Goal: Answer question/provide support: Share knowledge or assist other users

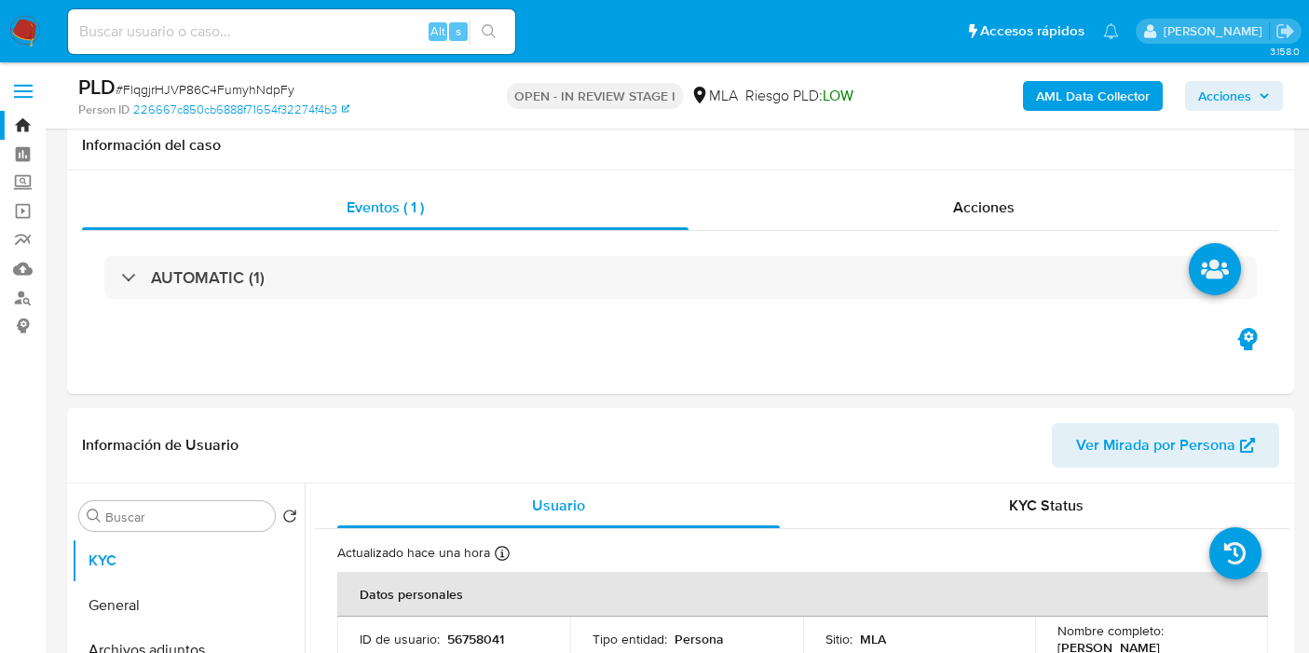
select select "10"
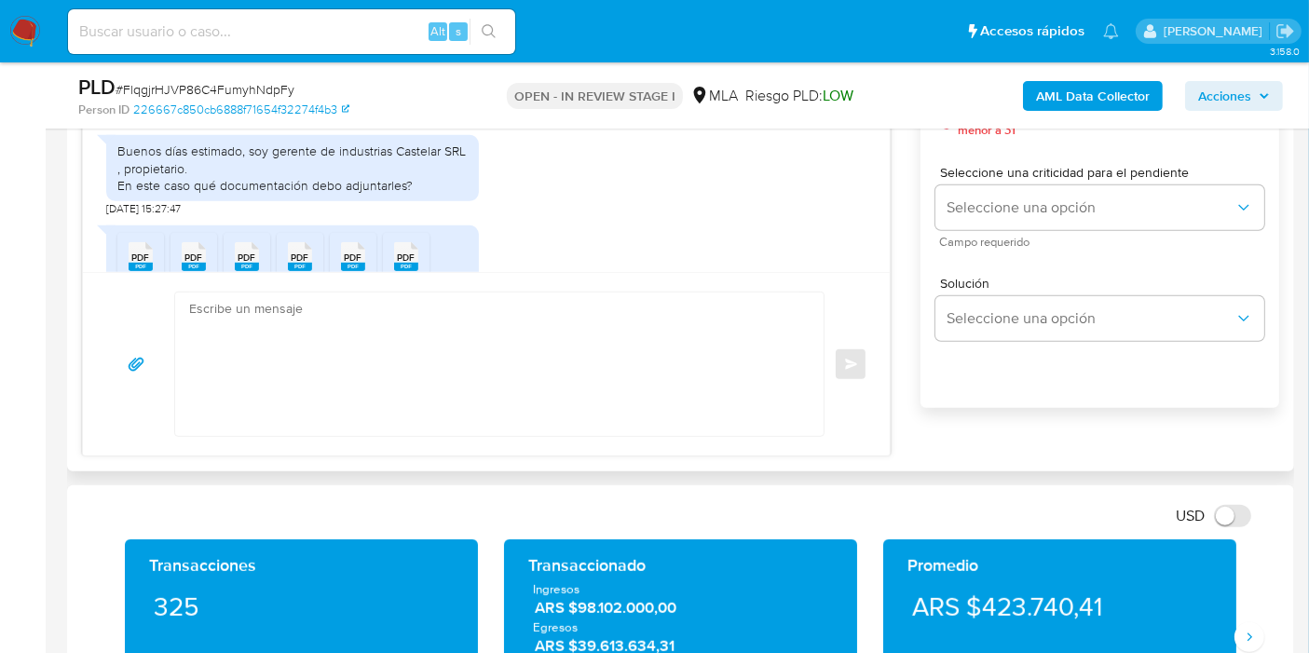
scroll to position [1050, 0]
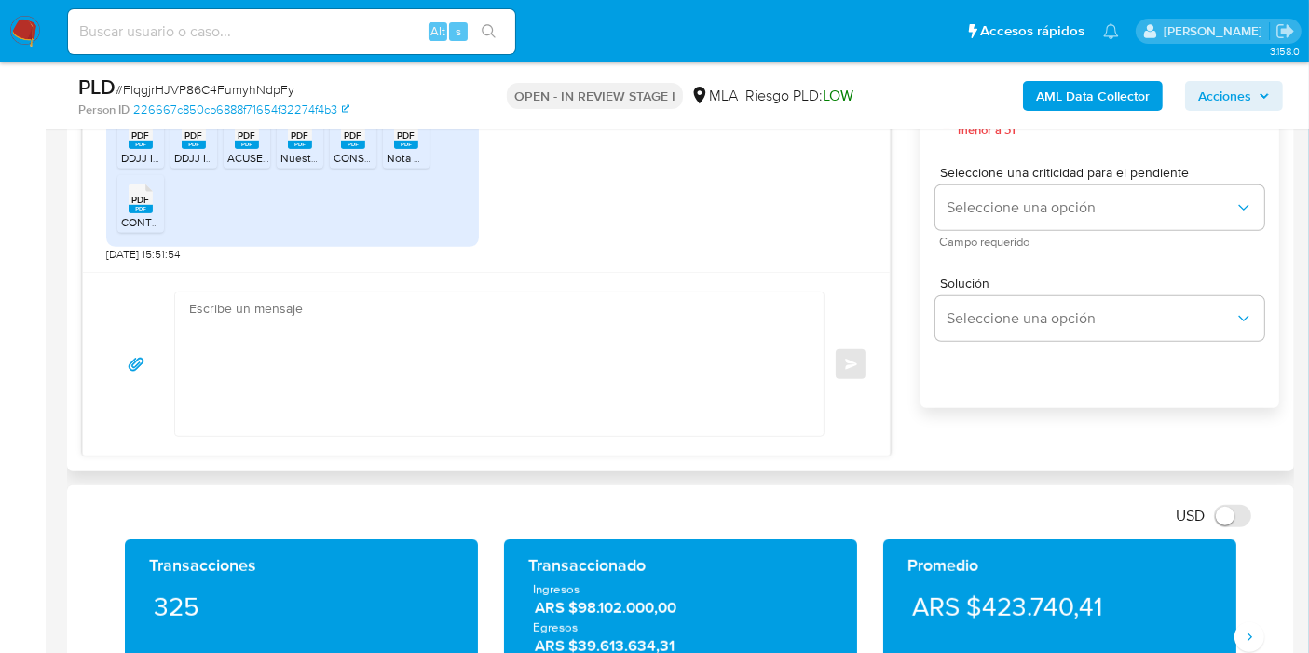
click at [544, 278] on div "Enviar" at bounding box center [486, 364] width 807 height 184
click at [545, 285] on div "Enviar" at bounding box center [486, 364] width 807 height 184
click at [525, 305] on textarea at bounding box center [494, 364] width 611 height 143
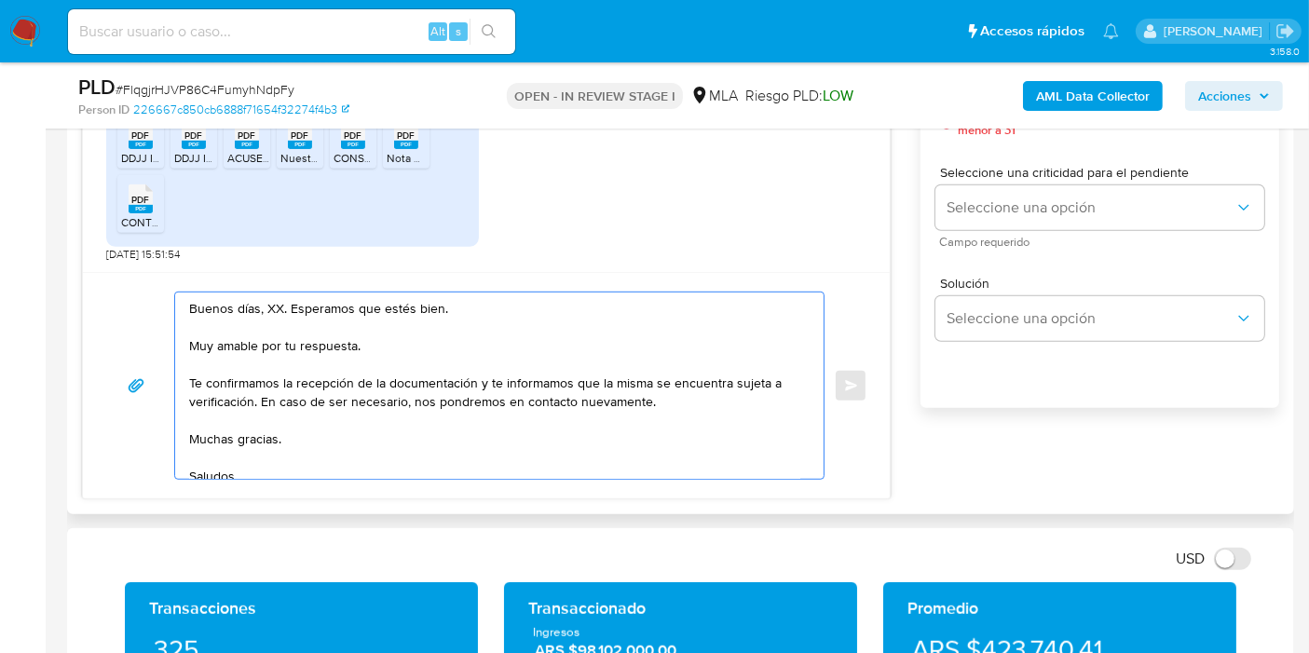
click at [266, 304] on textarea "Buenos días, XX. Esperamos que estés bien. Muy amable por tu respuesta. Te conf…" at bounding box center [494, 386] width 611 height 186
drag, startPoint x: 266, startPoint y: 304, endPoint x: 298, endPoint y: 355, distance: 60.2
click at [270, 302] on textarea "Buenos [PERSON_NAME]. Esperamos que estés bien. Muy amable por tu respuesta. Te…" at bounding box center [494, 386] width 611 height 186
drag, startPoint x: 298, startPoint y: 359, endPoint x: 319, endPoint y: 345, distance: 24.8
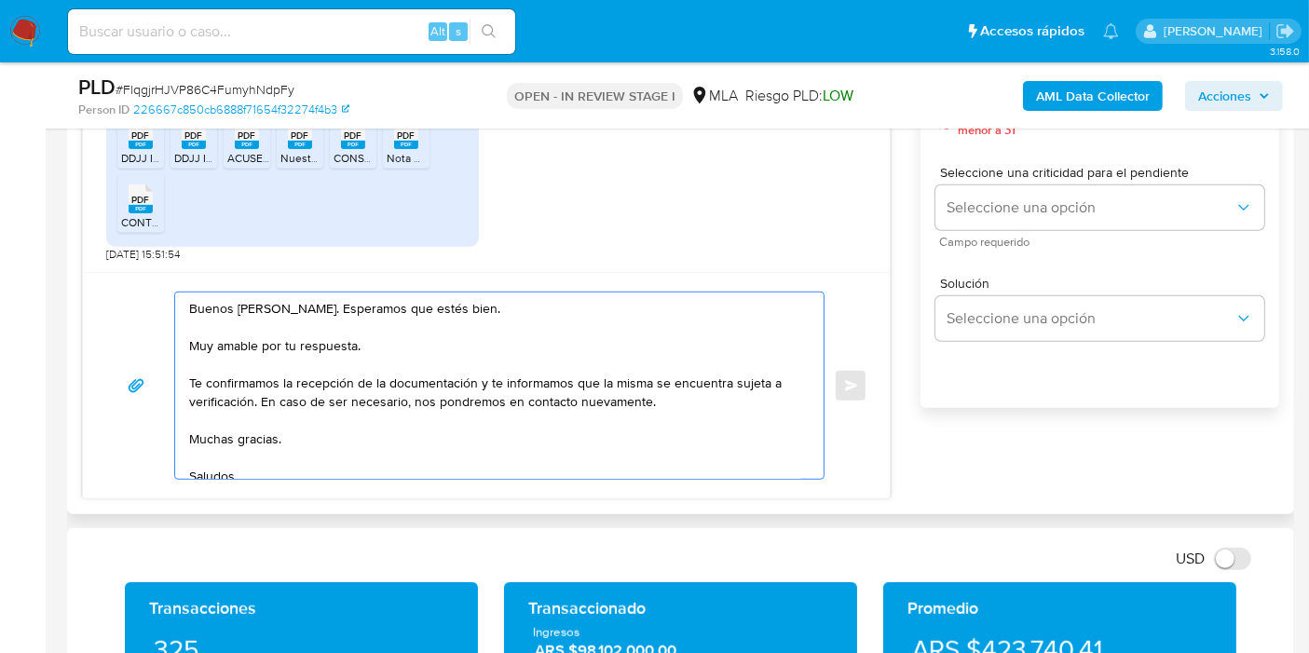
click at [300, 361] on textarea "Buenos días, Sebastian. Esperamos que estés bien. Muy amable por tu respuesta. …" at bounding box center [494, 386] width 611 height 186
click at [319, 344] on textarea "Buenos días, Sebastian. Esperamos que estés bien. Muy amable por tu respuesta. …" at bounding box center [494, 386] width 611 height 186
click at [193, 386] on textarea "Buenos días, Sebastian. Esperamos que estés bien. Muchas gracias por tu respues…" at bounding box center [494, 386] width 611 height 186
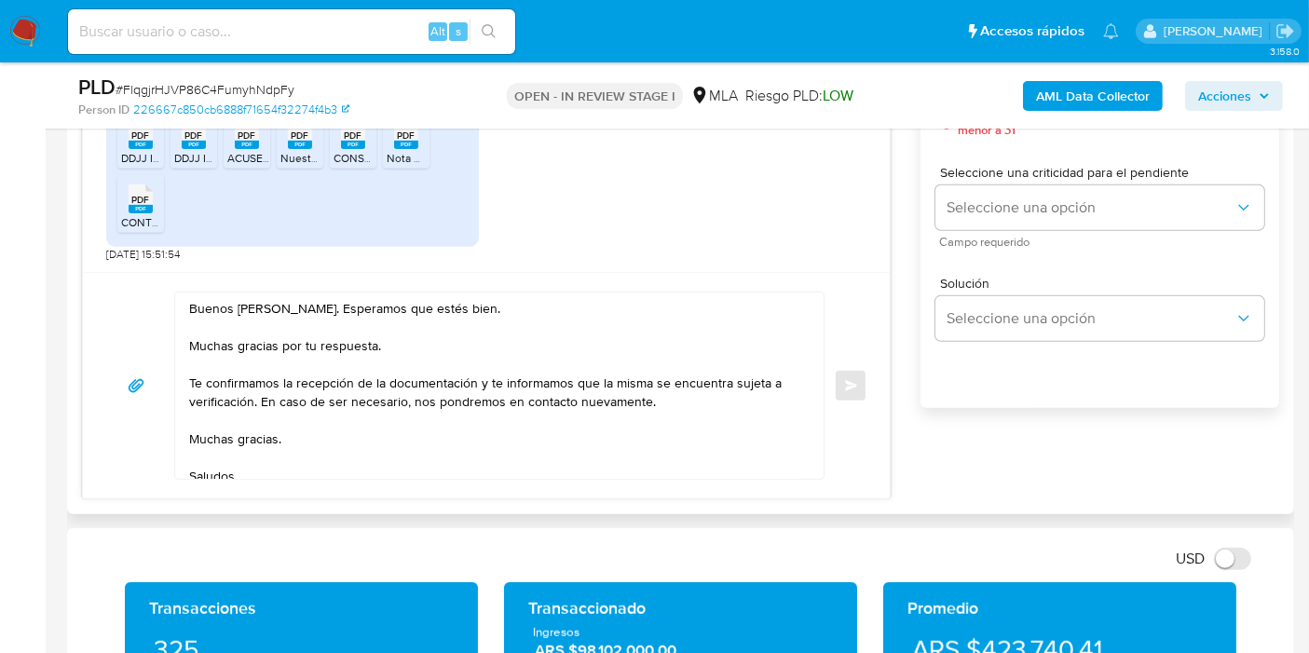
click at [186, 384] on div "Buenos días, Sebastian. Esperamos que estés bien. Muchas gracias por tu respues…" at bounding box center [494, 386] width 639 height 186
click at [191, 382] on textarea "Buenos días, Sebastian. Esperamos que estés bien. Muchas gracias por tu respues…" at bounding box center [494, 386] width 611 height 186
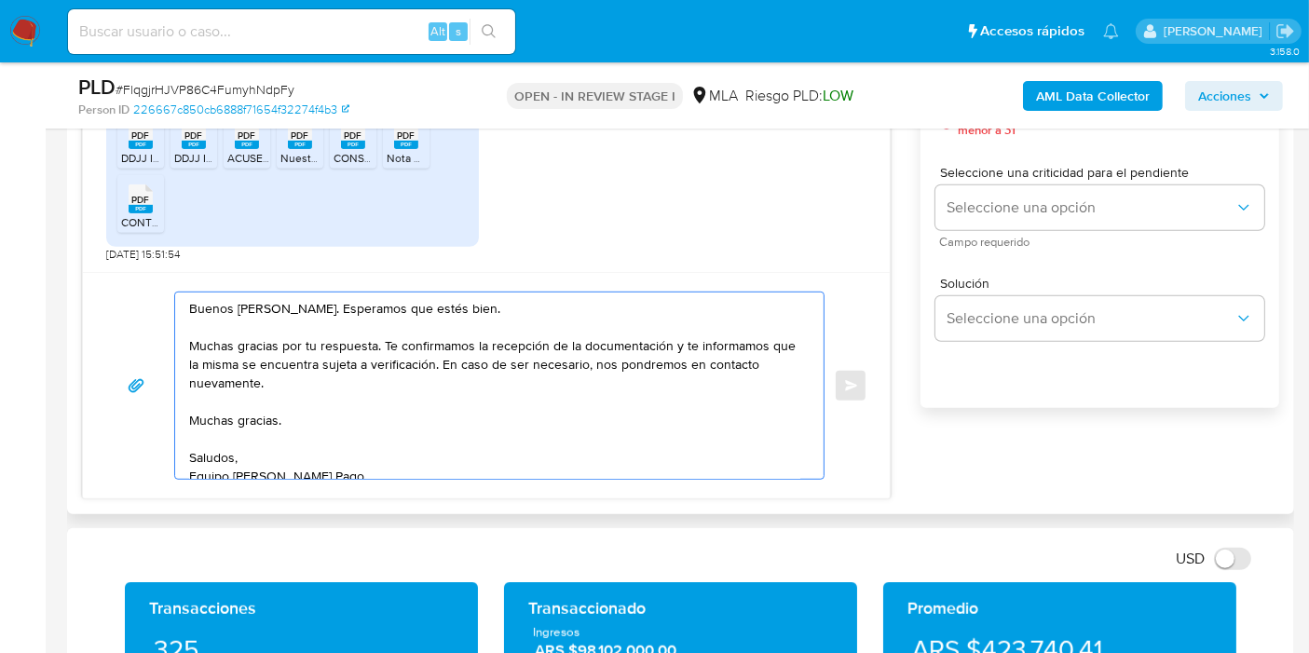
drag, startPoint x: 671, startPoint y: 340, endPoint x: 455, endPoint y: 361, distance: 217.1
click at [455, 361] on textarea "Buenos días, Sebastian. Esperamos que estés bien. Muchas gracias por tu respues…" at bounding box center [494, 386] width 611 height 186
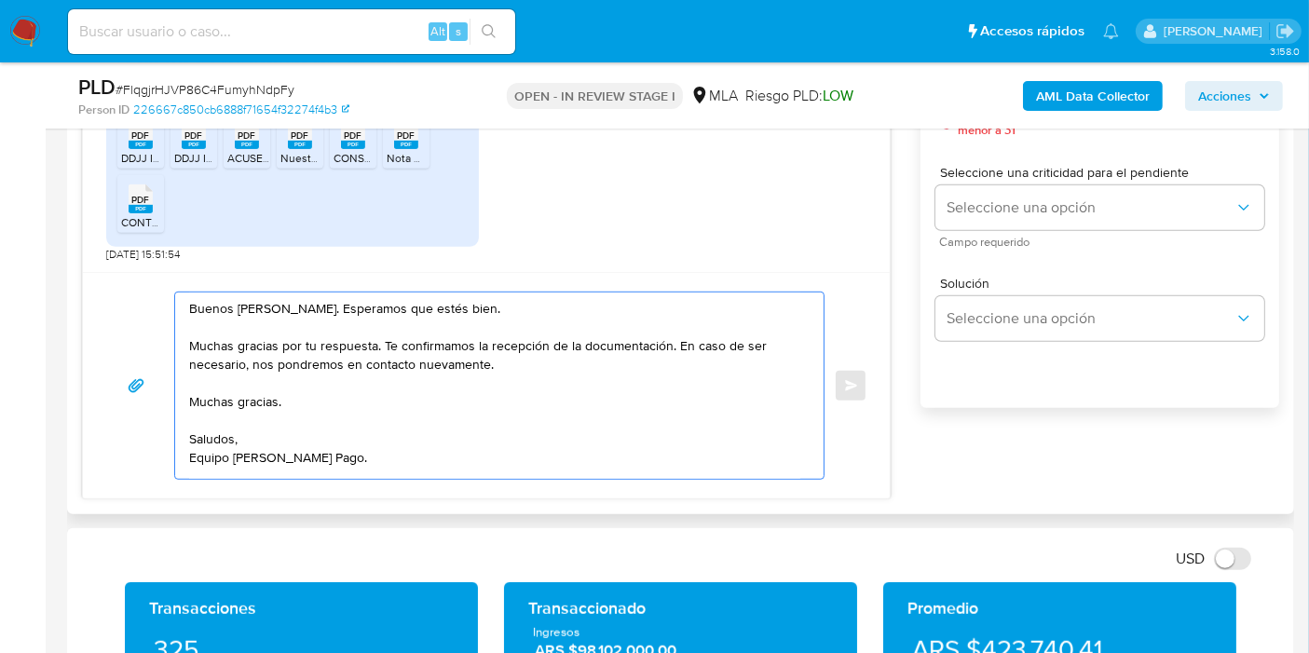
click at [677, 347] on textarea "Buenos días, Sebastian. Esperamos que estés bien. Muchas gracias por tu respues…" at bounding box center [494, 386] width 611 height 186
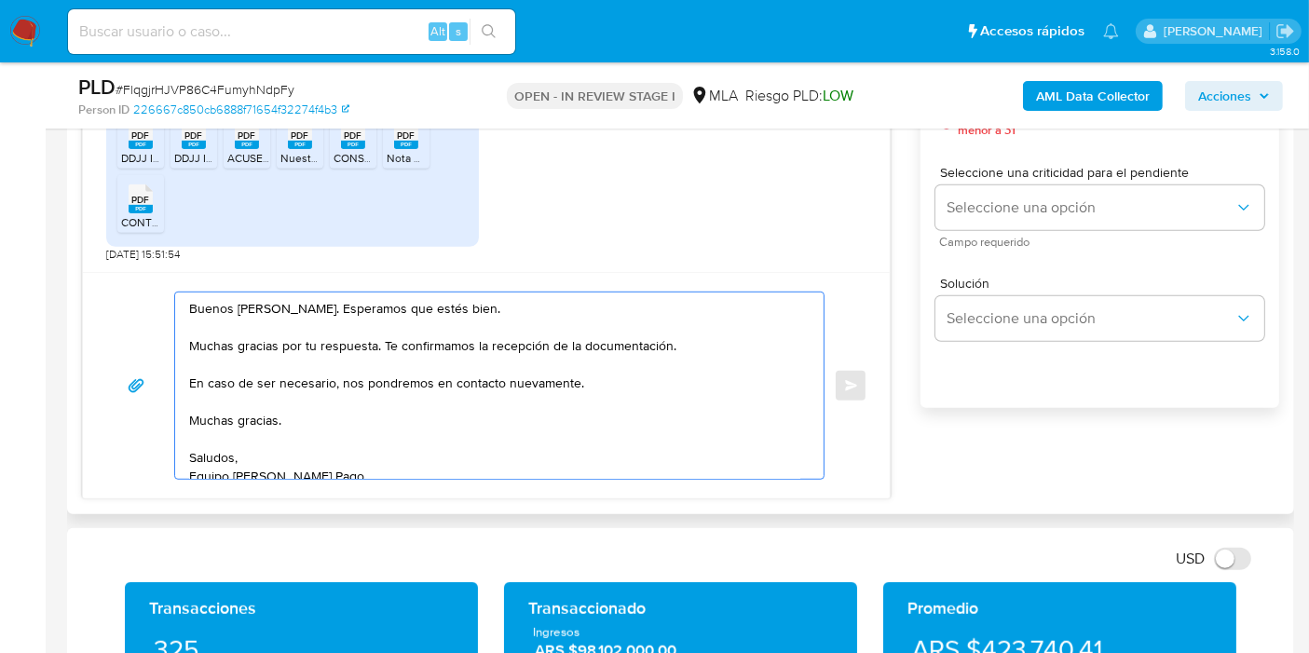
click at [317, 307] on textarea "Buenos días, Sebastian. Esperamos que estés bien. Muchas gracias por tu respues…" at bounding box center [494, 386] width 611 height 186
click at [0, 0] on lt-span "Sebastián" at bounding box center [0, 0] width 0 height 0
click at [339, 392] on textarea "Buenos días, Sebastián. Esperamos que estés bien. Muchas gracias por tu respues…" at bounding box center [494, 386] width 611 height 186
click at [245, 406] on textarea "Buenos días, Sebastián. Esperamos que estés bien. Muchas gracias por tu respues…" at bounding box center [494, 386] width 611 height 186
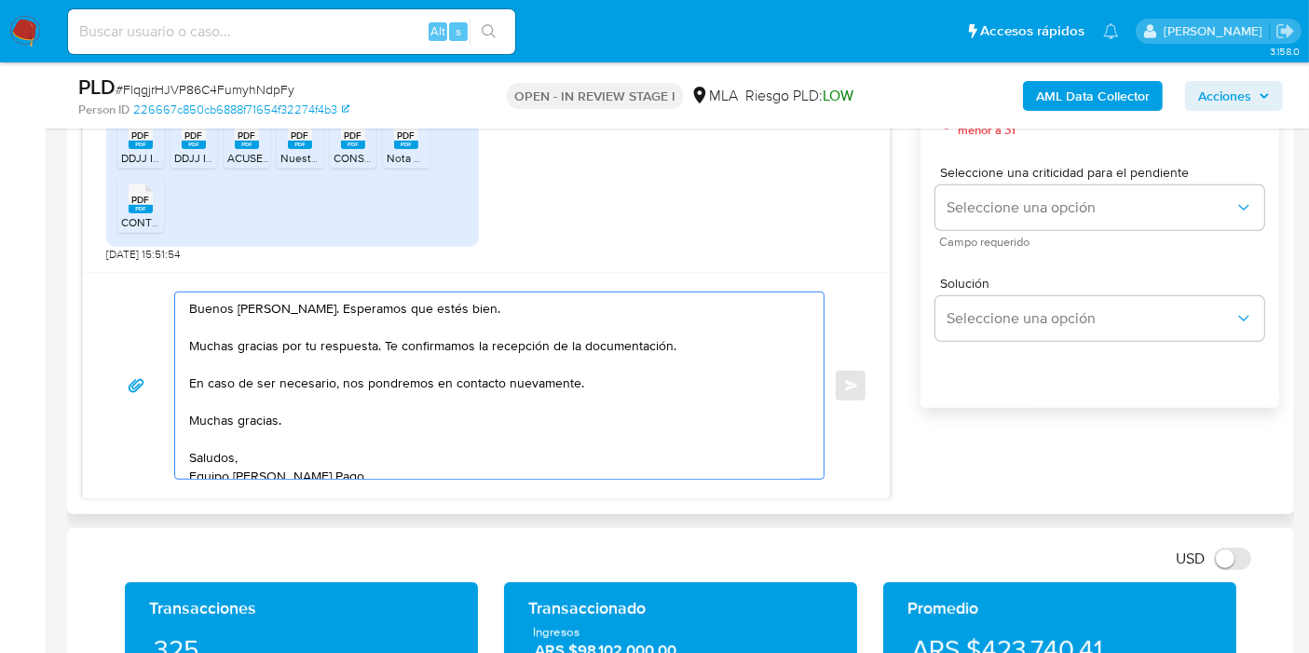
click at [236, 415] on textarea "Buenos días, Sebastián. Esperamos que estés bien. Muchas gracias por tu respues…" at bounding box center [494, 386] width 611 height 186
click at [239, 415] on textarea "Buenos días, Sebastián. Esperamos que estés bien. Muchas gracias por tu respues…" at bounding box center [494, 386] width 611 height 186
click at [226, 464] on textarea "Buenos días, Sebastián. Esperamos que estés bien. Muchas gracias por tu respues…" at bounding box center [494, 386] width 611 height 186
click at [225, 464] on textarea "Buenos días, Sebastián. Esperamos que estés bien. Muchas gracias por tu respues…" at bounding box center [494, 386] width 611 height 186
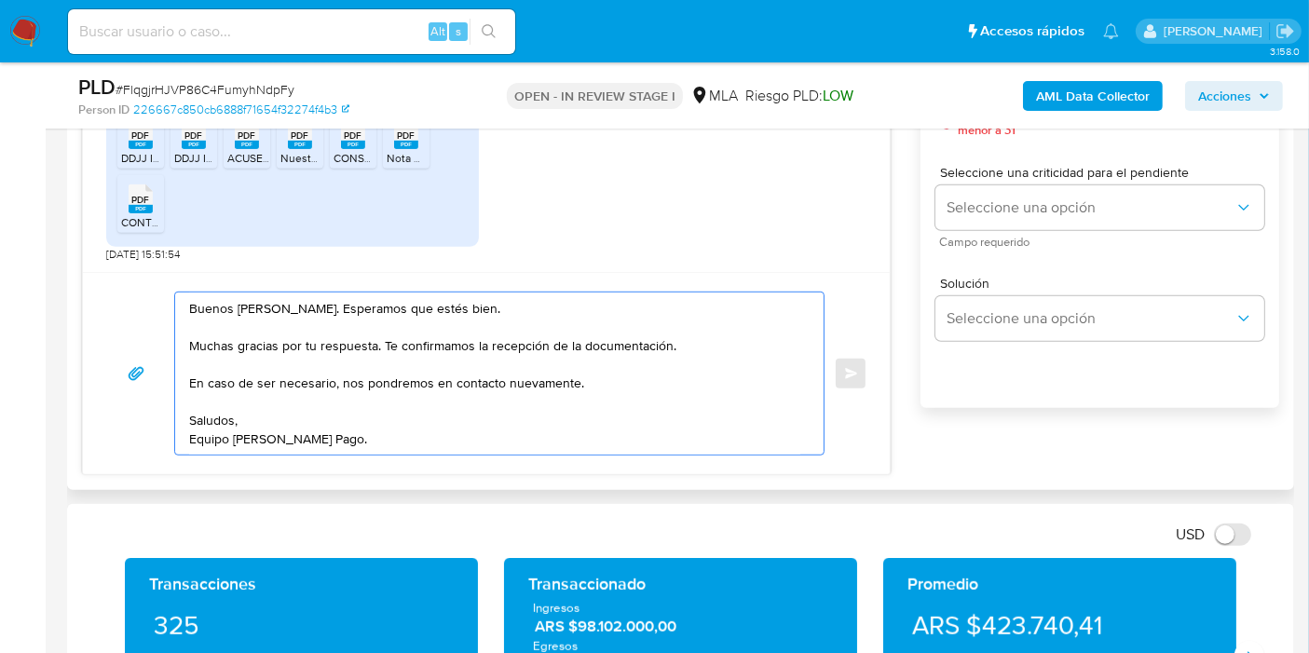
scroll to position [1035, 0]
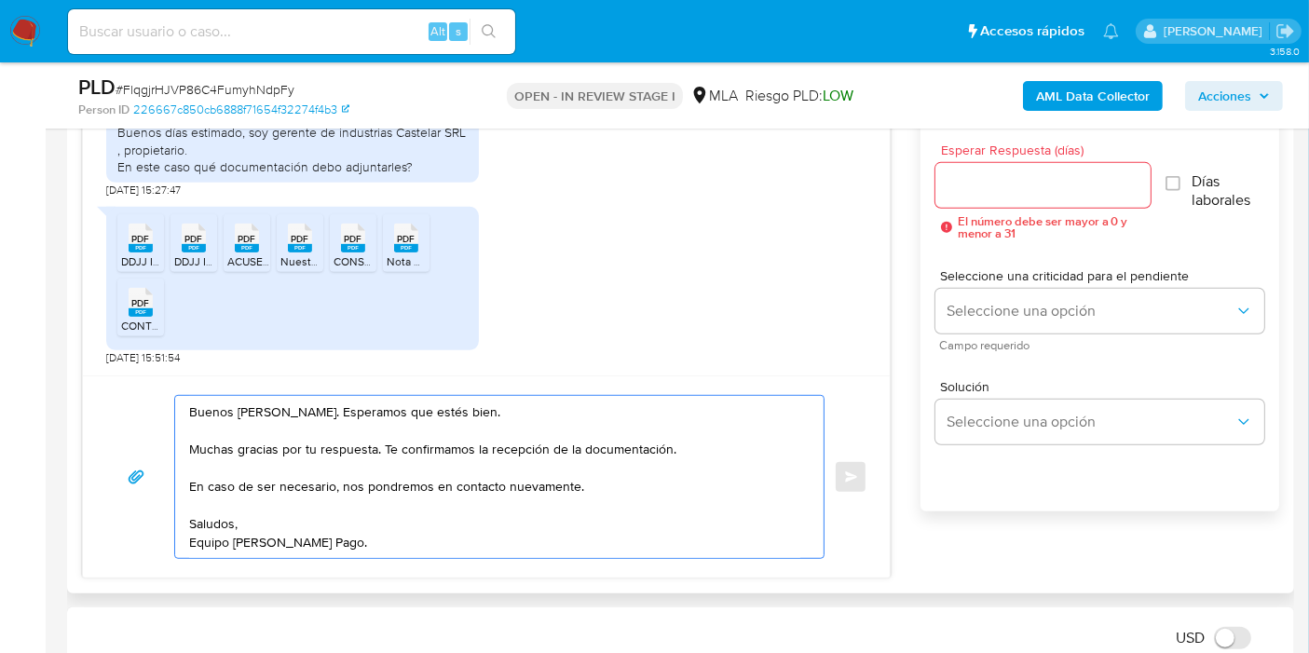
click at [232, 461] on textarea "Buenos días, Sebastián. Esperamos que estés bien. Muchas gracias por tu respues…" at bounding box center [494, 477] width 611 height 162
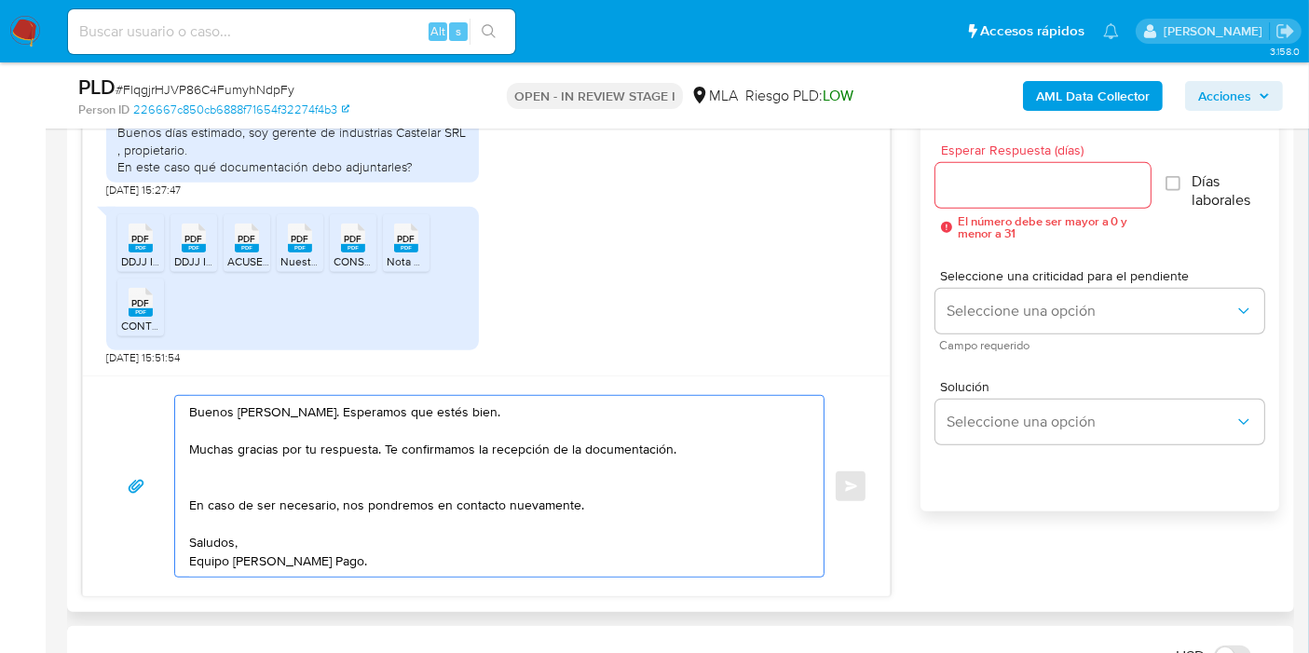
paste textarea "Queremos informarte que el uso de la cuenta es personal y no se deben canalizar…"
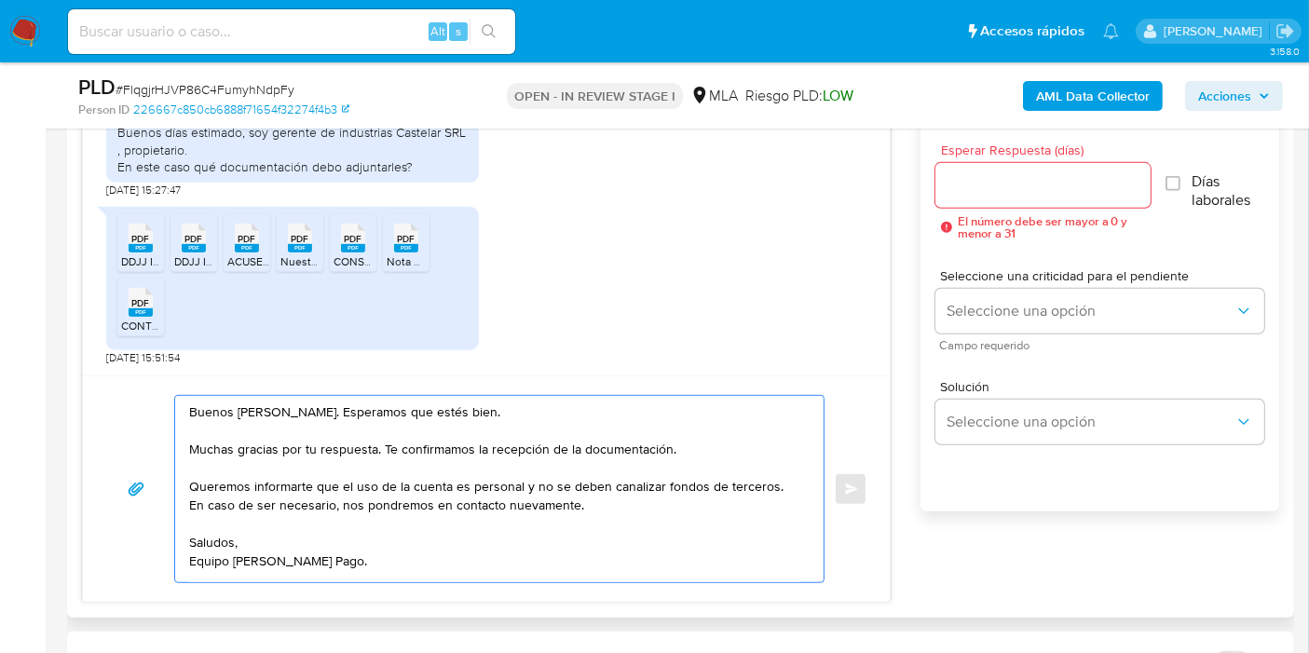
click at [380, 479] on textarea "Buenos días, Sebastián. Esperamos que estés bien. Muchas gracias por tu respues…" at bounding box center [494, 489] width 611 height 186
click at [304, 481] on textarea "Buenos días, Sebastián. Esperamos que estés bien. Muchas gracias por tu respues…" at bounding box center [494, 489] width 611 height 186
click at [828, 484] on div "Buenos días, Sebastián. Esperamos que estés bien. Muchas gracias por tu respues…" at bounding box center [486, 489] width 762 height 188
drag, startPoint x: 771, startPoint y: 483, endPoint x: 851, endPoint y: 488, distance: 79.4
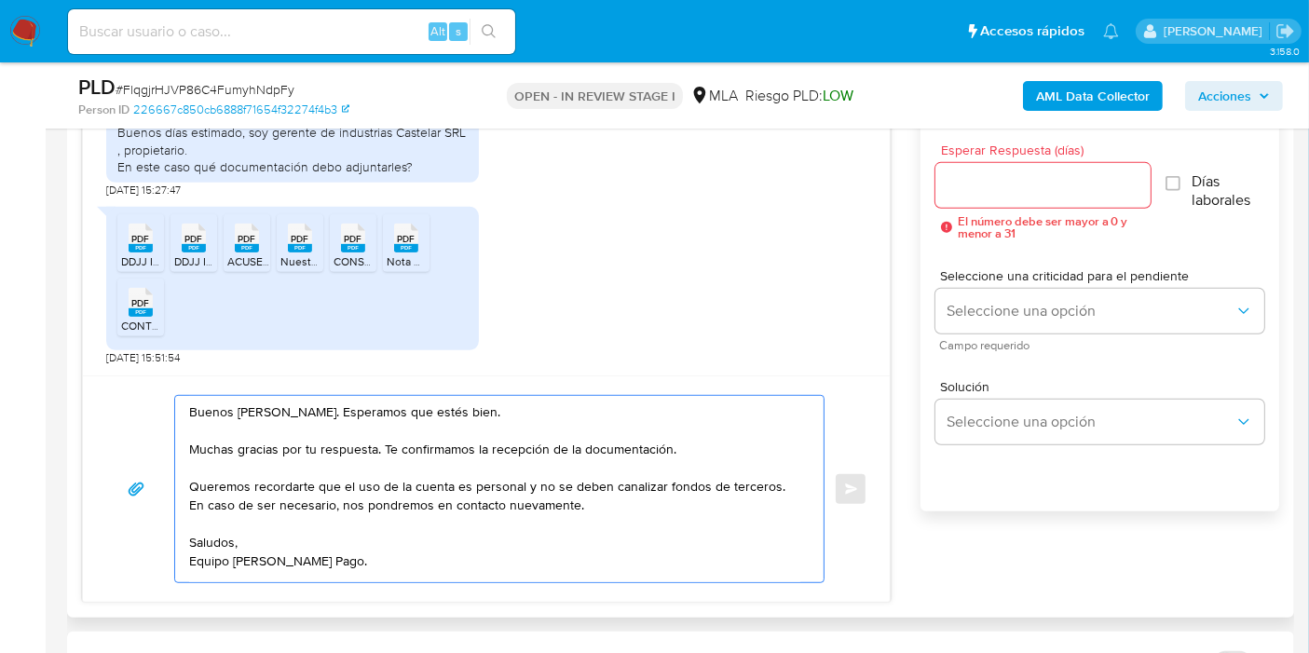
click at [774, 483] on textarea "Buenos días, Sebastián. Esperamos que estés bien. Muchas gracias por tu respues…" at bounding box center [494, 489] width 611 height 186
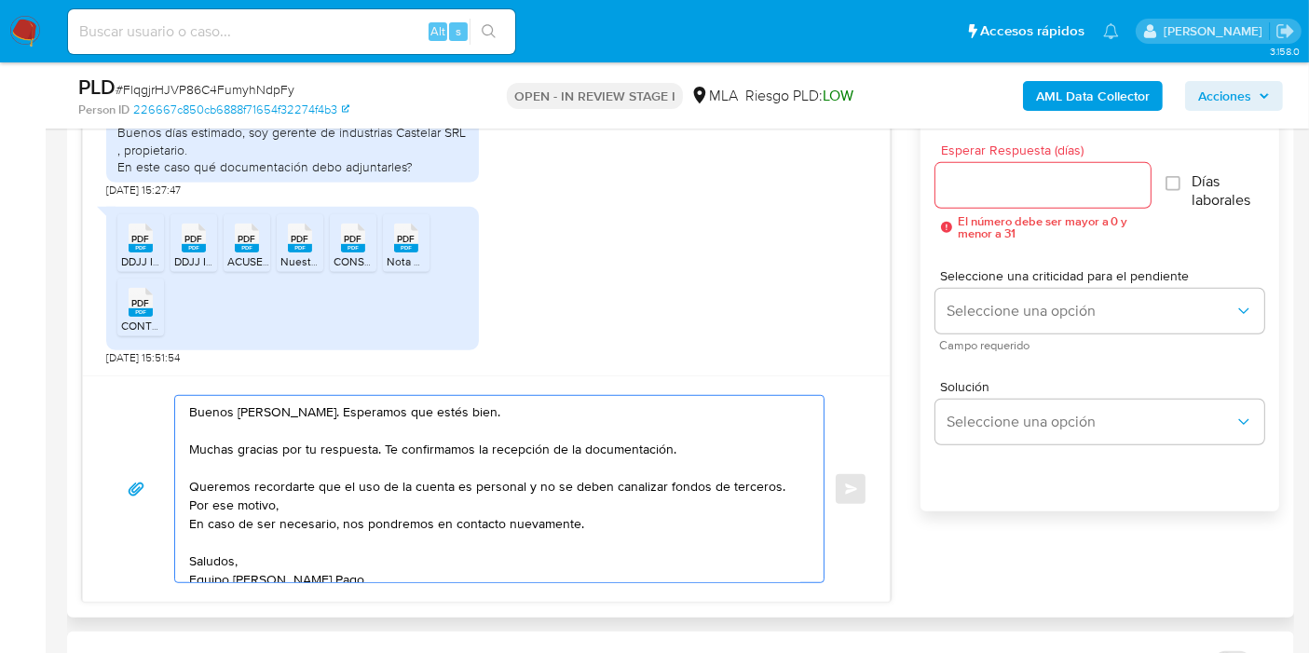
paste textarea "te recomendamos que, para evitar posibles suspensiones, generes un nuevo usuari…"
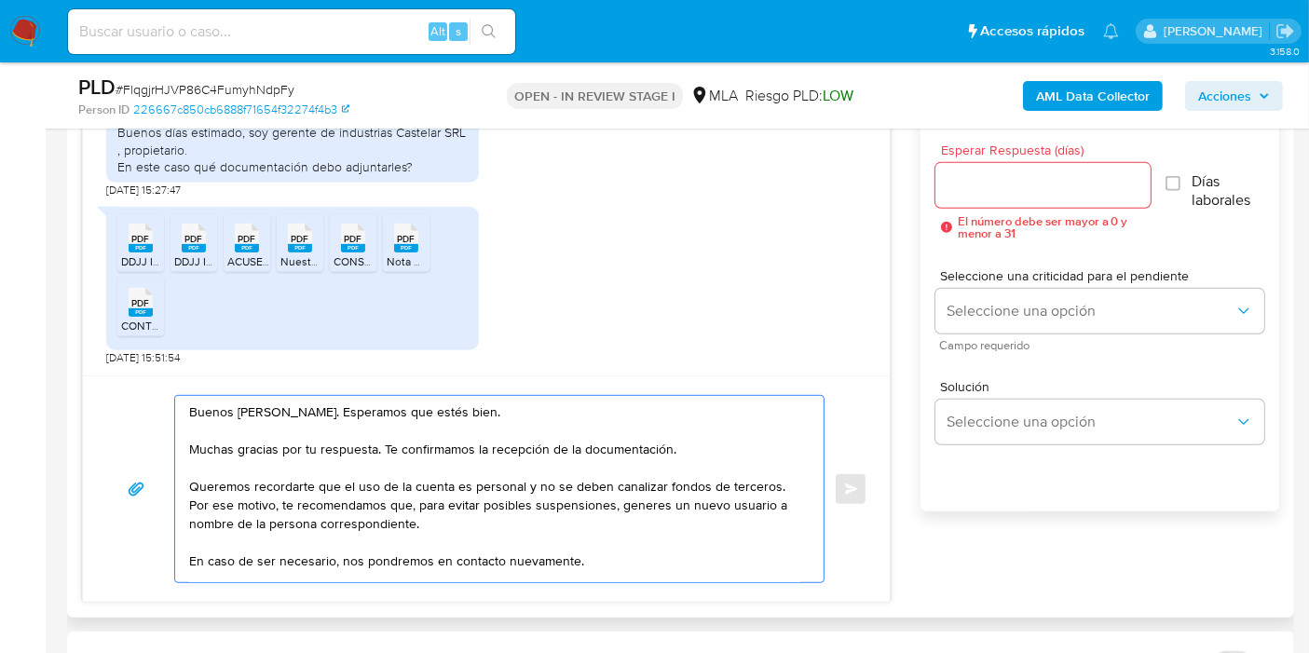
click at [570, 535] on textarea "Buenos días, Sebastián. Esperamos que estés bien. Muchas gracias por tu respues…" at bounding box center [494, 489] width 611 height 186
click at [404, 470] on textarea "Buenos días, Sebastián. Esperamos que estés bien. Muchas gracias por tu respues…" at bounding box center [494, 489] width 611 height 186
click at [375, 517] on textarea "Buenos días, Sebastián. Esperamos que estés bien. Muchas gracias por tu respues…" at bounding box center [494, 489] width 611 height 186
click at [426, 485] on textarea "Buenos días, Sebastián. Esperamos que estés bien. Muchas gracias por tu respues…" at bounding box center [494, 489] width 611 height 186
click at [576, 501] on textarea "Buenos días, Sebastián. Esperamos que estés bien. Muchas gracias por tu respues…" at bounding box center [494, 489] width 611 height 186
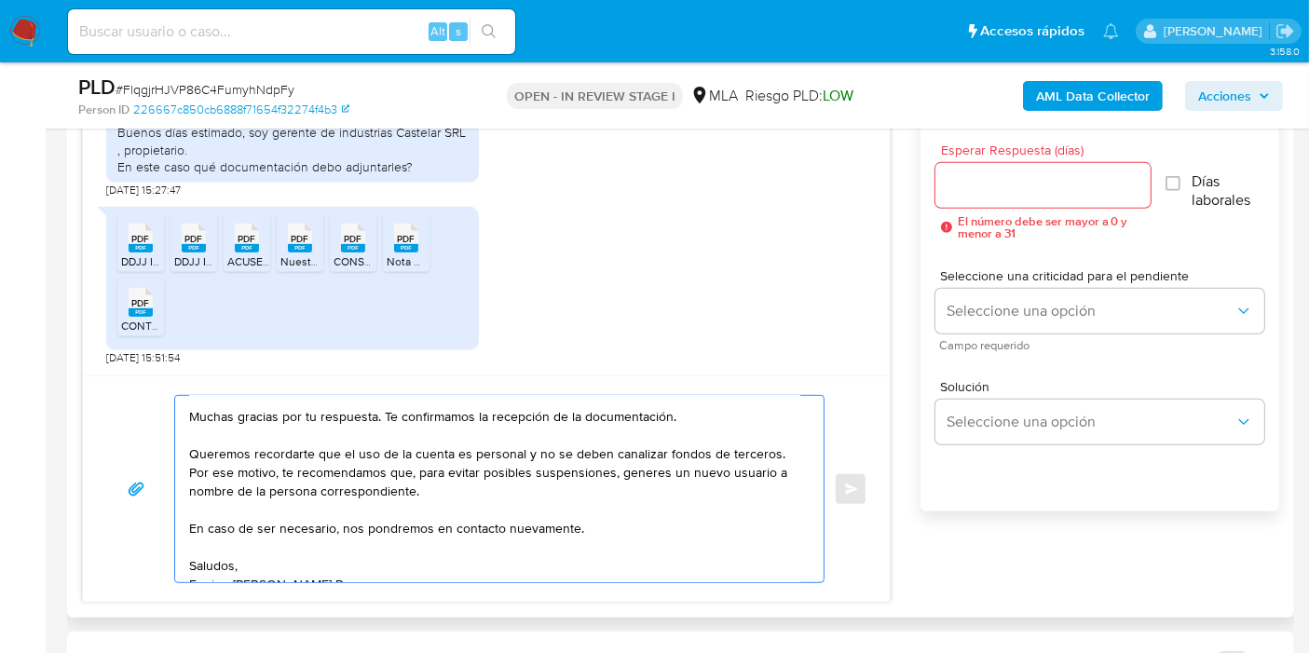
scroll to position [50, 0]
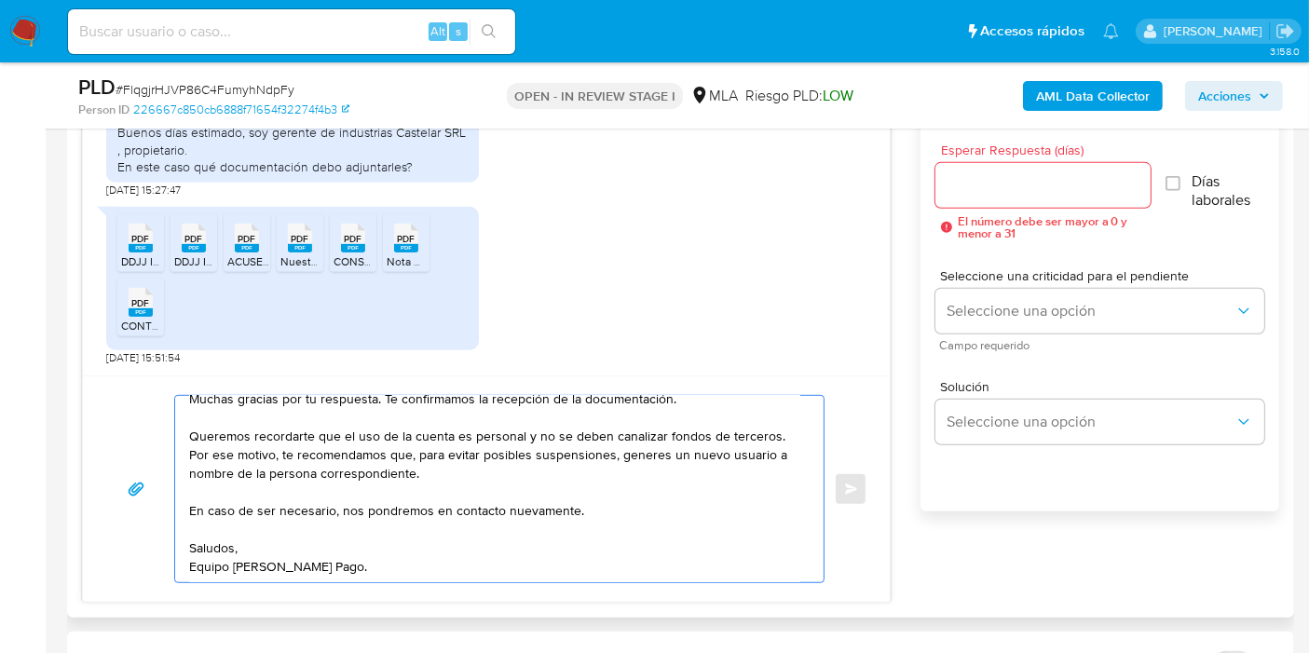
click at [505, 547] on textarea "Buenos días, Sebastián. Esperamos que estés bien. Muchas gracias por tu respues…" at bounding box center [494, 489] width 611 height 186
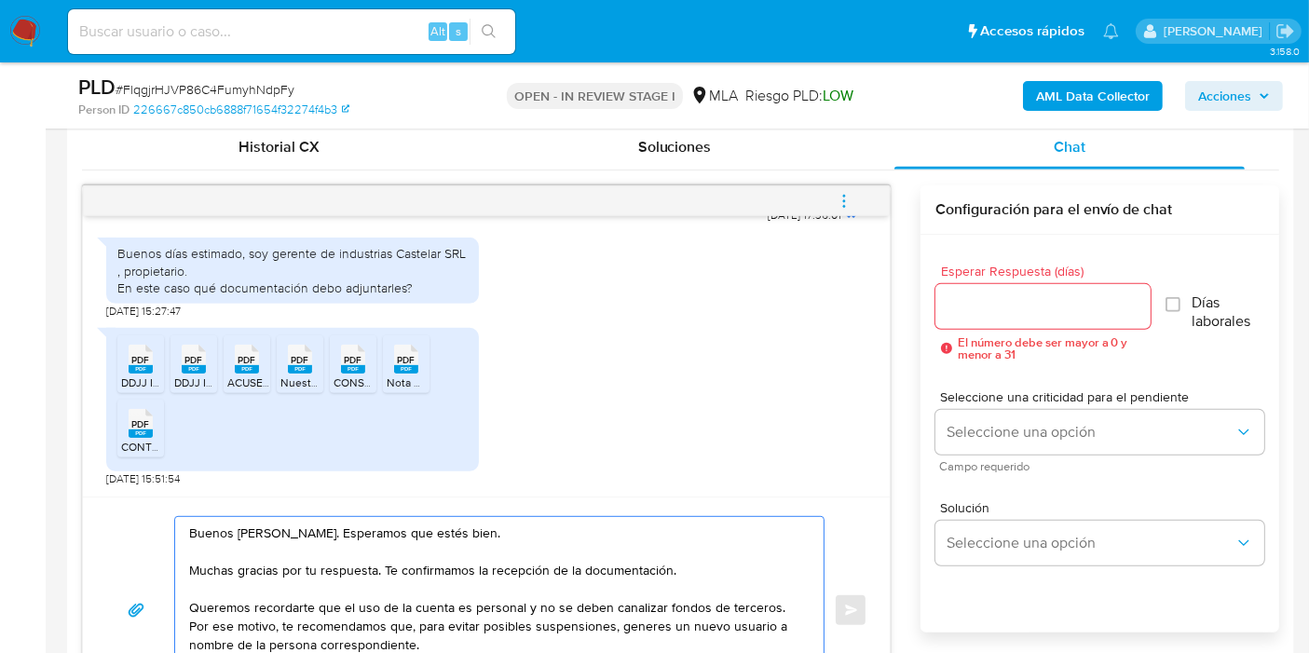
scroll to position [827, 0]
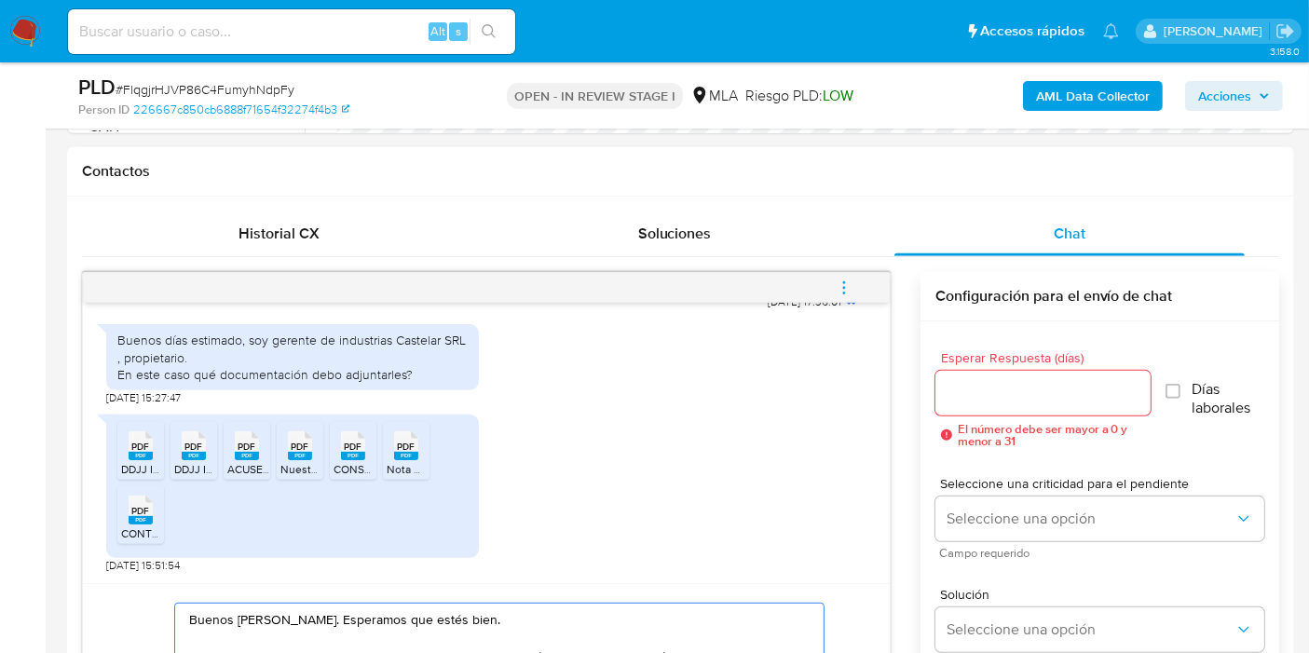
type textarea "Buenos días, Sebastián. Esperamos que estés bien. Muchas gracias por tu respues…"
click at [1044, 396] on input "Esperar Respuesta (días)" at bounding box center [1042, 393] width 215 height 24
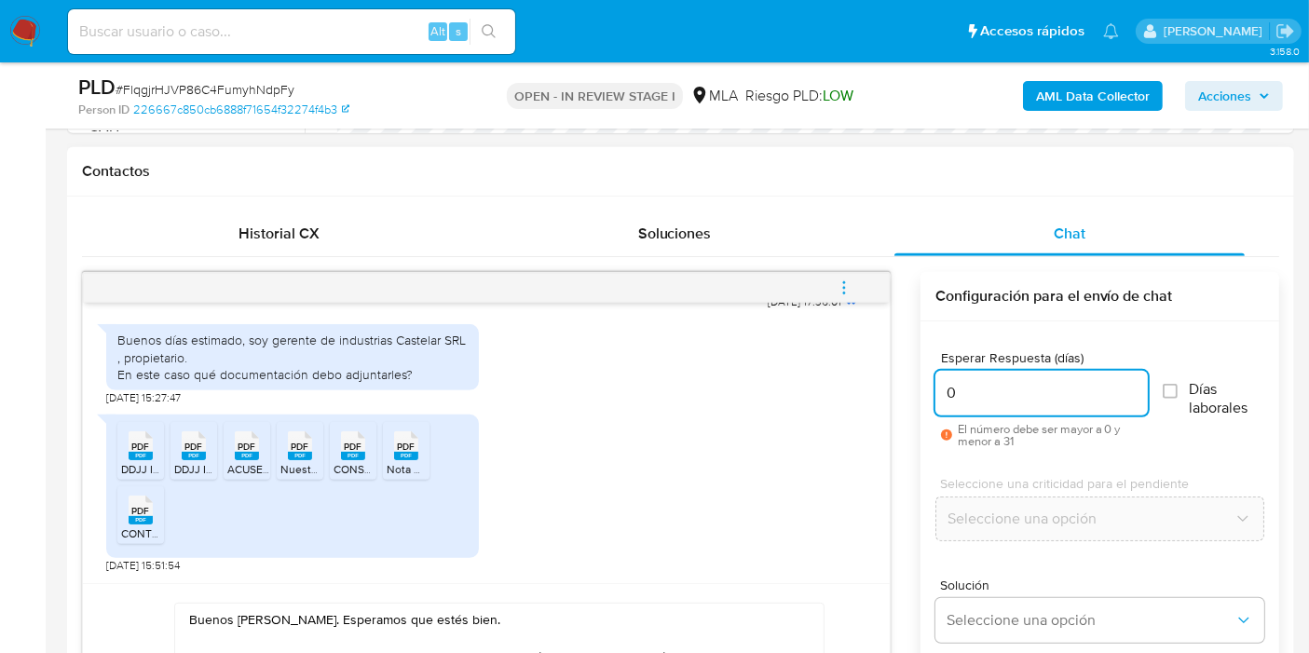
scroll to position [932, 0]
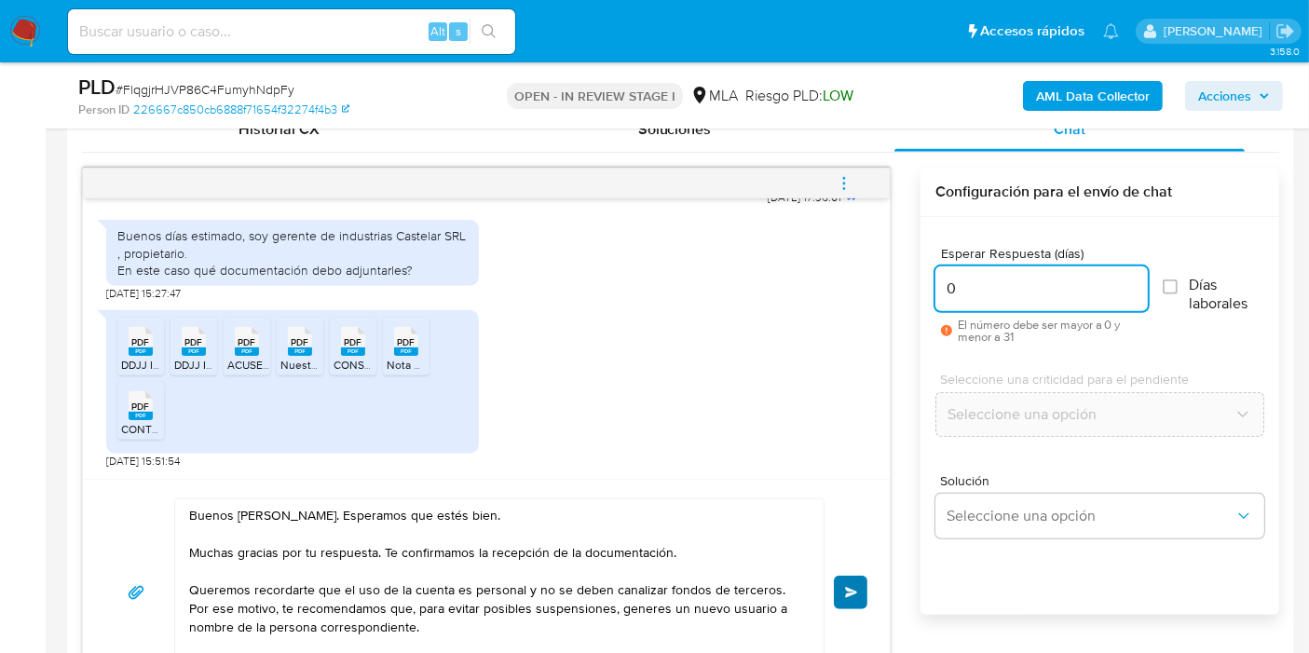
type input "0"
click at [836, 582] on button "Enviar" at bounding box center [851, 593] width 34 height 34
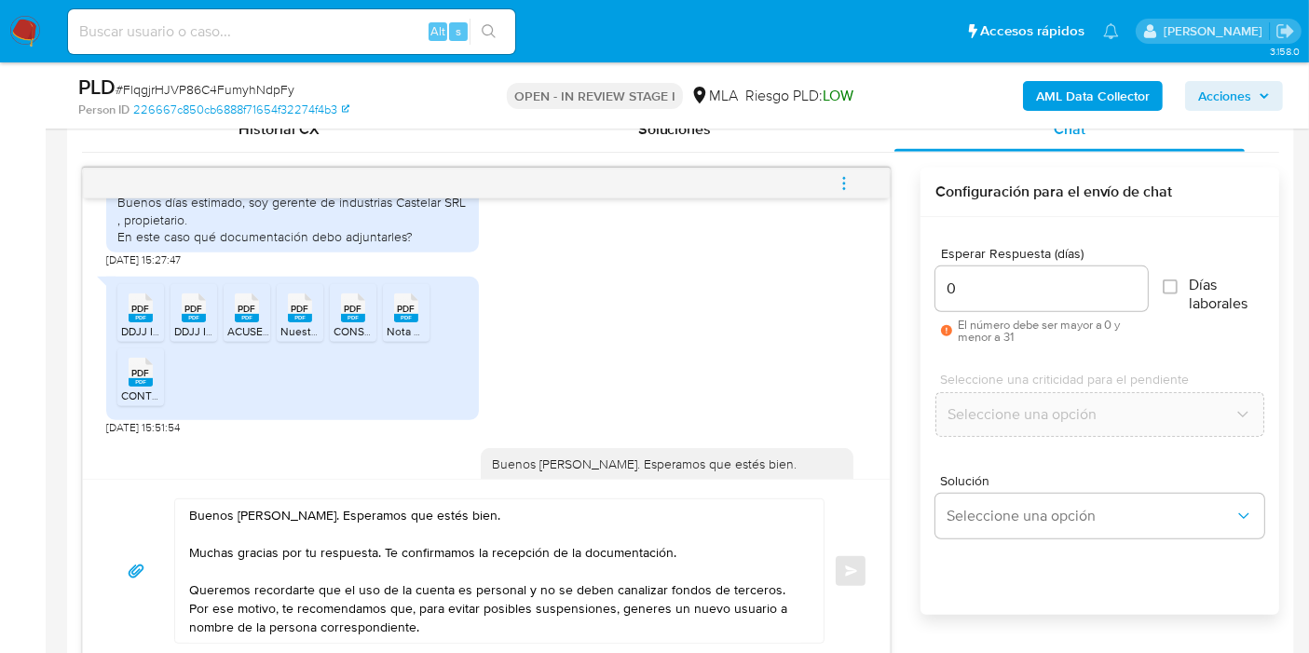
scroll to position [1376, 0]
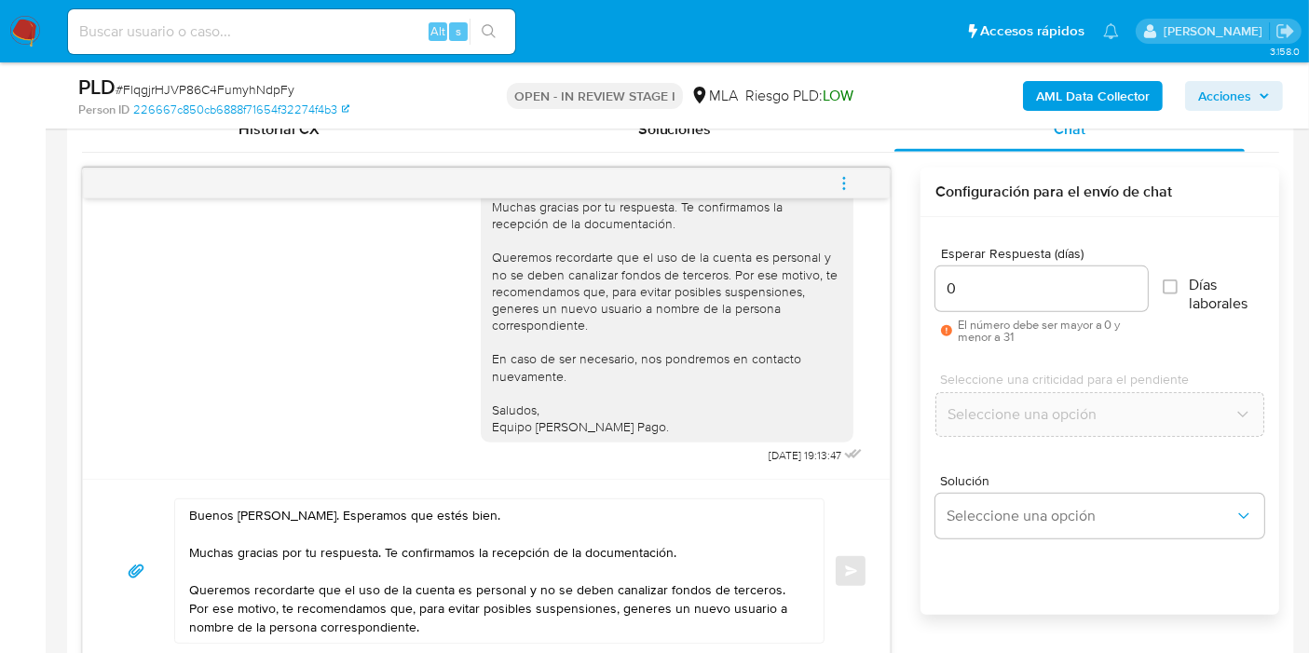
click at [843, 577] on div "Buenos días, Sebastián. Esperamos que estés bien. Muchas gracias por tu respues…" at bounding box center [486, 570] width 762 height 145
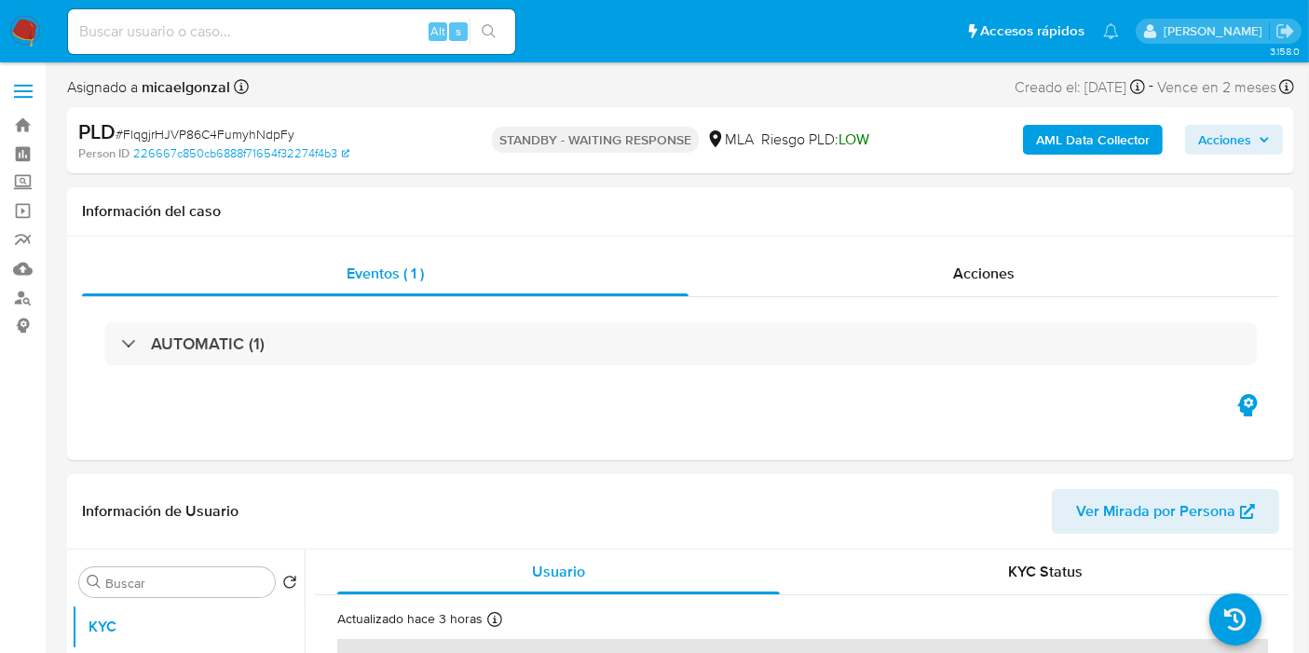
select select "10"
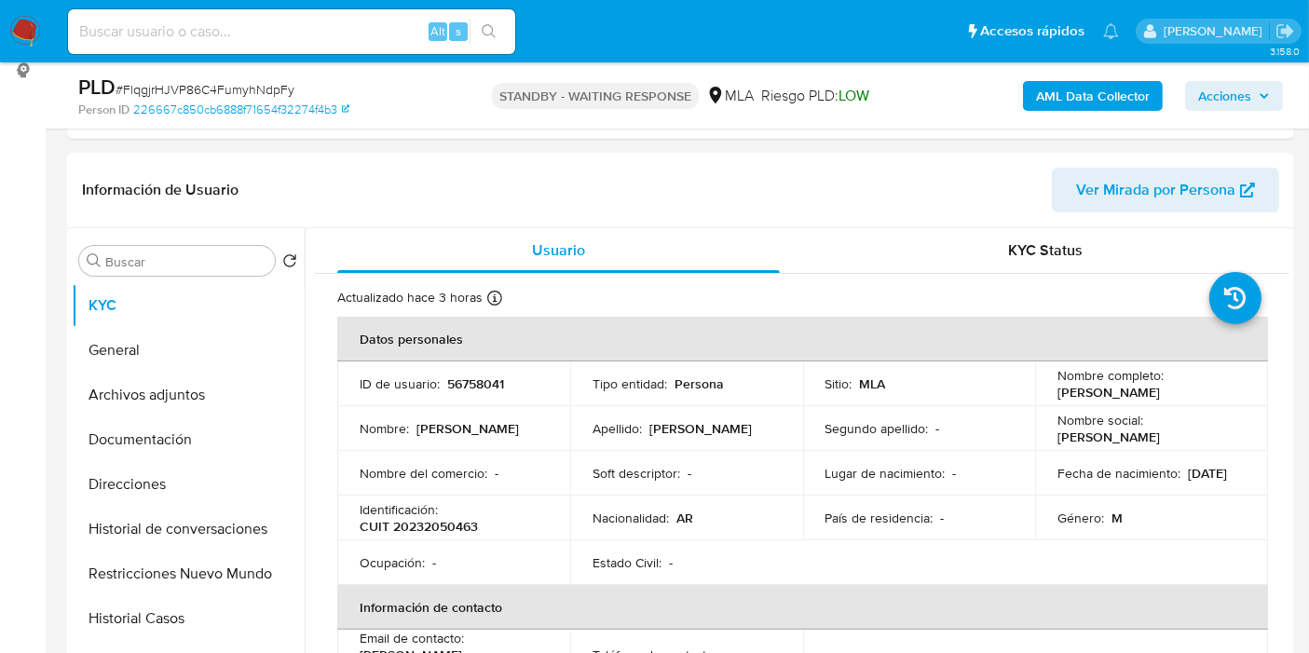
scroll to position [310, 0]
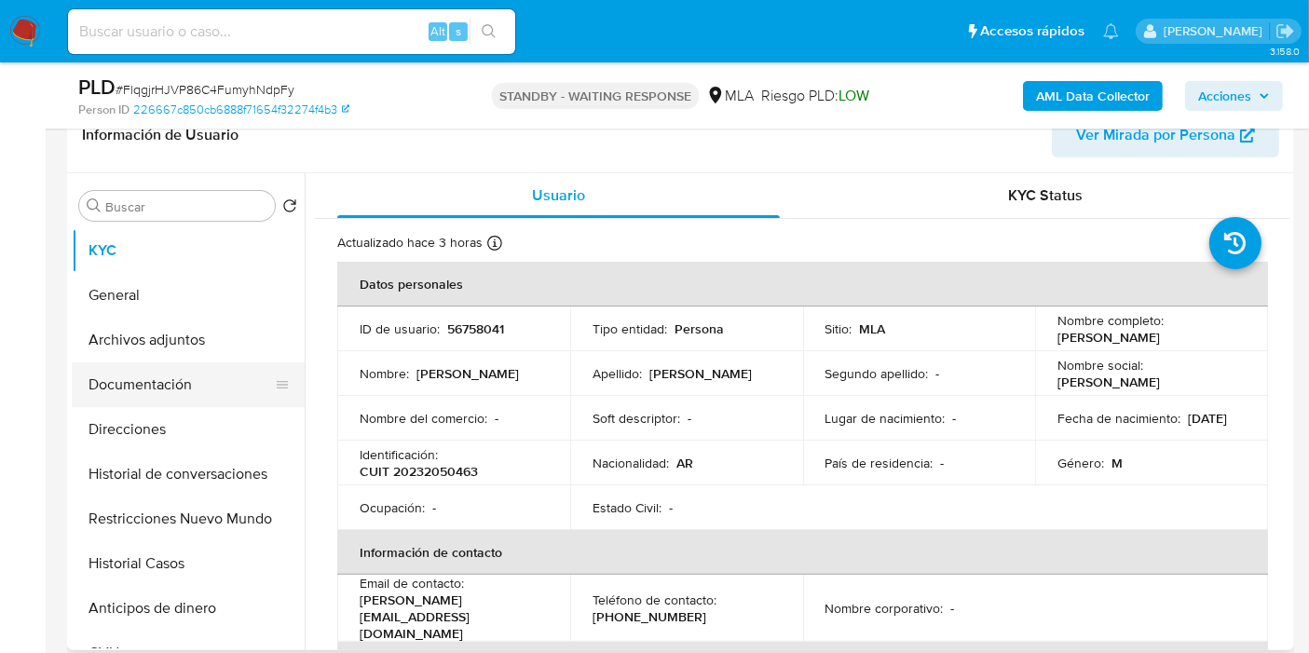
click at [168, 399] on button "Documentación" at bounding box center [181, 384] width 218 height 45
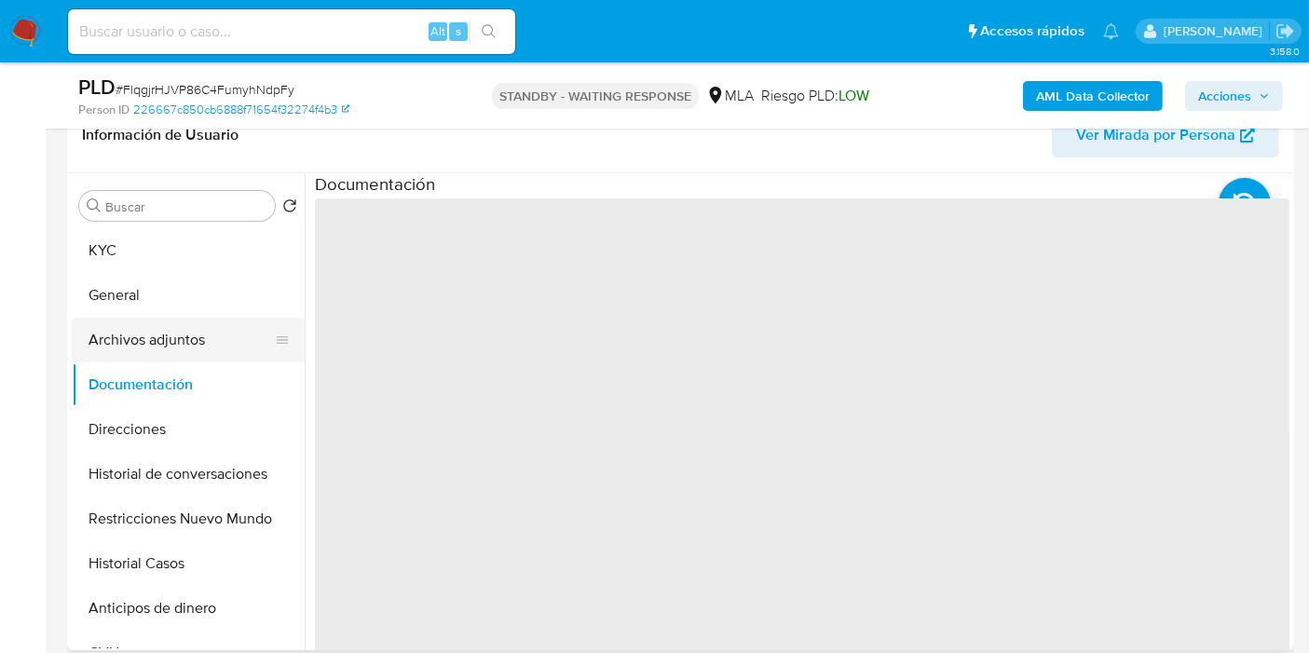
click at [206, 337] on button "Archivos adjuntos" at bounding box center [181, 340] width 218 height 45
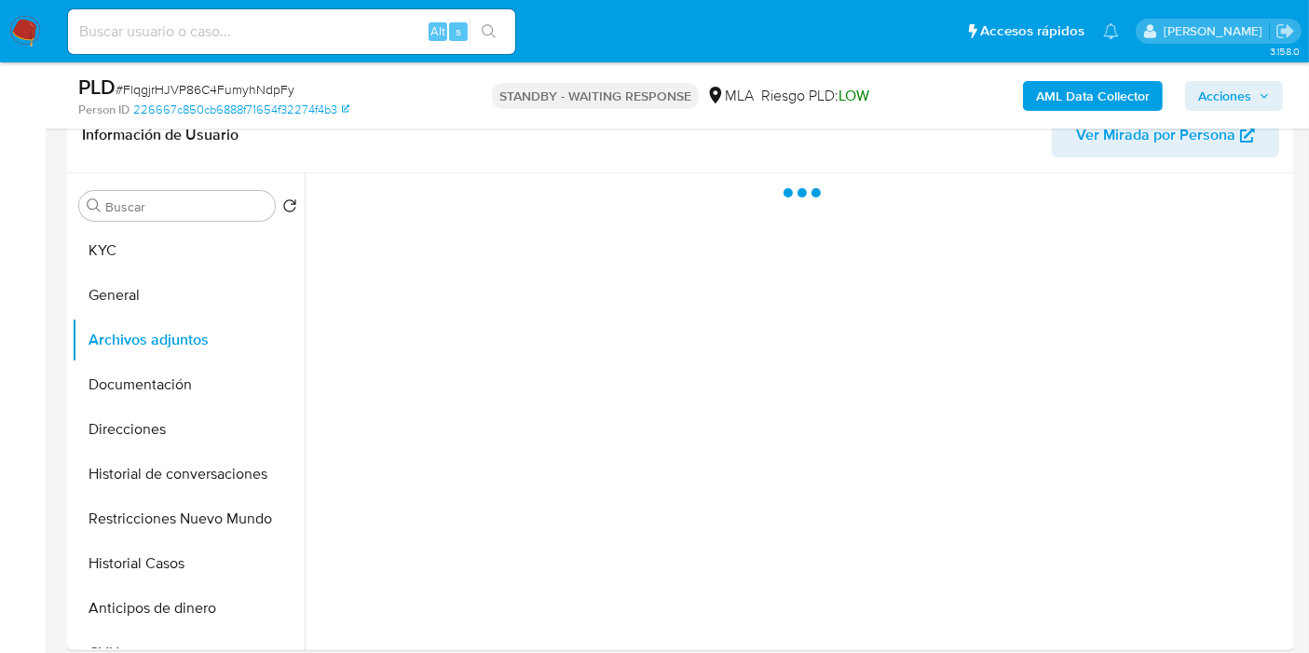
click at [253, 94] on span "# FlqgjrHJVP86C4FumyhNdpFy" at bounding box center [205, 89] width 179 height 19
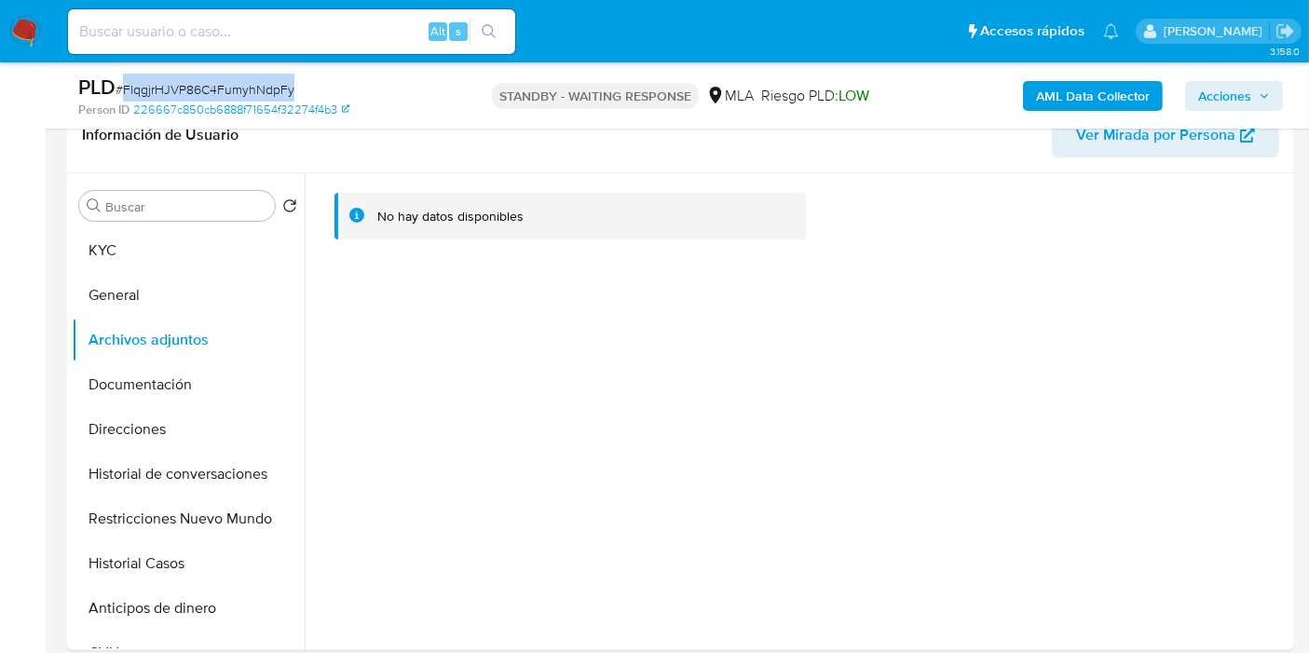
copy span "FlqgjrHJVP86C4FumyhNdpFy"
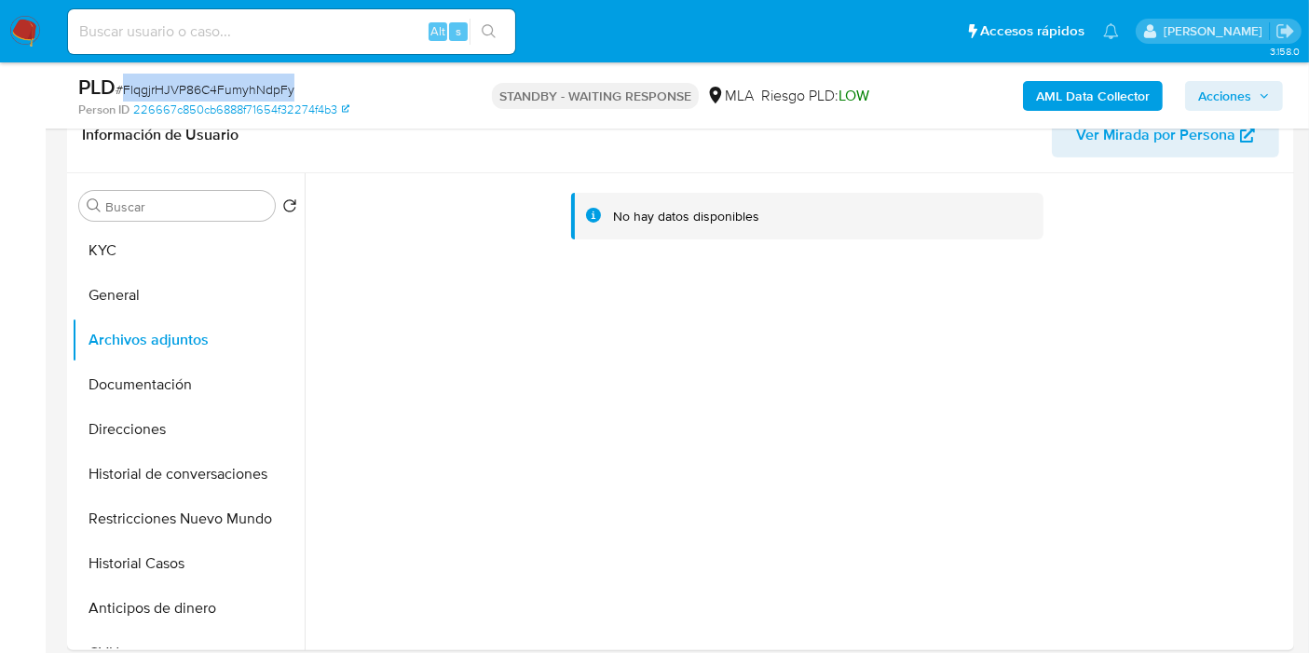
drag, startPoint x: 175, startPoint y: 89, endPoint x: 187, endPoint y: 89, distance: 12.1
copy span "FlqgjrHJVP86C4FumyhNdpFy"
click at [34, 34] on img at bounding box center [25, 32] width 32 height 32
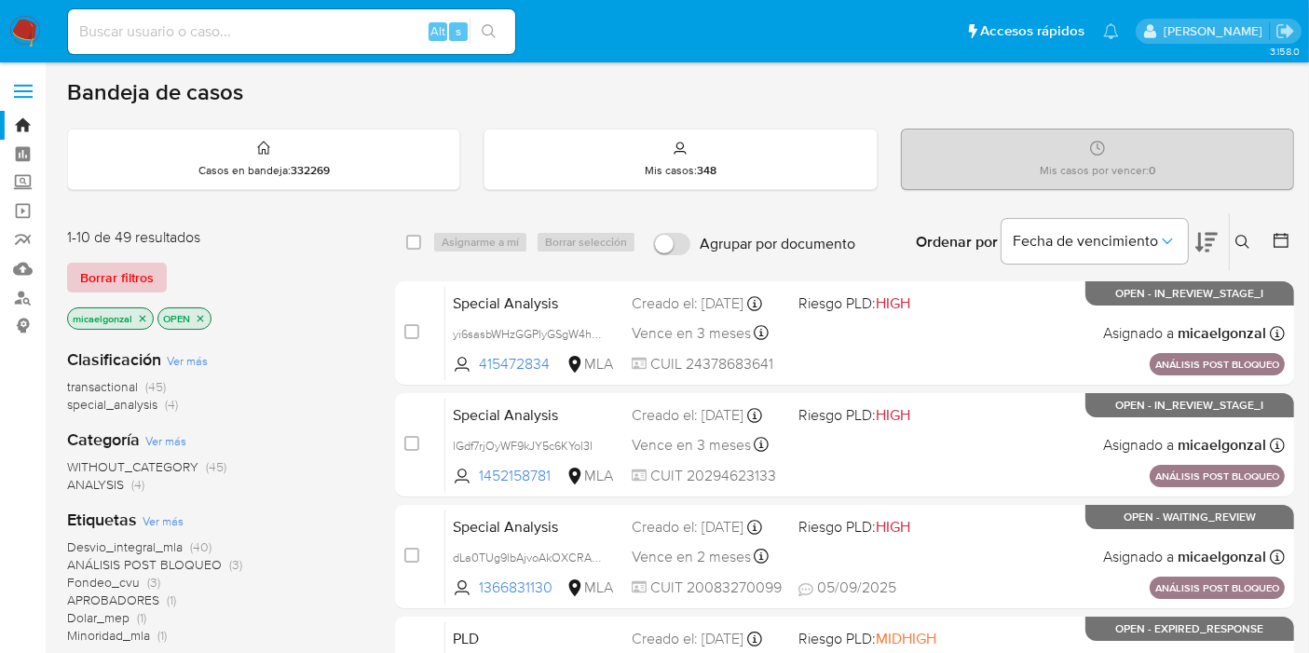
click at [115, 273] on span "Borrar filtros" at bounding box center [117, 278] width 74 height 26
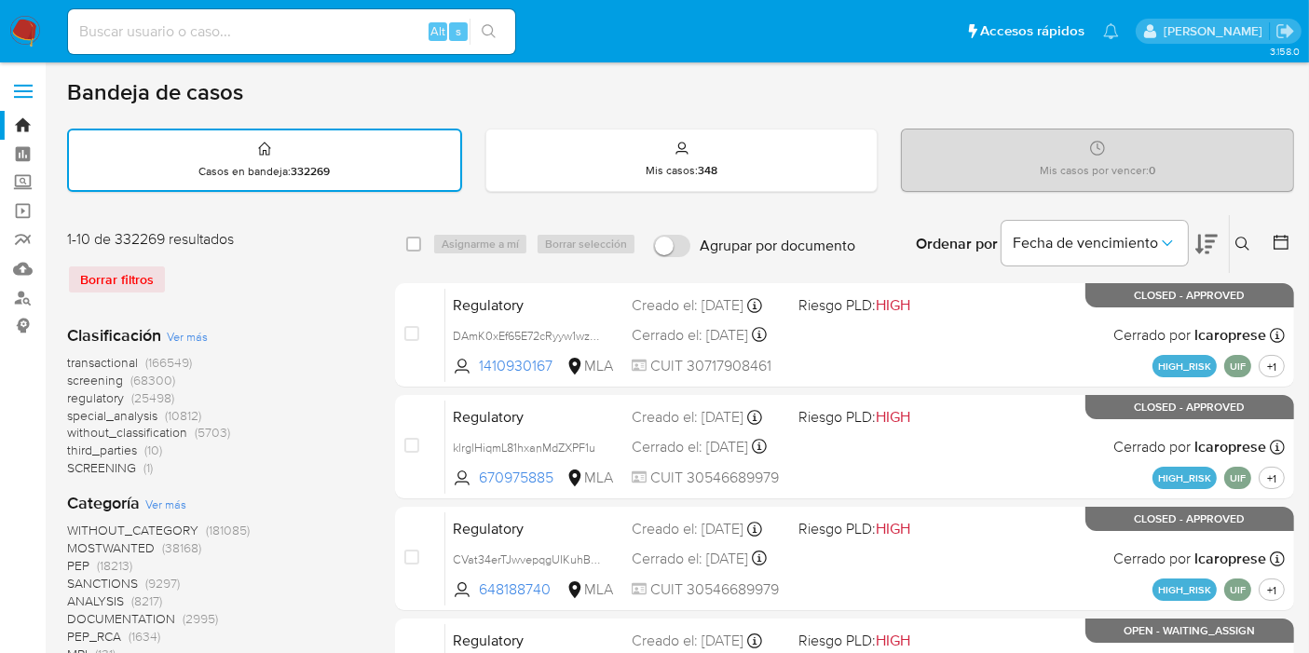
click at [1233, 241] on button at bounding box center [1245, 244] width 31 height 22
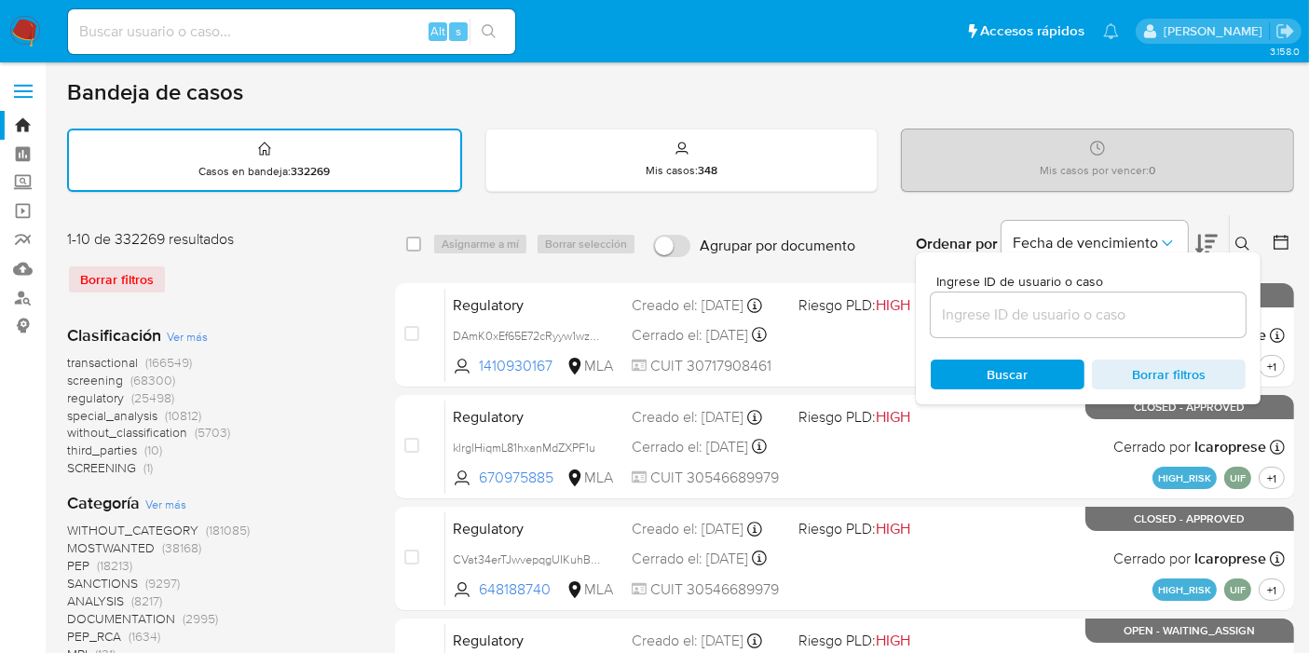
click at [961, 317] on input at bounding box center [1088, 315] width 315 height 24
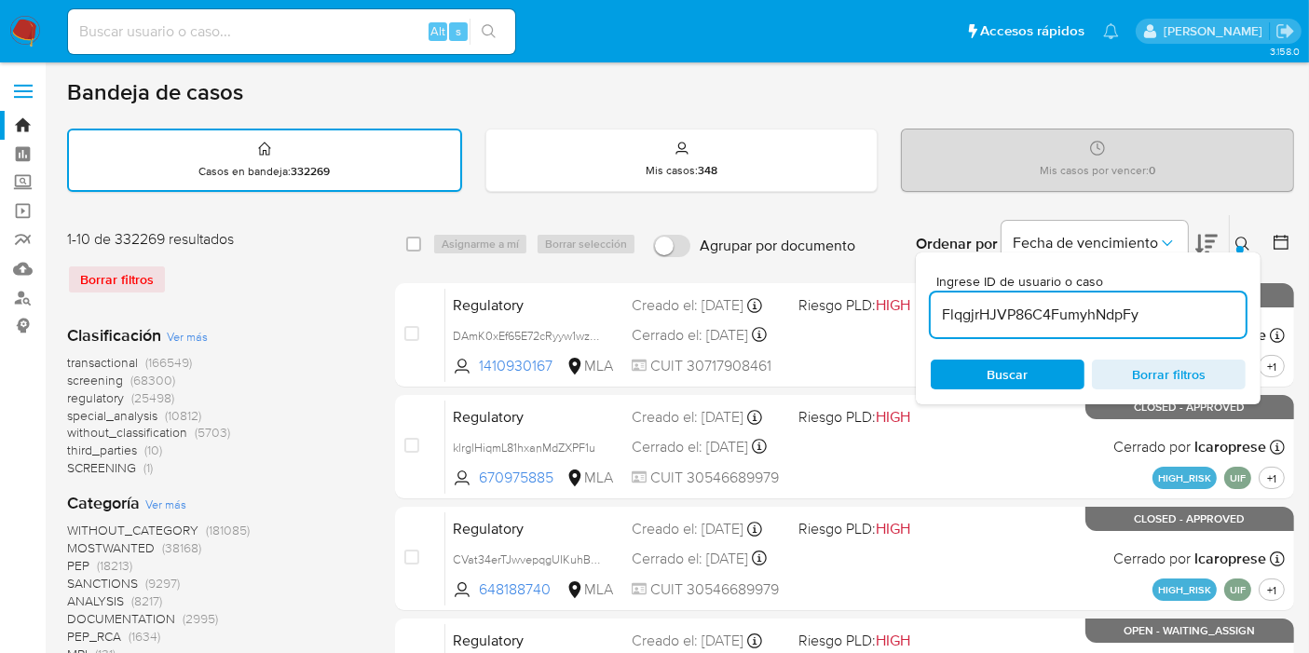
type input "FlqgjrHJVP86C4FumyhNdpFy"
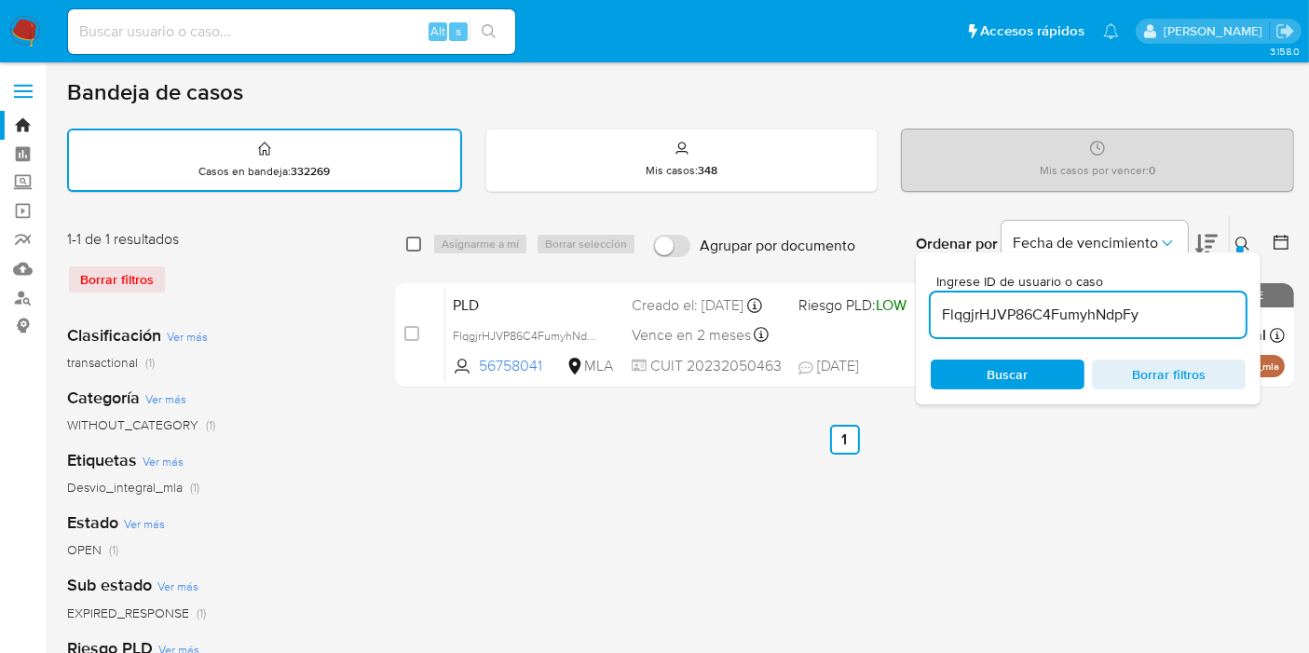
click at [420, 240] on input "checkbox" at bounding box center [413, 244] width 15 height 15
checkbox input "true"
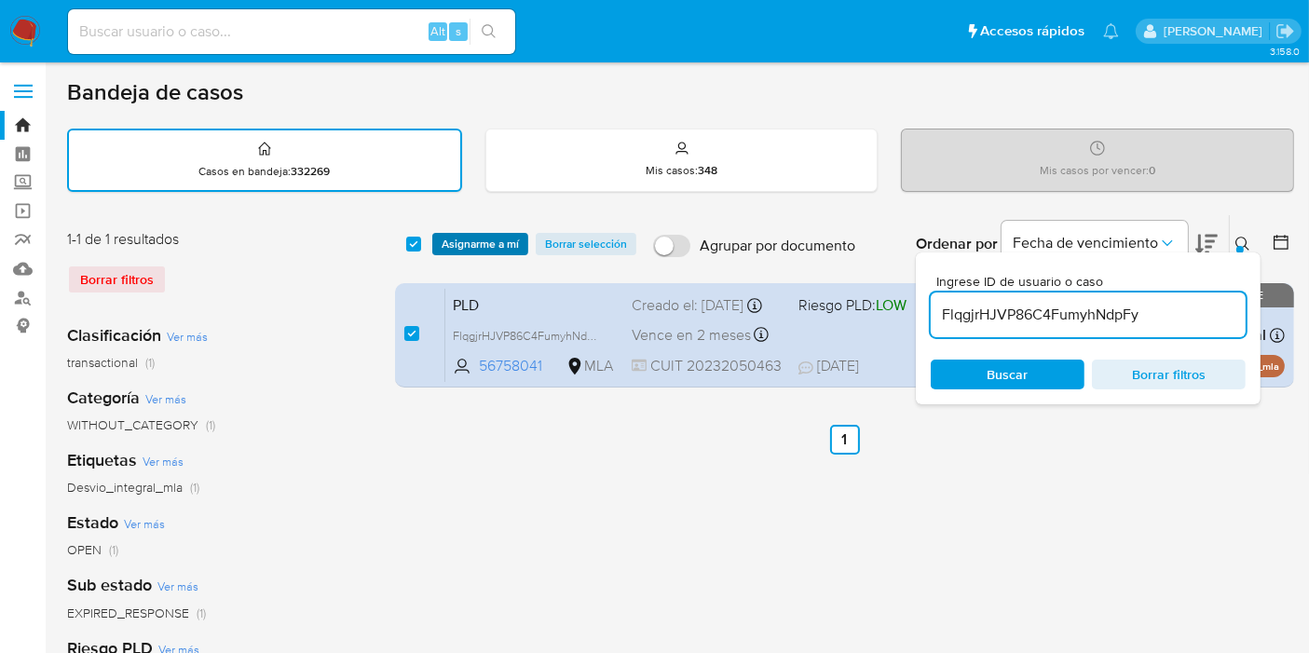
click at [457, 237] on span "Asignarme a mí" at bounding box center [480, 244] width 77 height 19
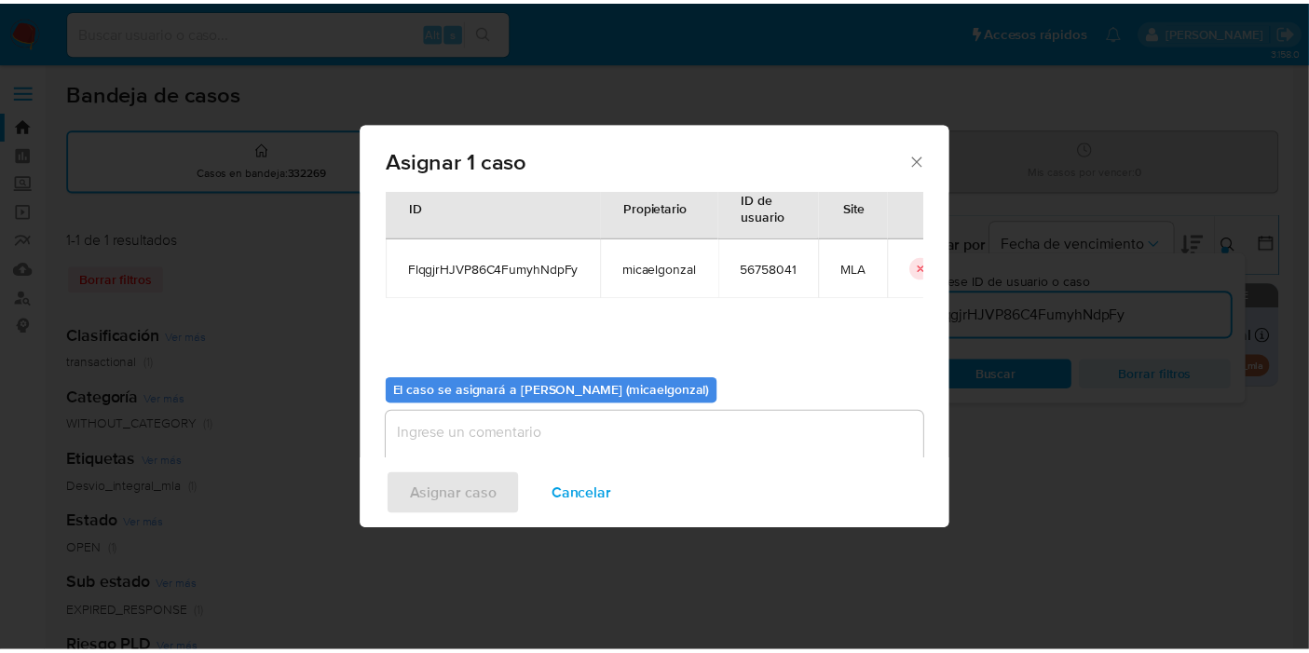
scroll to position [95, 0]
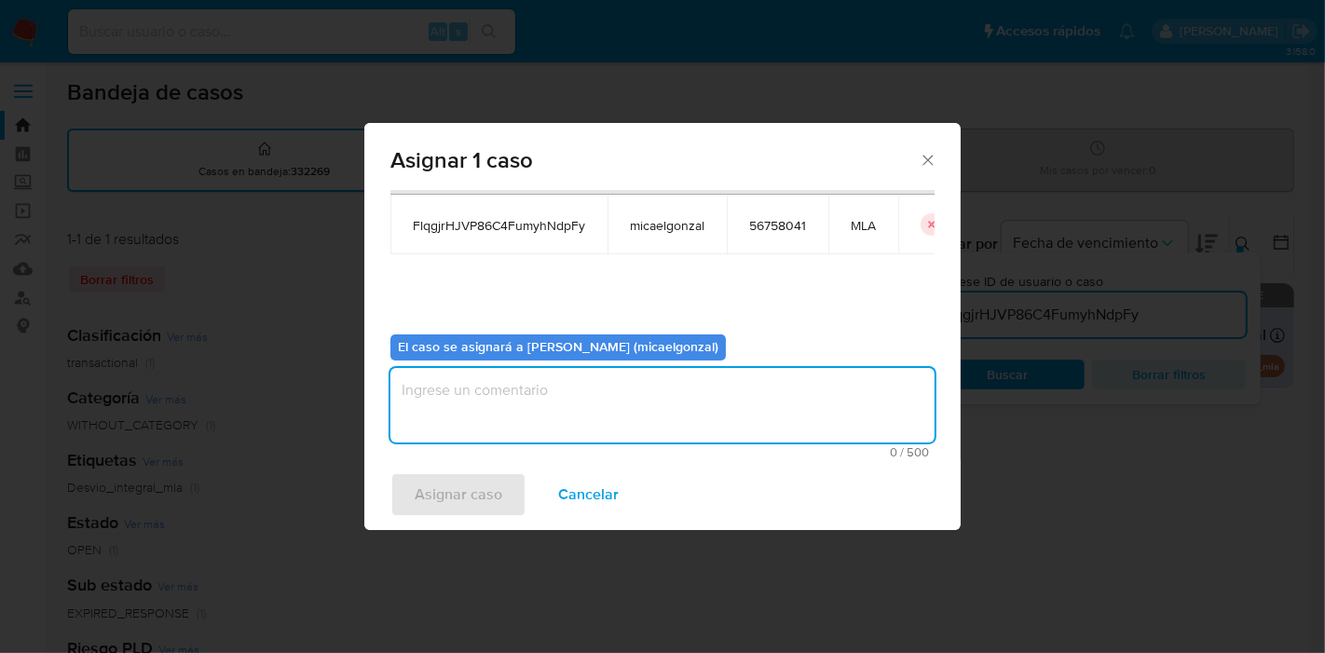
click at [551, 421] on textarea "assign-modal" at bounding box center [662, 405] width 544 height 75
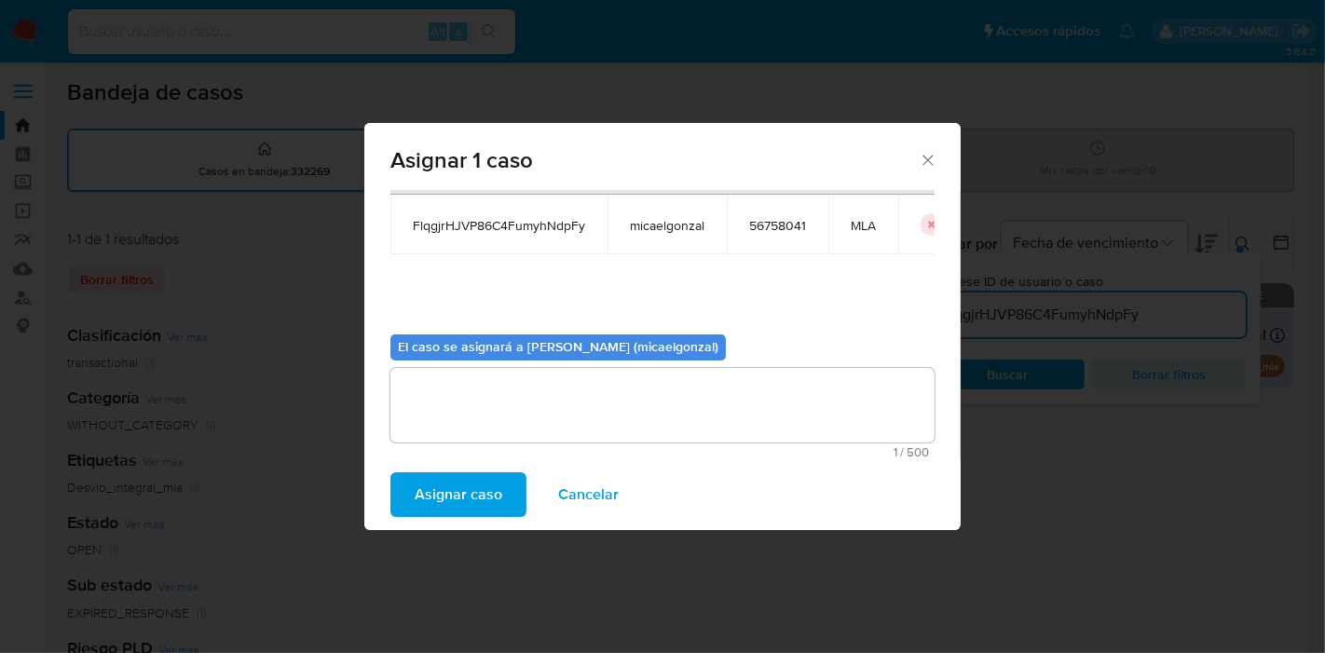
click at [465, 485] on span "Asignar caso" at bounding box center [459, 494] width 88 height 41
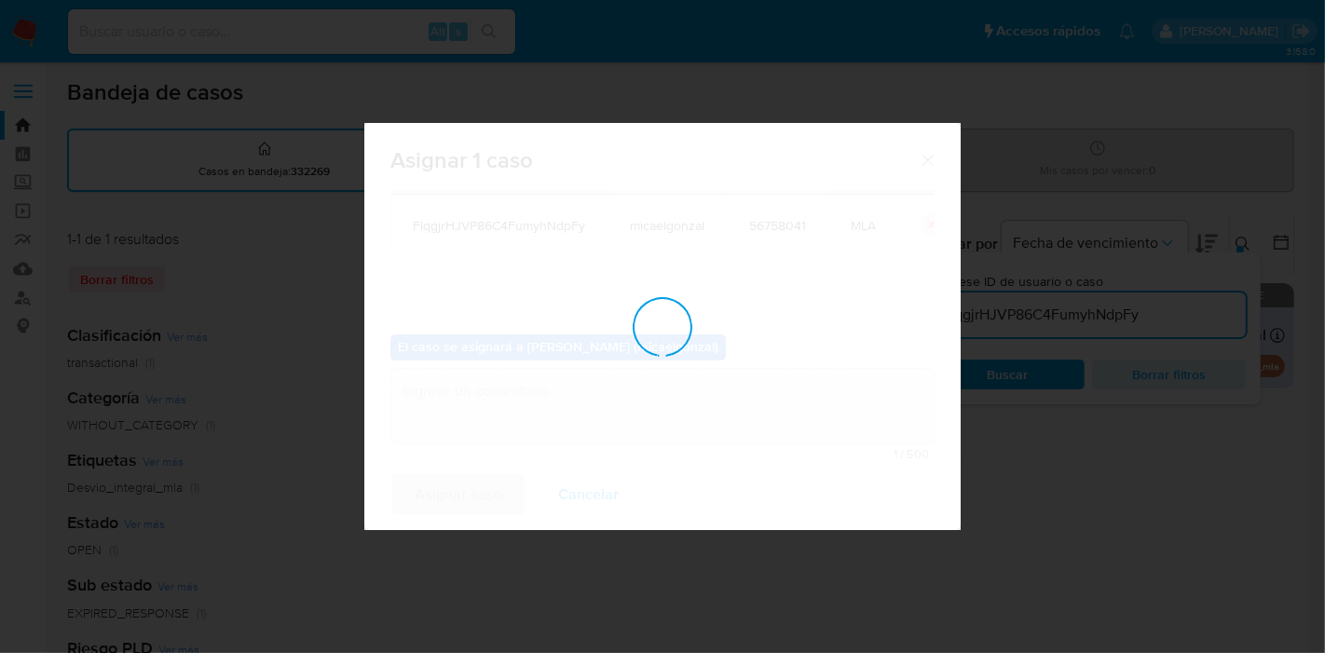
checkbox input "false"
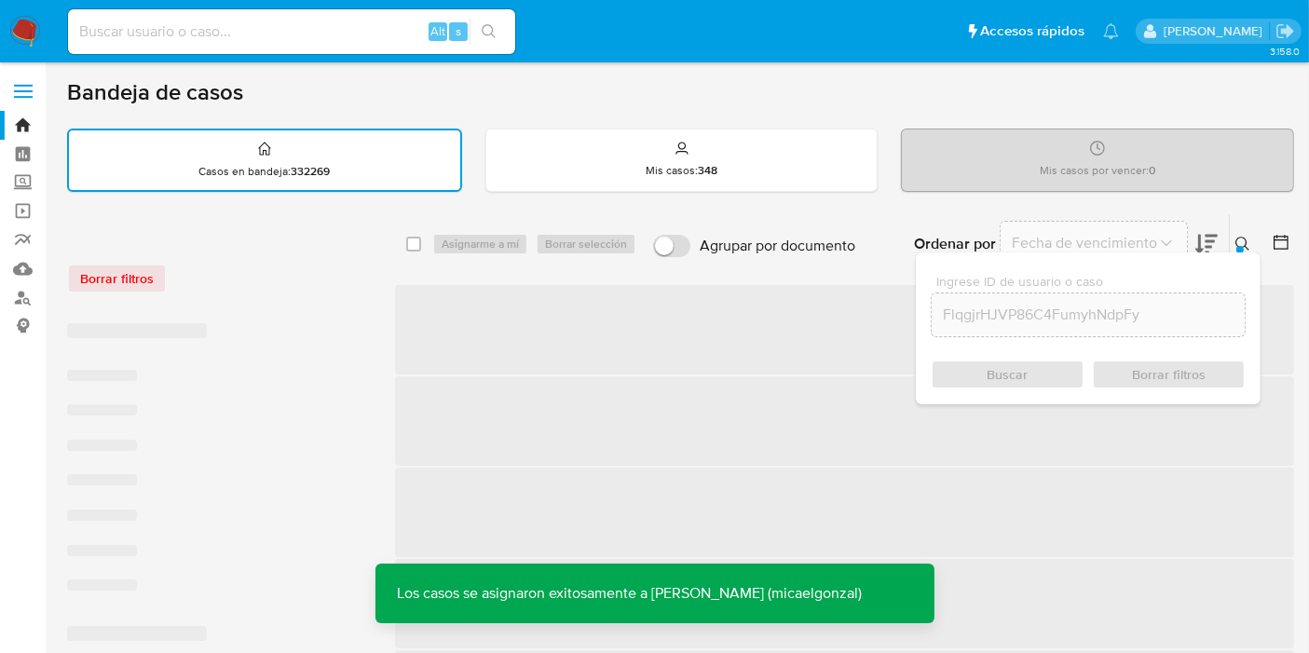
click at [319, 36] on input at bounding box center [291, 32] width 447 height 24
paste input "FlqgjrHJVP86C4FumyhNdpFy"
type input "FlqgjrHJVP86C4FumyhNdpFy"
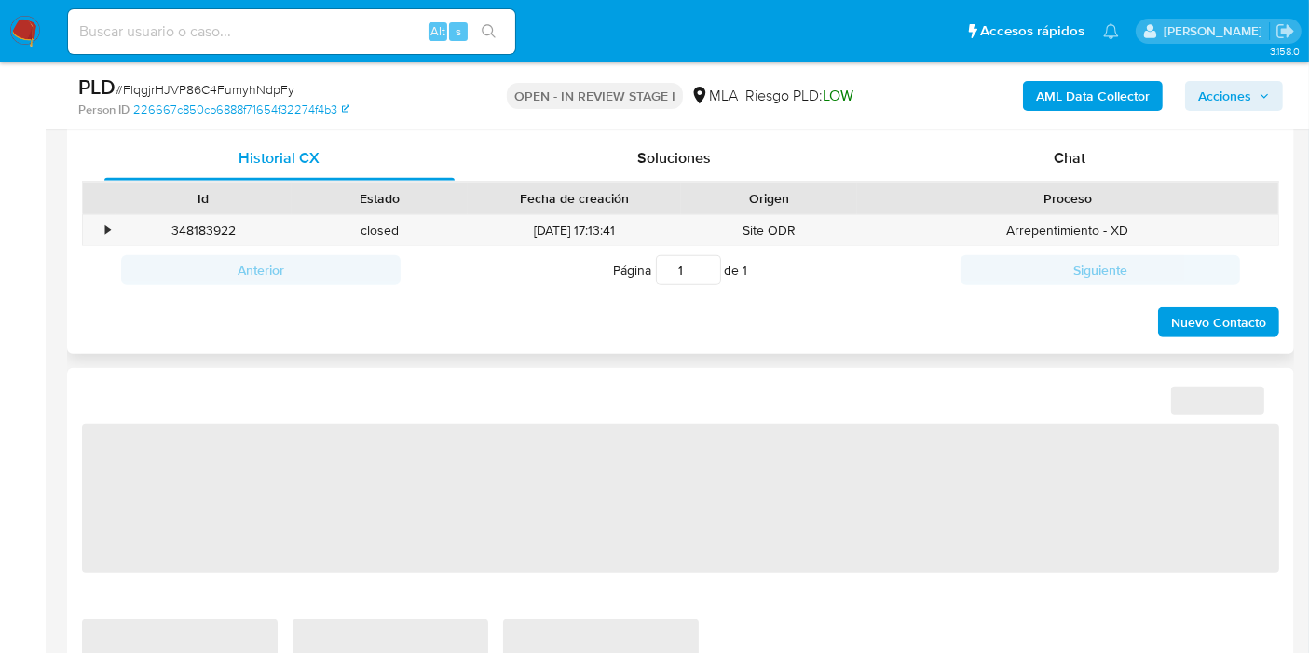
scroll to position [724, 0]
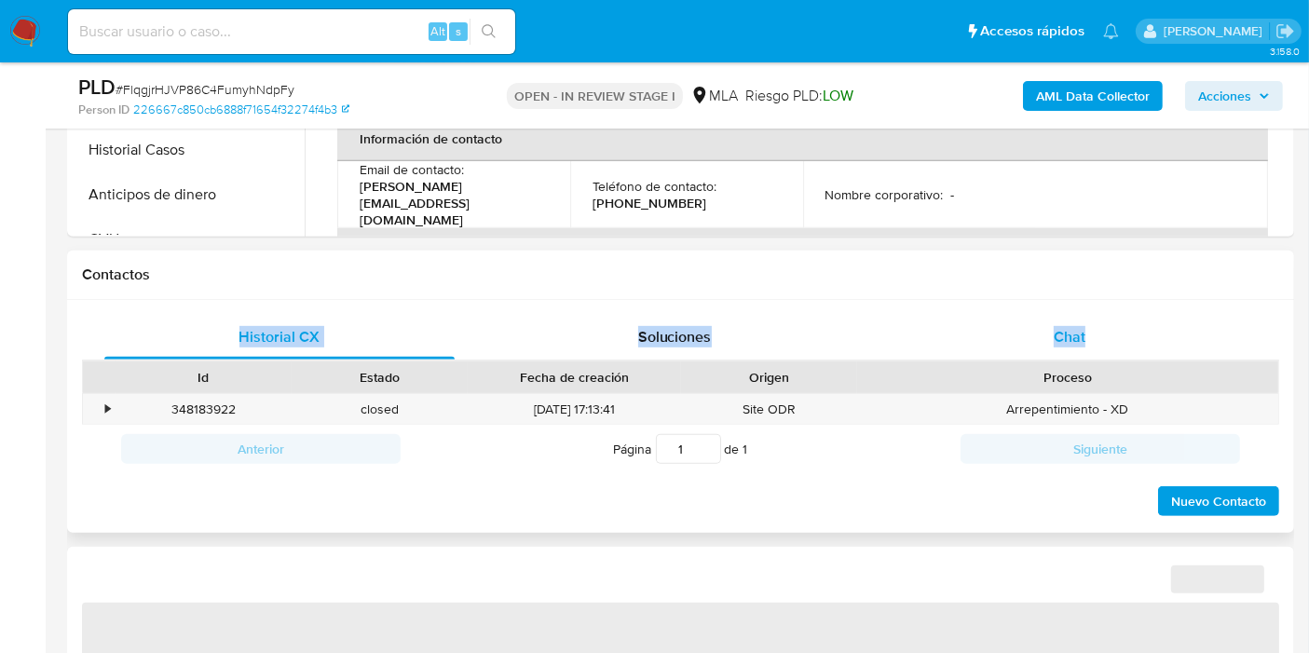
drag, startPoint x: 1104, startPoint y: 293, endPoint x: 1089, endPoint y: 323, distance: 34.2
click at [1096, 312] on div "Contactos Historial CX Soluciones Chat Id Estado Fecha de creación Origen Proce…" at bounding box center [680, 392] width 1227 height 283
click at [1088, 323] on div "Chat" at bounding box center [1069, 337] width 350 height 45
select select "10"
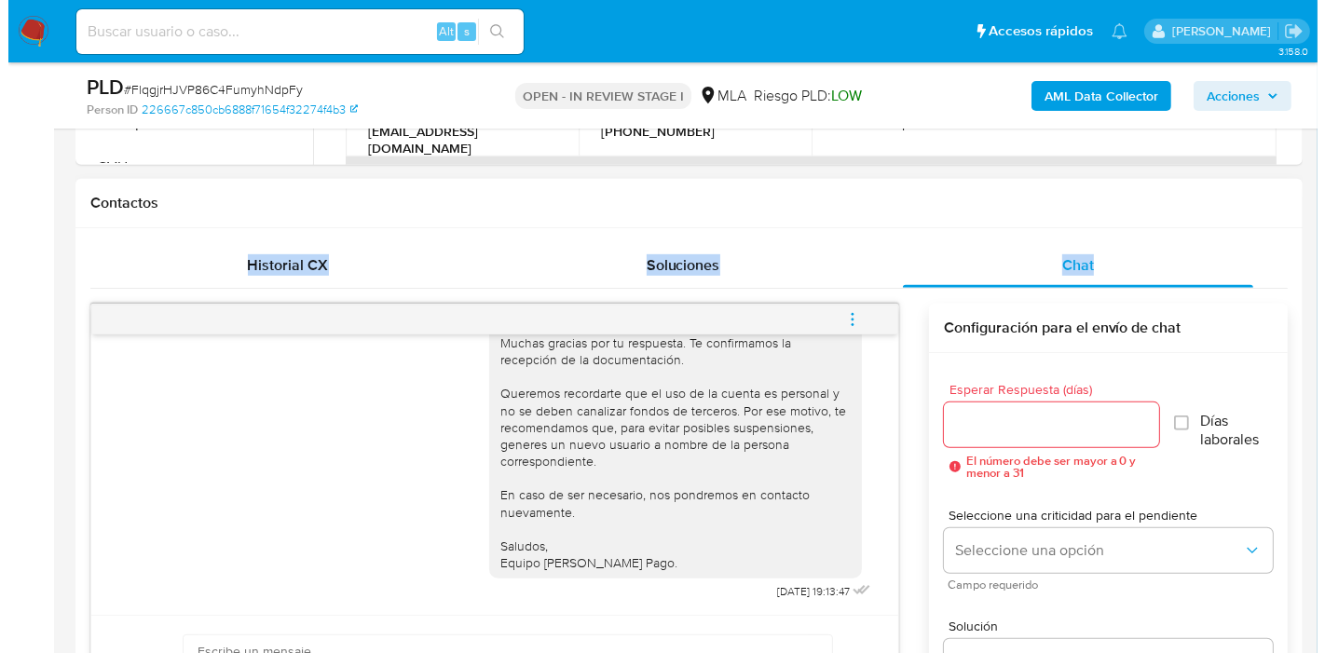
scroll to position [827, 0]
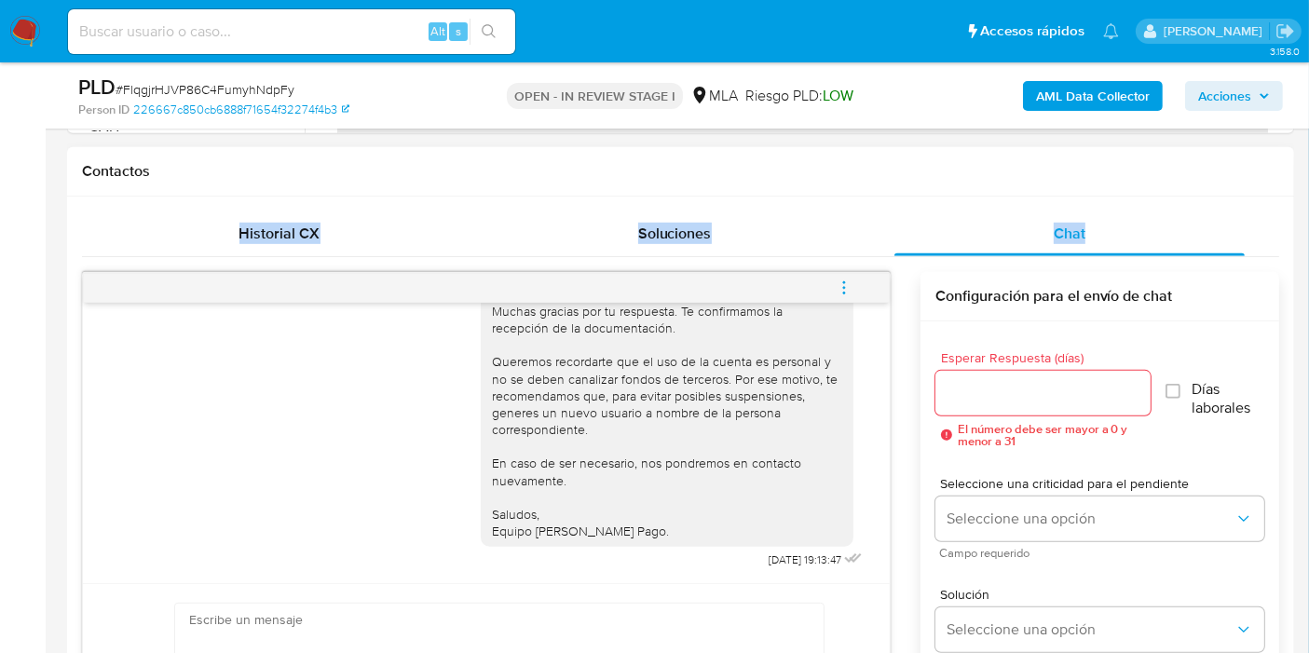
click at [839, 274] on span "menu-action" at bounding box center [844, 288] width 17 height 45
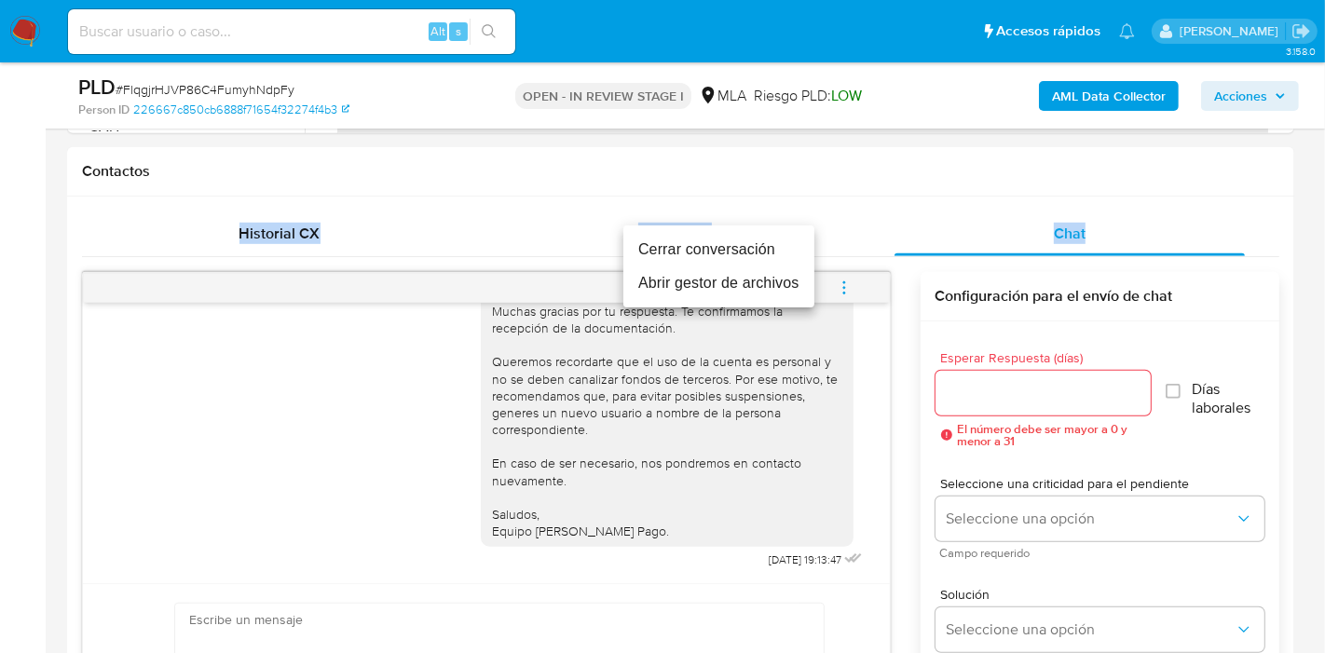
click at [740, 253] on li "Cerrar conversación" at bounding box center [718, 250] width 191 height 34
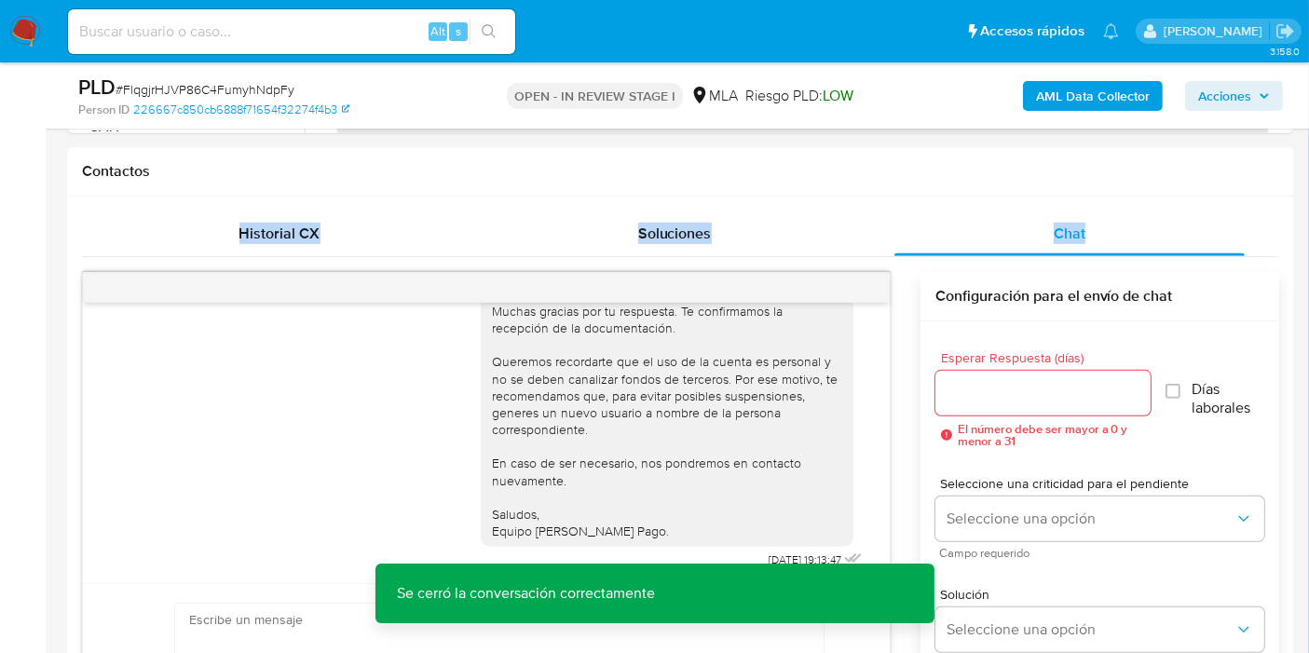
click at [1118, 97] on b "AML Data Collector" at bounding box center [1093, 96] width 114 height 30
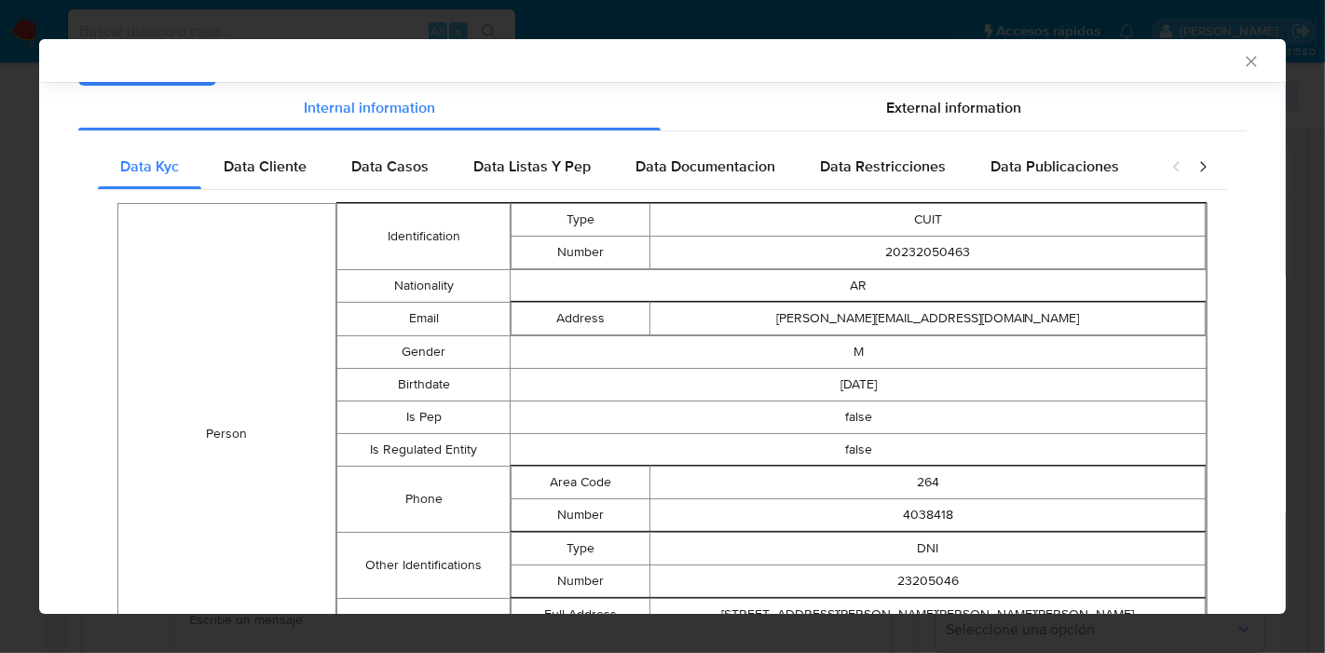
scroll to position [0, 0]
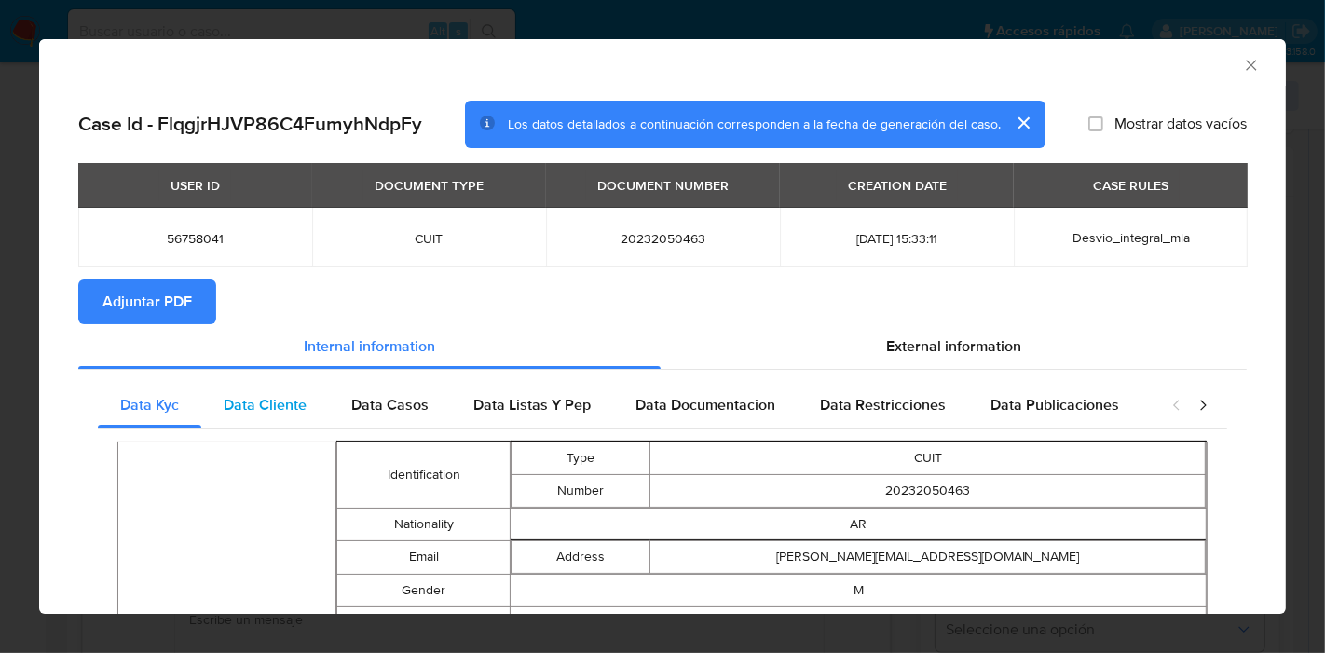
click at [202, 401] on div "Data Cliente" at bounding box center [265, 405] width 128 height 45
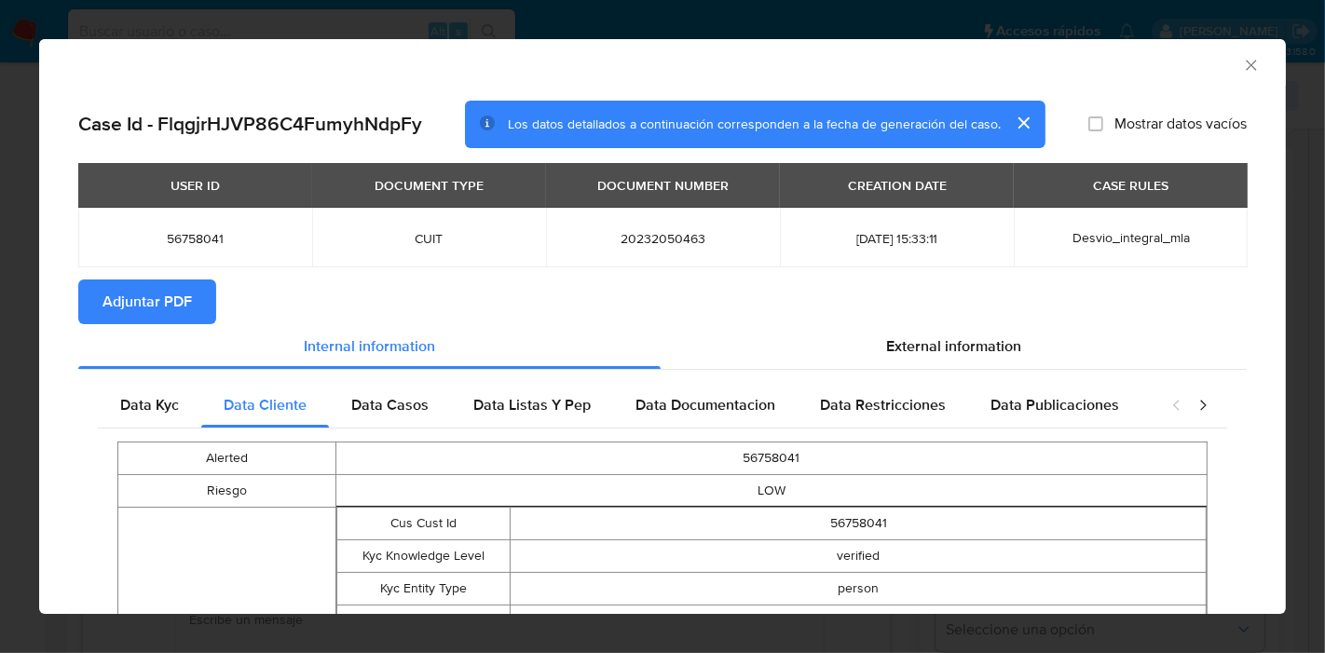
drag, startPoint x: 360, startPoint y: 473, endPoint x: 366, endPoint y: 435, distance: 38.8
click at [359, 460] on td "56758041" at bounding box center [770, 458] width 871 height 33
click at [381, 407] on span "Data Casos" at bounding box center [389, 404] width 77 height 21
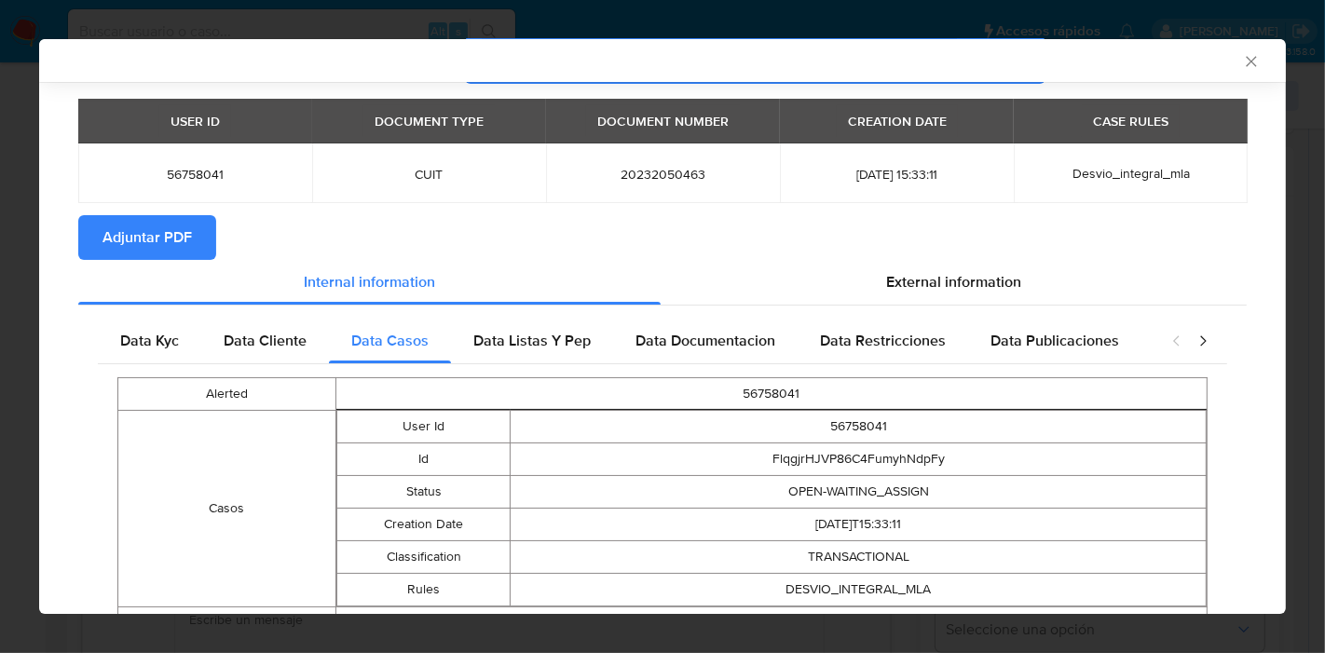
scroll to position [150, 0]
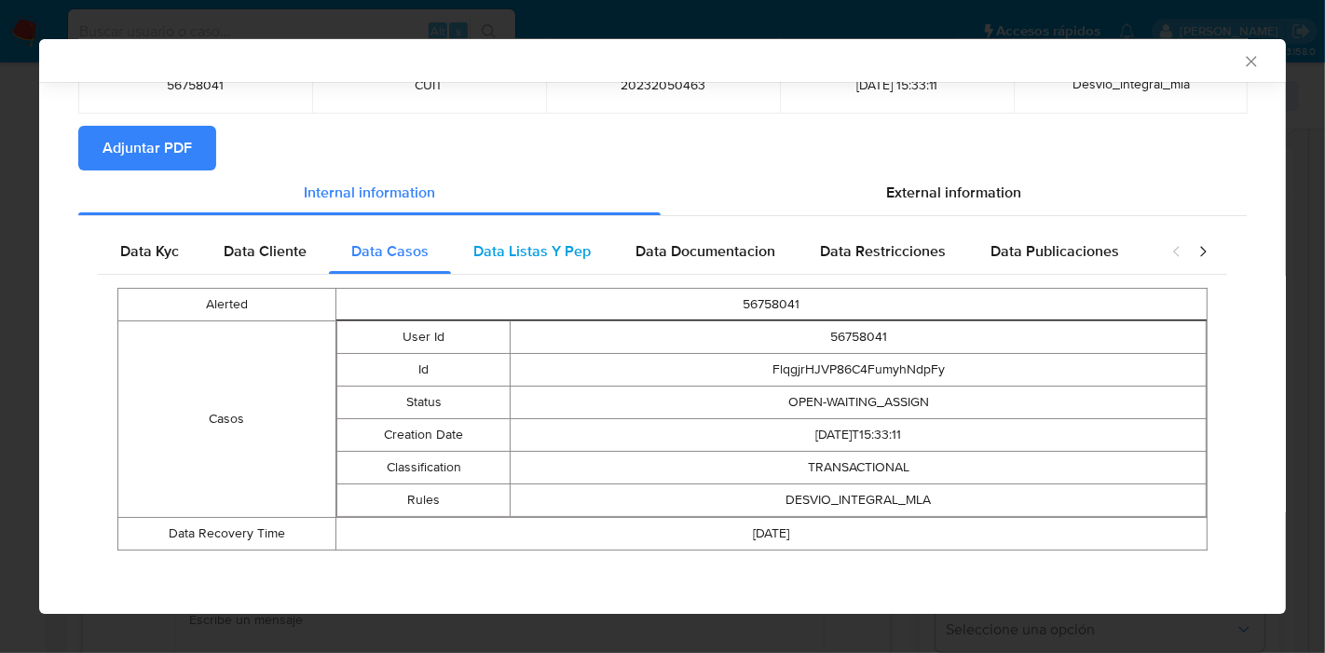
click at [560, 262] on div "Data Listas Y Pep" at bounding box center [532, 251] width 162 height 45
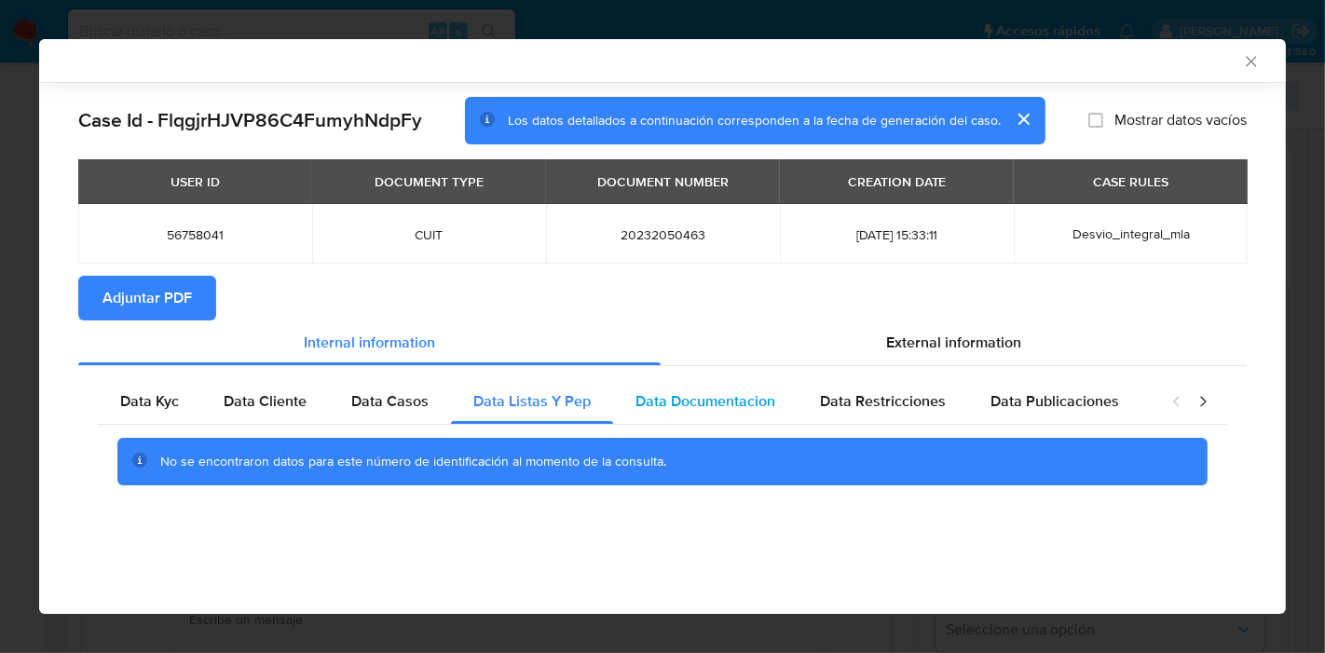
click at [721, 397] on span "Data Documentacion" at bounding box center [705, 400] width 140 height 21
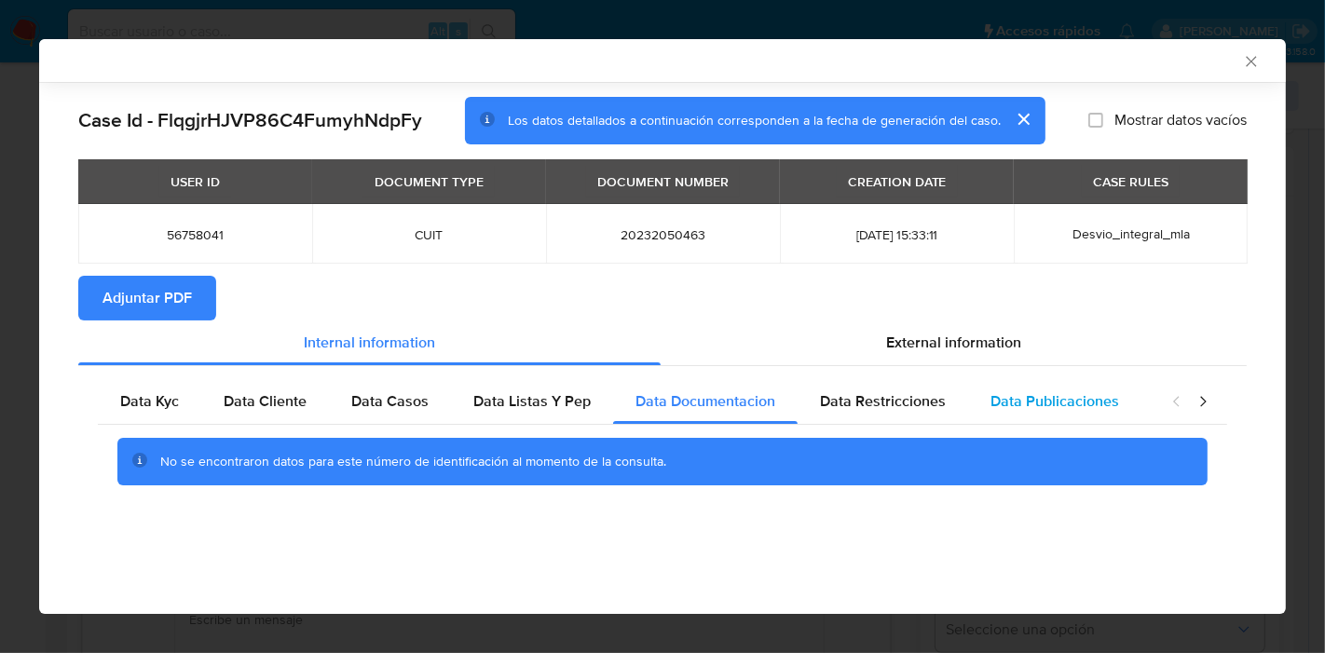
drag, startPoint x: 919, startPoint y: 397, endPoint x: 974, endPoint y: 406, distance: 55.8
click at [924, 398] on span "Data Restricciones" at bounding box center [883, 400] width 126 height 21
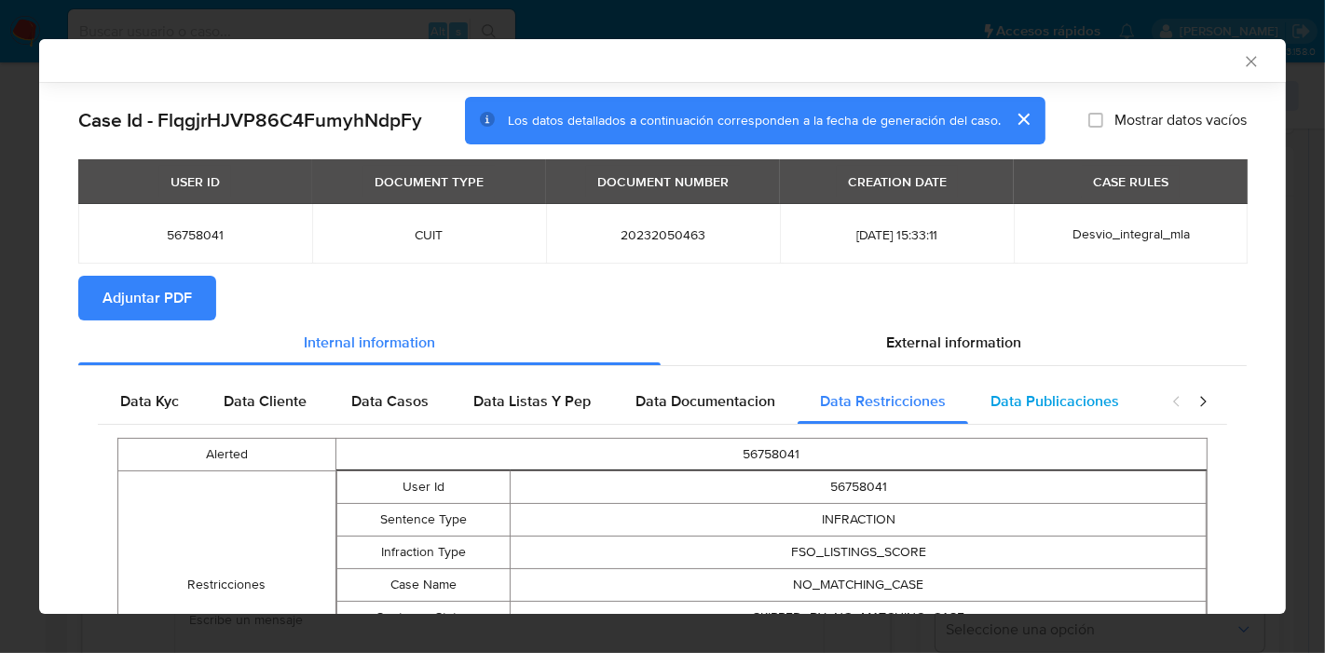
click at [1044, 411] on div "Data Publicaciones" at bounding box center [1054, 401] width 173 height 45
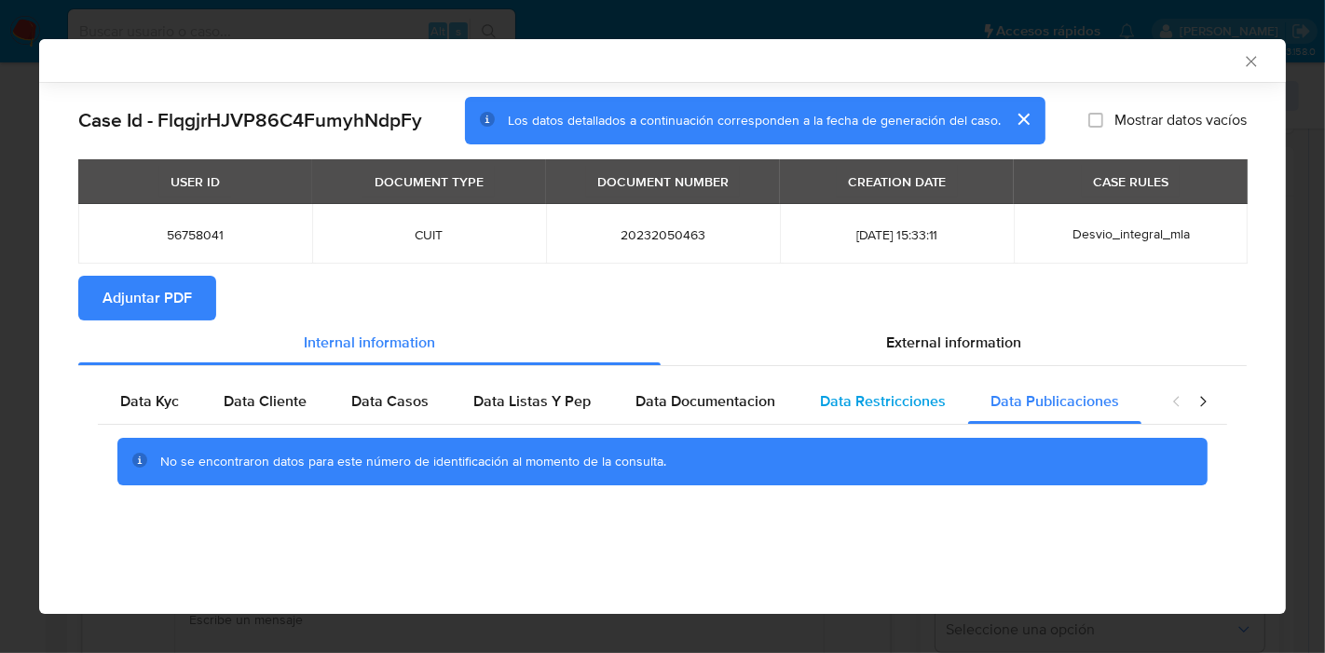
click at [820, 404] on span "Data Restricciones" at bounding box center [883, 400] width 126 height 21
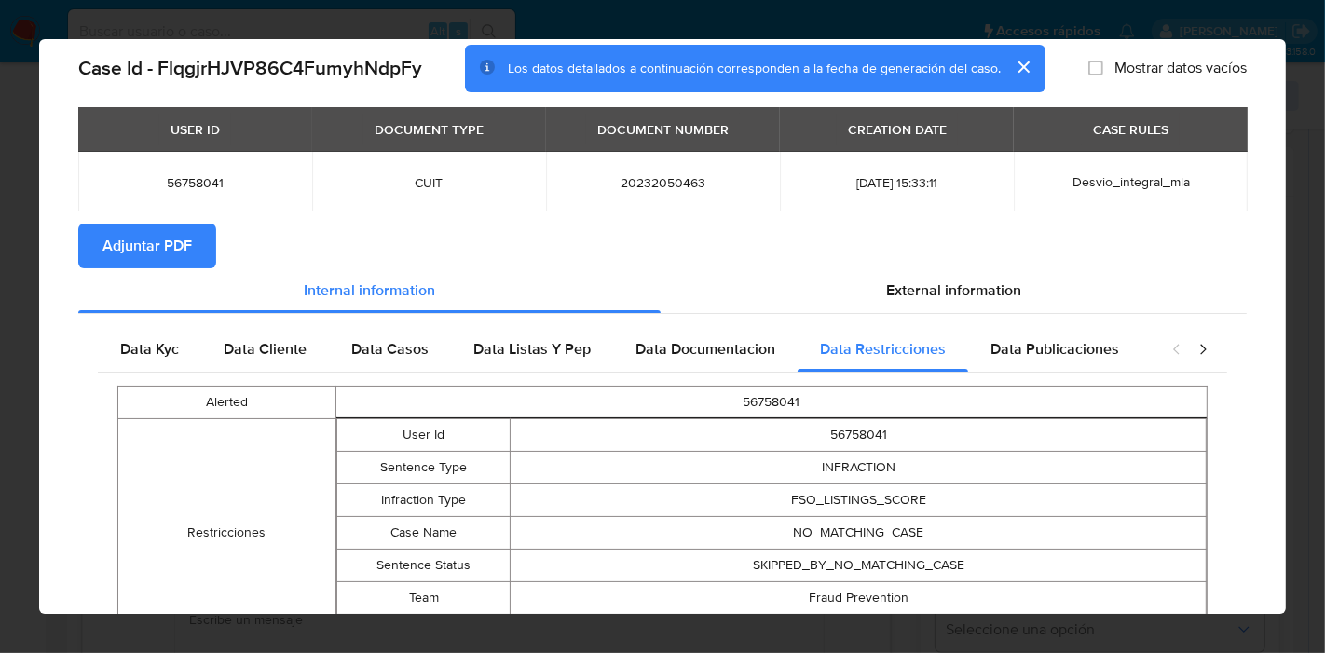
scroll to position [183, 0]
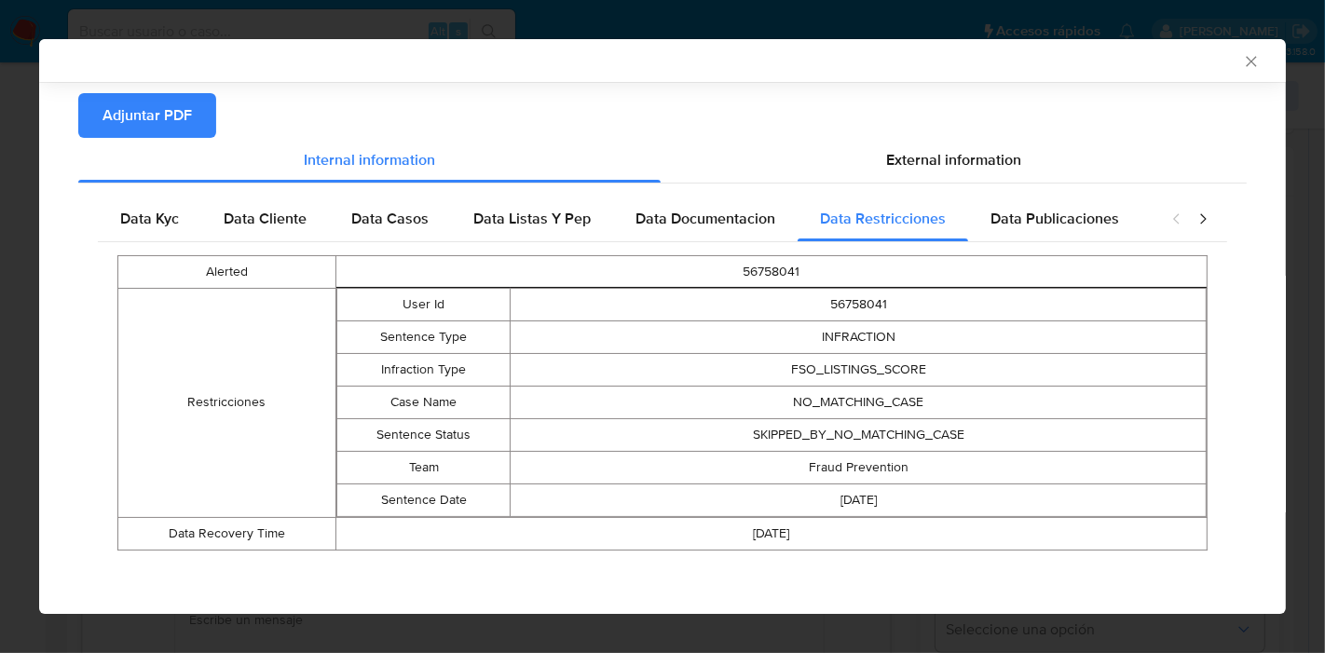
click at [1193, 223] on icon "closure-recommendation-modal" at bounding box center [1202, 219] width 19 height 19
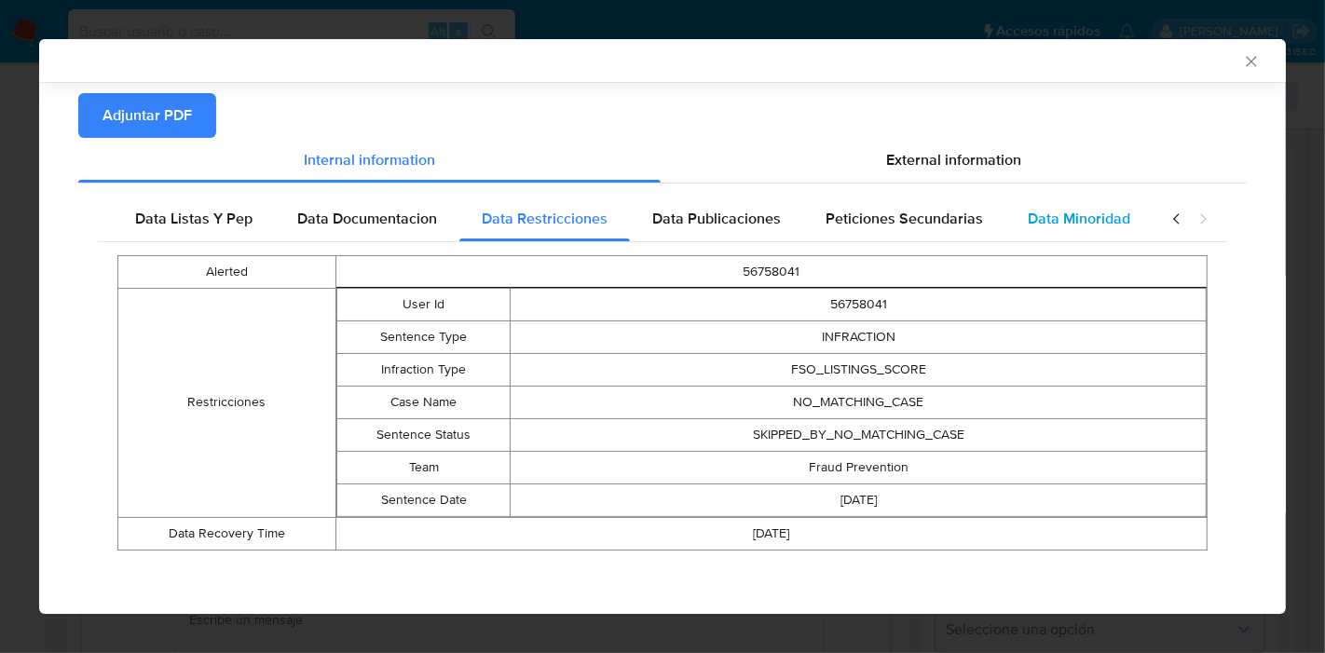
click at [1028, 214] on span "Data Minoridad" at bounding box center [1079, 218] width 102 height 21
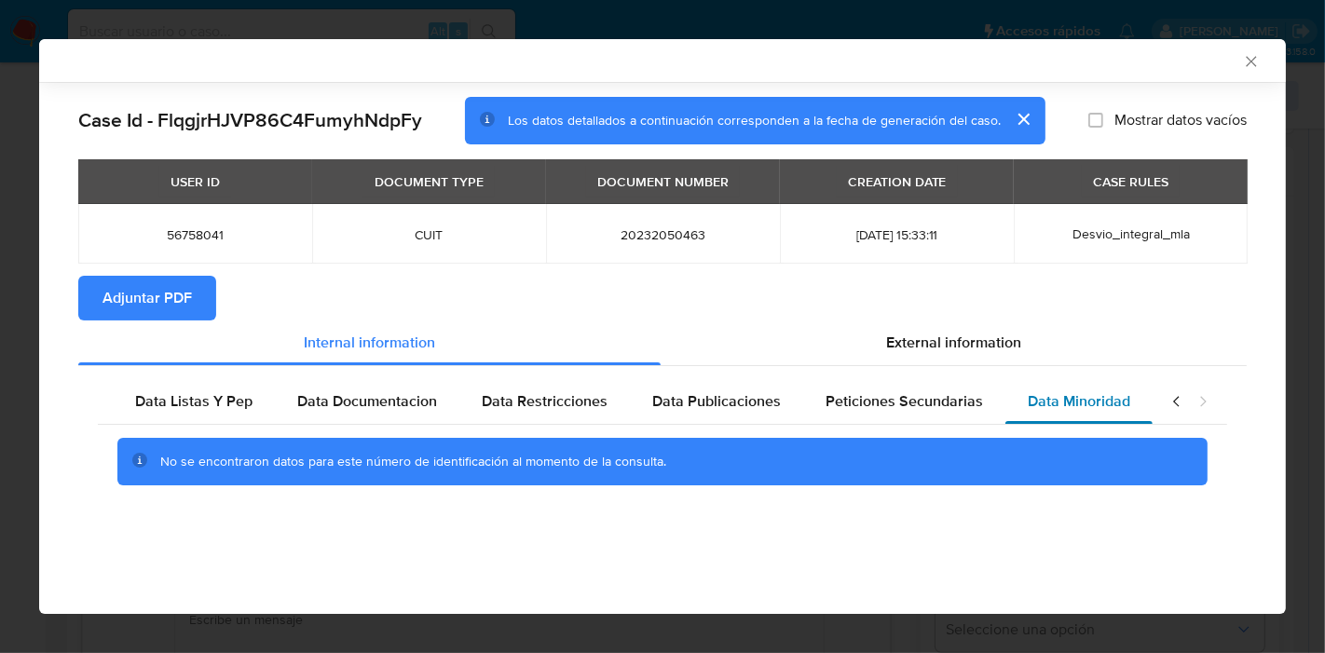
scroll to position [0, 0]
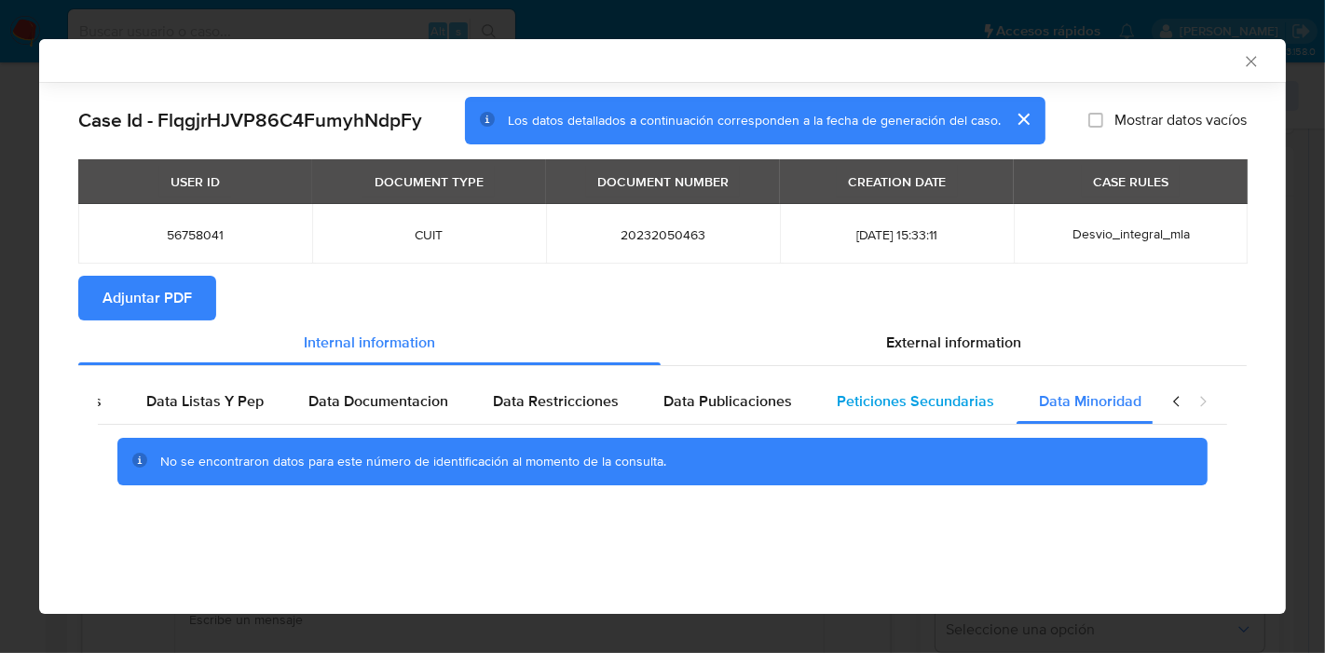
click at [858, 389] on div "Peticiones Secundarias" at bounding box center [915, 401] width 202 height 45
click at [750, 395] on span "Data Publicaciones" at bounding box center [727, 400] width 129 height 21
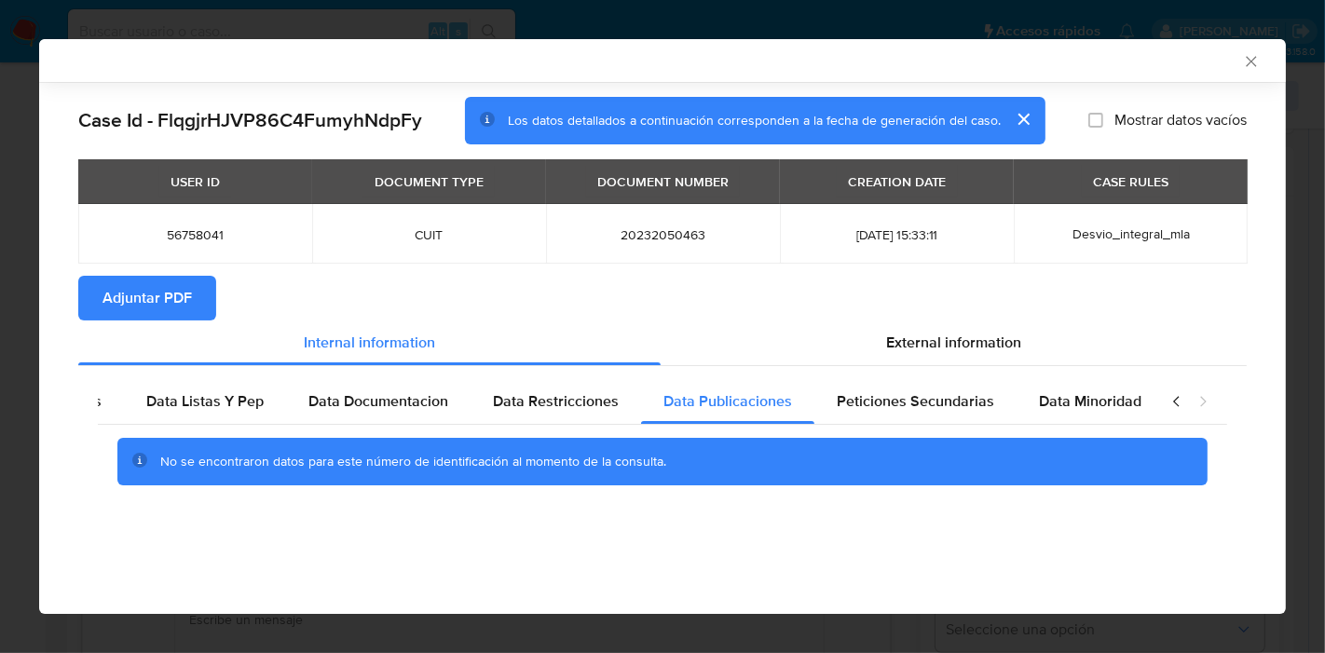
click at [588, 427] on div "No se encontraron datos para este número de identificación al momento de la con…" at bounding box center [662, 462] width 1129 height 75
click at [663, 401] on span "Data Publicaciones" at bounding box center [727, 400] width 129 height 21
drag, startPoint x: 601, startPoint y: 401, endPoint x: 666, endPoint y: 402, distance: 65.2
click at [624, 402] on div "Data Restricciones" at bounding box center [555, 401] width 170 height 45
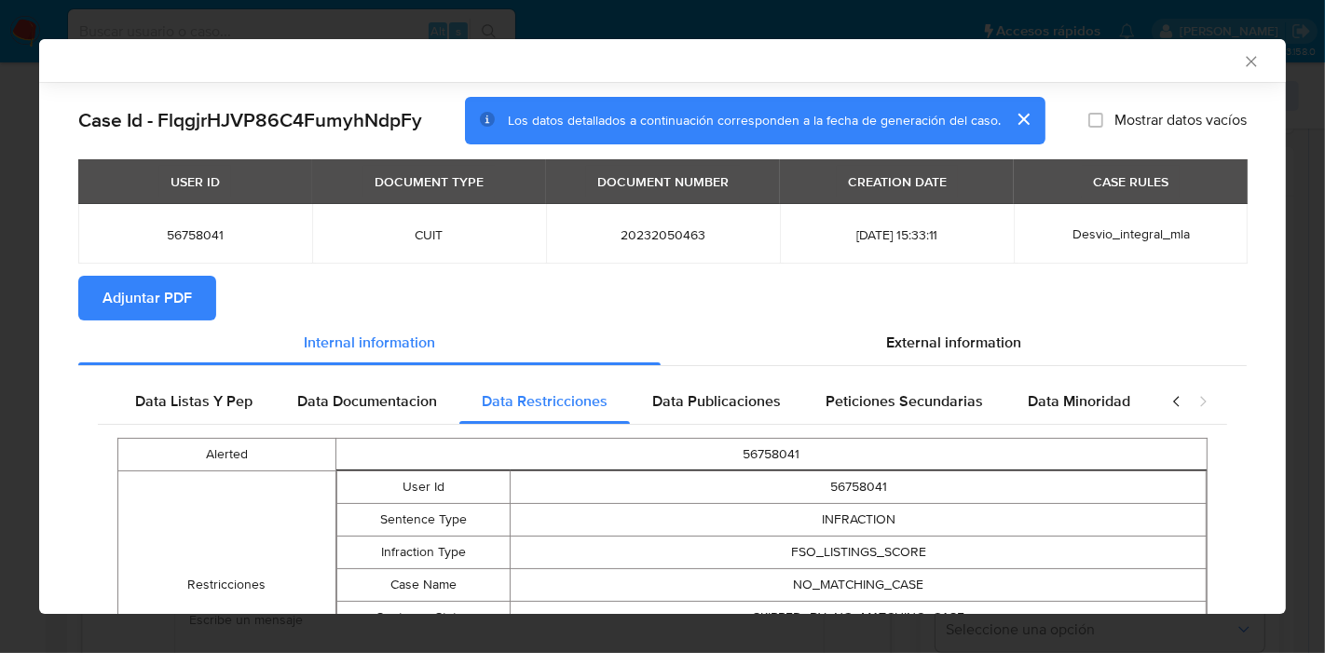
click at [1173, 402] on icon "closure-recommendation-modal" at bounding box center [1176, 401] width 6 height 10
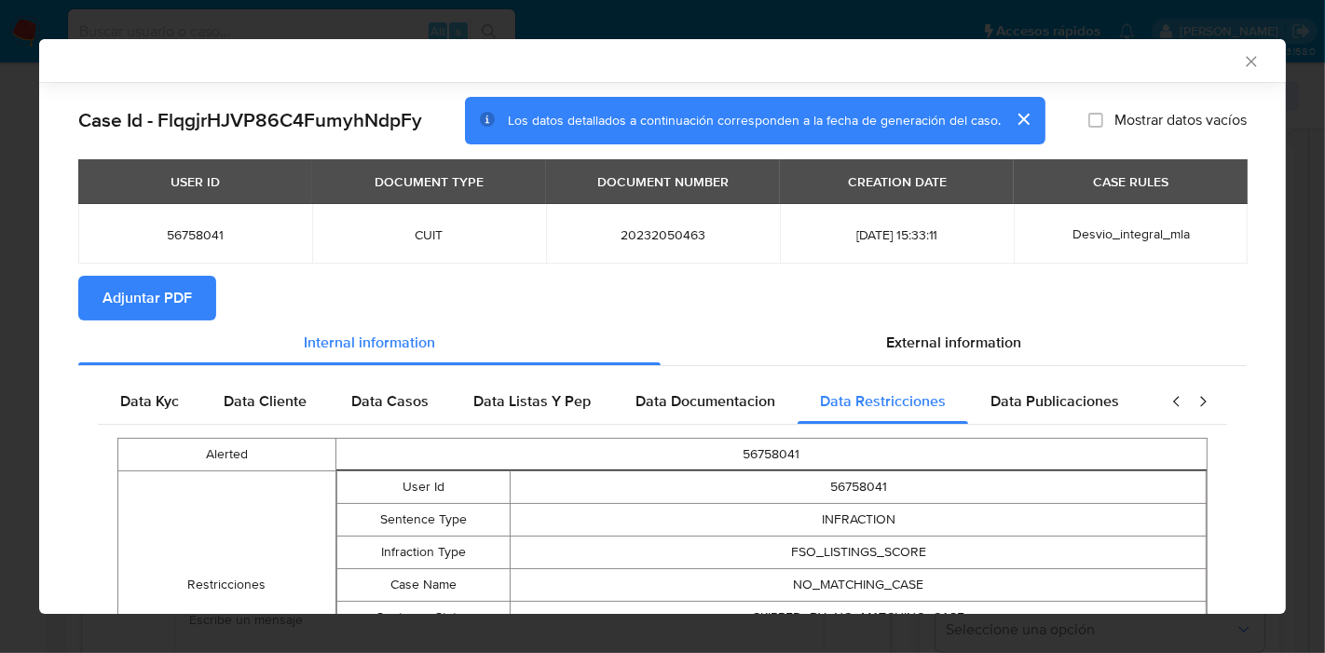
click at [1173, 402] on icon "closure-recommendation-modal" at bounding box center [1176, 401] width 6 height 10
click at [141, 401] on span "Data Kyc" at bounding box center [149, 400] width 59 height 21
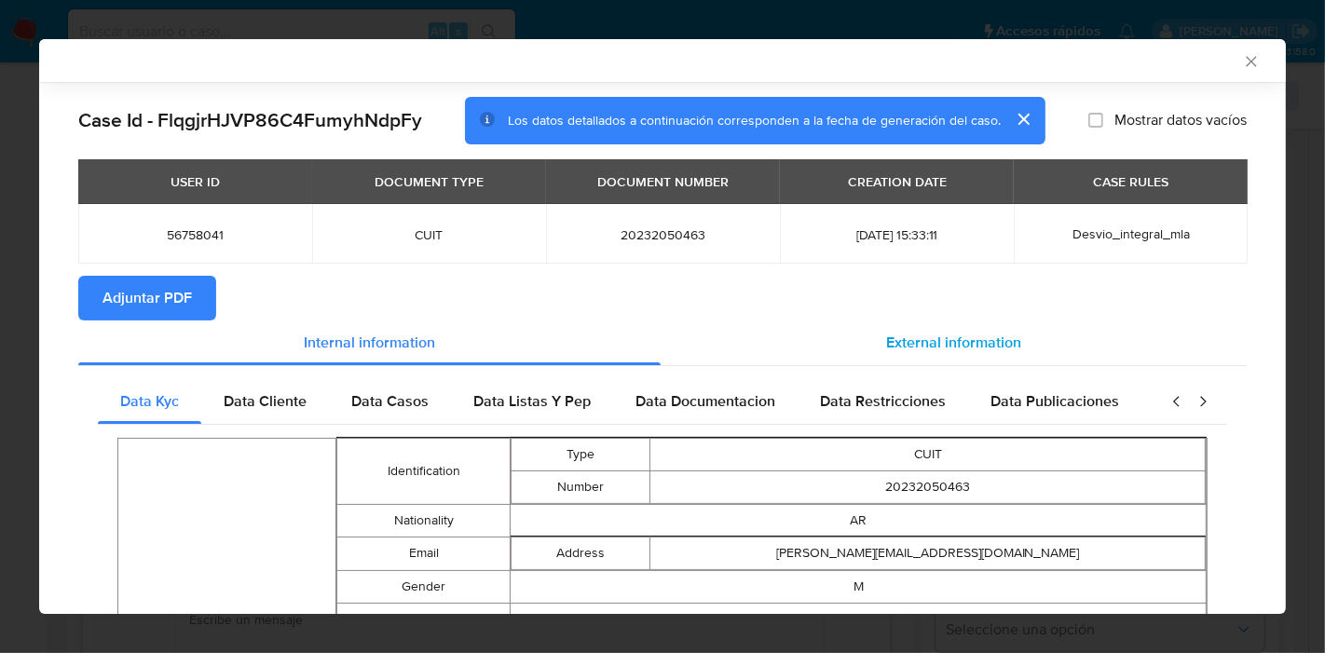
click at [1079, 348] on div "External information" at bounding box center [954, 342] width 586 height 45
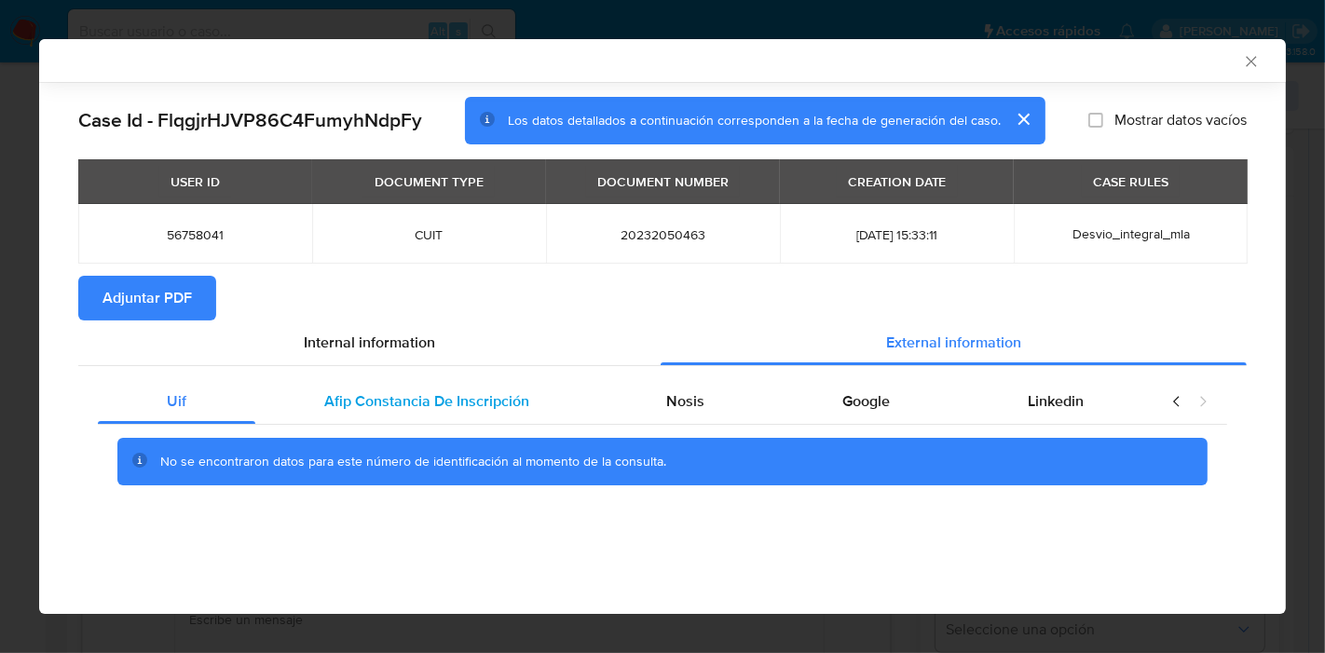
click at [439, 409] on span "Afip Constancia De Inscripción" at bounding box center [426, 400] width 205 height 21
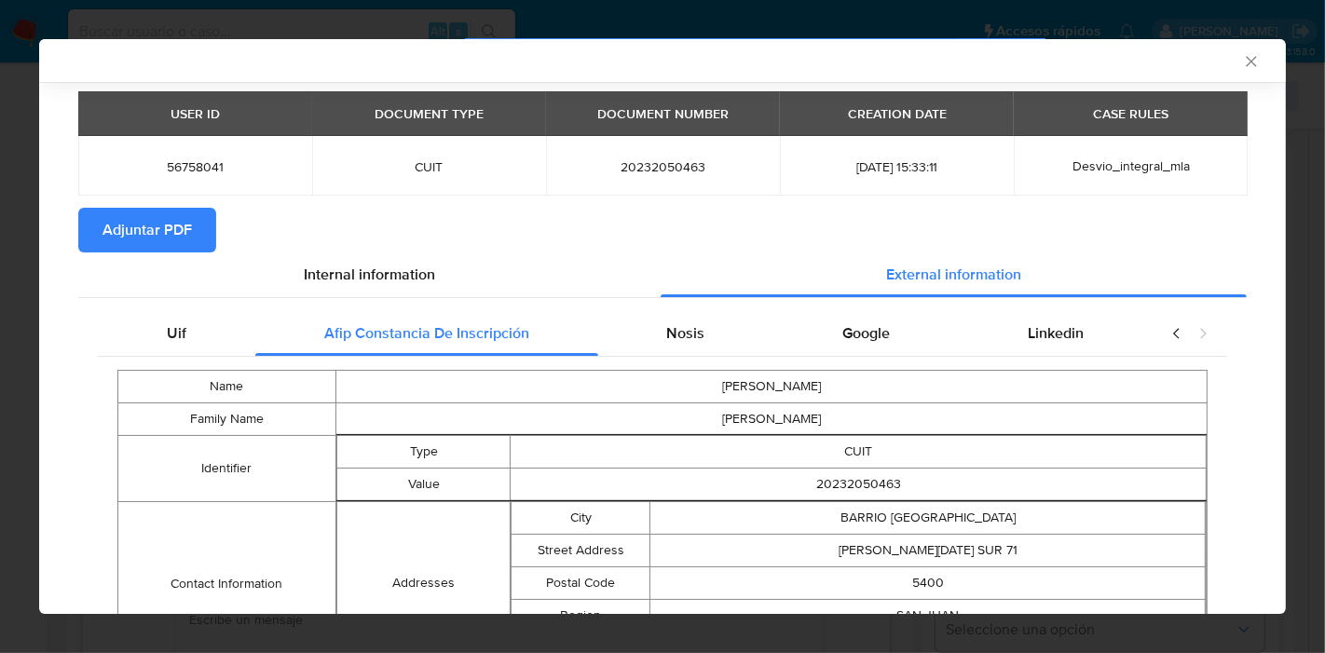
scroll to position [203, 0]
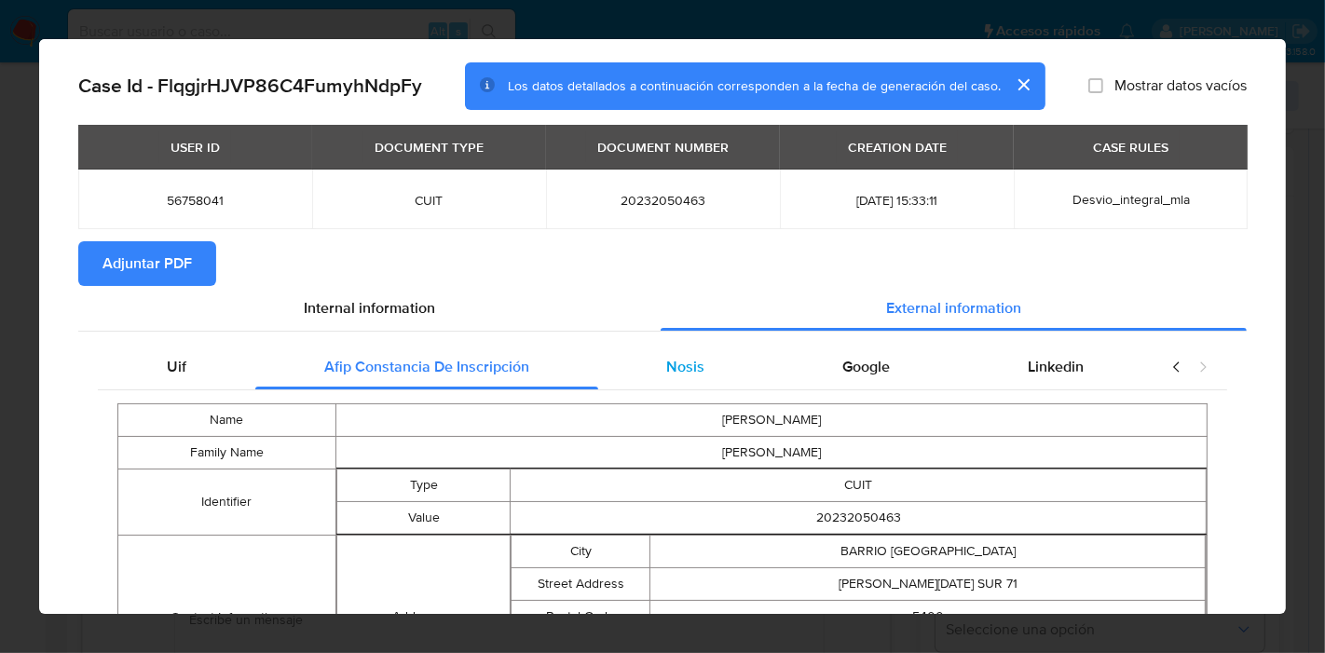
click at [678, 365] on span "Nosis" at bounding box center [685, 366] width 38 height 21
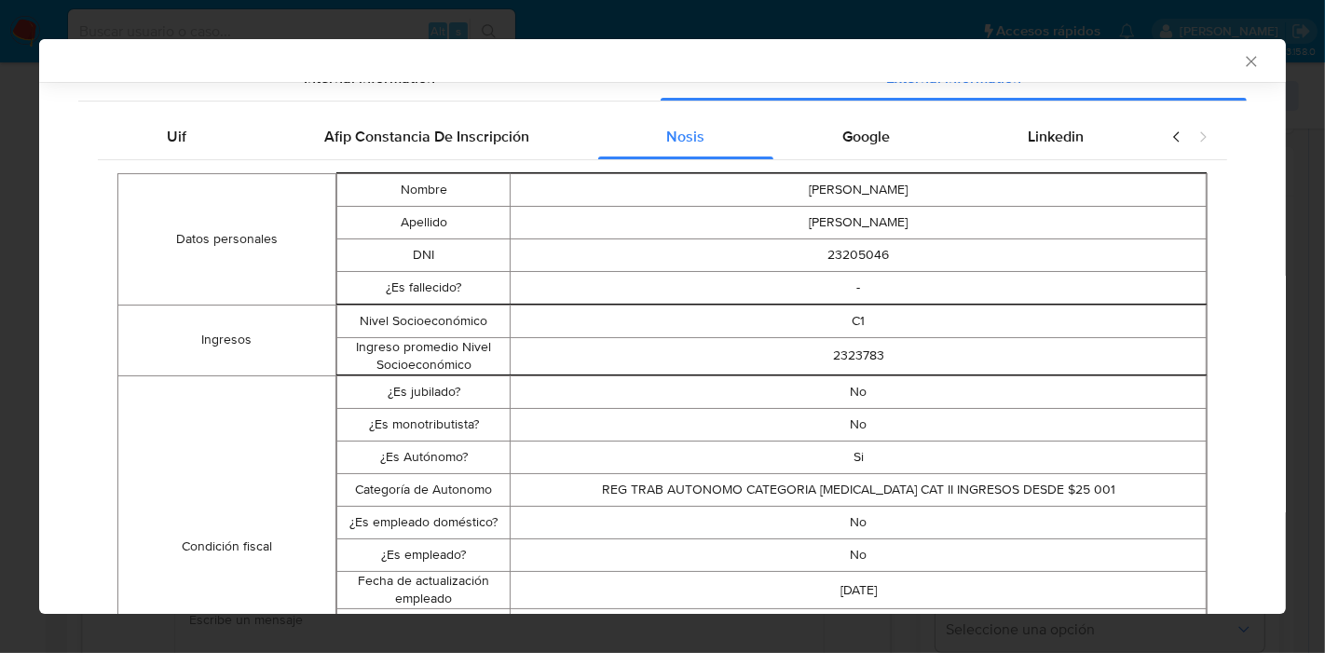
scroll to position [0, 0]
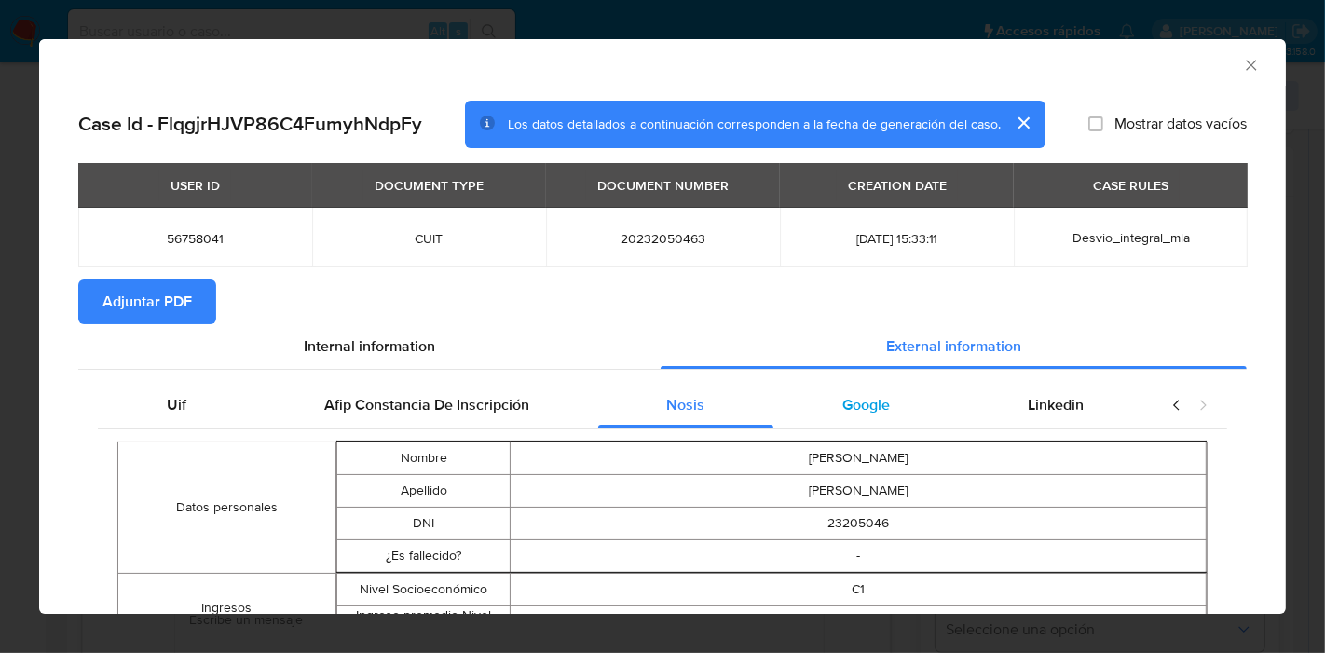
click at [853, 395] on span "Google" at bounding box center [866, 404] width 48 height 21
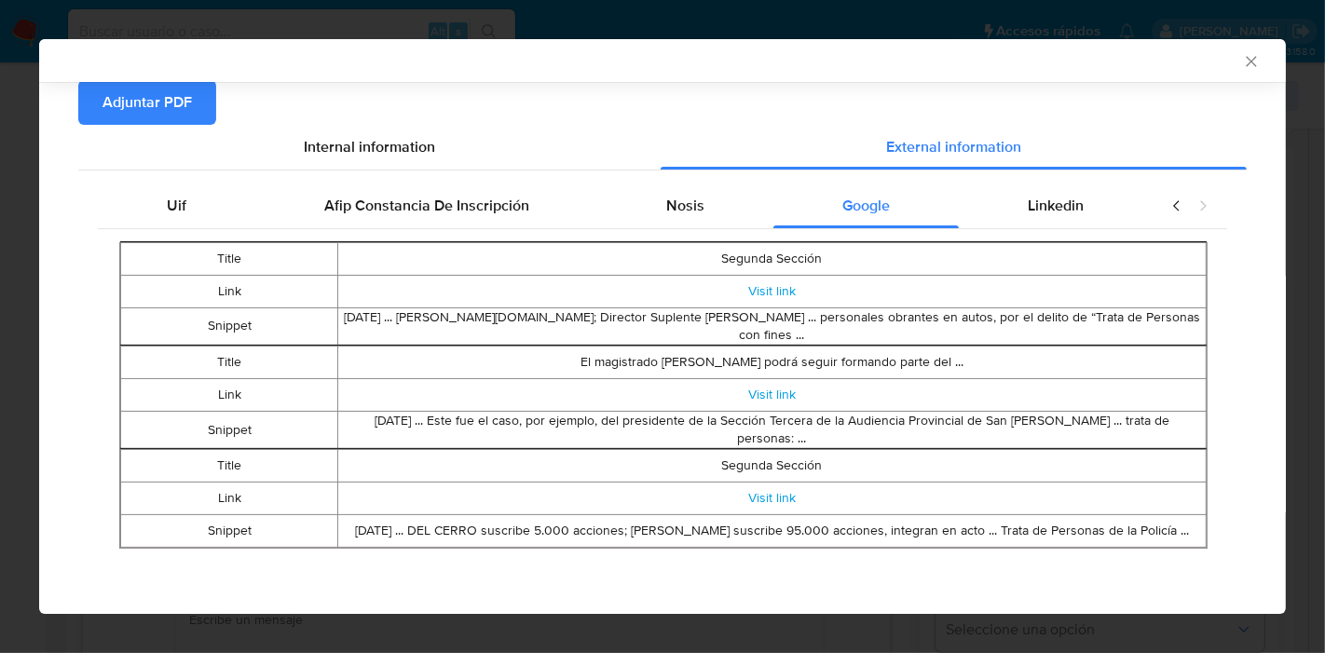
scroll to position [200, 0]
click at [1098, 209] on div "Linkedin" at bounding box center [1056, 206] width 194 height 45
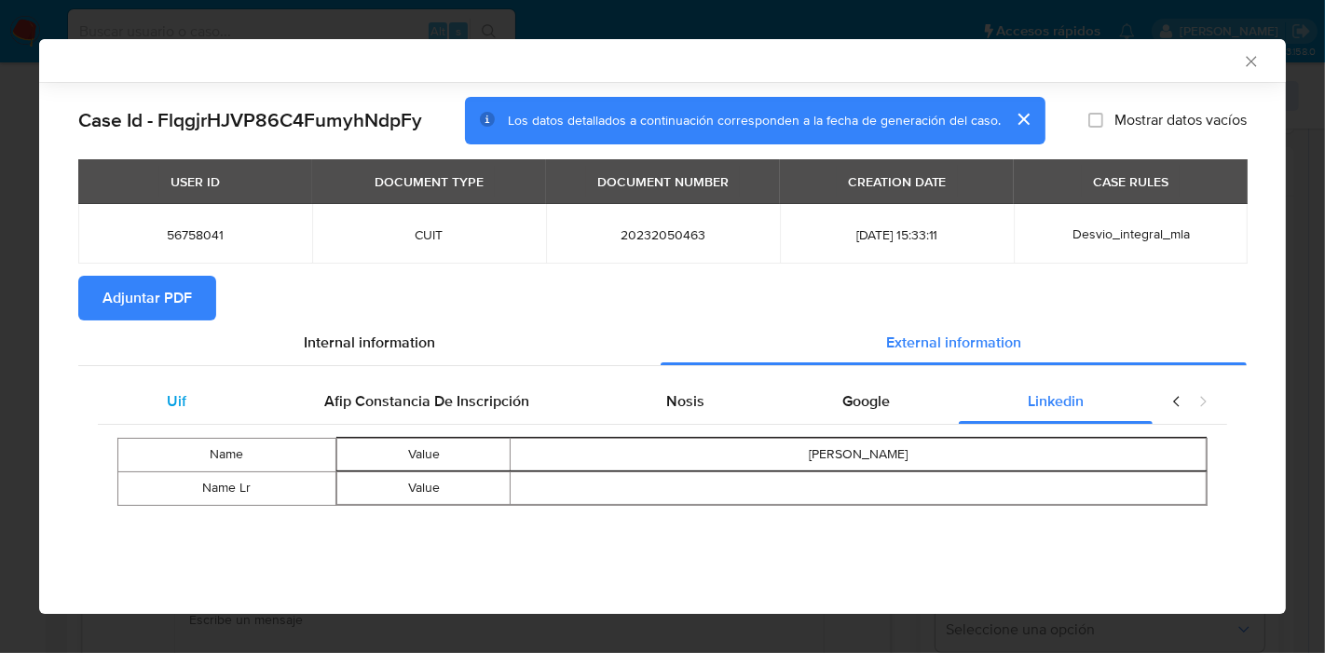
click at [172, 412] on div "Uif" at bounding box center [176, 401] width 157 height 45
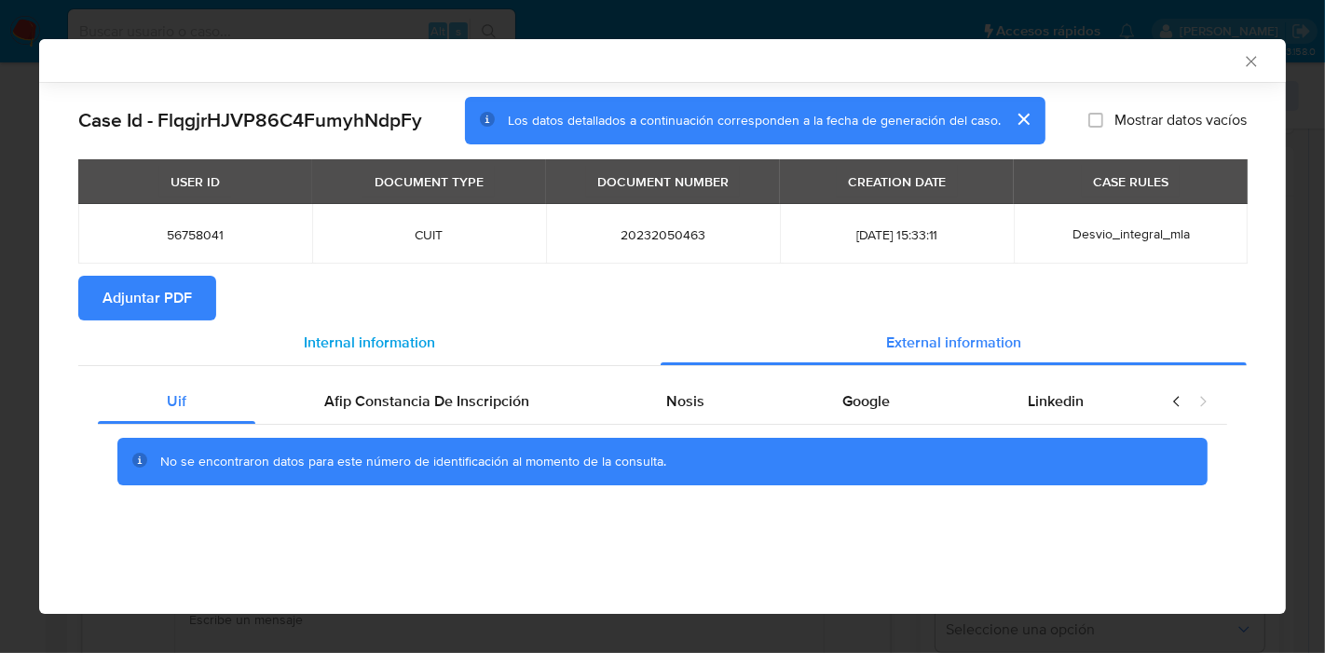
click at [300, 353] on div "Internal information" at bounding box center [369, 342] width 582 height 45
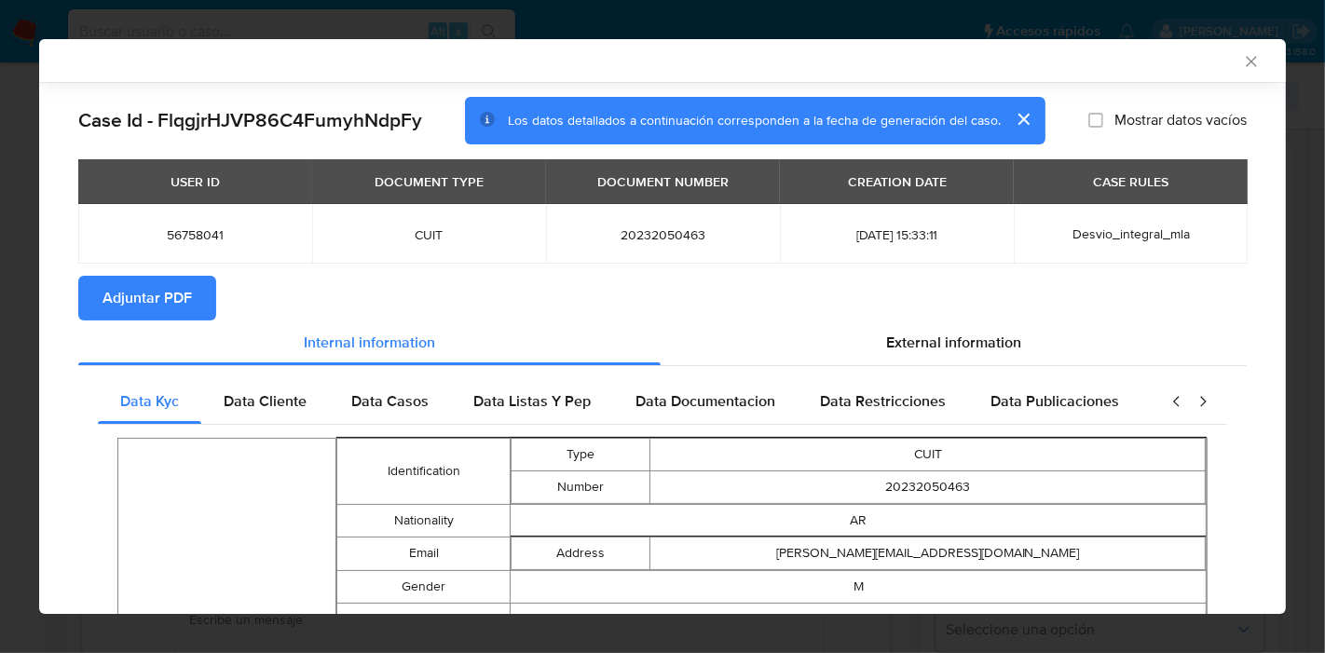
click at [140, 305] on span "Adjuntar PDF" at bounding box center [146, 298] width 89 height 41
click at [1246, 66] on div "AML Data Collector" at bounding box center [662, 60] width 1247 height 43
click at [1242, 61] on icon "Cerrar ventana" at bounding box center [1251, 61] width 19 height 19
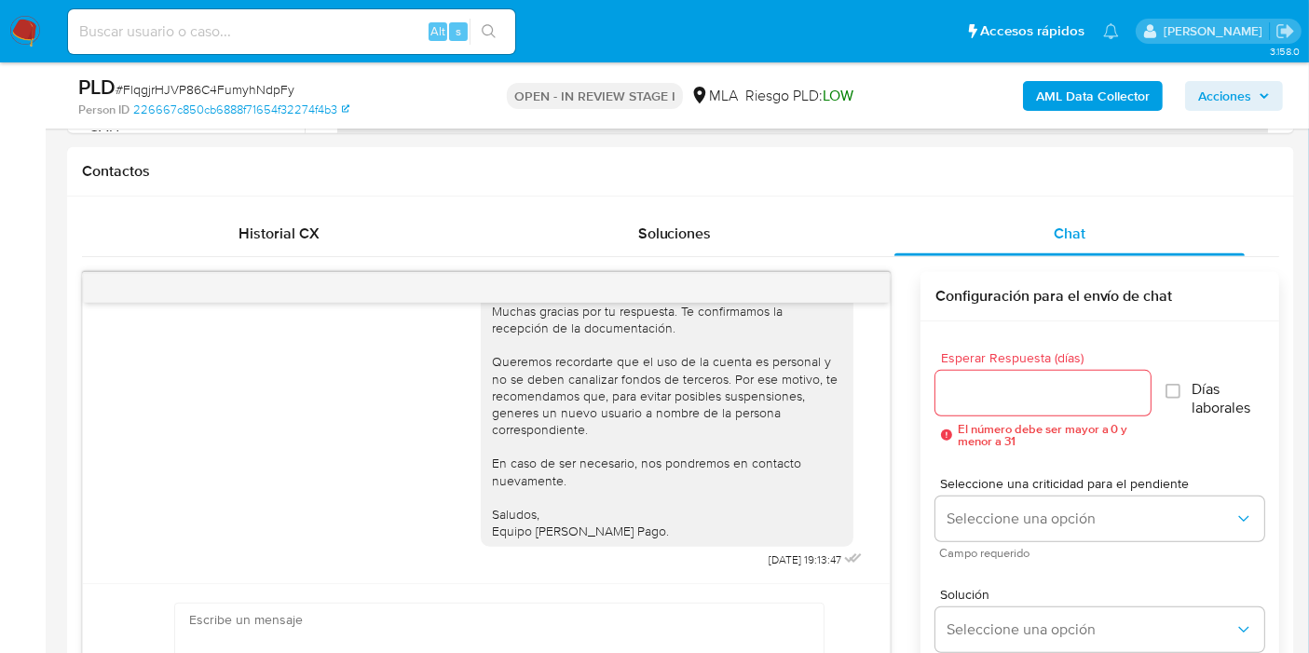
scroll to position [414, 0]
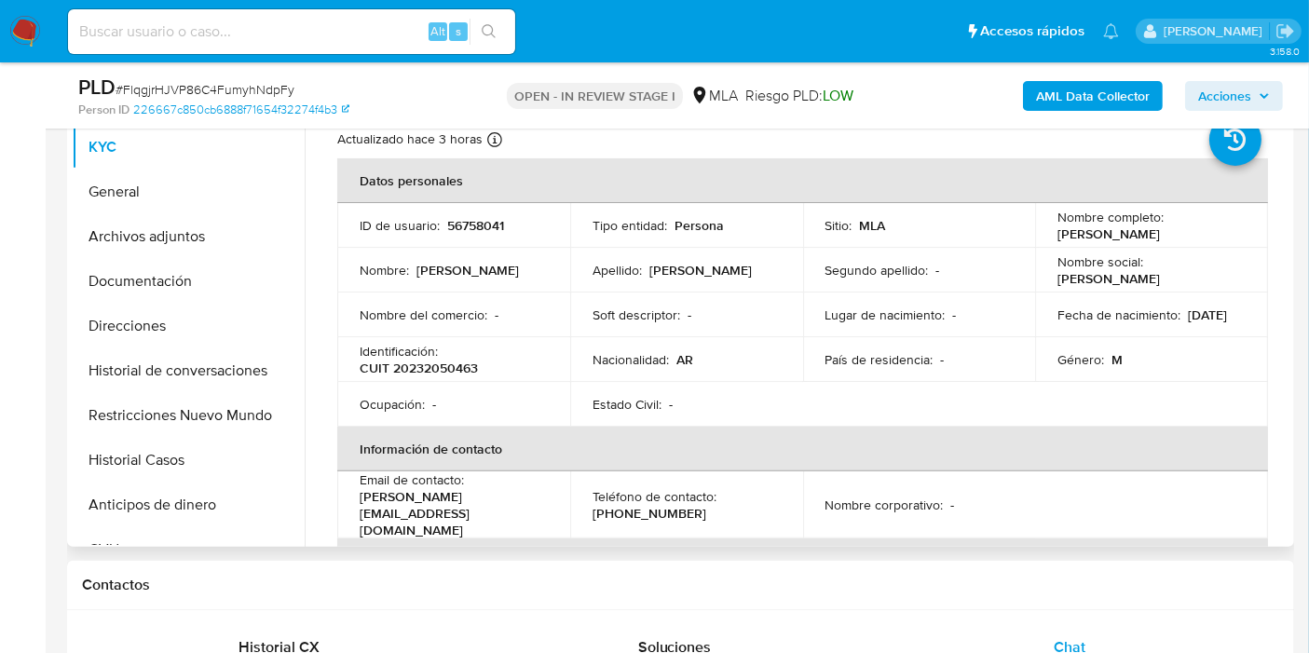
click at [165, 458] on button "Historial Casos" at bounding box center [181, 460] width 218 height 45
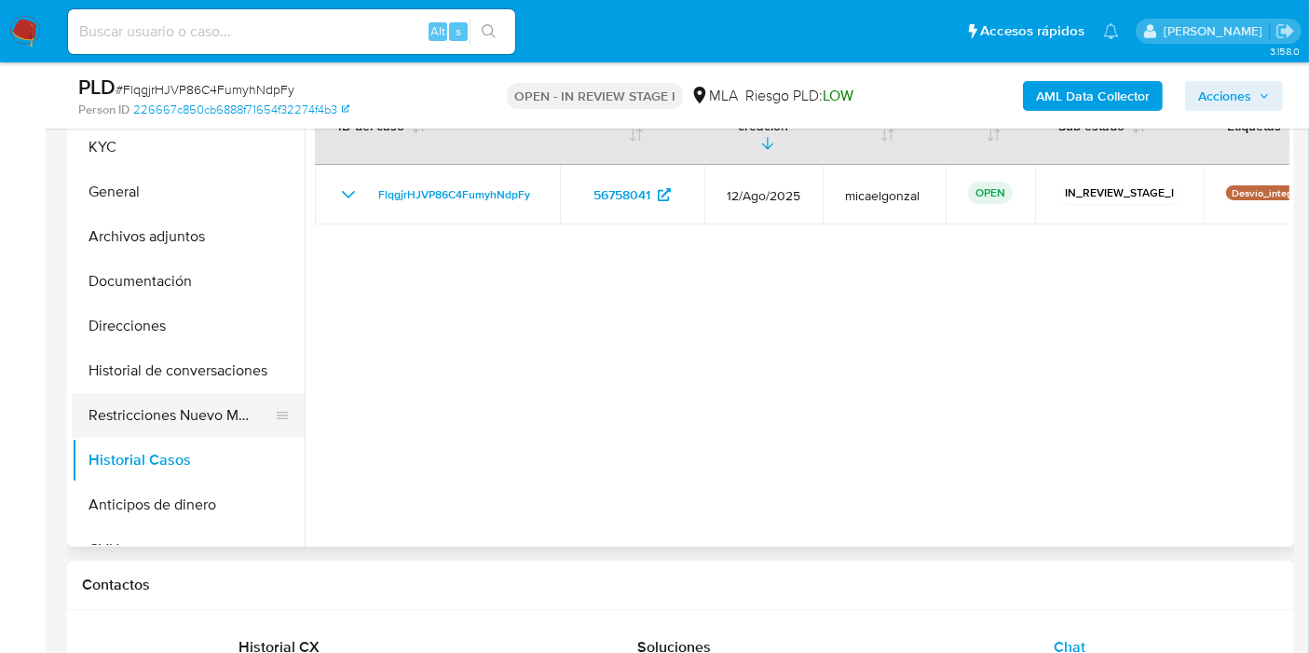
click at [162, 402] on button "Restricciones Nuevo Mundo" at bounding box center [181, 415] width 218 height 45
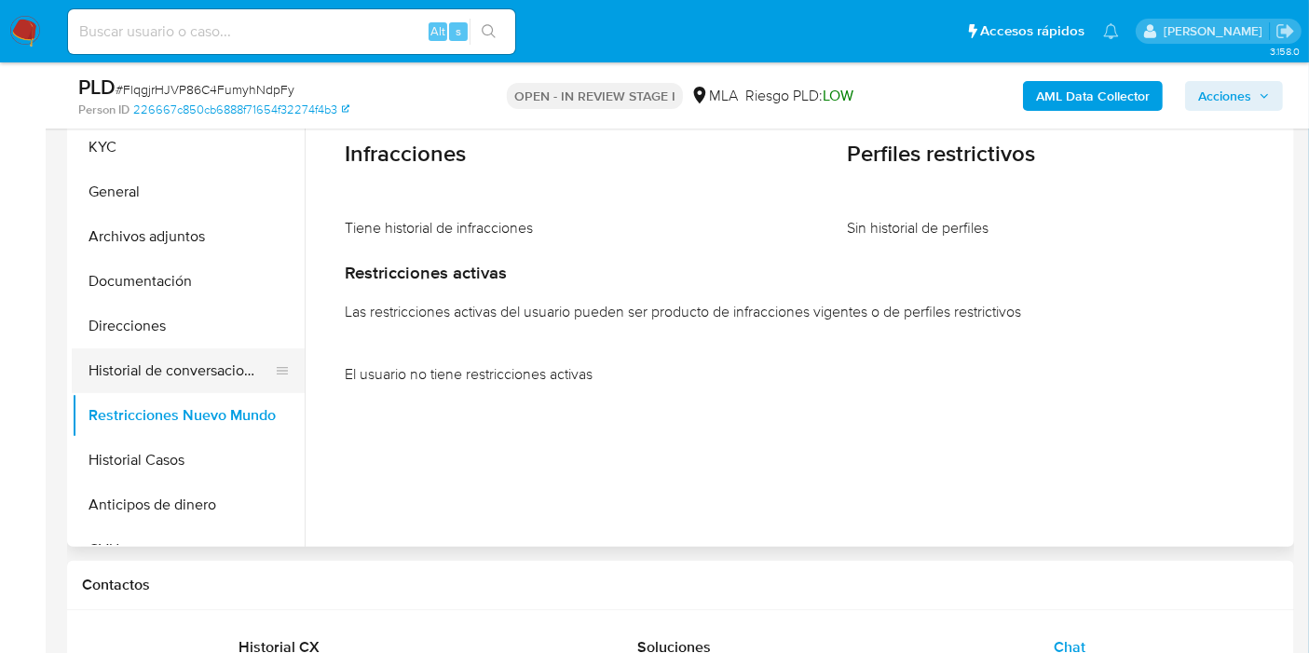
click at [184, 363] on button "Historial de conversaciones" at bounding box center [181, 370] width 218 height 45
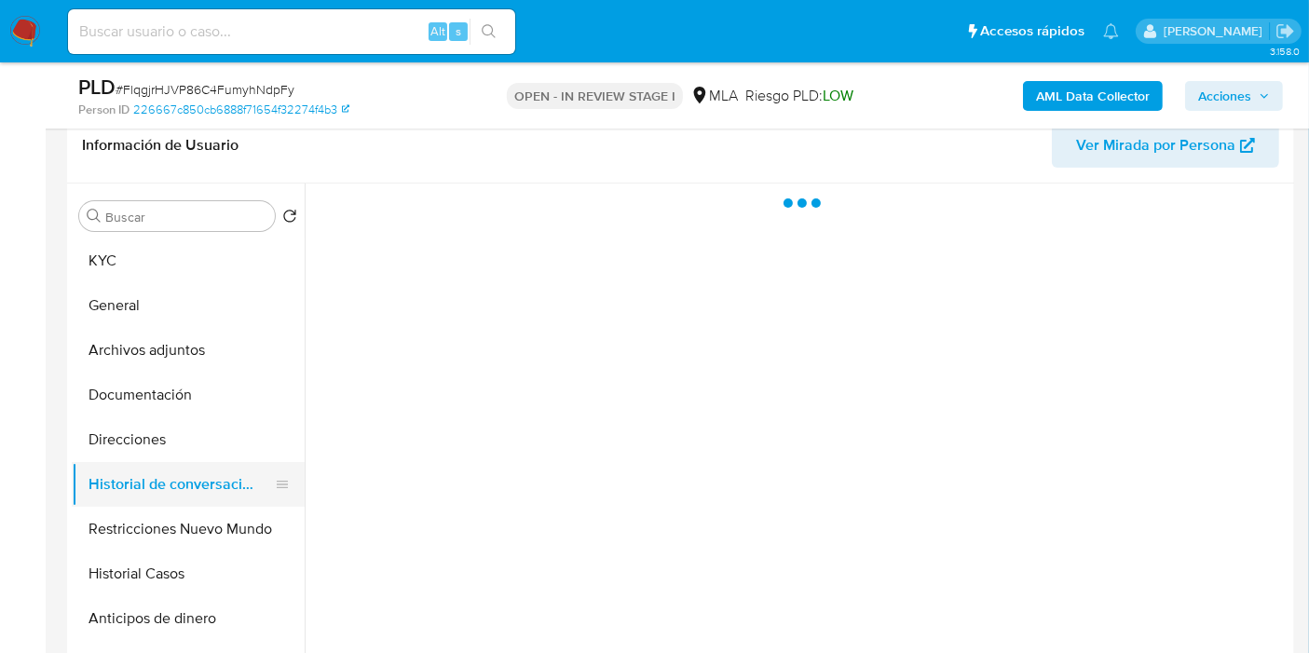
scroll to position [207, 0]
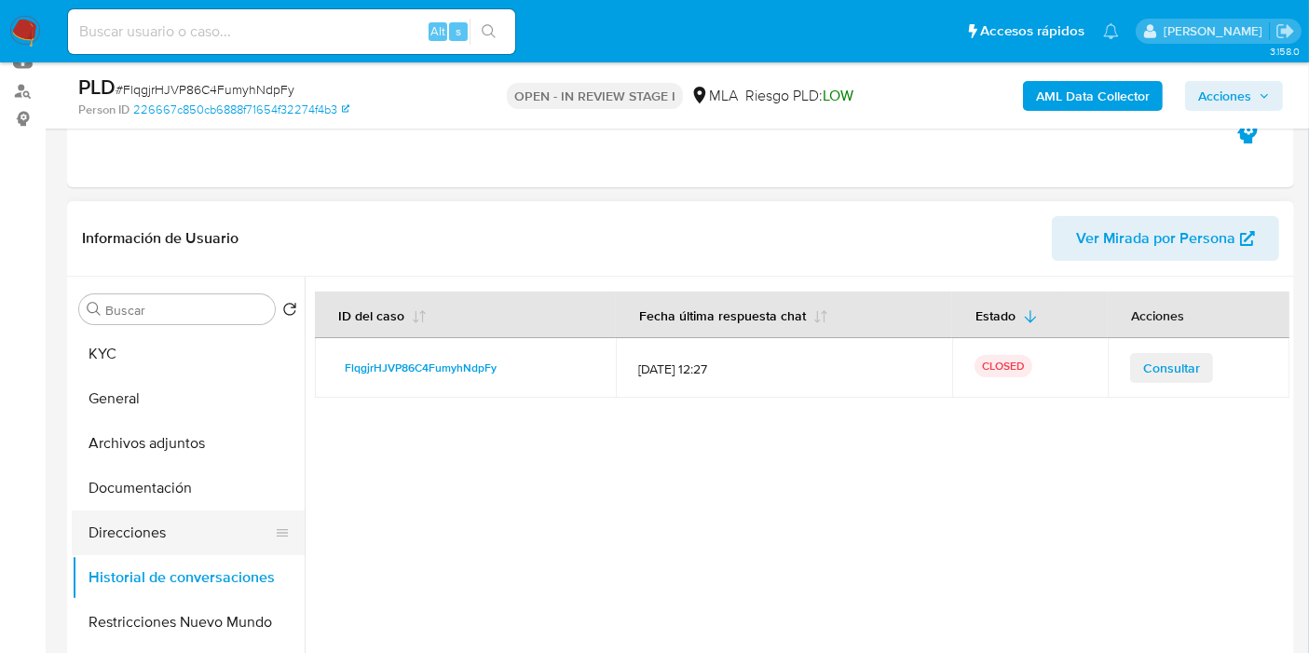
click at [186, 524] on button "Direcciones" at bounding box center [181, 533] width 218 height 45
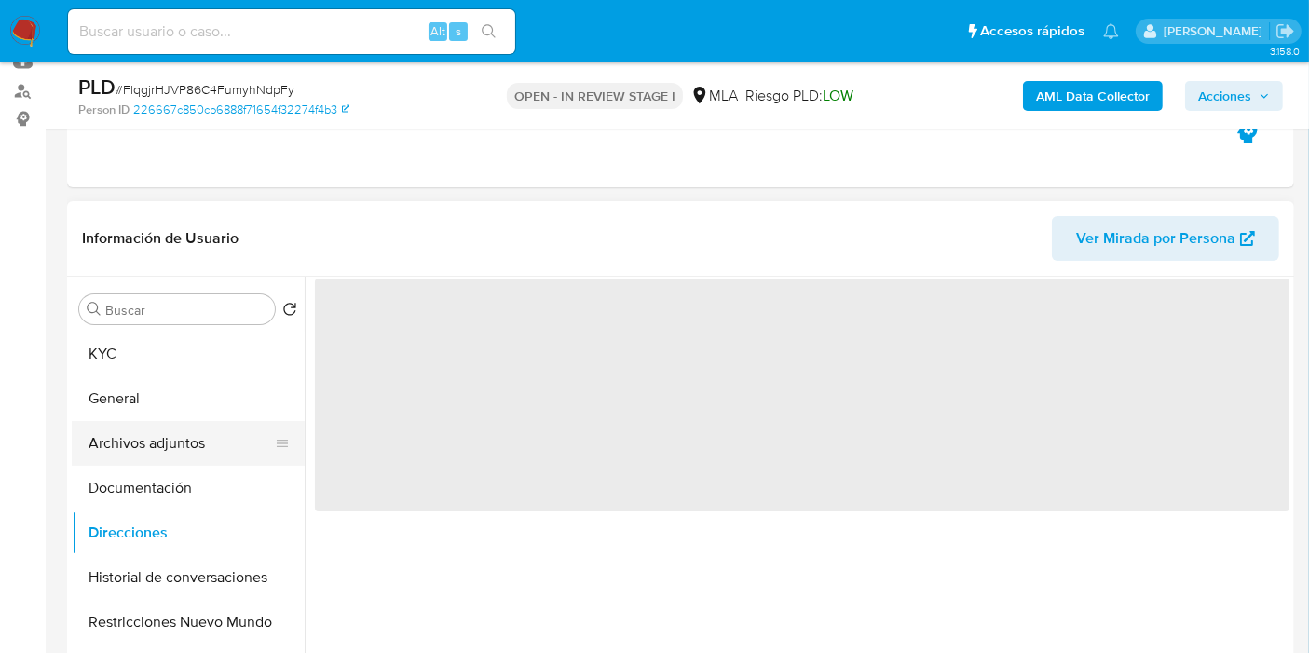
click at [197, 461] on button "Archivos adjuntos" at bounding box center [181, 443] width 218 height 45
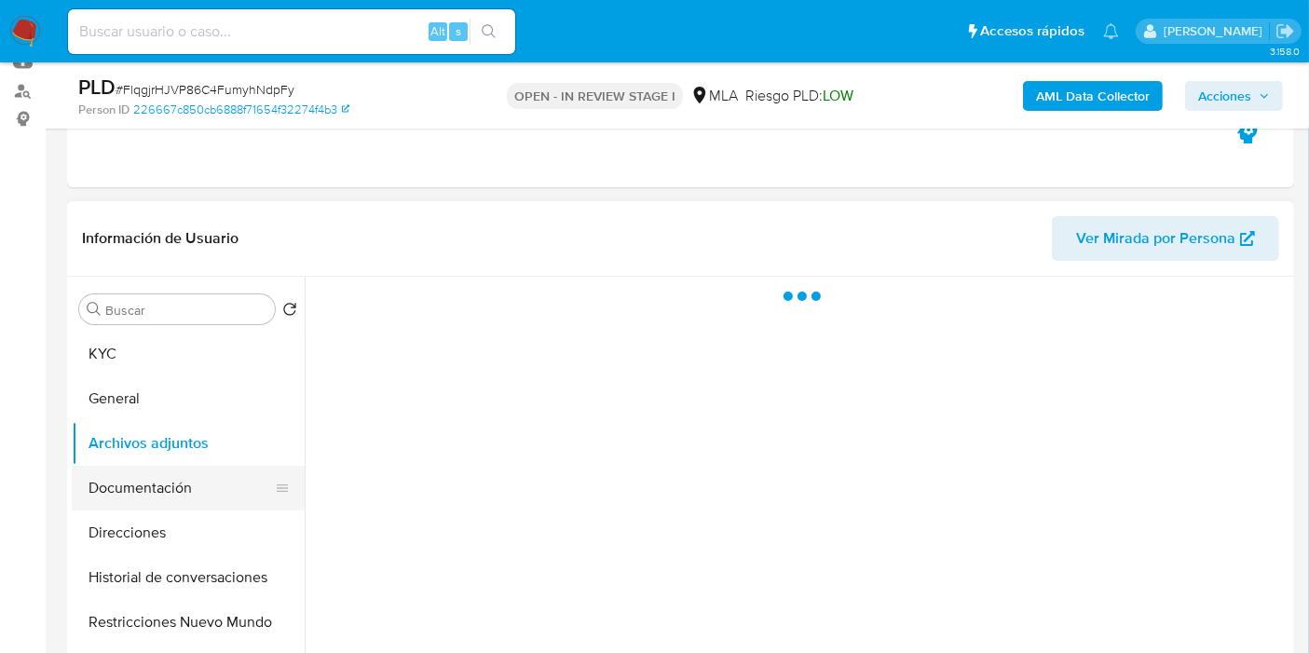
click at [189, 474] on button "Documentación" at bounding box center [181, 488] width 218 height 45
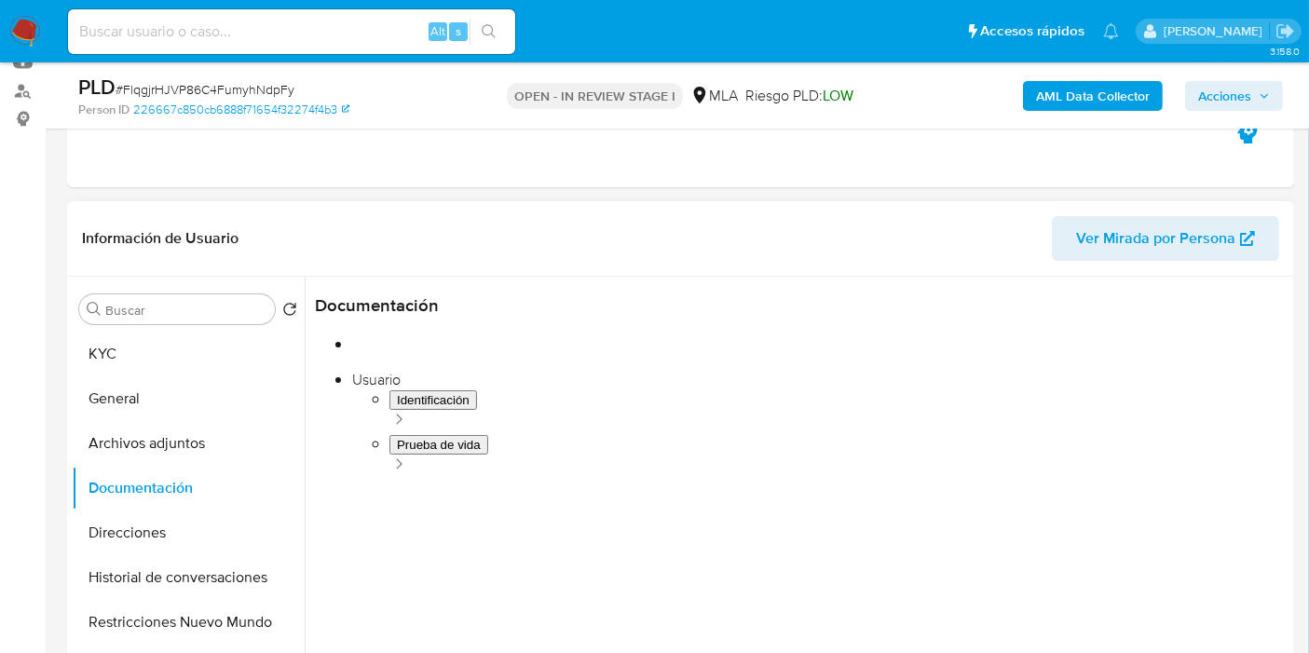
click at [424, 371] on button "Identificación" at bounding box center [422, 369] width 214 height 48
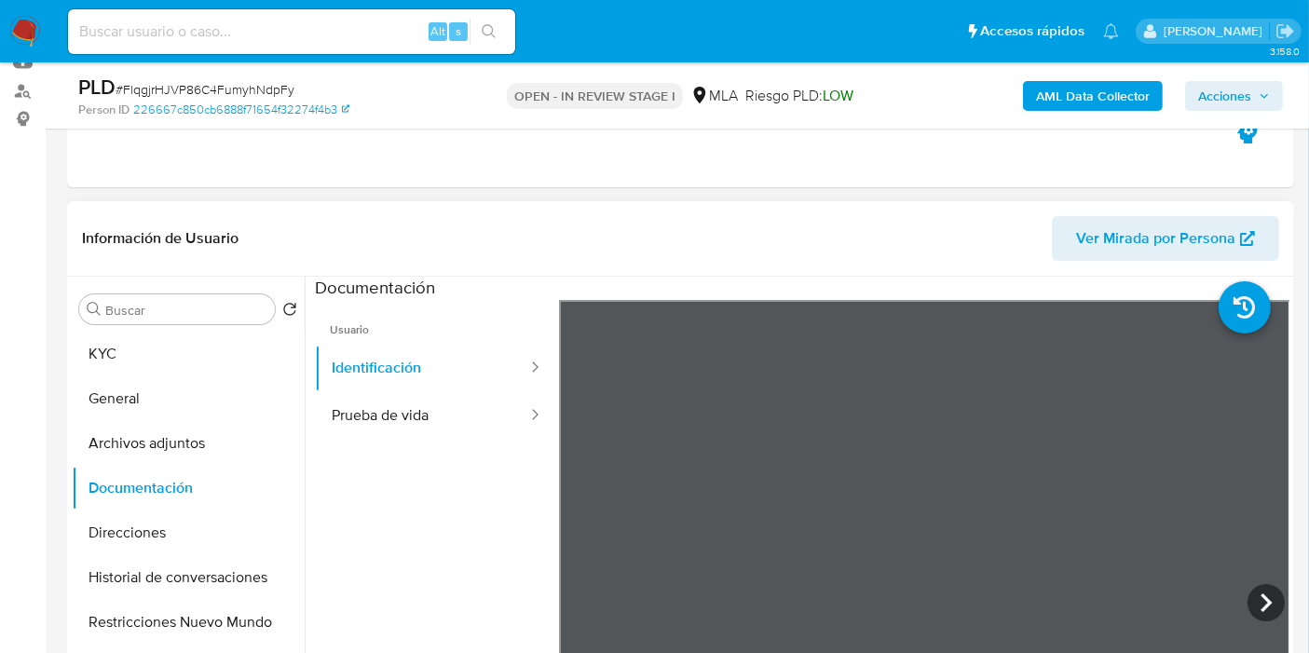
scroll to position [31, 0]
click at [1267, 612] on icon at bounding box center [1266, 602] width 37 height 37
drag, startPoint x: 392, startPoint y: 340, endPoint x: 402, endPoint y: 352, distance: 15.3
click at [393, 341] on span "Usuario" at bounding box center [437, 322] width 244 height 45
click at [402, 352] on button "Identificación" at bounding box center [422, 369] width 214 height 48
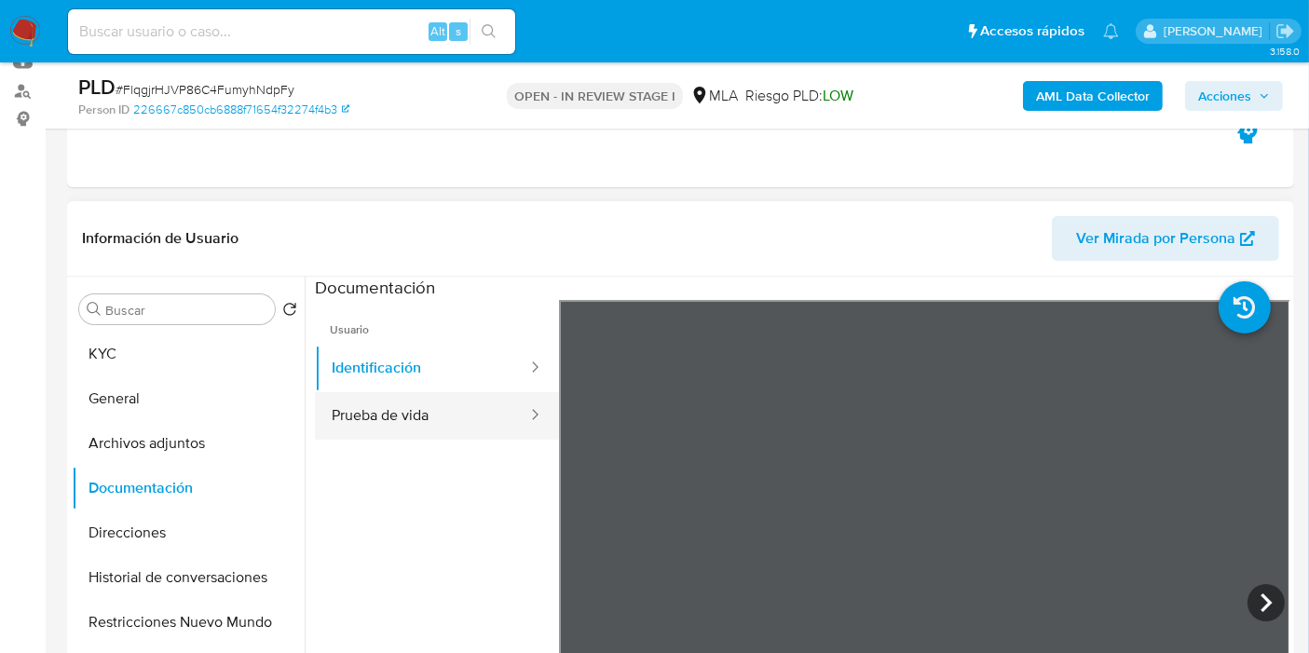
click at [366, 431] on button "Prueba de vida" at bounding box center [422, 416] width 214 height 48
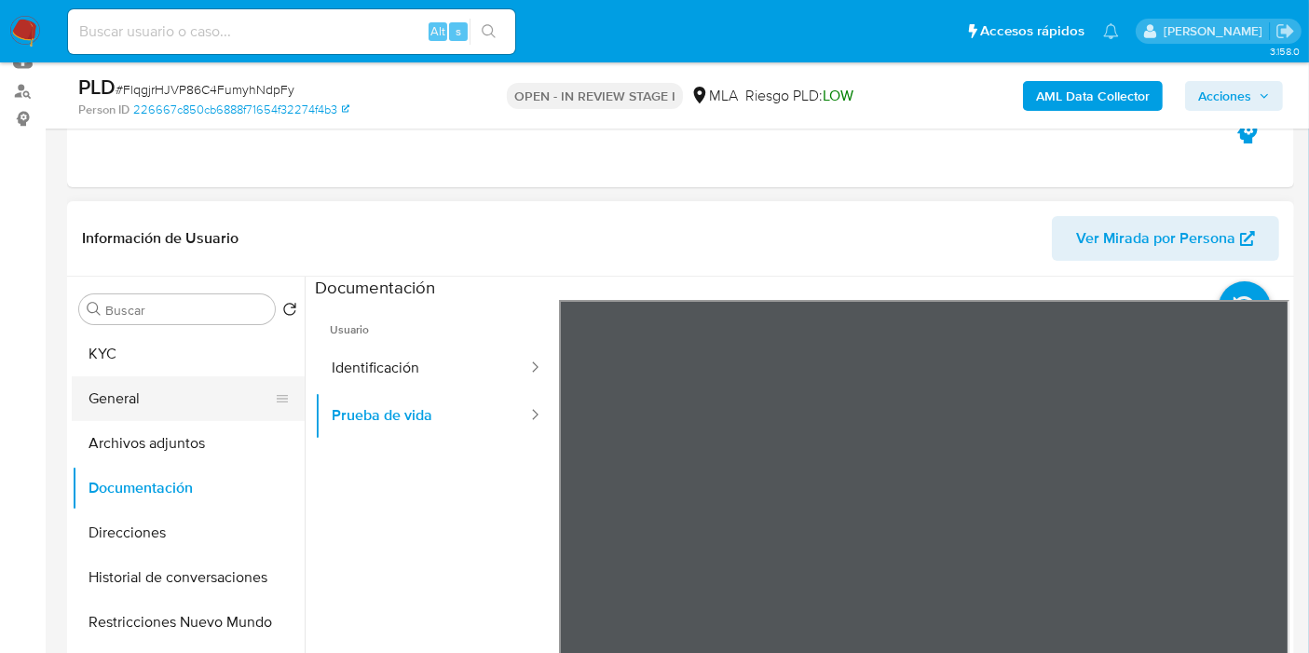
click at [101, 409] on button "General" at bounding box center [181, 398] width 218 height 45
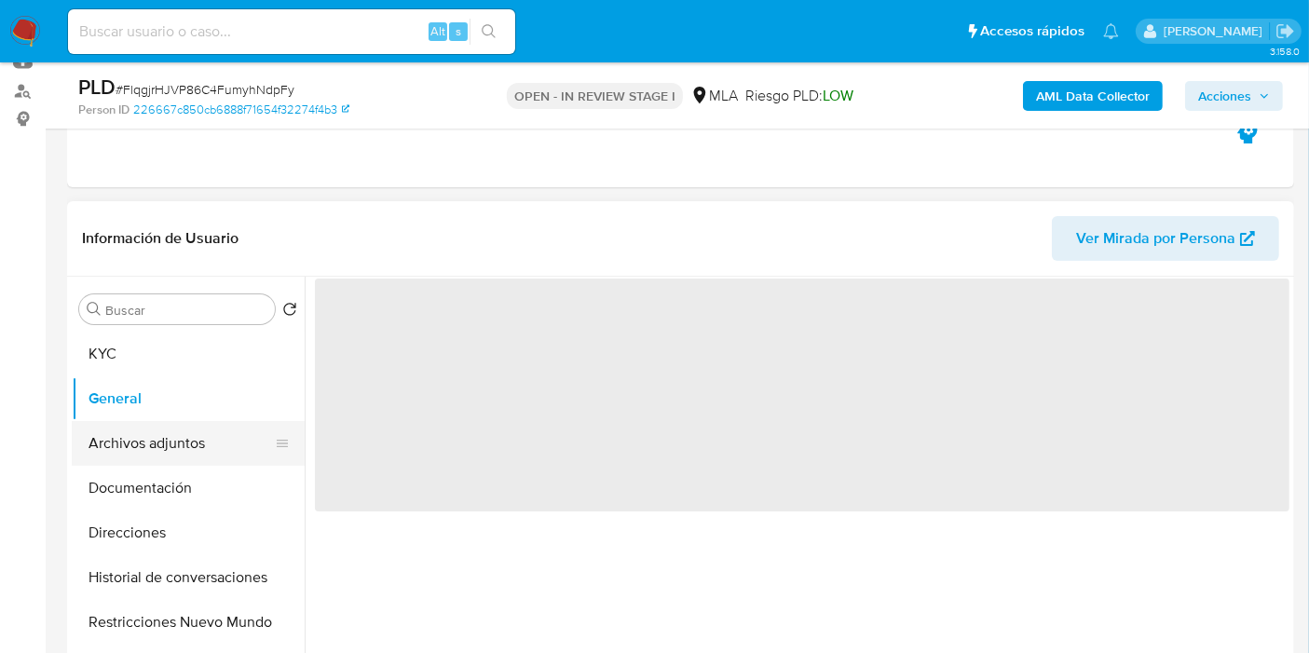
click at [138, 438] on button "Archivos adjuntos" at bounding box center [181, 443] width 218 height 45
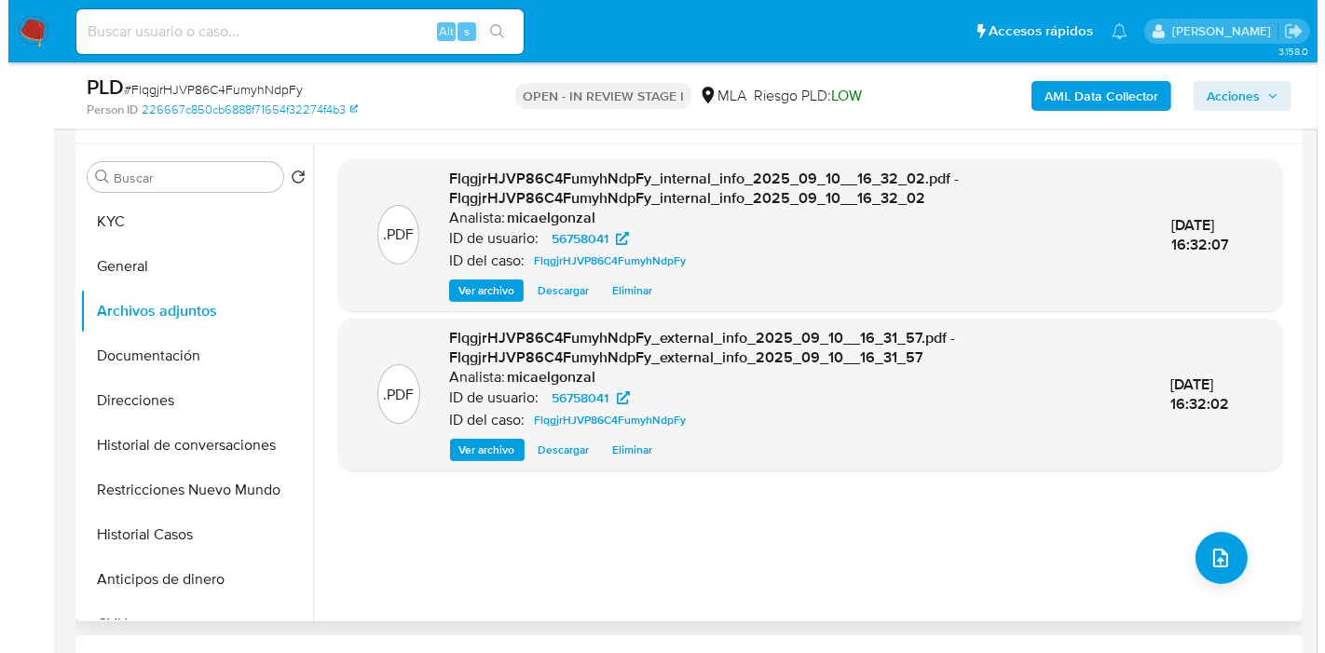
scroll to position [414, 0]
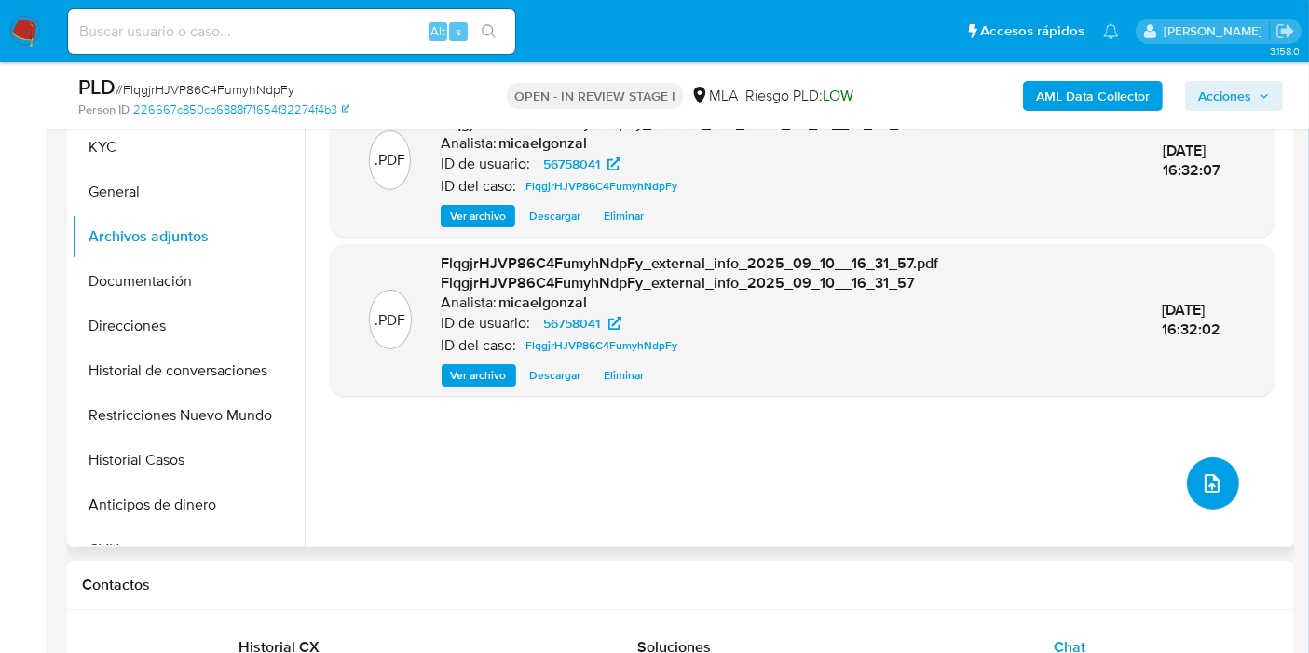
click at [1203, 485] on icon "upload-file" at bounding box center [1212, 483] width 22 height 22
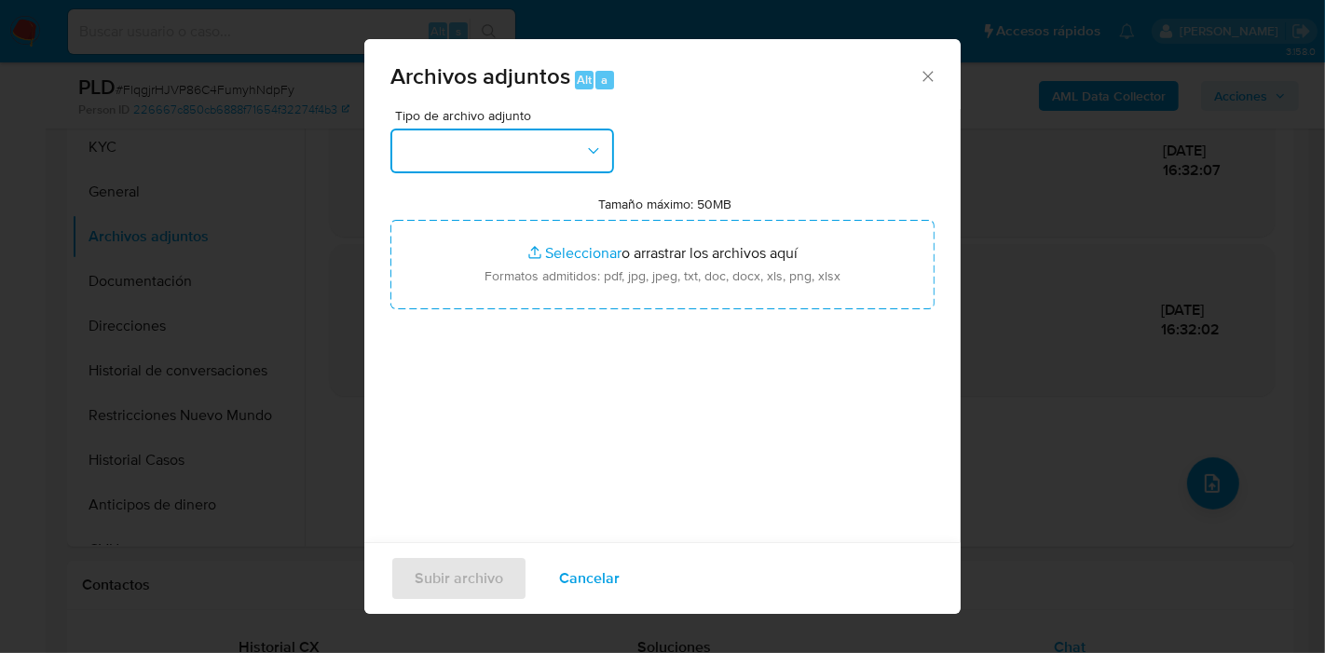
click at [443, 156] on button "button" at bounding box center [502, 151] width 224 height 45
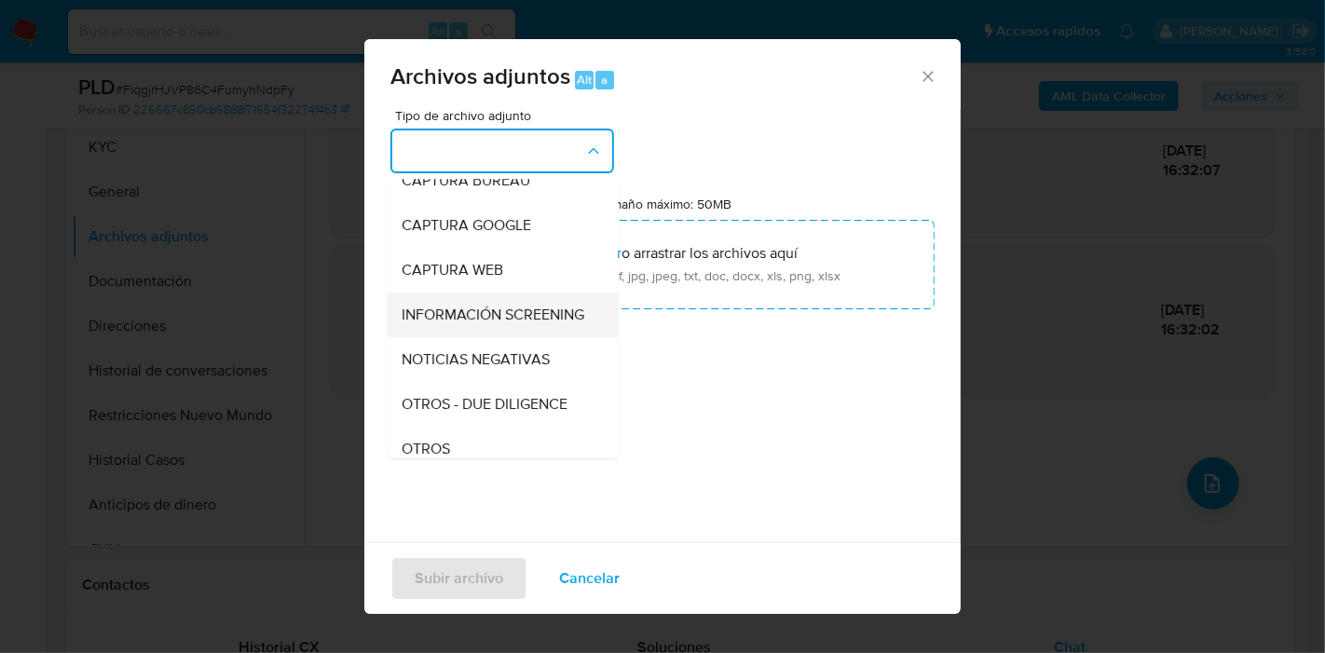
scroll to position [310, 0]
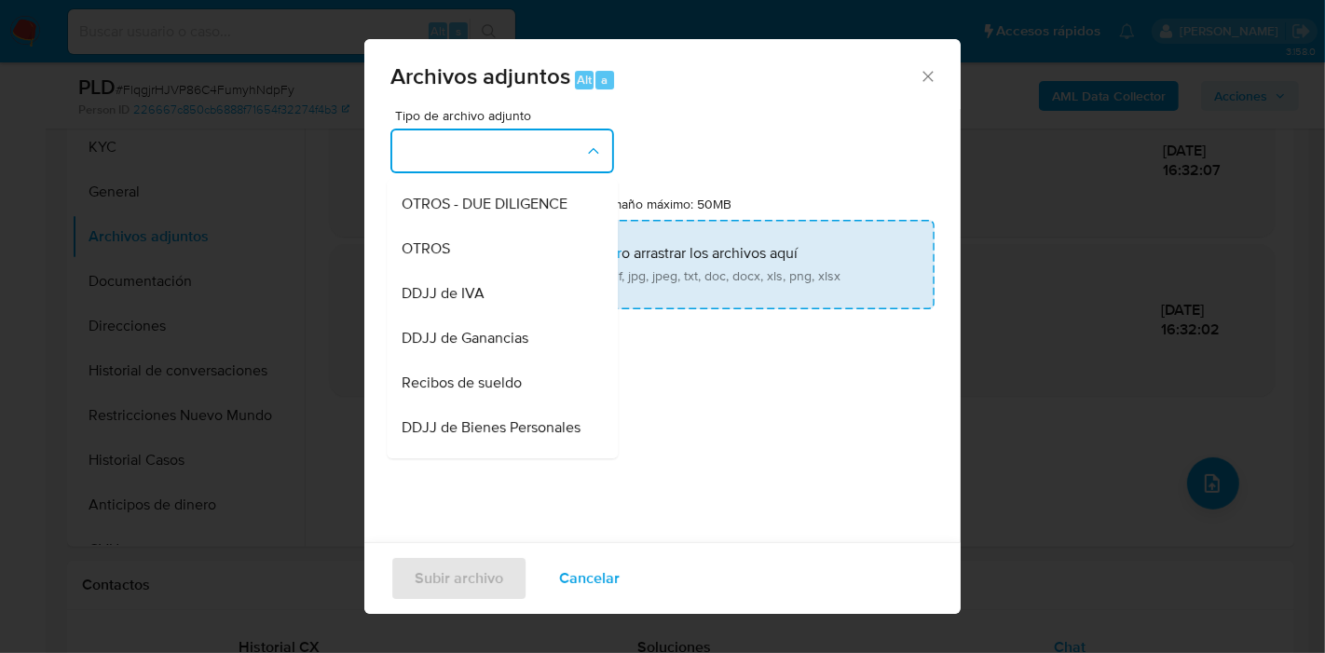
drag, startPoint x: 452, startPoint y: 257, endPoint x: 533, endPoint y: 257, distance: 81.1
click at [455, 257] on div "OTROS" at bounding box center [497, 248] width 190 height 45
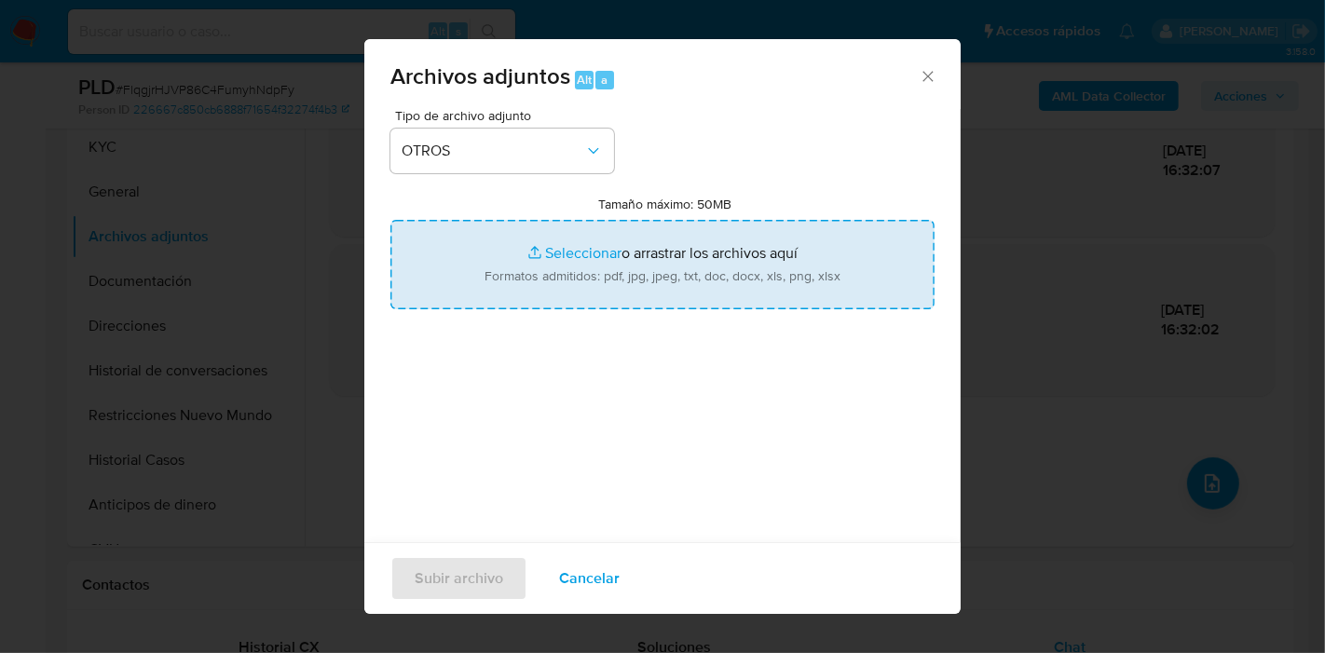
click at [826, 257] on input "Tamaño máximo: 50MB Seleccionar archivos" at bounding box center [662, 264] width 544 height 89
type input "C:\fakepath\Automotores - Período 2025.pdf"
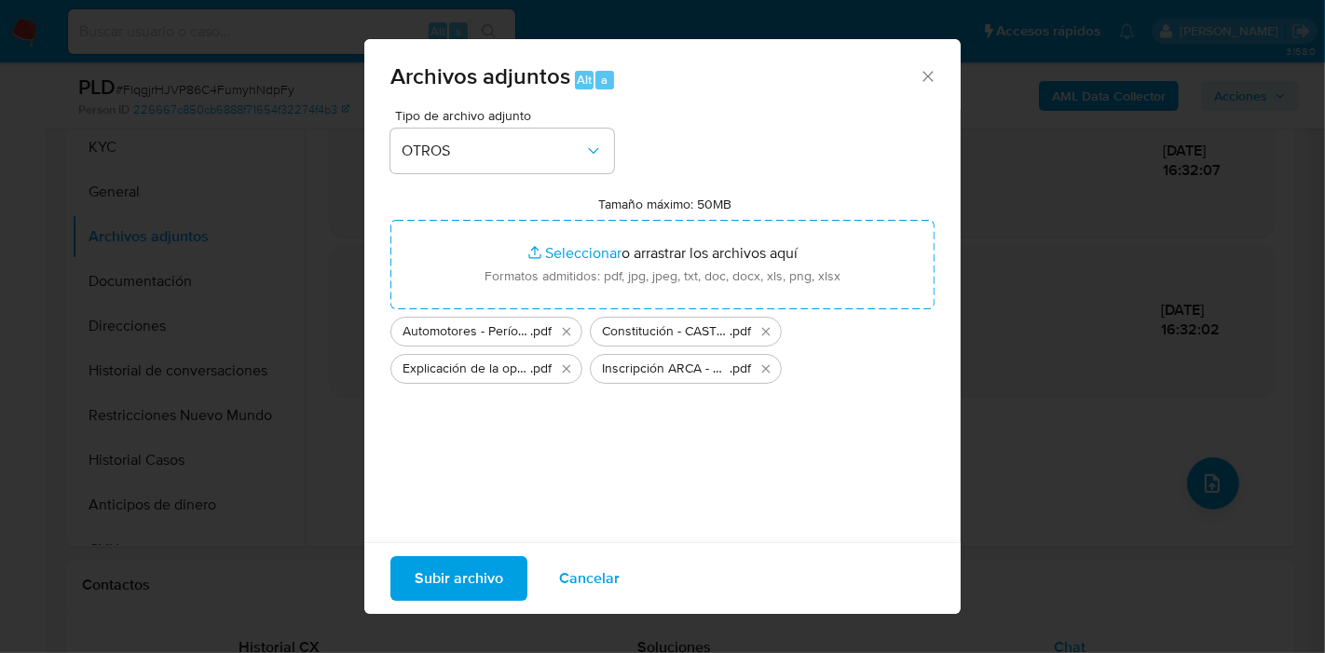
click at [467, 569] on span "Subir archivo" at bounding box center [459, 578] width 89 height 41
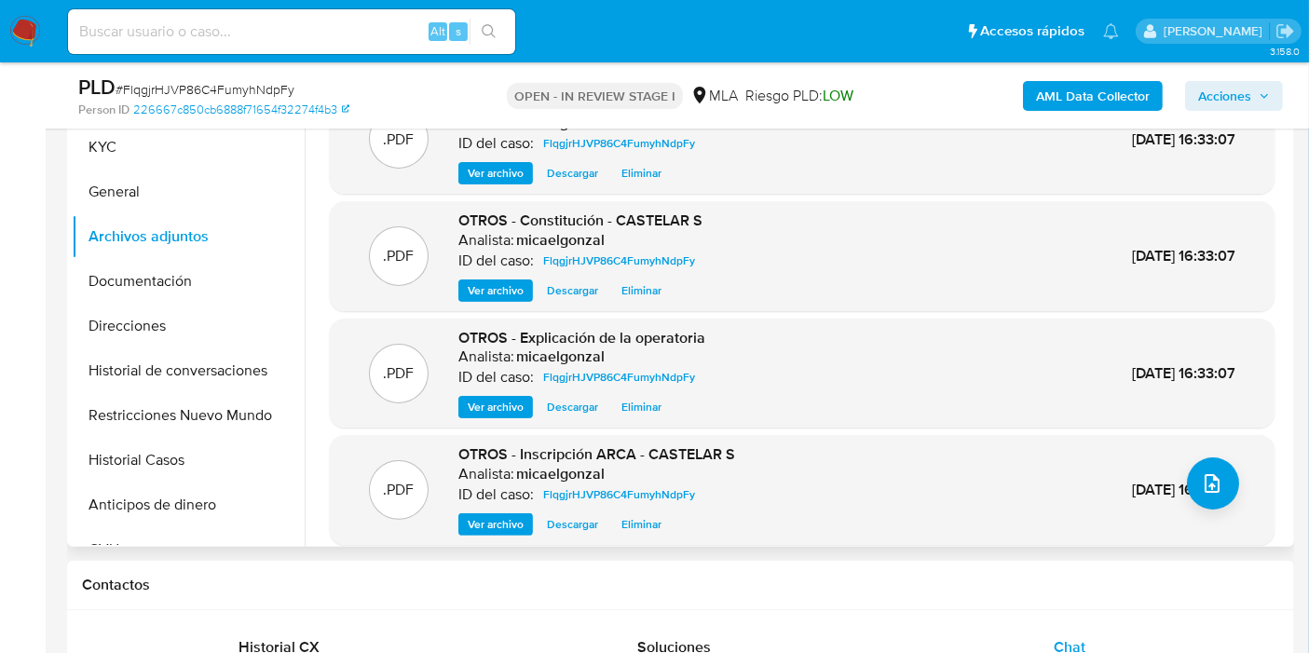
click at [1207, 455] on div ".PDF OTROS - Inscripción ARCA - CASTELAR S Analista: micaelgonzal ID del caso: …" at bounding box center [802, 489] width 926 height 91
click at [1215, 483] on icon "upload-file" at bounding box center [1212, 483] width 22 height 22
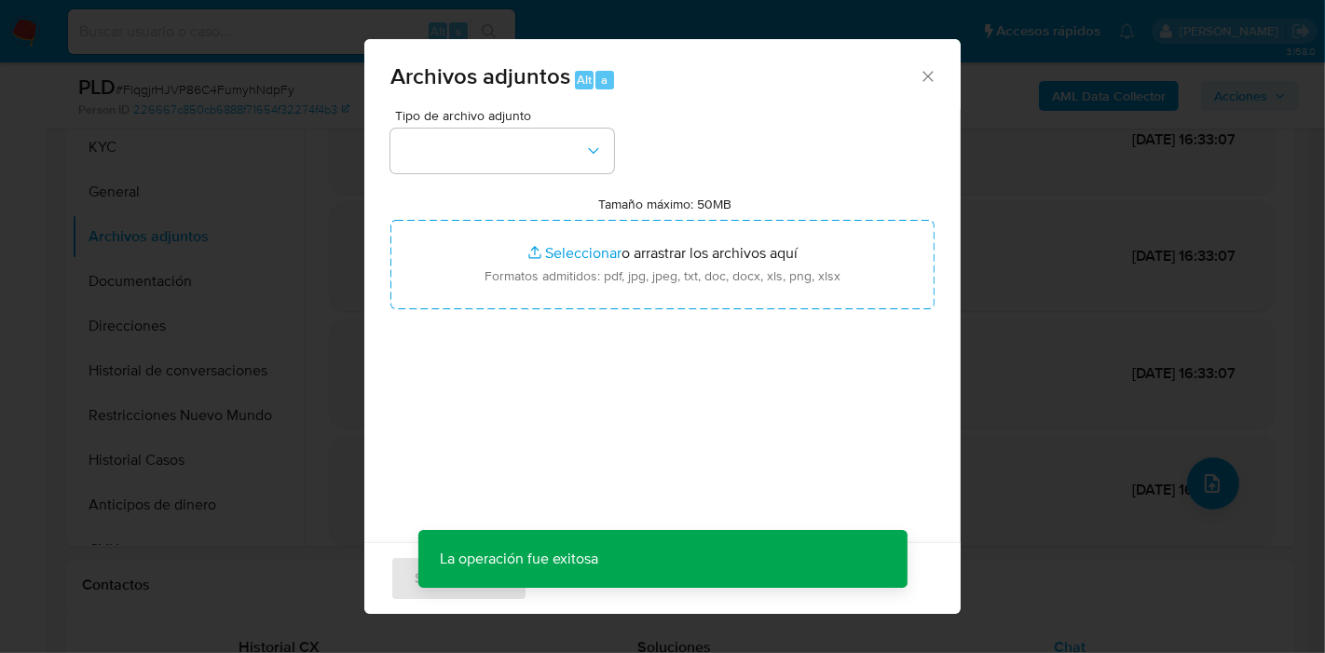
click at [572, 182] on div "Tipo de archivo adjunto Tamaño máximo: 50MB Seleccionar archivos Seleccionar o …" at bounding box center [662, 329] width 544 height 440
click at [601, 158] on icon "button" at bounding box center [593, 151] width 19 height 19
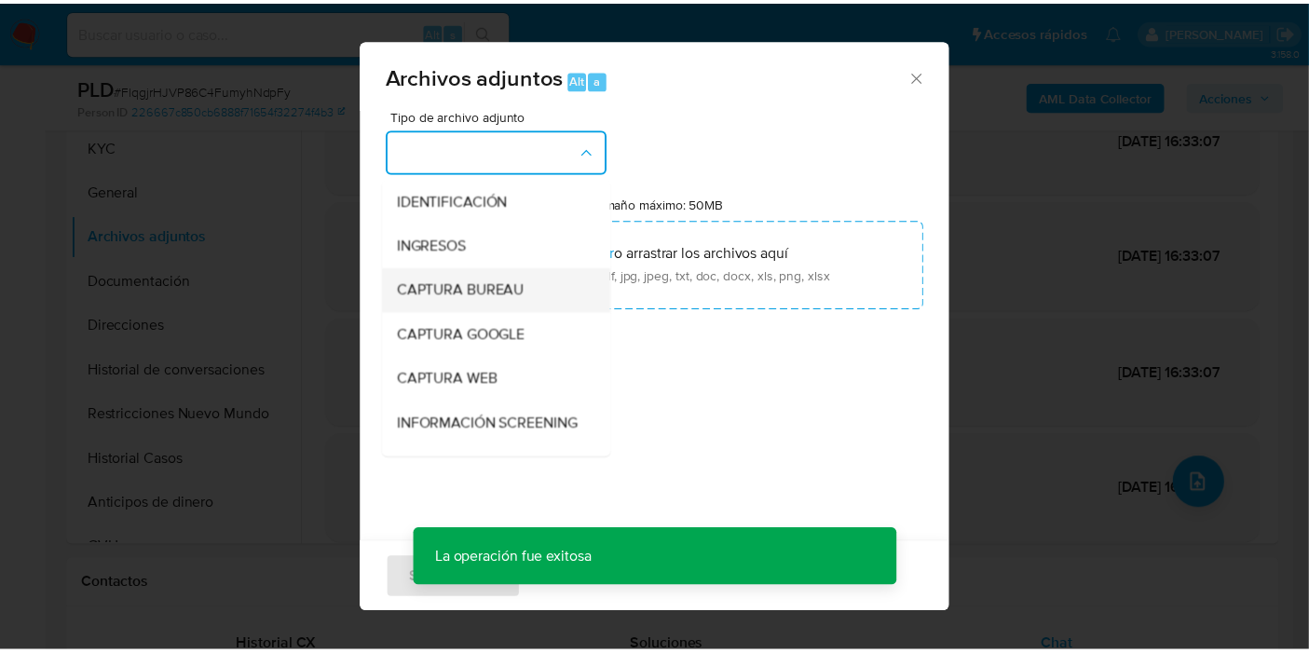
scroll to position [207, 0]
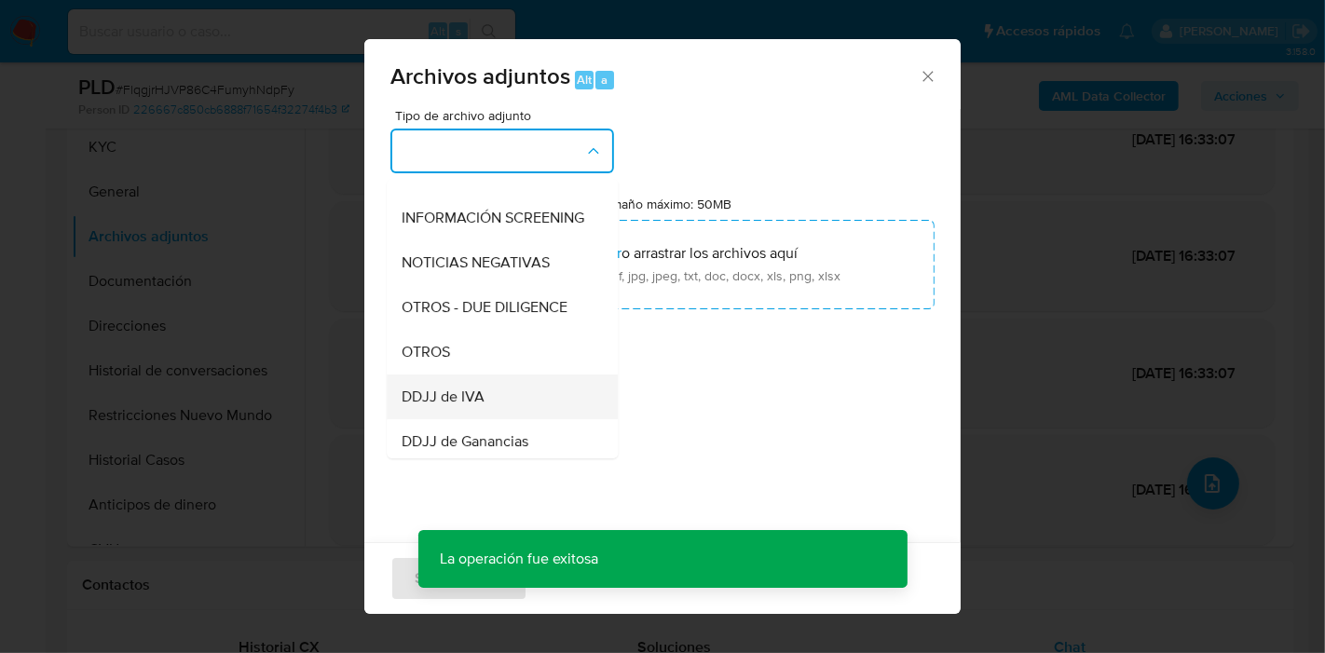
click at [519, 411] on div "DDJJ de IVA" at bounding box center [497, 397] width 190 height 45
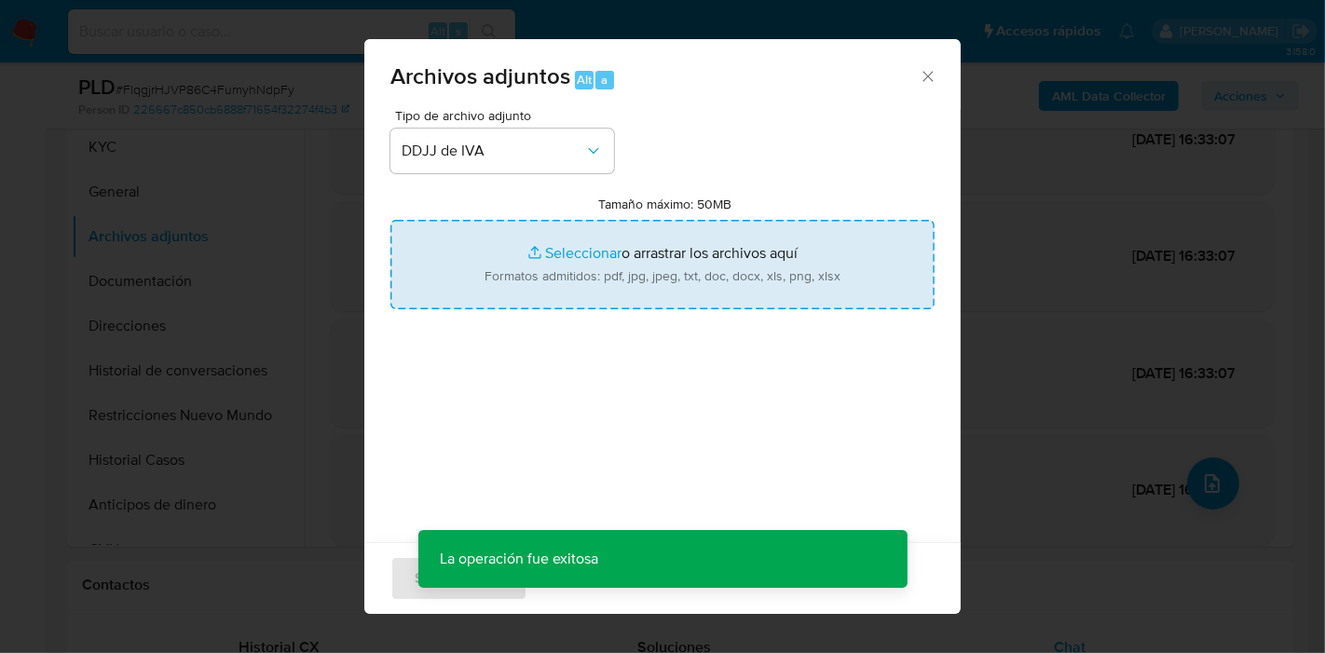
click at [607, 260] on input "Tamaño máximo: 50MB Seleccionar archivos" at bounding box center [662, 264] width 544 height 89
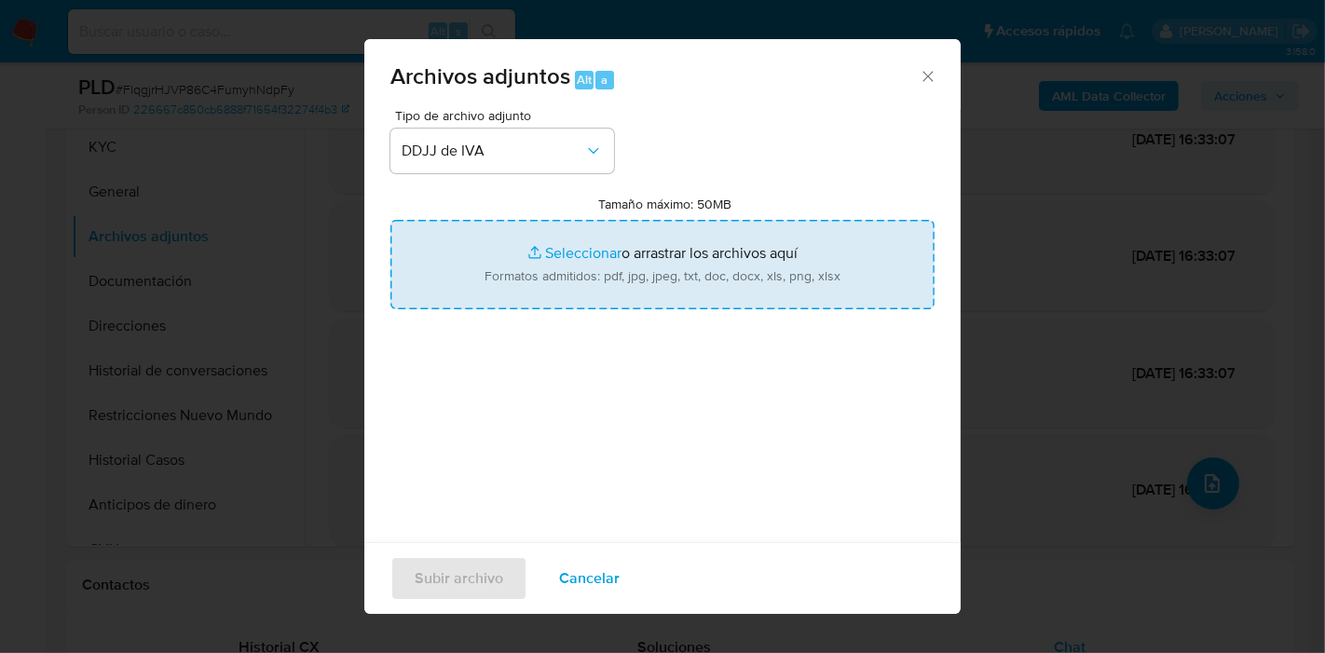
type input "C:\fakepath\Acuse DDJJ IVA - mayo 2025.pdf"
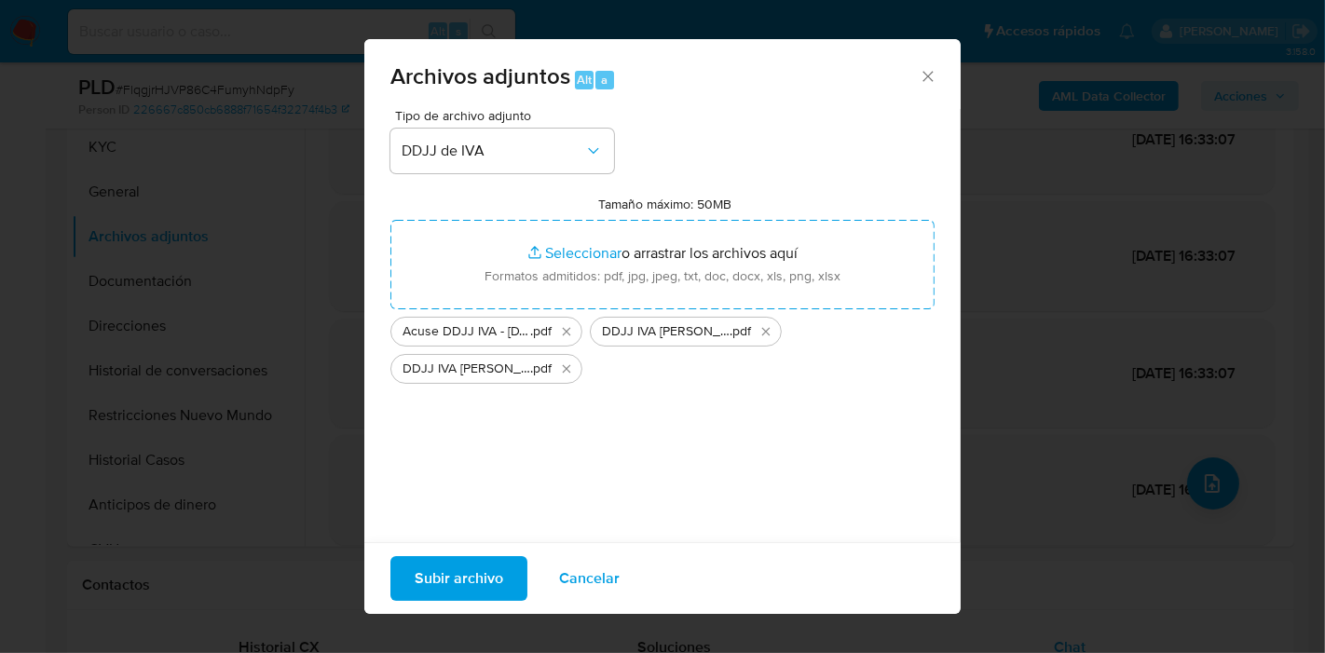
click at [462, 566] on span "Subir archivo" at bounding box center [459, 578] width 89 height 41
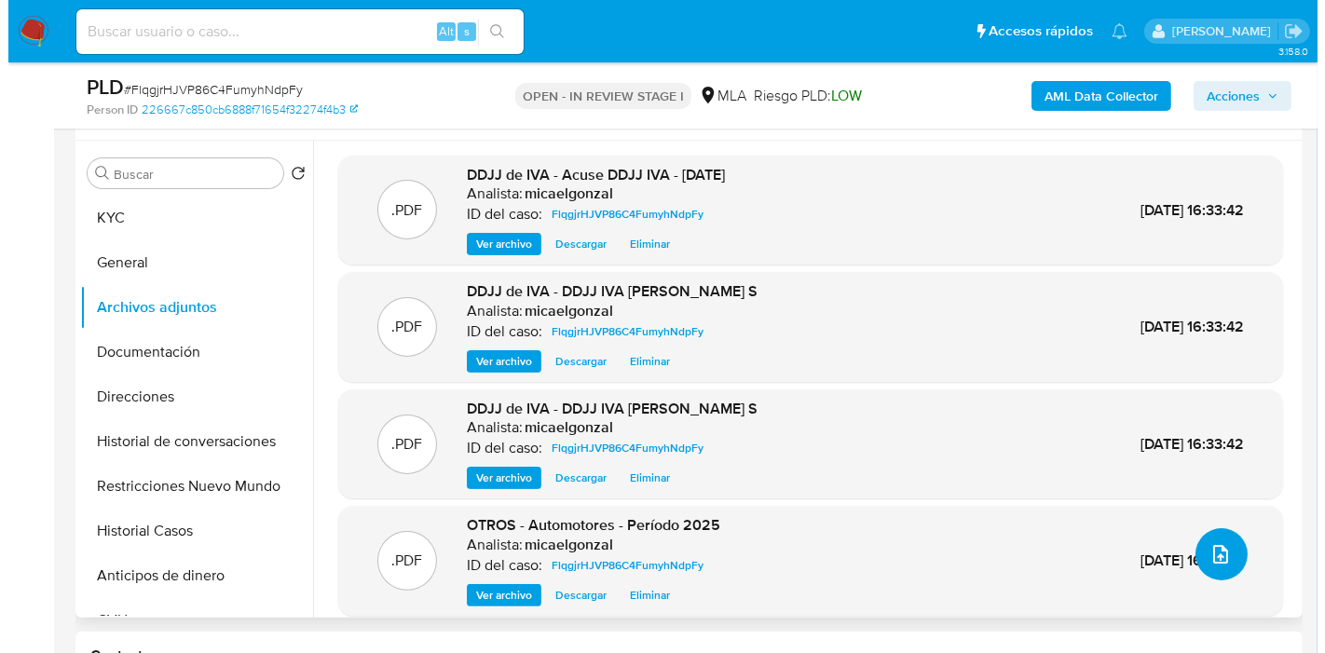
scroll to position [310, 0]
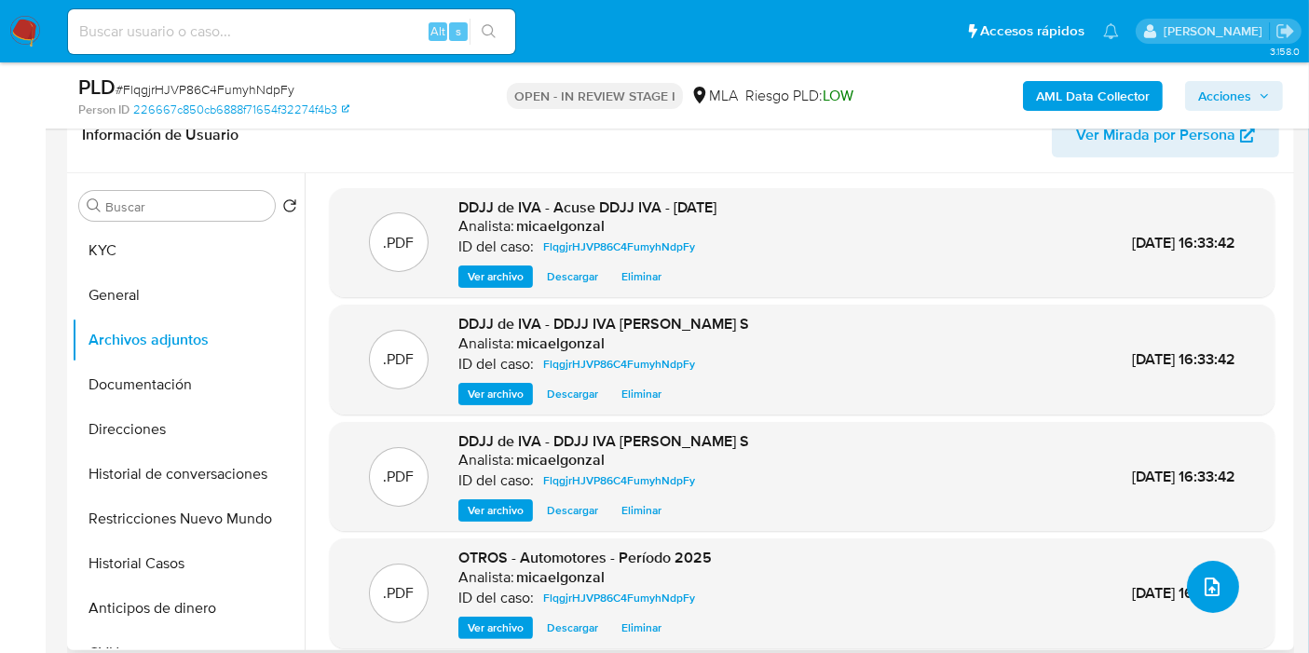
click at [1201, 584] on icon "upload-file" at bounding box center [1212, 587] width 22 height 22
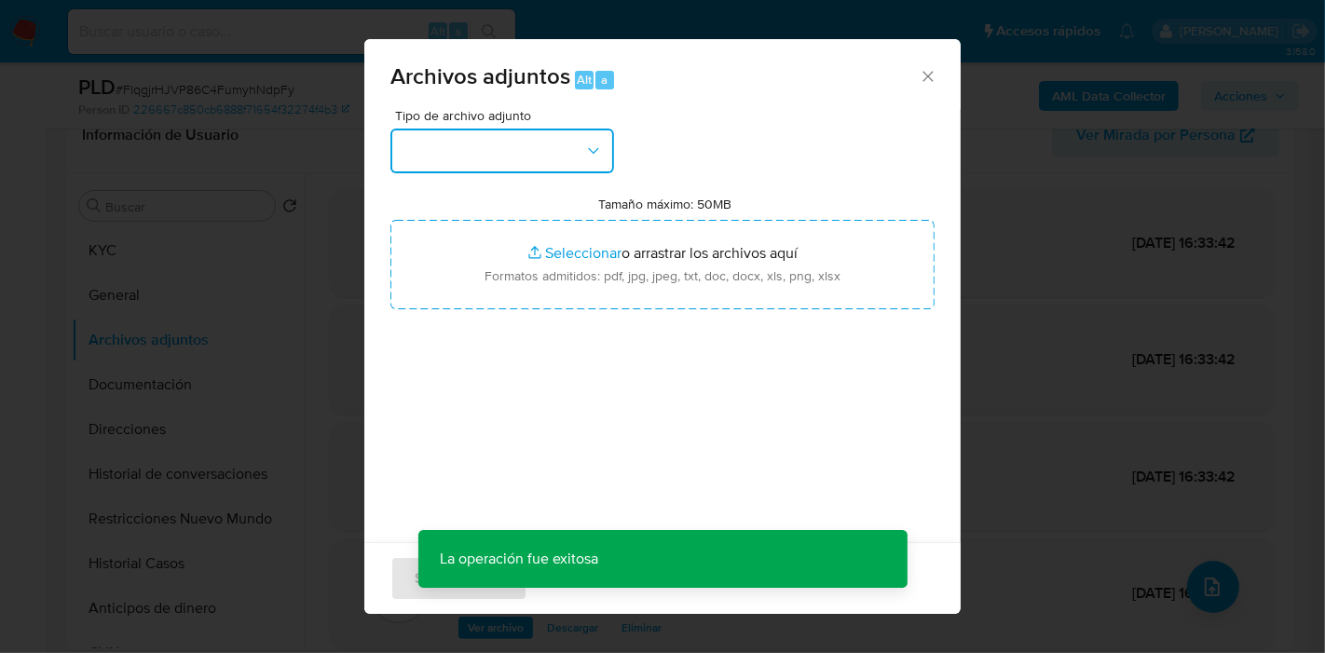
click at [558, 132] on button "button" at bounding box center [502, 151] width 224 height 45
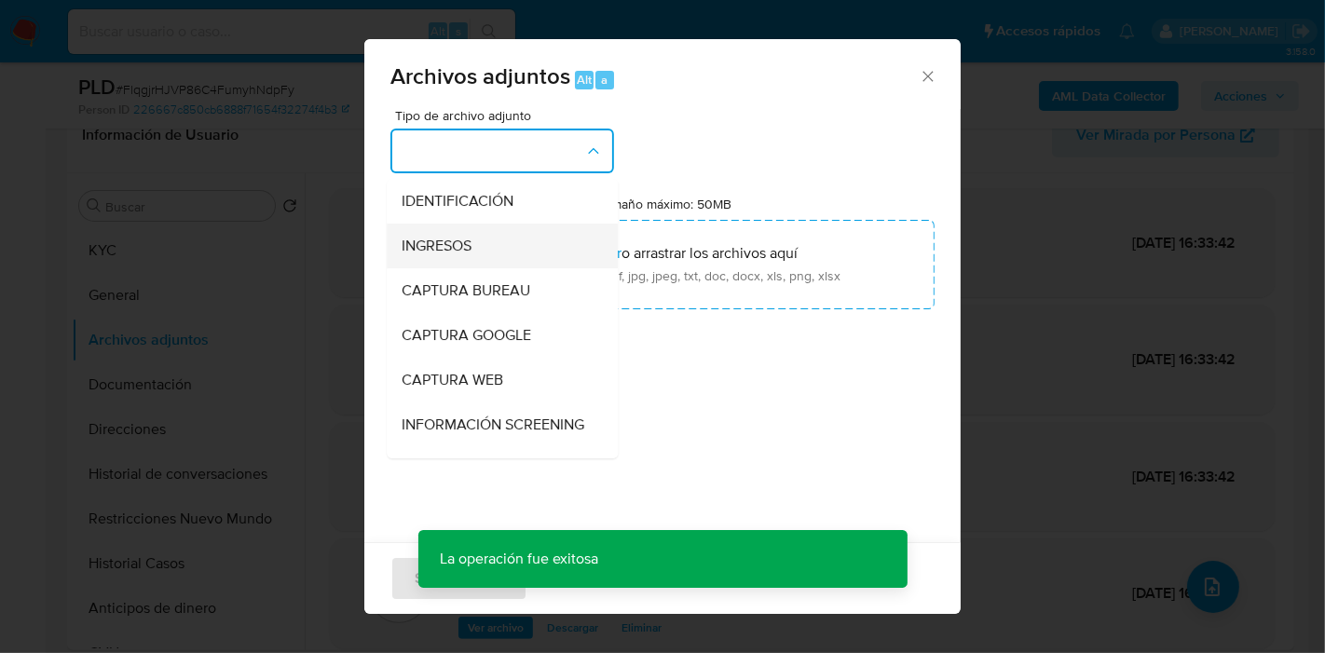
click at [521, 252] on div "INGRESOS" at bounding box center [497, 246] width 190 height 45
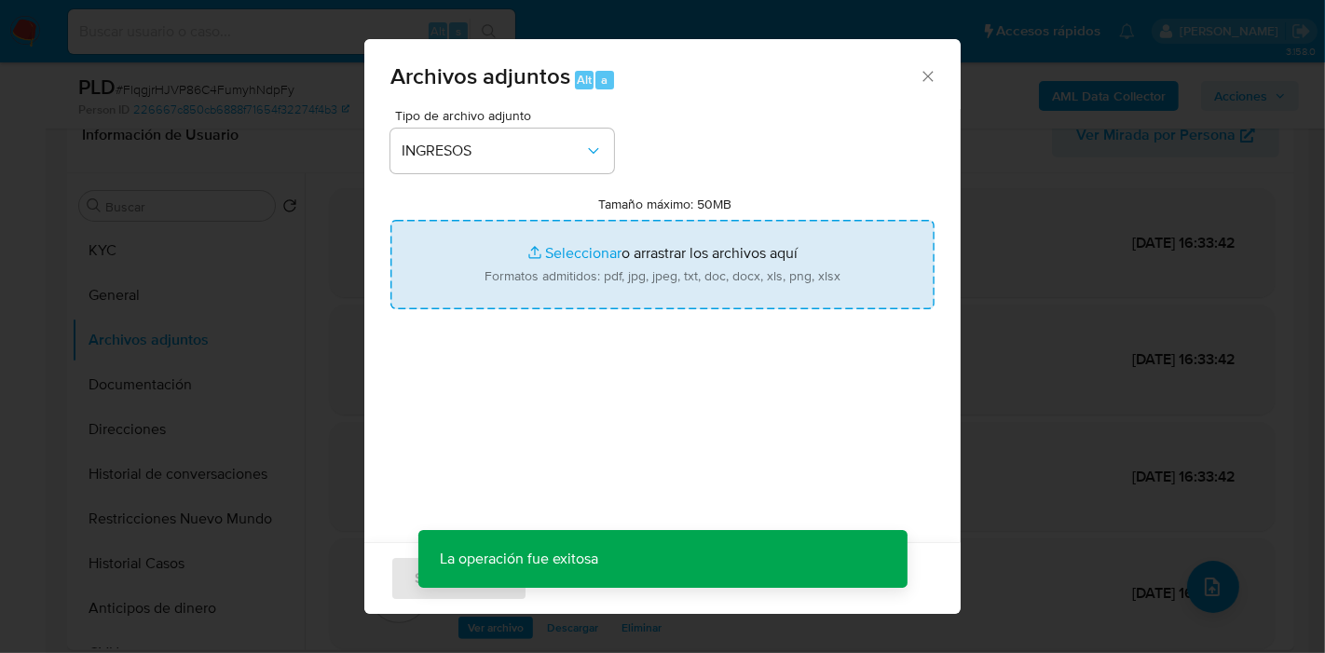
click at [637, 283] on input "Tamaño máximo: 50MB Seleccionar archivos" at bounding box center [662, 264] width 544 height 89
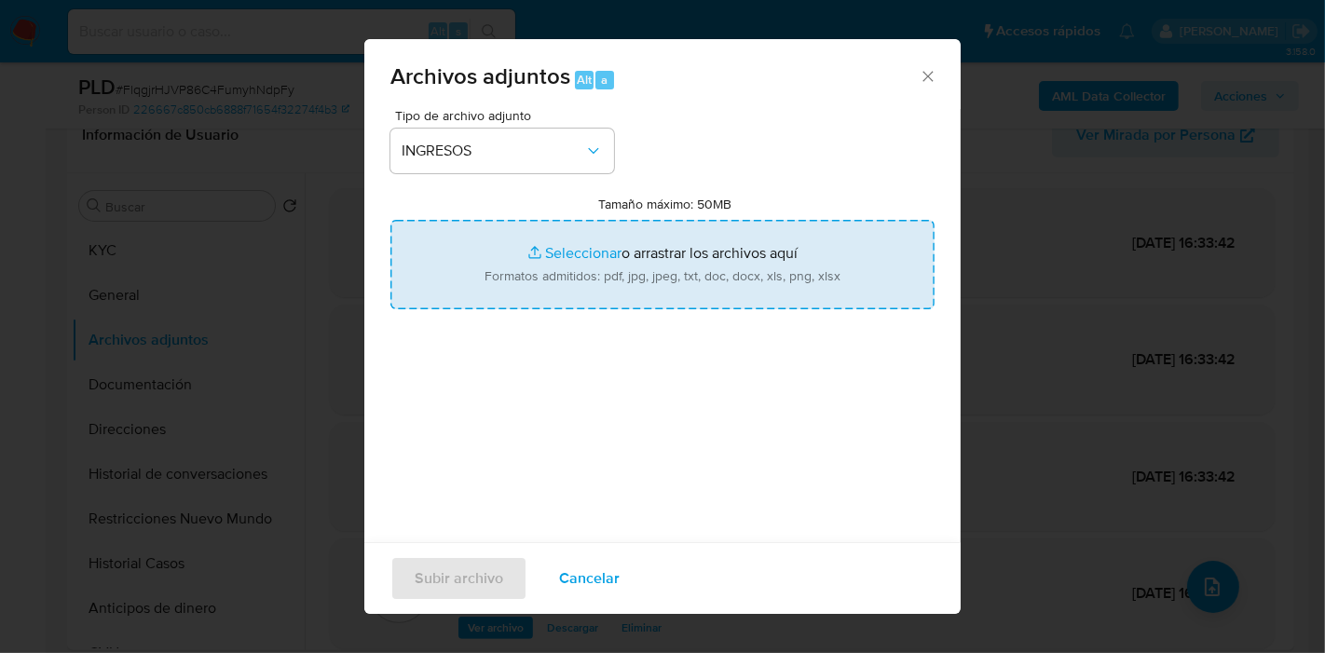
type input "C:\fakepath\Calculador - DDJJ IVA CASTELAR S.R.L..xlsx"
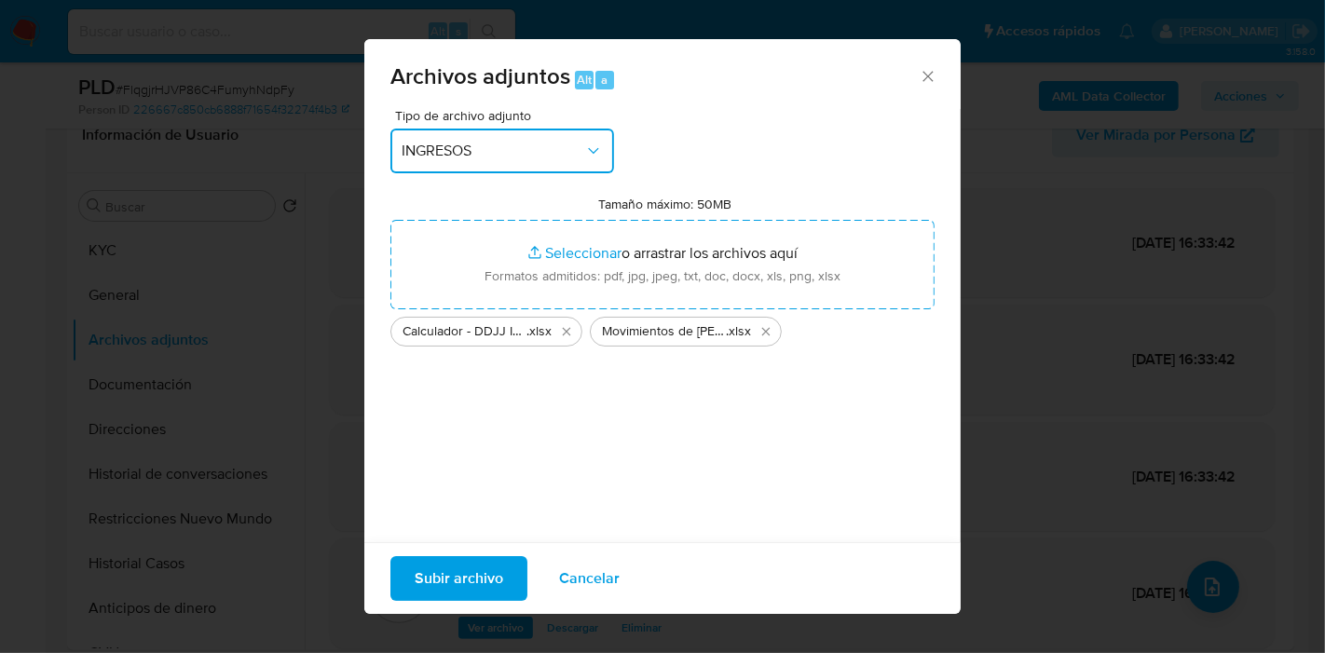
click at [393, 146] on button "INGRESOS" at bounding box center [502, 151] width 224 height 45
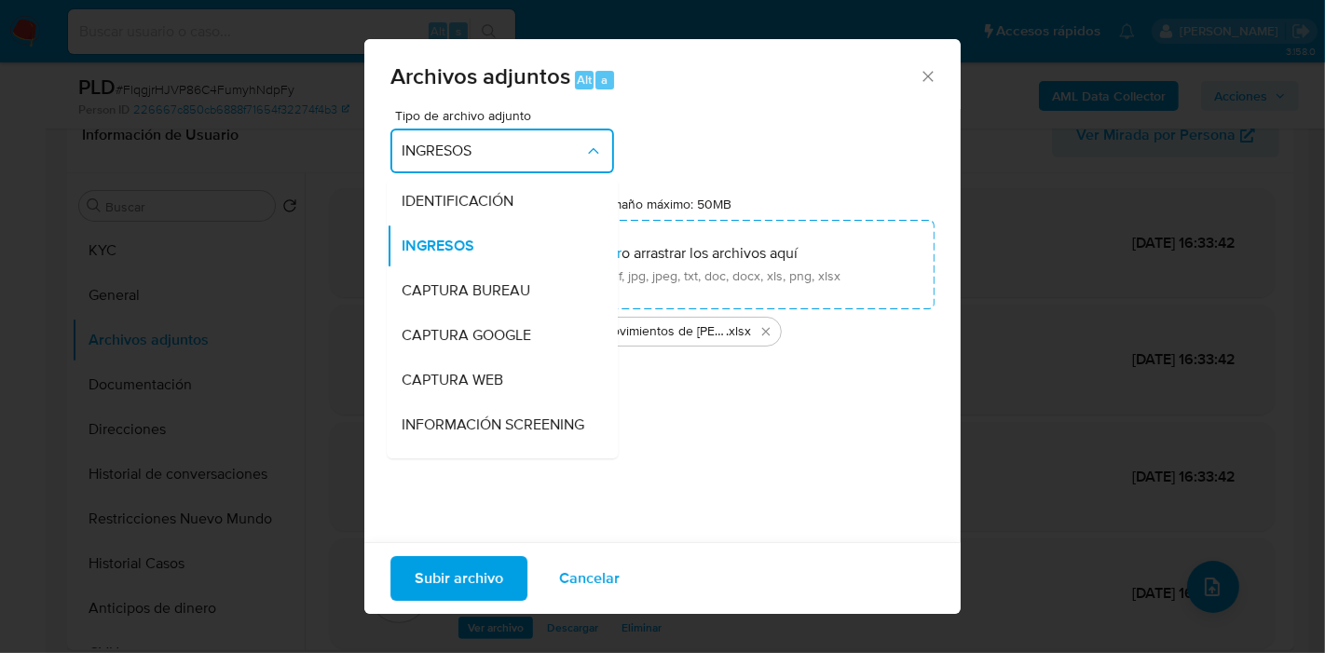
scroll to position [207, 0]
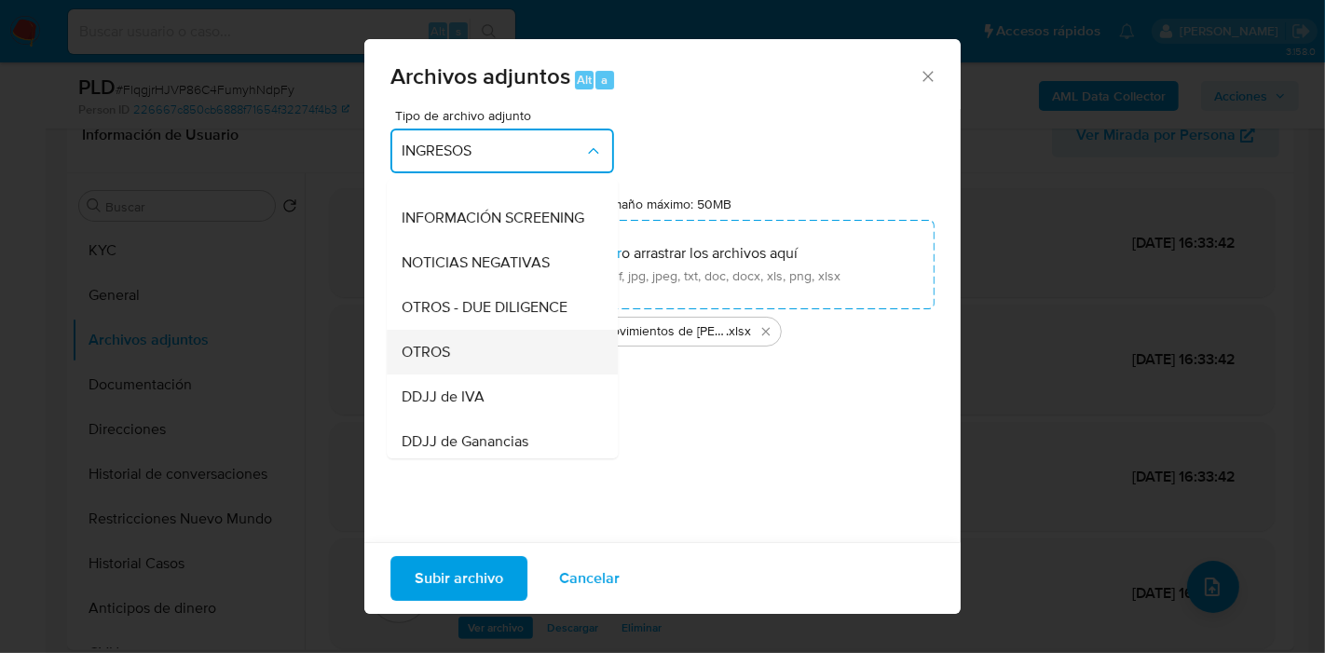
click at [484, 365] on div "OTROS" at bounding box center [497, 352] width 190 height 45
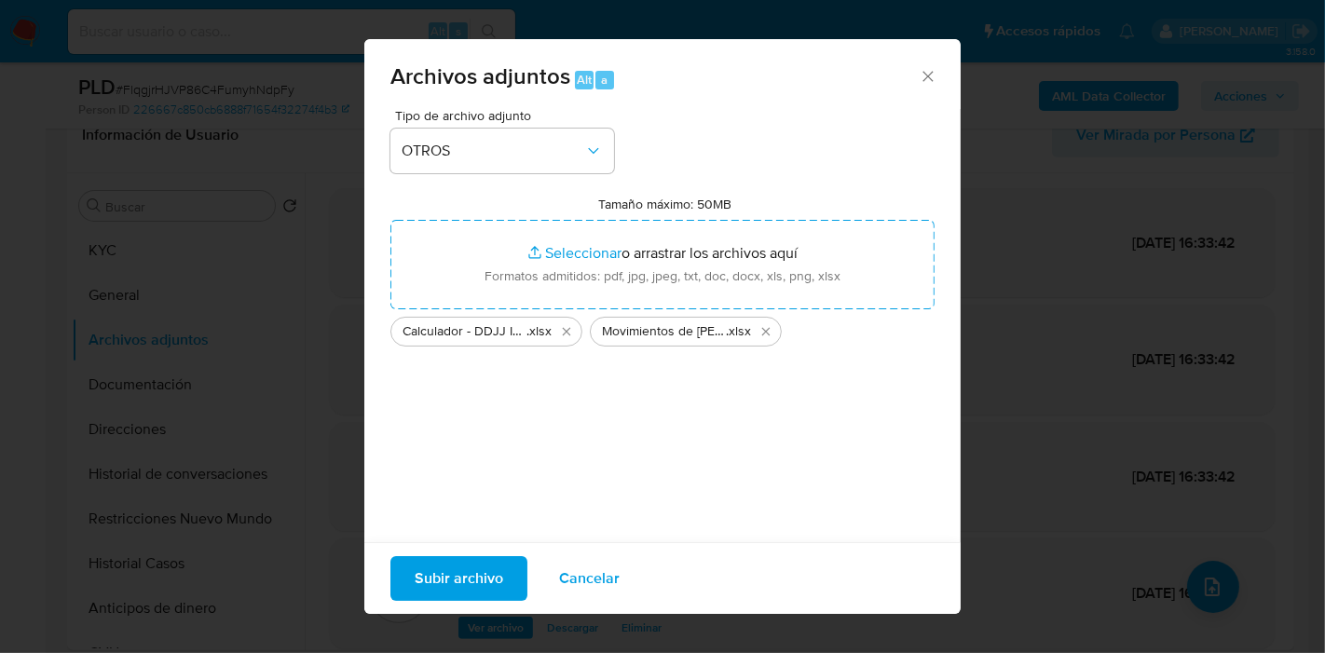
click at [438, 576] on span "Subir archivo" at bounding box center [459, 578] width 89 height 41
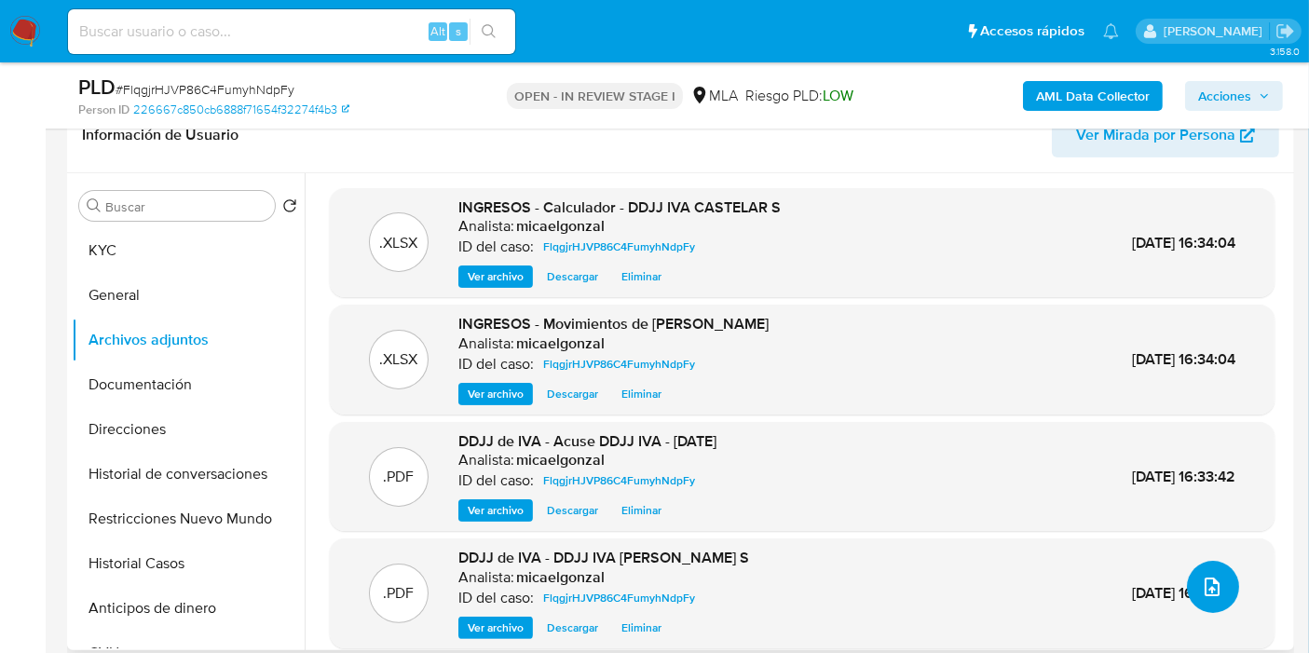
click at [1207, 584] on icon "upload-file" at bounding box center [1212, 587] width 22 height 22
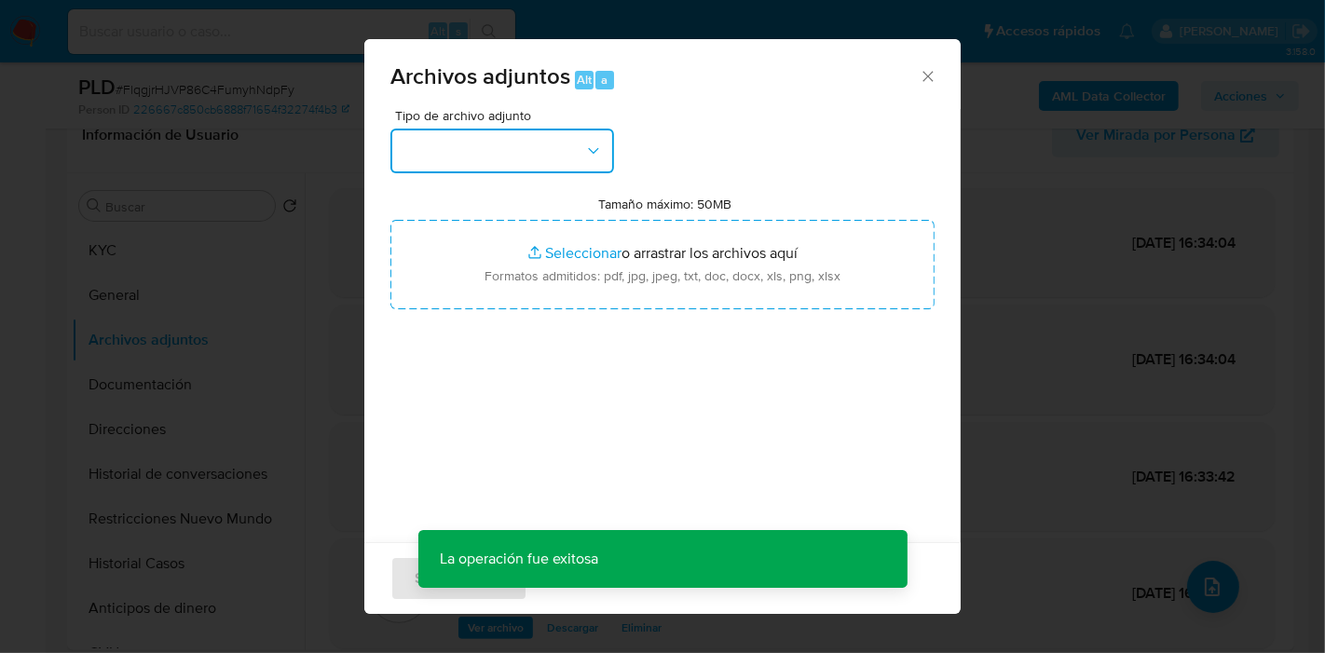
click at [516, 168] on button "button" at bounding box center [502, 151] width 224 height 45
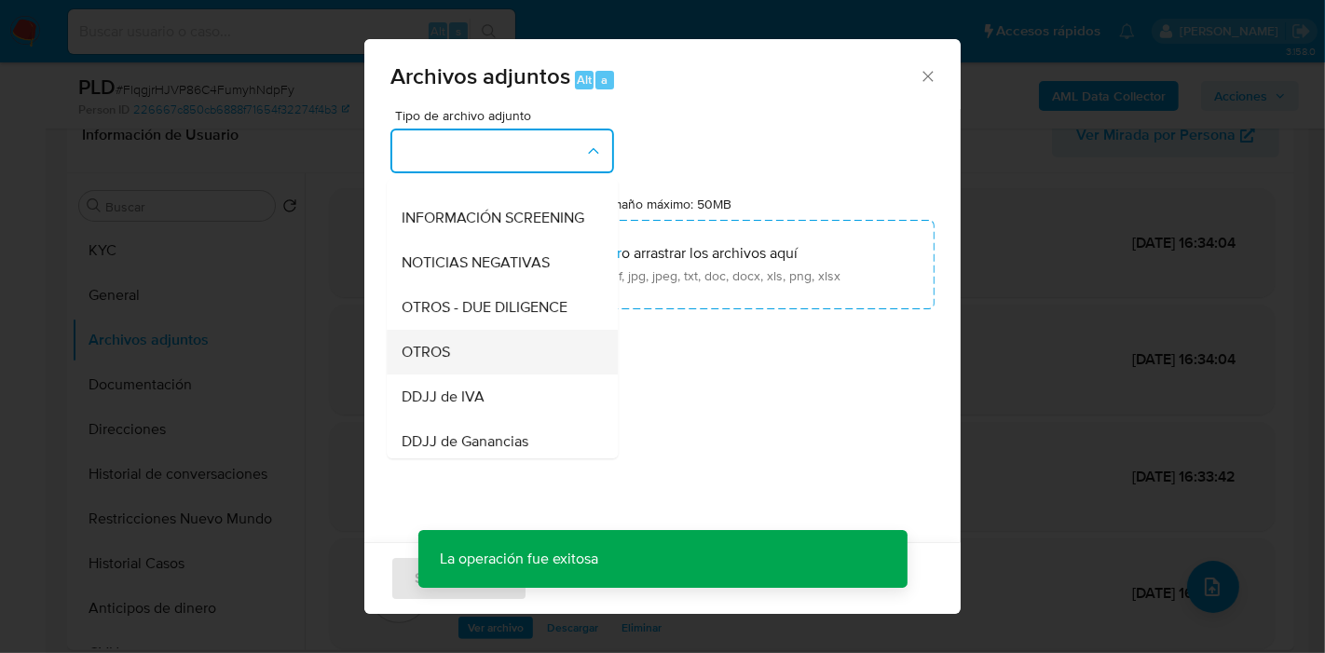
click at [531, 364] on div "OTROS" at bounding box center [497, 352] width 190 height 45
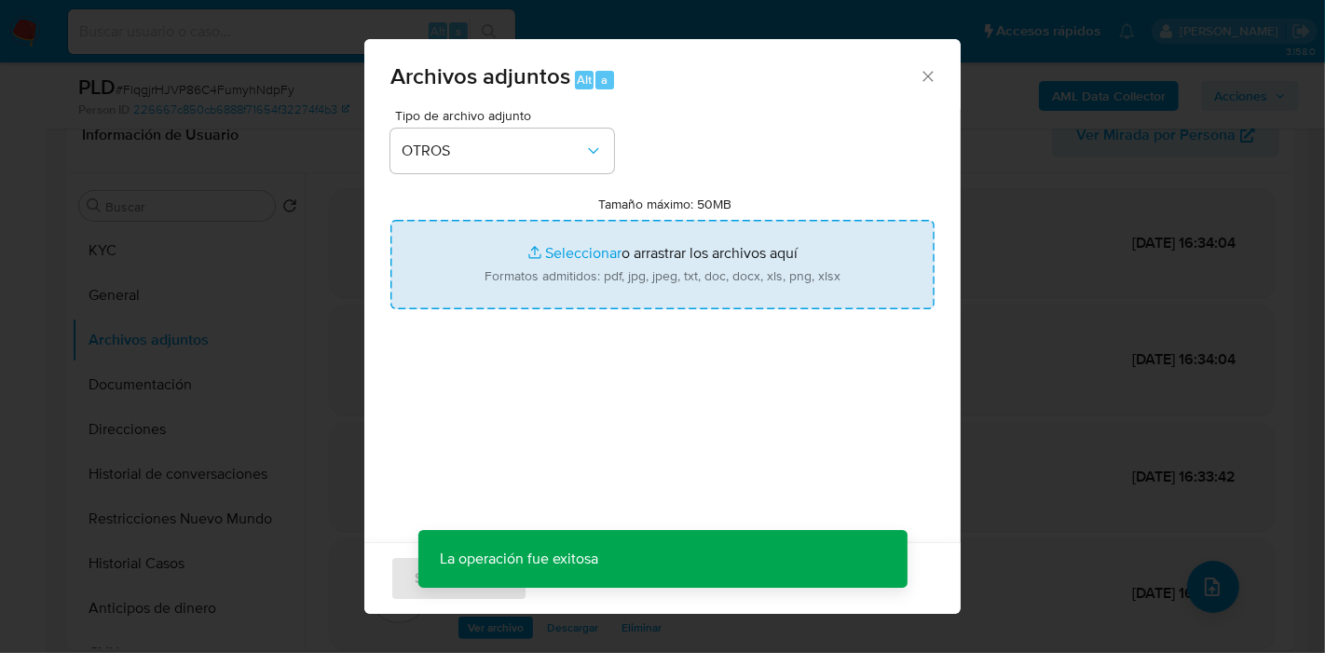
click at [696, 261] on input "Tamaño máximo: 50MB Seleccionar archivos" at bounding box center [662, 264] width 544 height 89
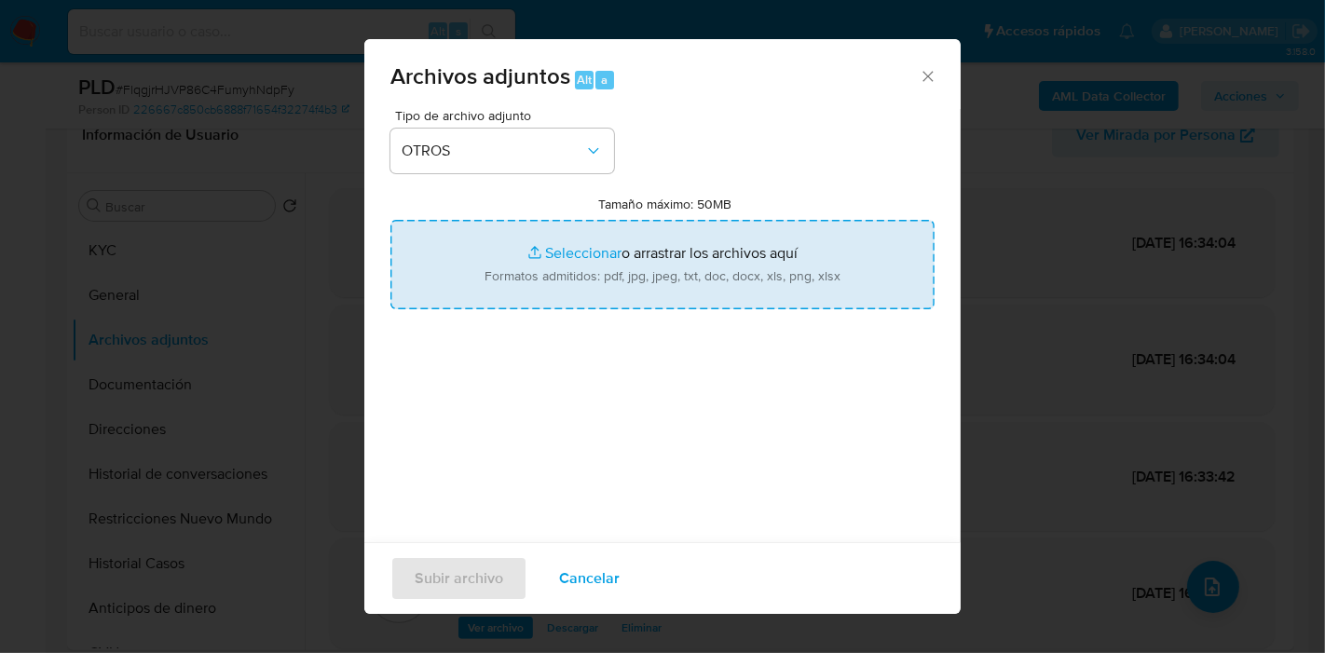
type input "C:\fakepath\Caselog FlqgjrHJVP86C4FumyhNdpFy_2025_08_28_12_24_04.docx"
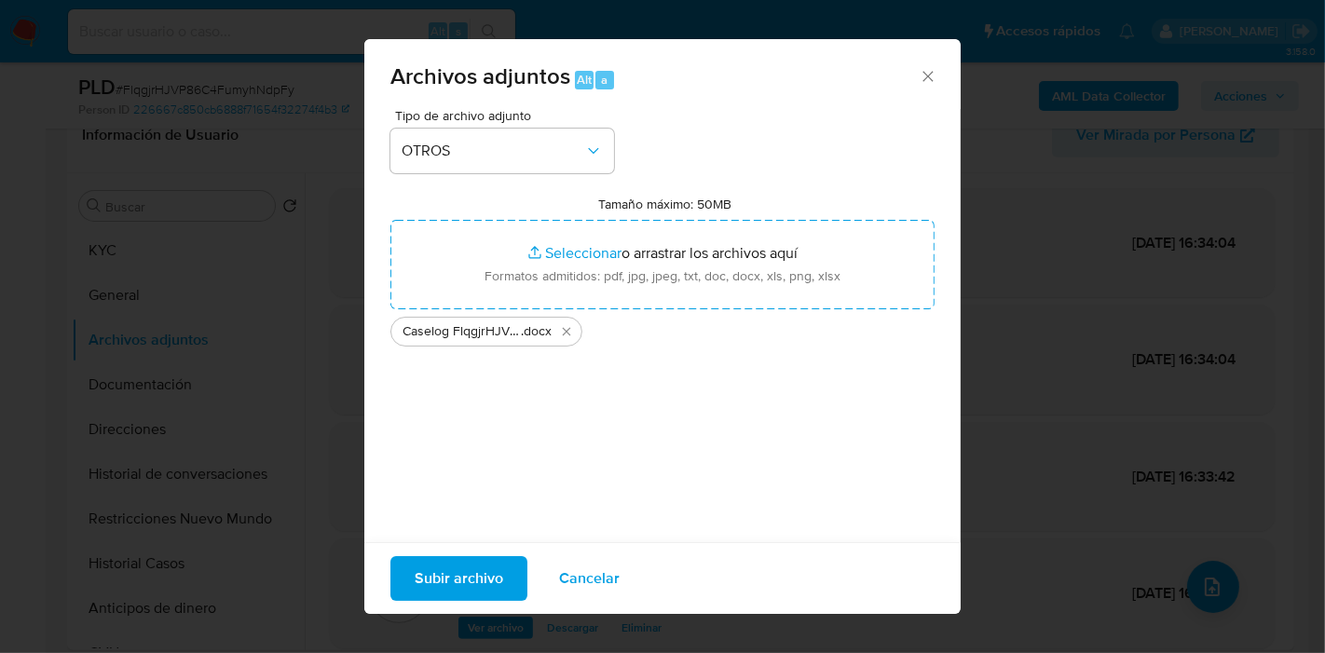
click at [468, 583] on span "Subir archivo" at bounding box center [459, 578] width 89 height 41
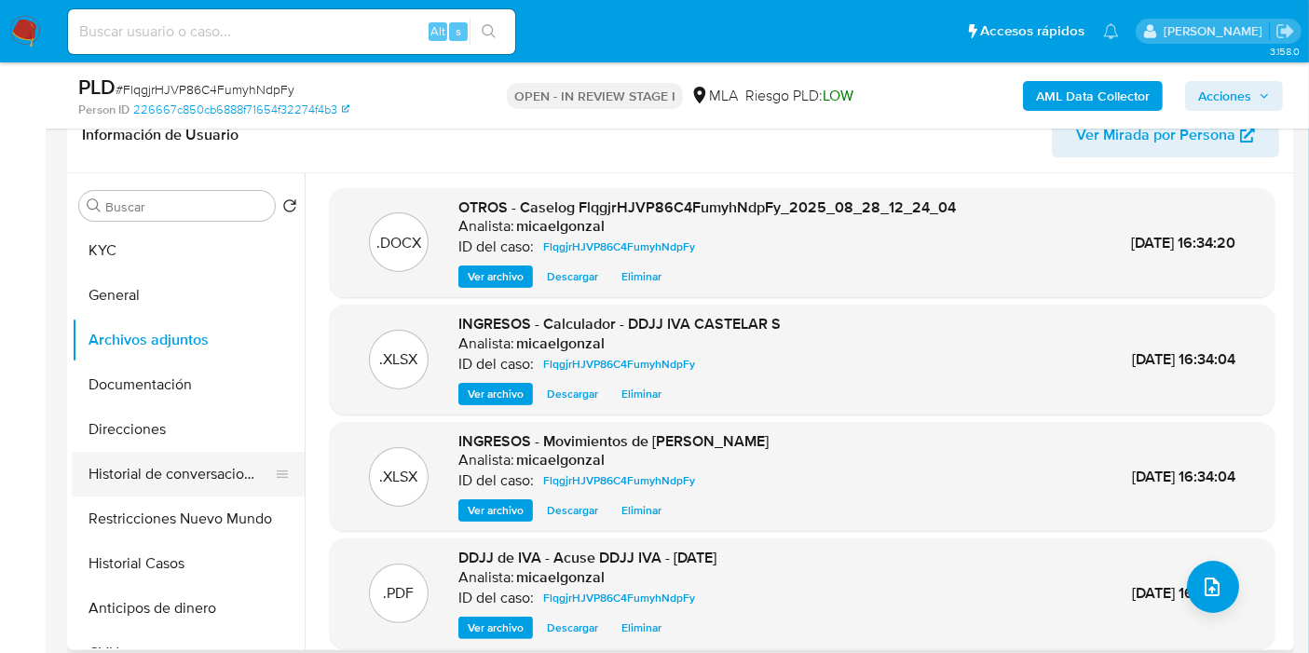
click at [110, 491] on button "Historial de conversaciones" at bounding box center [181, 474] width 218 height 45
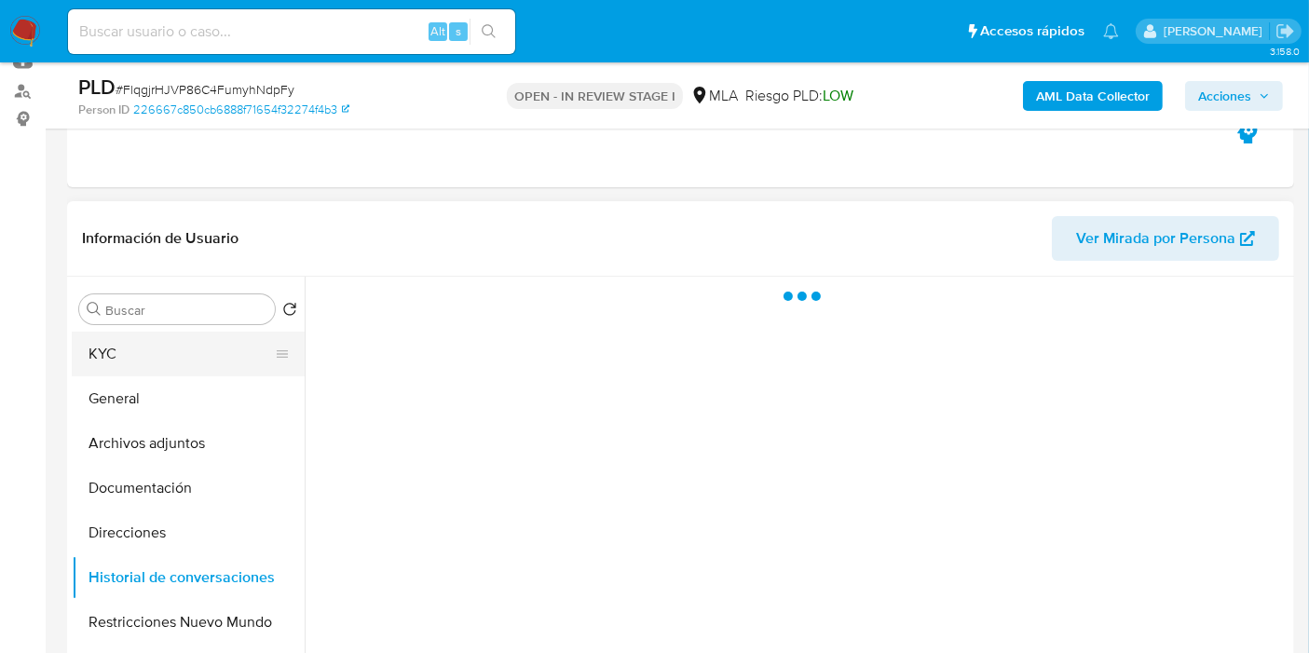
click at [142, 367] on button "KYC" at bounding box center [181, 354] width 218 height 45
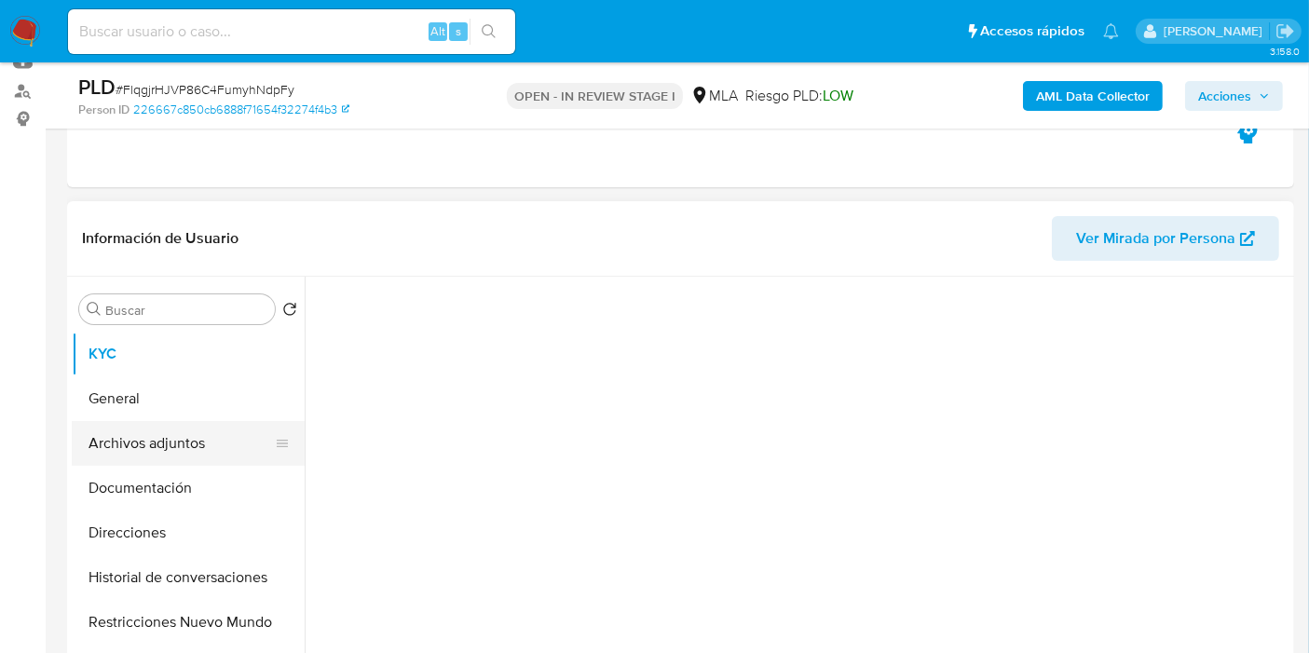
drag, startPoint x: 186, startPoint y: 439, endPoint x: 191, endPoint y: 430, distance: 10.4
click at [188, 439] on button "Archivos adjuntos" at bounding box center [181, 443] width 218 height 45
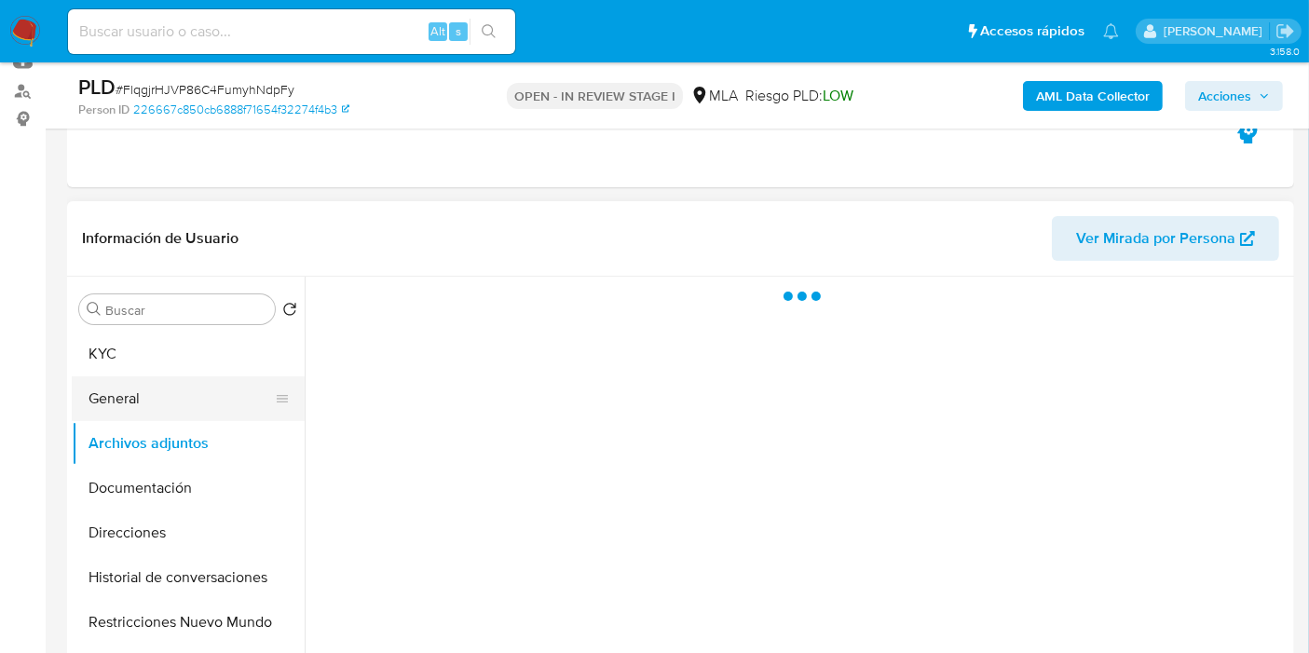
click at [184, 389] on button "General" at bounding box center [181, 398] width 218 height 45
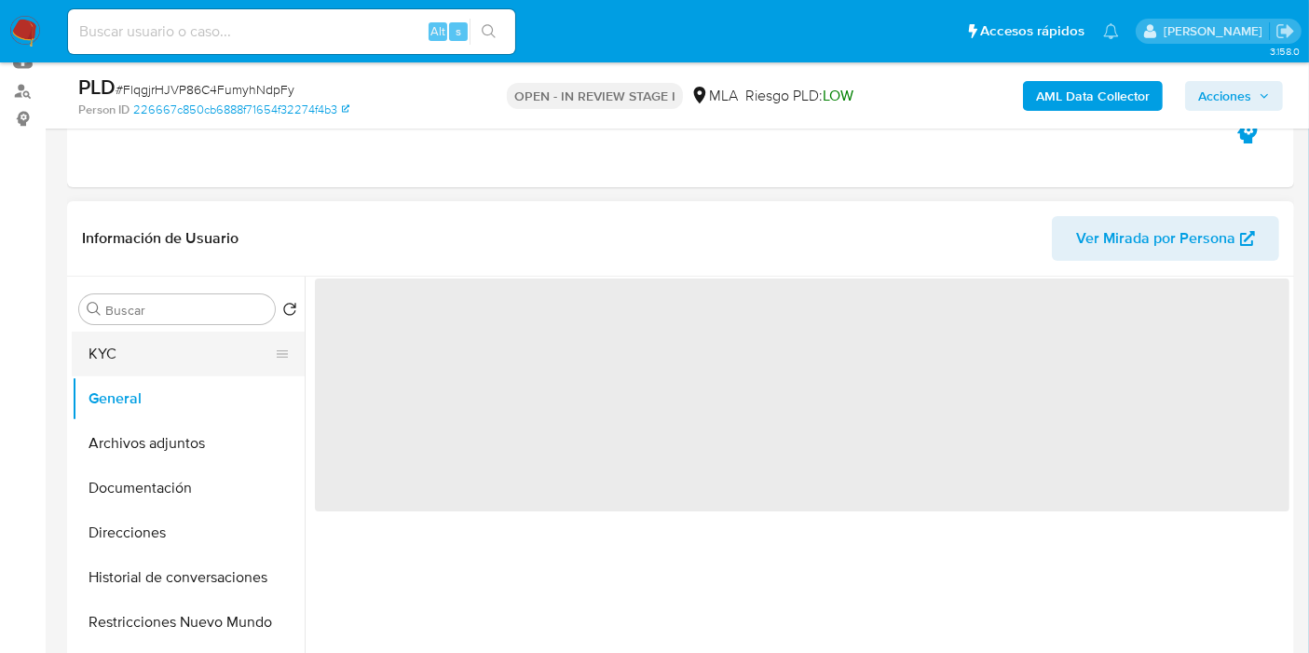
click at [184, 374] on button "KYC" at bounding box center [181, 354] width 218 height 45
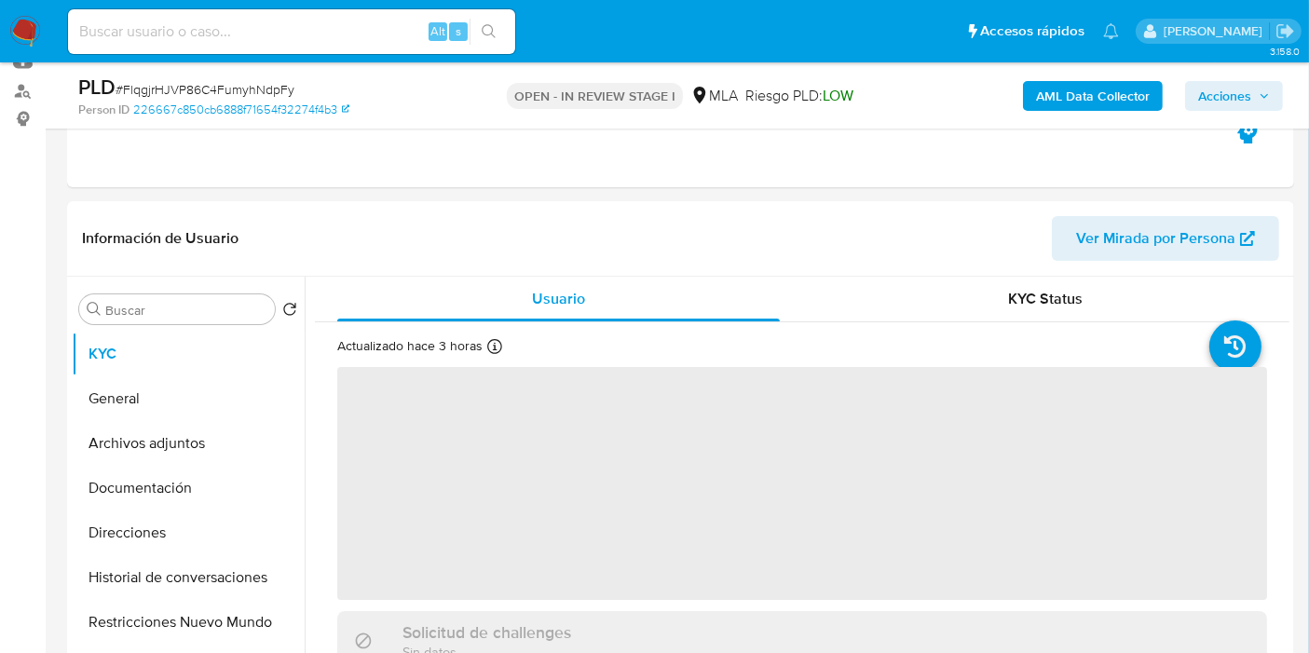
click at [1224, 98] on span "Acciones" at bounding box center [1224, 96] width 53 height 30
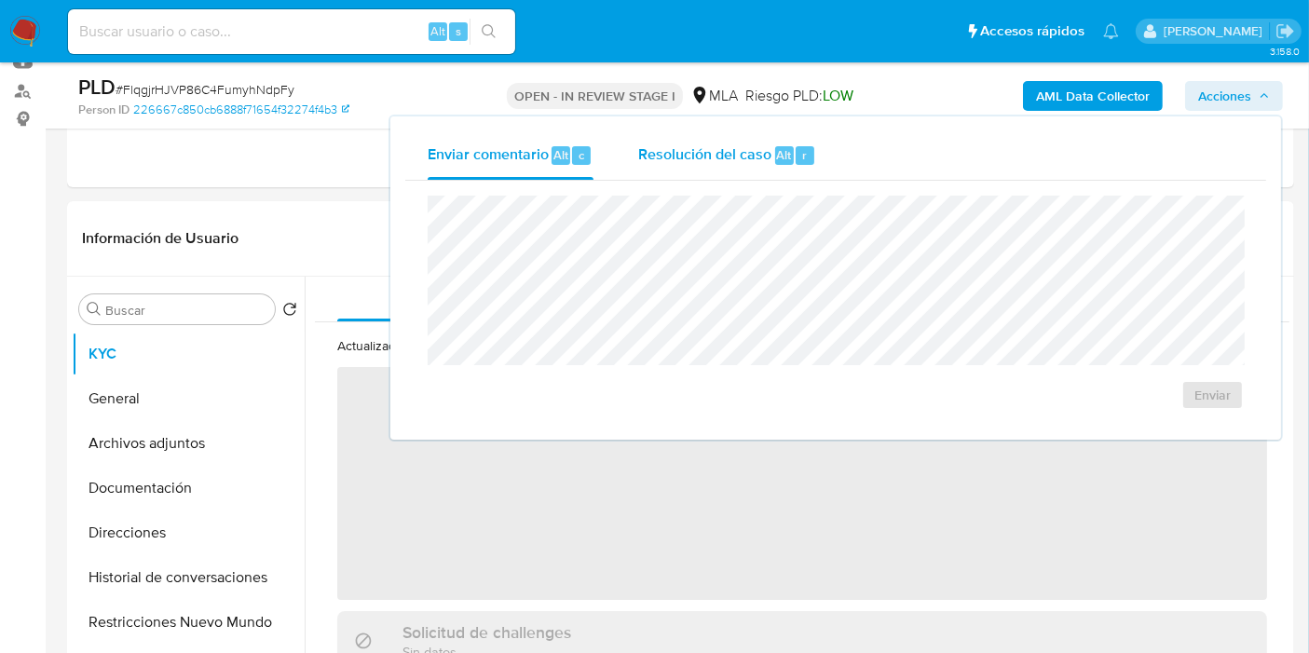
click at [664, 143] on span "Resolución del caso" at bounding box center [704, 153] width 133 height 21
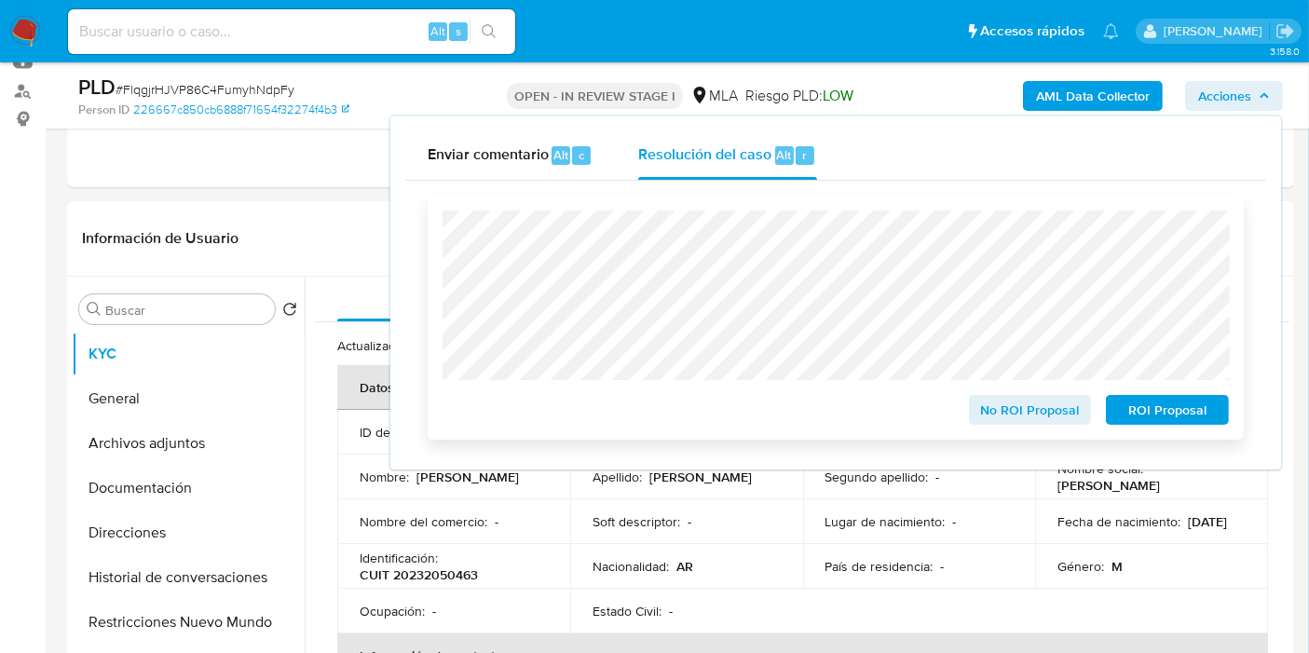
click at [1042, 411] on span "No ROI Proposal" at bounding box center [1030, 410] width 97 height 26
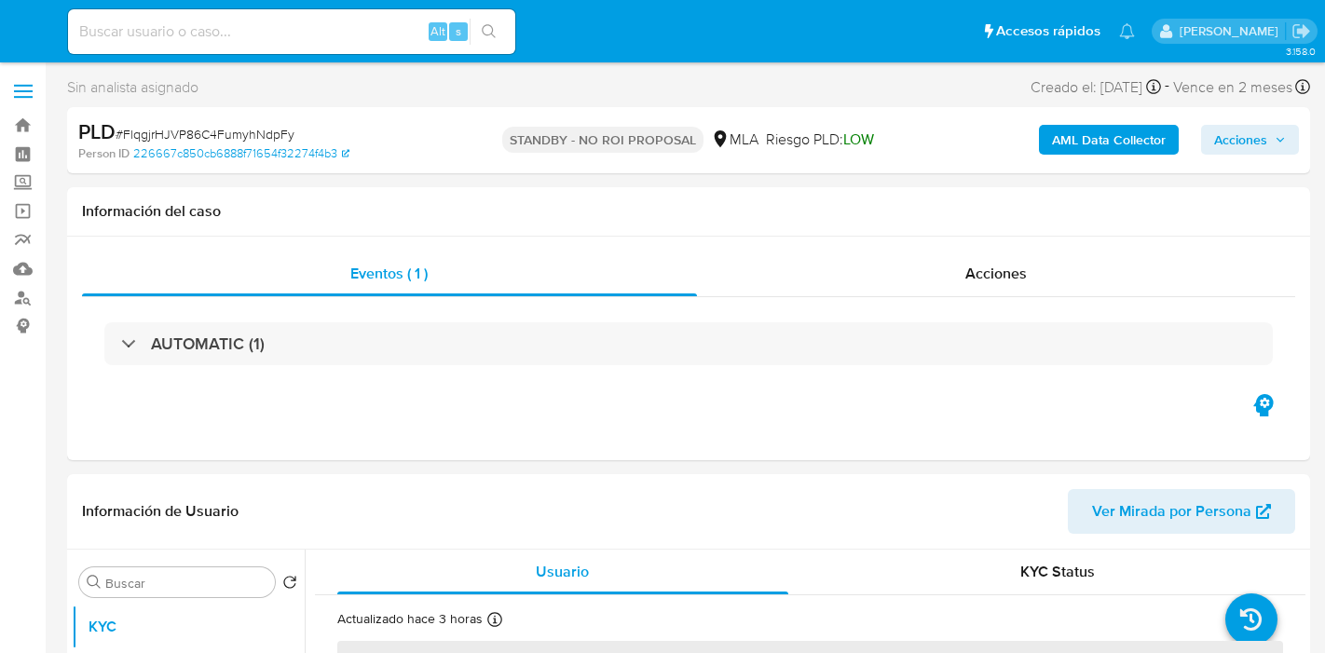
select select "10"
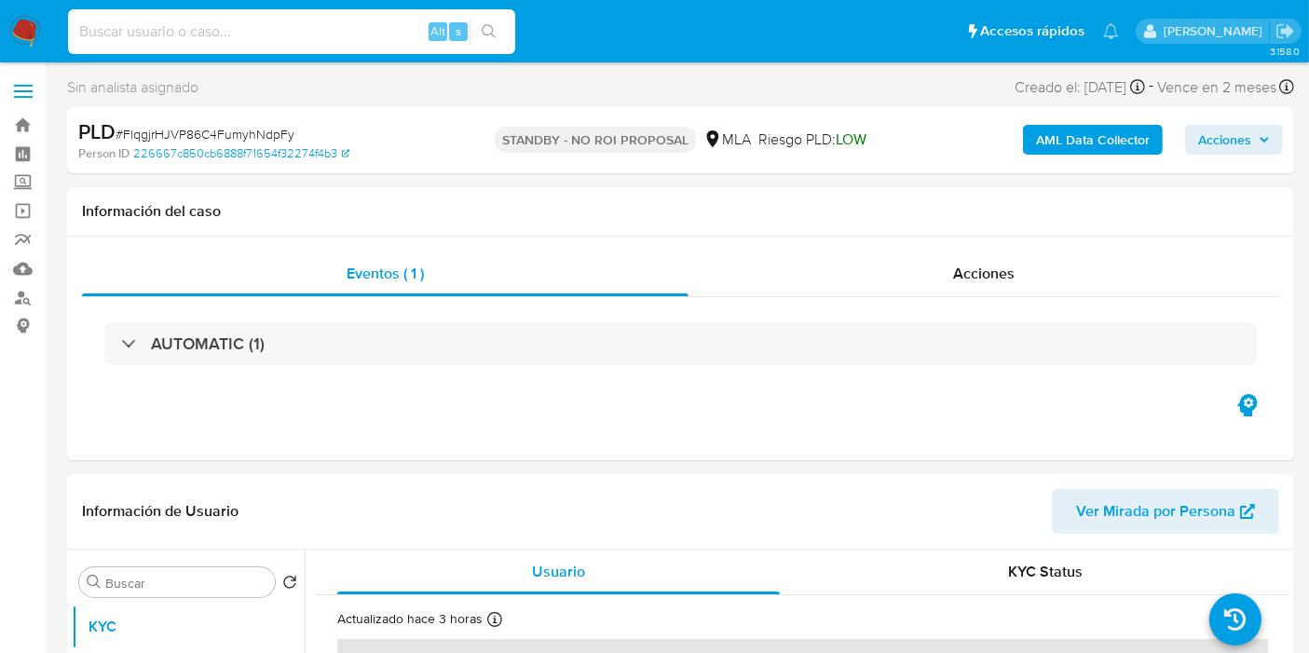
click at [245, 25] on input at bounding box center [291, 32] width 447 height 24
paste input "SmwDlvykKs459RuZtLGV5CFc"
type input "SmwDlvykKs459RuZtLGV5CFc"
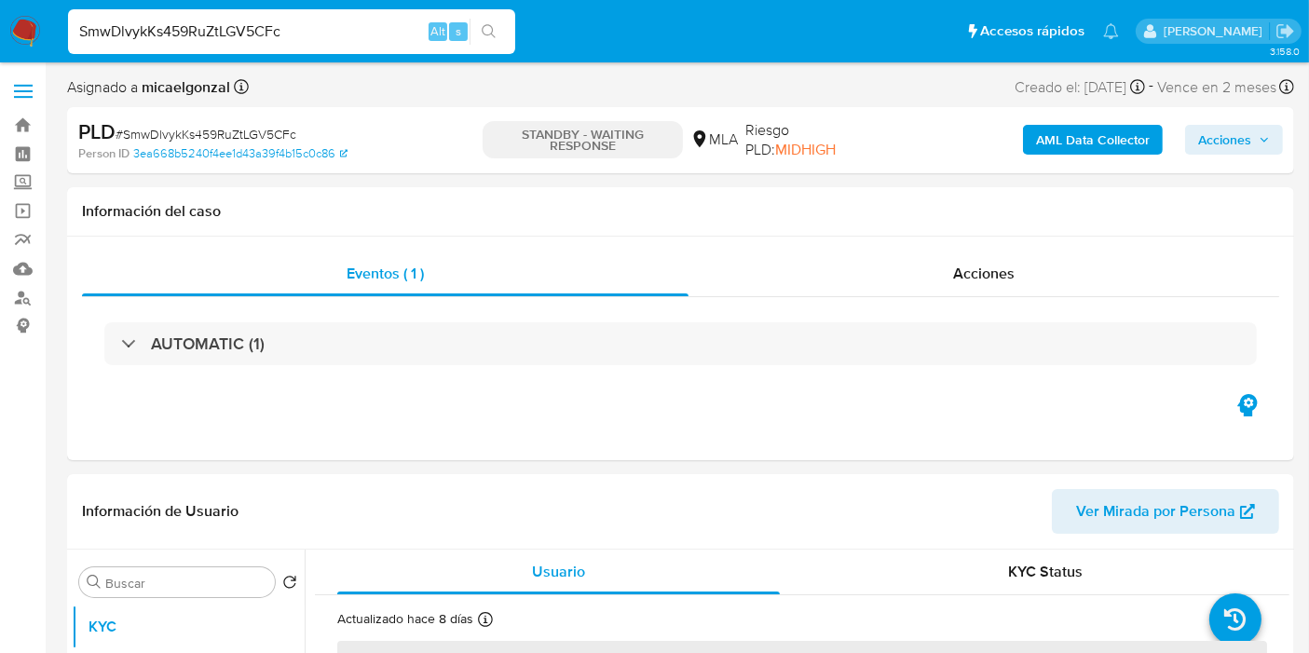
select select "10"
click at [24, 43] on img at bounding box center [25, 32] width 32 height 32
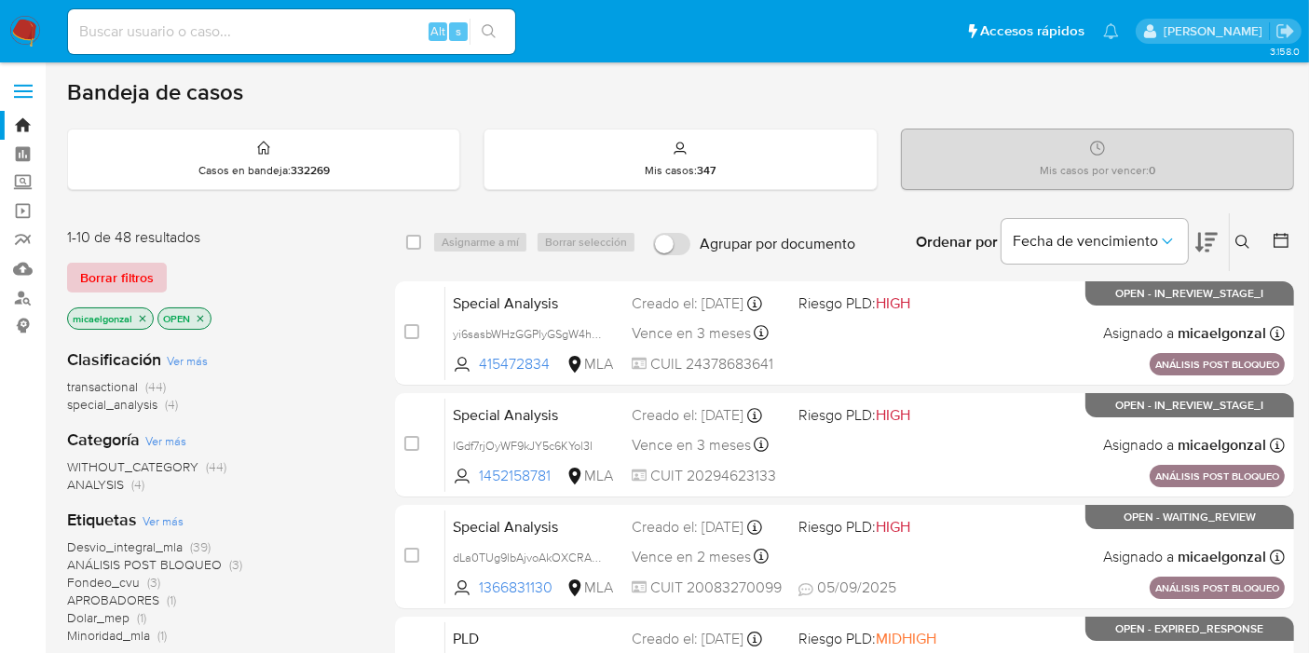
click at [143, 289] on span "Borrar filtros" at bounding box center [117, 278] width 74 height 26
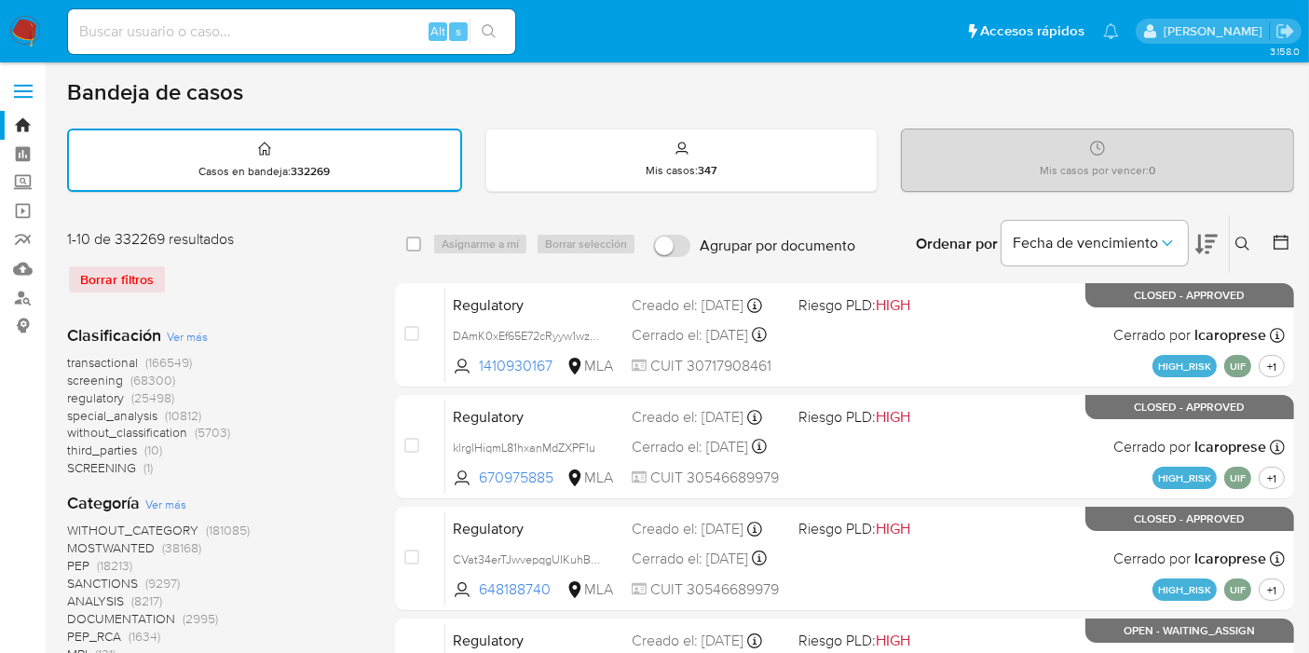
click at [1256, 260] on div "Ingrese ID de usuario o caso Buscar Borrar filtros" at bounding box center [1245, 244] width 32 height 58
click at [1246, 245] on icon at bounding box center [1242, 244] width 14 height 14
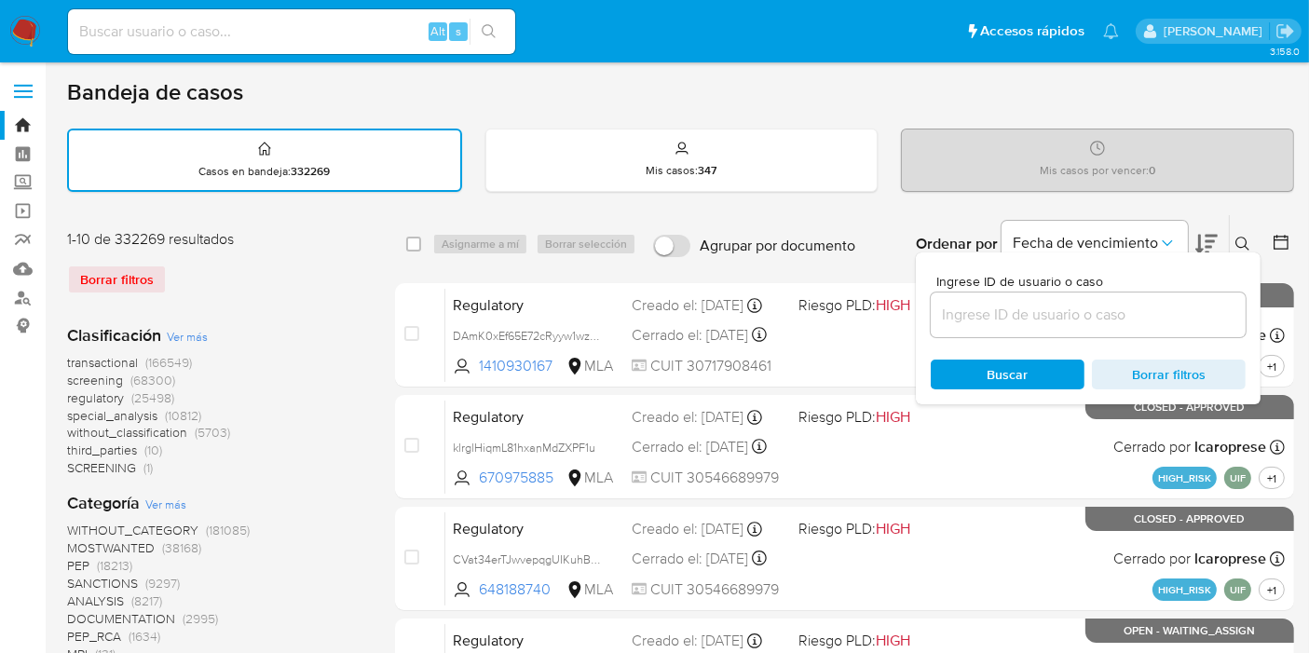
drag, startPoint x: 1089, startPoint y: 287, endPoint x: 1072, endPoint y: 298, distance: 20.2
click at [1079, 293] on div "Ingrese ID de usuario o caso" at bounding box center [1088, 306] width 315 height 62
click at [995, 323] on input at bounding box center [1088, 315] width 315 height 24
paste input "uP6rAjhkHWzuarly5cT6gTgP"
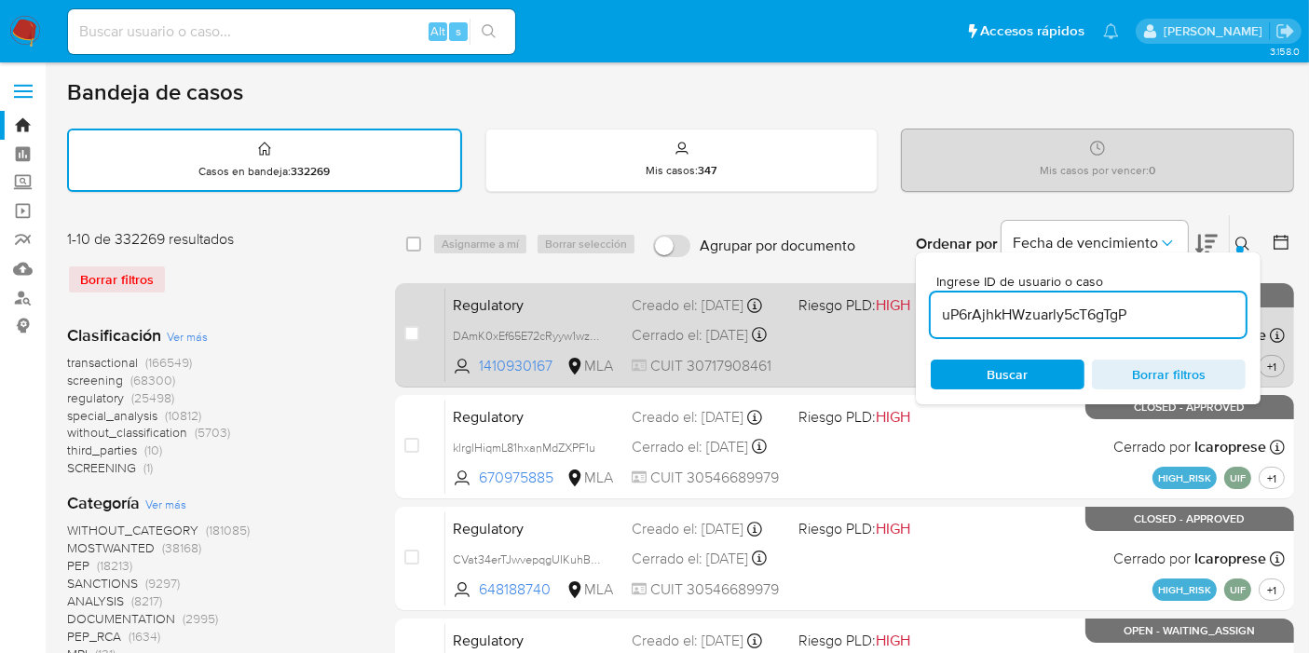
type input "uP6rAjhkHWzuarly5cT6gTgP"
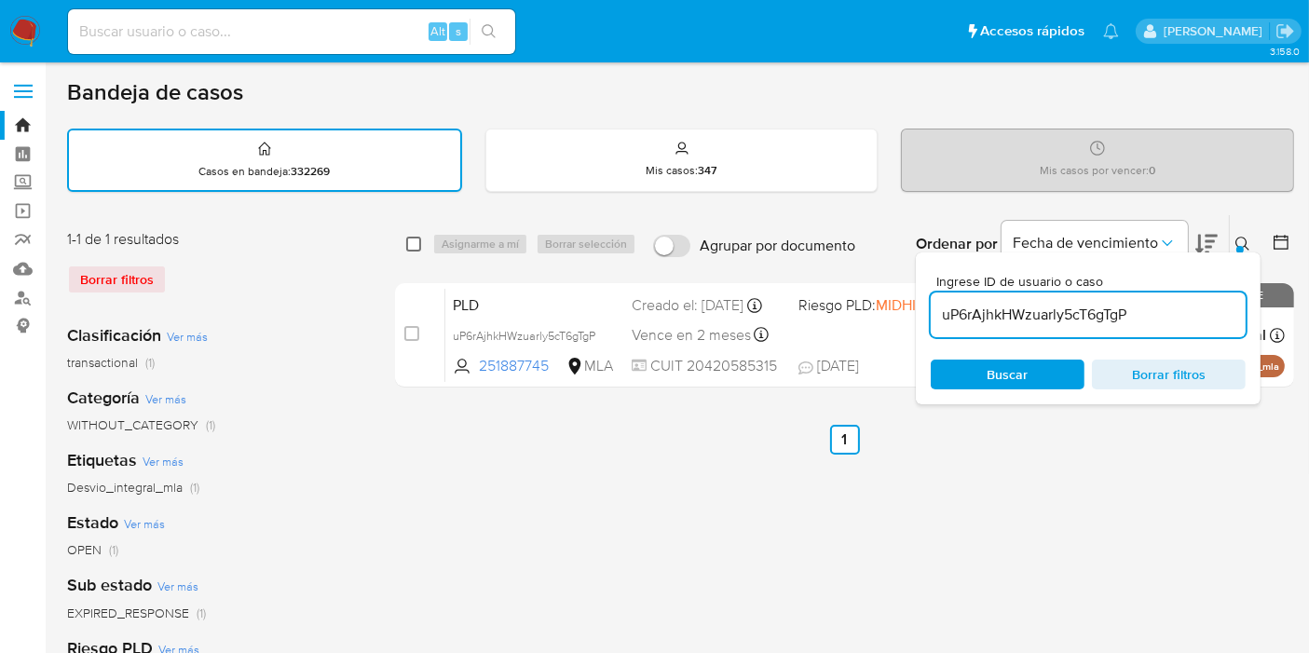
click at [407, 239] on input "checkbox" at bounding box center [413, 244] width 15 height 15
checkbox input "true"
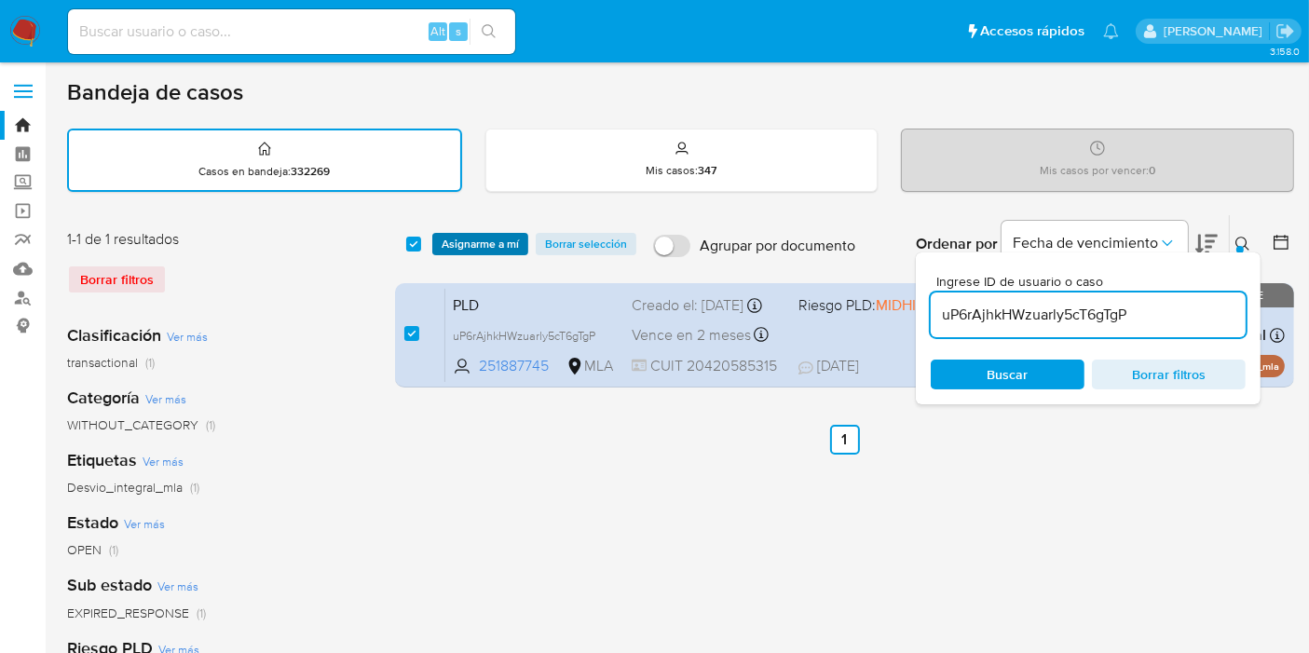
click at [472, 238] on span "Asignarme a mí" at bounding box center [480, 244] width 77 height 19
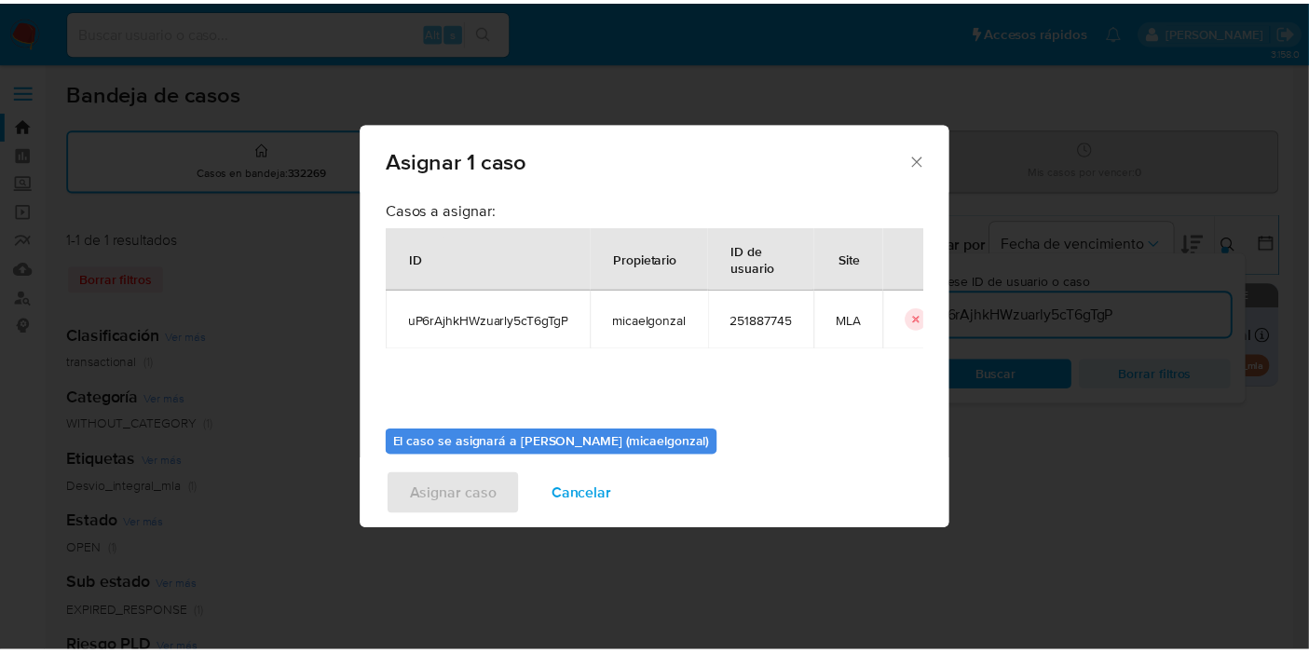
scroll to position [95, 0]
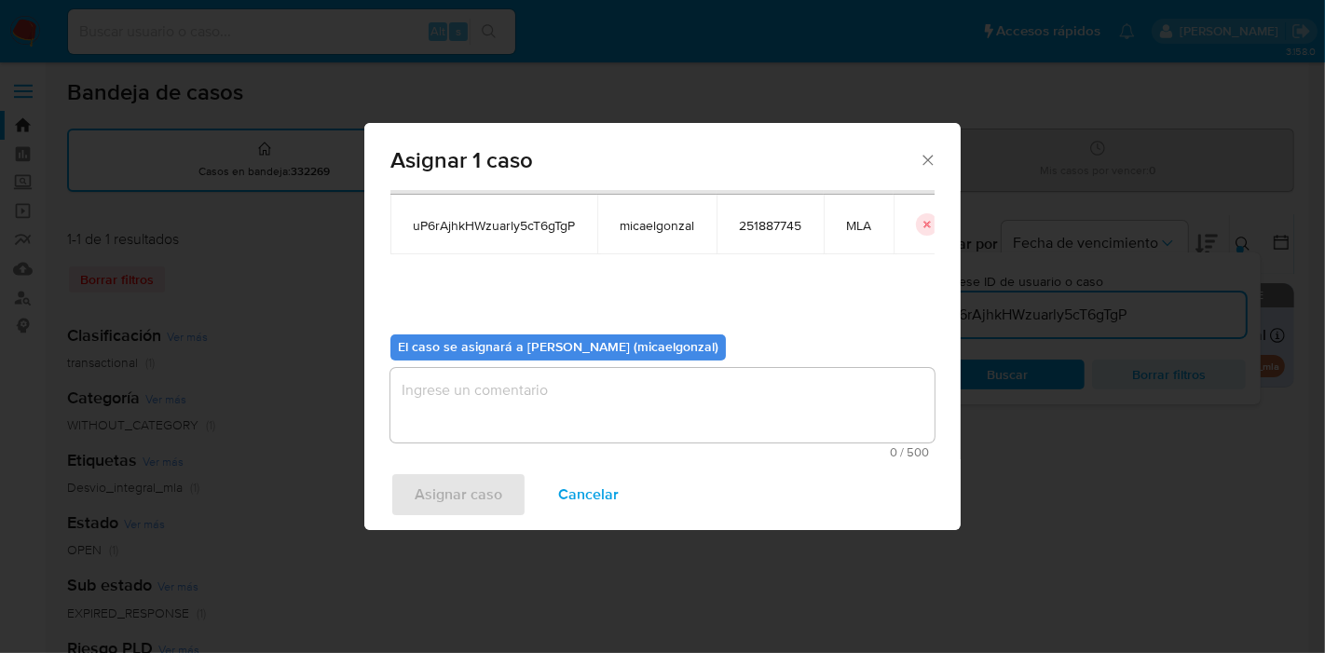
click at [484, 389] on textarea "assign-modal" at bounding box center [662, 405] width 544 height 75
click at [455, 483] on span "Asignar caso" at bounding box center [459, 494] width 88 height 41
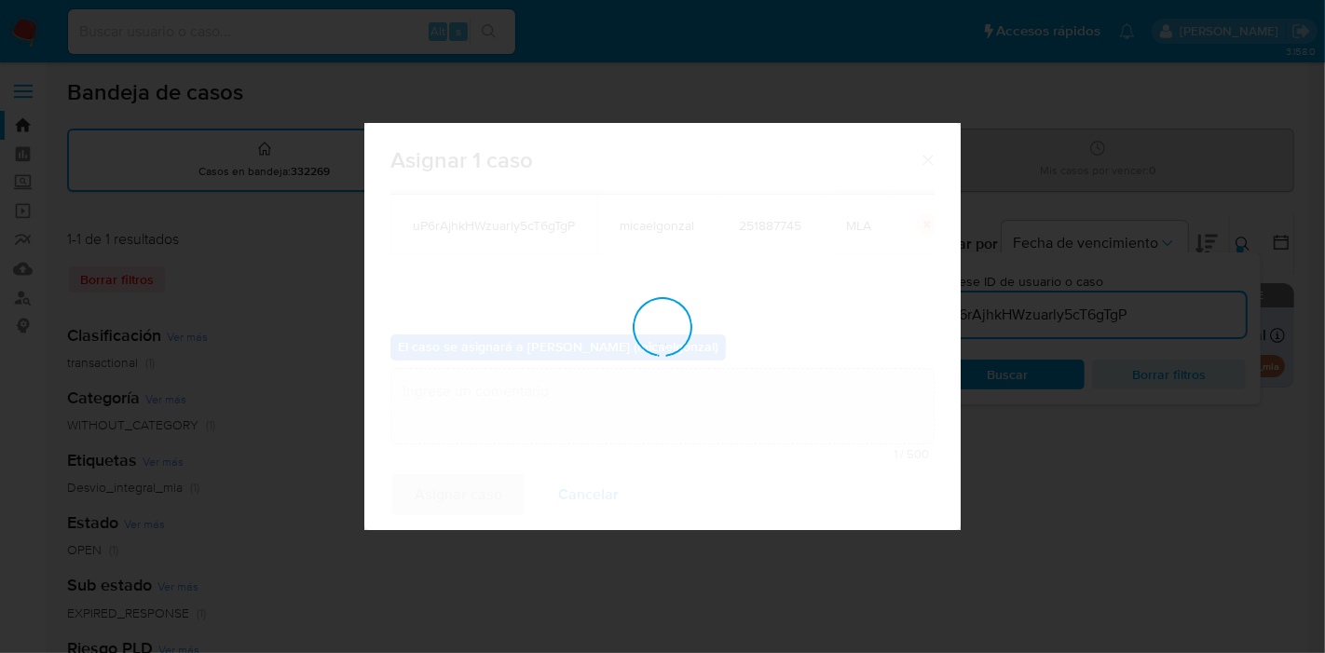
checkbox input "false"
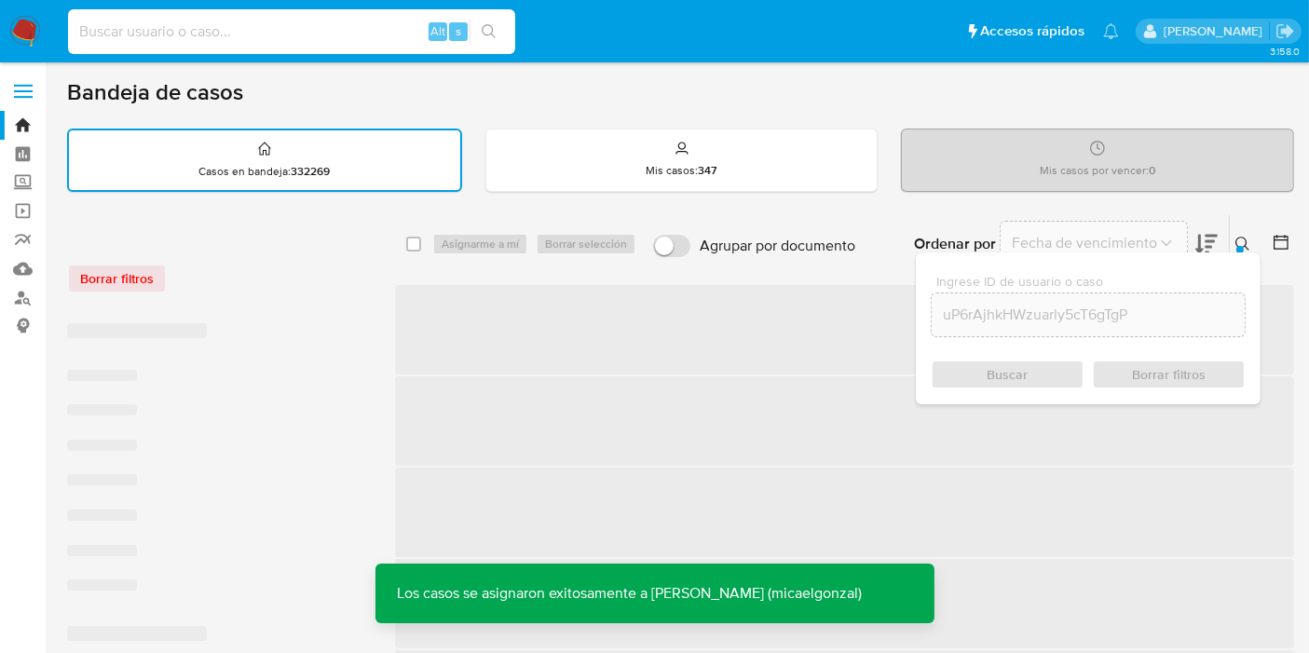
click at [342, 40] on input at bounding box center [291, 32] width 447 height 24
paste input "uP6rAjhkHWzuarly5cT6gTgP"
type input "uP6rAjhkHWzuarly5cT6gTgP"
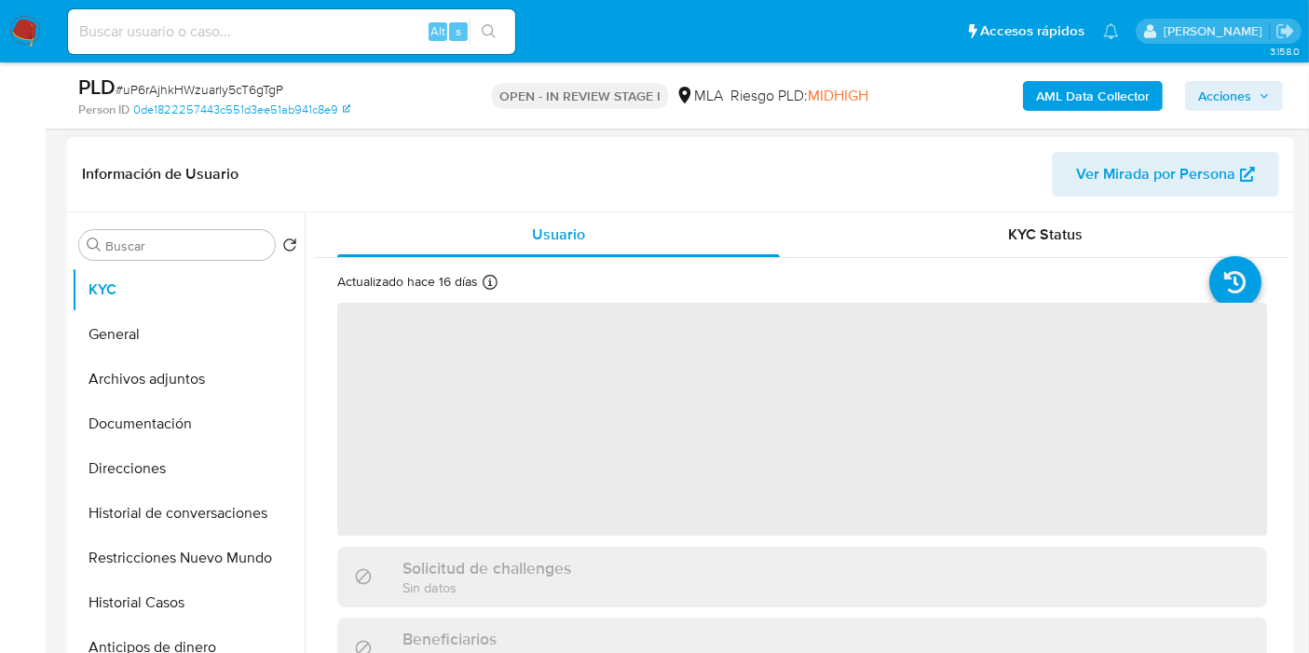
scroll to position [310, 0]
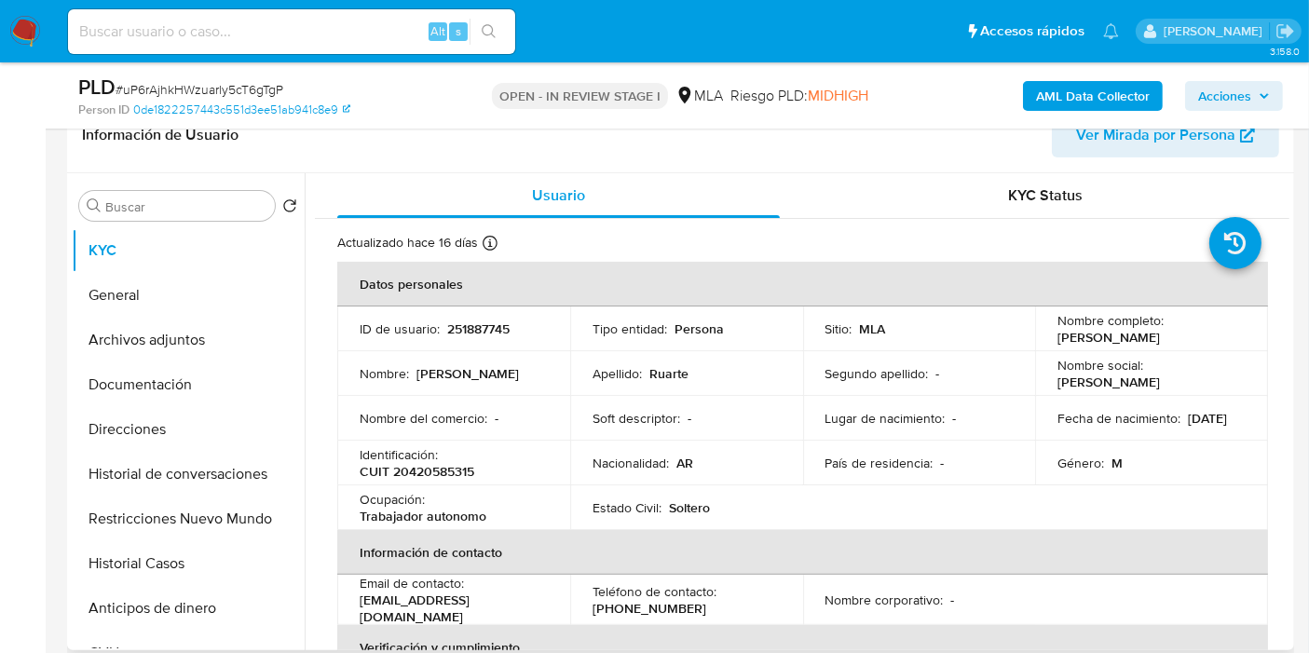
select select "10"
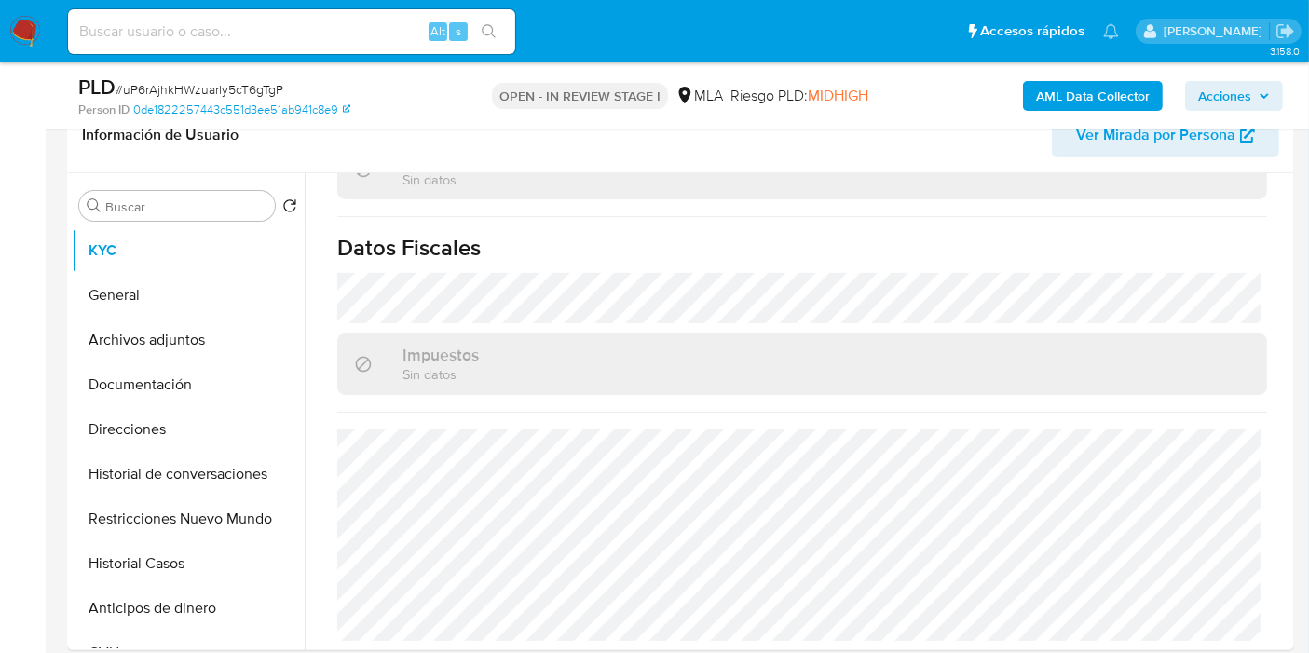
scroll to position [620, 0]
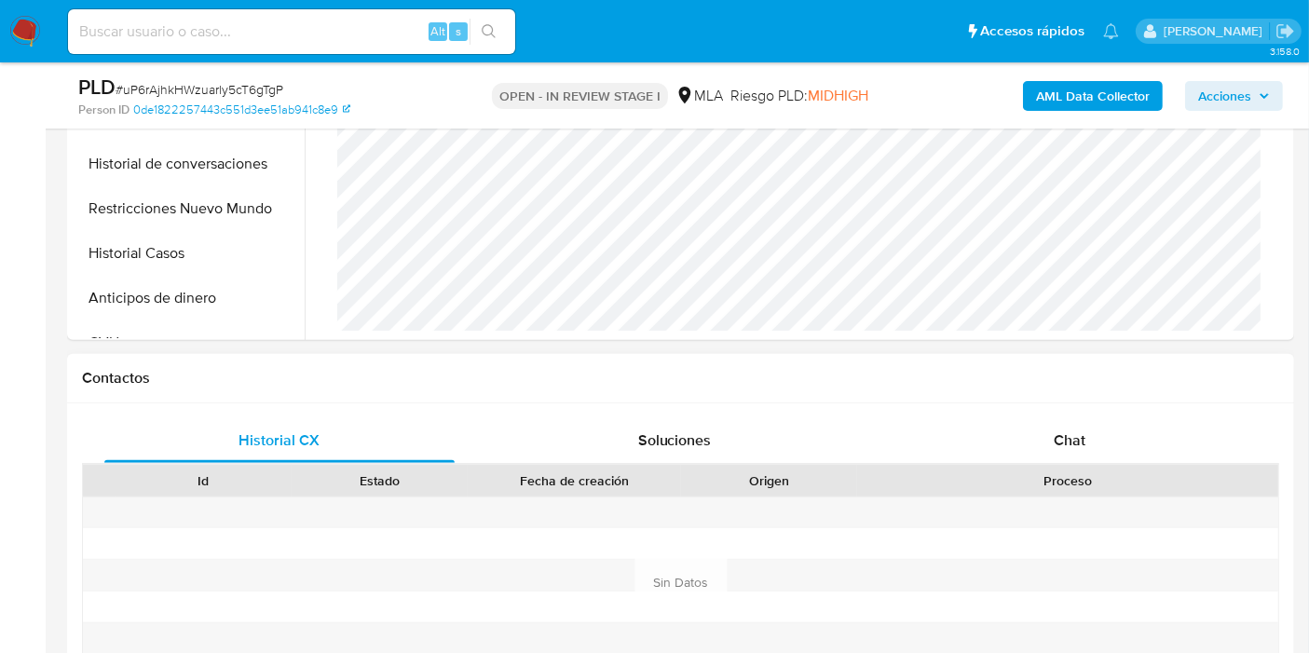
click at [1125, 465] on div "Proceso" at bounding box center [1067, 481] width 421 height 32
click at [1107, 460] on div "Chat" at bounding box center [1069, 440] width 350 height 45
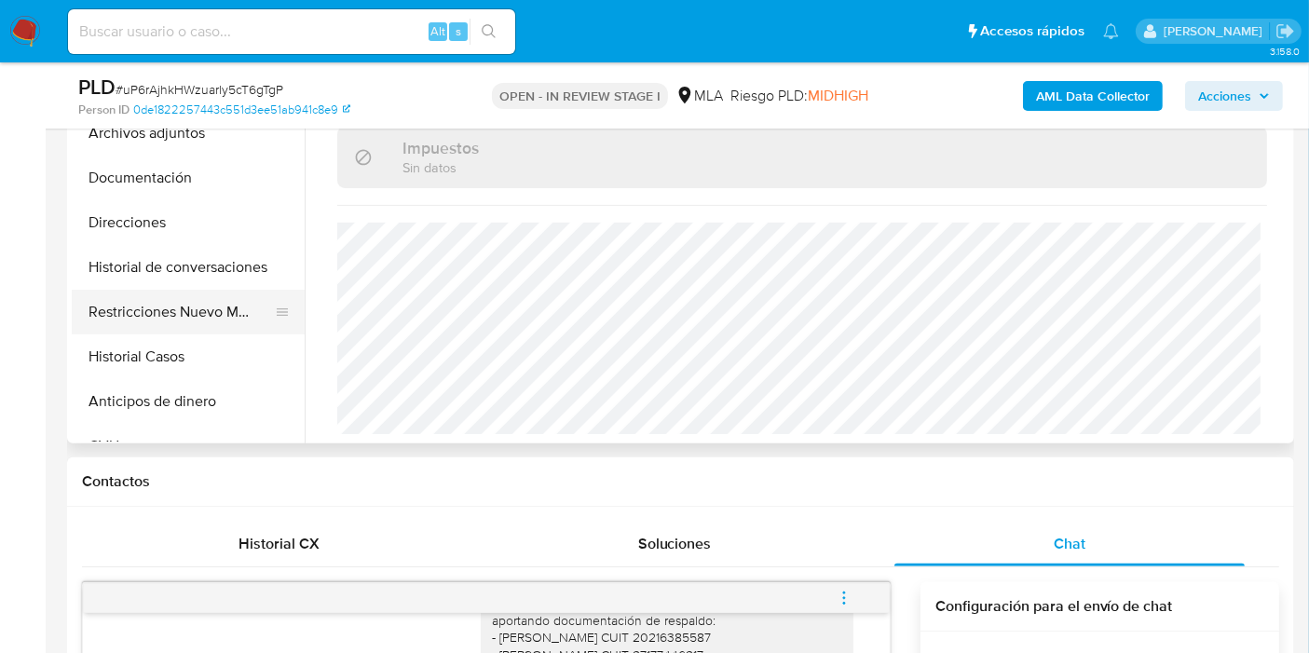
scroll to position [103, 0]
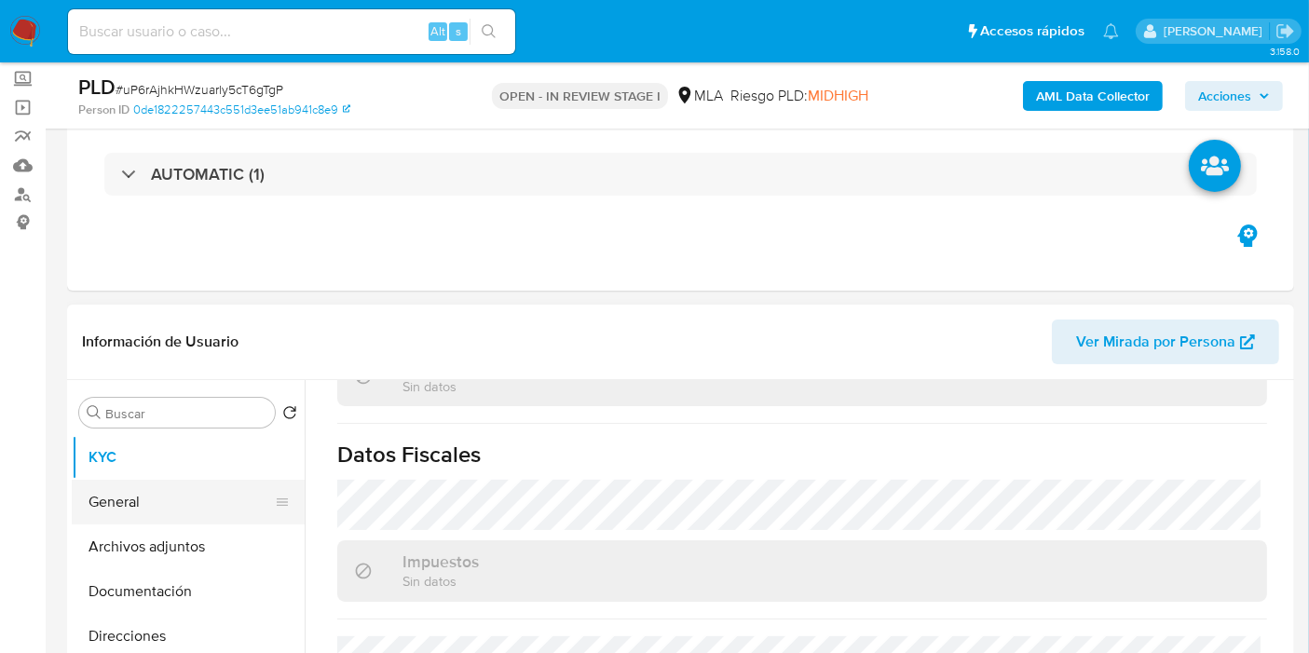
click at [103, 480] on button "General" at bounding box center [181, 502] width 218 height 45
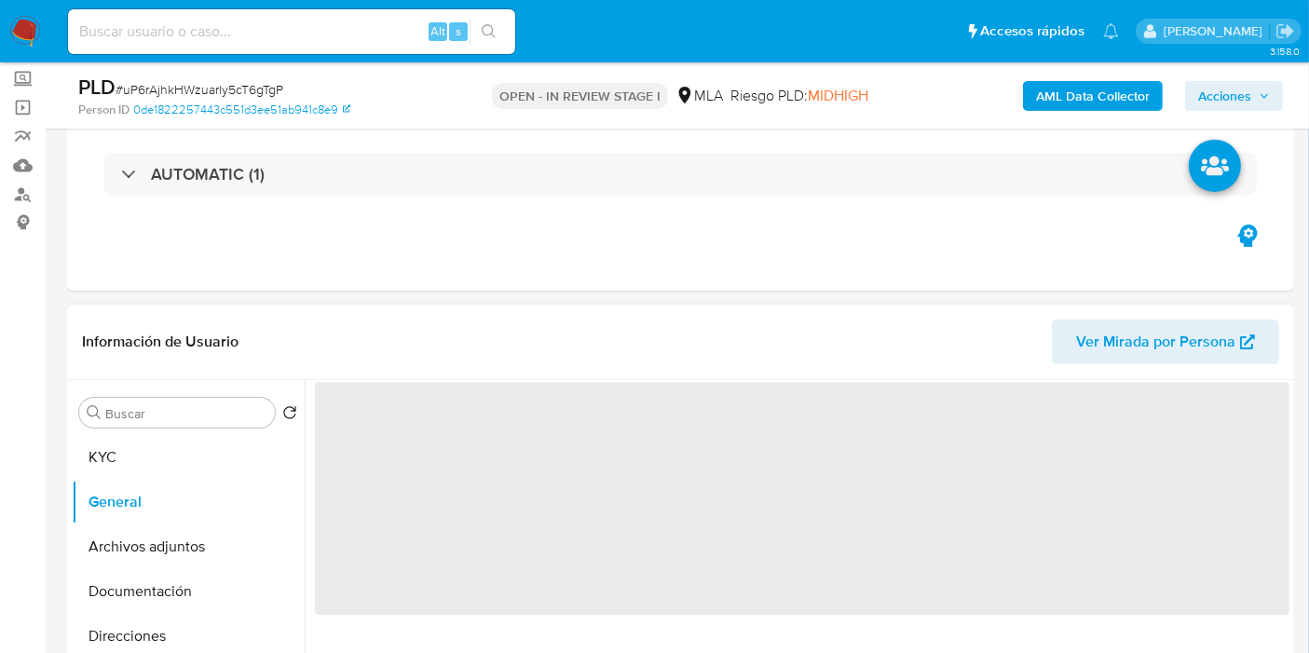
scroll to position [0, 0]
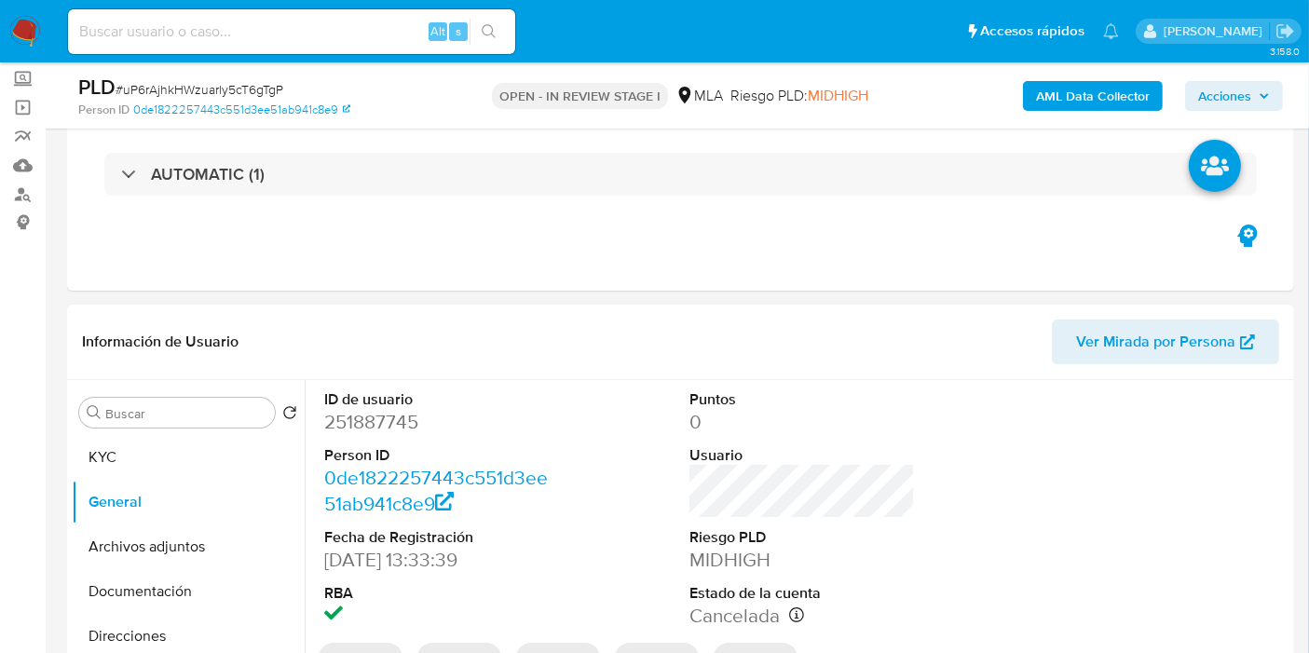
click at [391, 433] on dd "251887745" at bounding box center [436, 422] width 225 height 26
click at [389, 421] on dd "251887745" at bounding box center [436, 422] width 225 height 26
copy dd "251887745"
click at [268, 91] on span "# uP6rAjhkHWzuarly5cT6gTgP" at bounding box center [200, 89] width 168 height 19
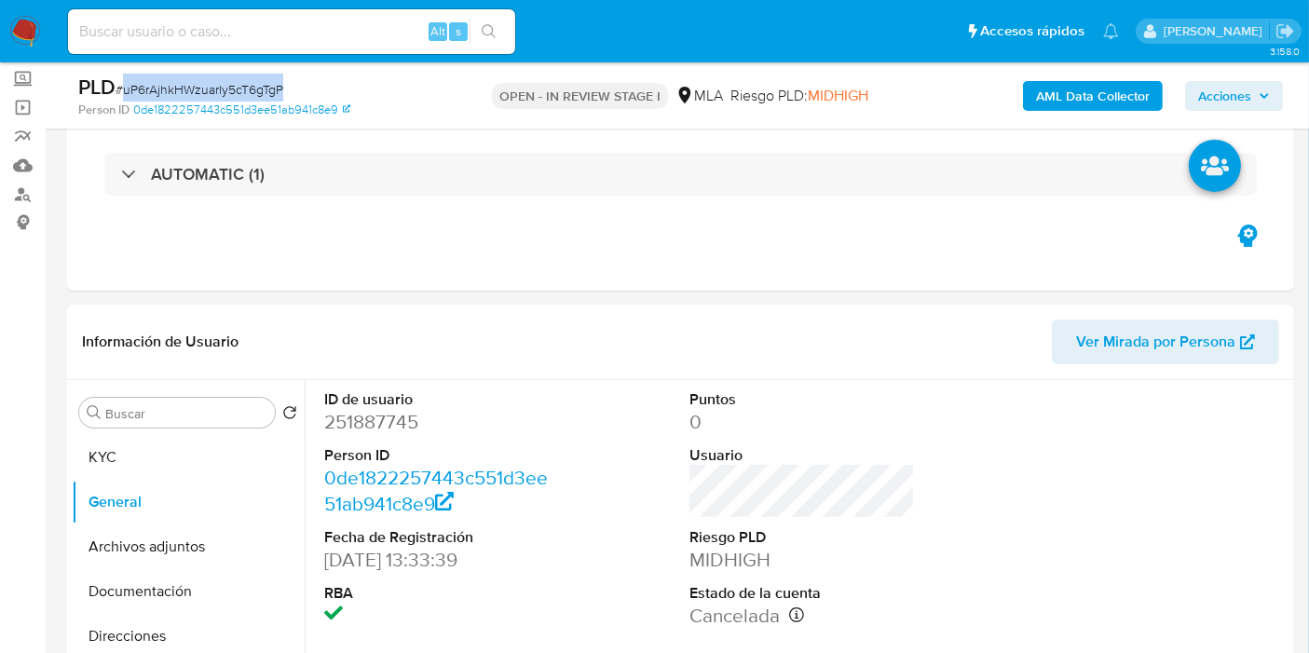
click at [268, 91] on span "# uP6rAjhkHWzuarly5cT6gTgP" at bounding box center [200, 89] width 168 height 19
drag, startPoint x: 268, startPoint y: 91, endPoint x: 917, endPoint y: 339, distance: 694.2
click at [917, 339] on header "Información de Usuario Ver Mirada por Persona" at bounding box center [680, 342] width 1197 height 45
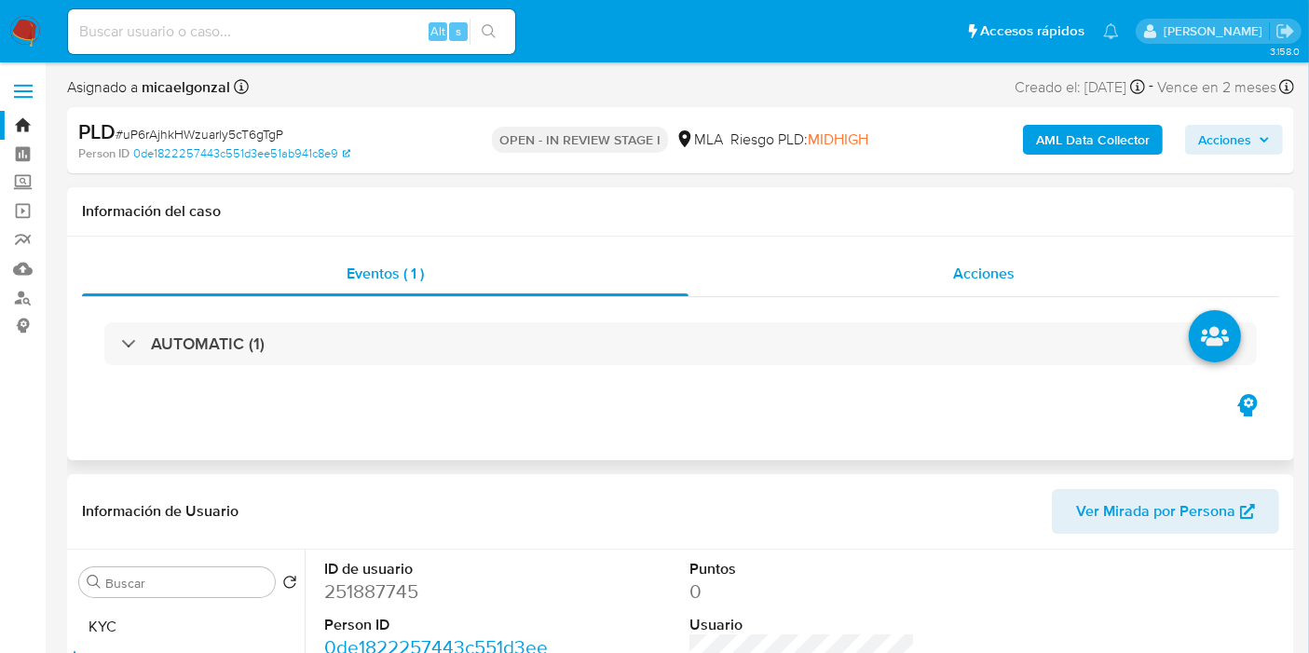
click at [974, 252] on div "Acciones" at bounding box center [984, 274] width 591 height 45
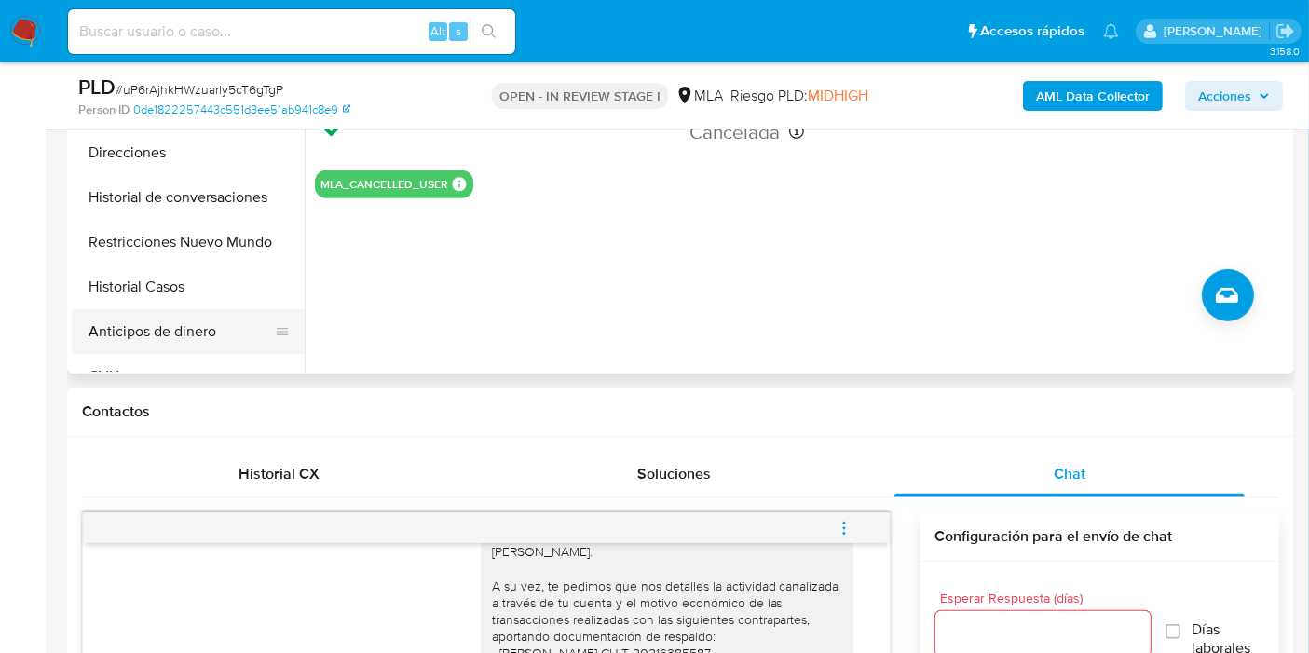
scroll to position [620, 0]
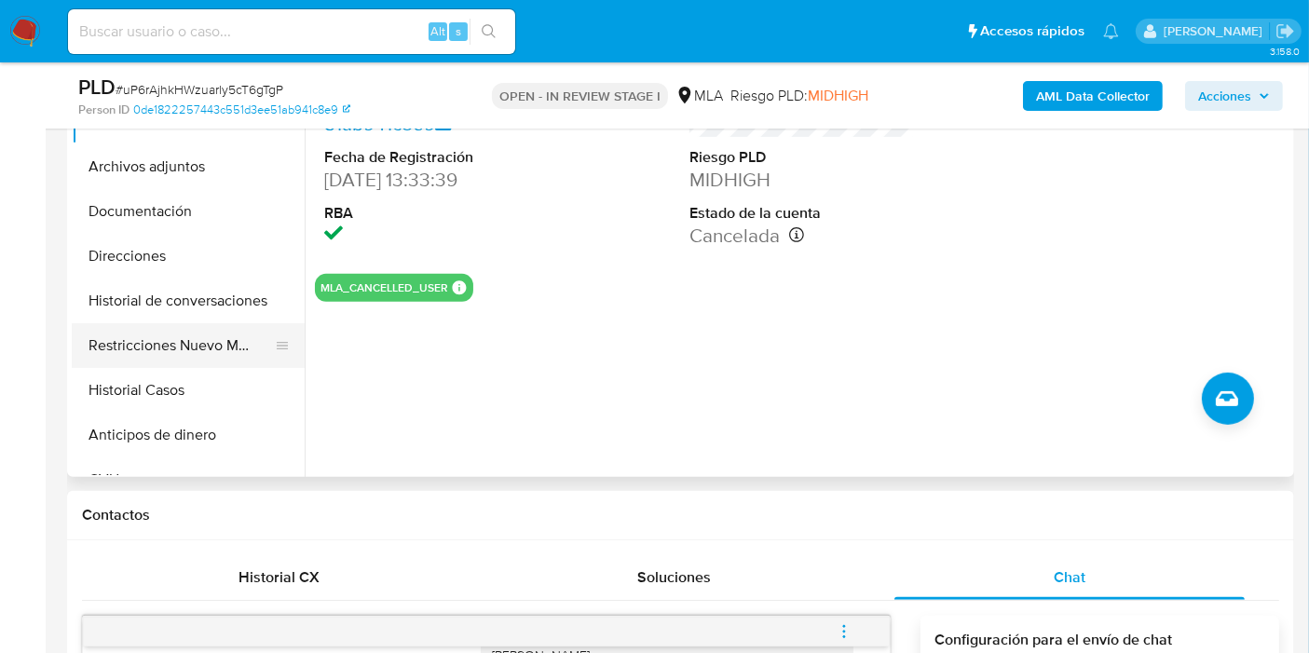
click at [183, 347] on button "Restricciones Nuevo Mundo" at bounding box center [181, 345] width 218 height 45
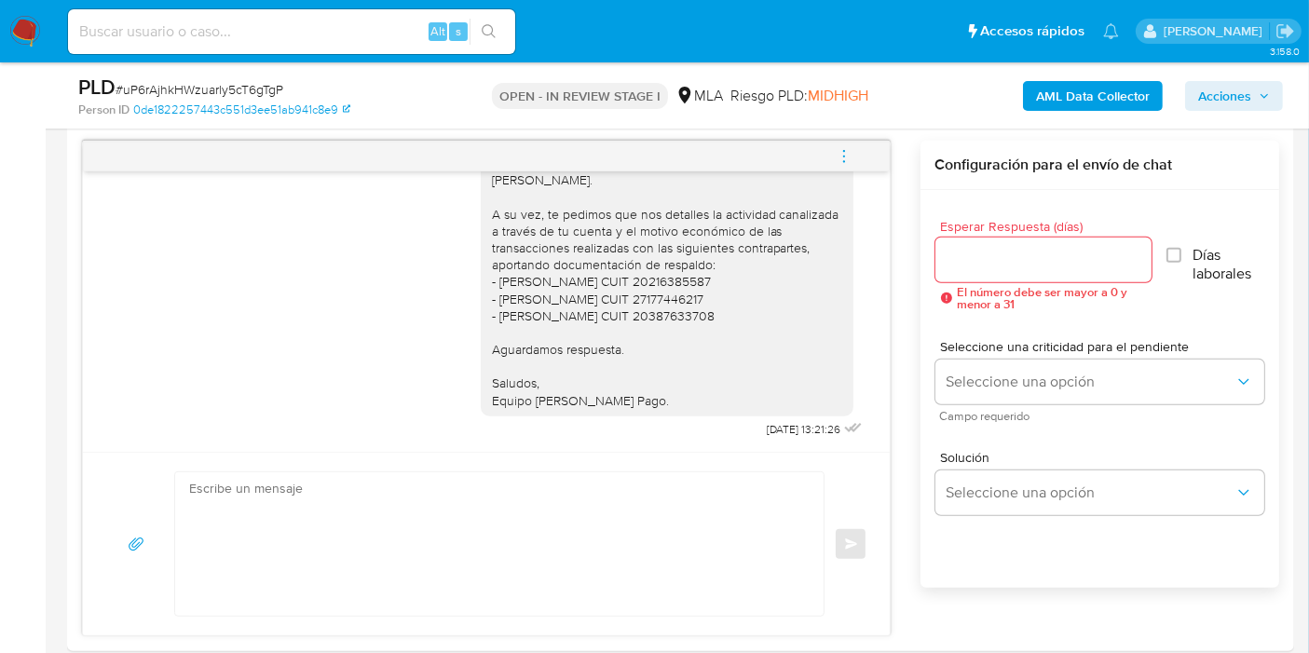
scroll to position [1242, 0]
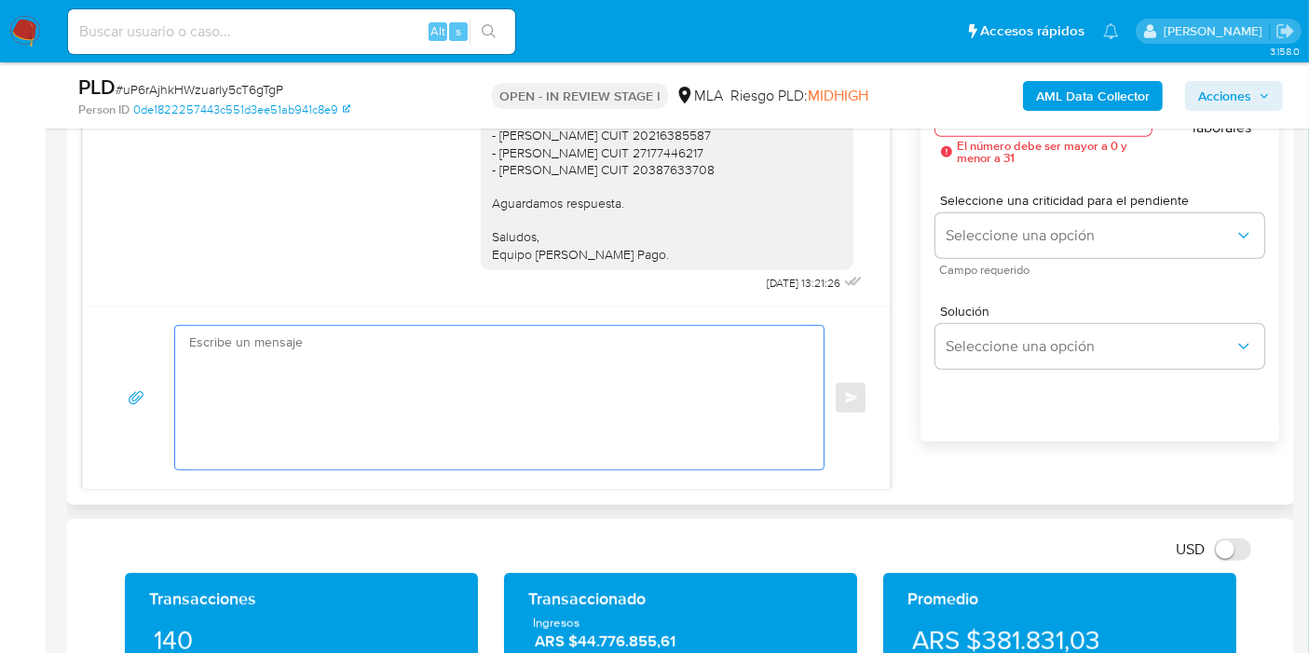
click at [598, 361] on textarea at bounding box center [494, 397] width 611 height 143
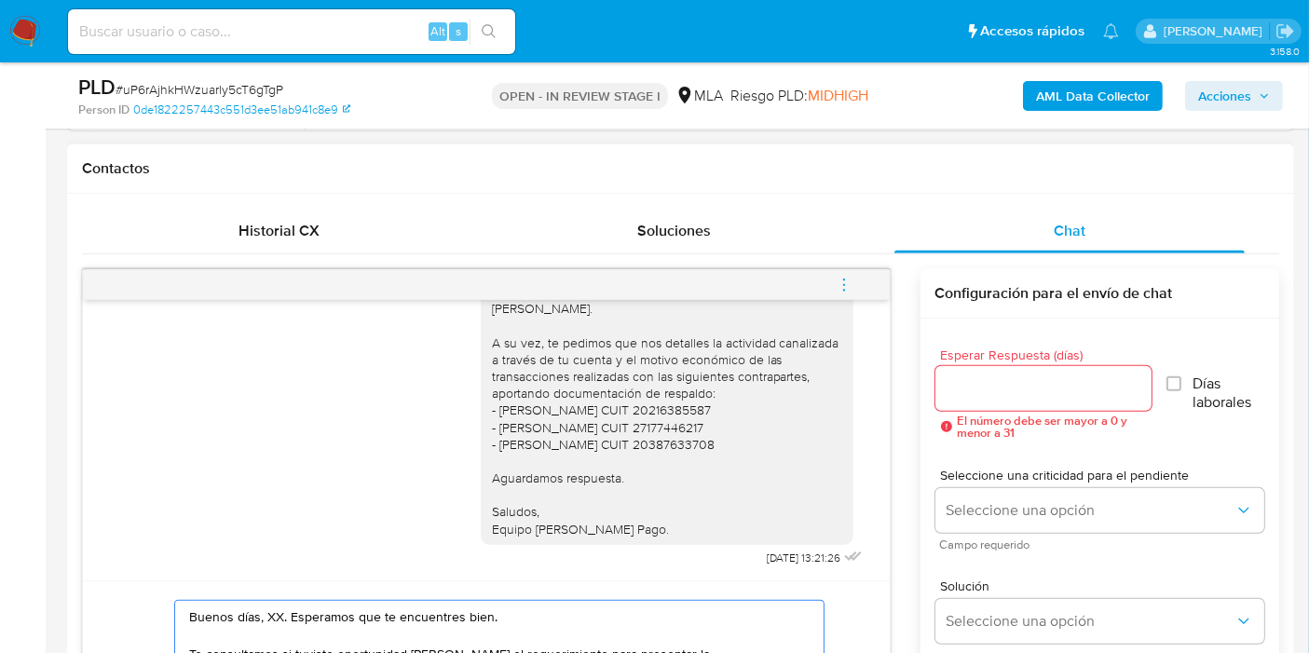
scroll to position [1139, 0]
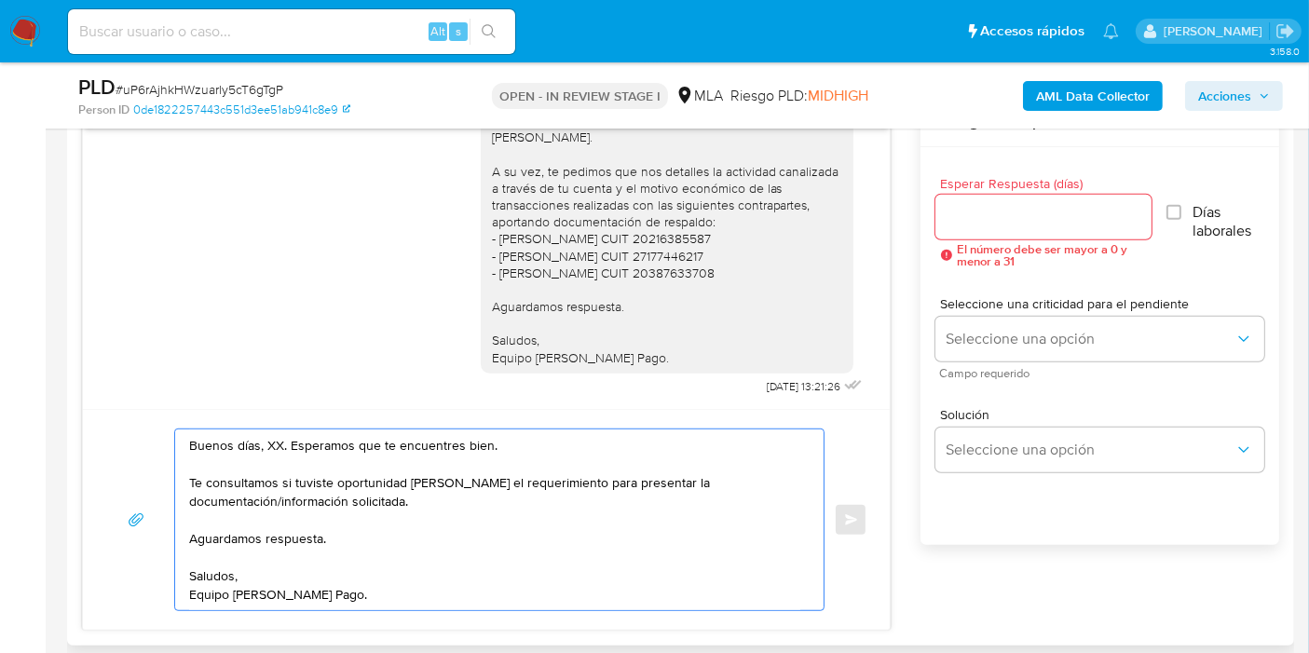
click at [275, 440] on textarea "Buenos días, XX. Esperamos que te encuentres bien. Te consultamos si tuviste op…" at bounding box center [494, 520] width 611 height 181
click at [335, 562] on textarea "Buenos [PERSON_NAME]. Esperamos que te encuentres bien. Te consultamos si tuvis…" at bounding box center [494, 520] width 611 height 181
type textarea "Buenos días, Ignacio. Esperamos que te encuentres bien. Te consultamos si tuvis…"
click at [1070, 237] on div "Esperar Respuesta (días) El número debe ser mayor a 0 y menor a 31" at bounding box center [1043, 222] width 217 height 90
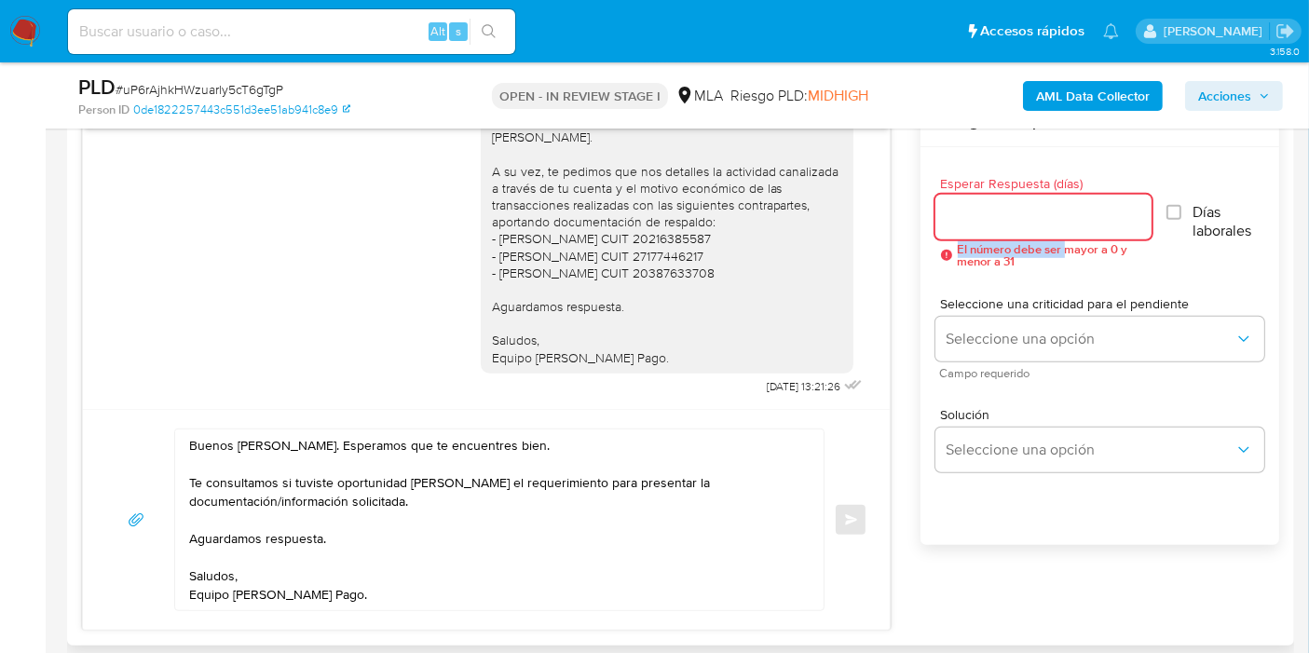
click at [1065, 225] on input "Esperar Respuesta (días)" at bounding box center [1043, 217] width 217 height 24
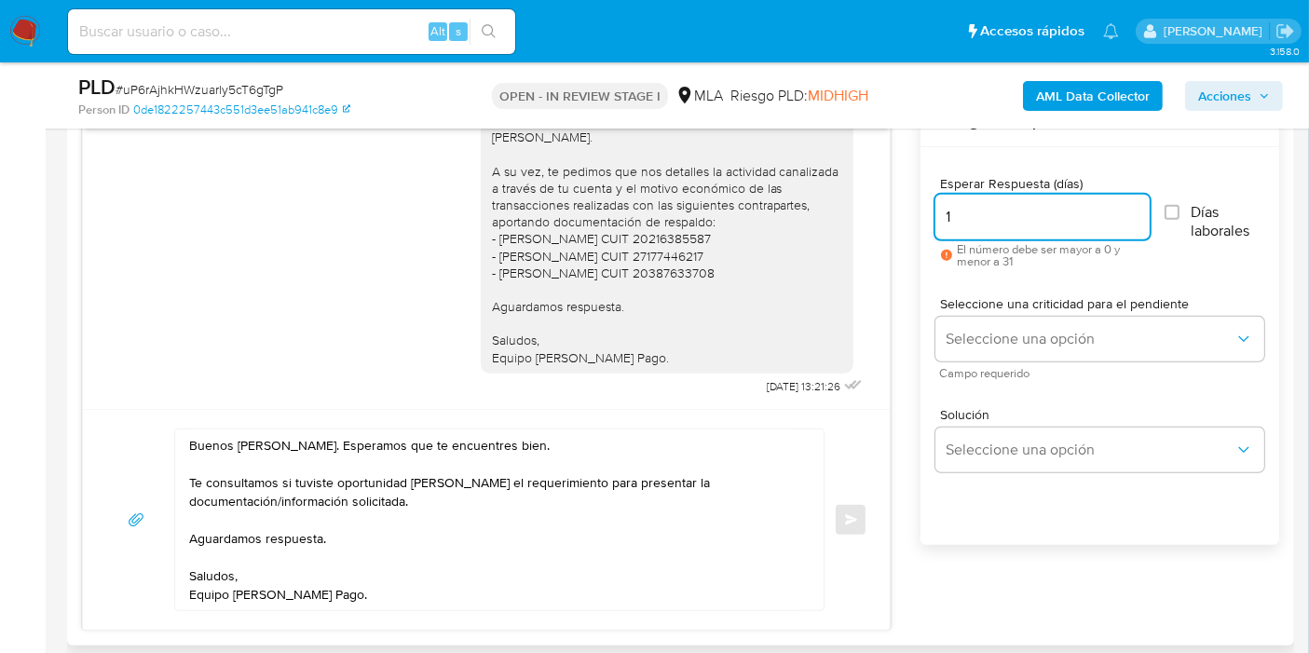
type input "1"
drag, startPoint x: 991, startPoint y: 312, endPoint x: 991, endPoint y: 334, distance: 22.4
click at [992, 312] on div "Seleccione una criticidad para el pendiente Seleccione una opción Campo requeri…" at bounding box center [1099, 337] width 329 height 81
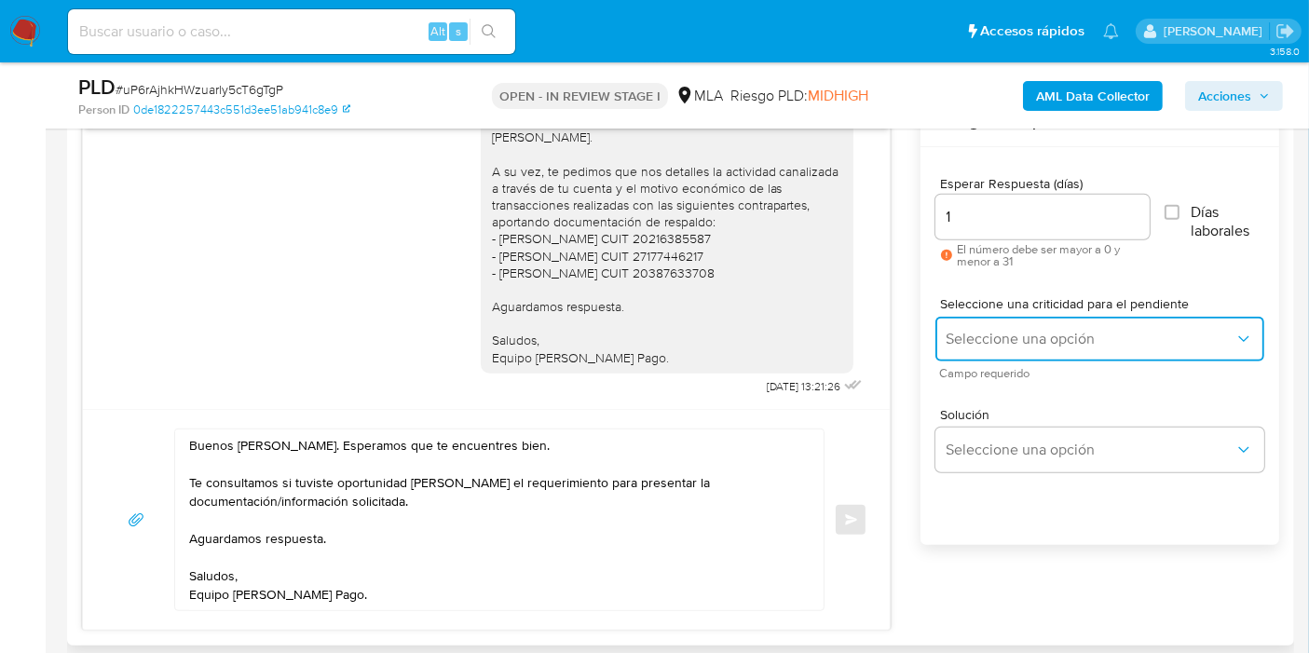
click at [990, 338] on span "Seleccione una opción" at bounding box center [1091, 339] width 288 height 19
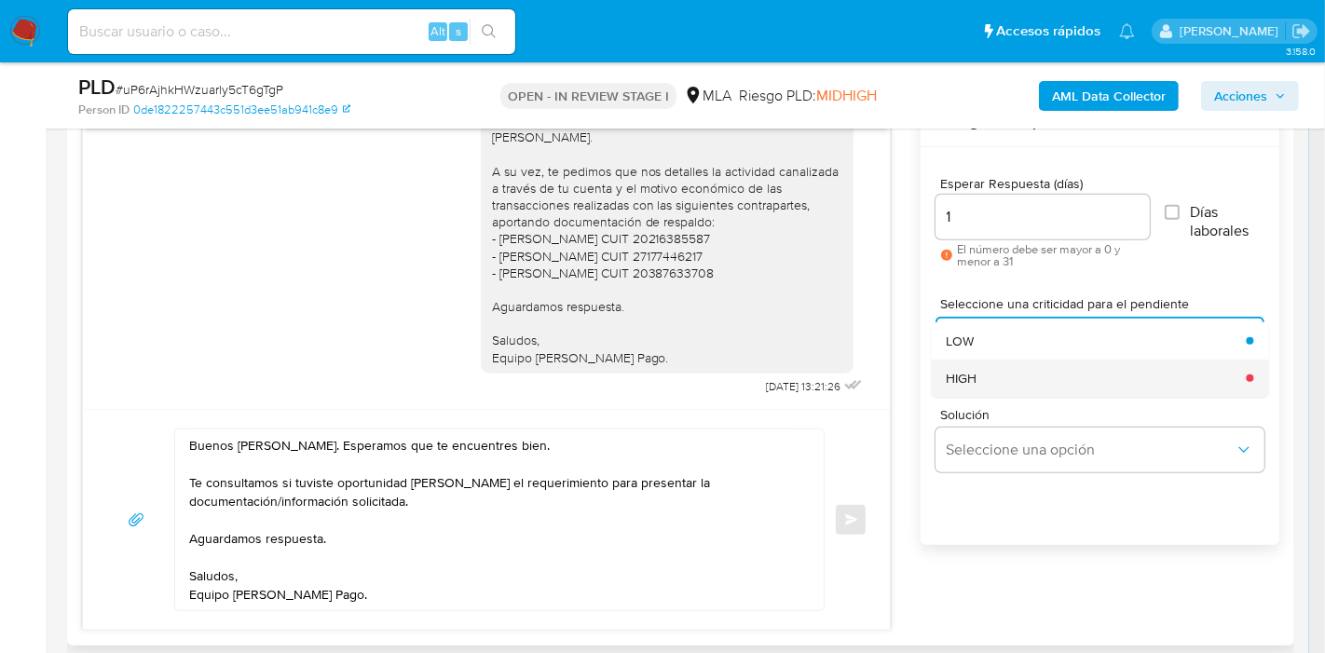
click at [979, 388] on div "HIGH" at bounding box center [1090, 378] width 289 height 37
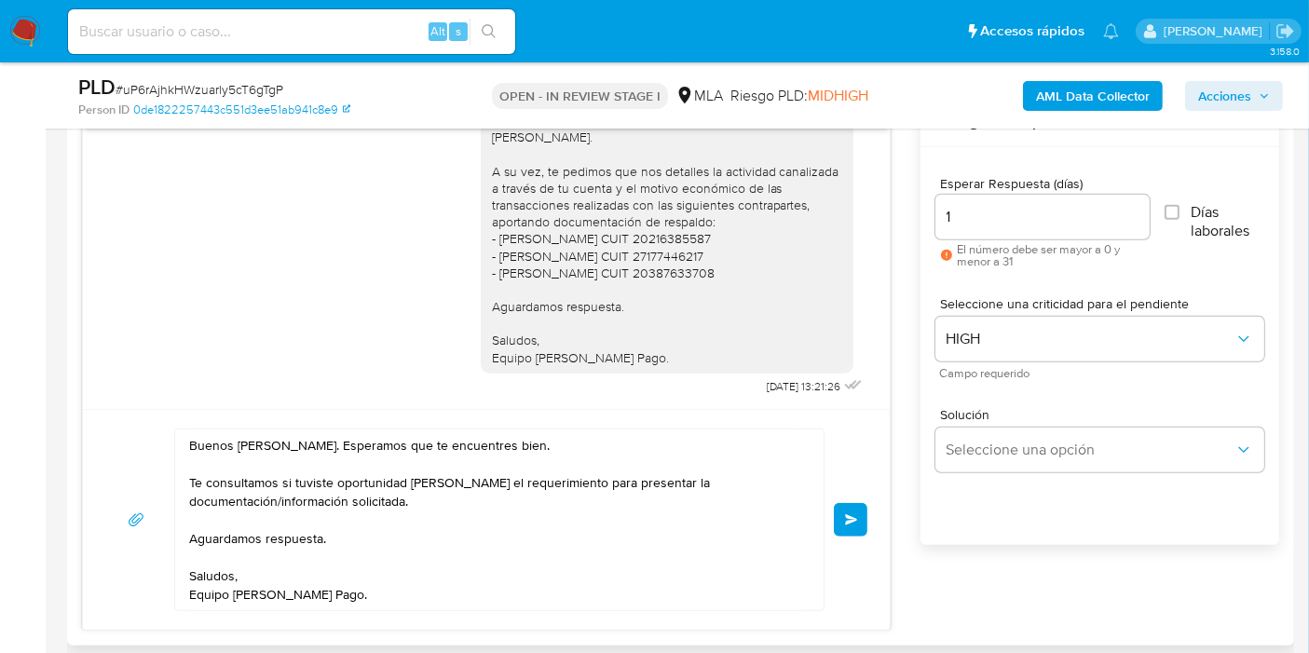
click at [862, 529] on button "Enviar" at bounding box center [851, 520] width 34 height 34
click at [859, 514] on button "Enviar" at bounding box center [851, 520] width 34 height 34
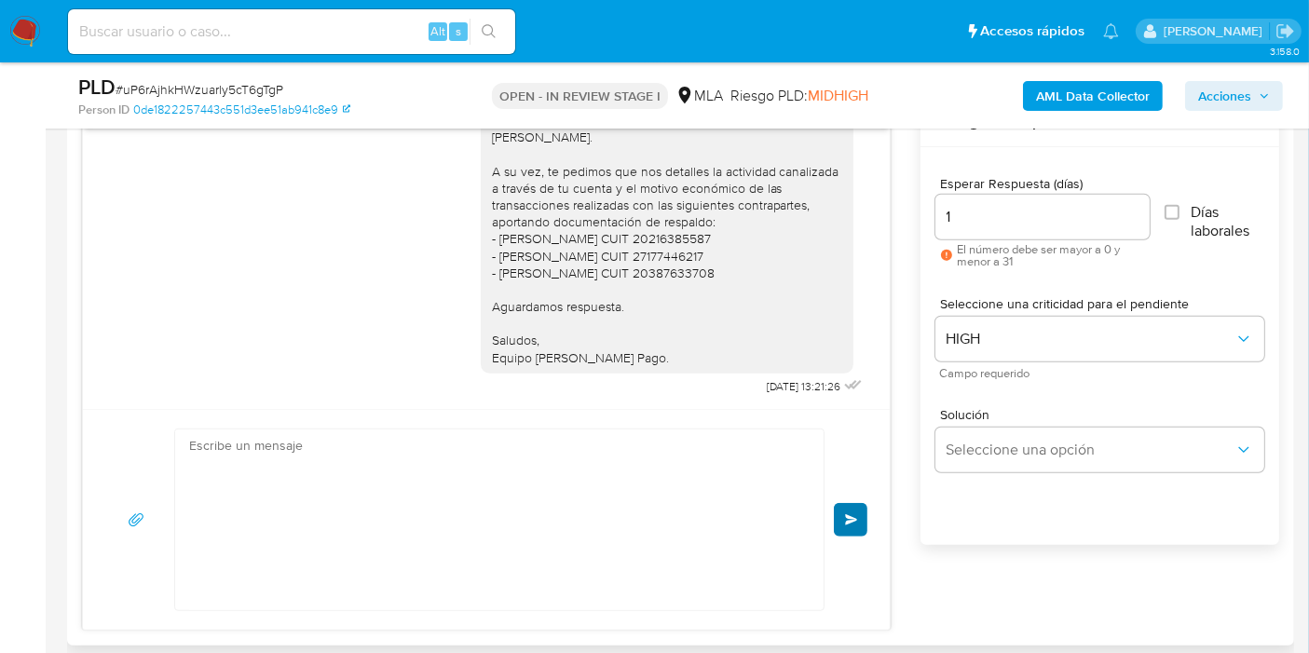
scroll to position [2298, 0]
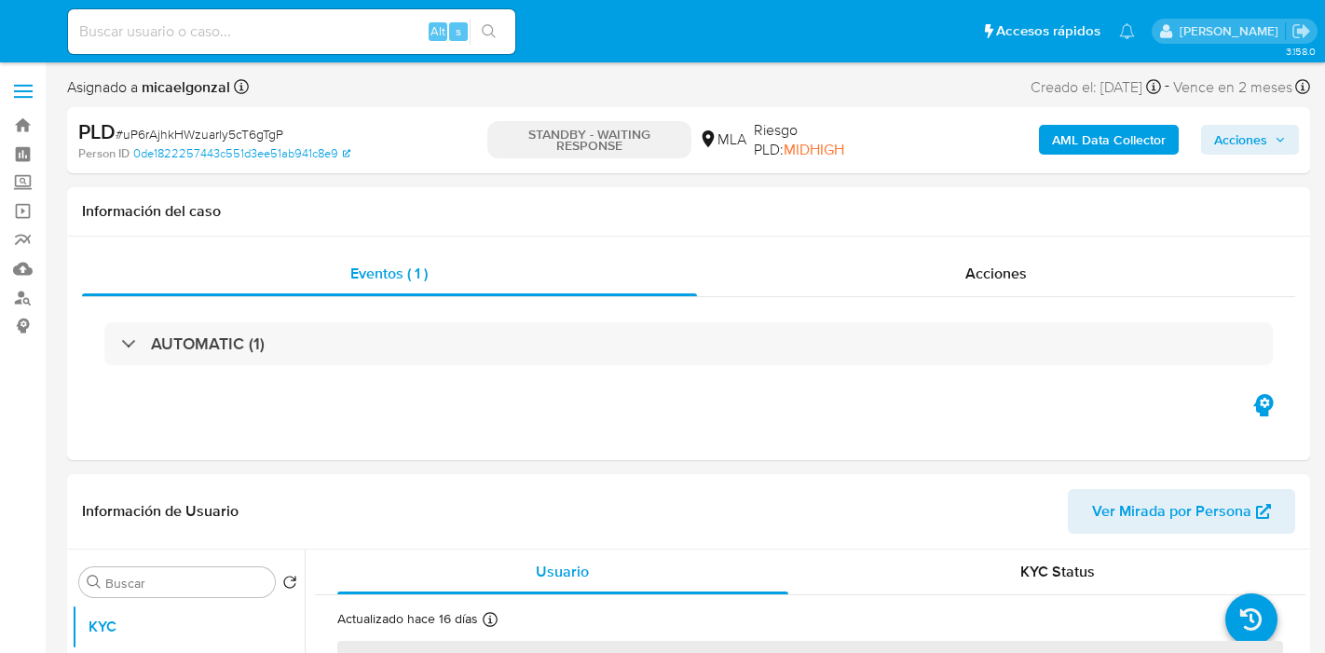
select select "10"
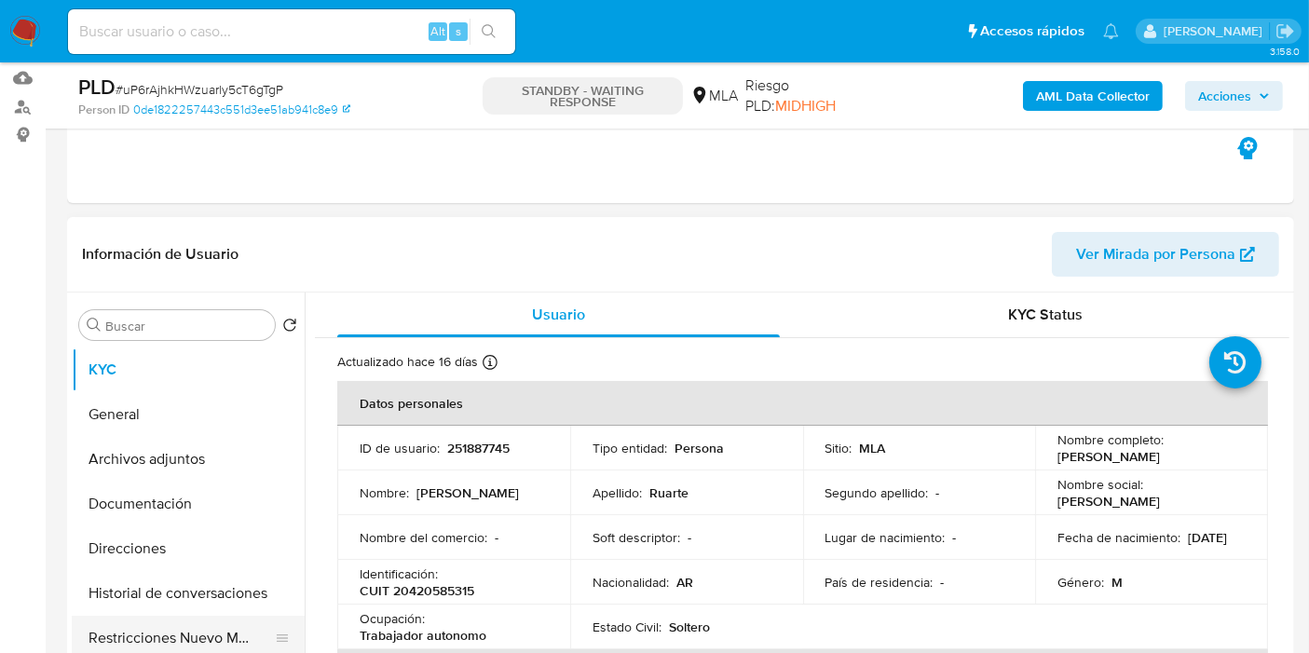
scroll to position [310, 0]
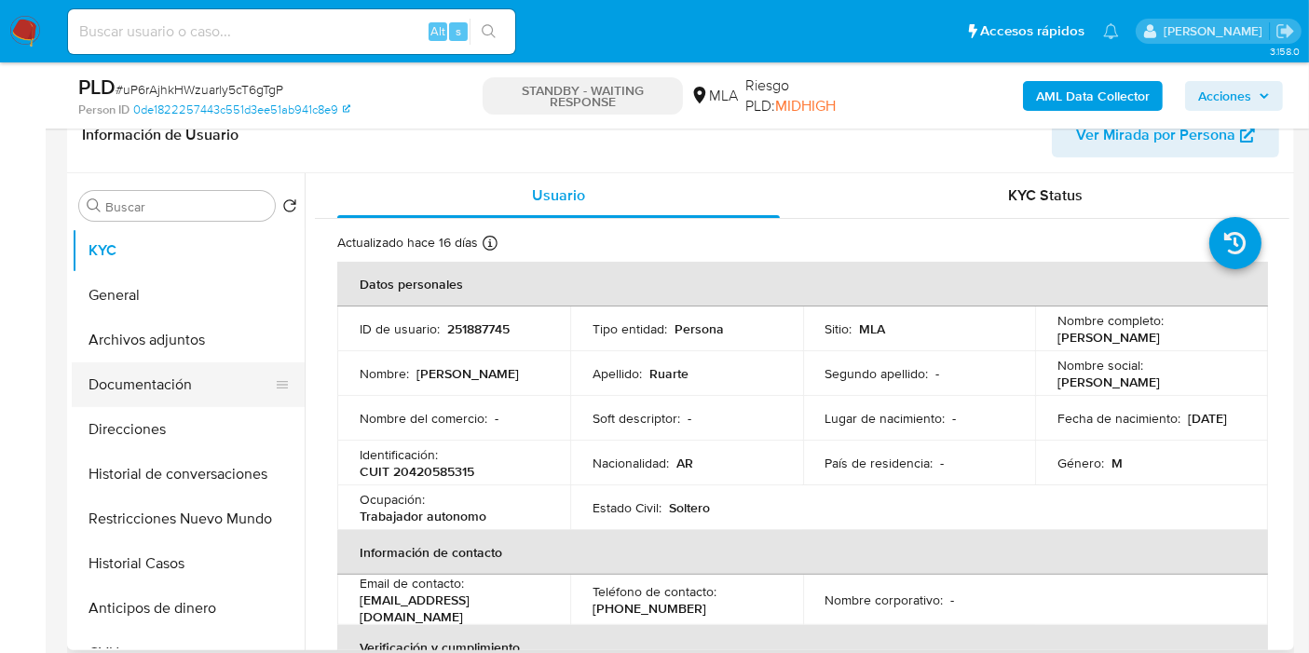
click at [130, 374] on button "Documentación" at bounding box center [181, 384] width 218 height 45
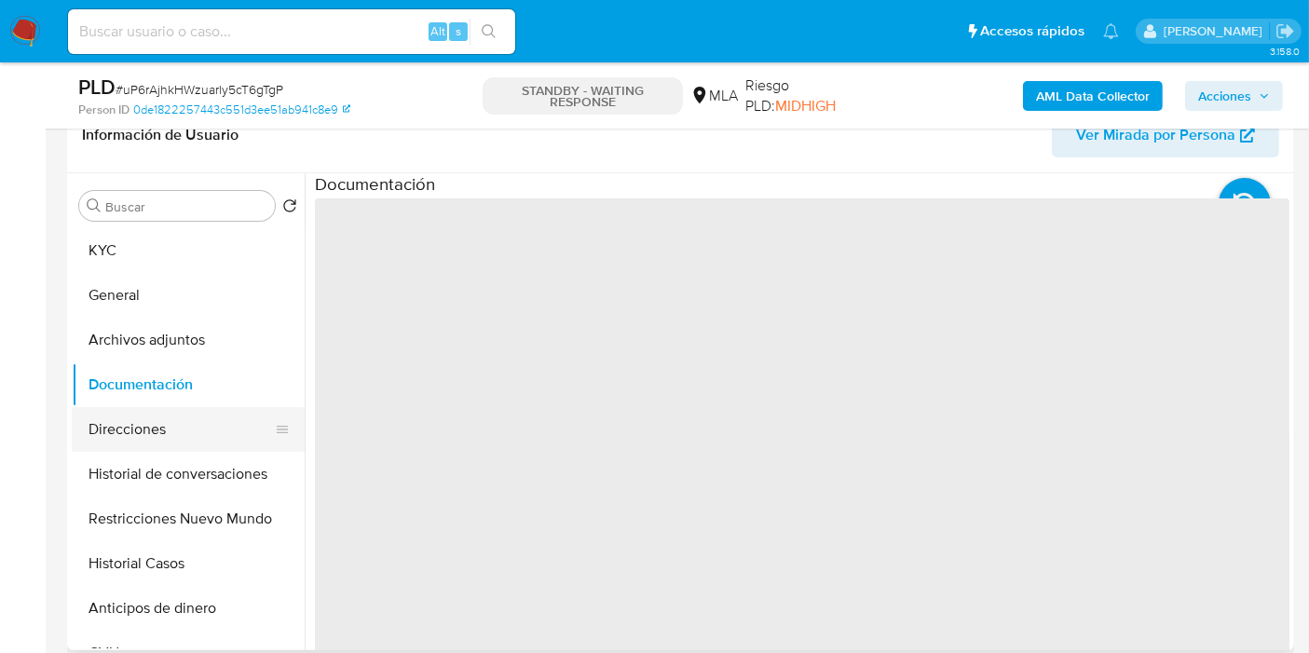
click at [142, 432] on button "Direcciones" at bounding box center [181, 429] width 218 height 45
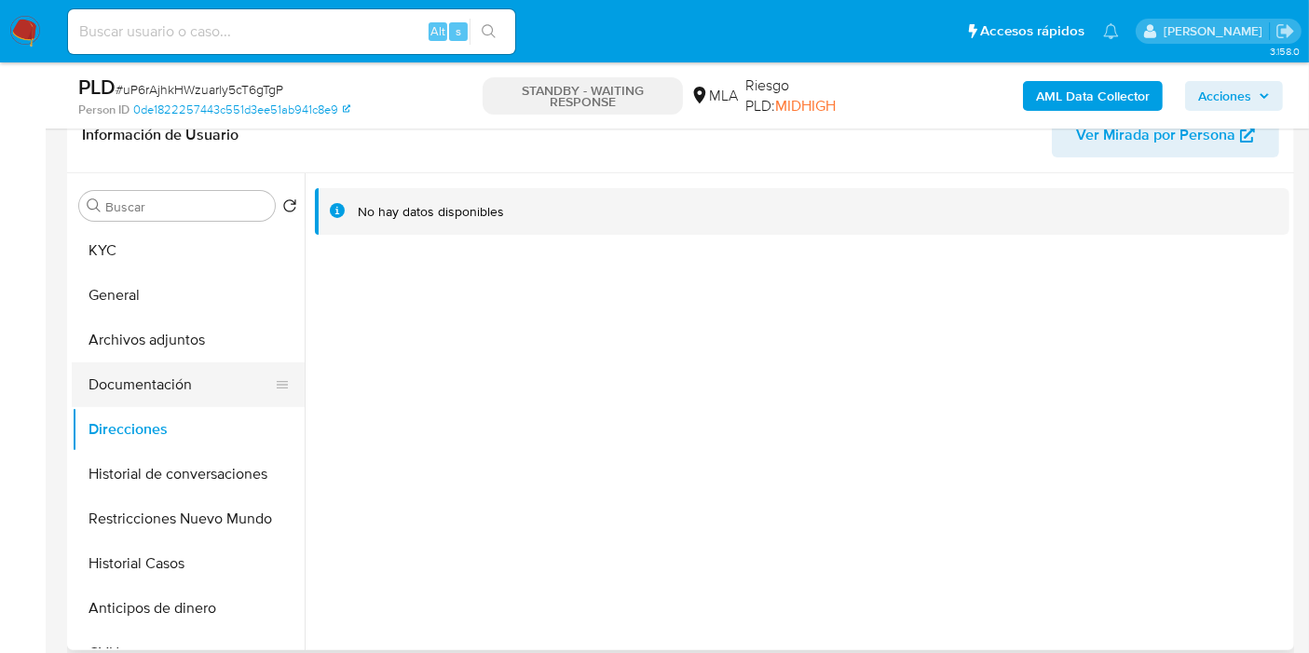
click at [184, 376] on button "Documentación" at bounding box center [181, 384] width 218 height 45
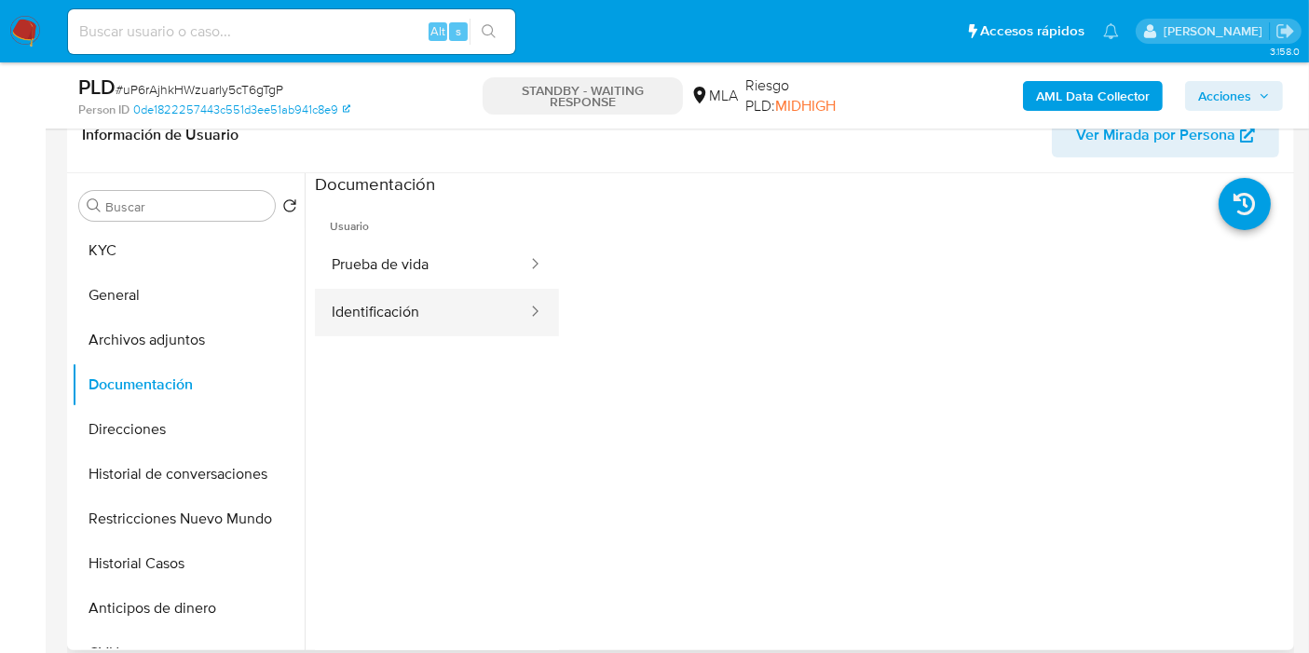
click at [514, 312] on div at bounding box center [529, 312] width 30 height 21
click at [423, 299] on button "Identificación" at bounding box center [422, 313] width 214 height 48
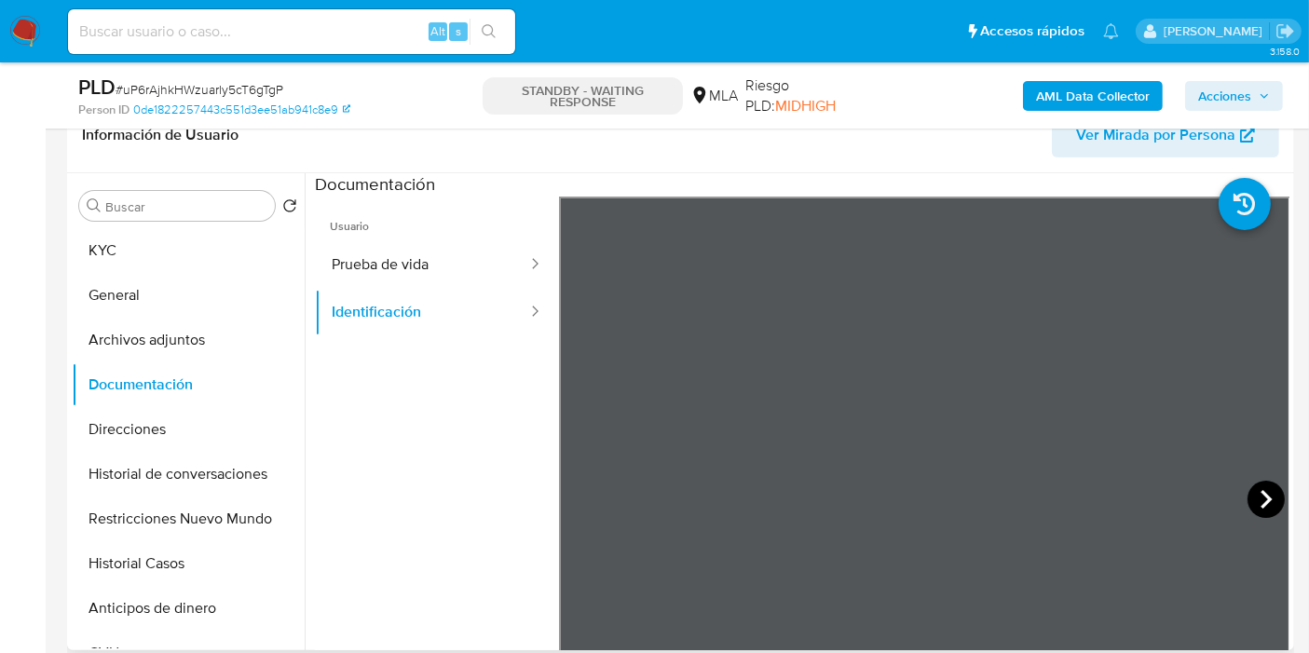
click at [1261, 501] on icon at bounding box center [1266, 499] width 11 height 19
click at [20, 11] on nav "Pausado Ver notificaciones Alt s Accesos rápidos Presiona las siguientes teclas…" at bounding box center [654, 31] width 1309 height 62
click at [20, 28] on img at bounding box center [25, 32] width 32 height 32
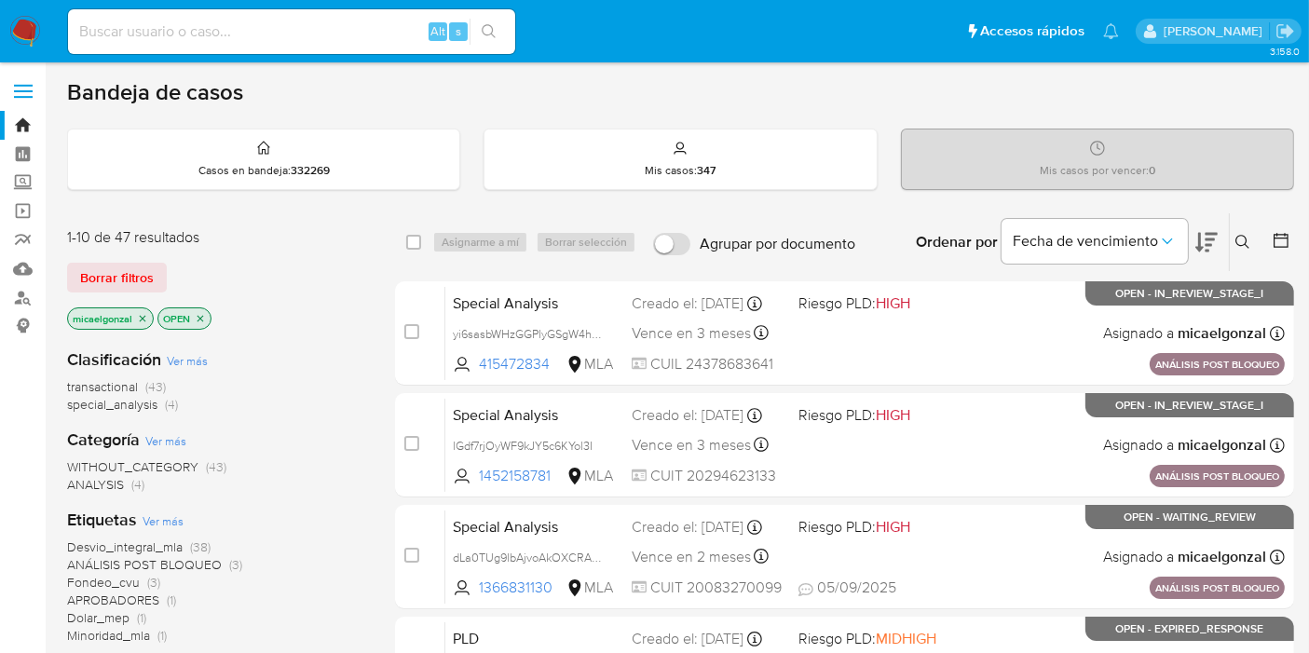
click at [3, 37] on nav "Pausado Ver notificaciones Alt s Accesos rápidos Presiona las siguientes teclas…" at bounding box center [654, 31] width 1309 height 62
click at [19, 36] on img at bounding box center [25, 32] width 32 height 32
click at [101, 278] on span "Borrar filtros" at bounding box center [117, 278] width 74 height 26
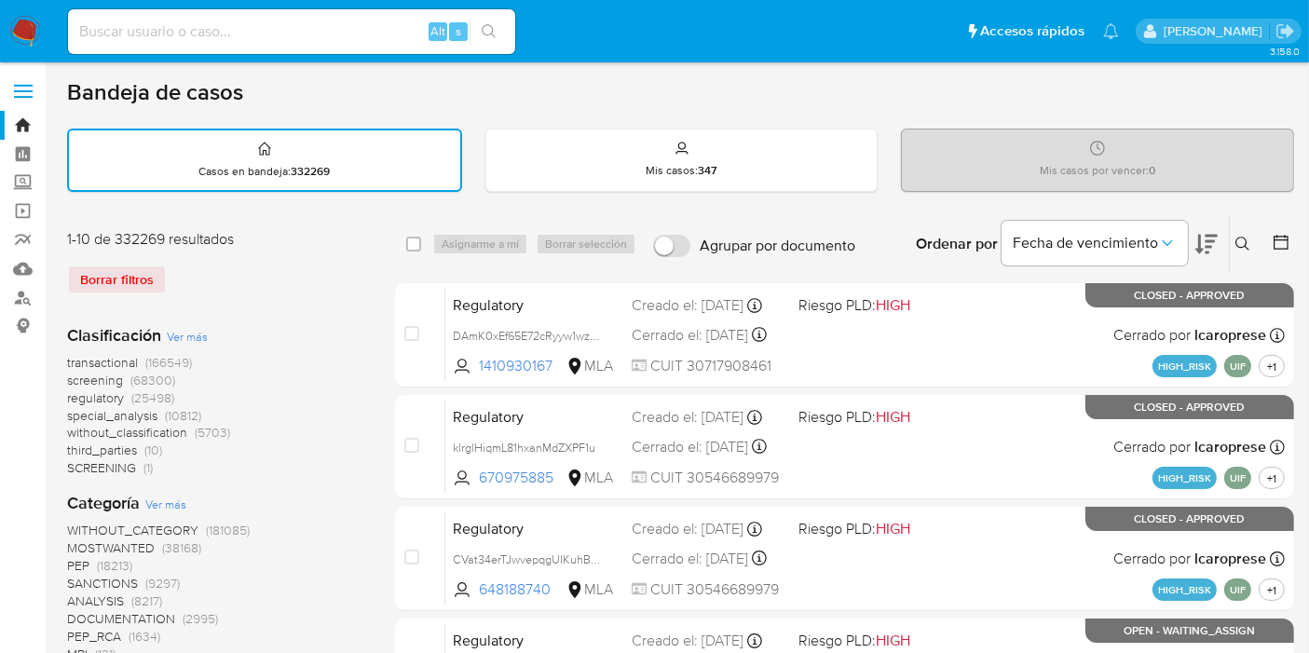
click at [1251, 233] on button at bounding box center [1245, 244] width 31 height 22
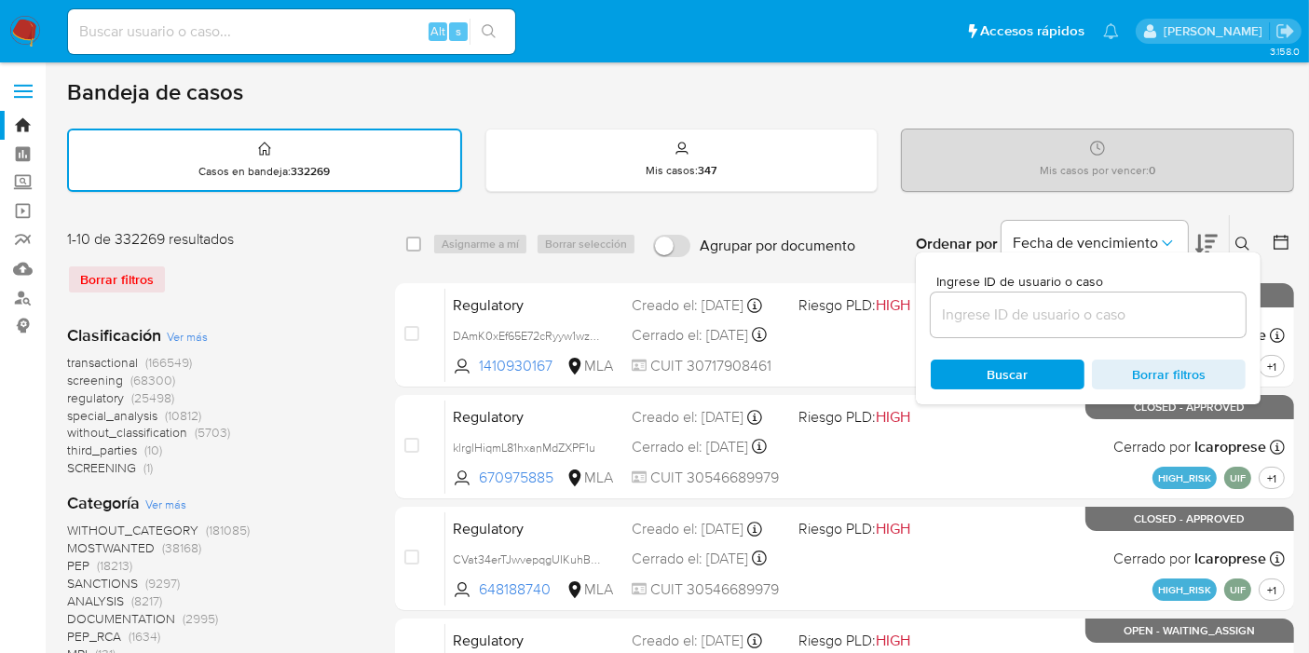
click at [1246, 238] on icon at bounding box center [1242, 244] width 15 height 15
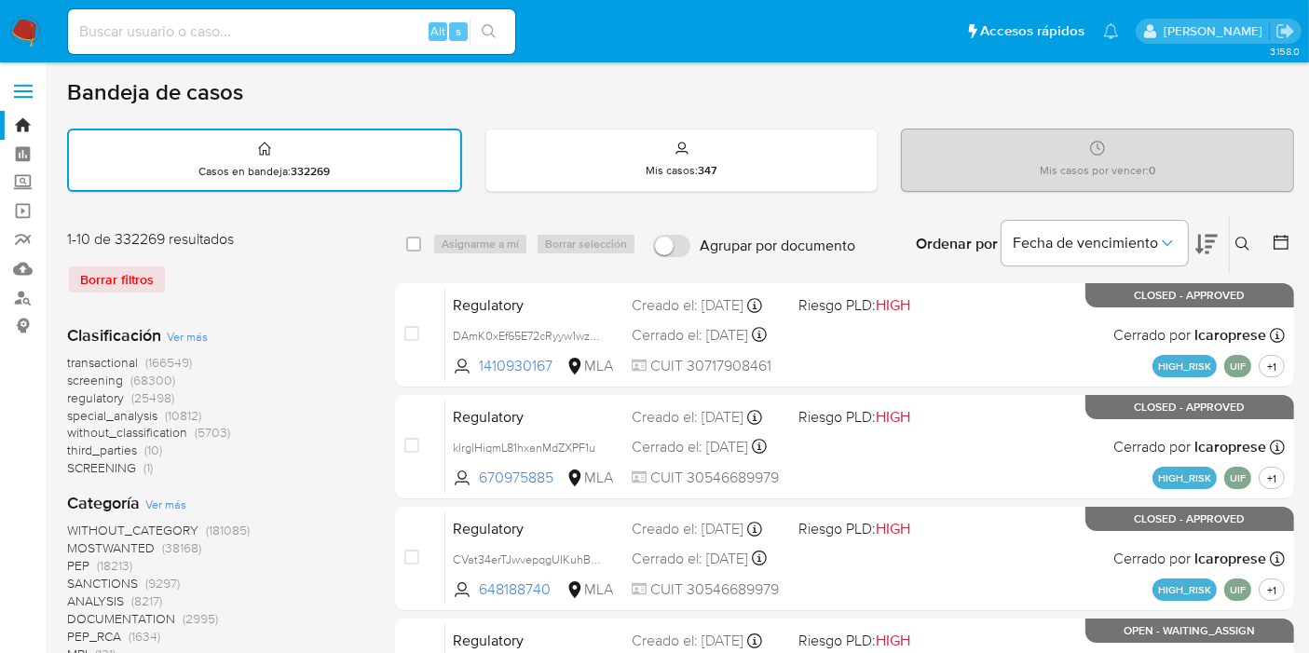
click at [1242, 241] on icon at bounding box center [1242, 244] width 15 height 15
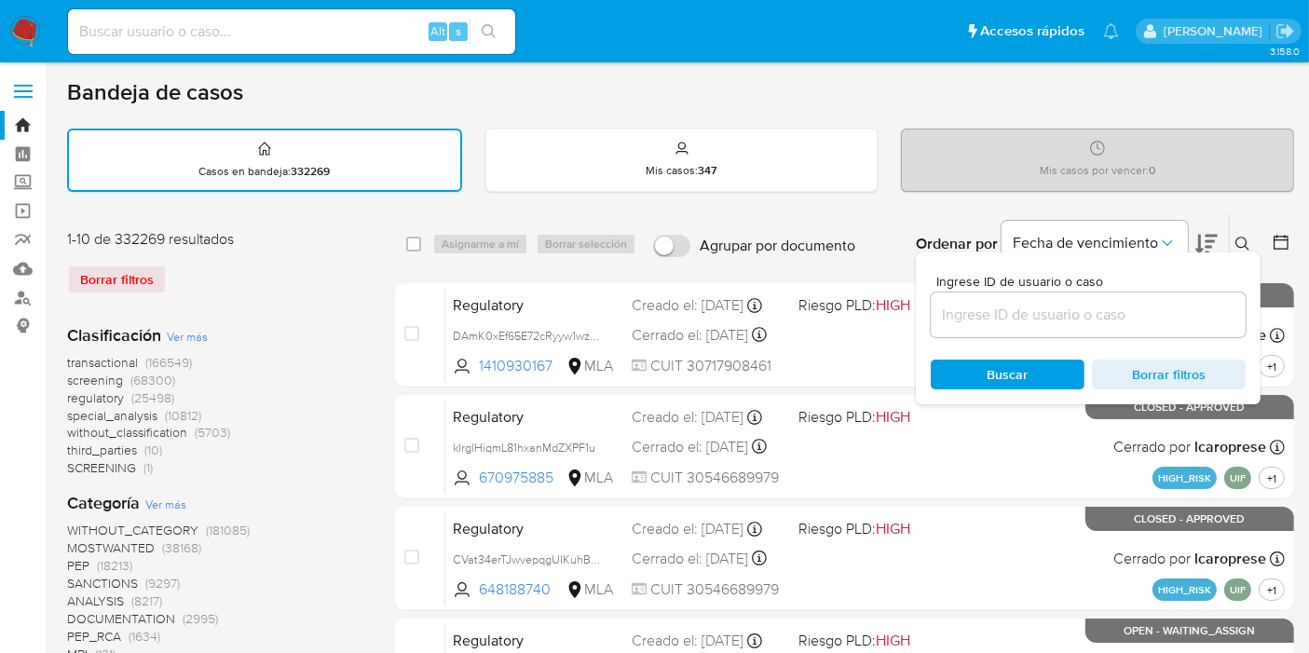
drag, startPoint x: 1110, startPoint y: 303, endPoint x: 1097, endPoint y: 309, distance: 14.6
click at [1110, 303] on input at bounding box center [1088, 315] width 315 height 24
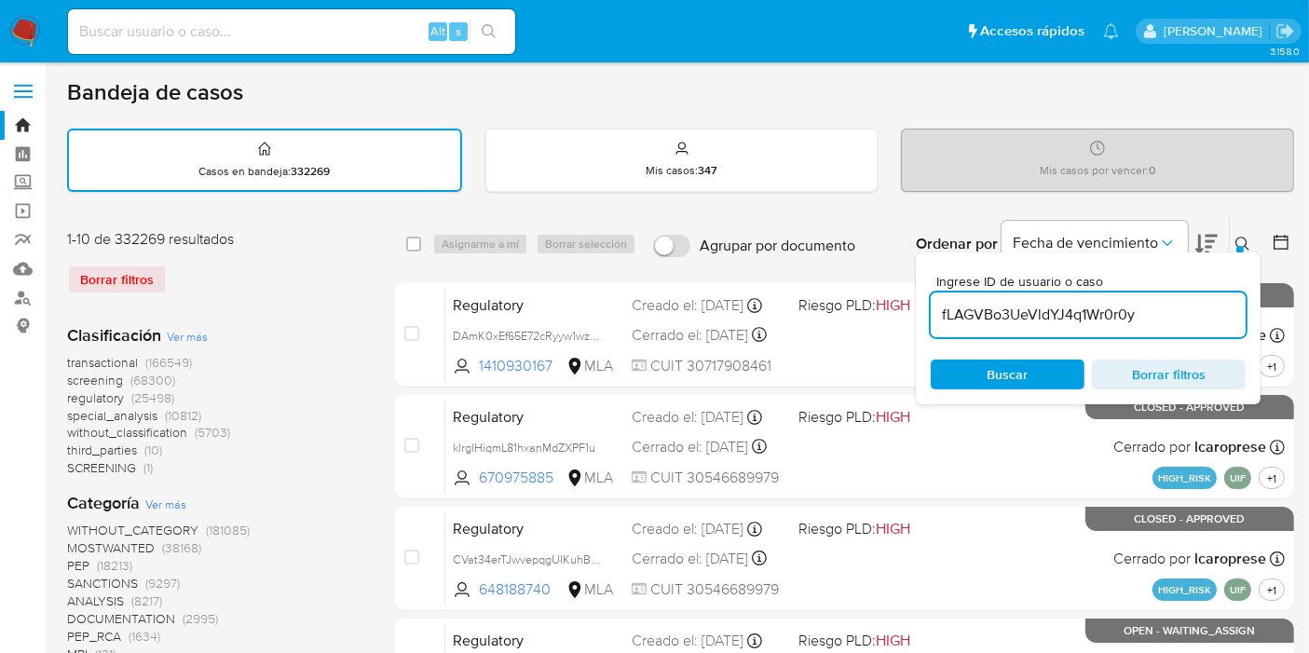
type input "fLAGVBo3UeVldYJ4q1Wr0r0y"
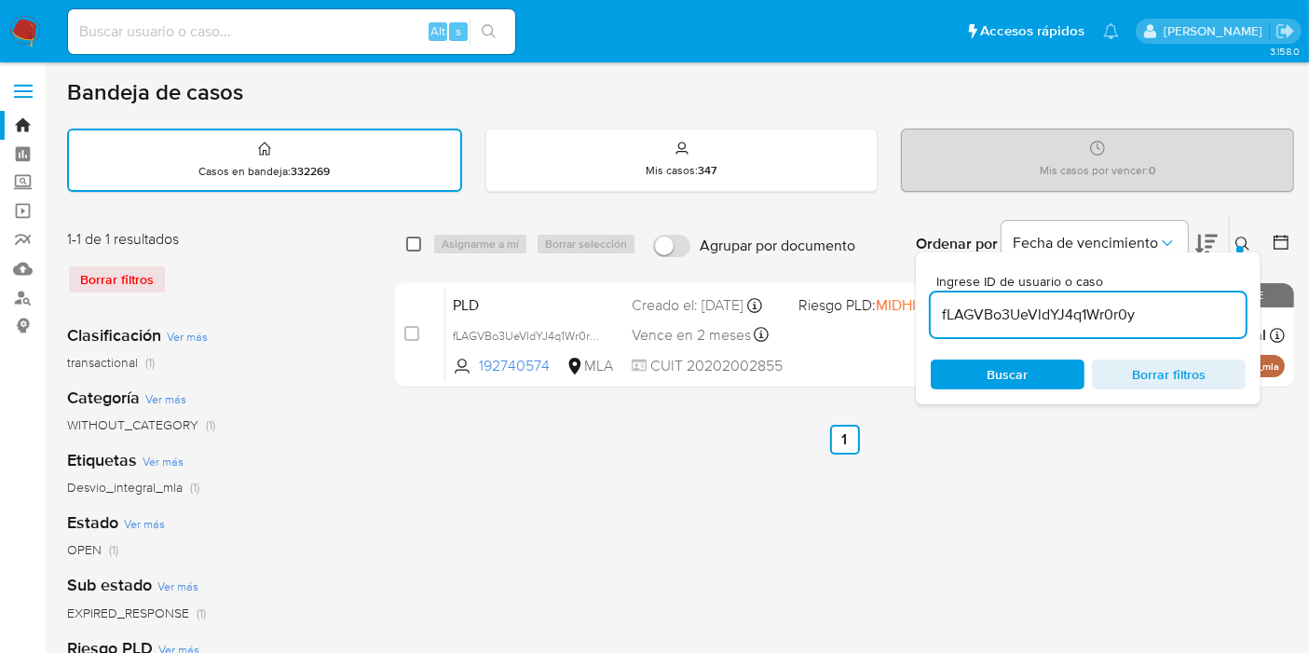
click at [418, 249] on div "select-all-cases-checkbox" at bounding box center [413, 244] width 15 height 19
click at [414, 243] on input "checkbox" at bounding box center [413, 244] width 15 height 15
checkbox input "true"
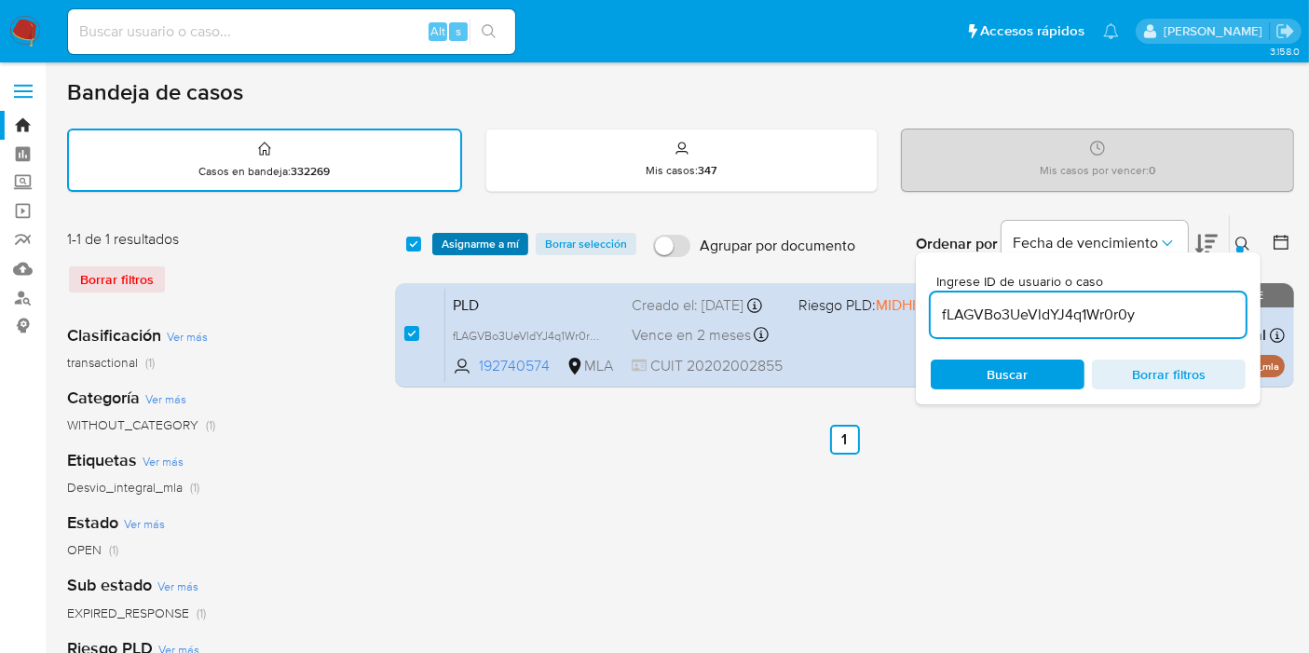
click at [468, 237] on span "Asignarme a mí" at bounding box center [480, 244] width 77 height 19
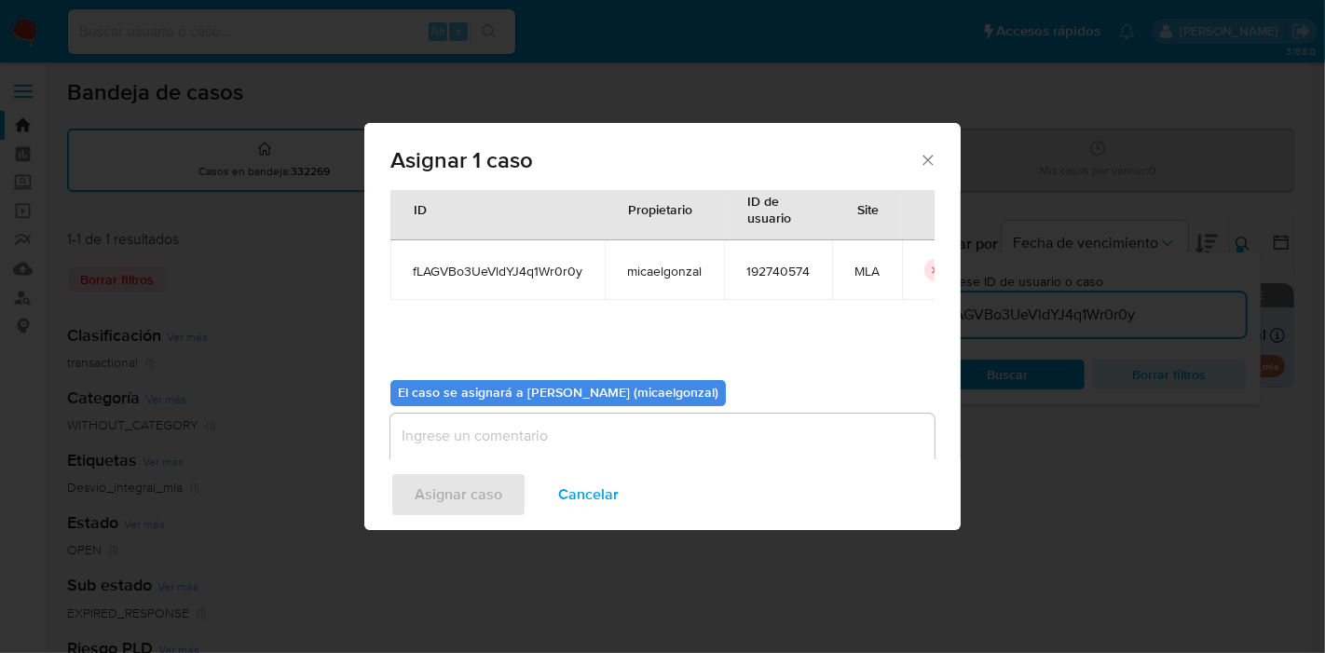
scroll to position [95, 0]
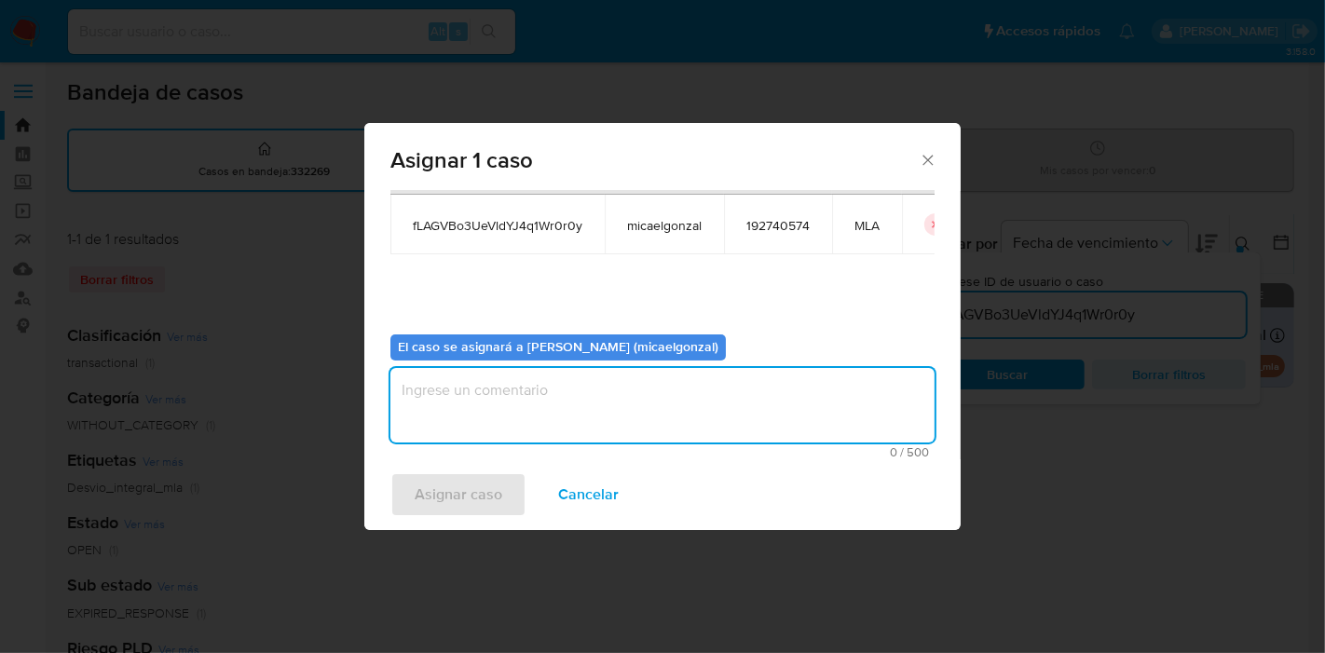
click at [511, 417] on textarea "assign-modal" at bounding box center [662, 405] width 544 height 75
click at [444, 549] on div "Asignar 1 caso Casos a asignar: ID Propietario ID de usuario Site fLAGVBo3UeVld…" at bounding box center [662, 326] width 1325 height 653
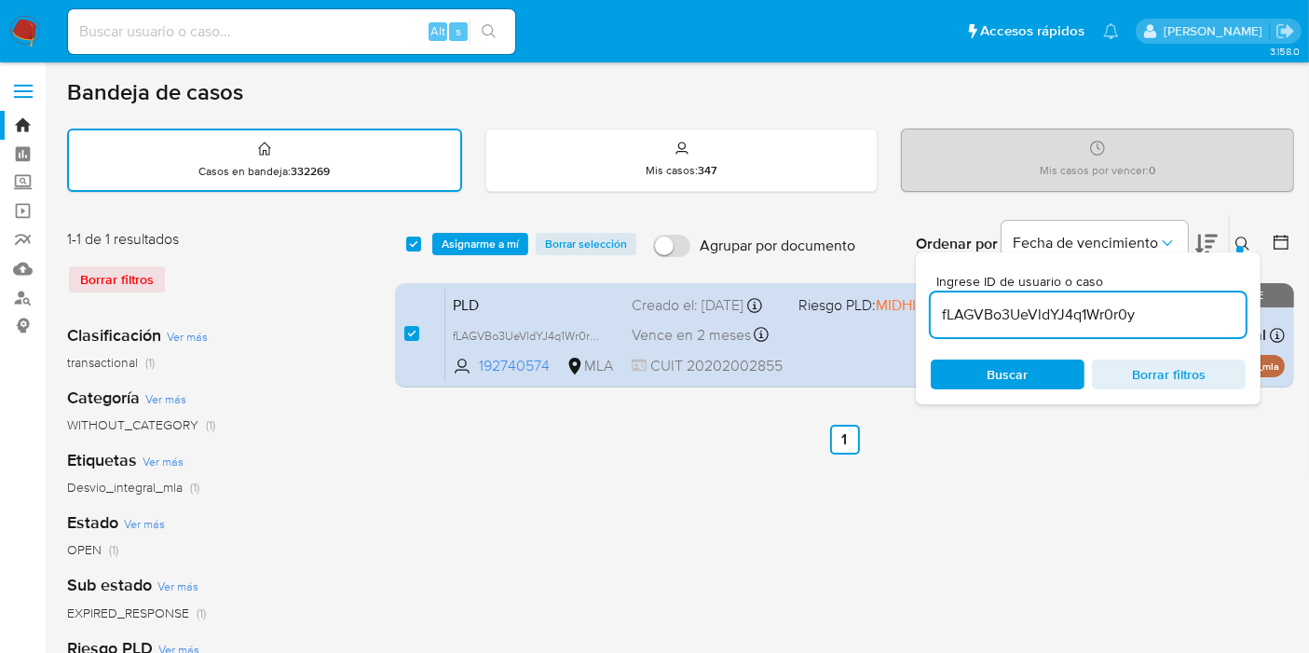
click at [464, 505] on div "select-all-cases-checkbox Asignarme a mí Borrar selección Agrupar por documento…" at bounding box center [844, 623] width 899 height 818
drag, startPoint x: 494, startPoint y: 217, endPoint x: 494, endPoint y: 235, distance: 17.7
click at [494, 219] on div "select-all-cases-checkbox Asignarme a mí Borrar selección Agrupar por documento…" at bounding box center [844, 244] width 899 height 58
click at [495, 235] on span "Asignarme a mí" at bounding box center [480, 244] width 77 height 19
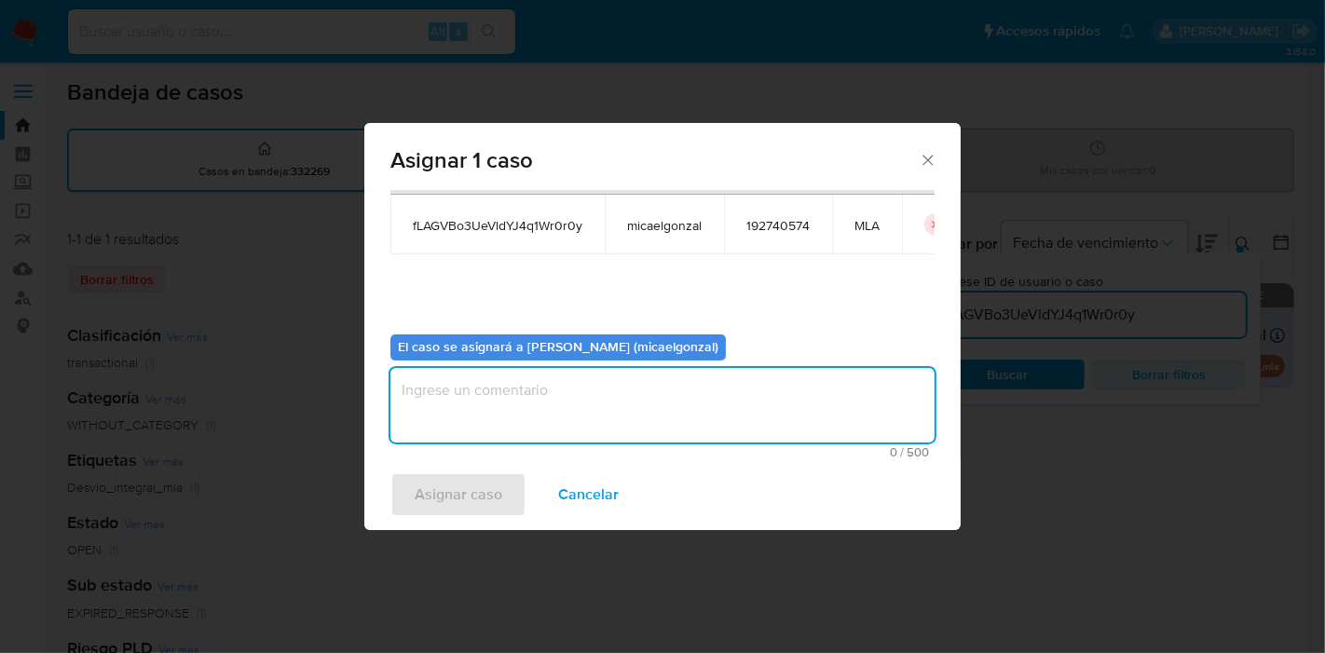
click at [523, 435] on textarea "assign-modal" at bounding box center [662, 405] width 544 height 75
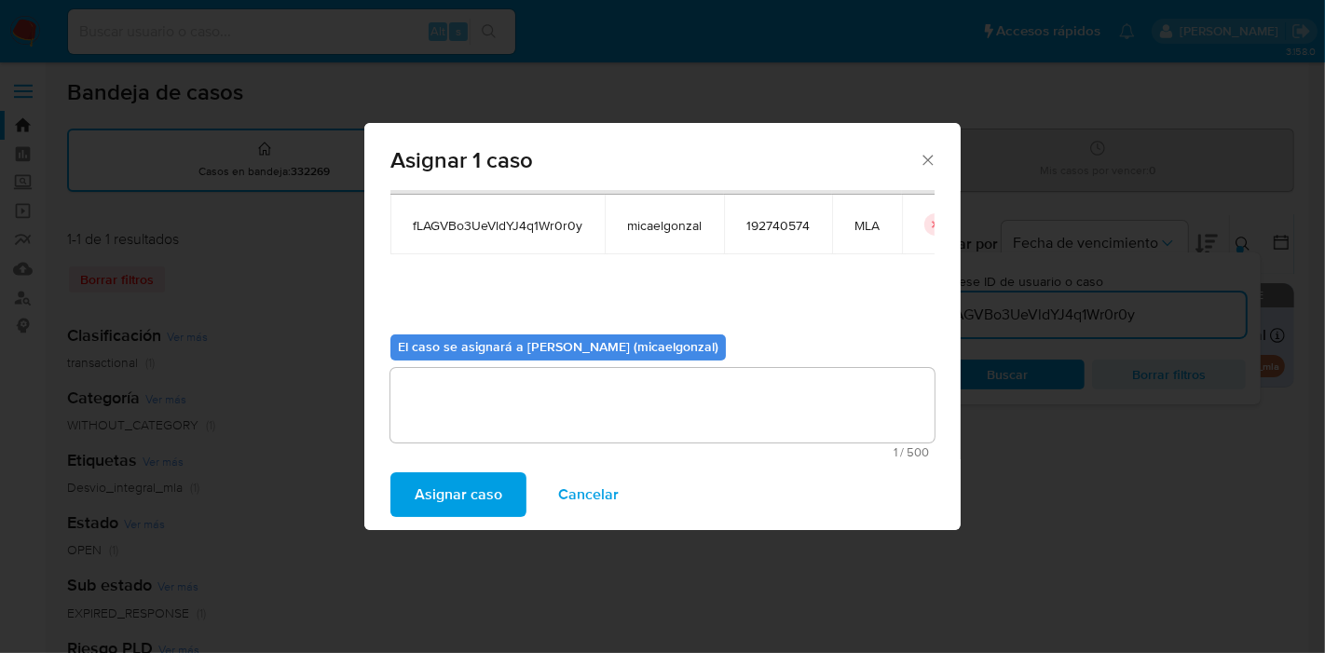
click at [453, 491] on span "Asignar caso" at bounding box center [459, 494] width 88 height 41
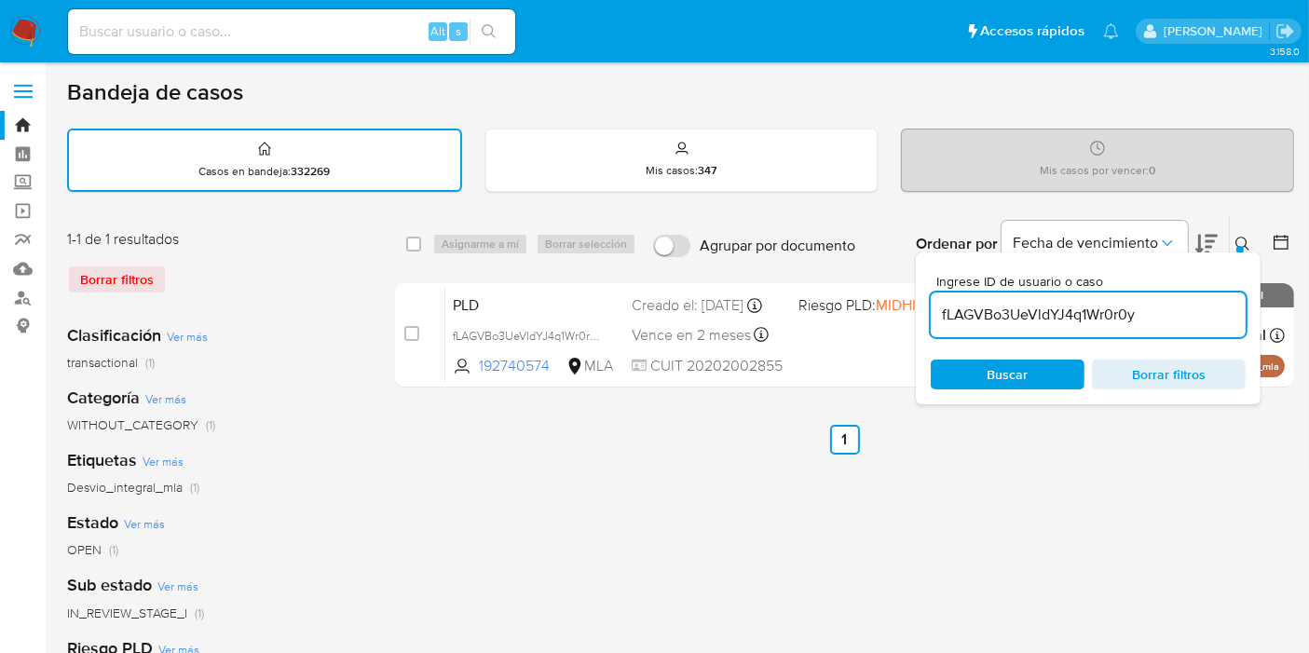
click at [969, 374] on span "Buscar" at bounding box center [1008, 374] width 128 height 26
click at [424, 247] on div "select-all-cases-checkbox" at bounding box center [417, 244] width 22 height 22
drag, startPoint x: 420, startPoint y: 243, endPoint x: 432, endPoint y: 242, distance: 12.1
click at [420, 242] on input "checkbox" at bounding box center [413, 244] width 15 height 15
checkbox input "true"
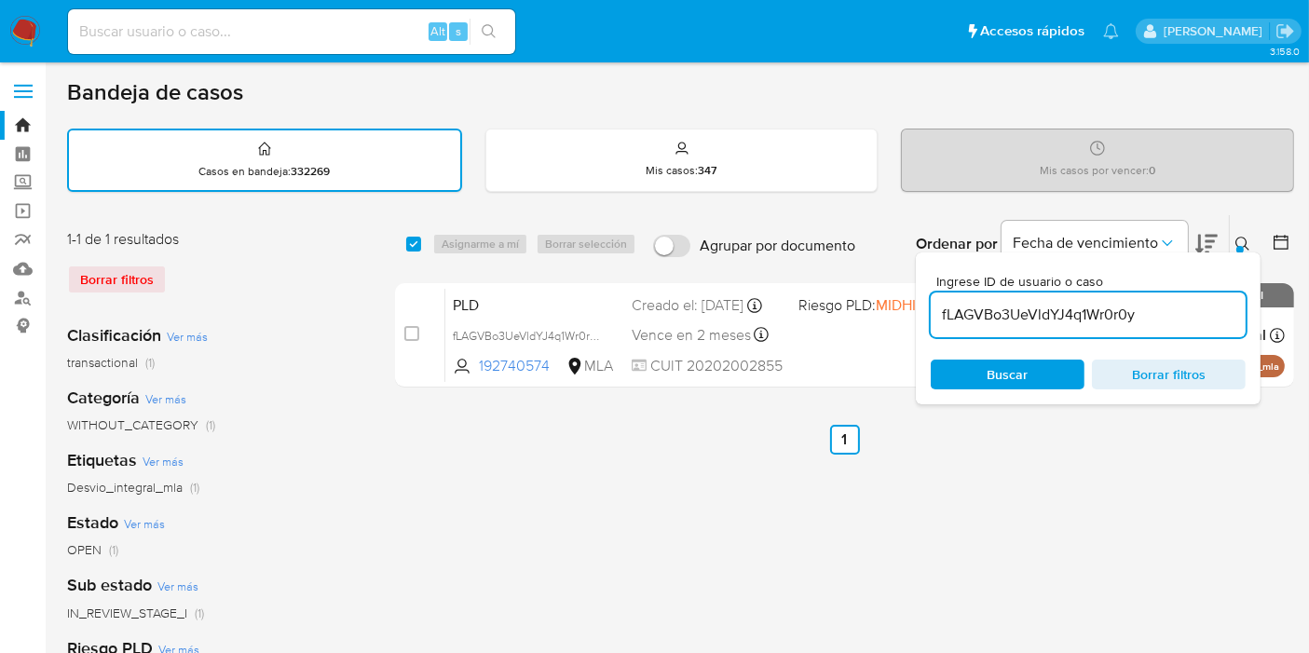
checkbox input "true"
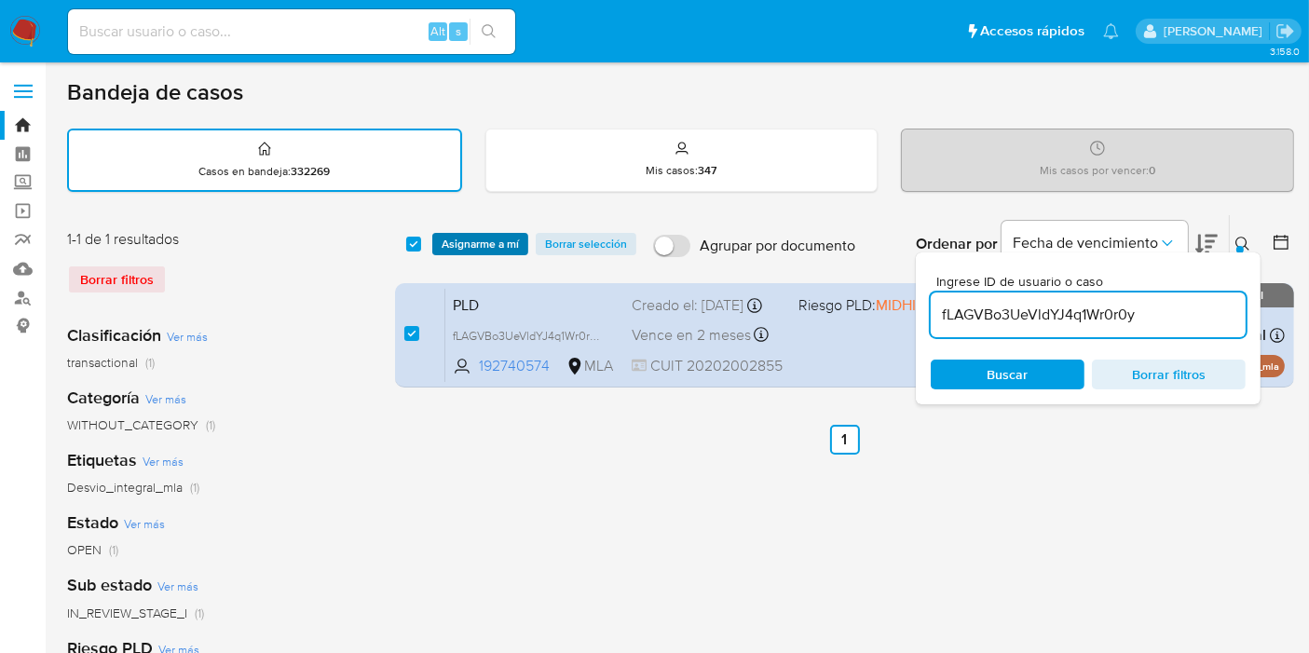
click at [468, 241] on span "Asignarme a mí" at bounding box center [480, 244] width 77 height 19
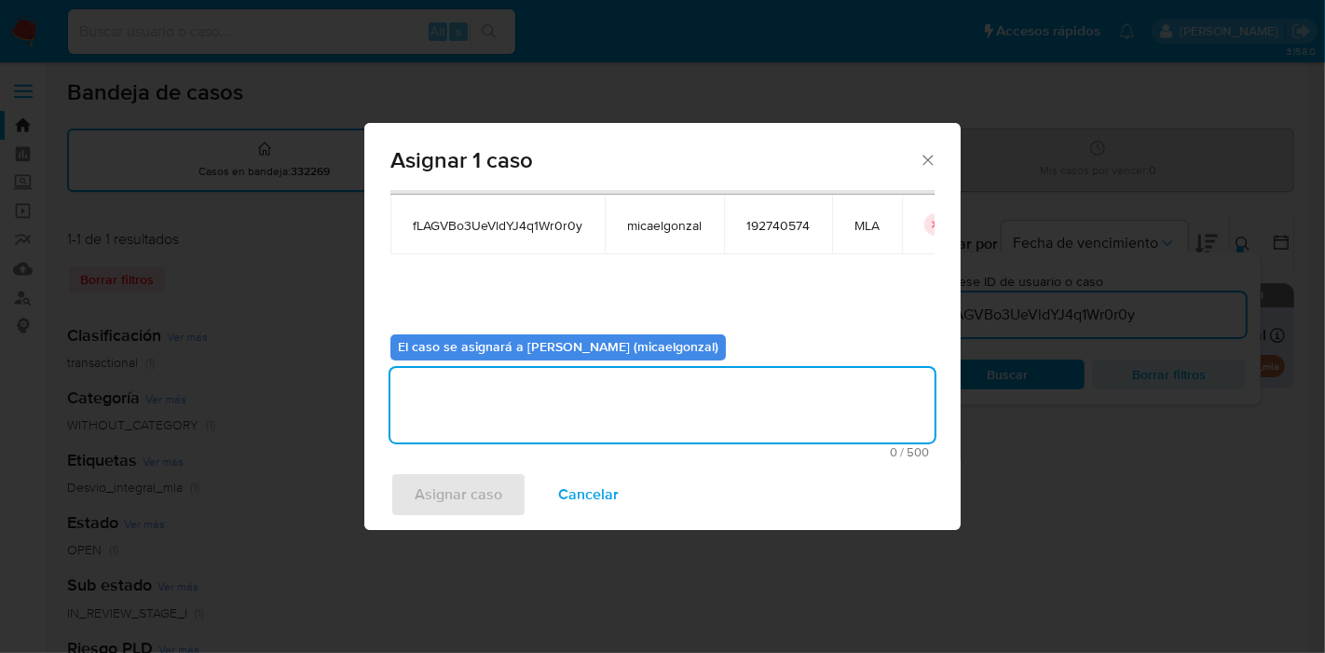
click at [688, 427] on textarea "assign-modal" at bounding box center [662, 405] width 544 height 75
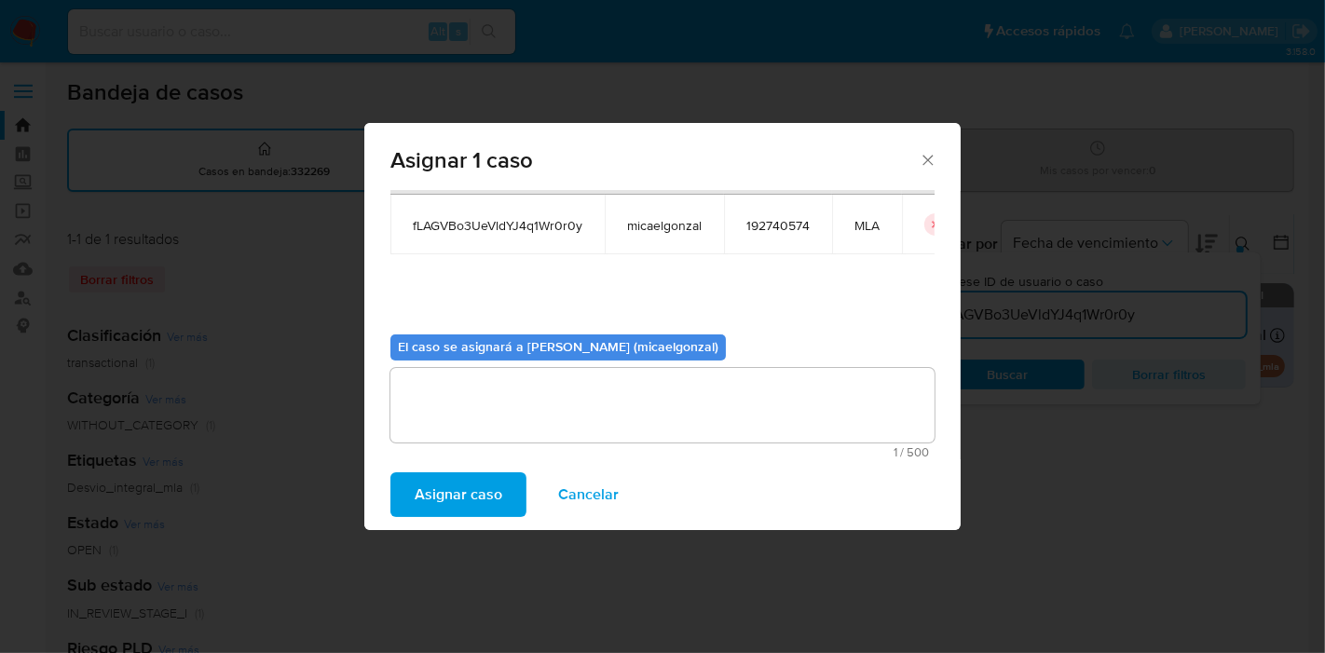
click at [463, 490] on span "Asignar caso" at bounding box center [459, 494] width 88 height 41
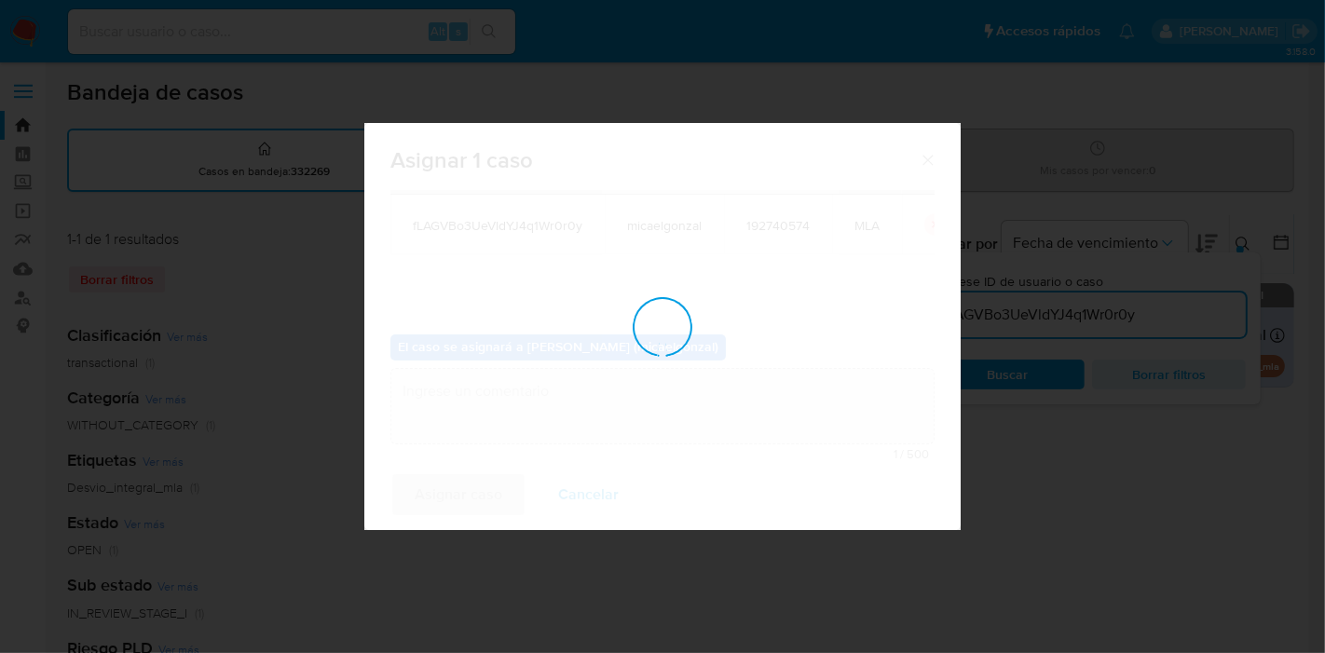
checkbox input "false"
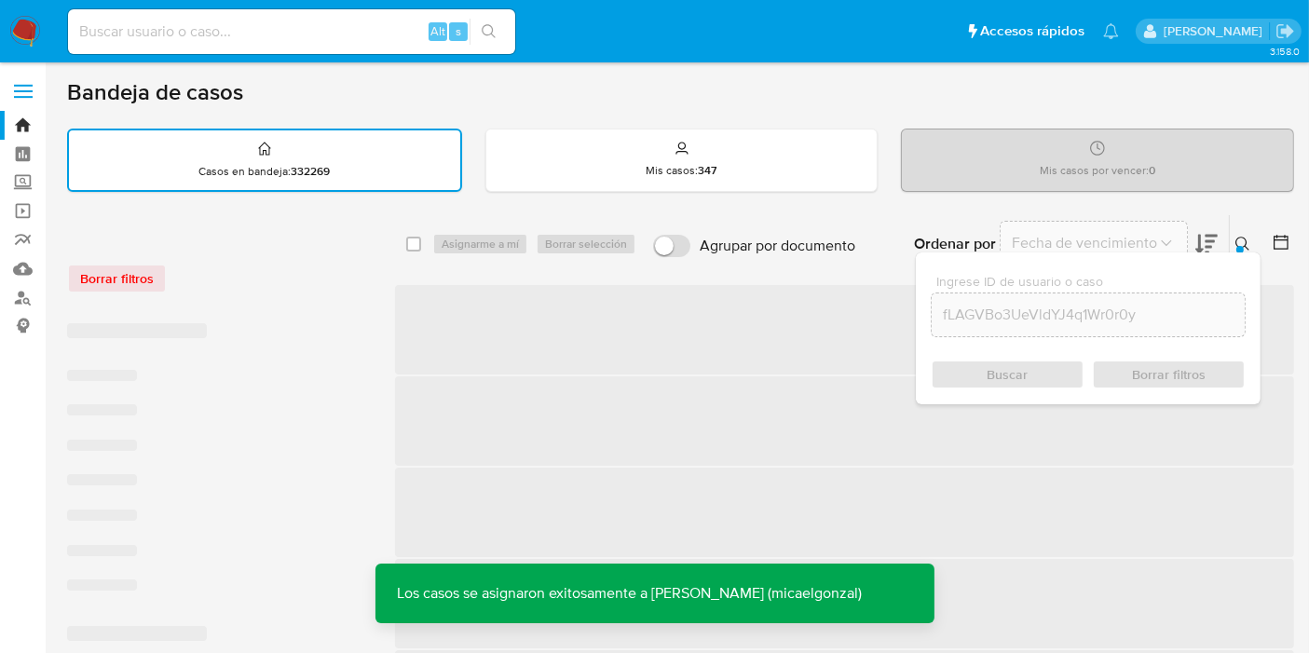
click at [344, 21] on input at bounding box center [291, 32] width 447 height 24
paste input "fLAGVBo3UeVldYJ4q1Wr0r0y"
type input "fLAGVBo3UeVldYJ4q1Wr0r0y"
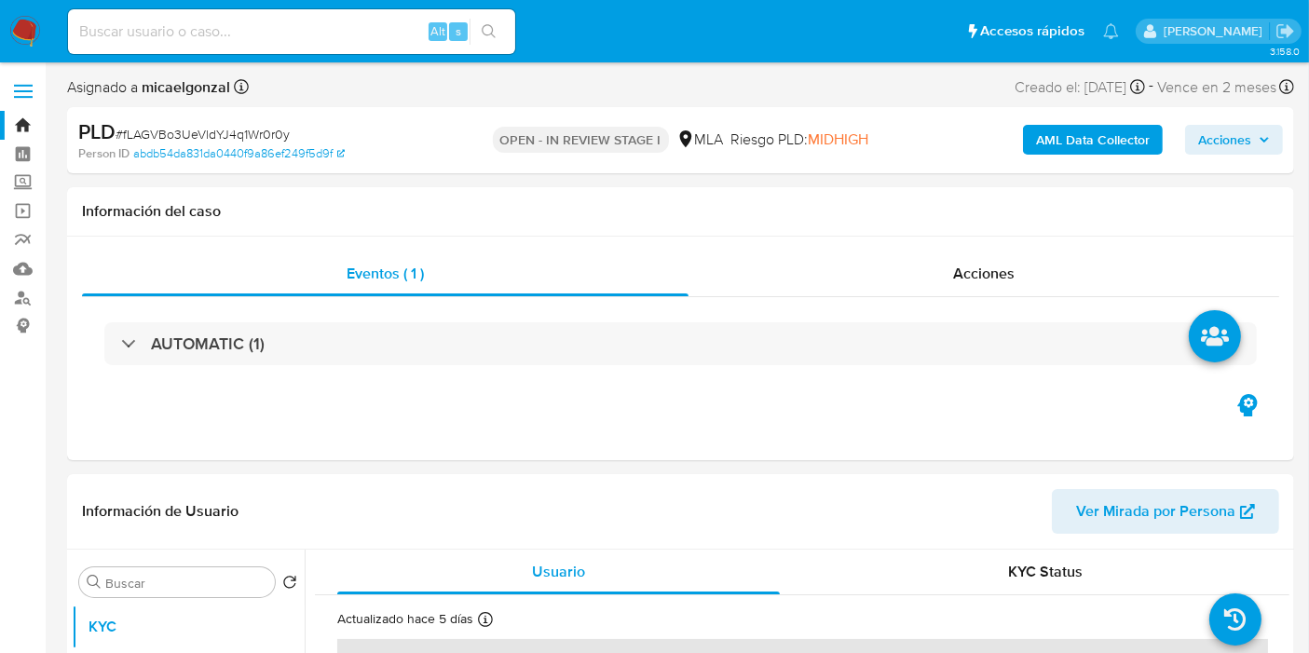
select select "10"
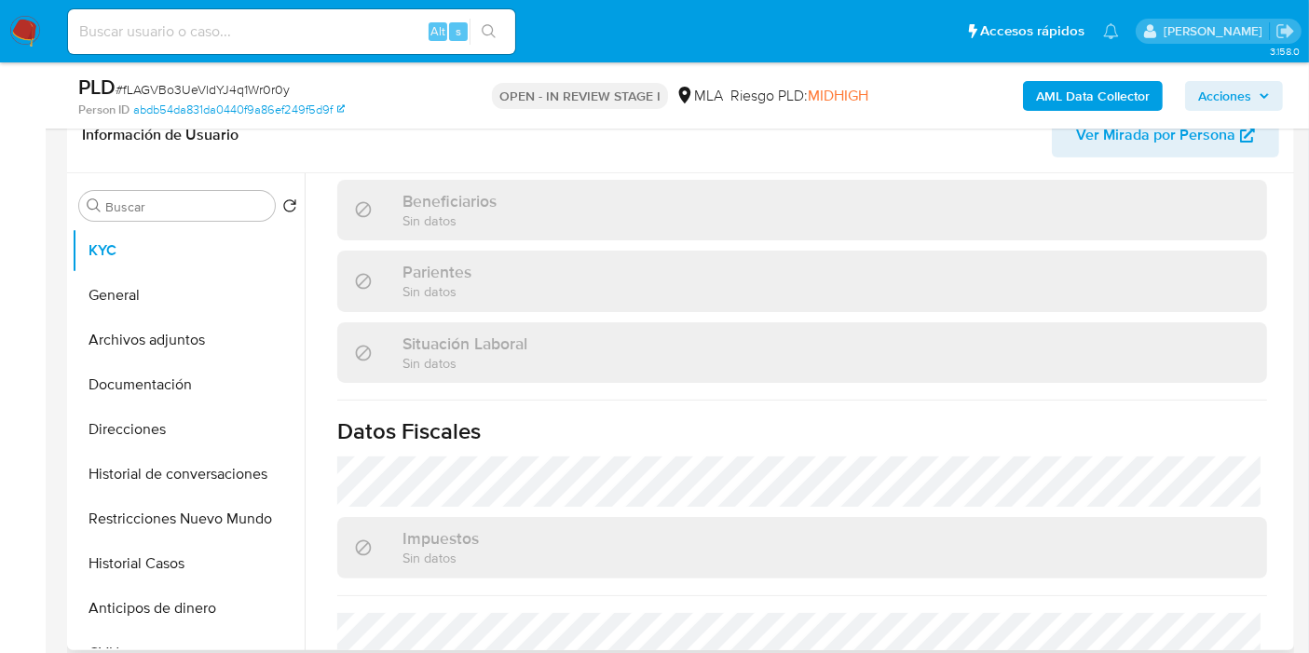
scroll to position [1027, 0]
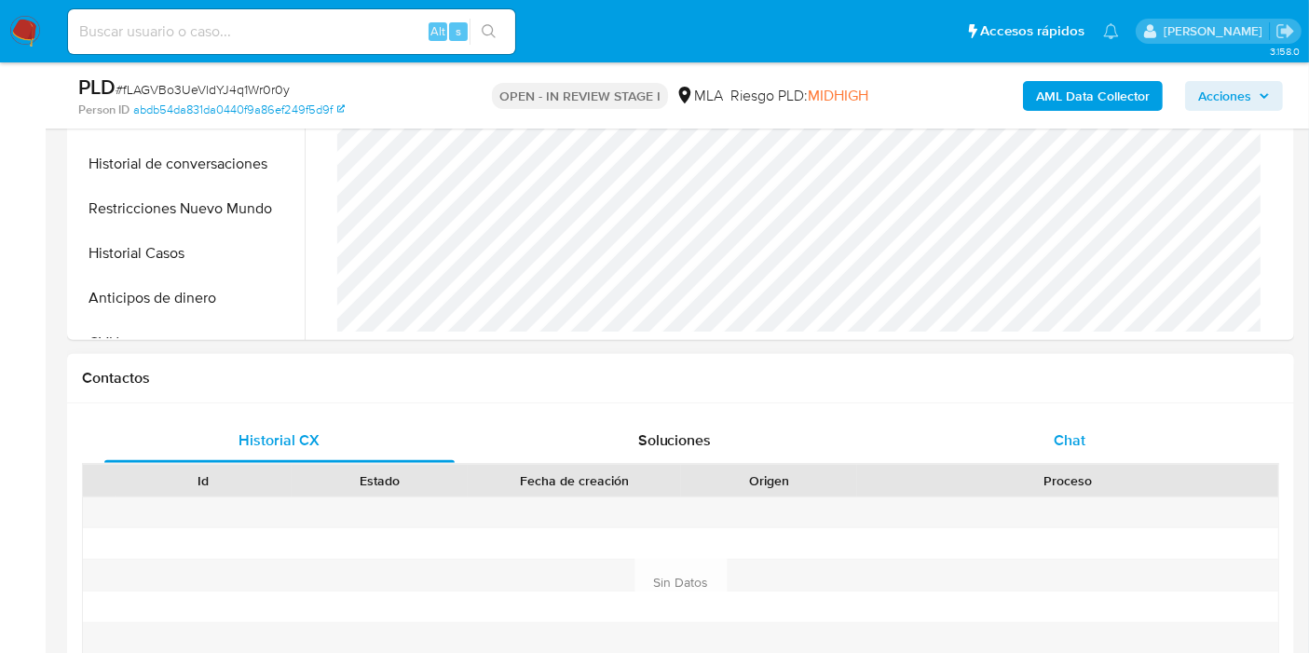
click at [1118, 435] on div "Chat" at bounding box center [1069, 440] width 350 height 45
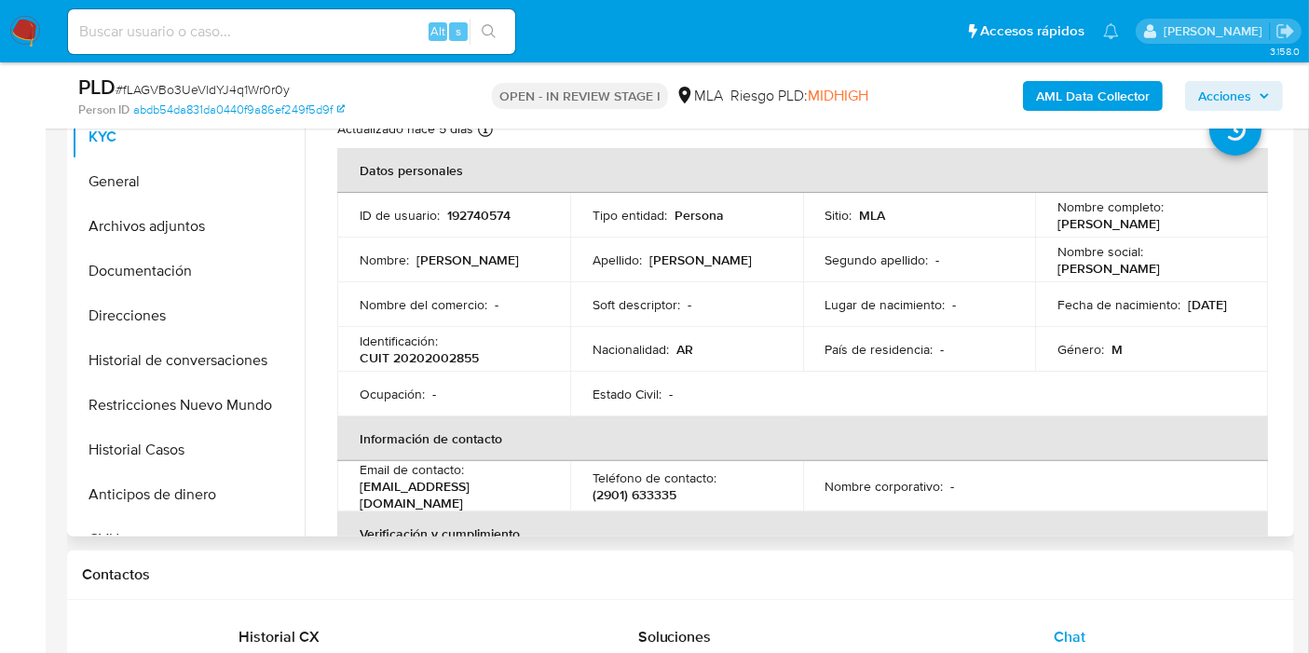
scroll to position [310, 0]
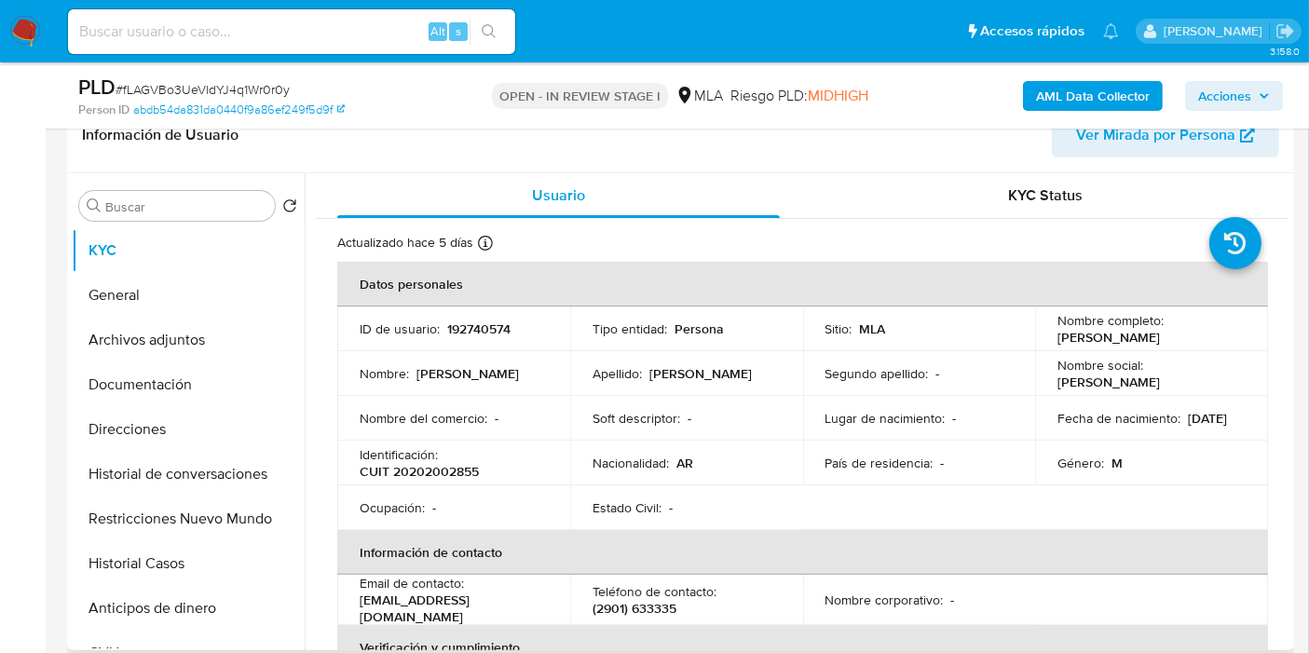
click at [415, 477] on p "CUIT 20202002855" at bounding box center [419, 471] width 119 height 17
copy p "20202002855"
click at [7, 30] on nav "Pausado Ver notificaciones Alt s Accesos rápidos Presiona las siguientes teclas…" at bounding box center [654, 31] width 1309 height 62
click at [21, 30] on img at bounding box center [25, 32] width 32 height 32
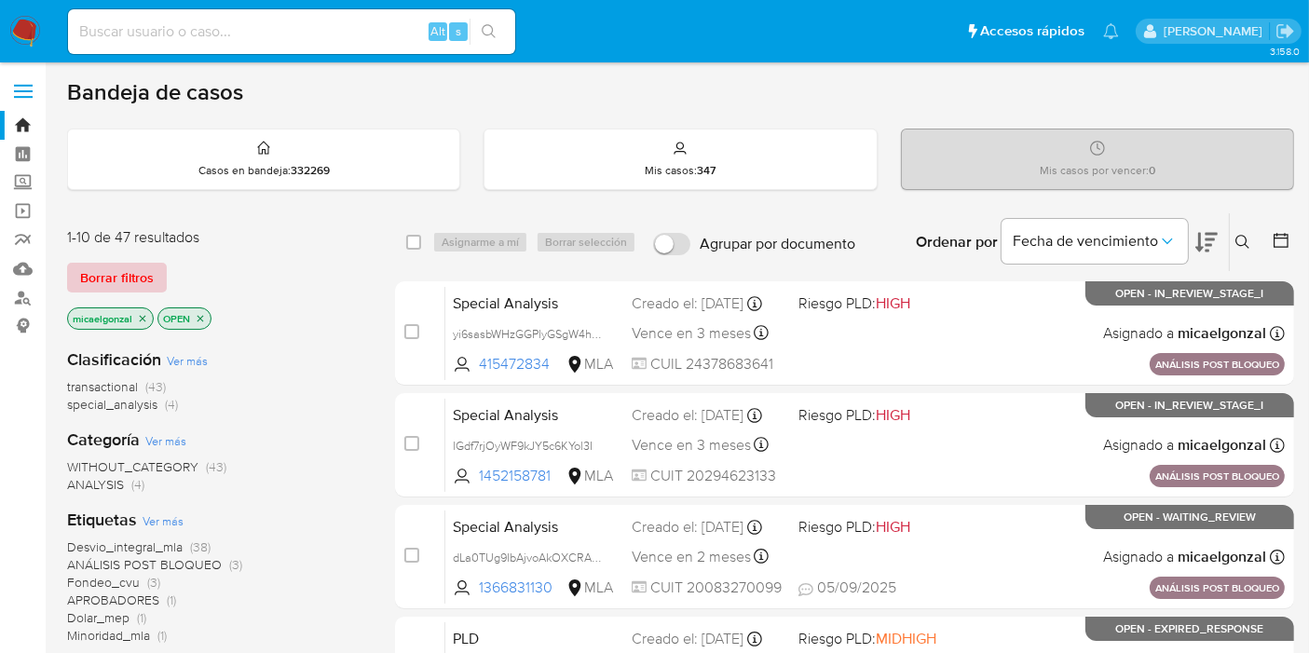
click at [155, 274] on button "Borrar filtros" at bounding box center [117, 278] width 100 height 30
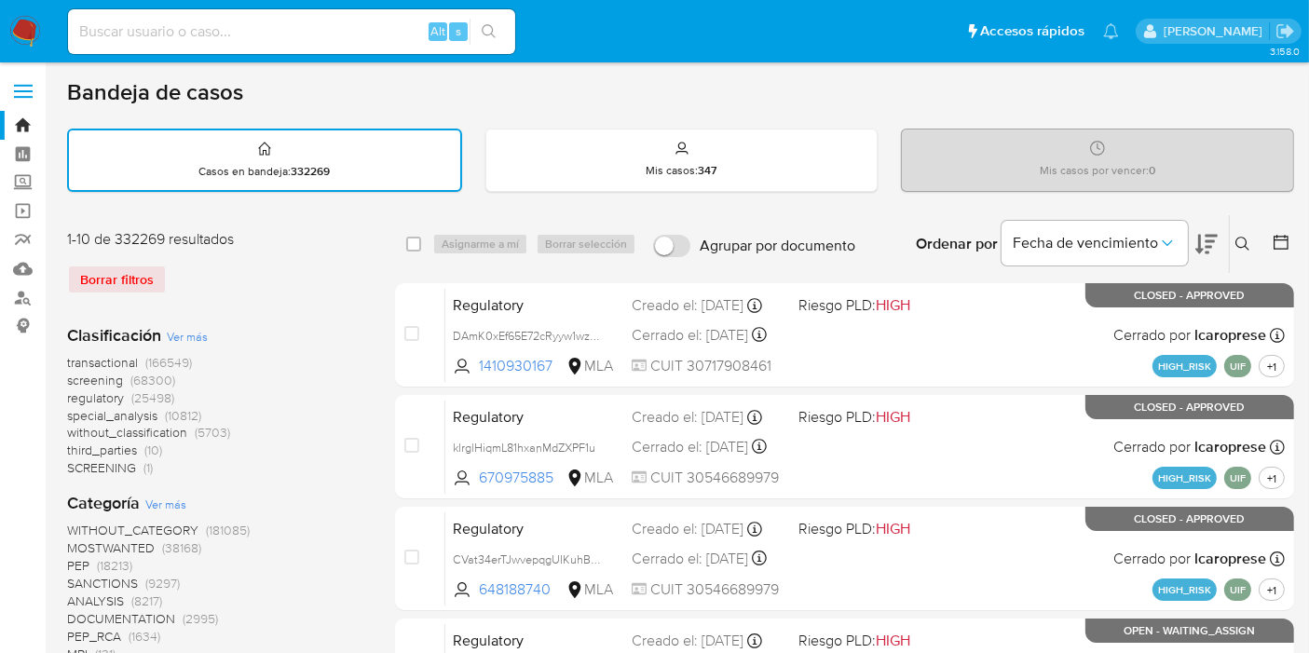
click at [1242, 250] on button at bounding box center [1245, 244] width 31 height 22
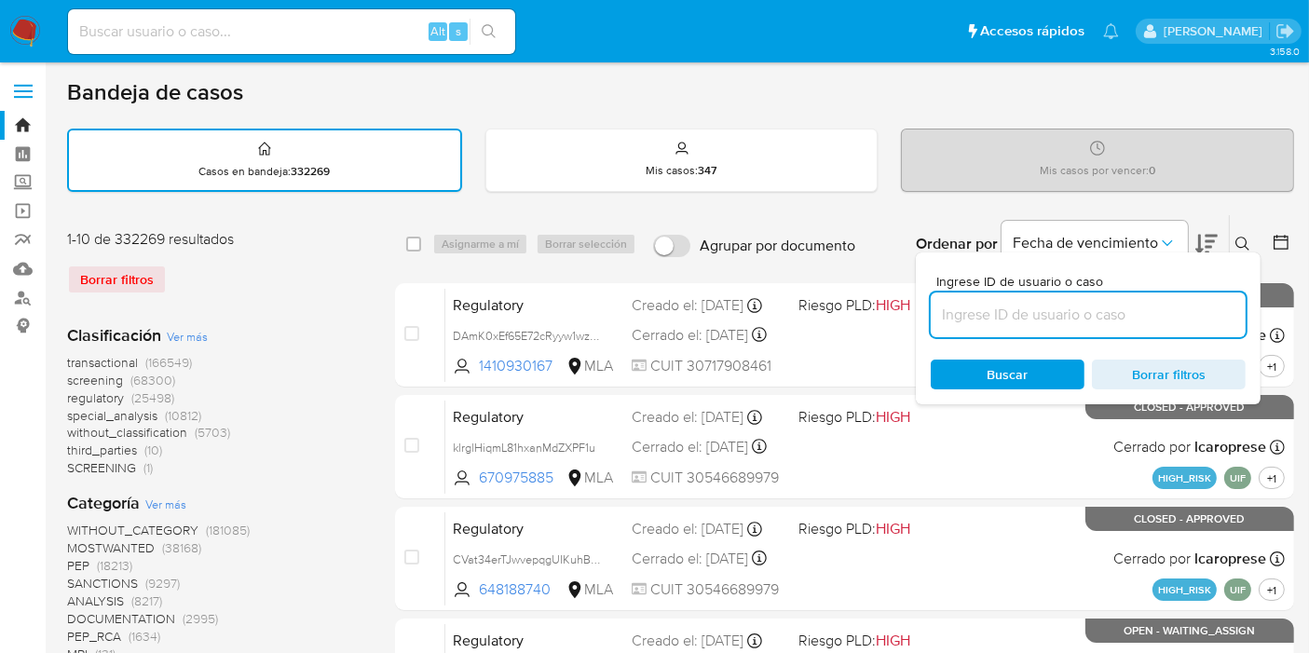
drag, startPoint x: 1094, startPoint y: 318, endPoint x: 1083, endPoint y: 320, distance: 11.5
click at [1094, 318] on input at bounding box center [1088, 315] width 315 height 24
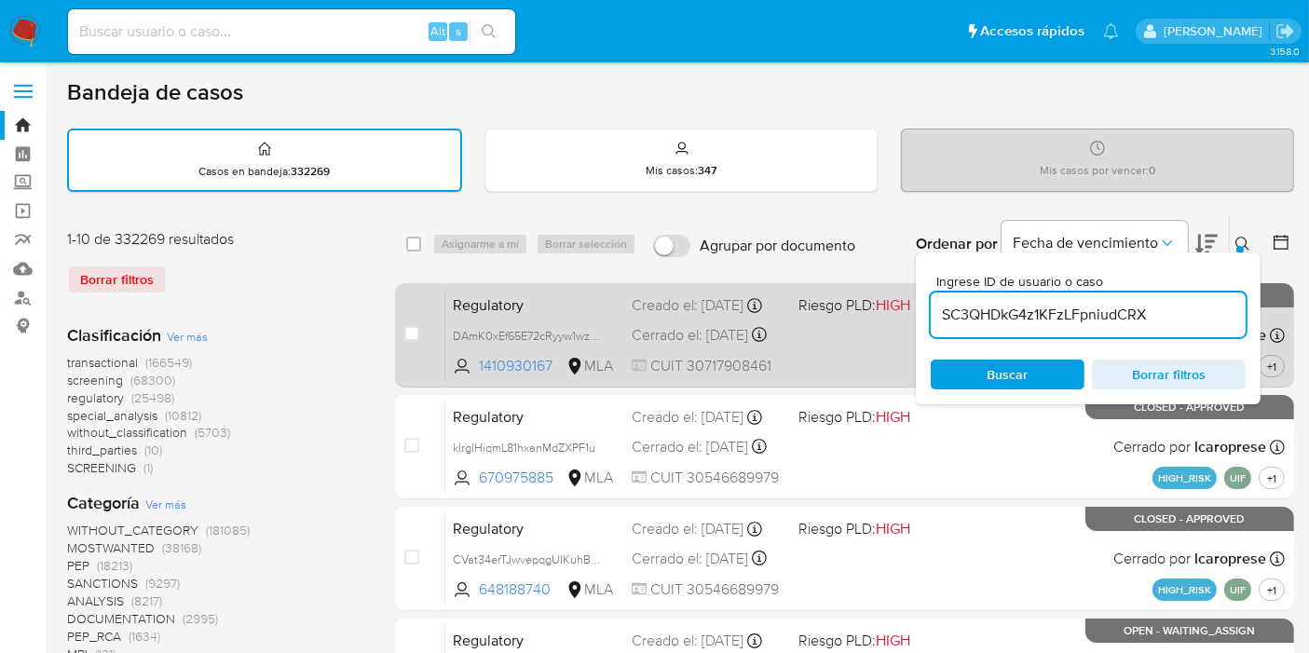
type input "SC3QHDkG4z1KFzLFpniudCRX"
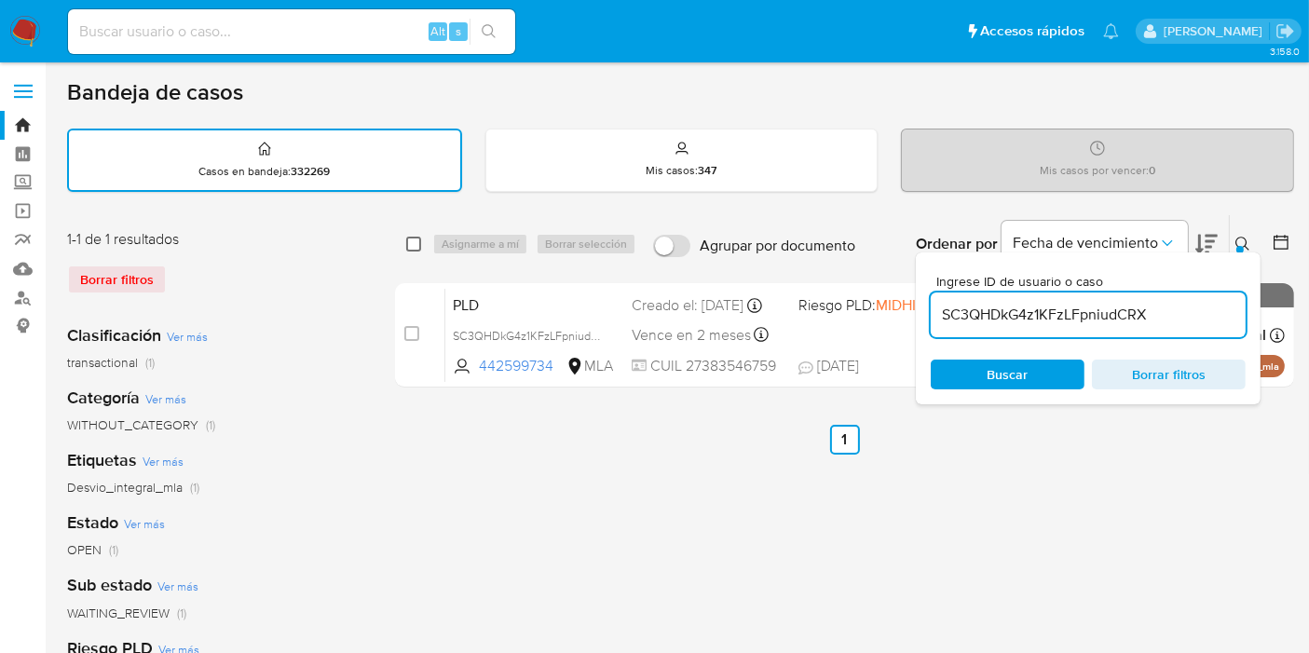
click at [413, 242] on input "checkbox" at bounding box center [413, 244] width 15 height 15
checkbox input "true"
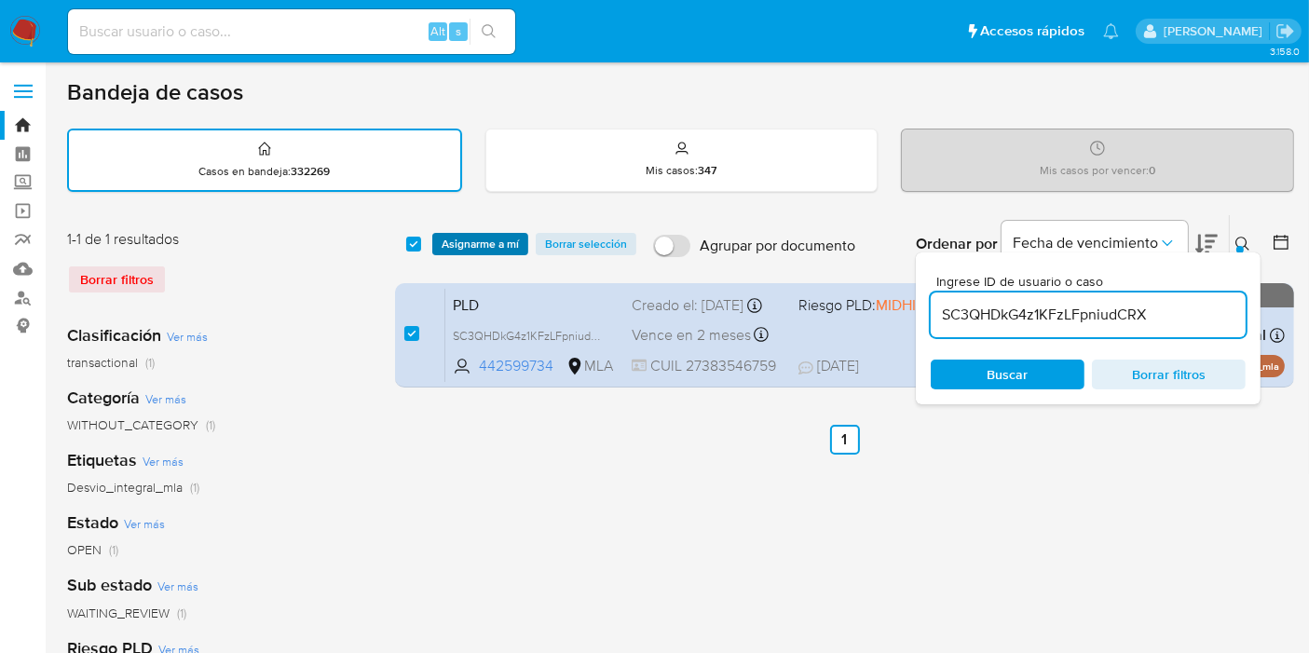
click at [443, 238] on span "Asignarme a mí" at bounding box center [480, 244] width 77 height 19
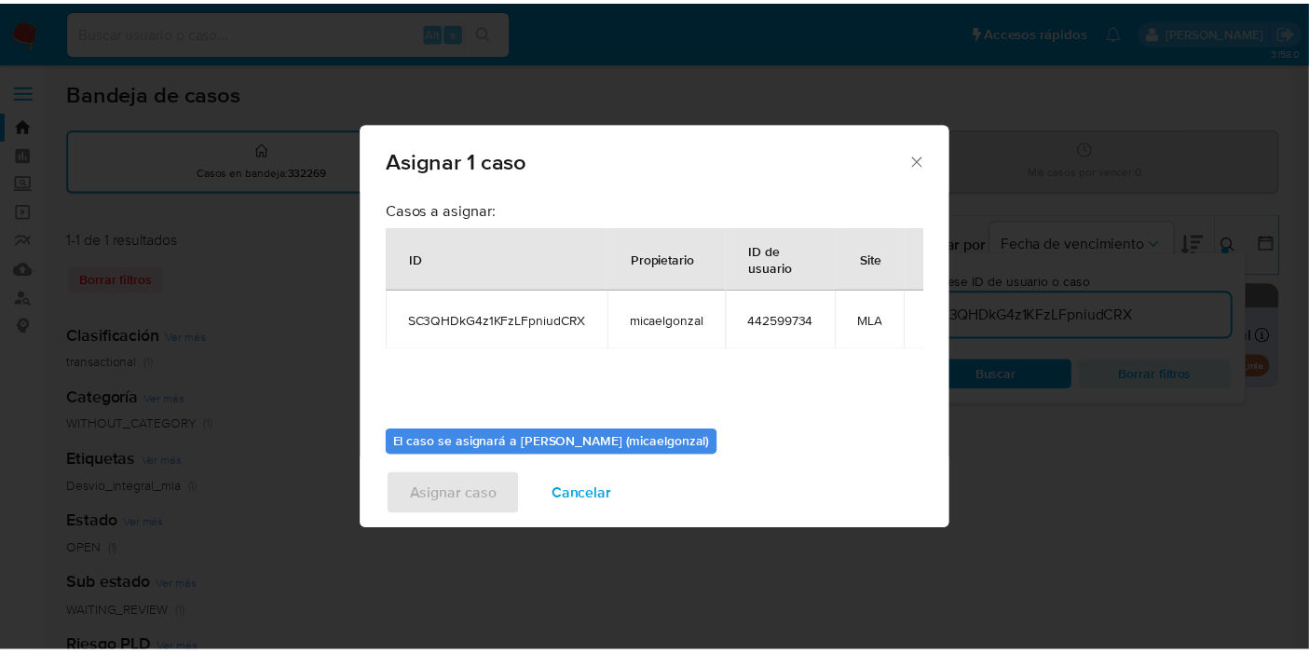
scroll to position [95, 0]
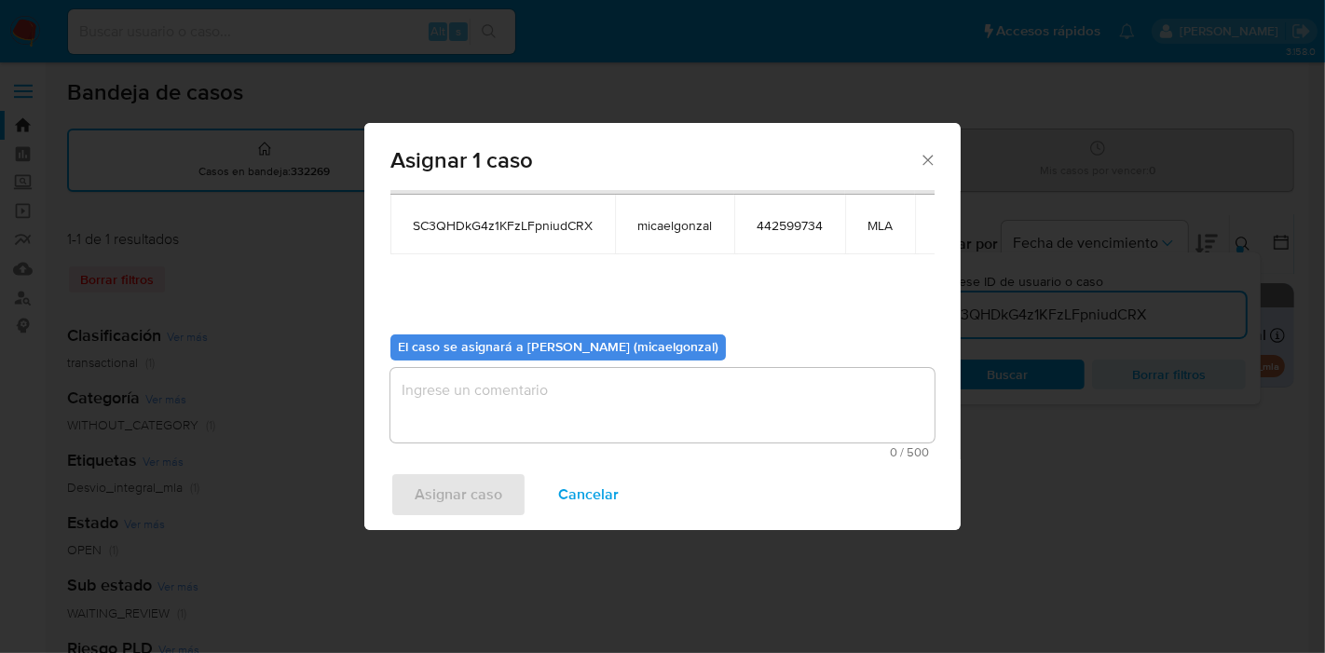
click at [473, 422] on textarea "assign-modal" at bounding box center [662, 405] width 544 height 75
click at [454, 475] on span "Asignar caso" at bounding box center [459, 494] width 88 height 41
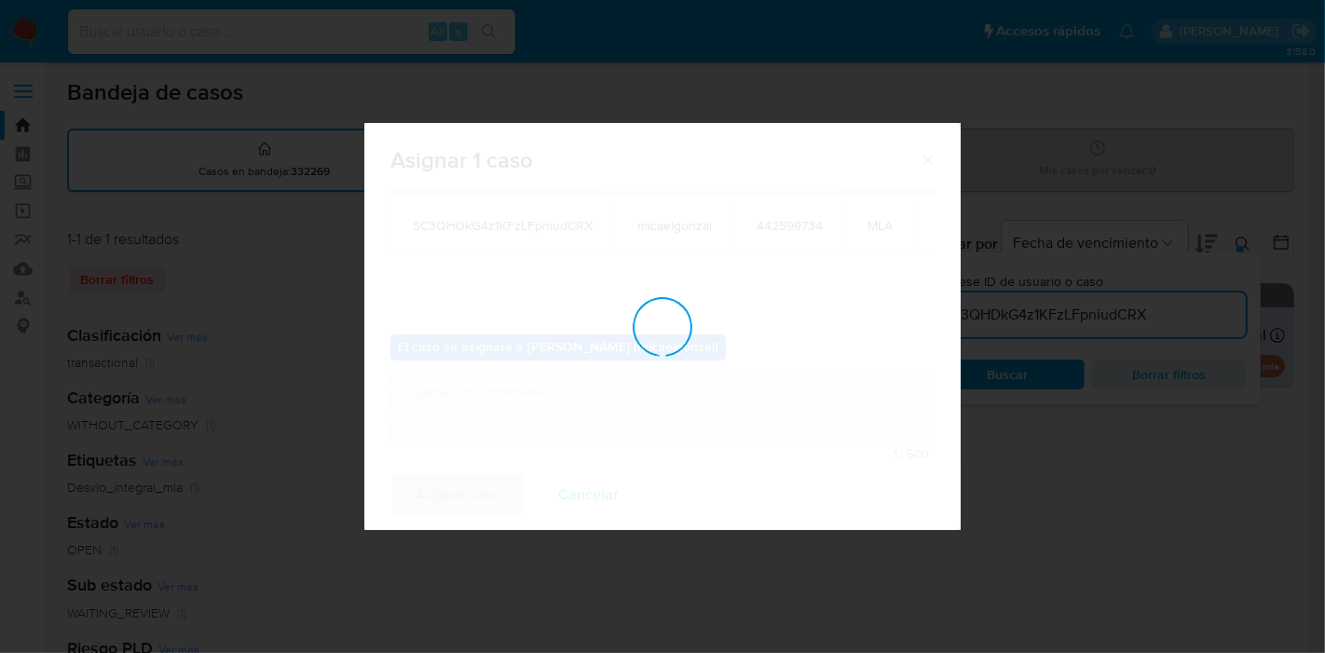
checkbox input "false"
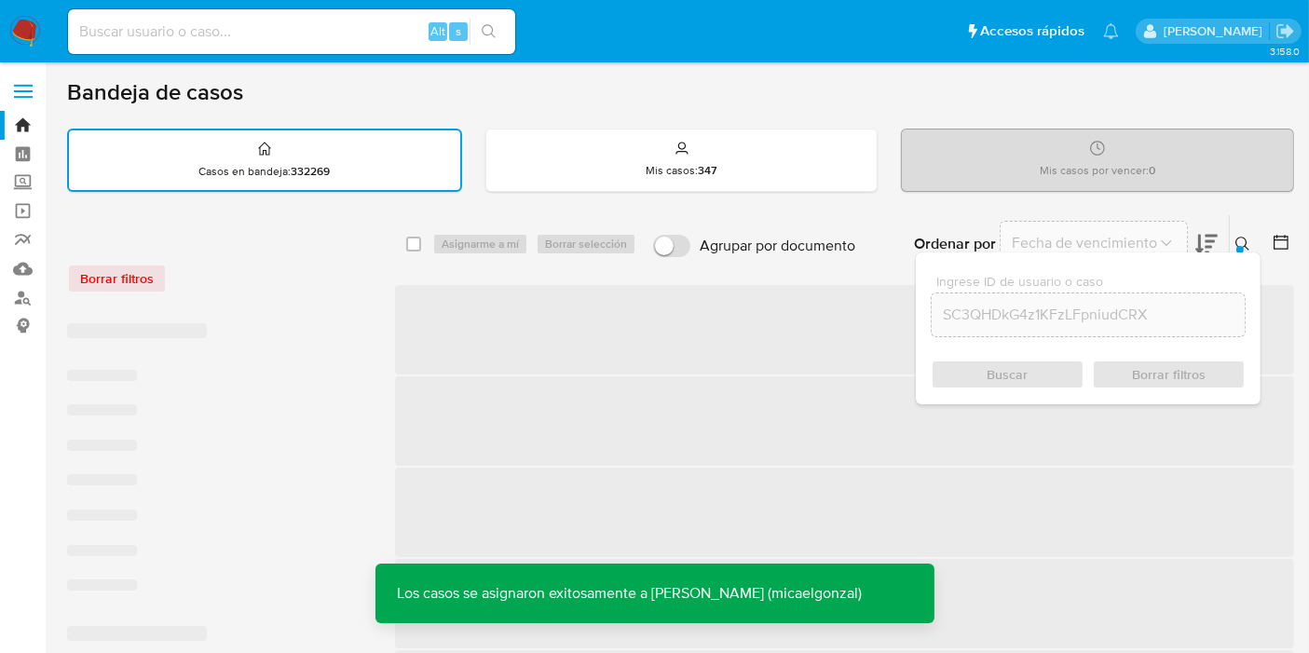
click at [290, 48] on div "Alt s" at bounding box center [291, 31] width 447 height 45
click at [295, 43] on input at bounding box center [291, 32] width 447 height 24
paste input "SC3QHDkG4z1KFzLFpniudCRX"
type input "SC3QHDkG4z1KFzLFpniudCRX"
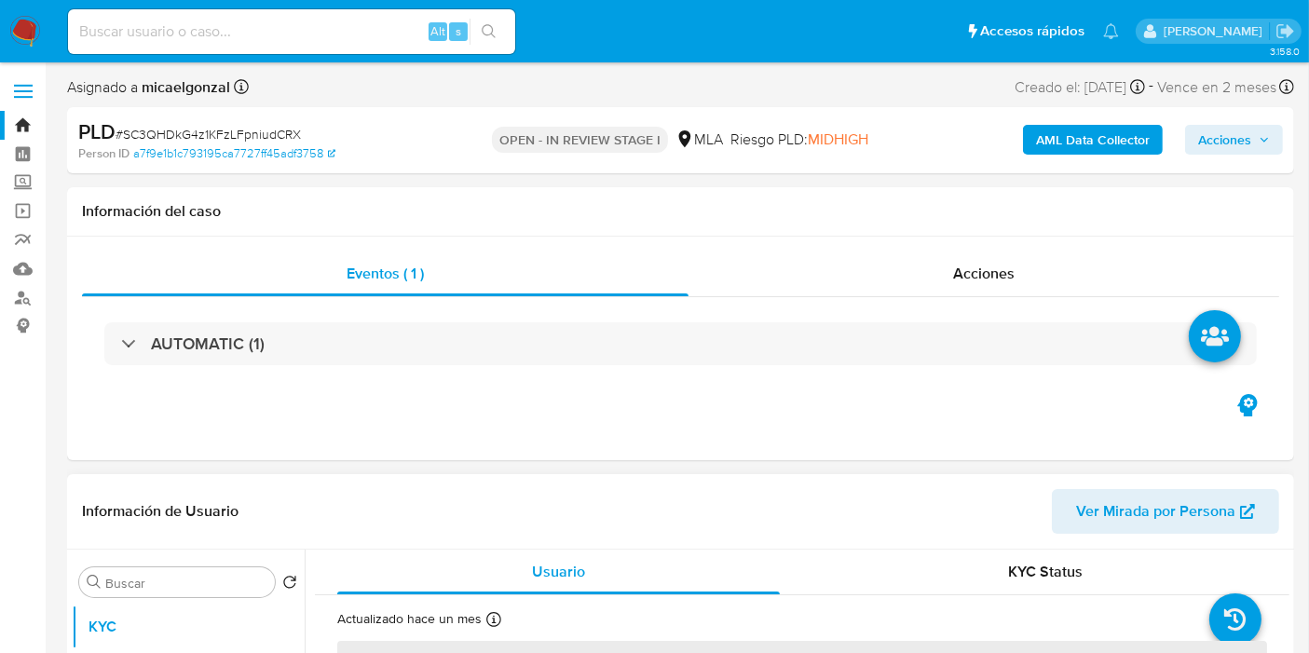
select select "10"
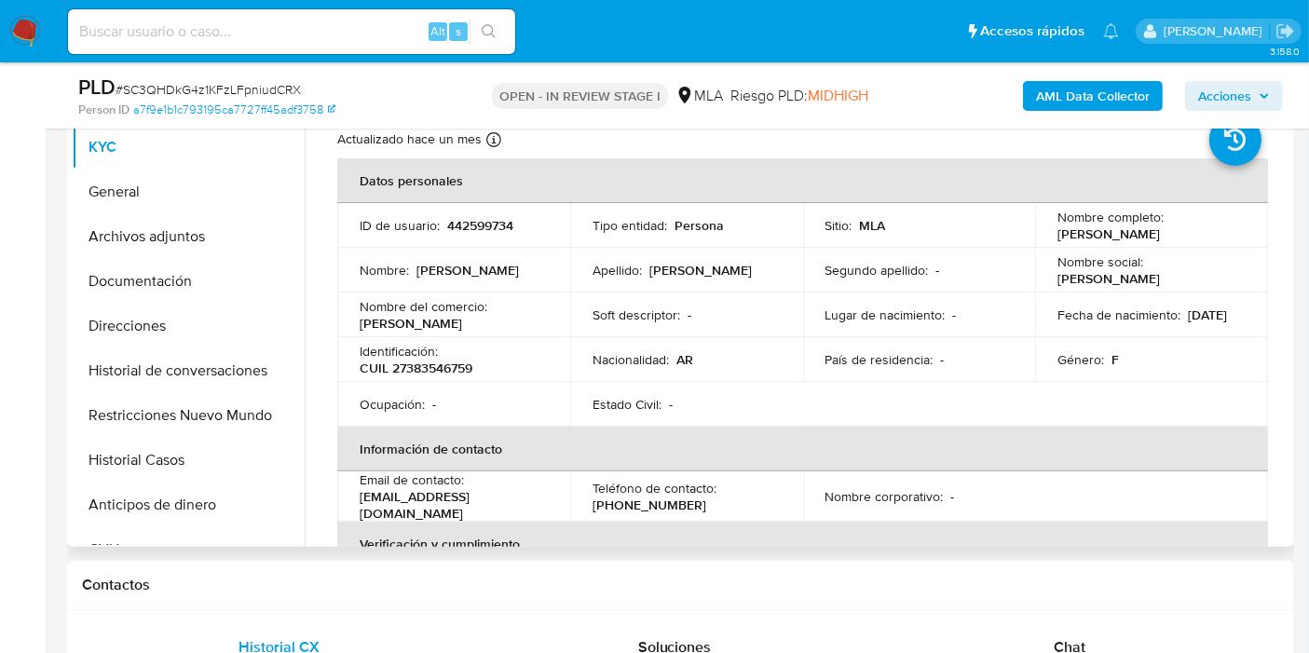
click at [510, 389] on td "Ocupación : -" at bounding box center [453, 404] width 233 height 45
click at [236, 206] on button "General" at bounding box center [181, 192] width 218 height 45
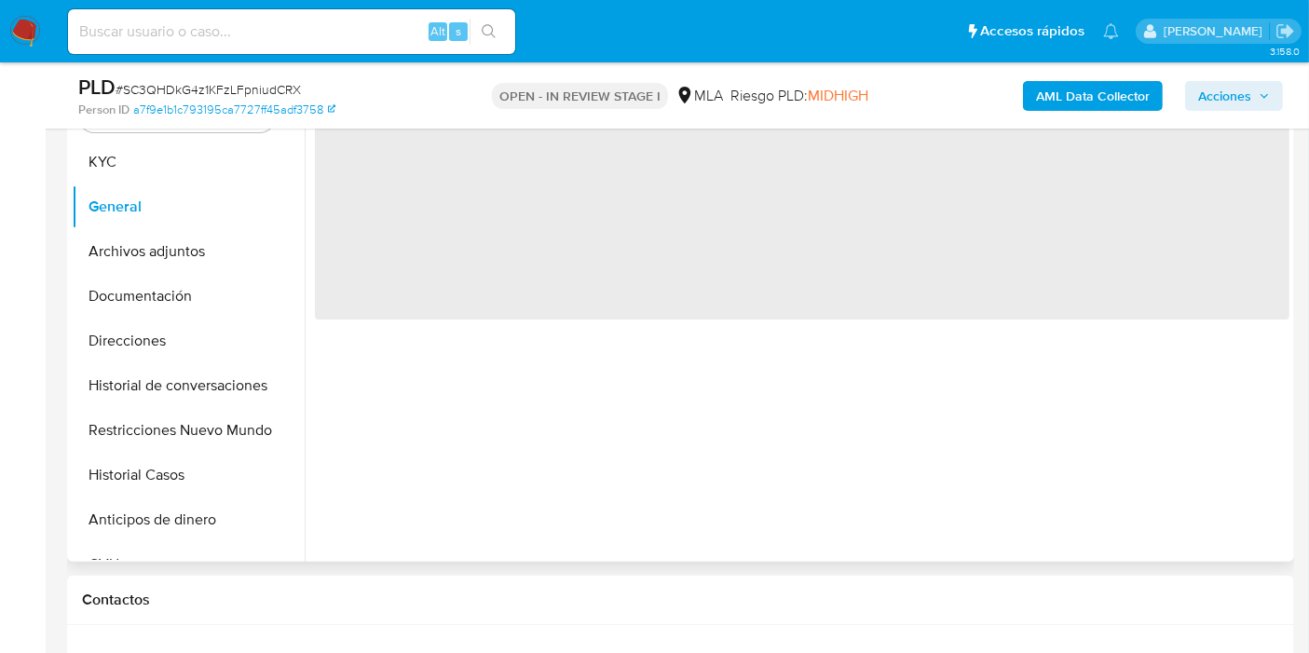
scroll to position [310, 0]
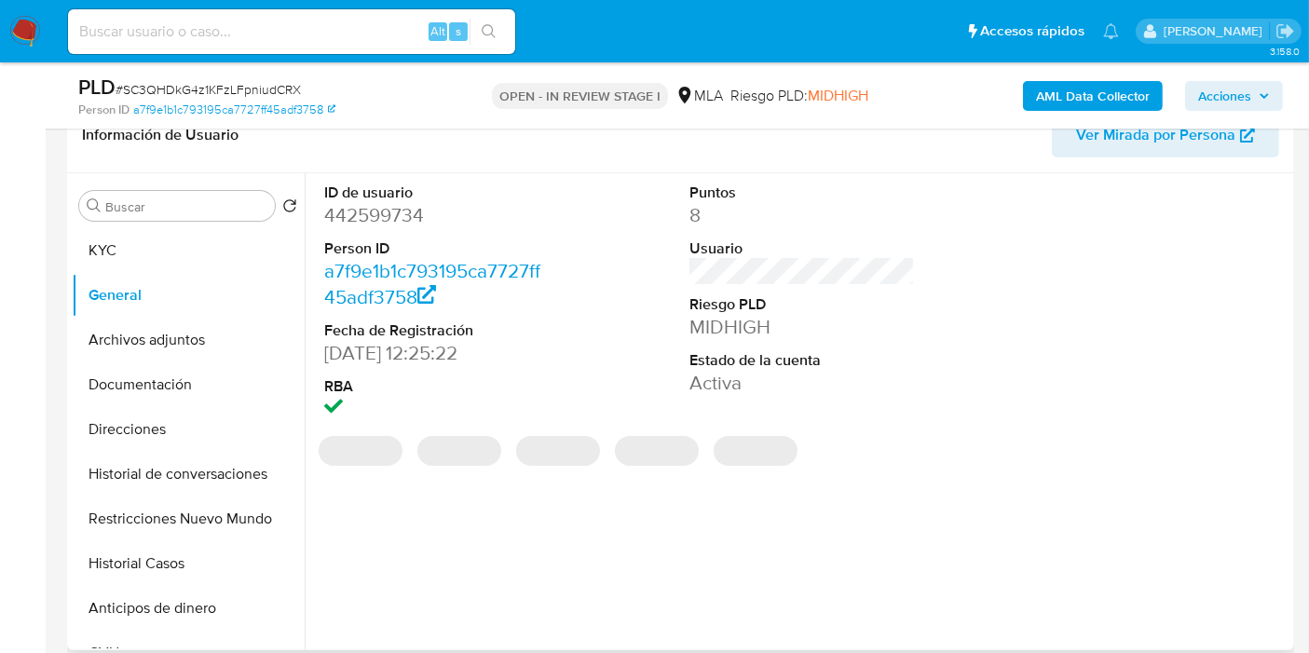
click at [407, 218] on dd "442599734" at bounding box center [436, 215] width 225 height 26
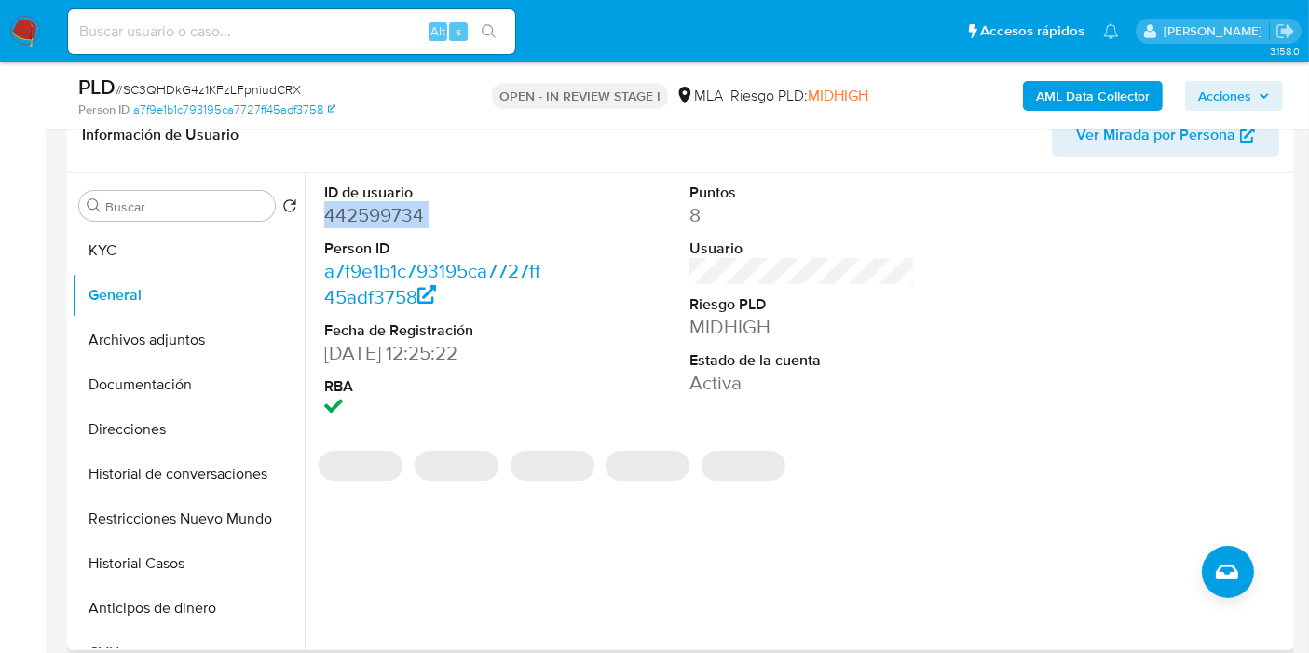
copy dd "442599734"
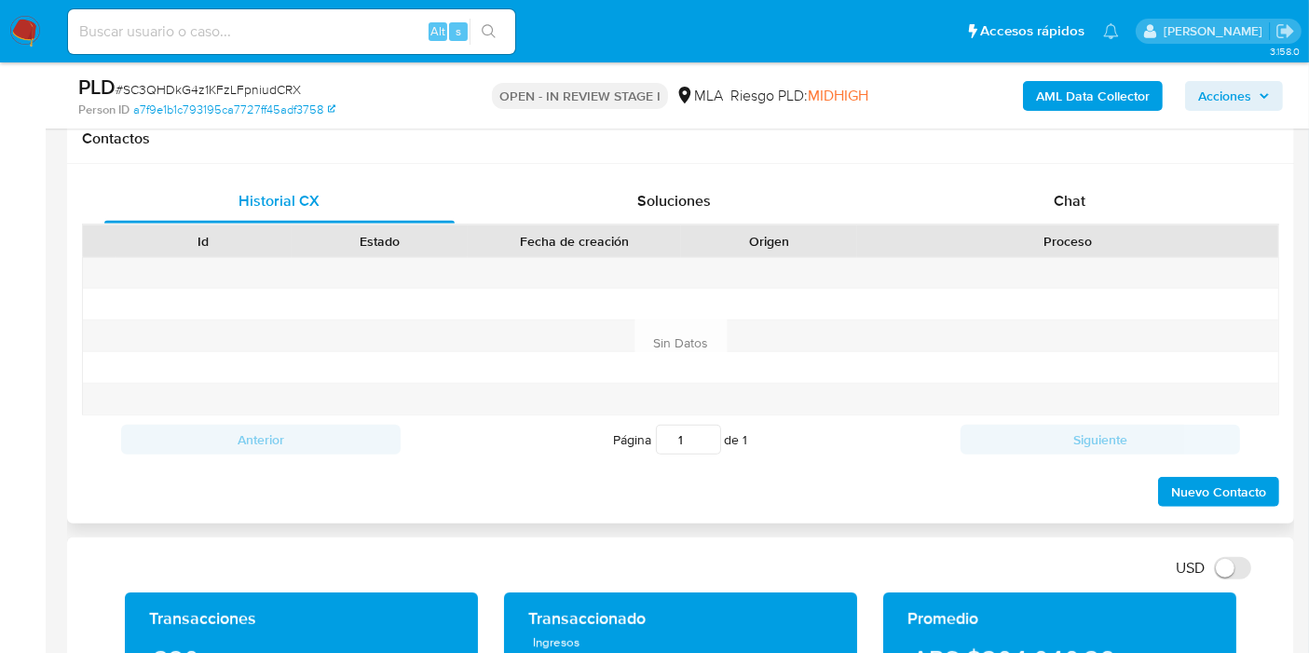
scroll to position [827, 0]
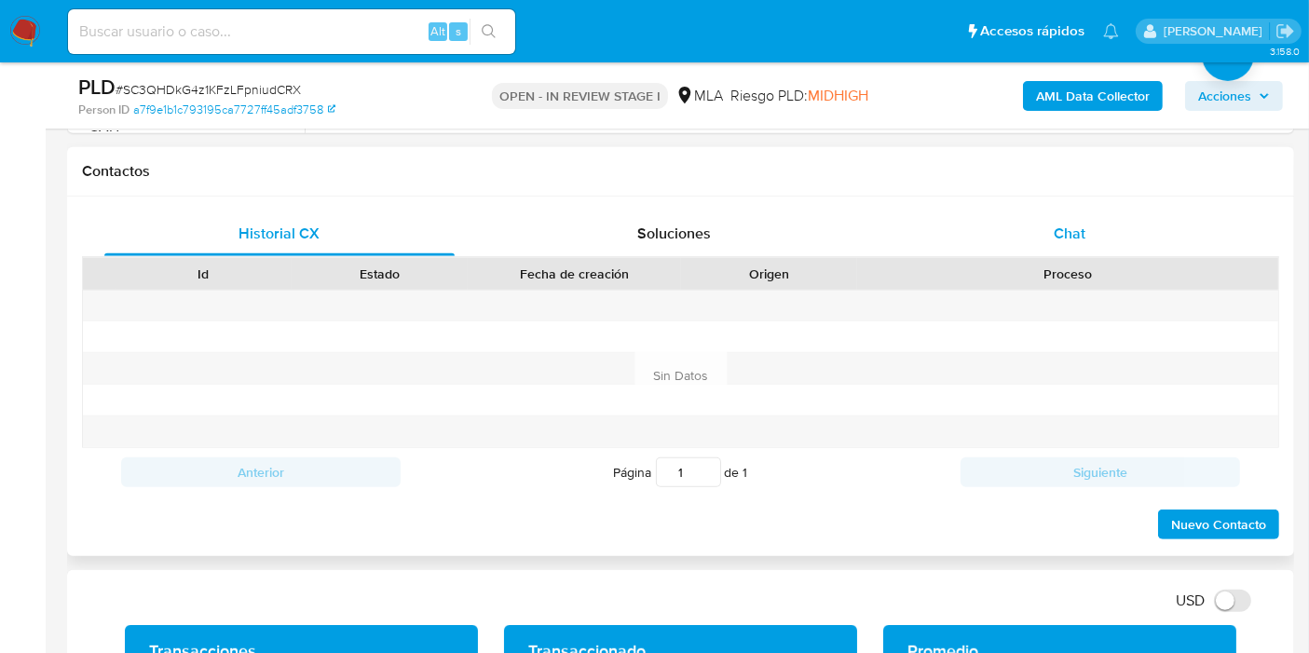
click at [1169, 214] on div "Chat" at bounding box center [1069, 233] width 350 height 45
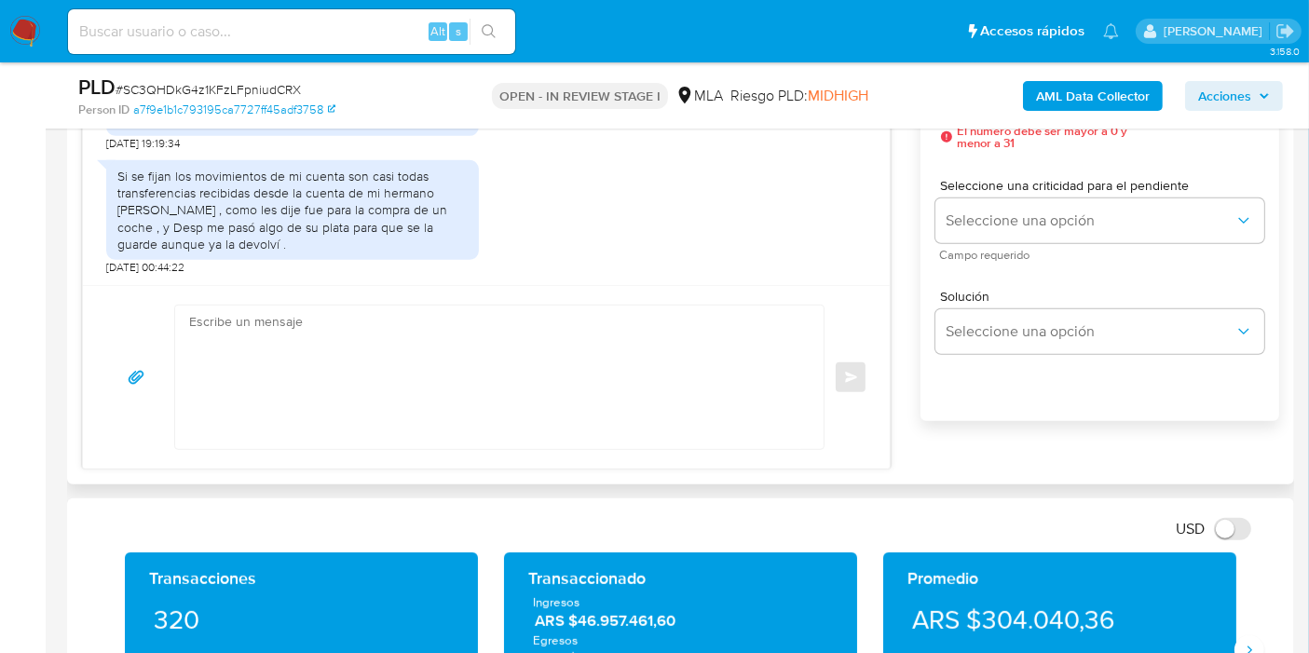
scroll to position [1139, 0]
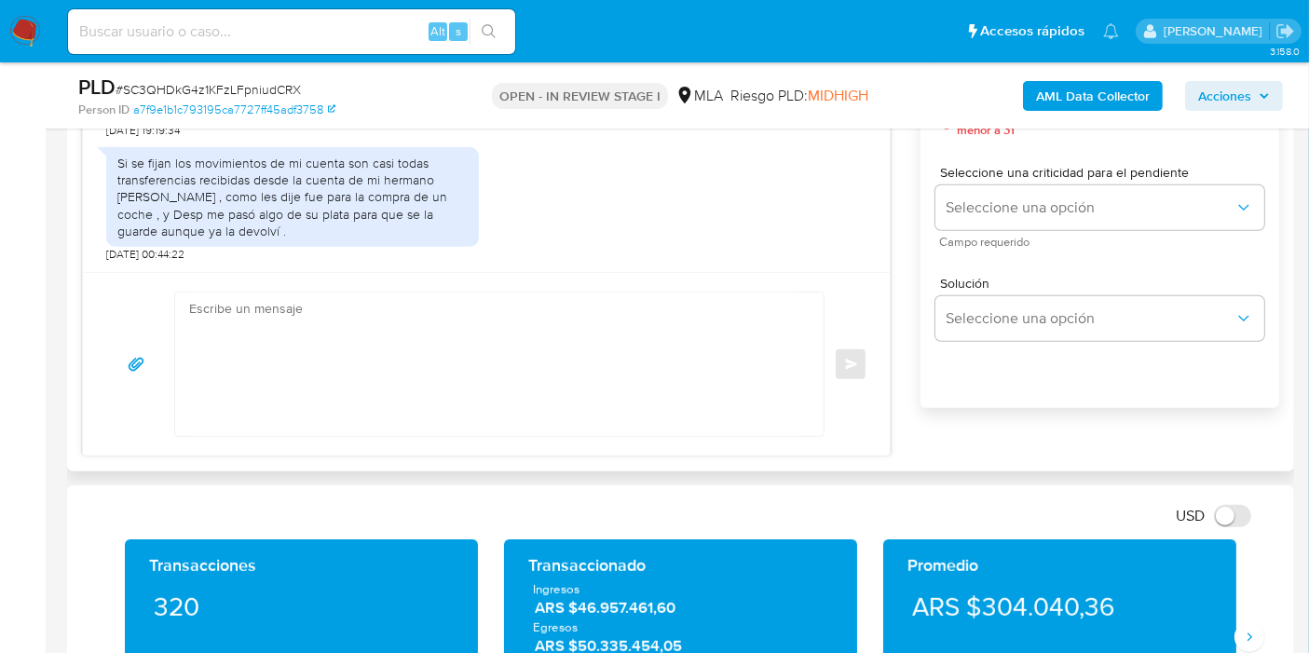
click at [602, 367] on textarea at bounding box center [494, 364] width 611 height 143
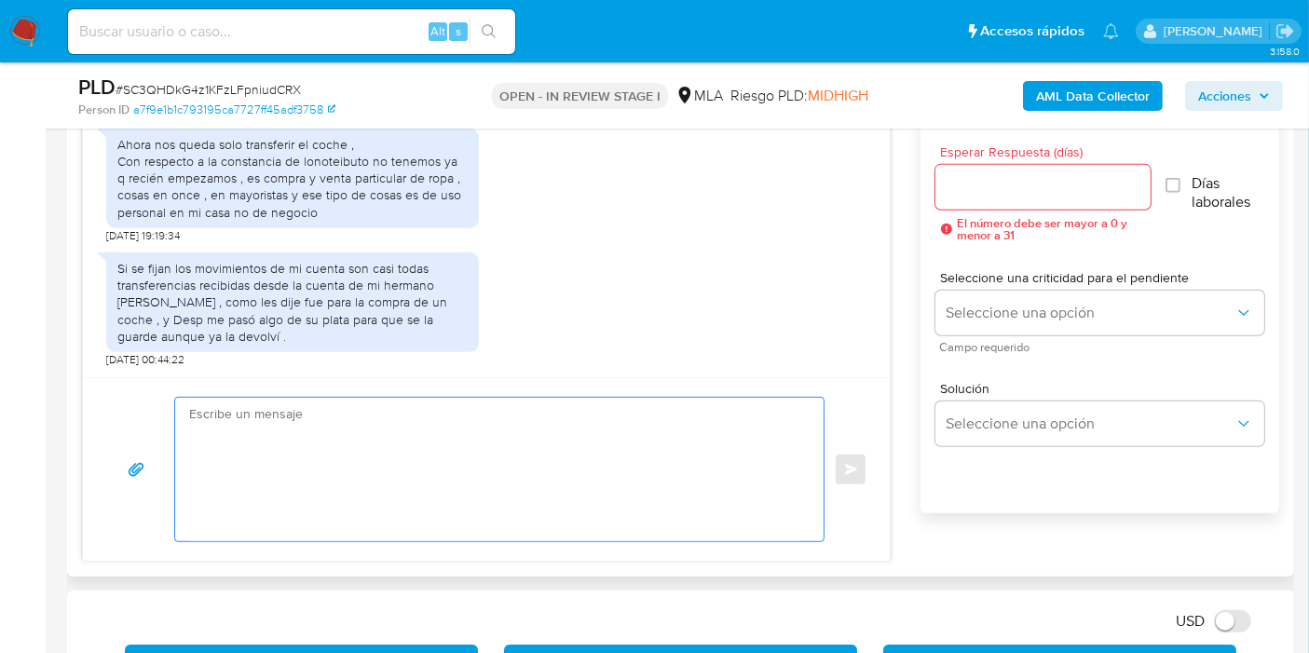
scroll to position [932, 0]
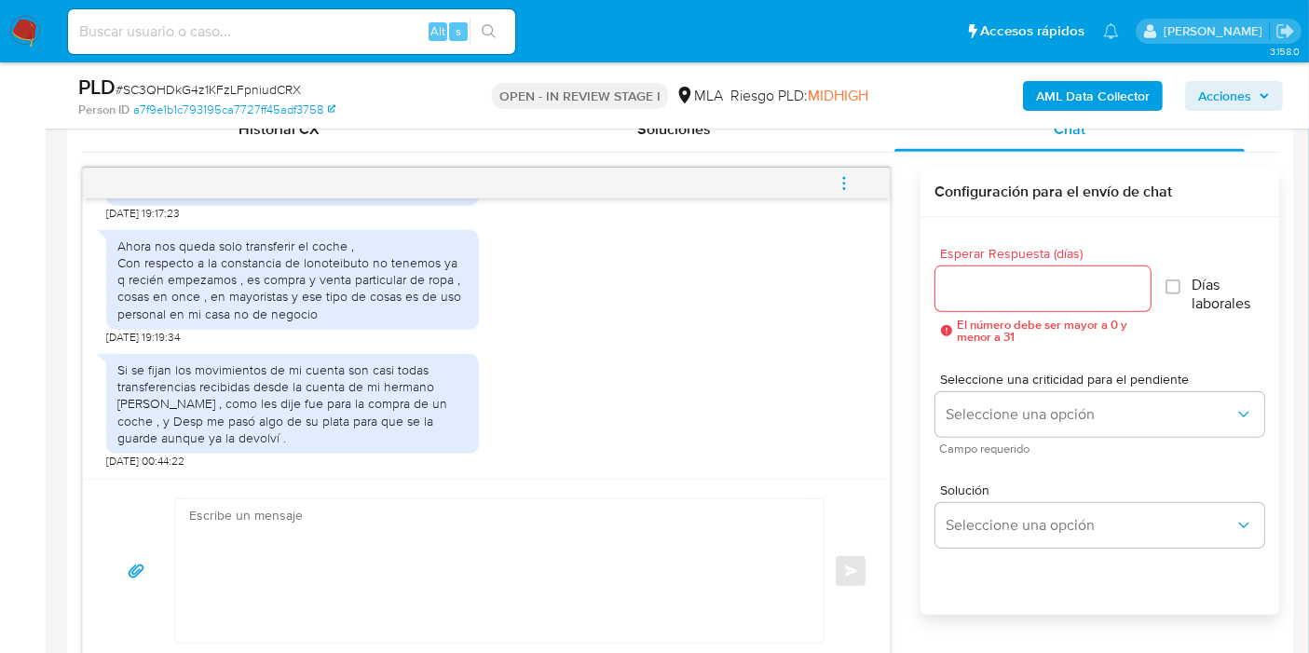
drag, startPoint x: 356, startPoint y: 476, endPoint x: 185, endPoint y: 521, distance: 176.3
click at [194, 521] on div "18/08/2025 17:38:49 Hola buenas tardes, tengo trabajo particular , compro y ven…" at bounding box center [486, 416] width 809 height 496
click at [185, 521] on div at bounding box center [494, 570] width 639 height 143
click at [298, 525] on textarea at bounding box center [494, 570] width 611 height 143
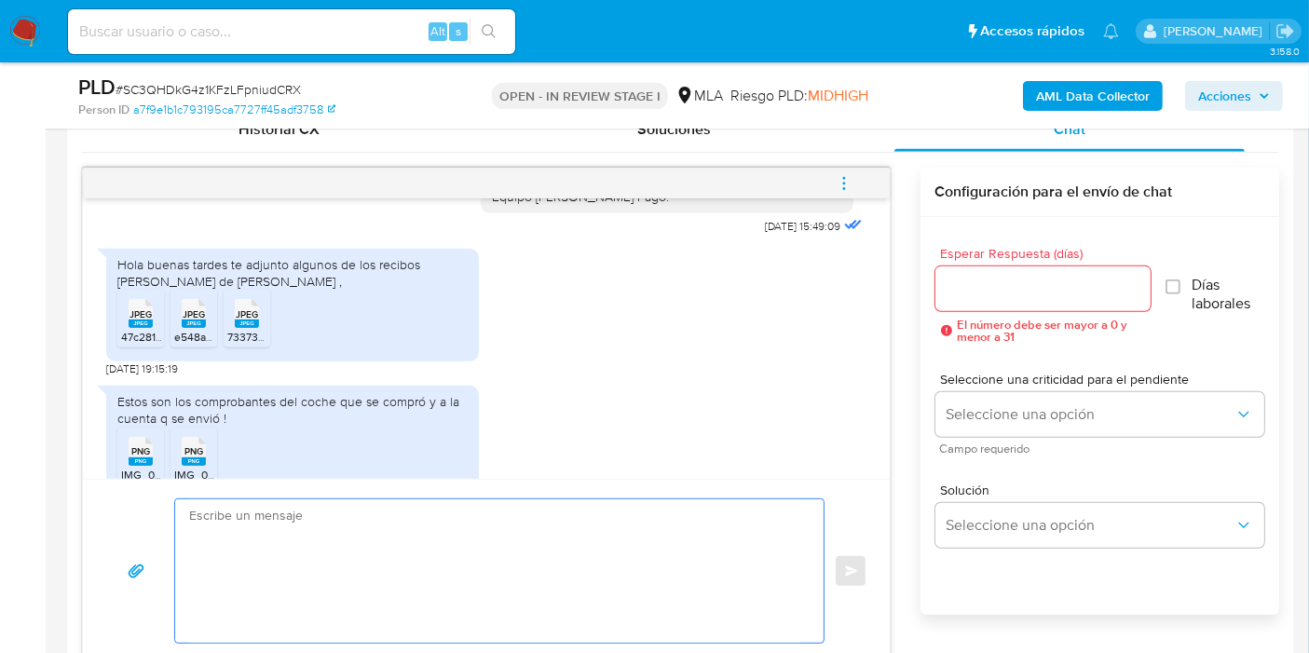
scroll to position [1712, 0]
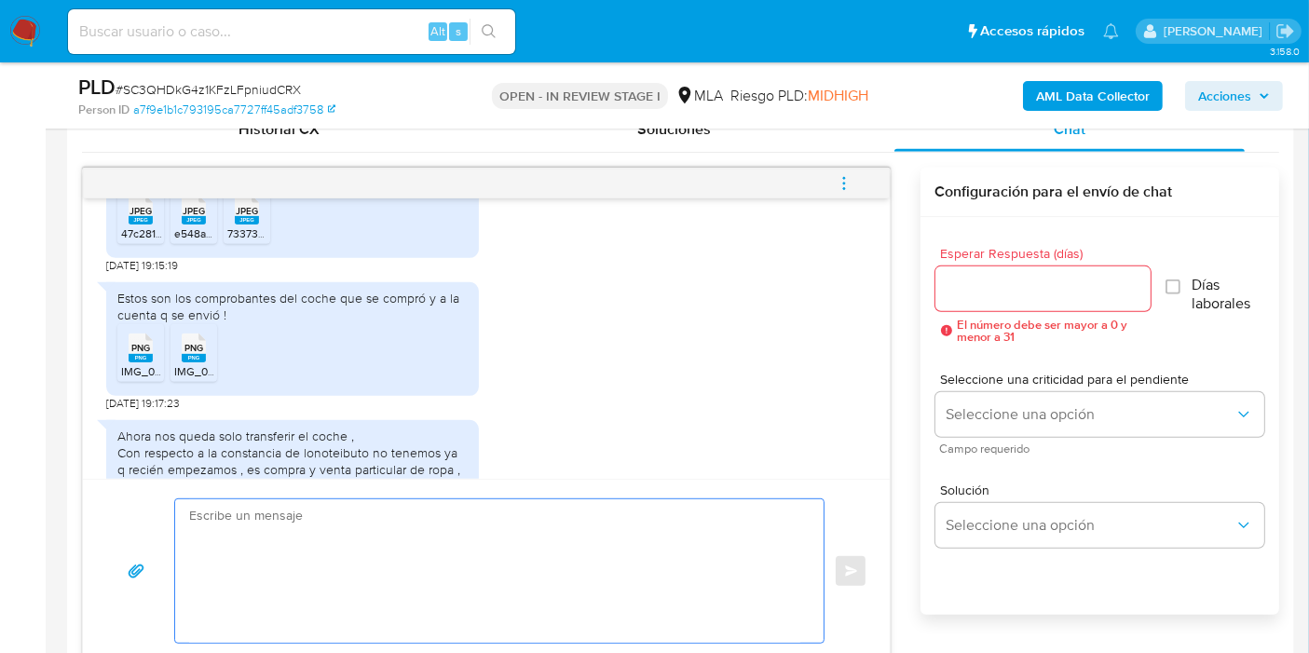
click at [143, 354] on span "PNG" at bounding box center [140, 348] width 19 height 12
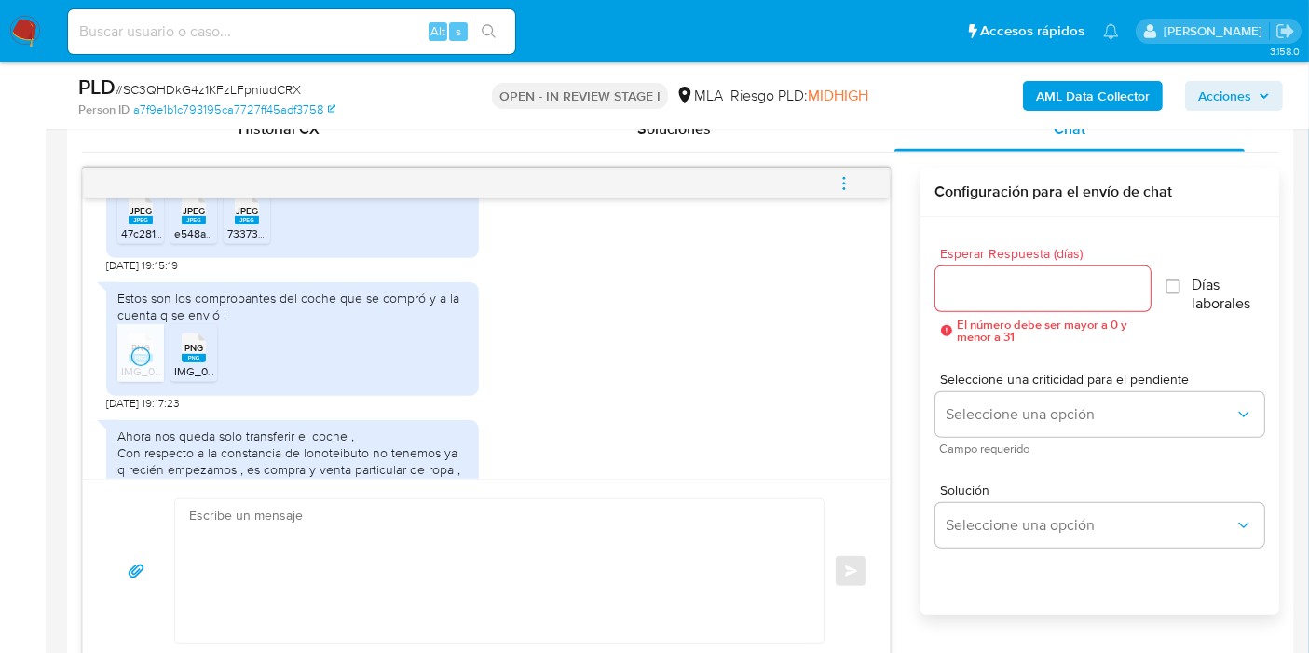
click at [202, 354] on span "PNG" at bounding box center [193, 348] width 19 height 12
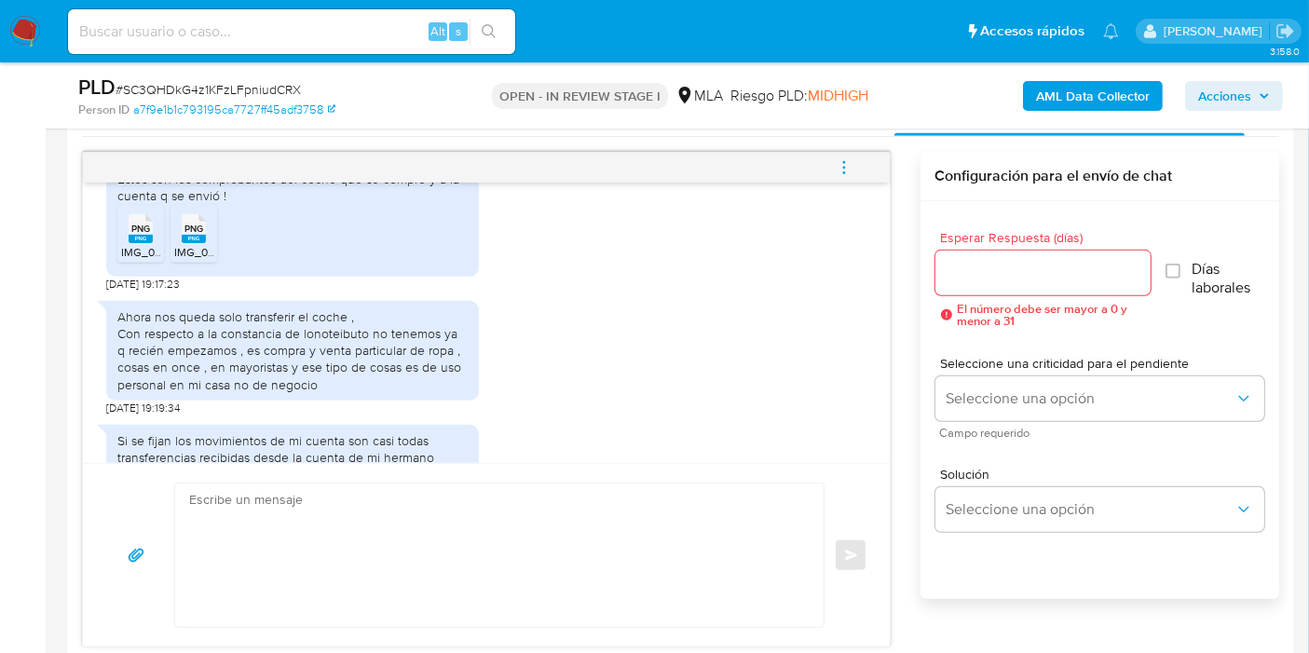
scroll to position [1035, 0]
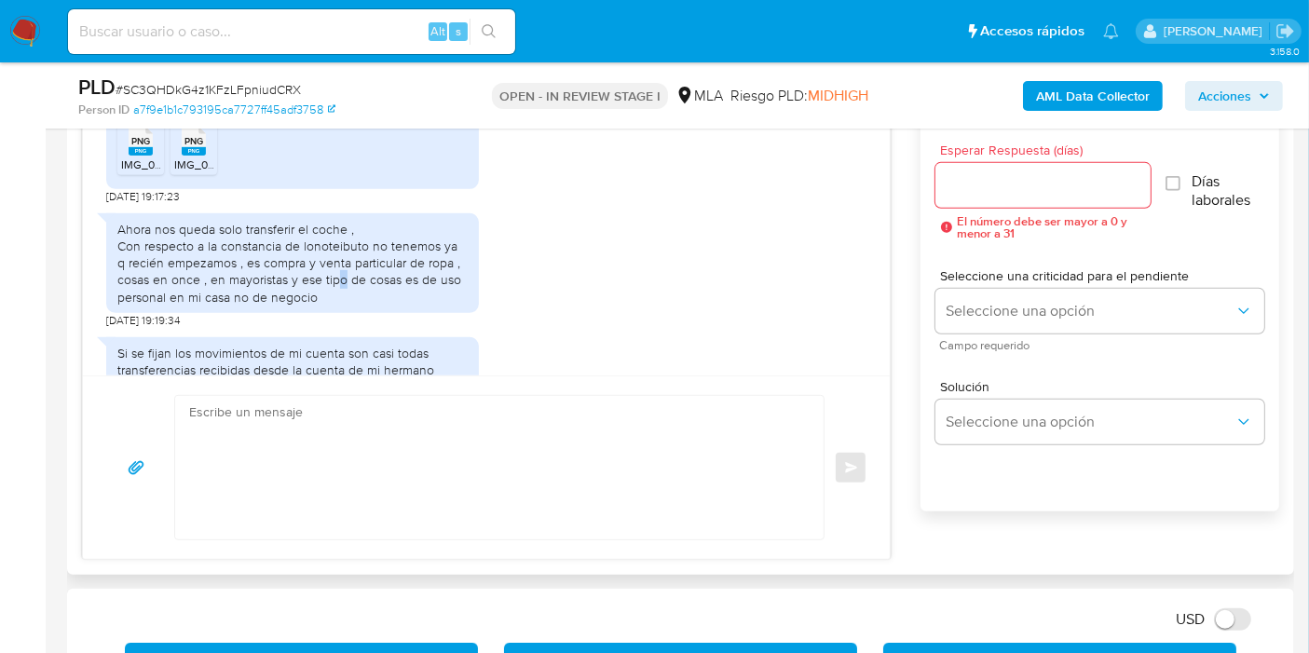
click at [341, 297] on div "Ahora nos queda solo transferir el coche , Con respecto a la constancia de lono…" at bounding box center [292, 263] width 350 height 85
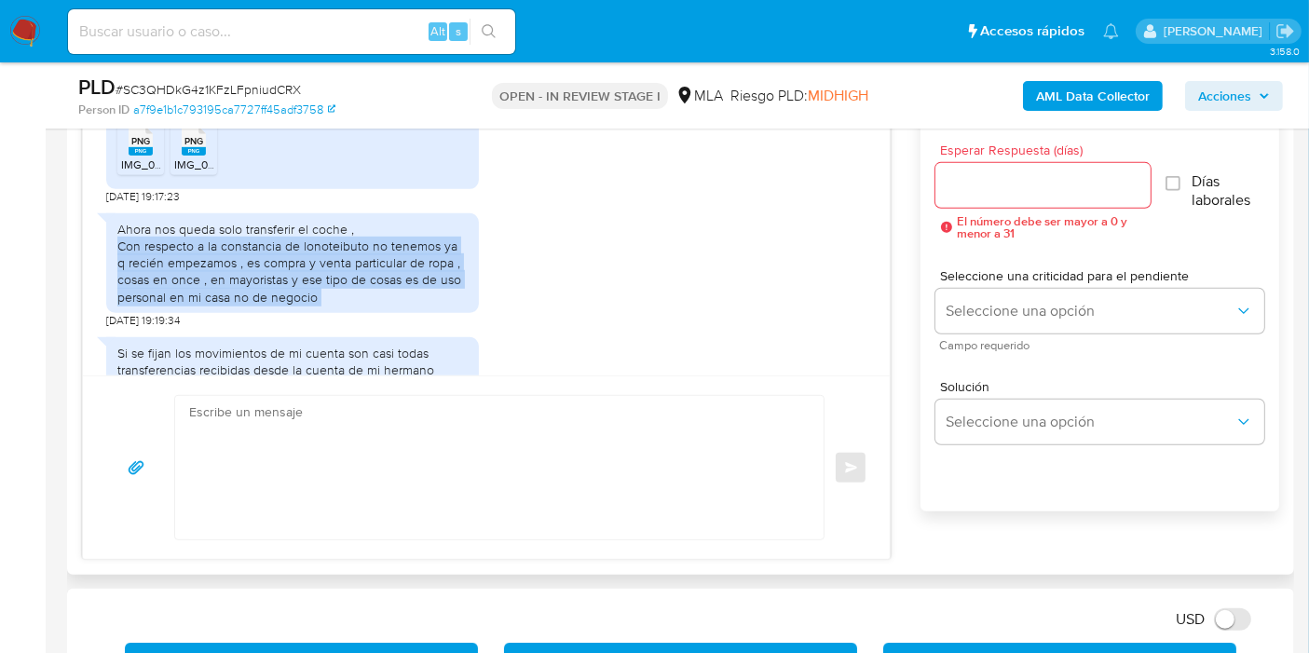
click at [341, 297] on div "Ahora nos queda solo transferir el coche , Con respecto a la constancia de lono…" at bounding box center [292, 263] width 350 height 85
click at [348, 295] on div "Ahora nos queda solo transferir el coche , Con respecto a la constancia de lono…" at bounding box center [292, 263] width 350 height 85
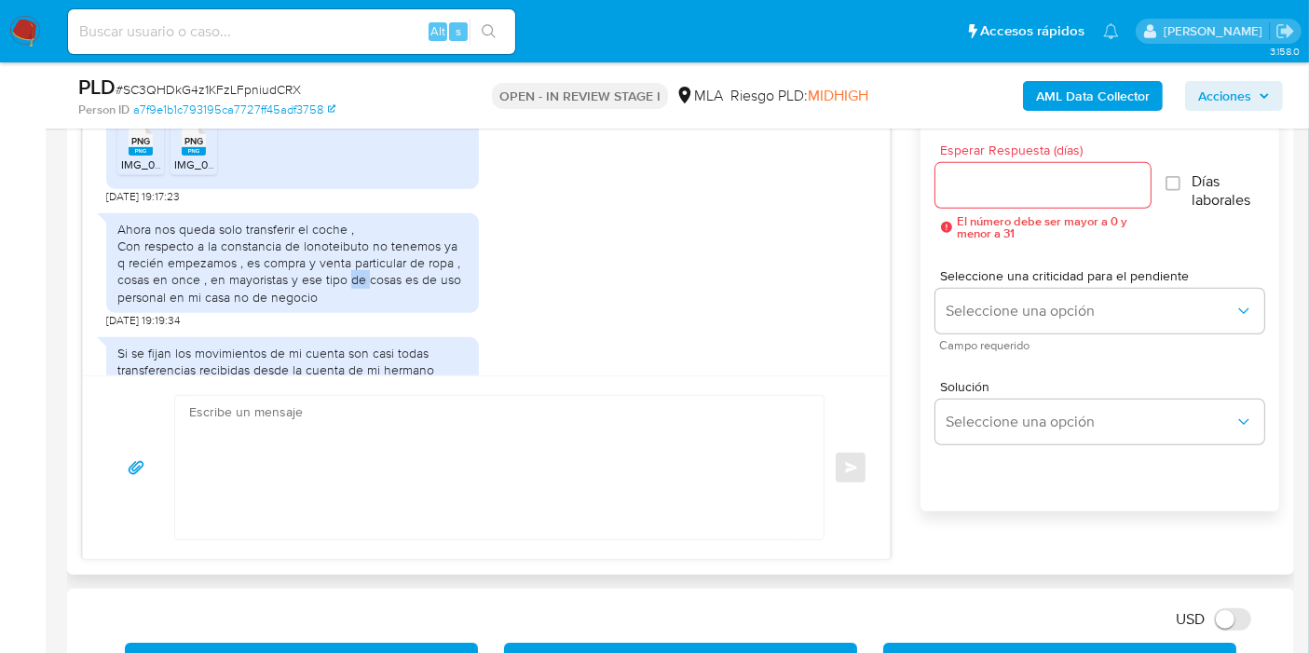
click at [348, 295] on div "Ahora nos queda solo transferir el coche , Con respecto a la constancia de lono…" at bounding box center [292, 263] width 350 height 85
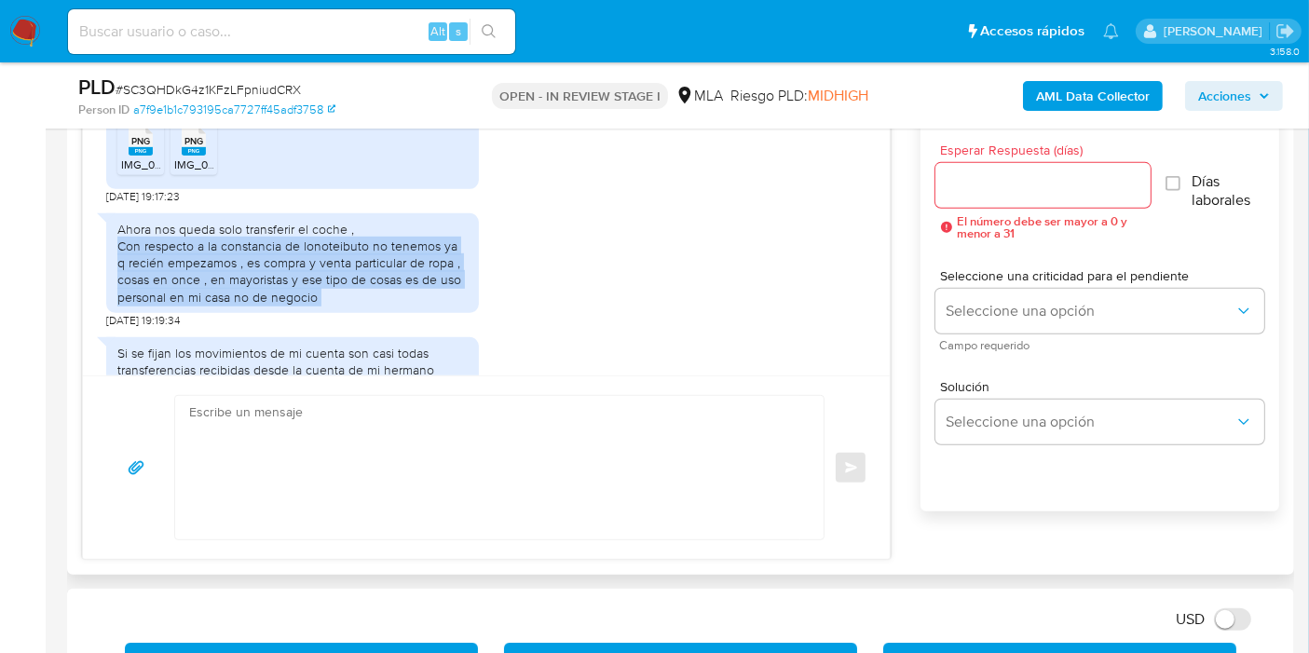
click at [348, 295] on div "Ahora nos queda solo transferir el coche , Con respecto a la constancia de lono…" at bounding box center [292, 263] width 350 height 85
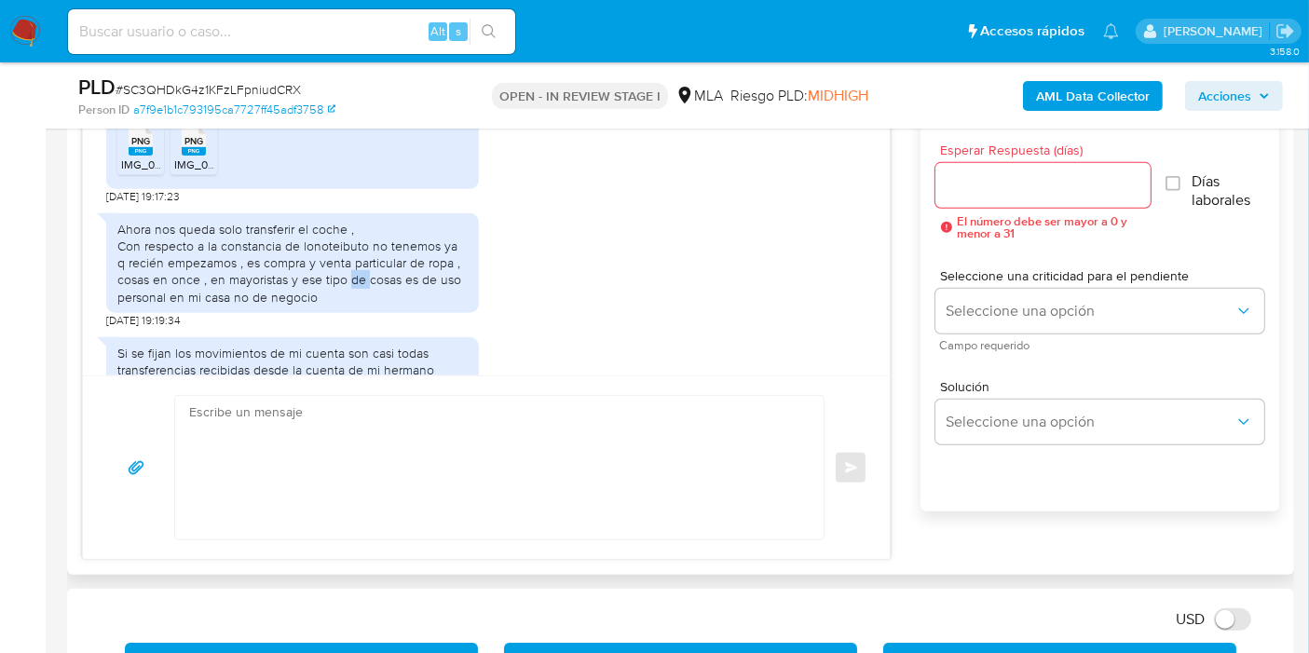
click at [348, 295] on div "Ahora nos queda solo transferir el coche , Con respecto a la constancia de lono…" at bounding box center [292, 263] width 350 height 85
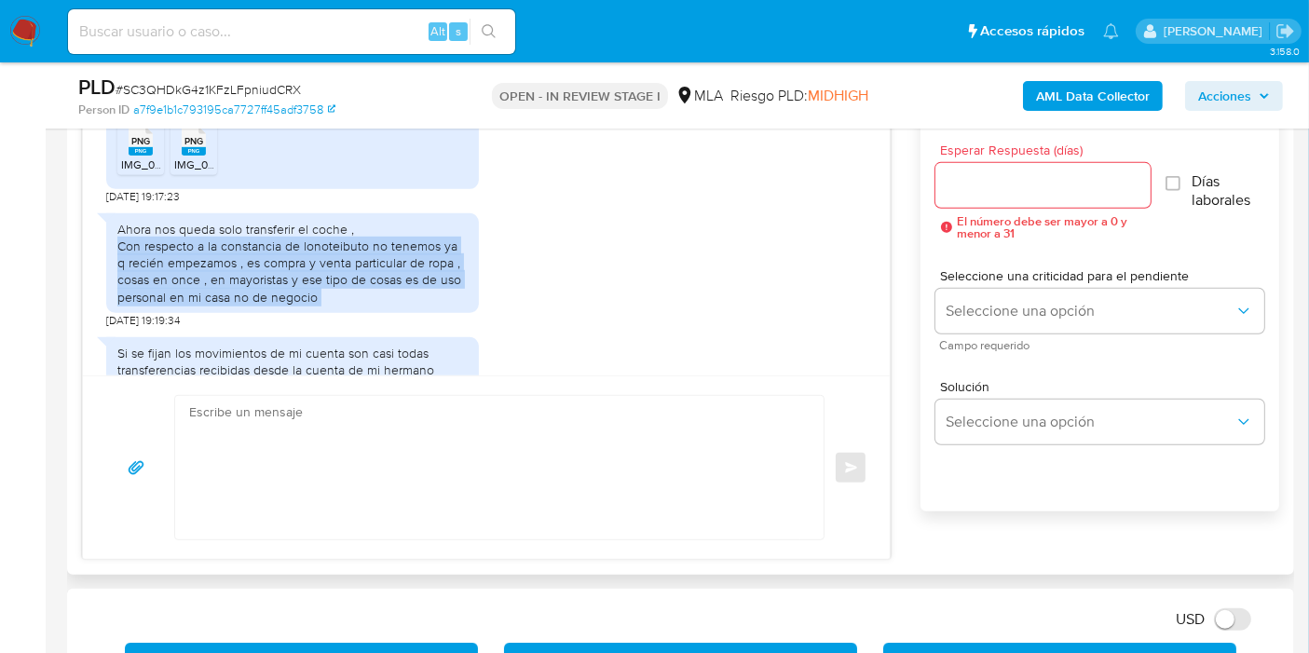
click at [348, 295] on div "Ahora nos queda solo transferir el coche , Con respecto a la constancia de lono…" at bounding box center [292, 263] width 350 height 85
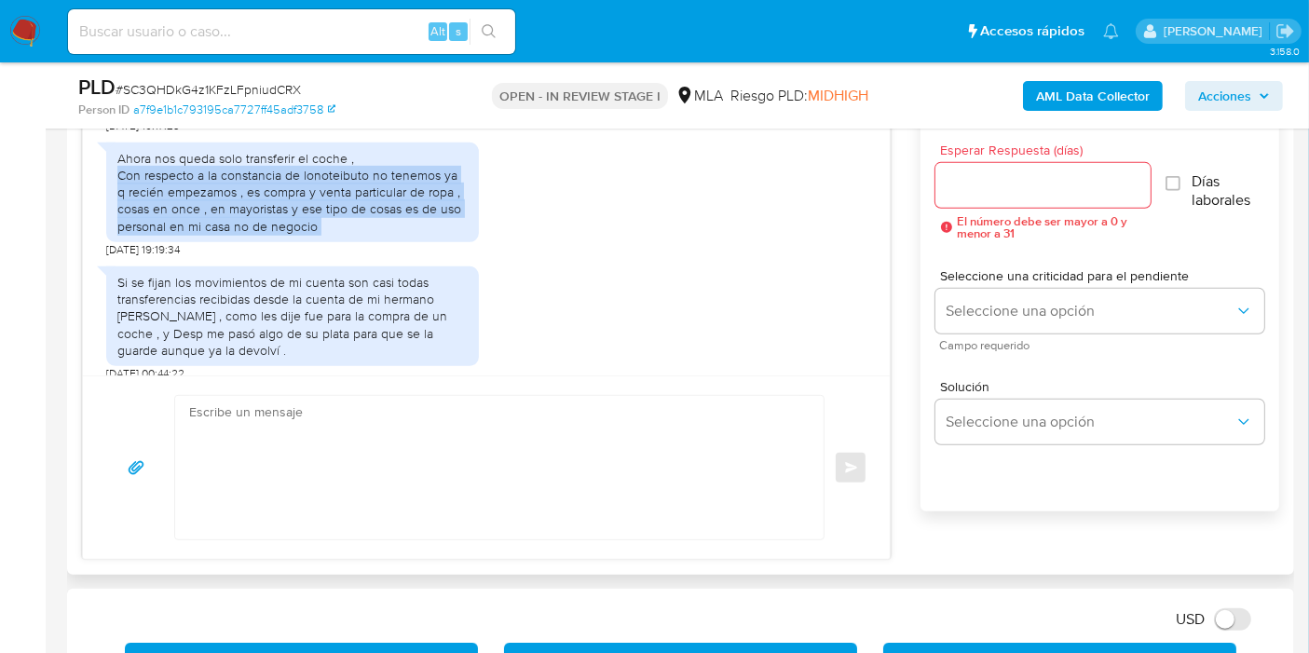
scroll to position [1919, 0]
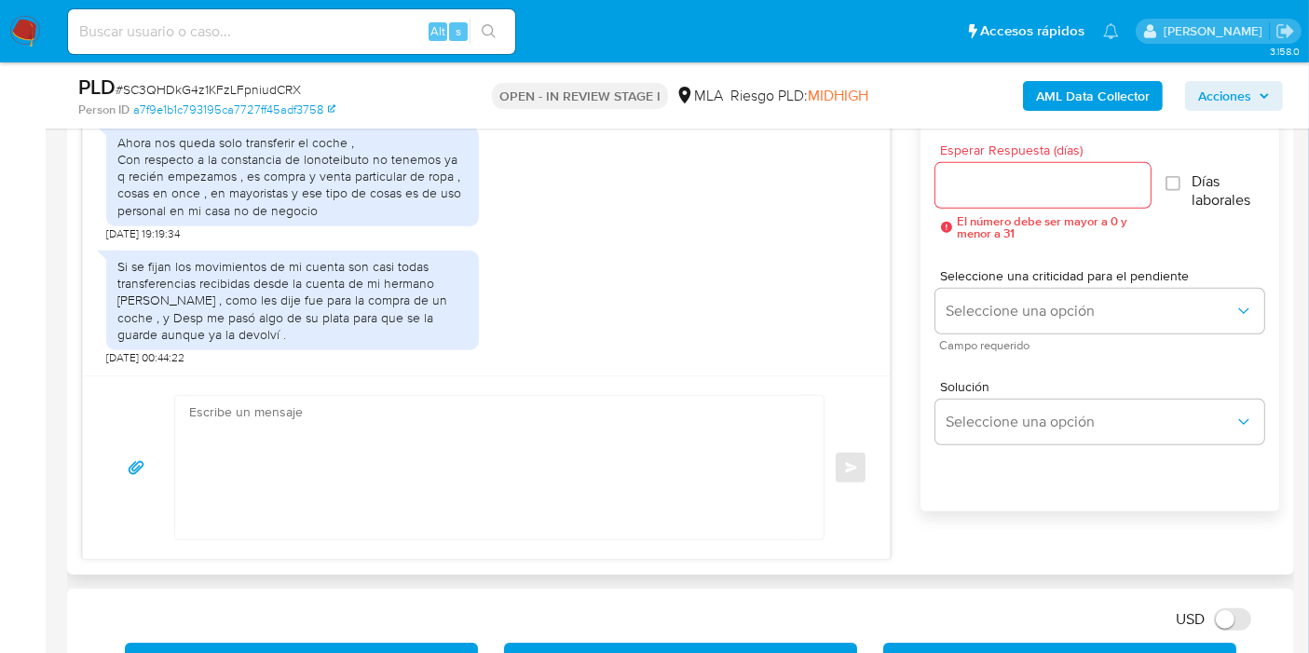
drag, startPoint x: 167, startPoint y: 334, endPoint x: 194, endPoint y: 312, distance: 34.5
click at [168, 331] on div "Si [PERSON_NAME] los movimientos de mi cuenta son casi todas transferencias rec…" at bounding box center [292, 300] width 350 height 85
click at [194, 312] on div "Si [PERSON_NAME] los movimientos de mi cuenta son casi todas transferencias rec…" at bounding box center [292, 300] width 350 height 85
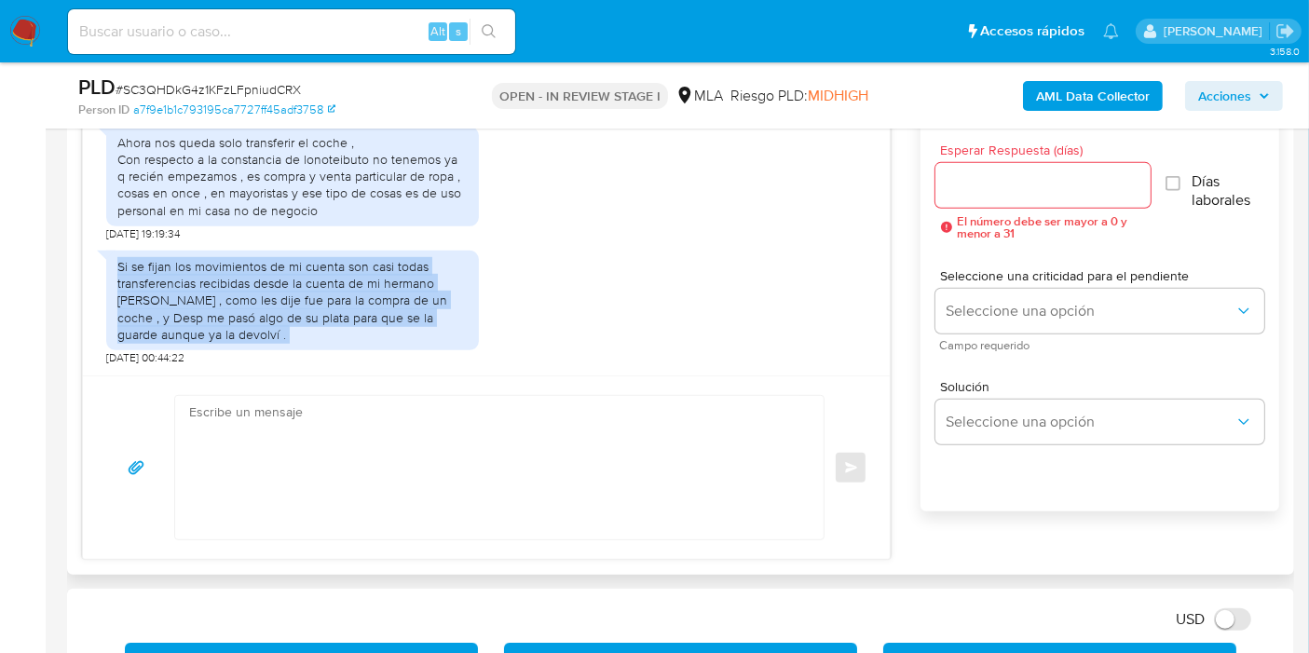
click at [194, 312] on div "Si [PERSON_NAME] los movimientos de mi cuenta son casi todas transferencias rec…" at bounding box center [292, 300] width 350 height 85
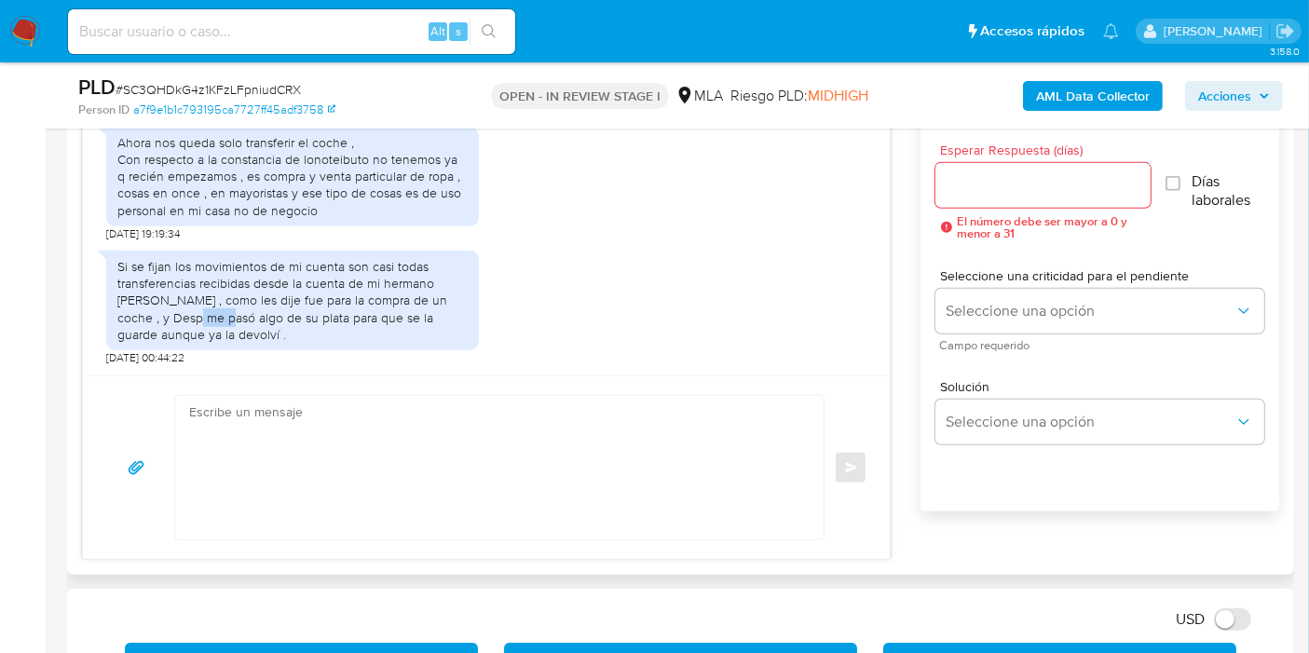
click at [194, 312] on div "Si [PERSON_NAME] los movimientos de mi cuenta son casi todas transferencias rec…" at bounding box center [292, 300] width 350 height 85
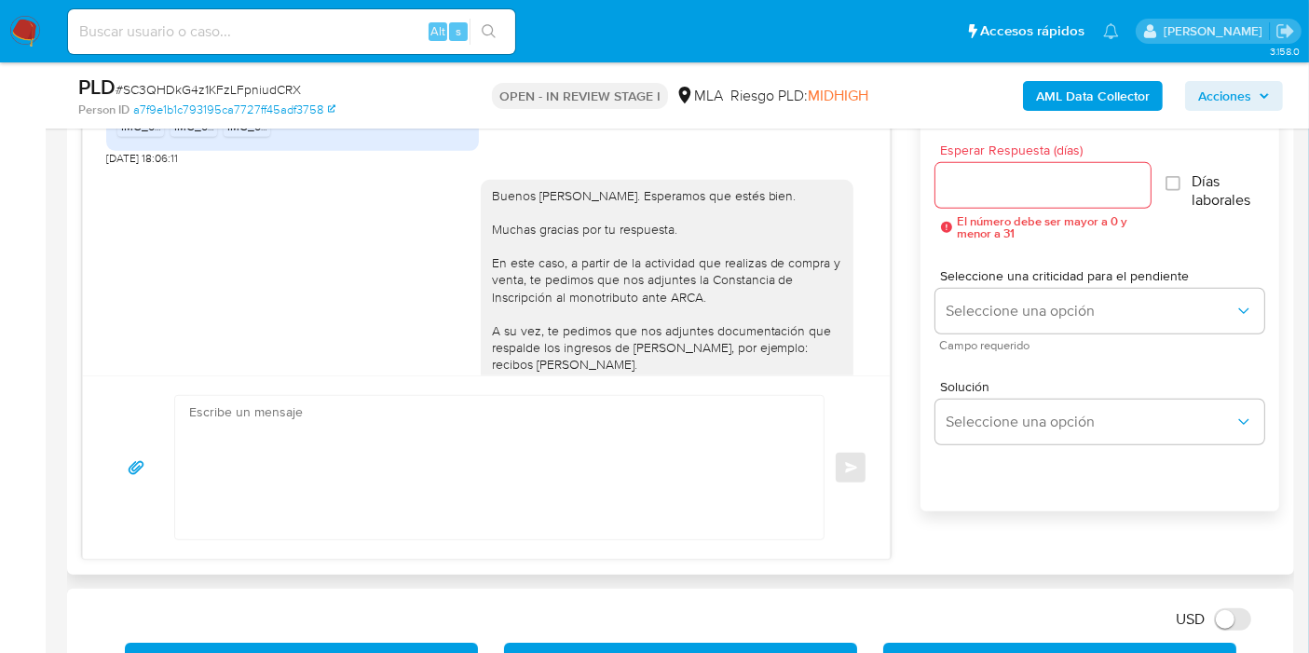
scroll to position [1091, 0]
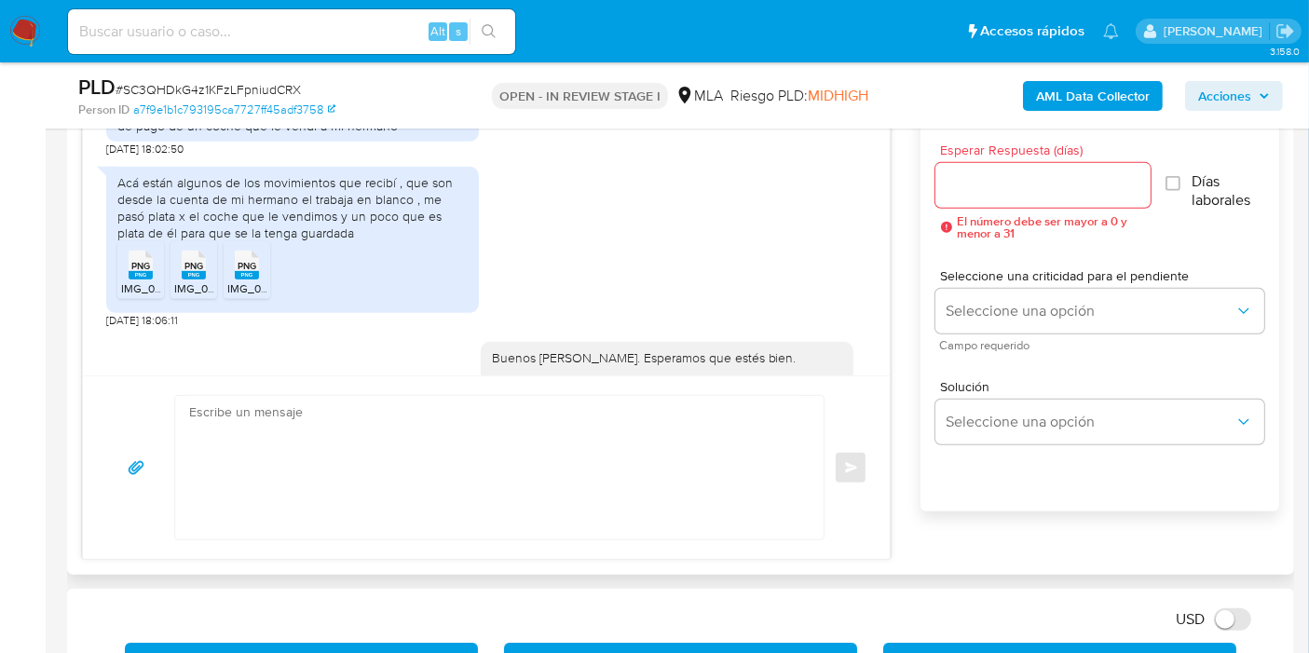
click at [234, 222] on div "Acá están algunos de los movimientos que recibí , que son desde la cuenta de mi…" at bounding box center [292, 208] width 350 height 68
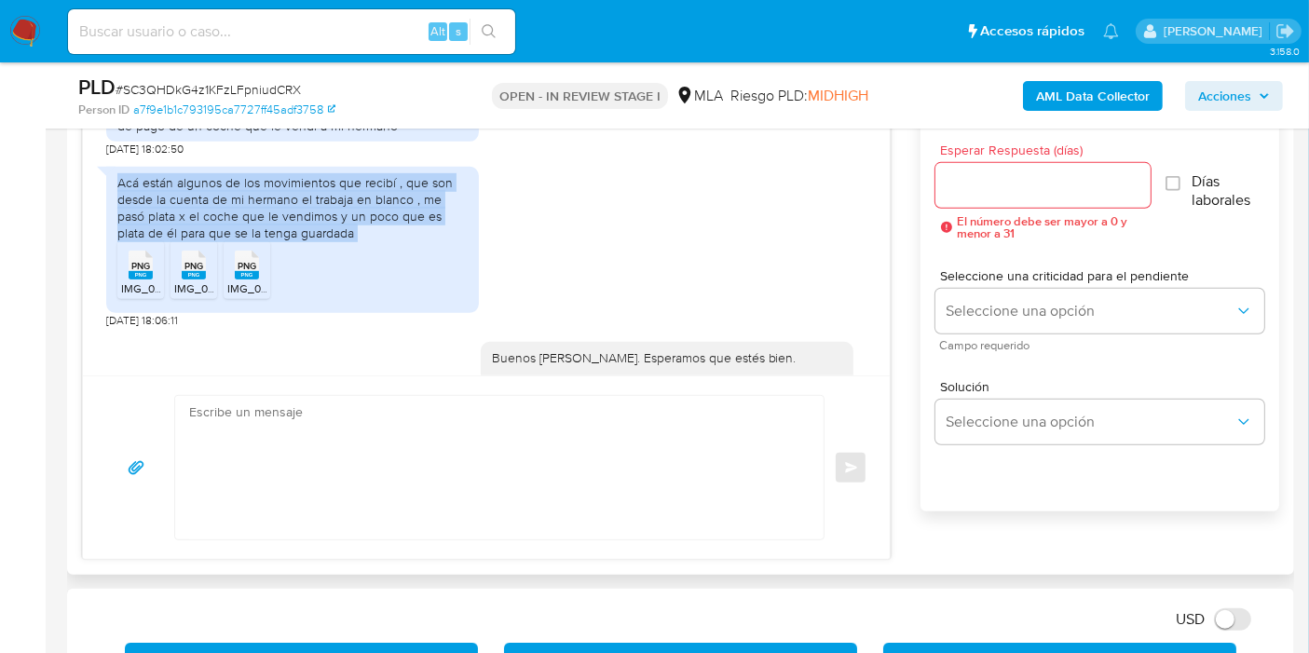
click at [234, 222] on div "Acá están algunos de los movimientos que recibí , que son desde la cuenta de mi…" at bounding box center [292, 208] width 350 height 68
copy div "Acá están algunos de los movimientos que recibí , que son desde la cuenta de mi…"
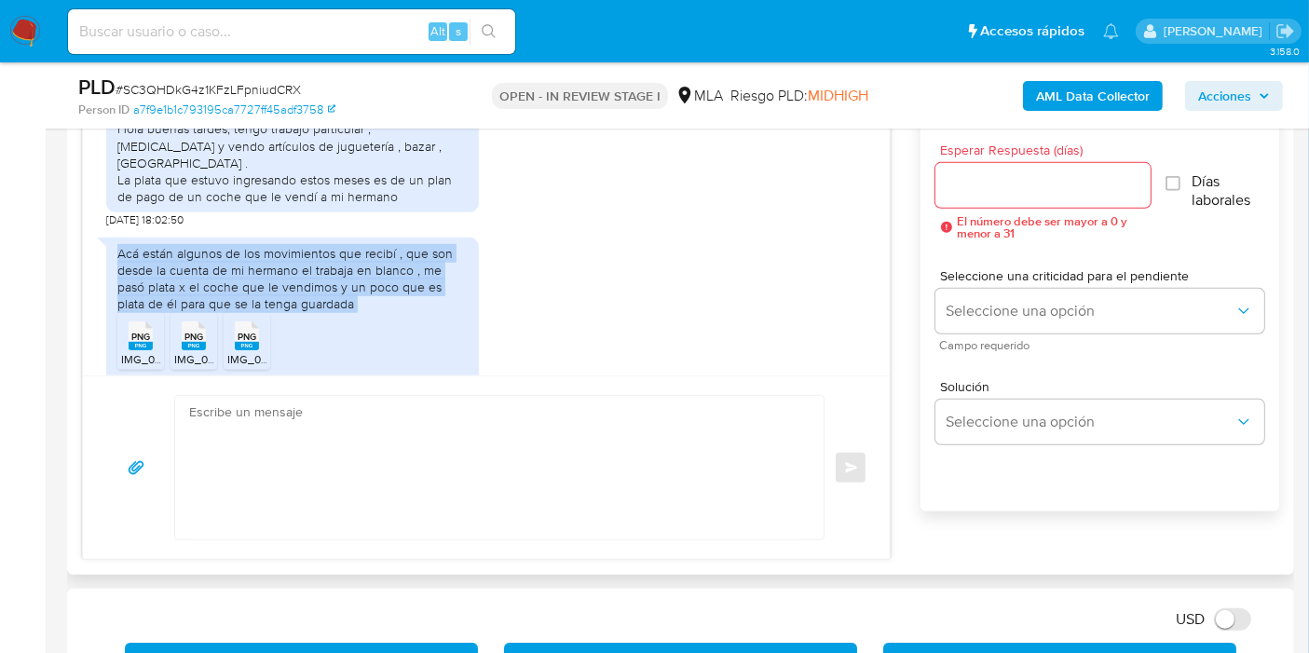
scroll to position [988, 0]
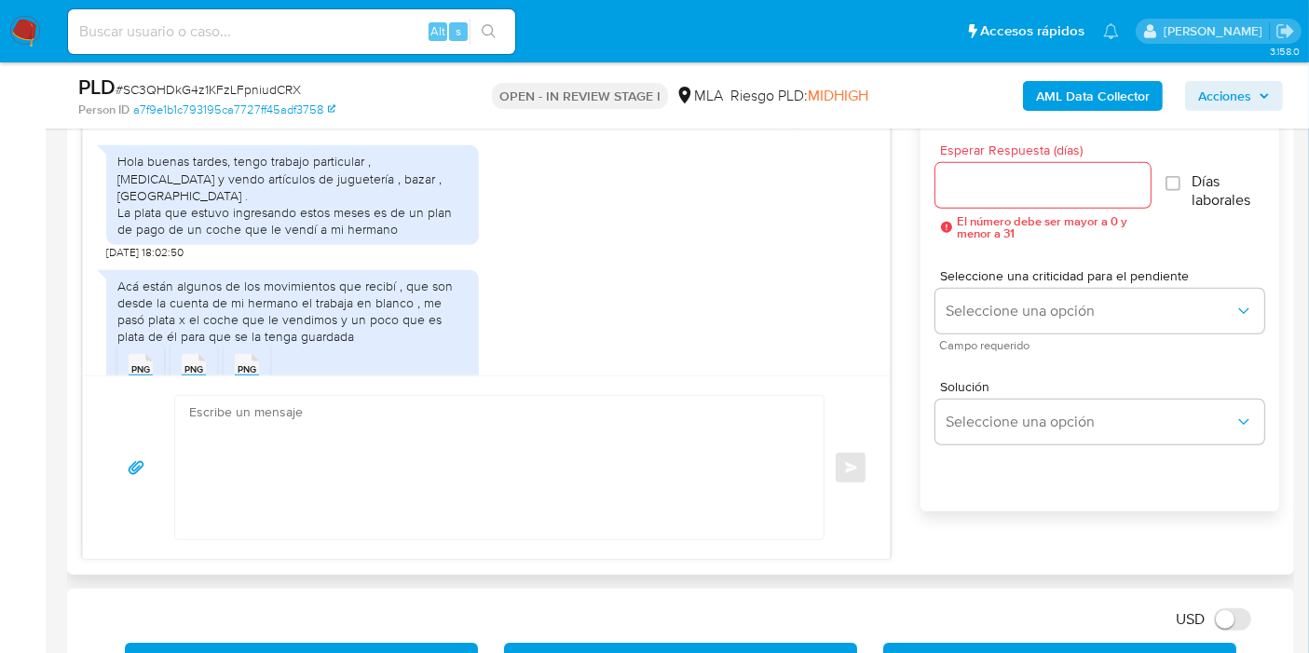
click at [423, 238] on div "Hola buenas tardes, tengo trabajo particular , [MEDICAL_DATA] y vendo artículos…" at bounding box center [292, 195] width 350 height 85
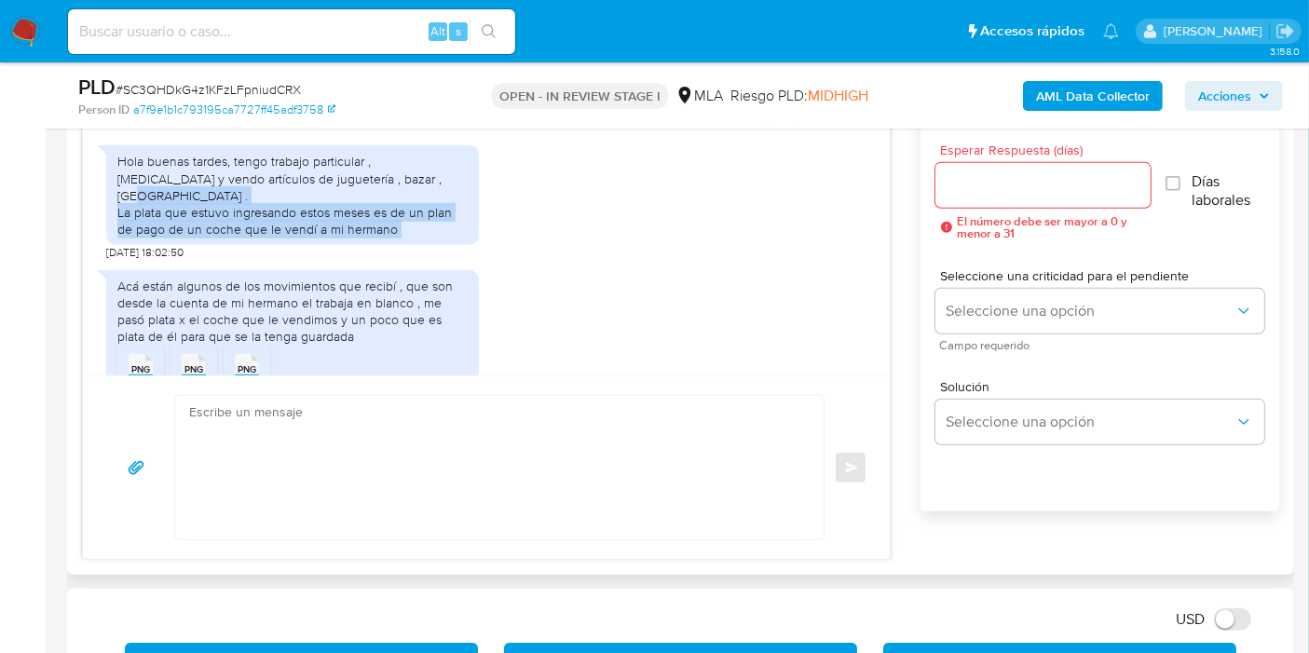
click at [423, 238] on div "Hola buenas tardes, tengo trabajo particular , [MEDICAL_DATA] y vendo artículos…" at bounding box center [292, 195] width 350 height 85
click at [390, 229] on div "Hola buenas tardes, tengo trabajo particular , [MEDICAL_DATA] y vendo artículos…" at bounding box center [292, 195] width 350 height 85
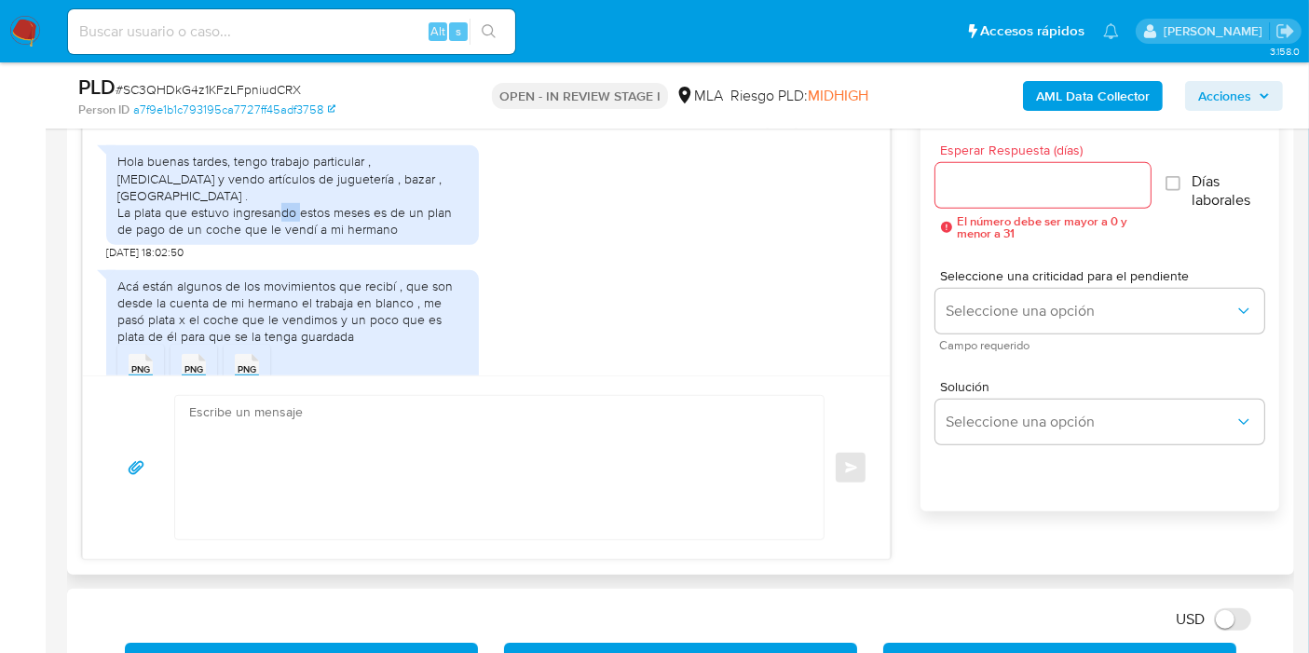
click at [390, 229] on div "Hola buenas tardes, tengo trabajo particular , [MEDICAL_DATA] y vendo artículos…" at bounding box center [292, 195] width 350 height 85
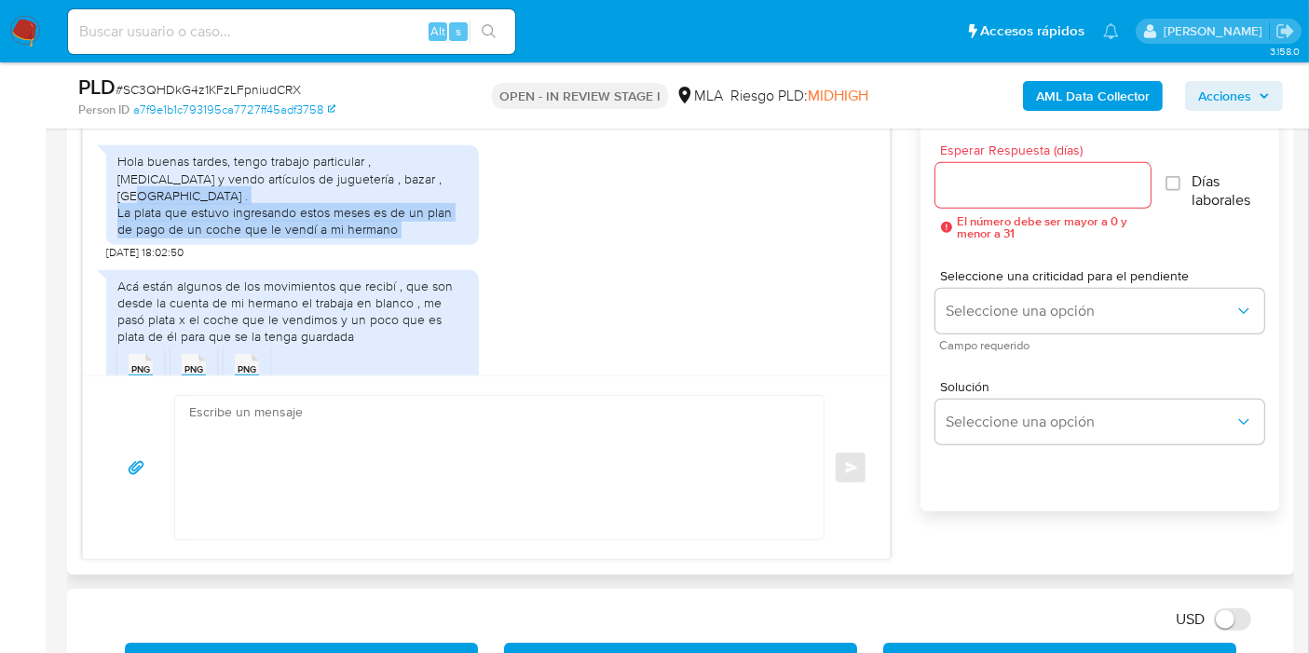
click at [390, 229] on div "Hola buenas tardes, tengo trabajo particular , [MEDICAL_DATA] y vendo artículos…" at bounding box center [292, 195] width 350 height 85
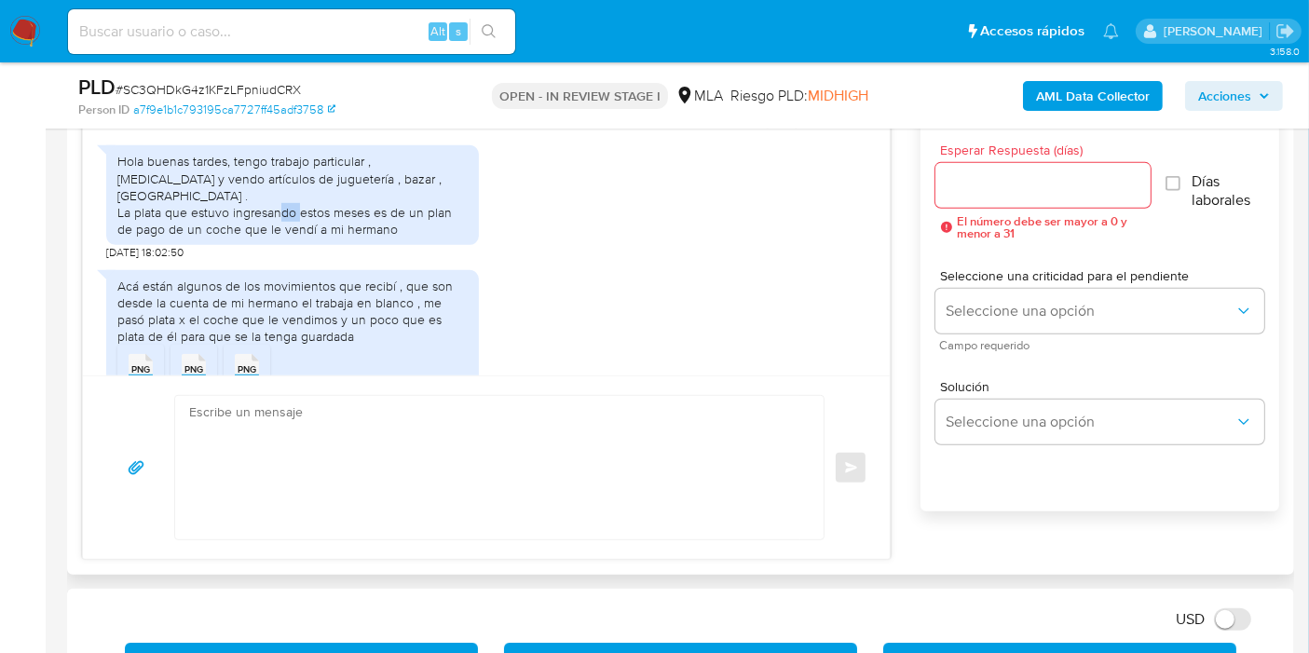
click at [390, 229] on div "Hola buenas tardes, tengo trabajo particular , [MEDICAL_DATA] y vendo artículos…" at bounding box center [292, 195] width 350 height 85
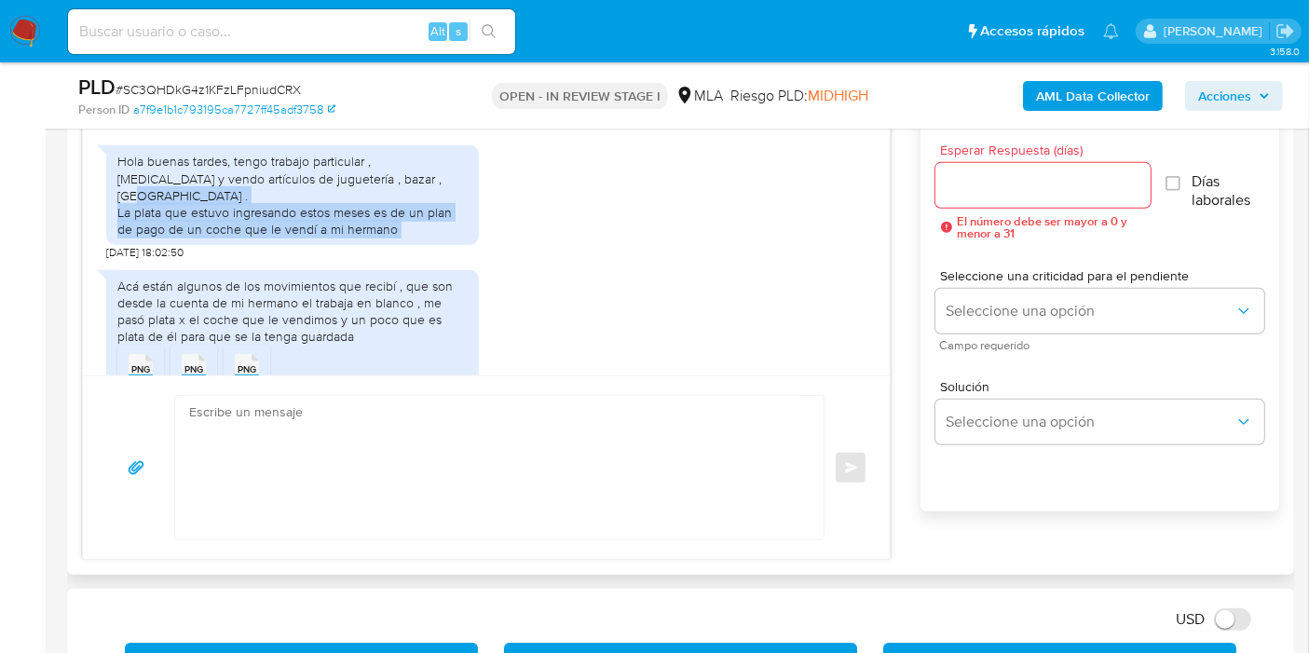
click at [390, 229] on div "Hola buenas tardes, tengo trabajo particular , [MEDICAL_DATA] y vendo artículos…" at bounding box center [292, 195] width 350 height 85
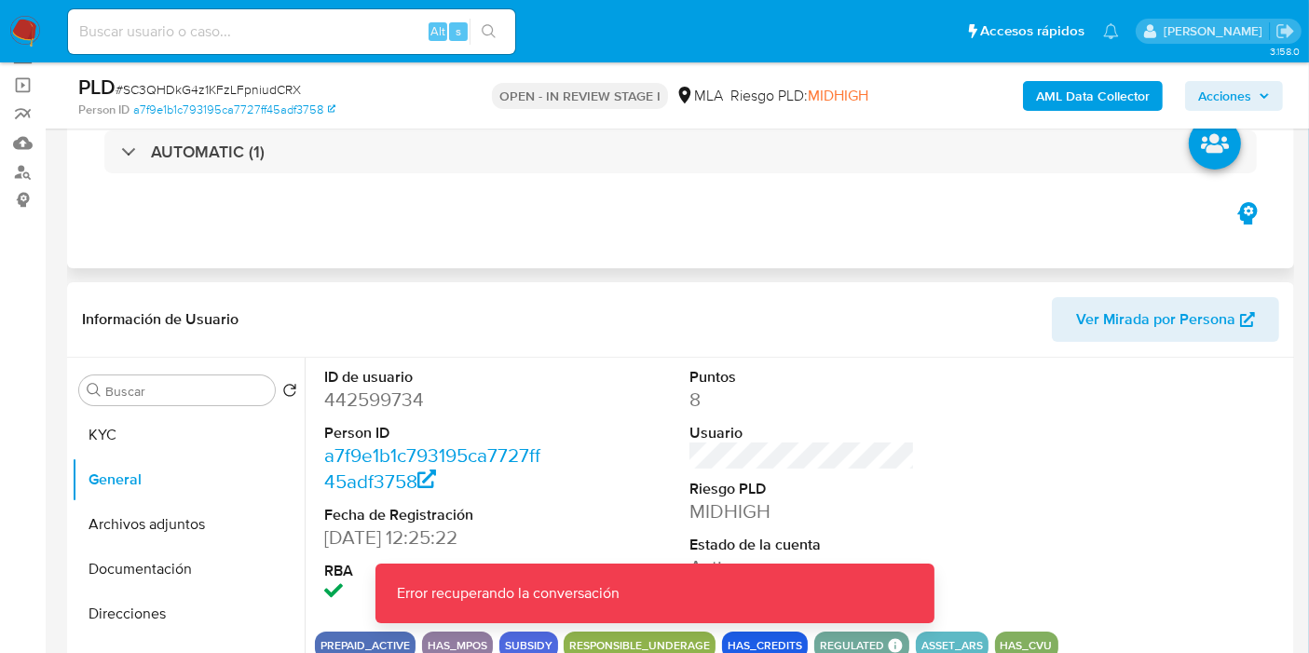
scroll to position [0, 0]
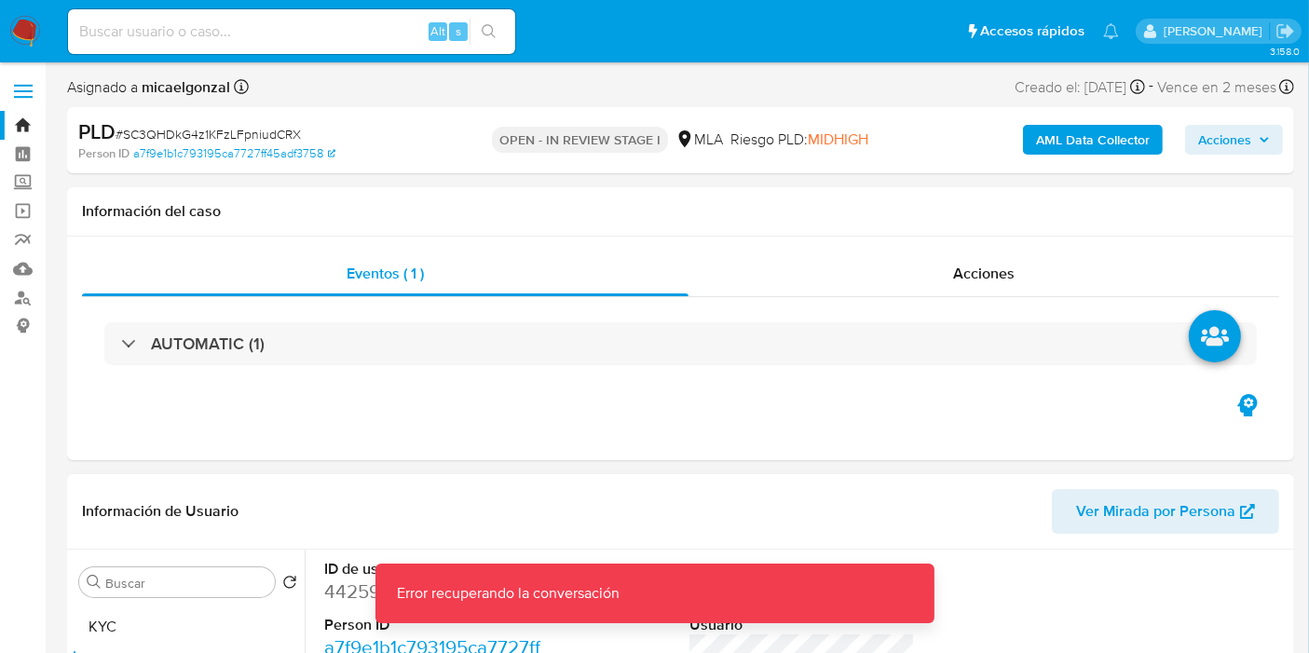
click at [139, 614] on button "KYC" at bounding box center [181, 627] width 218 height 45
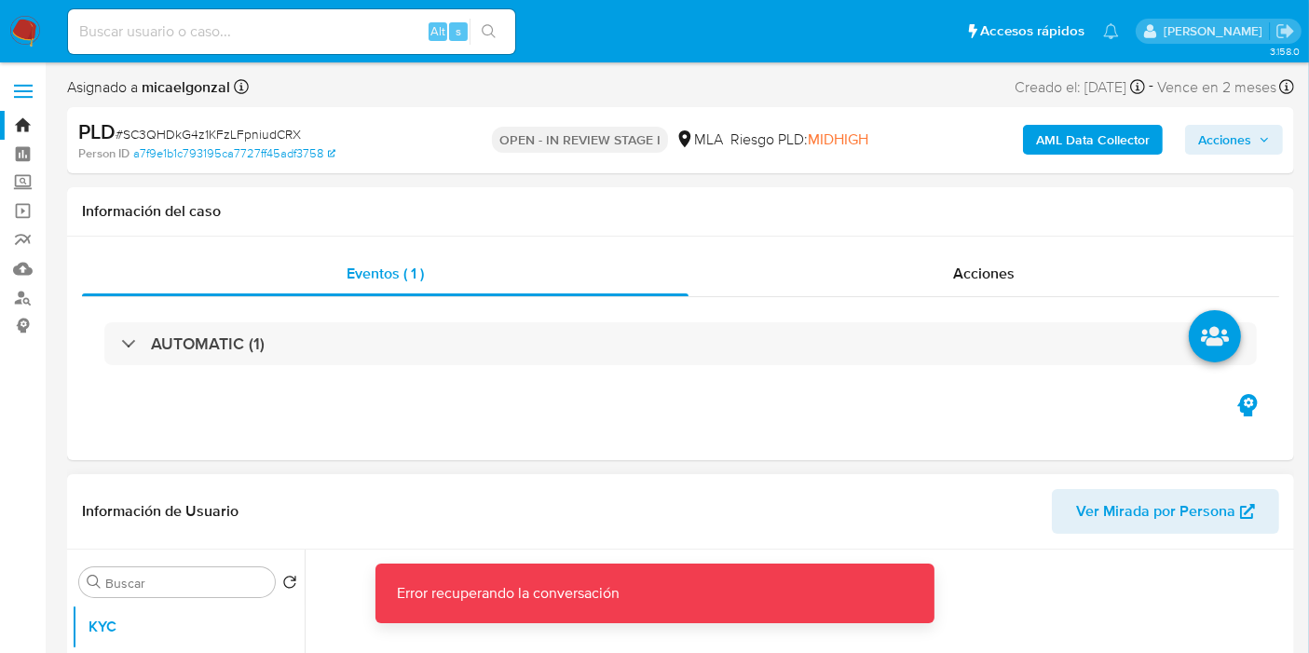
scroll to position [310, 0]
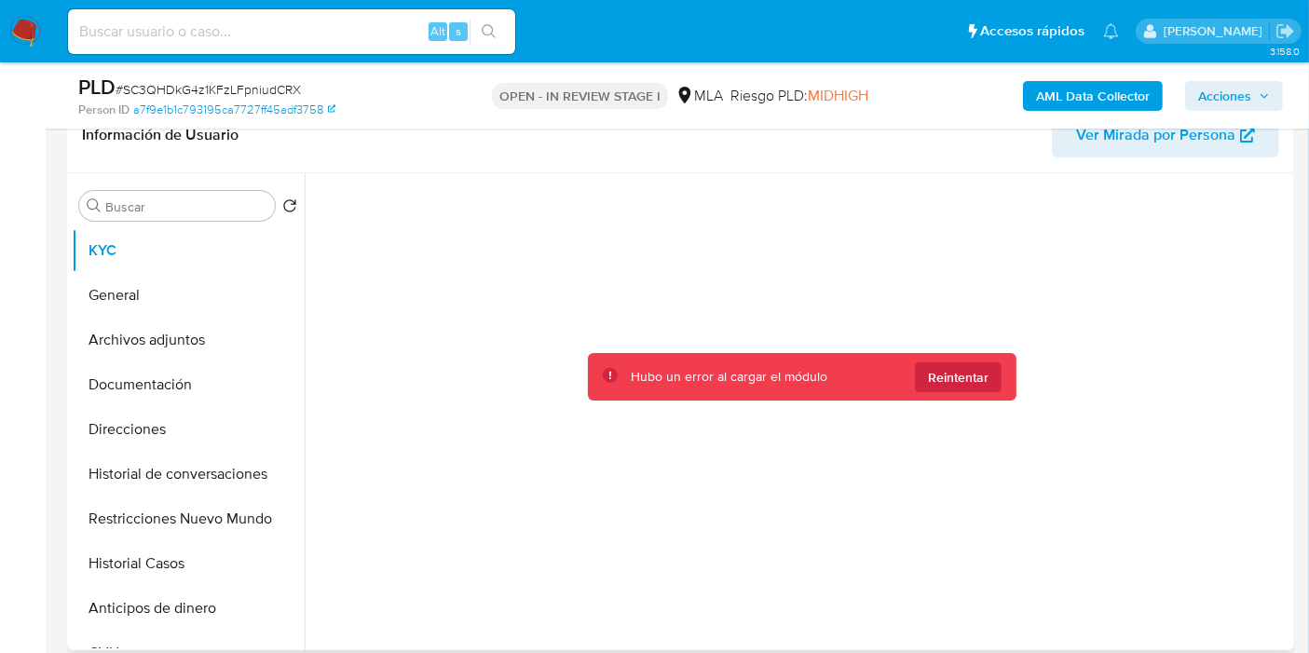
drag, startPoint x: 1007, startPoint y: 413, endPoint x: 990, endPoint y: 360, distance: 55.7
click at [1004, 397] on div "Hubo un error al cargar el módulo Reintentar" at bounding box center [802, 407] width 975 height 468
click at [990, 360] on div "Hubo un error al cargar el módulo Reintentar" at bounding box center [802, 377] width 429 height 48
click at [601, 200] on div at bounding box center [802, 407] width 975 height 468
click at [30, 35] on img at bounding box center [25, 32] width 32 height 32
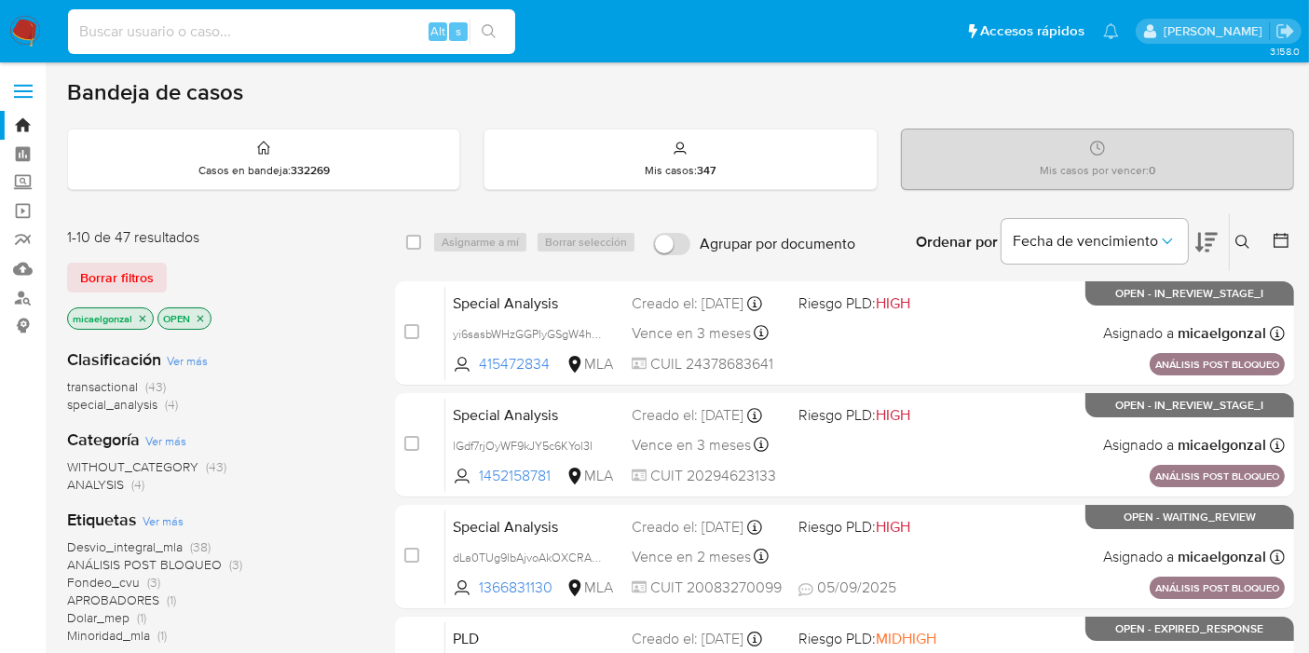
click at [391, 31] on input at bounding box center [291, 32] width 447 height 24
paste input "SC3QHDkG4z1KFzLFpniudCRX"
type input "SC3QHDkG4z1KFzLFpniudCRX"
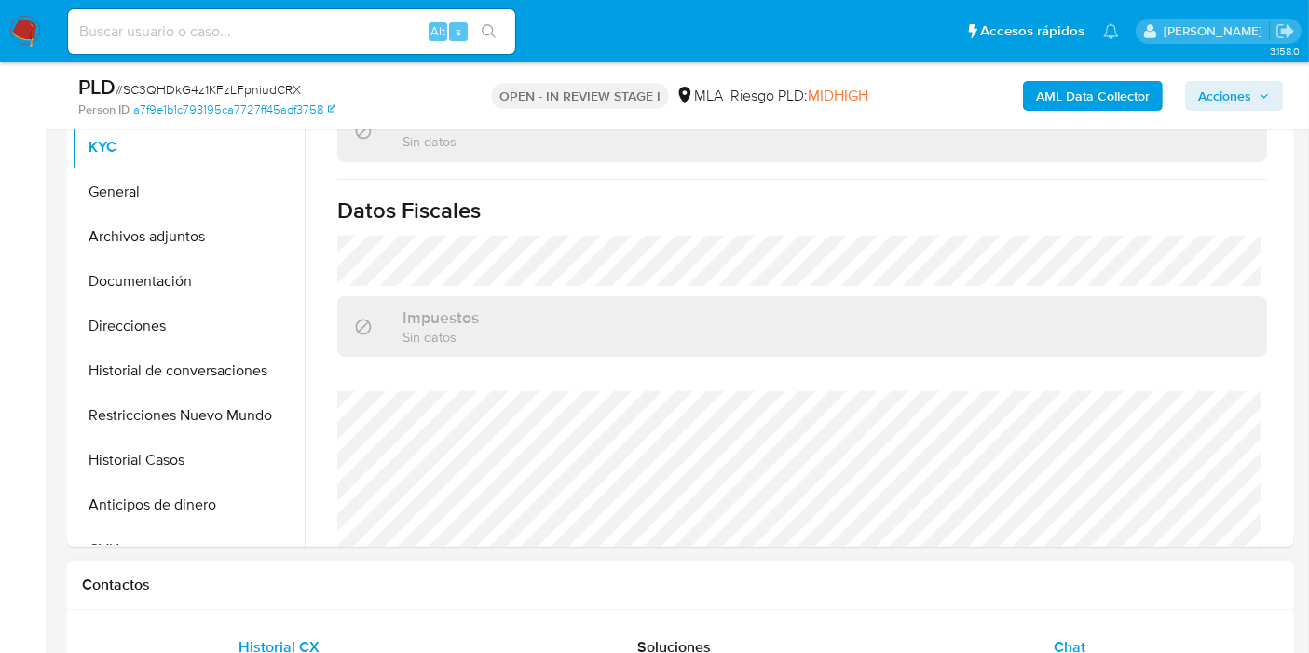
scroll to position [956, 0]
click at [1041, 637] on div "Chat" at bounding box center [1069, 647] width 350 height 45
select select "10"
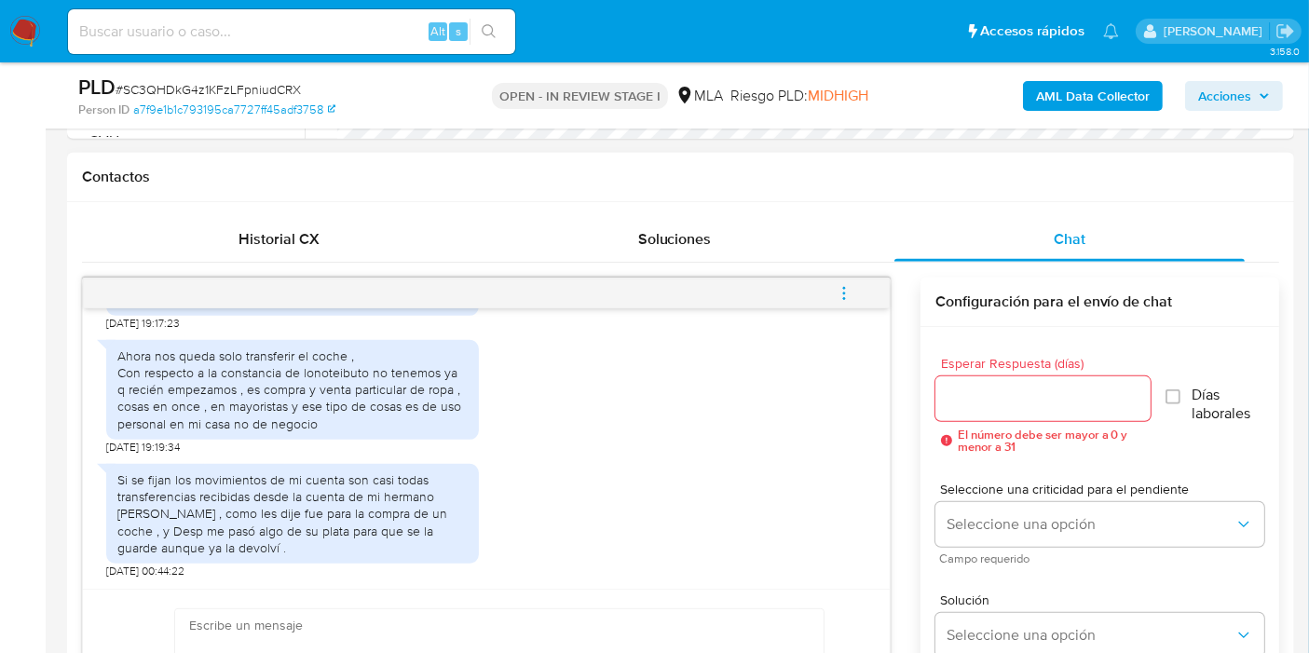
scroll to position [1035, 0]
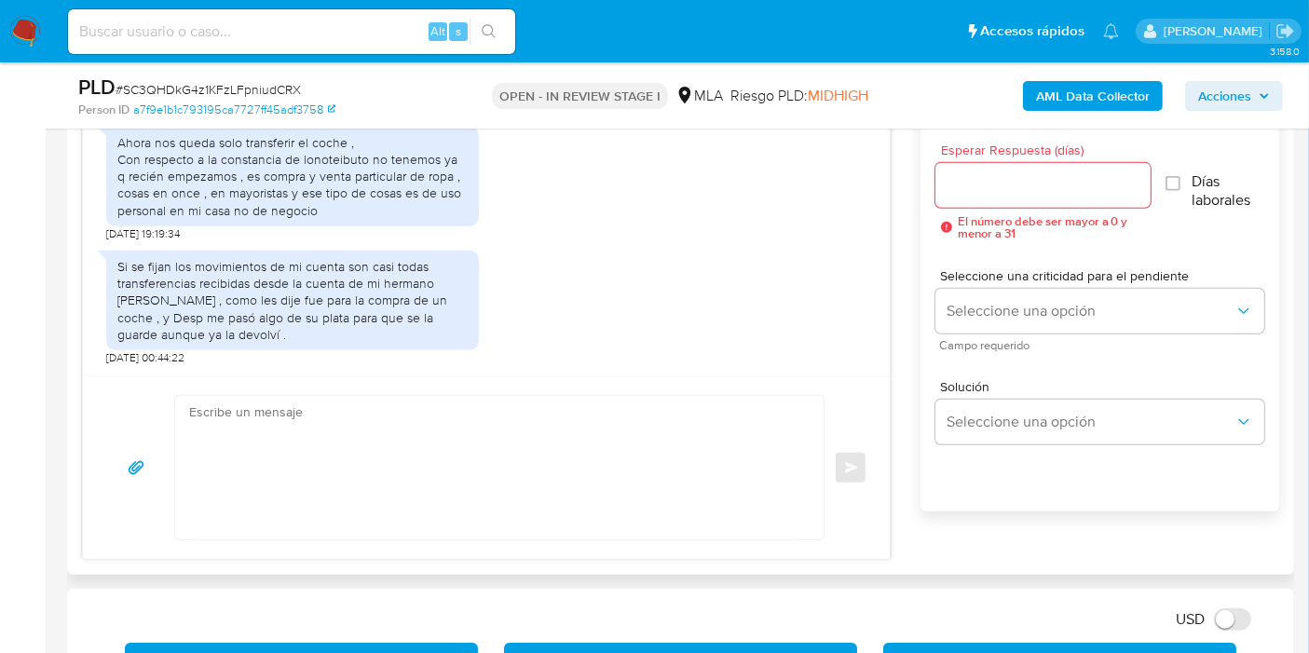
click at [410, 300] on div "Si se fijan los movimientos de mi cuenta son casi todas transferencias recibida…" at bounding box center [292, 300] width 350 height 85
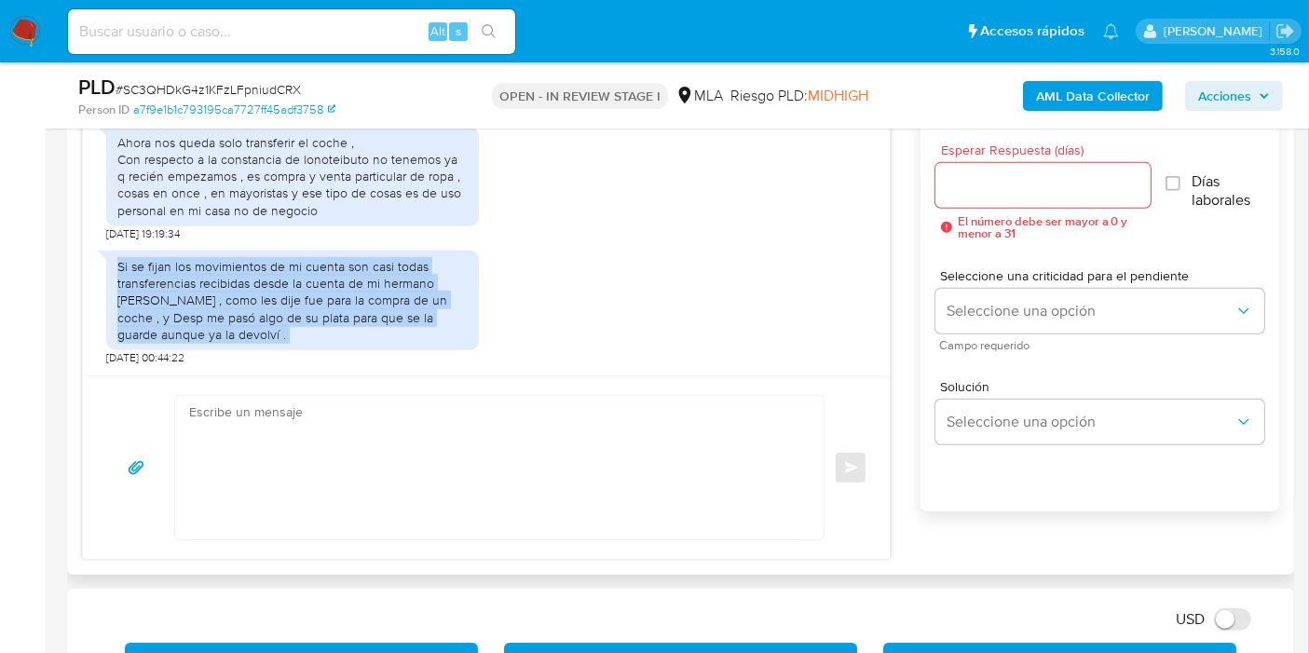
click at [410, 300] on div "Si se fijan los movimientos de mi cuenta son casi todas transferencias recibida…" at bounding box center [292, 300] width 350 height 85
click at [379, 327] on div "Si se fijan los movimientos de mi cuenta son casi todas transferencias recibida…" at bounding box center [292, 300] width 350 height 85
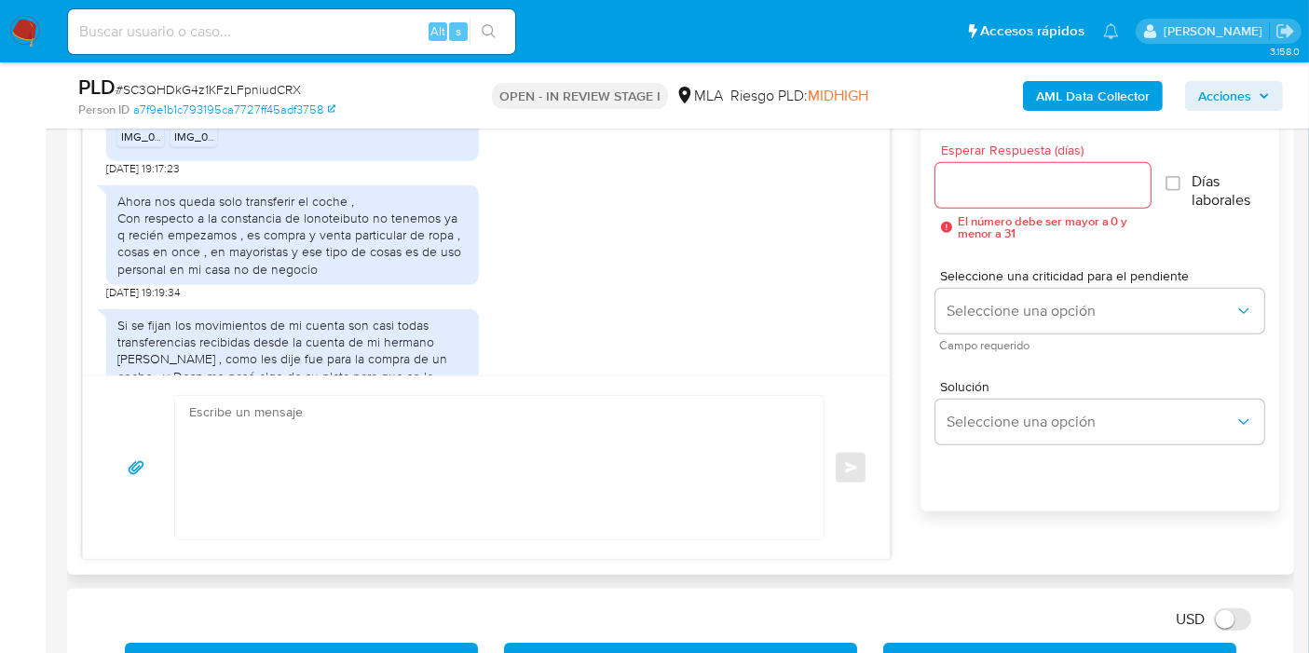
scroll to position [1816, 0]
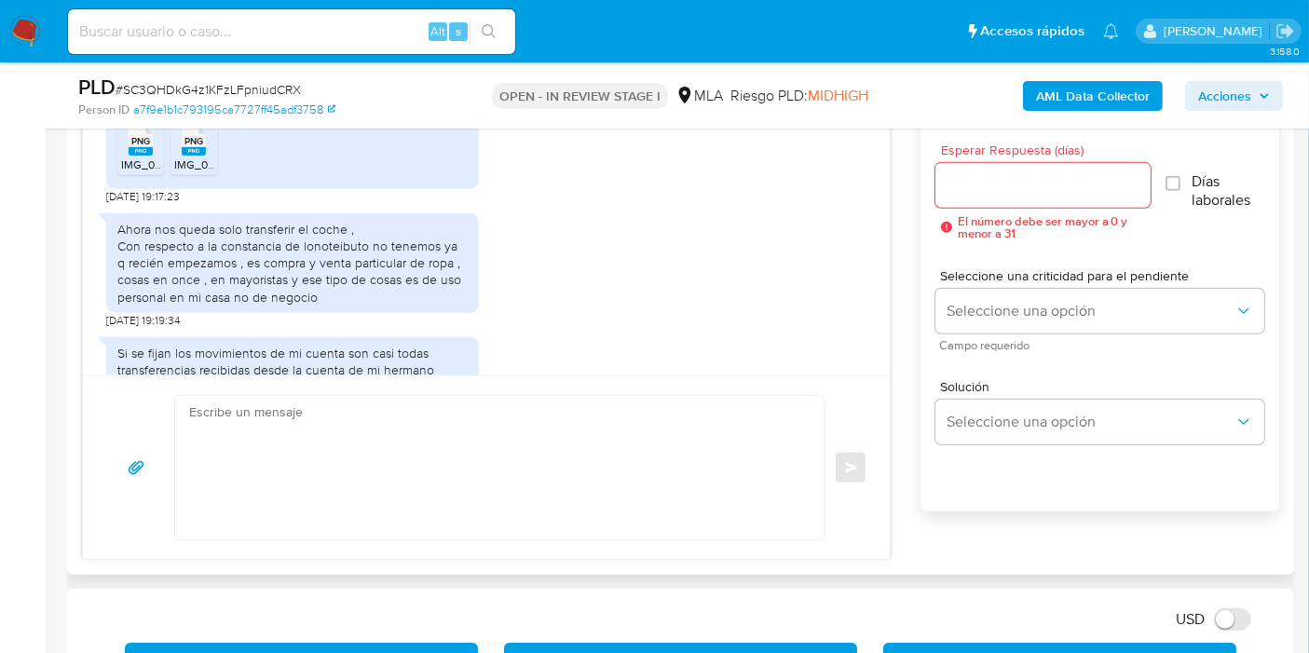
click at [353, 286] on div "Ahora nos queda solo transferir el coche , Con respecto a la constancia de lono…" at bounding box center [292, 263] width 350 height 85
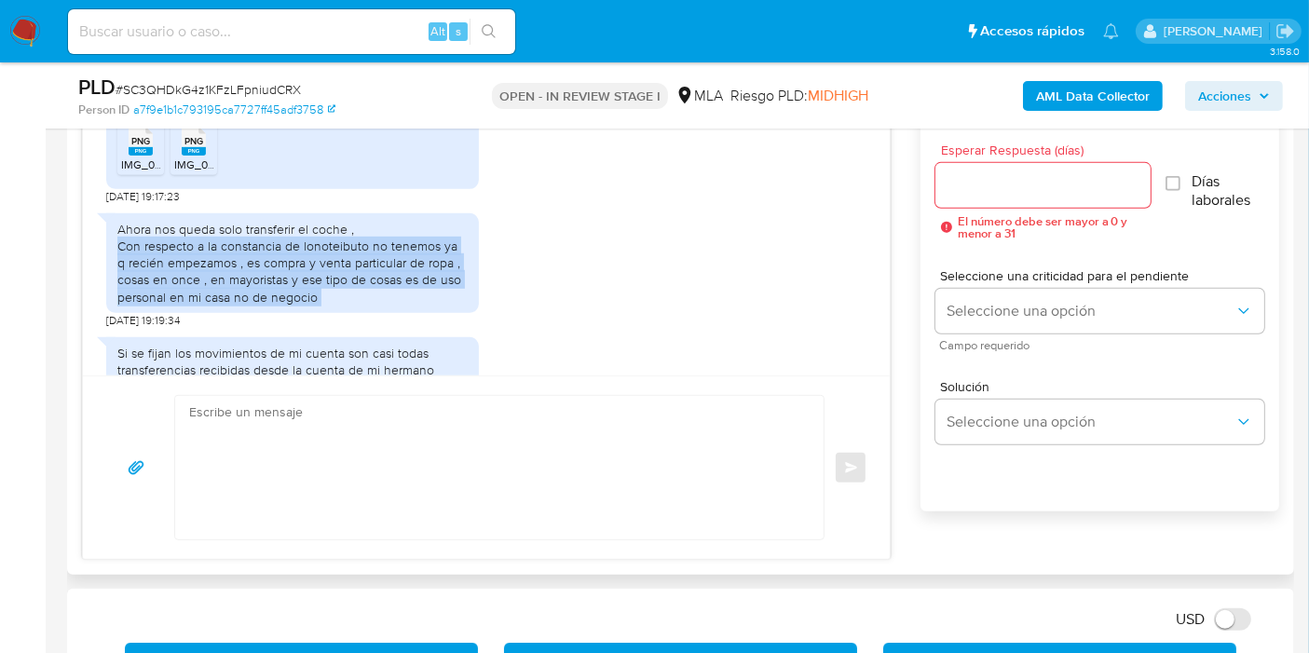
click at [353, 286] on div "Ahora nos queda solo transferir el coche , Con respecto a la constancia de lono…" at bounding box center [292, 263] width 350 height 85
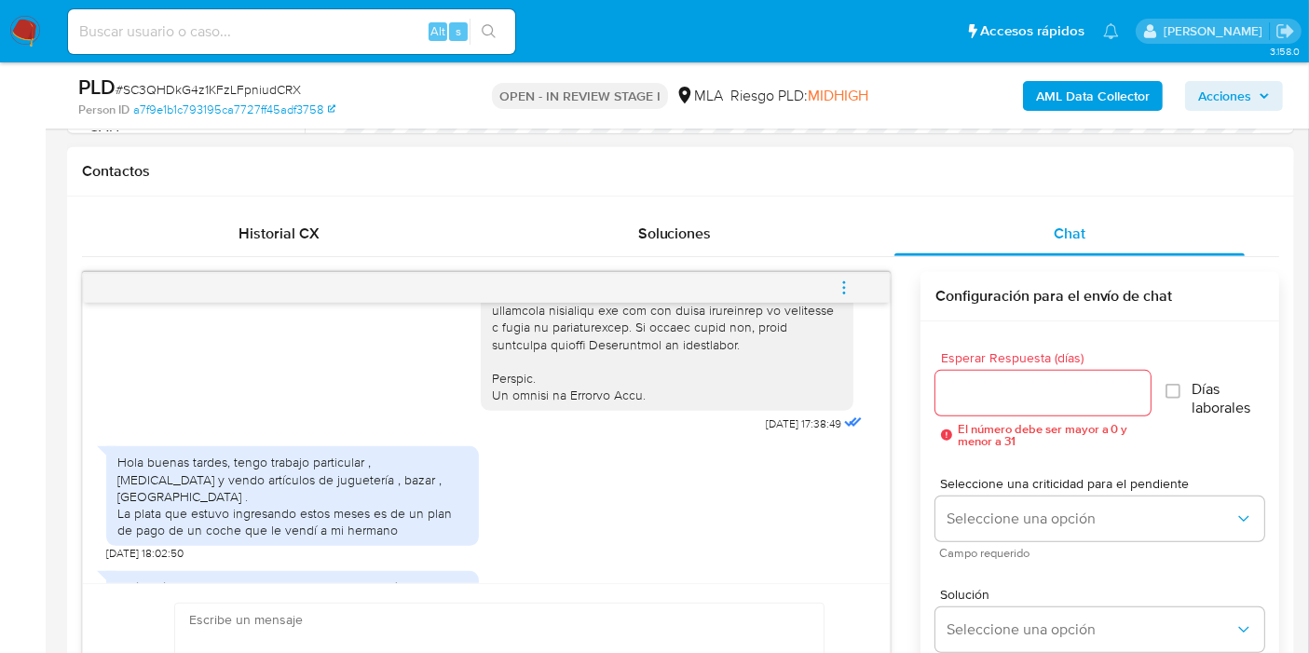
scroll to position [781, 0]
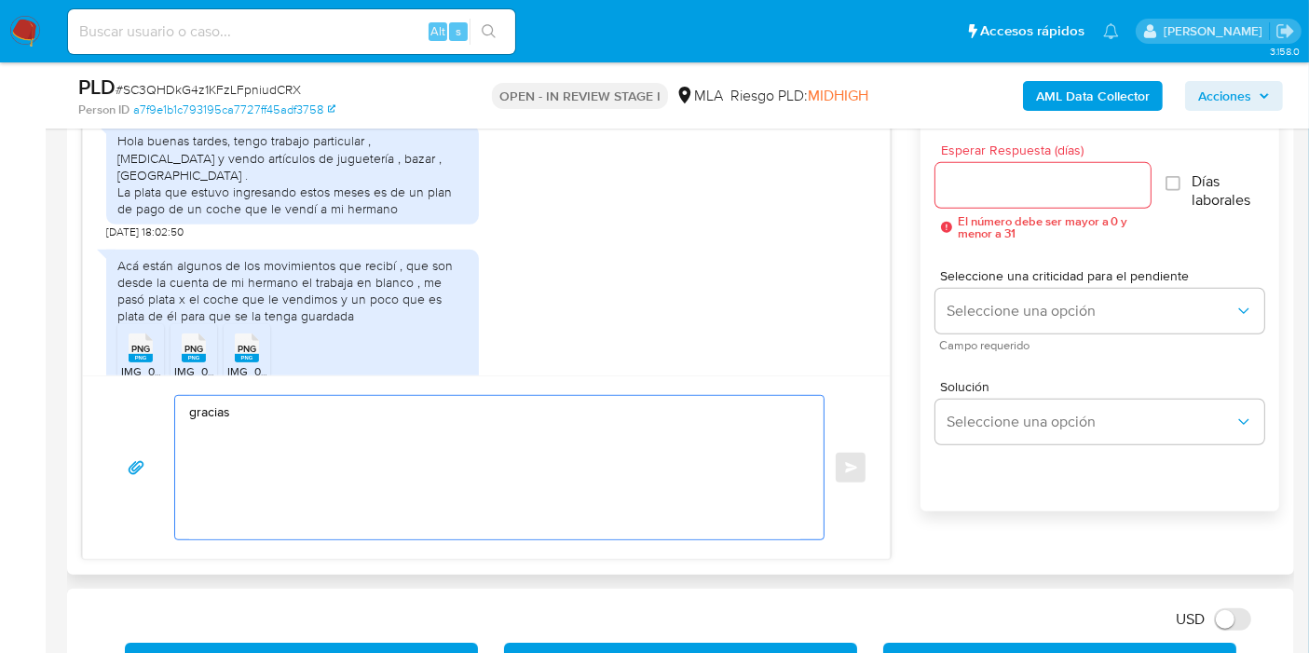
scroll to position [1035, 0]
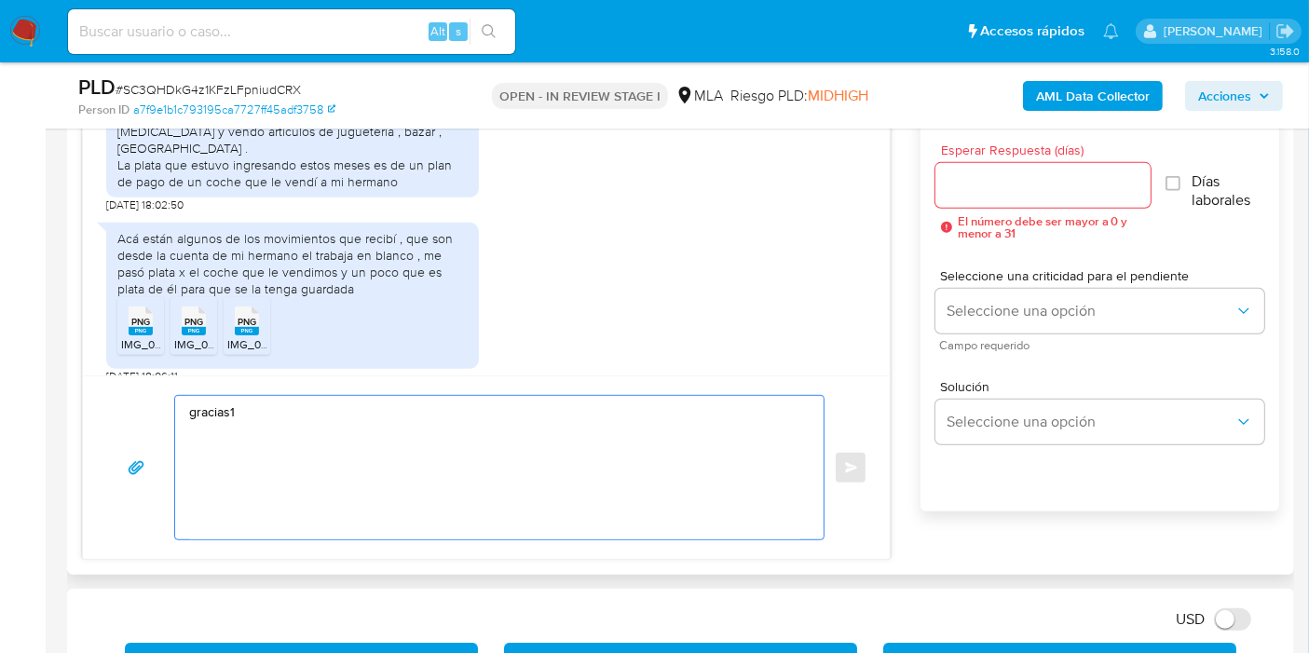
click at [301, 440] on textarea "gracias1" at bounding box center [494, 467] width 611 height 143
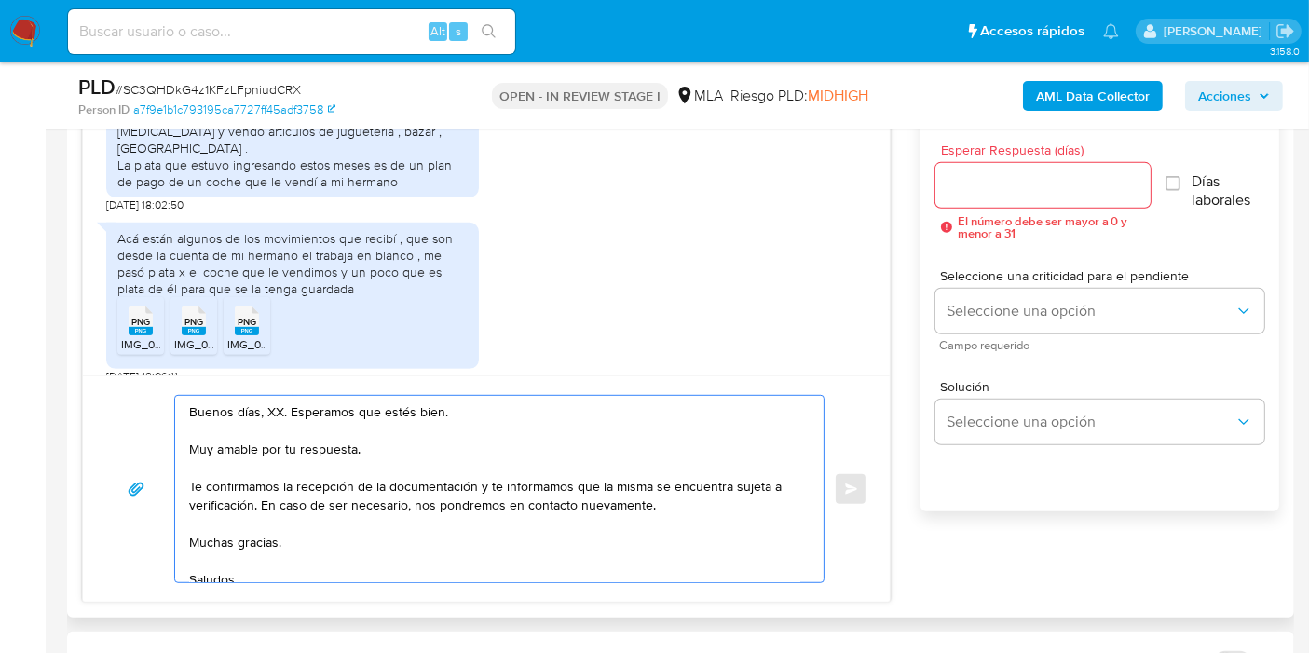
click at [283, 411] on textarea "Buenos días, XX. Esperamos que estés bien. Muy amable por tu respuesta. Te conf…" at bounding box center [494, 489] width 611 height 186
click at [274, 405] on textarea "Buenos días, XX. Esperamos que estés bien. Muy amable por tu respuesta. Te conf…" at bounding box center [494, 489] width 611 height 186
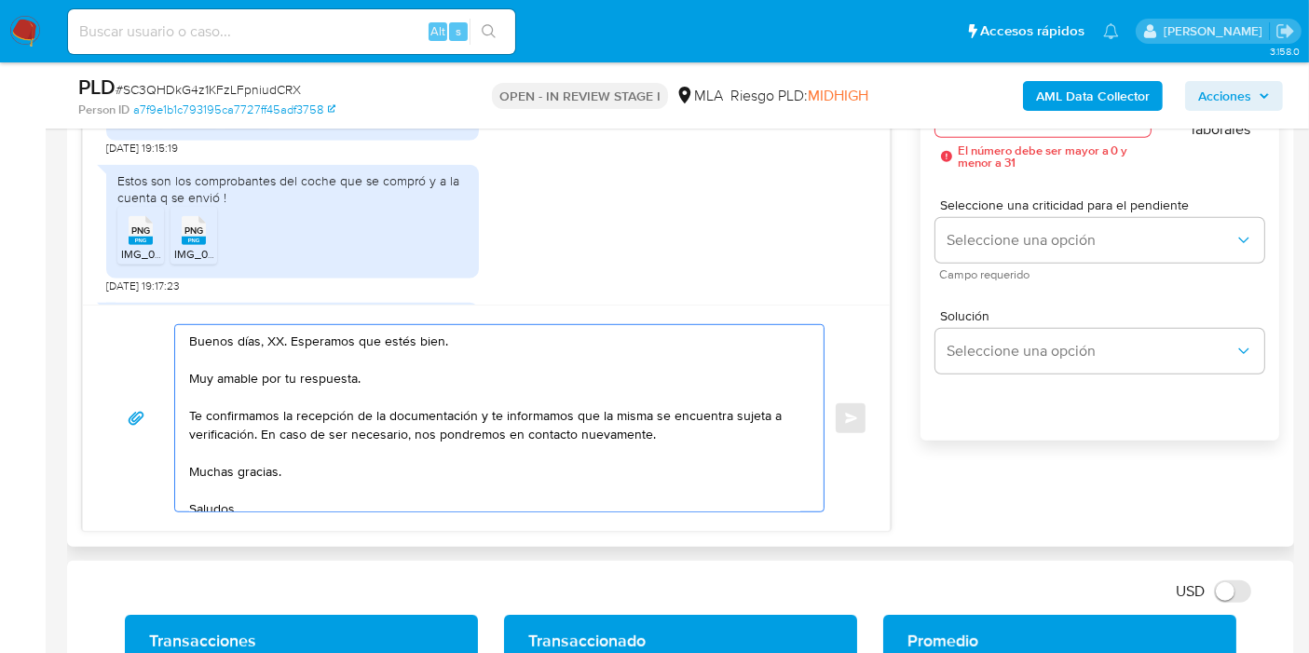
scroll to position [1139, 0]
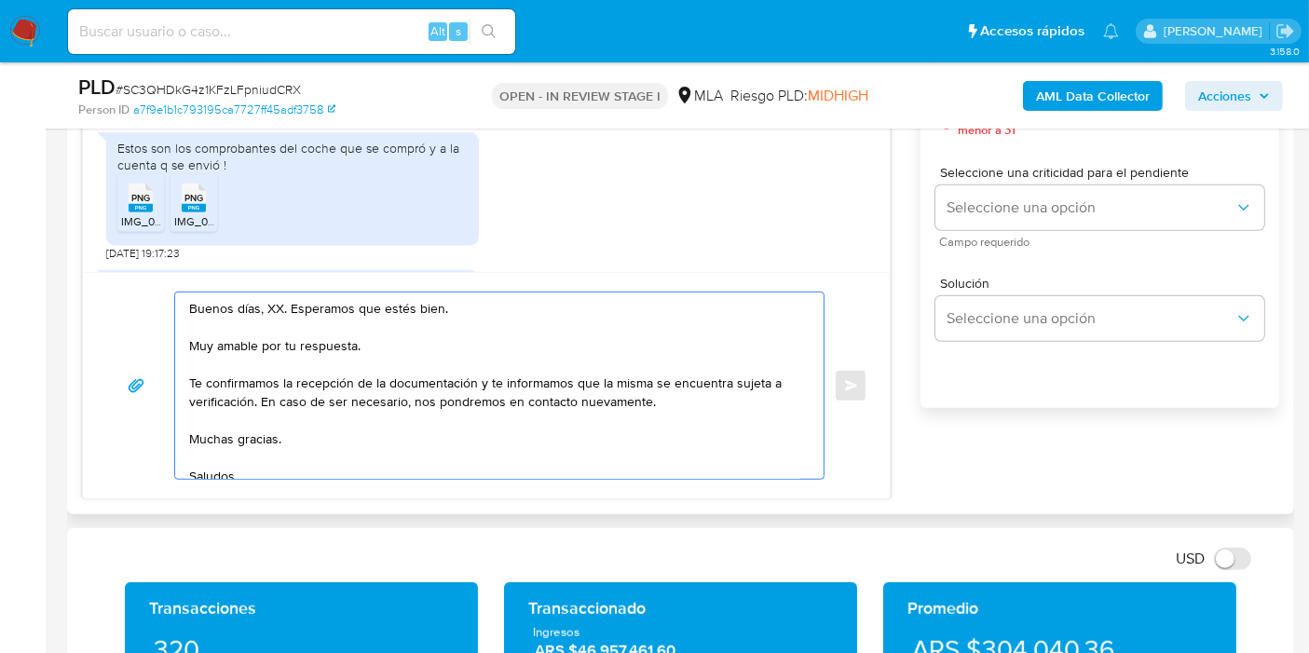
click at [267, 326] on textarea "Buenos días, XX. Esperamos que estés bien. Muy amable por tu respuesta. Te conf…" at bounding box center [494, 386] width 611 height 186
click at [270, 318] on textarea "Buenos días, XX. Esperamos que estés bien. Muy amable por tu respuesta. Te conf…" at bounding box center [494, 386] width 611 height 186
click at [272, 310] on textarea "Buenos días, XX. Esperamos que estés bien. Muy amable por tu respuesta. Te conf…" at bounding box center [494, 386] width 611 height 186
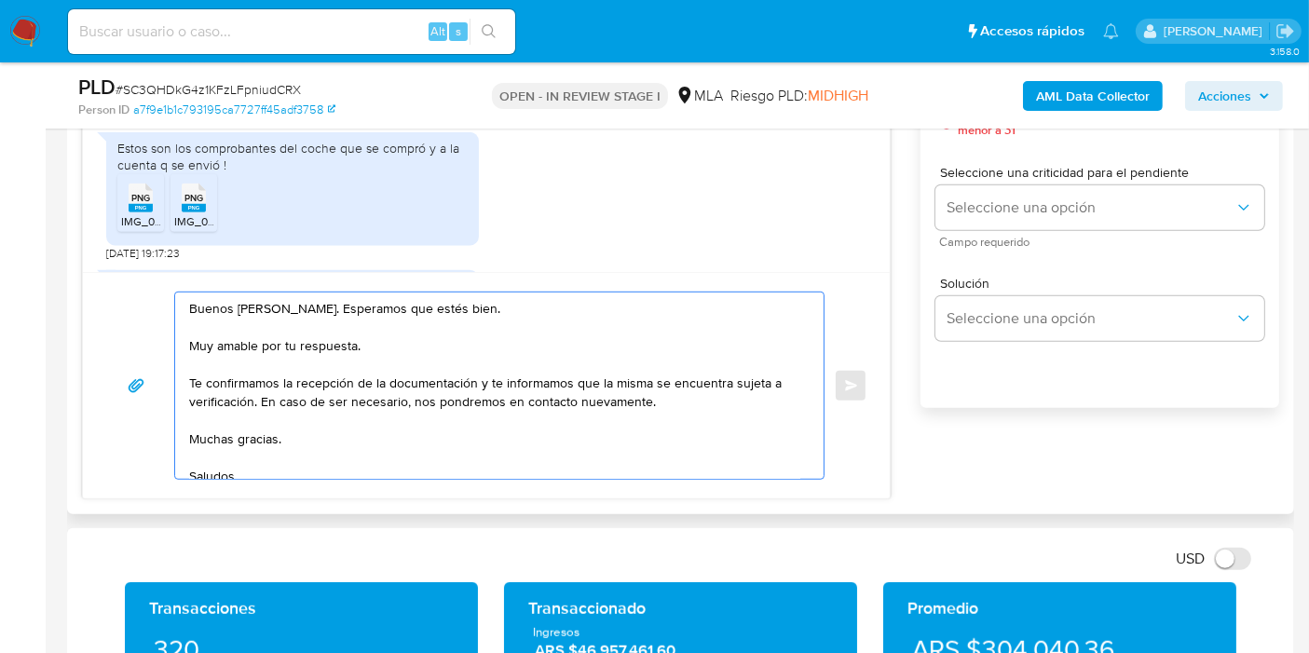
click at [272, 309] on textarea "Buenos días, Luciana. Esperamos que estés bien. Muy amable por tu respuesta. Te…" at bounding box center [494, 386] width 611 height 186
click at [274, 327] on textarea "Buenos días, Luciana. Esperamos que estés bien. Muy amable por tu respuesta. Te…" at bounding box center [494, 386] width 611 height 186
click at [293, 342] on textarea "Buenos días, Luciana. Esperamos que estés bien. Muy amable por tu respuesta. Te…" at bounding box center [494, 386] width 611 height 186
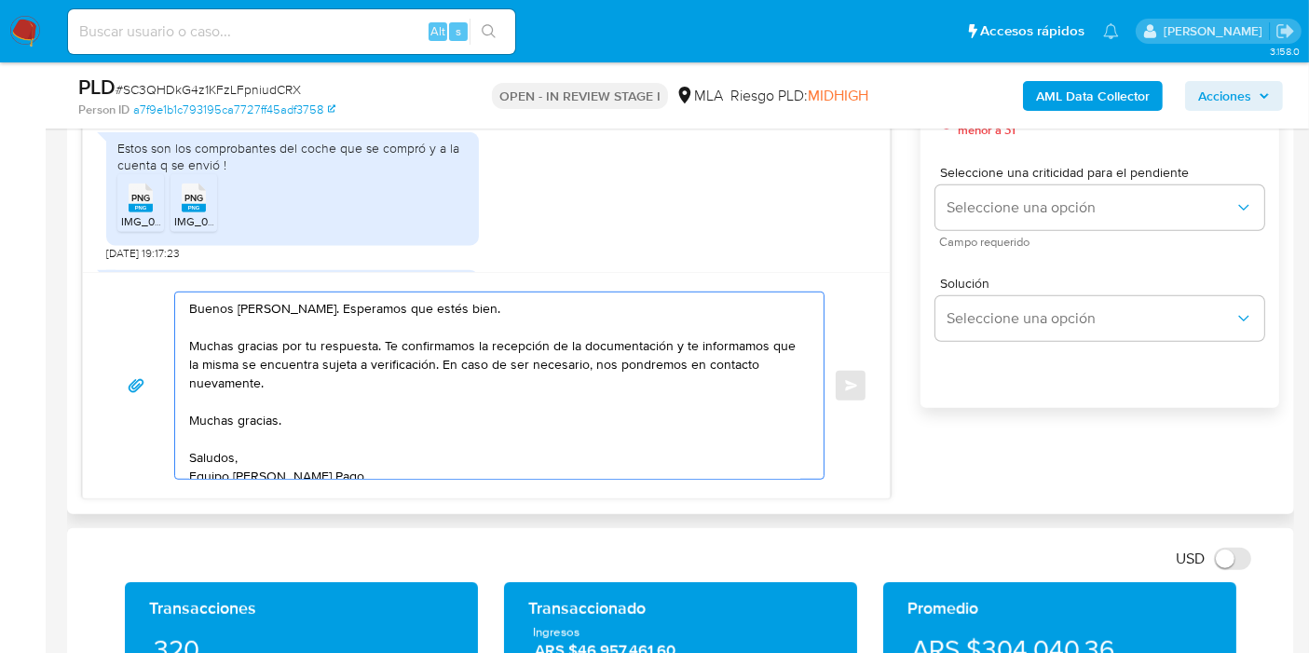
click at [509, 398] on textarea "Buenos días, Luciana. Esperamos que estés bien. Muchas gracias por tu respuesta…" at bounding box center [494, 386] width 611 height 186
click at [593, 340] on textarea "Buenos días, Luciana. Esperamos que estés bien. Muchas gracias por tu respuesta…" at bounding box center [494, 386] width 611 height 186
click at [430, 351] on textarea "Buenos días, Luciana. Esperamos que estés bien. Muchas gracias por tu respuesta…" at bounding box center [494, 386] width 611 height 186
click at [302, 357] on textarea "Buenos días, Luciana. Esperamos que estés bien. Muchas gracias por tu respuesta…" at bounding box center [494, 386] width 611 height 186
drag, startPoint x: 674, startPoint y: 343, endPoint x: 457, endPoint y: 362, distance: 217.0
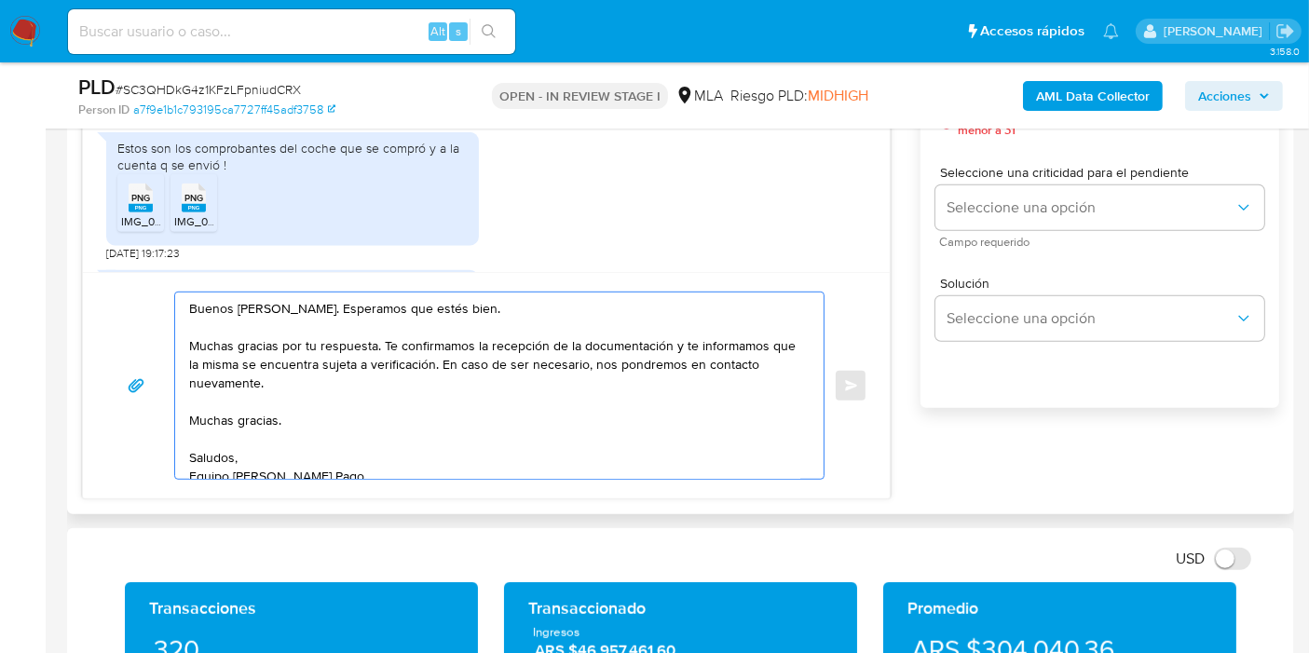
click at [457, 362] on textarea "Buenos días, Luciana. Esperamos que estés bien. Muchas gracias por tu respuesta…" at bounding box center [494, 386] width 611 height 186
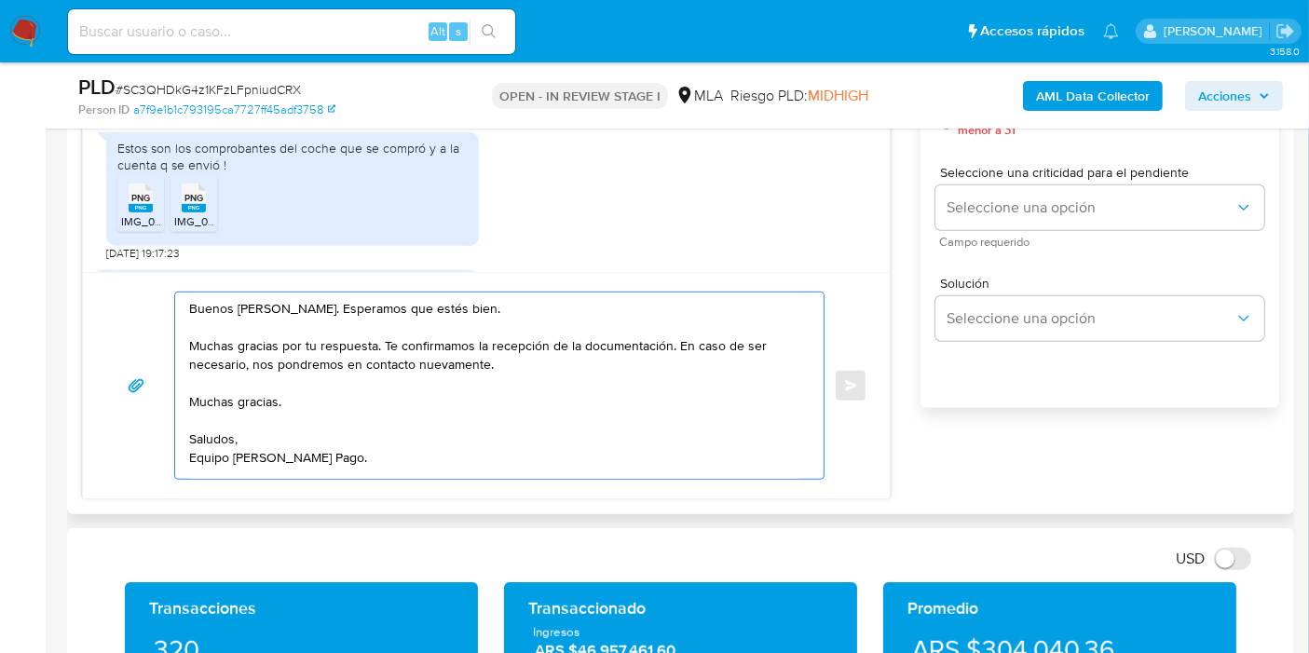
drag, startPoint x: 672, startPoint y: 347, endPoint x: 709, endPoint y: 352, distance: 37.7
click at [673, 347] on textarea "Buenos días, Luciana. Esperamos que estés bien. Muchas gracias por tu respuesta…" at bounding box center [494, 386] width 611 height 186
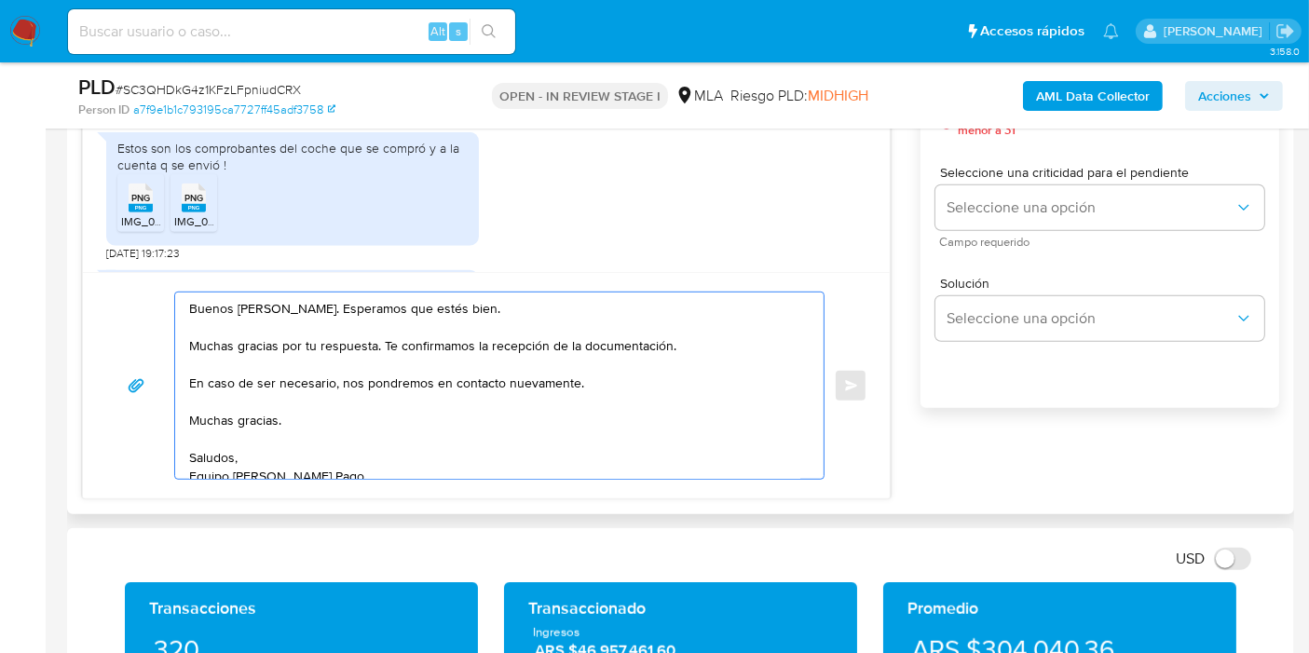
click at [232, 409] on textarea "Buenos días, Luciana. Esperamos que estés bien. Muchas gracias por tu respuesta…" at bounding box center [494, 386] width 611 height 186
click at [228, 422] on textarea "Buenos días, Luciana. Esperamos que estés bien. Muchas gracias por tu respuesta…" at bounding box center [494, 386] width 611 height 186
click at [287, 387] on textarea "Buenos días, Luciana. Esperamos que estés bien. Muchas gracias por tu respuesta…" at bounding box center [494, 386] width 611 height 186
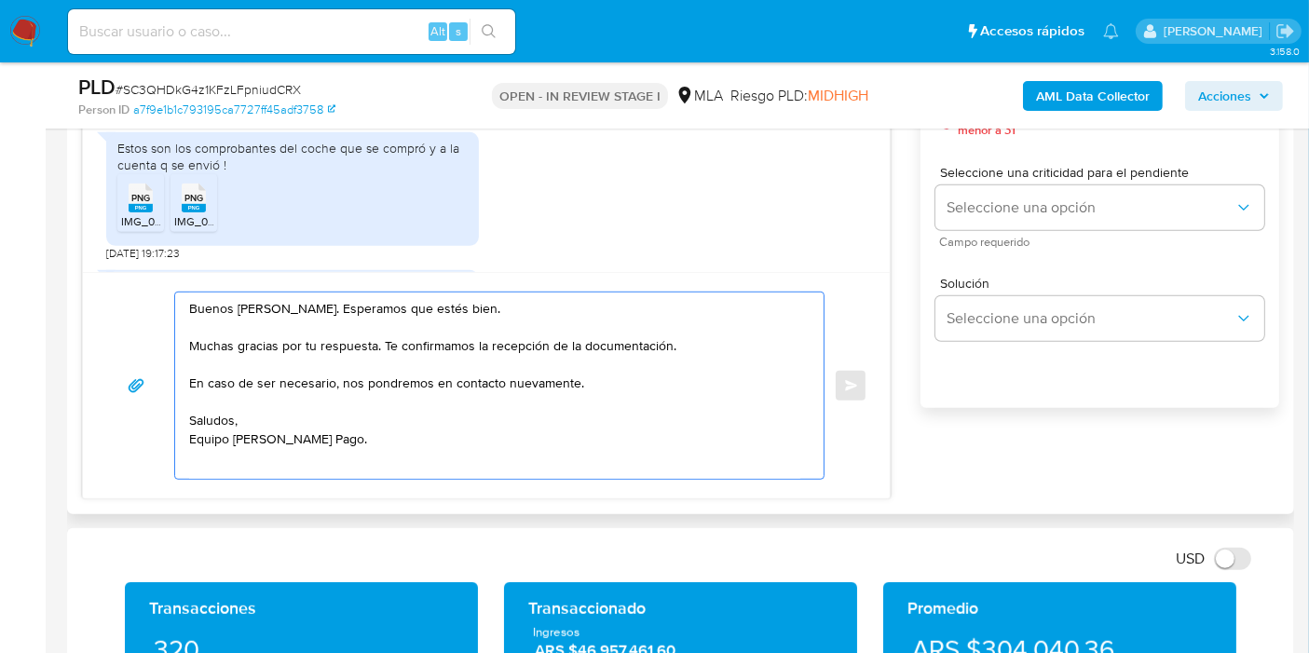
click at [319, 362] on textarea "Buenos días, Luciana. Esperamos que estés bien. Muchas gracias por tu respuesta…" at bounding box center [494, 386] width 611 height 186
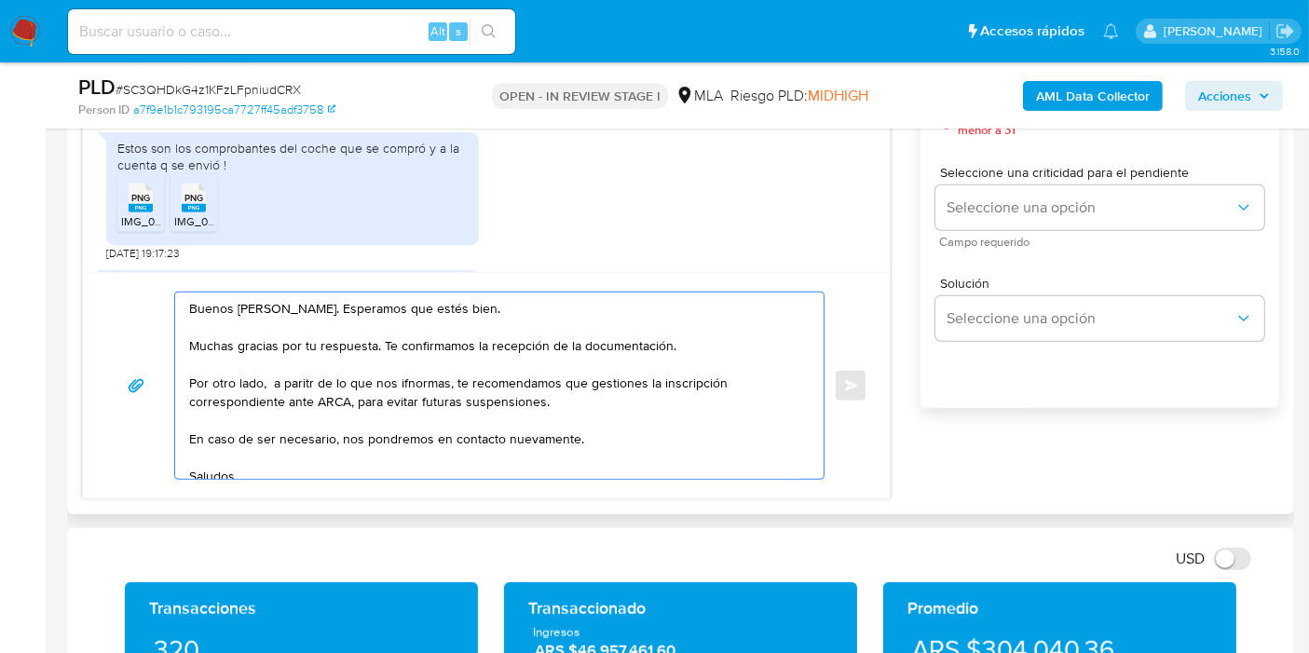
click at [271, 371] on textarea "Buenos días, Luciana. Esperamos que estés bien. Muchas gracias por tu respuesta…" at bounding box center [494, 386] width 611 height 186
drag, startPoint x: 295, startPoint y: 382, endPoint x: 403, endPoint y: 382, distance: 108.1
click at [298, 382] on textarea "Buenos días, Luciana. Esperamos que estés bien. Muchas gracias por tu respuesta…" at bounding box center [494, 386] width 611 height 186
click at [433, 387] on textarea "Buenos días, Luciana. Esperamos que estés bien. Muchas gracias por tu respuesta…" at bounding box center [494, 386] width 611 height 186
click at [0, 0] on lt-span "i nf ormas" at bounding box center [0, 0] width 0 height 0
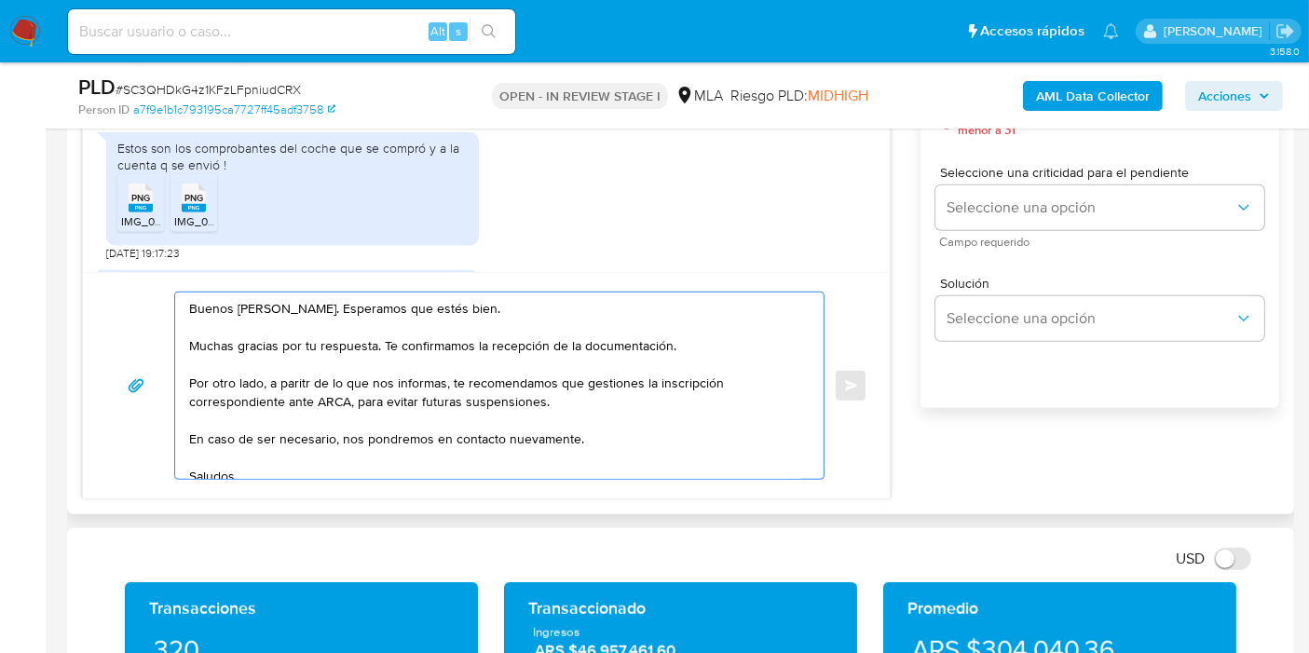
click at [293, 383] on textarea "Buenos días, Luciana. Esperamos que estés bien. Muchas gracias por tu respuesta…" at bounding box center [494, 386] width 611 height 186
click at [294, 384] on textarea "Buenos días, Luciana. Esperamos que estés bien. Muchas gracias por tu respuesta…" at bounding box center [494, 386] width 611 height 186
click at [0, 0] on lt-span "par ti r" at bounding box center [0, 0] width 0 height 0
click at [612, 385] on textarea "Buenos [PERSON_NAME]. Esperamos que estés bien. Muchas gracias por tu respuesta…" at bounding box center [494, 386] width 611 height 186
click at [694, 440] on textarea "Buenos [PERSON_NAME]. Esperamos que estés bien. Muchas gracias por tu respuesta…" at bounding box center [494, 386] width 611 height 186
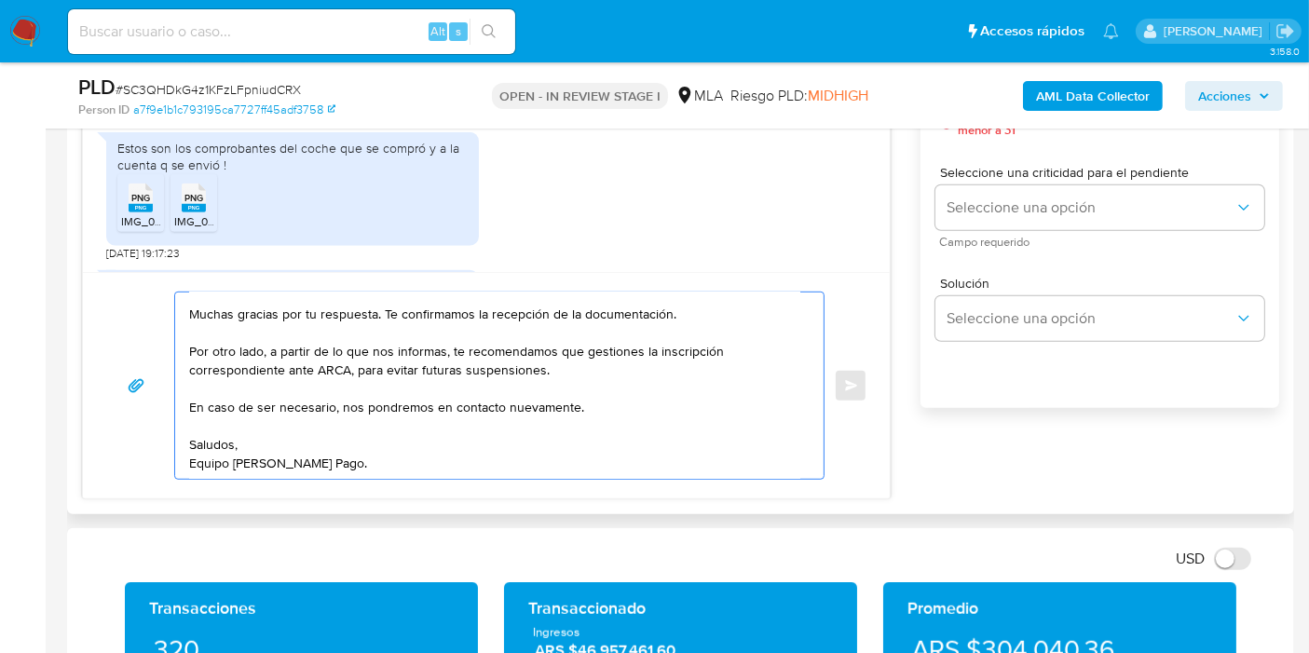
scroll to position [88, 0]
click at [271, 453] on textarea "Buenos [PERSON_NAME]. Esperamos que estés bien. Muchas gracias por tu respuesta…" at bounding box center [494, 386] width 611 height 186
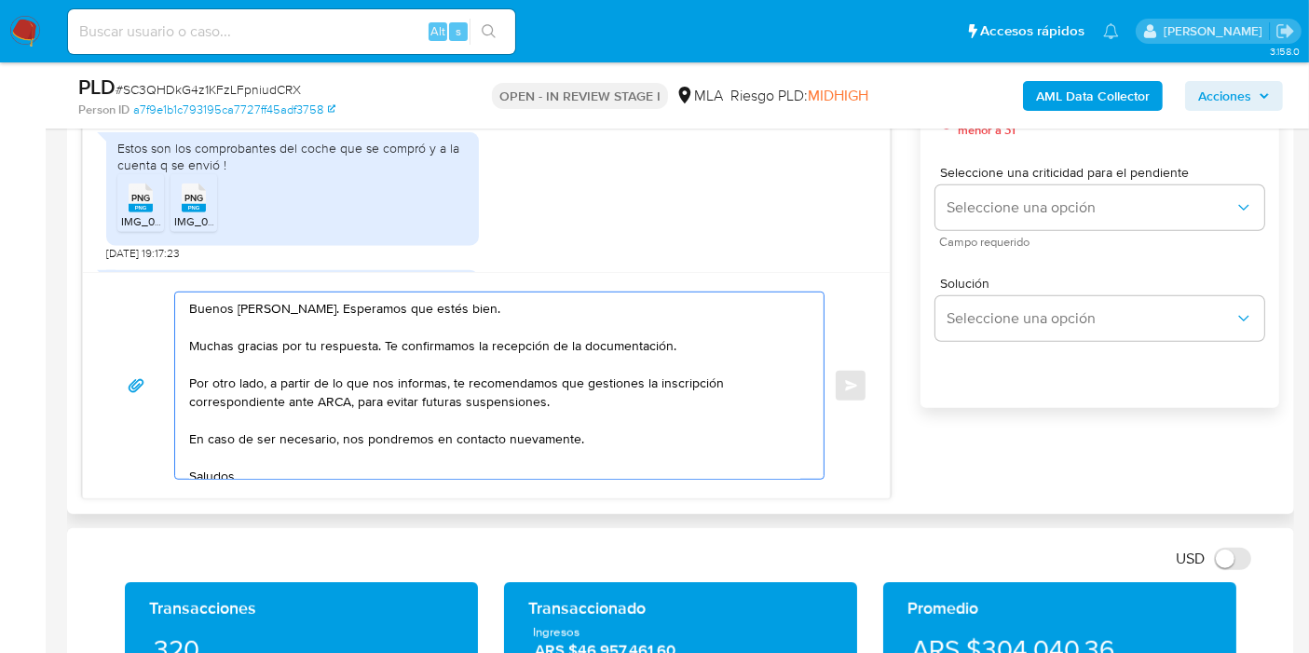
click at [708, 342] on textarea "Buenos [PERSON_NAME]. Esperamos que estés bien. Muchas gracias por tu respuesta…" at bounding box center [494, 386] width 611 height 186
click at [578, 371] on textarea "Buenos [PERSON_NAME]. Esperamos que estés bien. Muchas gracias por tu respuesta…" at bounding box center [494, 386] width 611 height 186
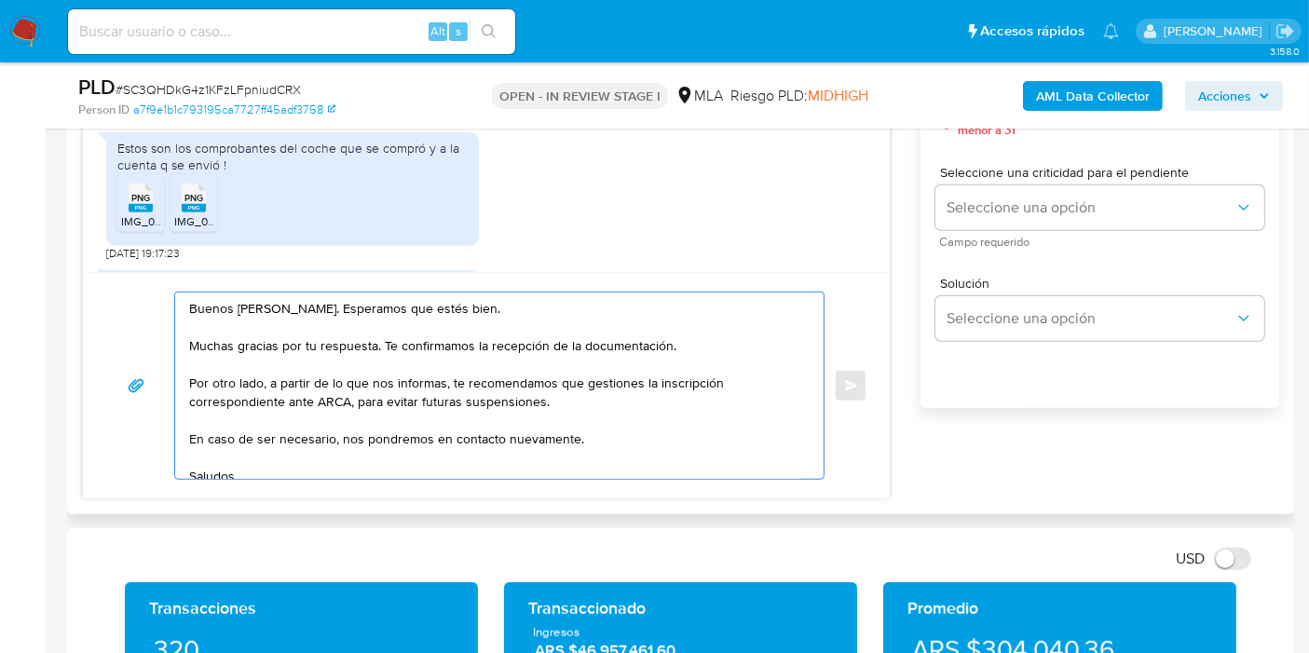
click at [533, 380] on textarea "Buenos [PERSON_NAME]. Esperamos que estés bien. Muchas gracias por tu respuesta…" at bounding box center [494, 386] width 611 height 186
click at [465, 397] on textarea "Buenos [PERSON_NAME]. Esperamos que estés bien. Muchas gracias por tu respuesta…" at bounding box center [494, 386] width 611 height 186
click at [412, 385] on textarea "Buenos [PERSON_NAME]. Esperamos que estés bien. Muchas gracias por tu respuesta…" at bounding box center [494, 386] width 611 height 186
click at [505, 365] on textarea "Buenos [PERSON_NAME]. Esperamos que estés bien. Muchas gracias por tu respuesta…" at bounding box center [494, 386] width 611 height 186
drag, startPoint x: 534, startPoint y: 417, endPoint x: 601, endPoint y: 367, distance: 83.9
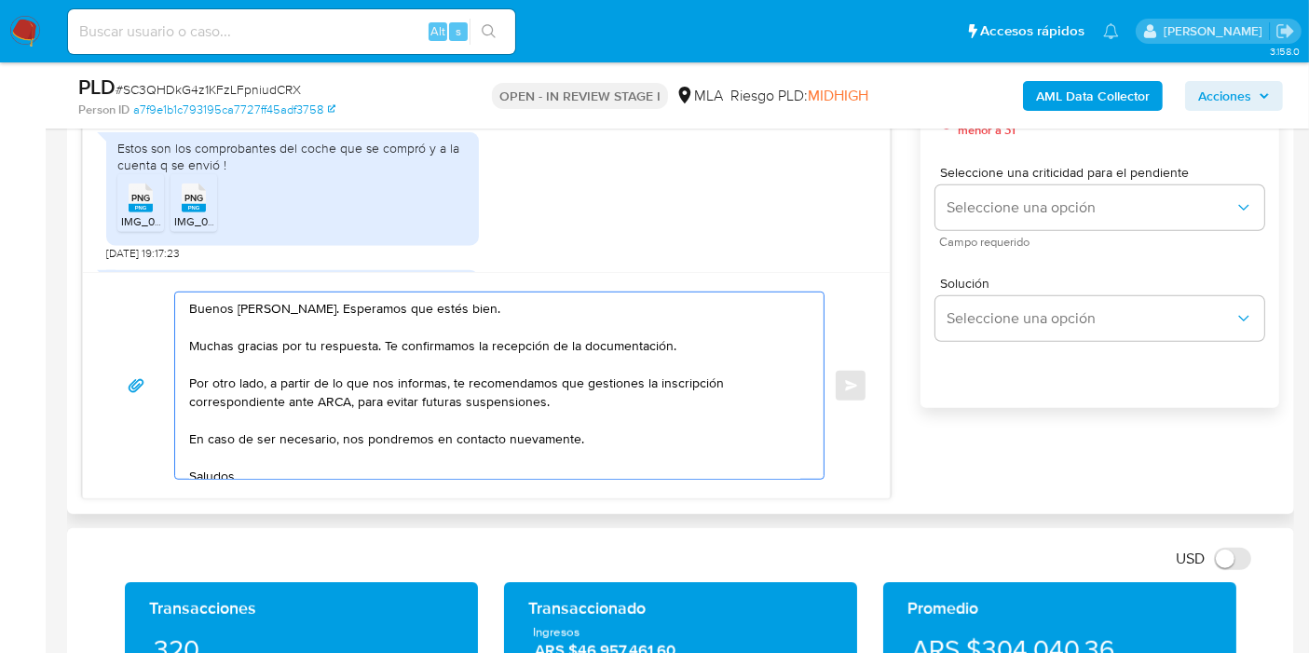
click at [545, 410] on textarea "Buenos [PERSON_NAME]. Esperamos que estés bien. Muchas gracias por tu respuesta…" at bounding box center [494, 386] width 611 height 186
click at [658, 361] on textarea "Buenos [PERSON_NAME]. Esperamos que estés bien. Muchas gracias por tu respuesta…" at bounding box center [494, 386] width 611 height 186
click at [535, 386] on textarea "Buenos [PERSON_NAME]. Esperamos que estés bien. Muchas gracias por tu respuesta…" at bounding box center [494, 386] width 611 height 186
click at [564, 431] on textarea "Buenos [PERSON_NAME]. Esperamos que estés bien. Muchas gracias por tu respuesta…" at bounding box center [494, 386] width 611 height 186
click at [551, 382] on textarea "Buenos [PERSON_NAME]. Esperamos que estés bien. Muchas gracias por tu respuesta…" at bounding box center [494, 386] width 611 height 186
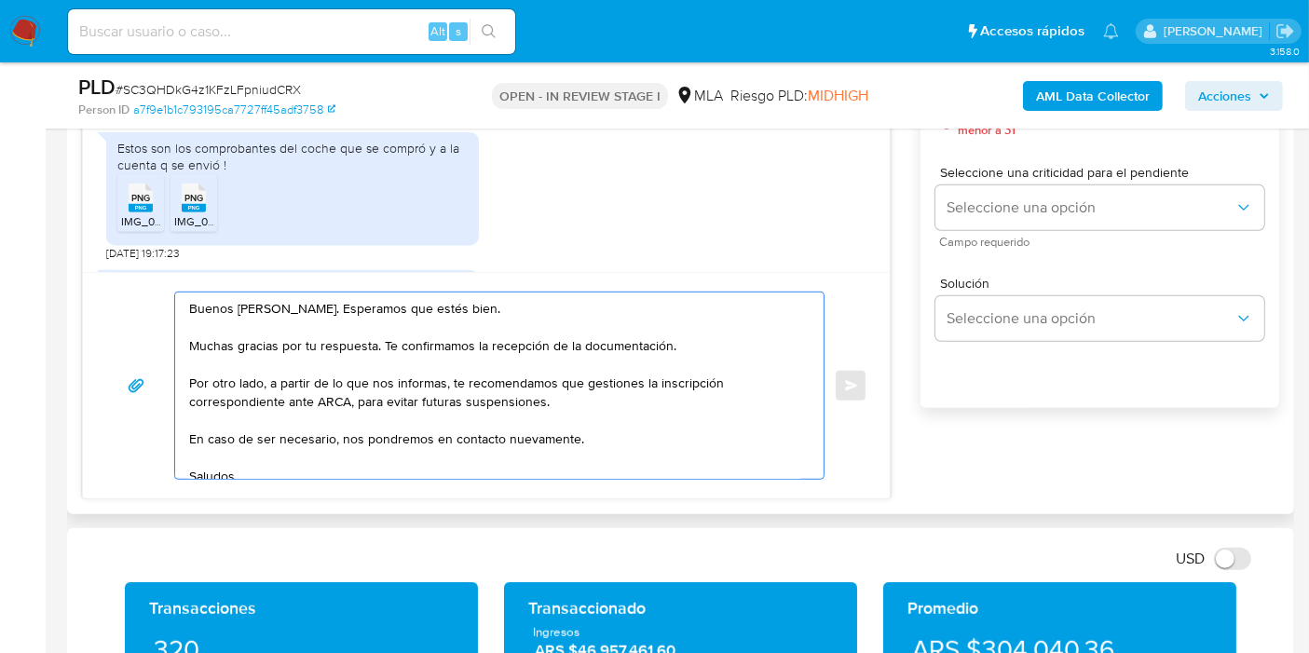
click at [617, 383] on textarea "Buenos [PERSON_NAME]. Esperamos que estés bien. Muchas gracias por tu respuesta…" at bounding box center [494, 386] width 611 height 186
click at [615, 411] on textarea "Buenos [PERSON_NAME]. Esperamos que estés bien. Muchas gracias por tu respuesta…" at bounding box center [494, 386] width 611 height 186
click at [614, 402] on textarea "Buenos [PERSON_NAME]. Esperamos que estés bien. Muchas gracias por tu respuesta…" at bounding box center [494, 386] width 611 height 186
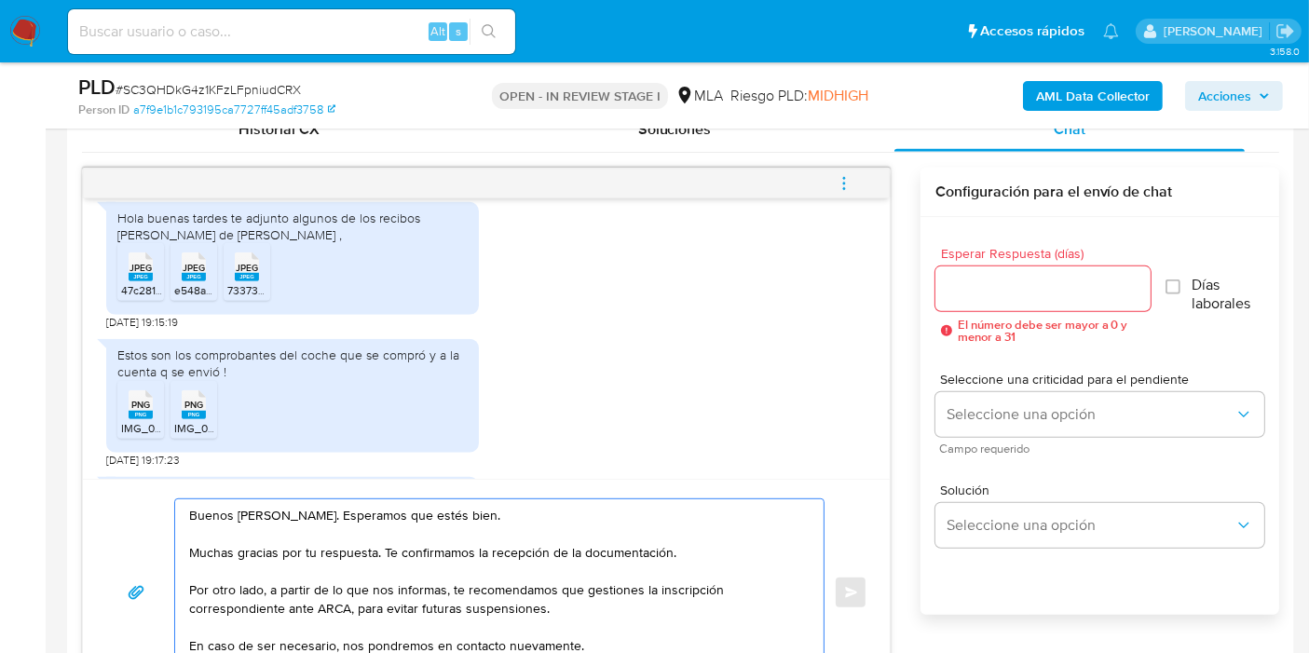
type textarea "Buenos [PERSON_NAME]. Esperamos que estés bien. Muchas gracias por tu respuesta…"
drag, startPoint x: 1017, startPoint y: 310, endPoint x: 1030, endPoint y: 293, distance: 20.7
click at [1019, 308] on div "Esperar Respuesta (días) El número debe ser mayor a 0 y menor a 31" at bounding box center [1042, 295] width 215 height 96
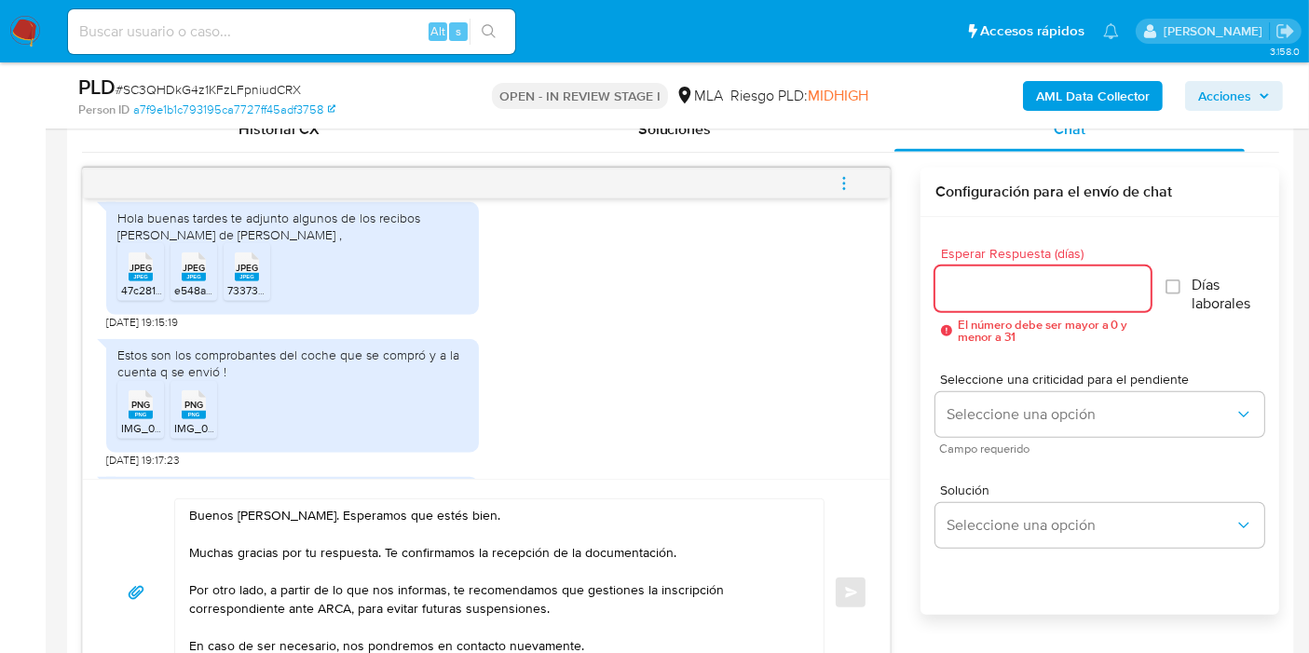
click at [1030, 293] on input "Esperar Respuesta (días)" at bounding box center [1042, 289] width 215 height 24
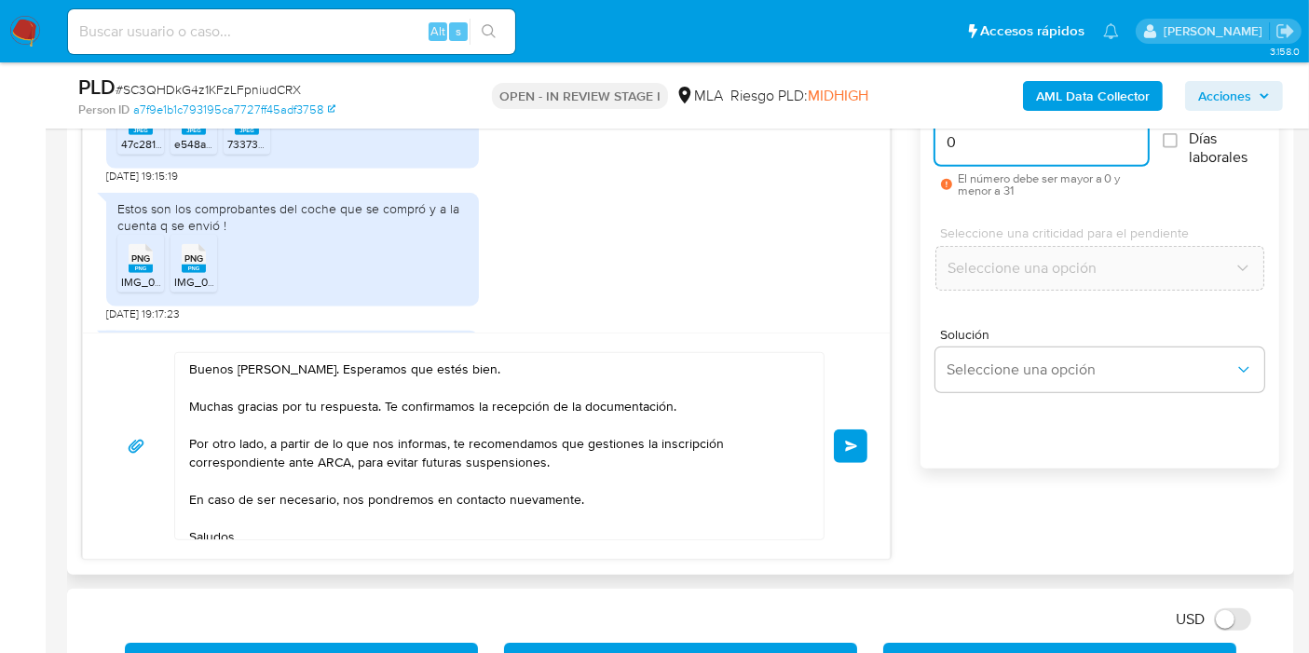
scroll to position [1139, 0]
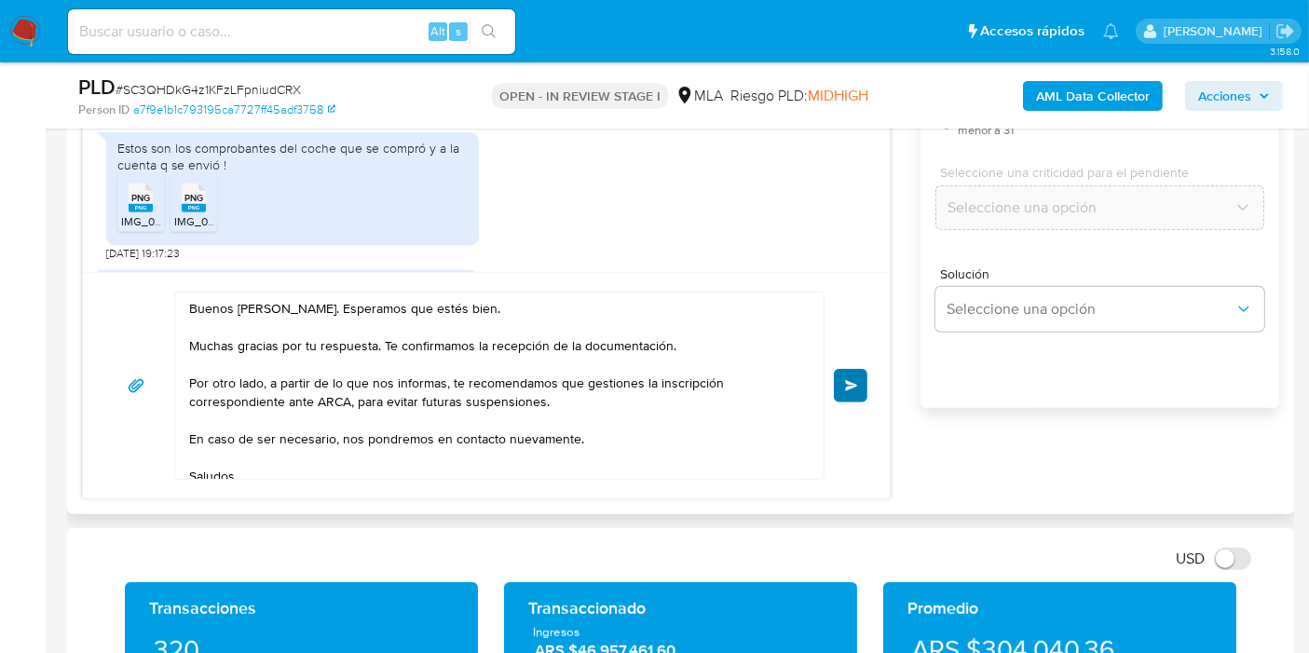
type input "0"
click at [849, 389] on button "Enviar" at bounding box center [851, 386] width 34 height 34
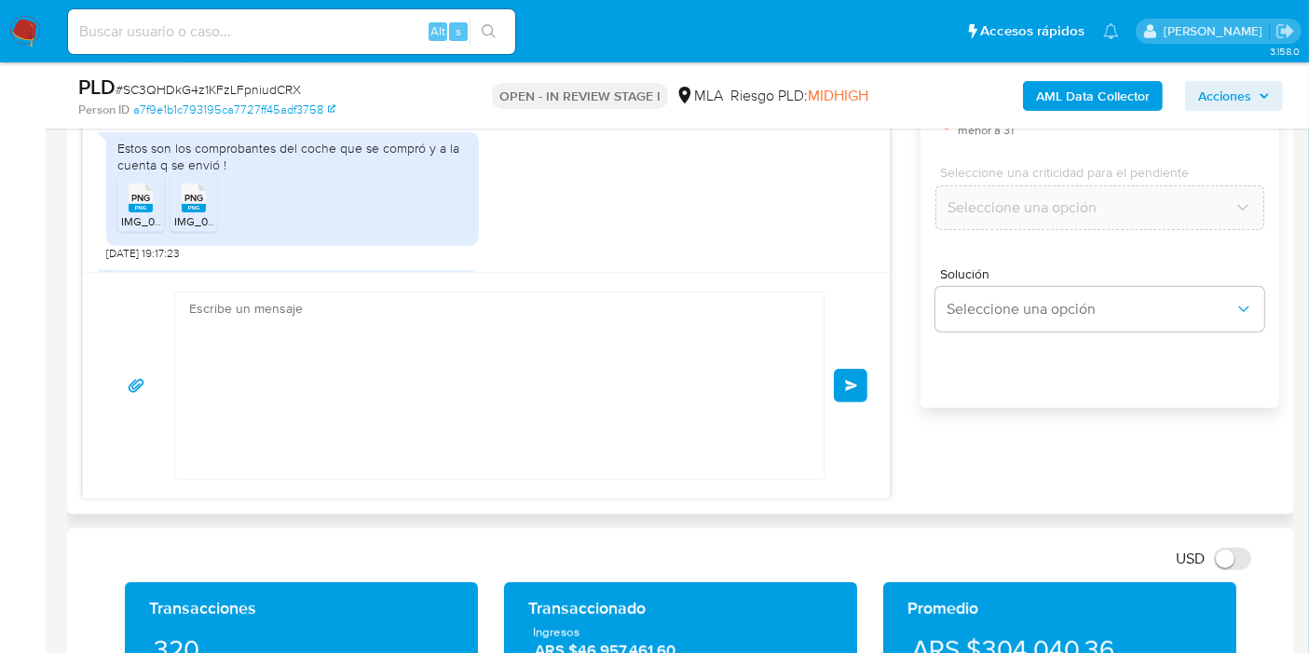
scroll to position [2212, 0]
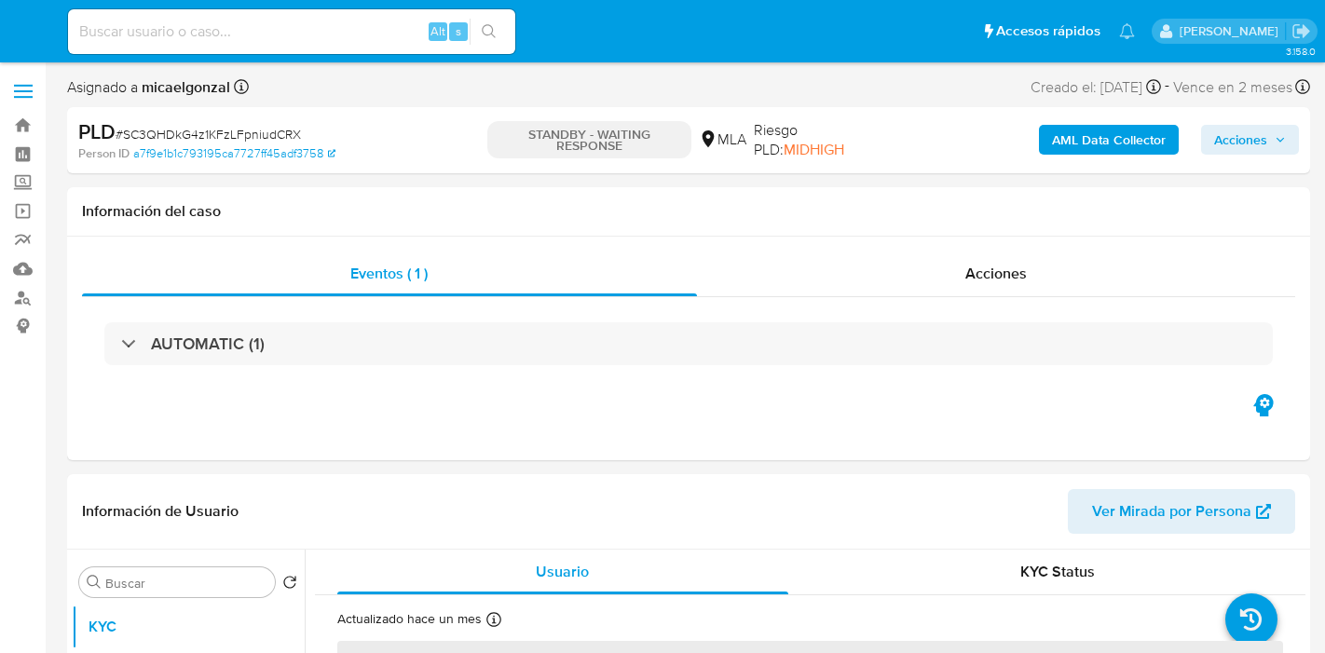
select select "10"
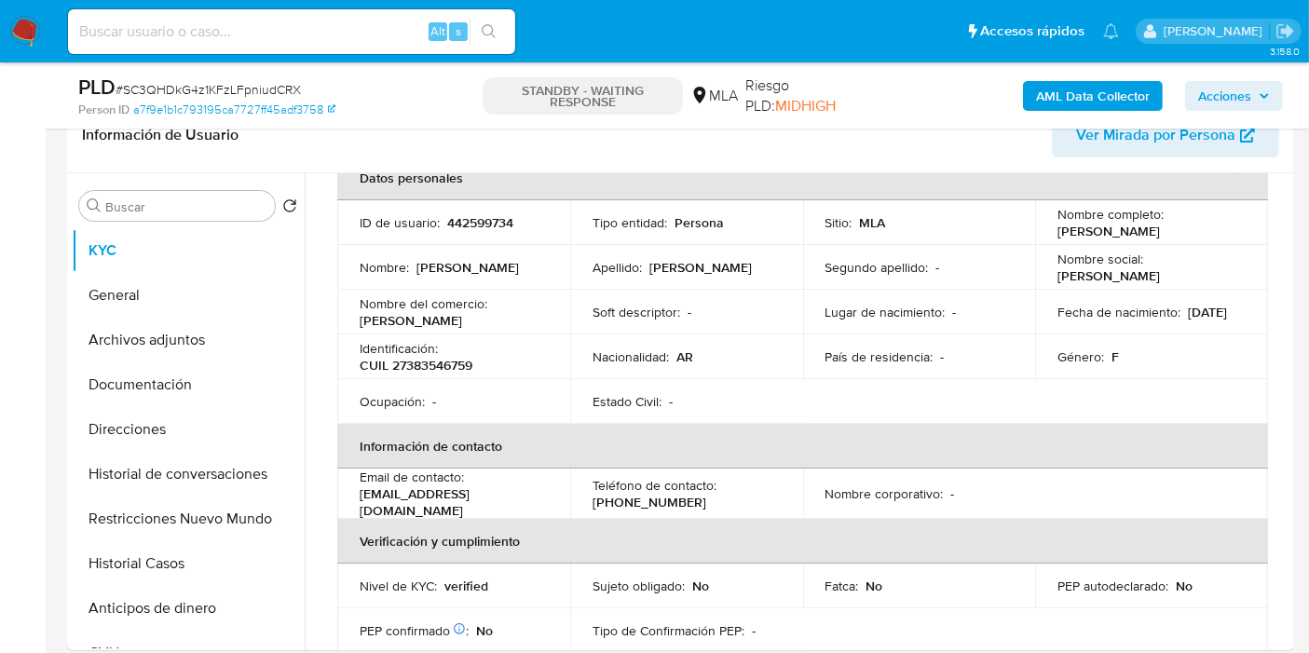
scroll to position [207, 0]
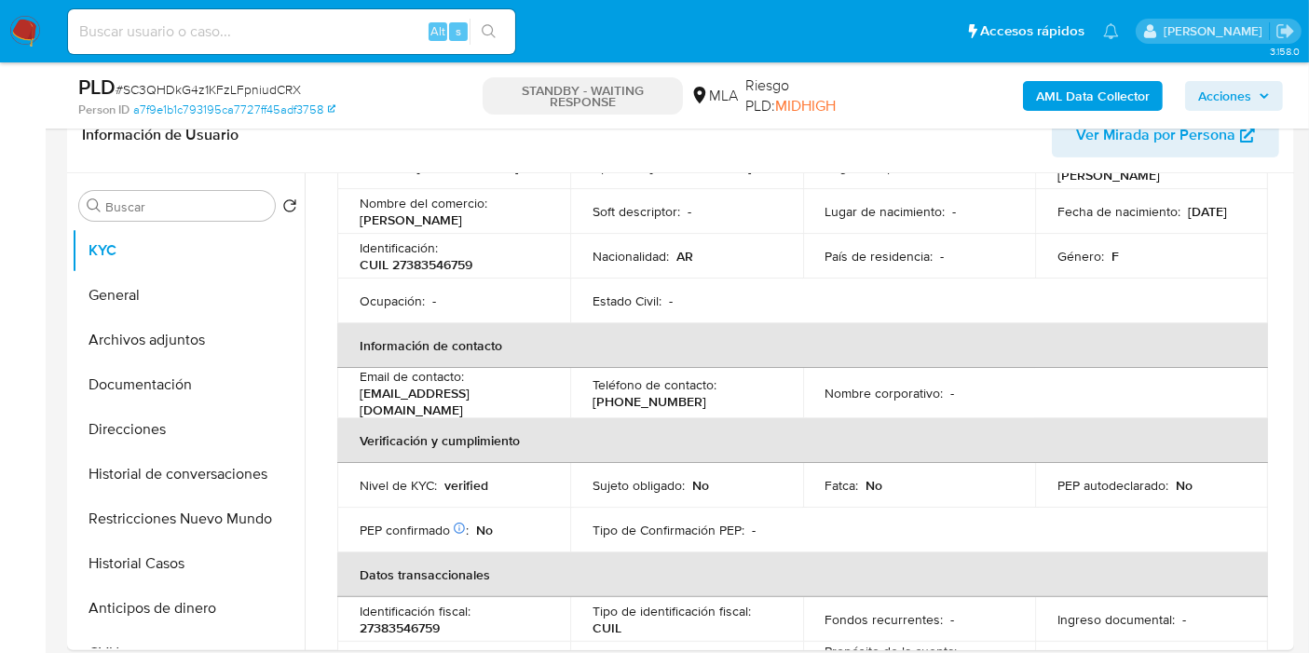
drag, startPoint x: 269, startPoint y: 82, endPoint x: 251, endPoint y: 93, distance: 21.7
click at [263, 84] on span "# SC3QHDkG4z1KFzLFpniudCRX" at bounding box center [208, 89] width 185 height 19
click at [251, 93] on span "# SC3QHDkG4z1KFzLFpniudCRX" at bounding box center [208, 89] width 185 height 19
copy span "SC3QHDkG4z1KFzLFpniudCRX"
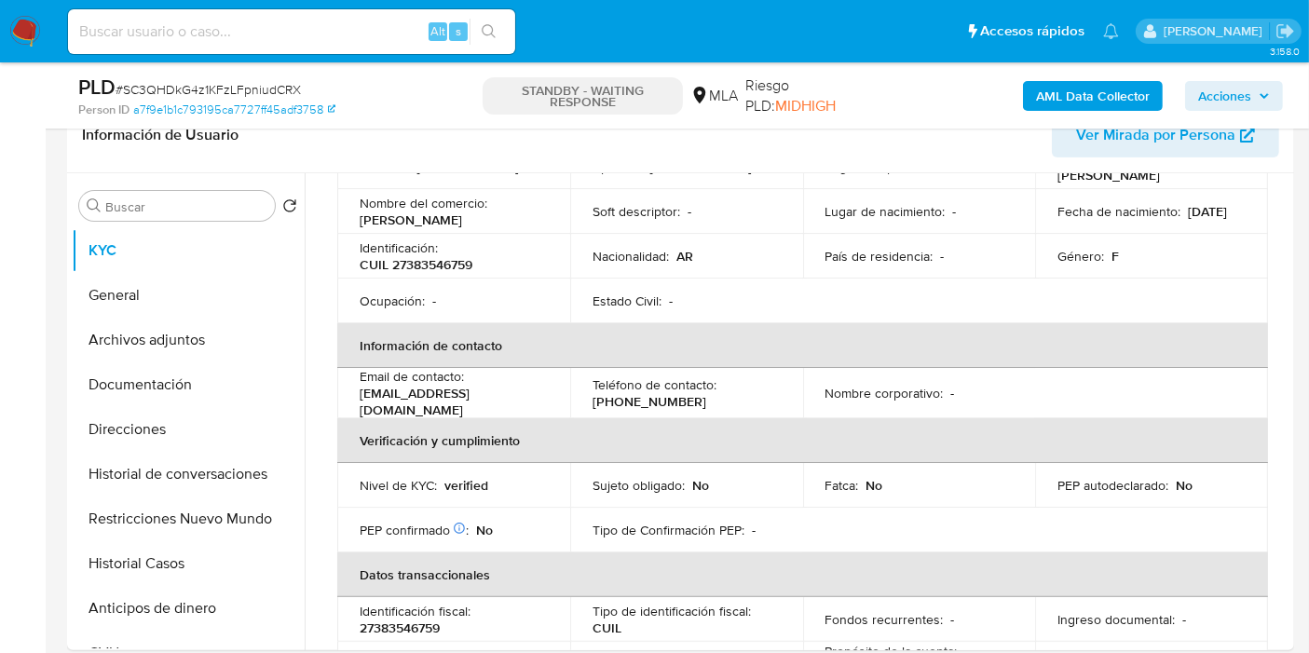
drag, startPoint x: 48, startPoint y: 36, endPoint x: 29, endPoint y: 34, distance: 18.7
click at [42, 35] on nav "Pausado Ver notificaciones Alt s Accesos rápidos Presiona las siguientes teclas…" at bounding box center [654, 31] width 1309 height 62
click at [7, 29] on nav "Pausado Ver notificaciones Alt s Accesos rápidos Presiona las siguientes teclas…" at bounding box center [654, 31] width 1309 height 62
click at [19, 27] on img at bounding box center [25, 32] width 32 height 32
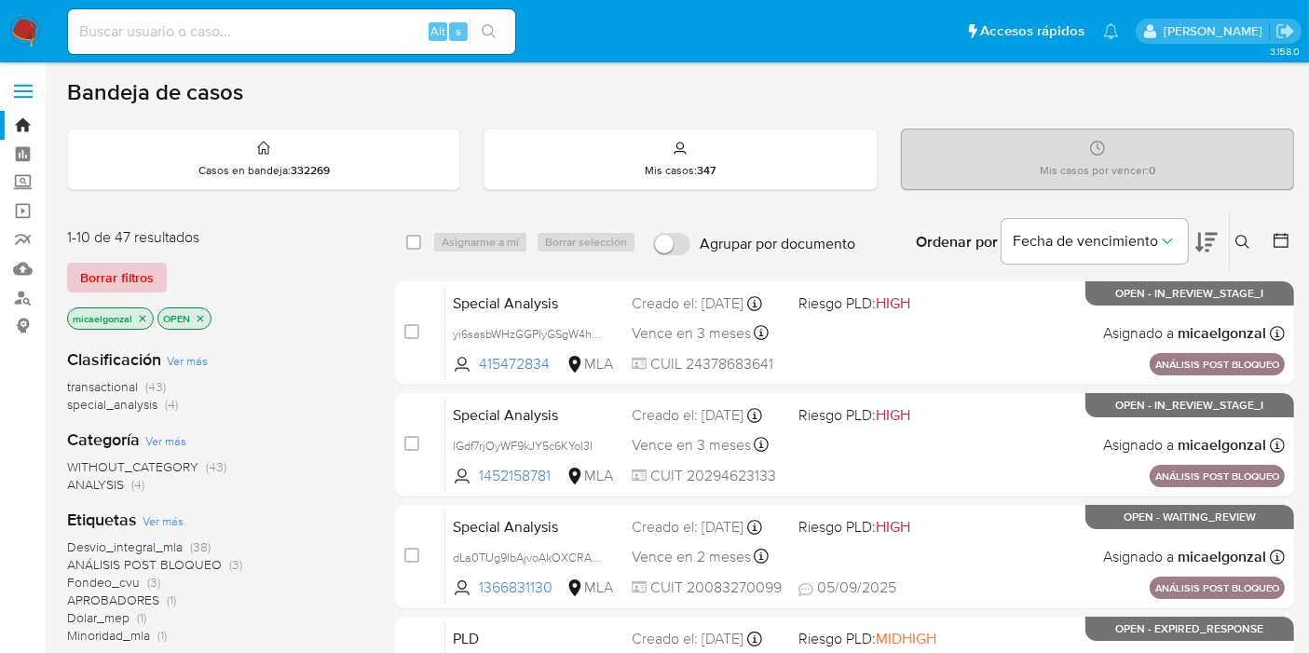
click at [130, 266] on span "Borrar filtros" at bounding box center [117, 278] width 74 height 26
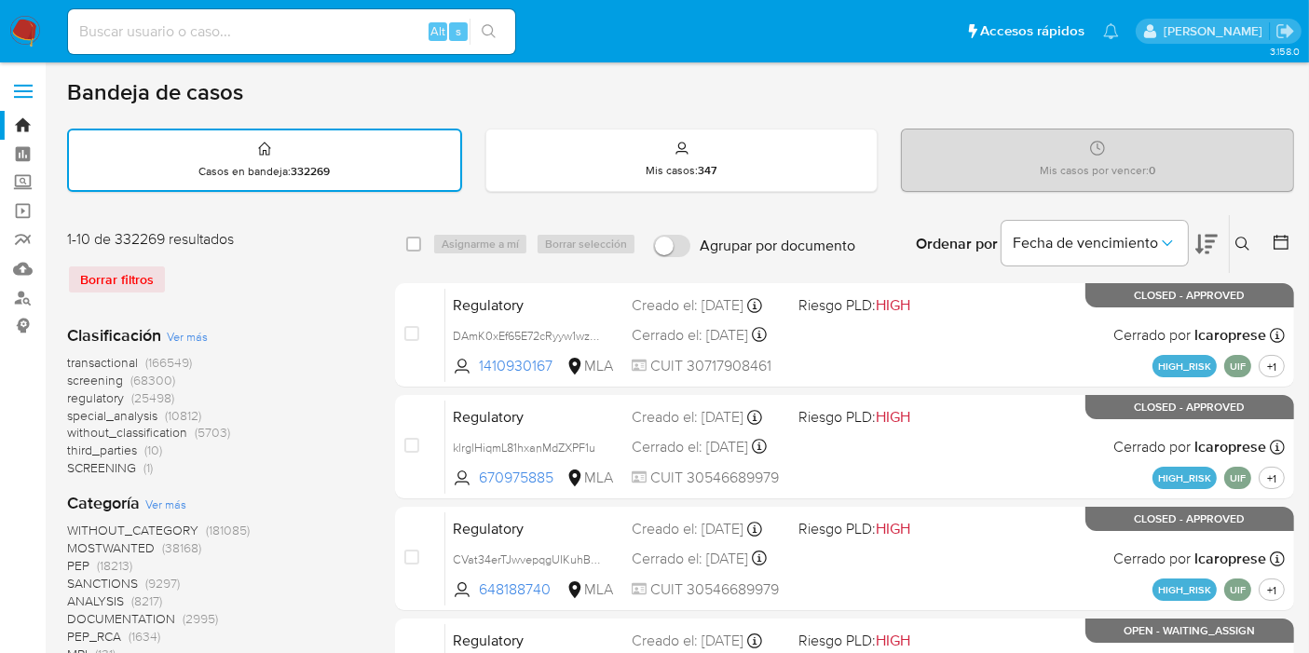
click at [1230, 247] on button at bounding box center [1245, 244] width 31 height 22
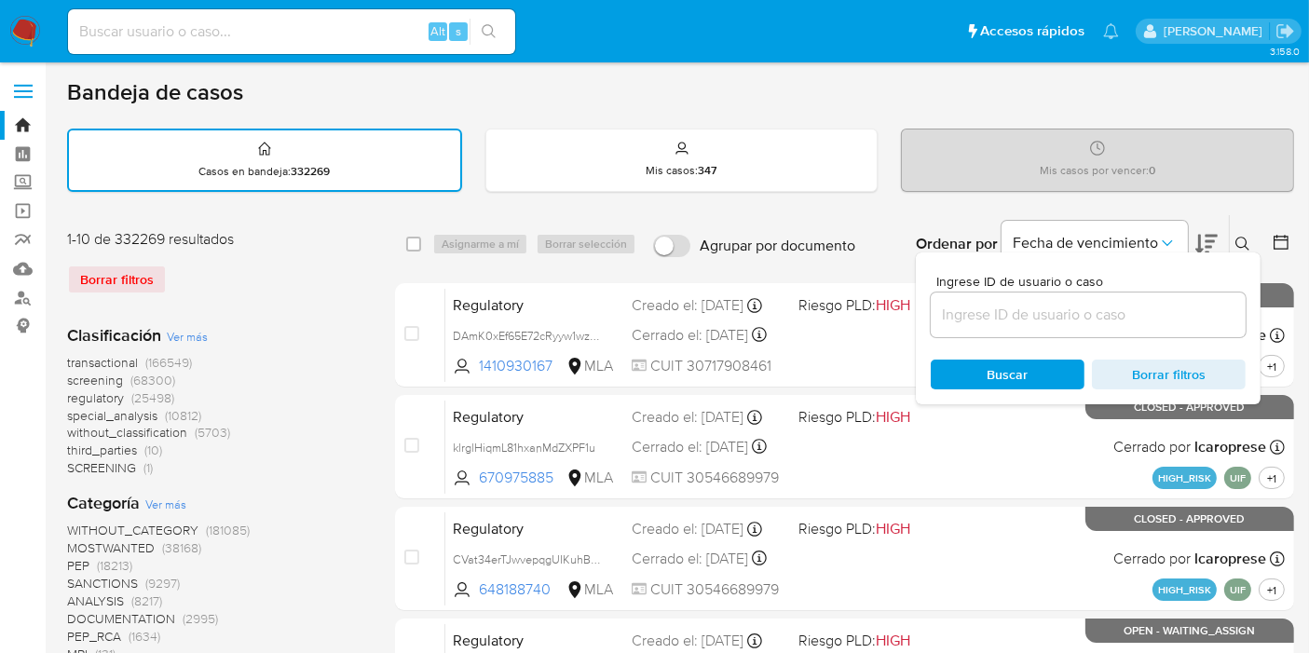
click at [1084, 318] on input at bounding box center [1088, 315] width 315 height 24
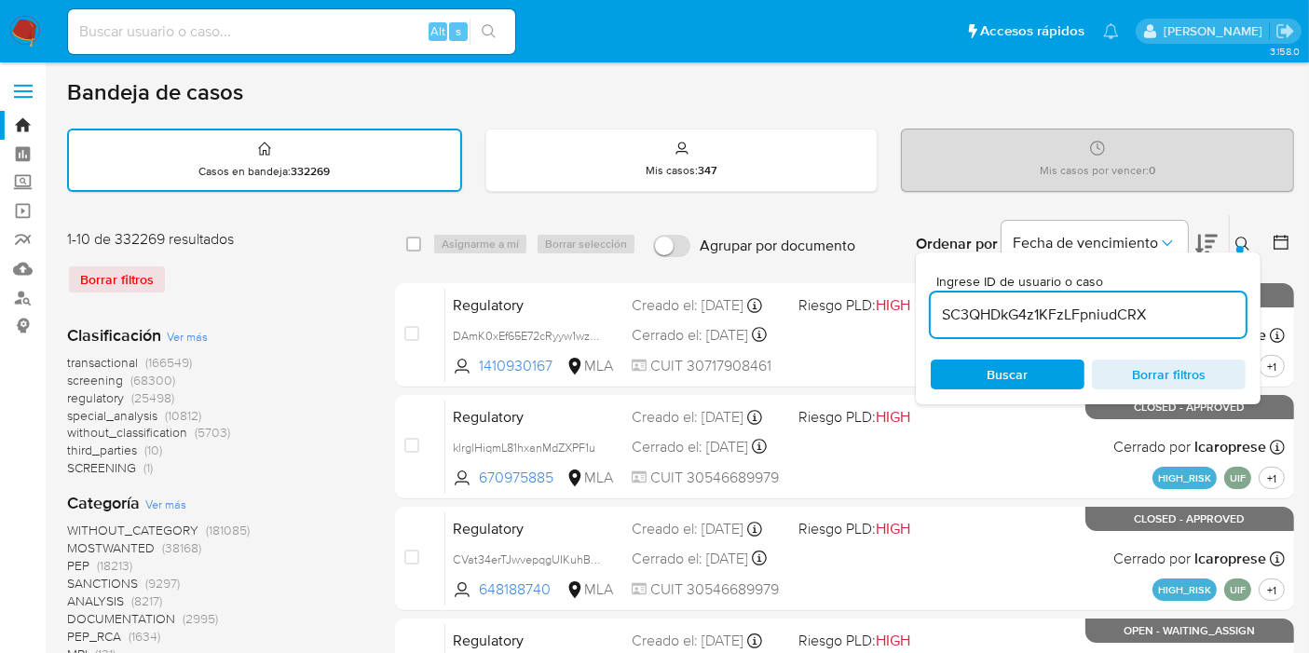
type input "SC3QHDkG4z1KFzLFpniudCRX"
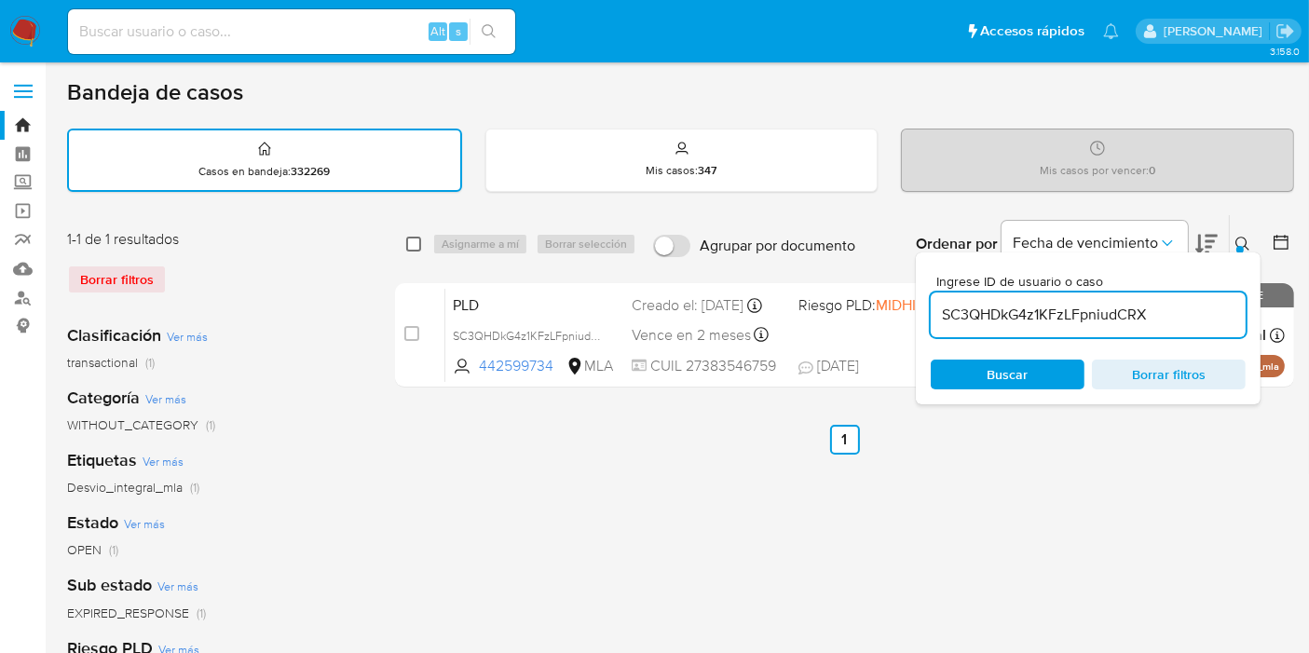
click at [418, 239] on input "checkbox" at bounding box center [413, 244] width 15 height 15
checkbox input "true"
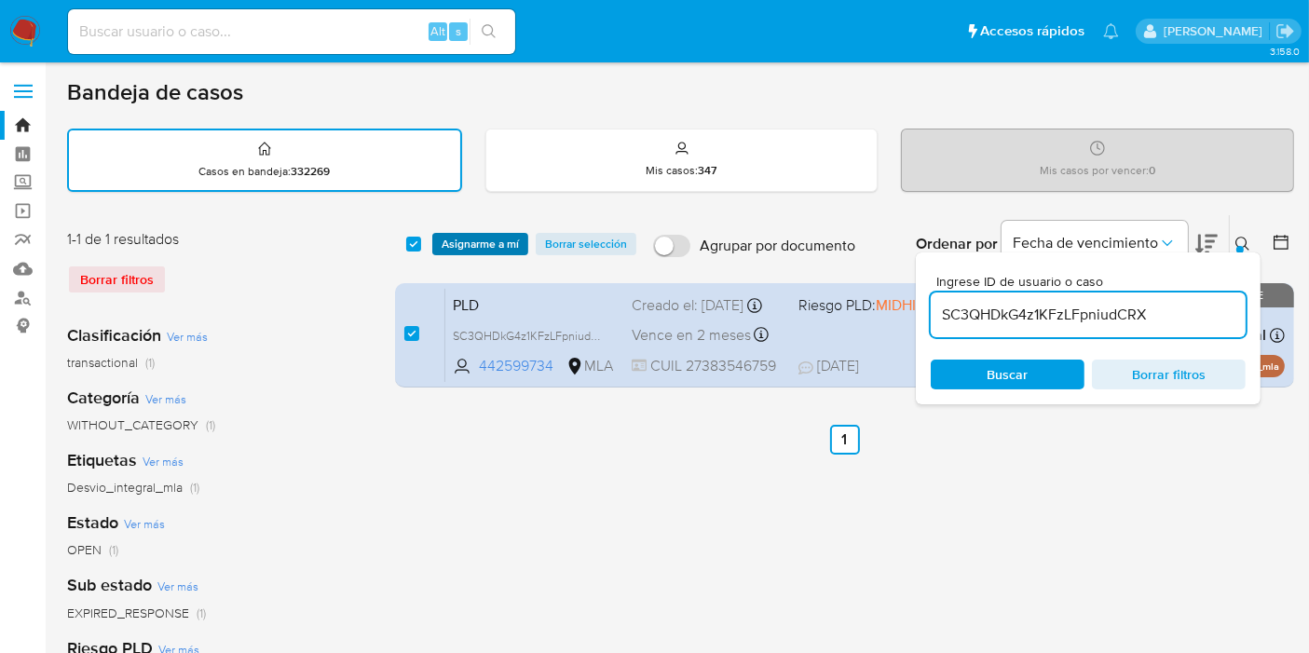
click at [465, 238] on span "Asignarme a mí" at bounding box center [480, 244] width 77 height 19
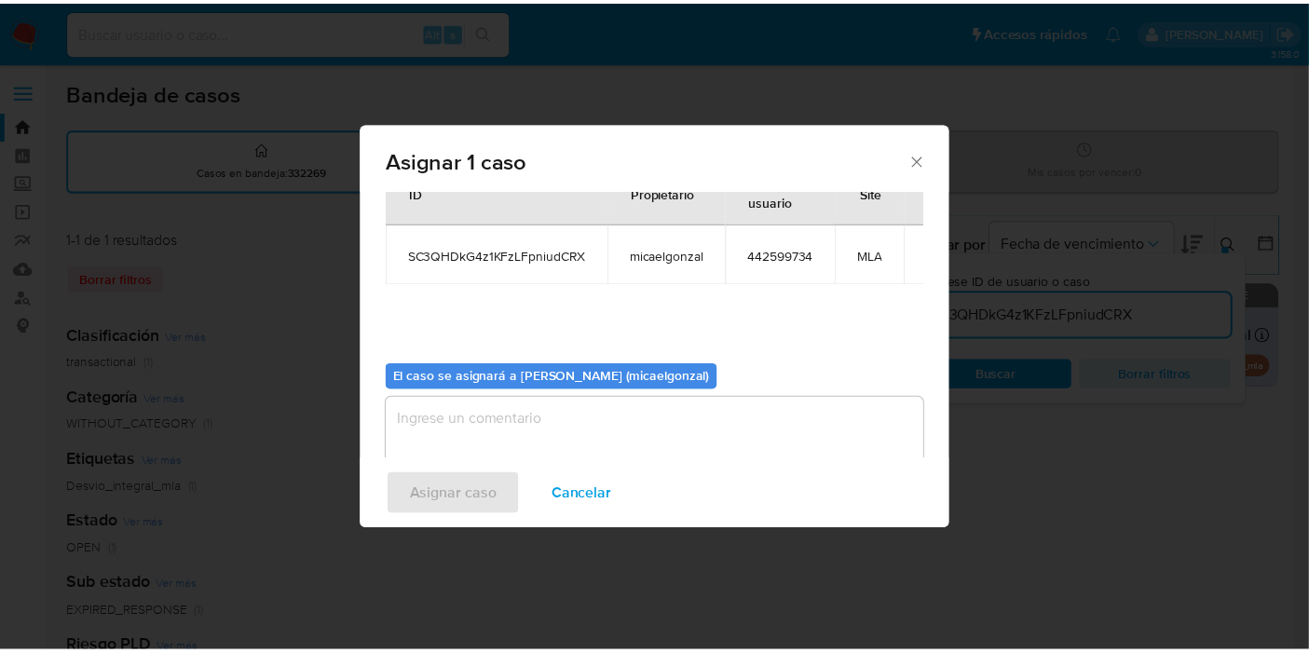
scroll to position [95, 0]
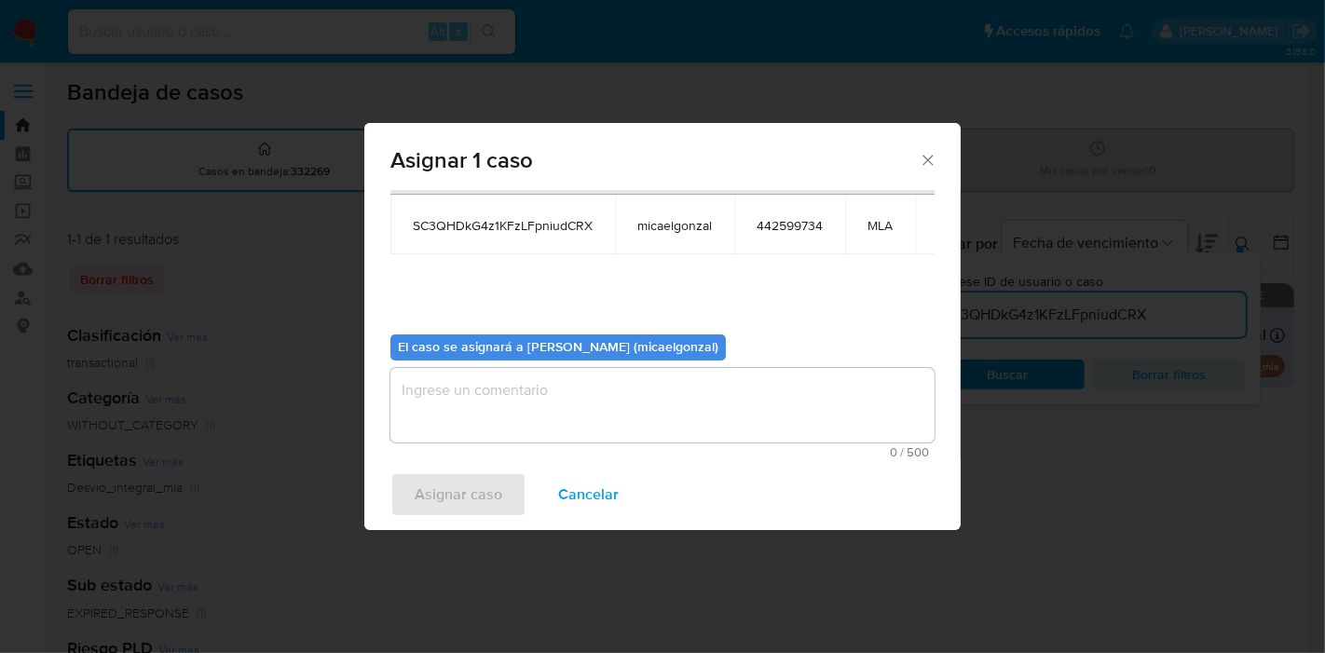
click at [524, 417] on textarea "assign-modal" at bounding box center [662, 405] width 544 height 75
click at [468, 511] on span "Asignar caso" at bounding box center [459, 494] width 88 height 41
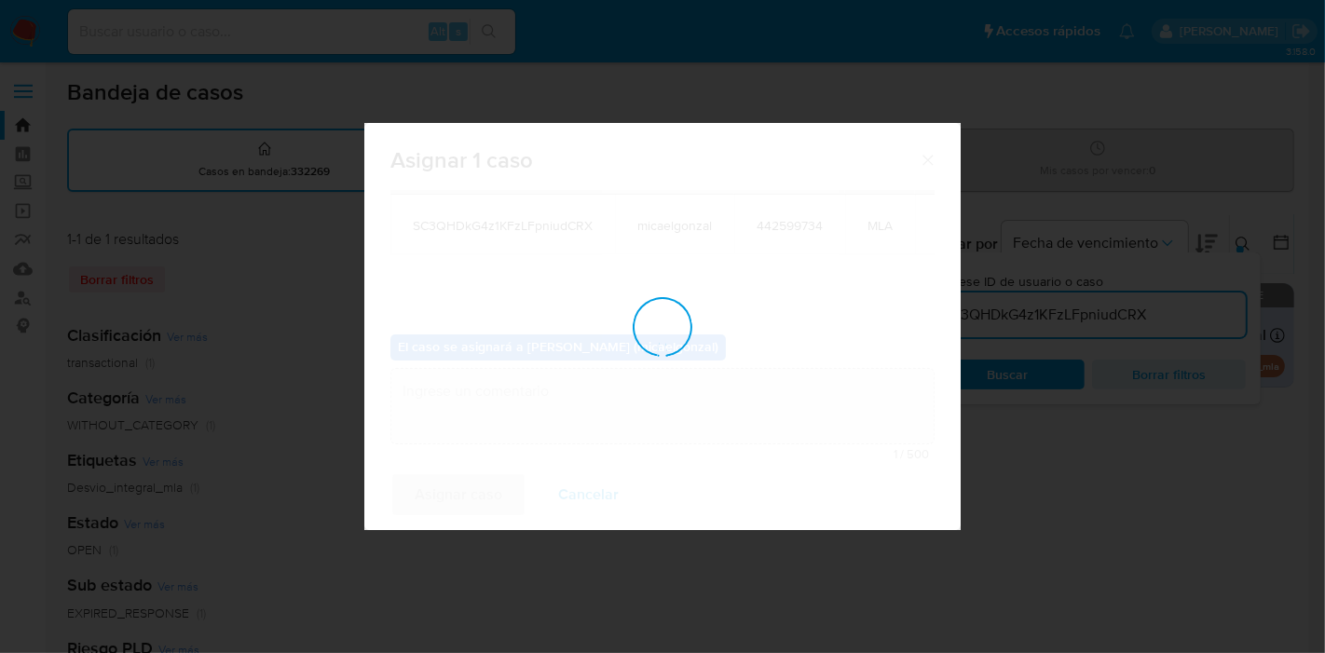
checkbox input "false"
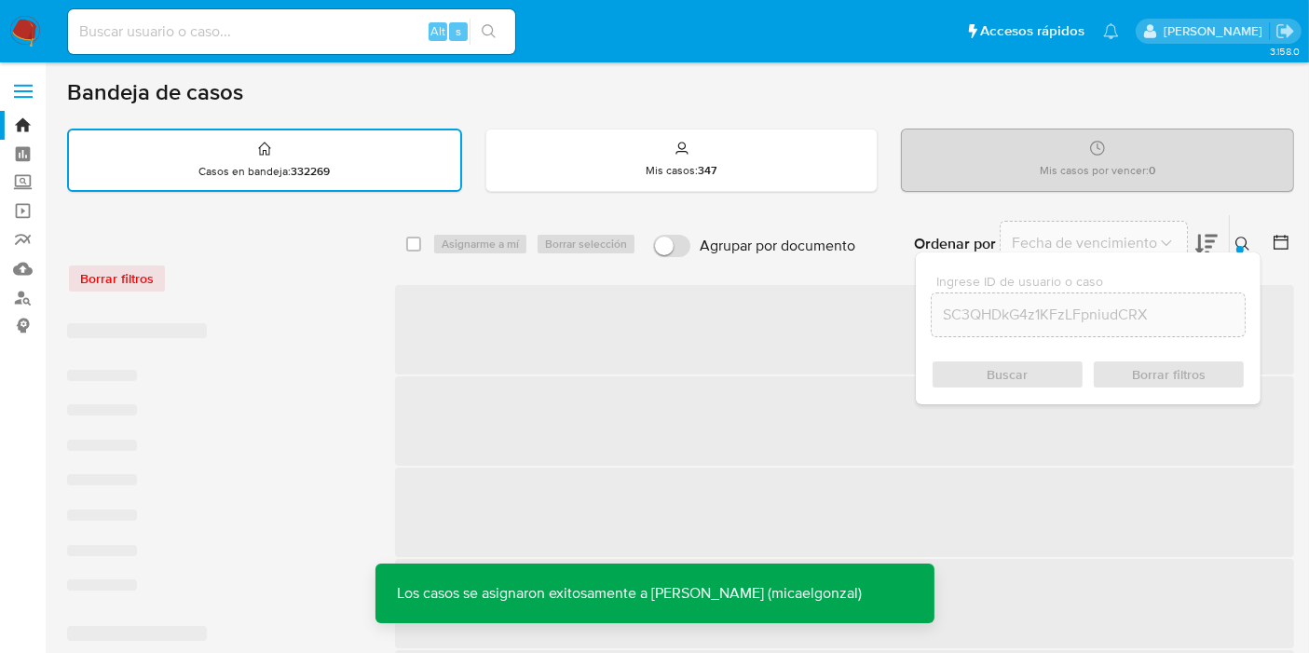
click at [355, 44] on div "Alt s" at bounding box center [291, 31] width 447 height 45
click at [356, 43] on input at bounding box center [291, 32] width 447 height 24
paste input "SC3QHDkG4z1KFzLFpniudCRX"
type input "SC3QHDkG4z1KFzLFpniudCRX"
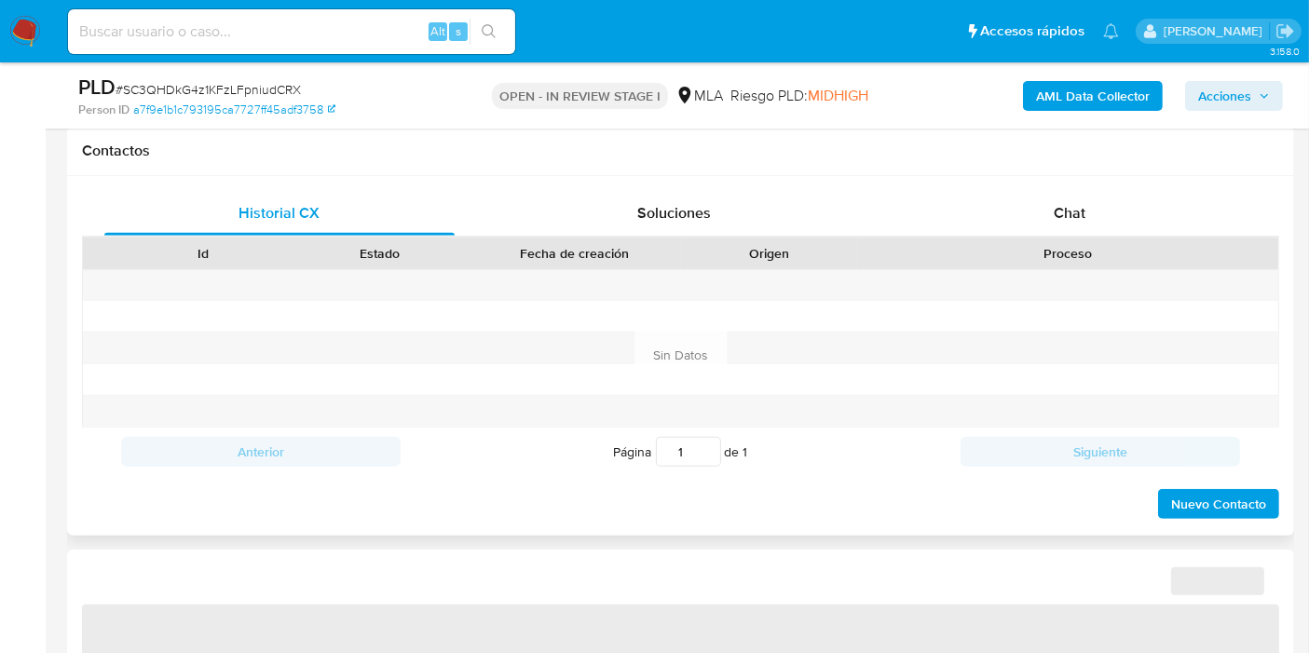
scroll to position [827, 0]
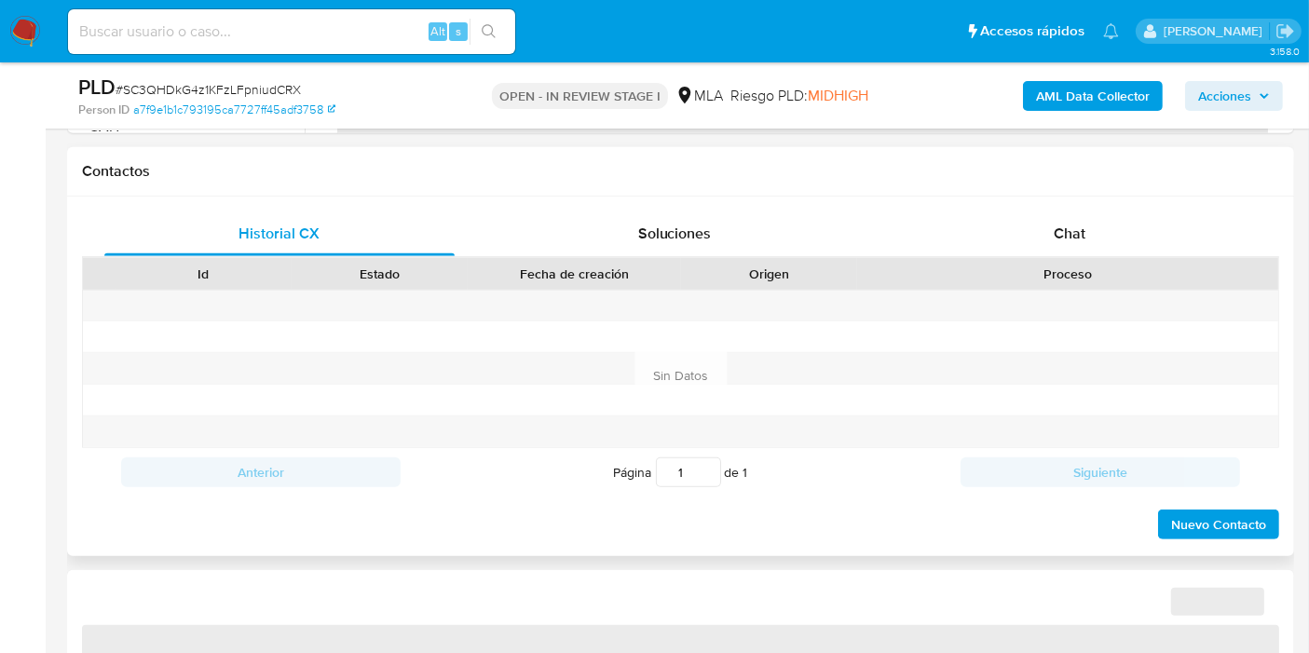
click at [1051, 174] on h1 "Contactos" at bounding box center [680, 171] width 1197 height 19
click at [1058, 206] on div "Historial CX Soluciones Chat Id Estado Fecha de creación Origen Proceso Anterio…" at bounding box center [680, 377] width 1227 height 360
select select "10"
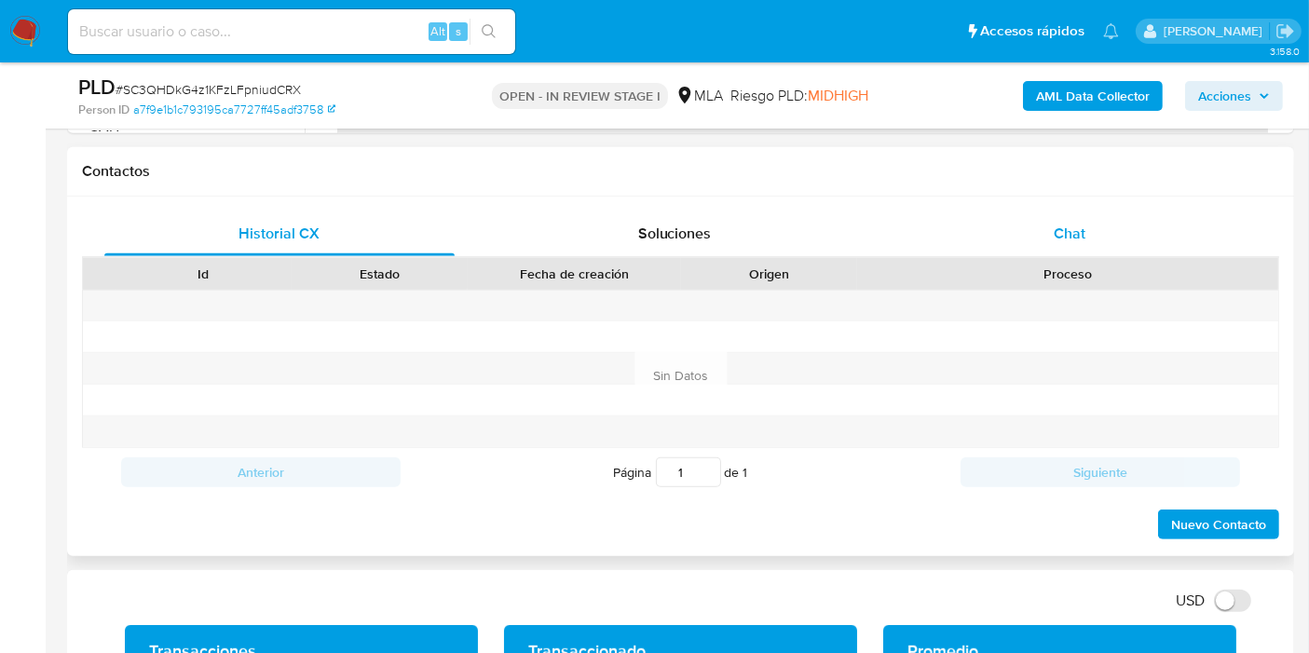
click at [1058, 211] on div "Chat" at bounding box center [1069, 233] width 350 height 45
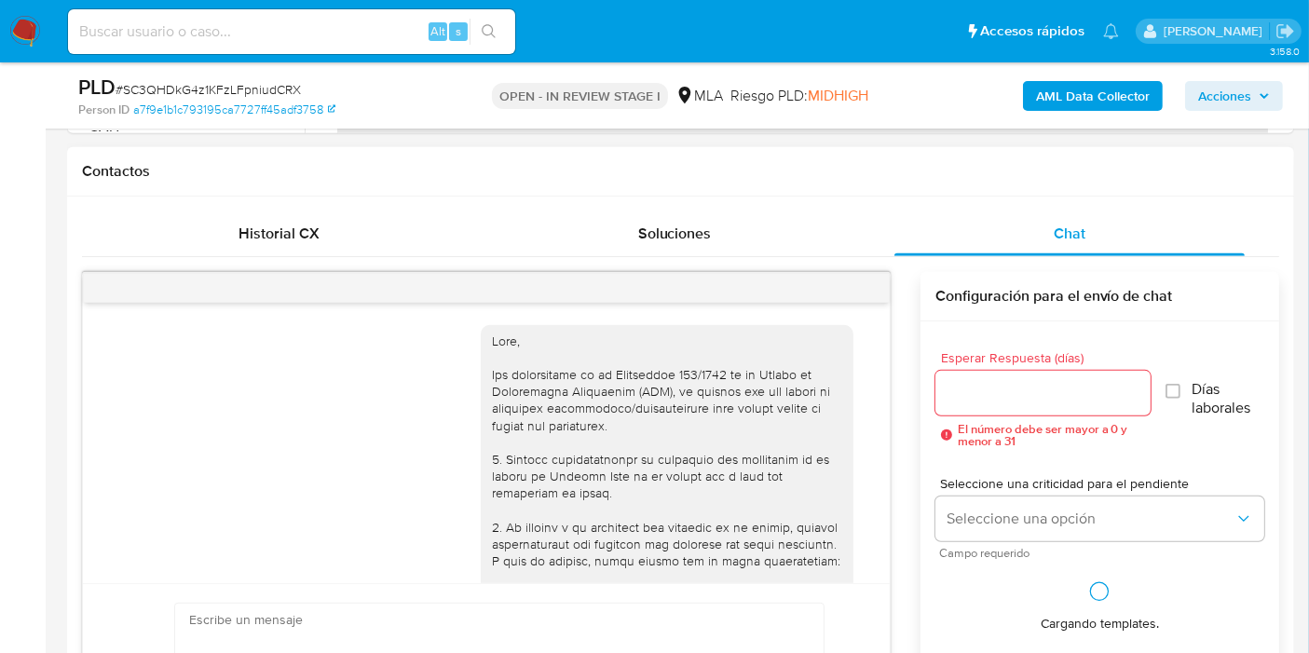
scroll to position [2212, 0]
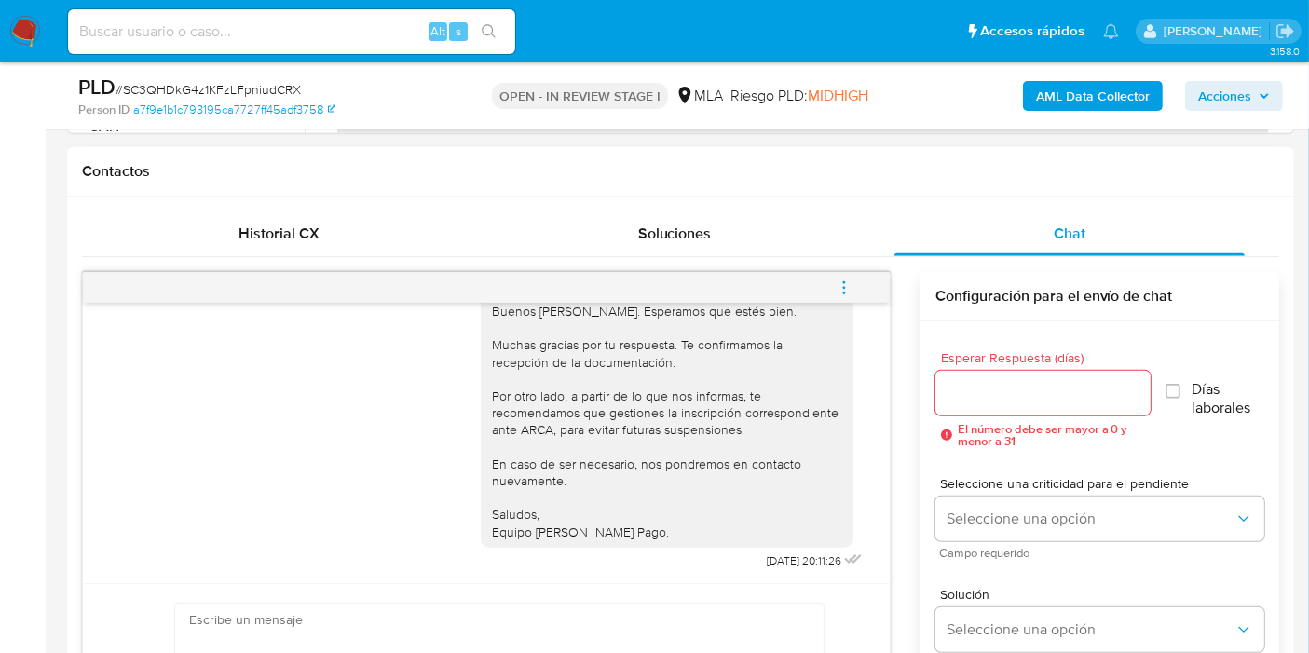
click at [853, 287] on button "menu-action" at bounding box center [843, 288] width 61 height 45
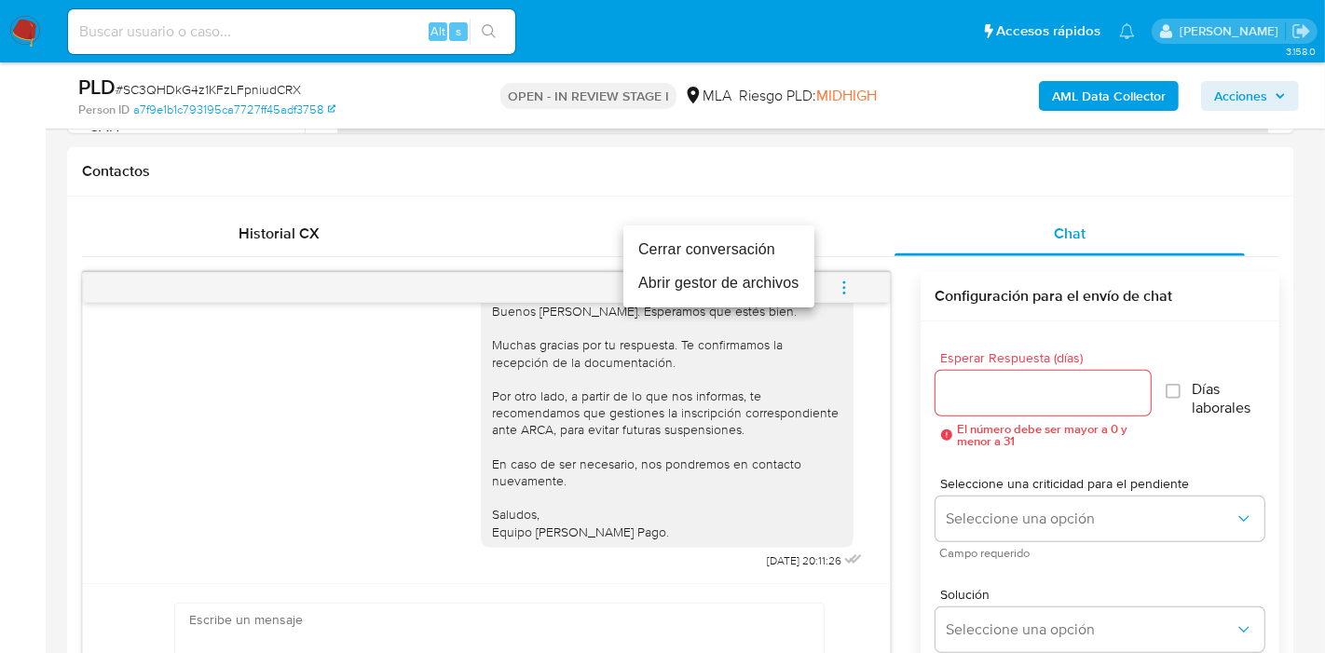
click at [715, 243] on li "Cerrar conversación" at bounding box center [718, 250] width 191 height 34
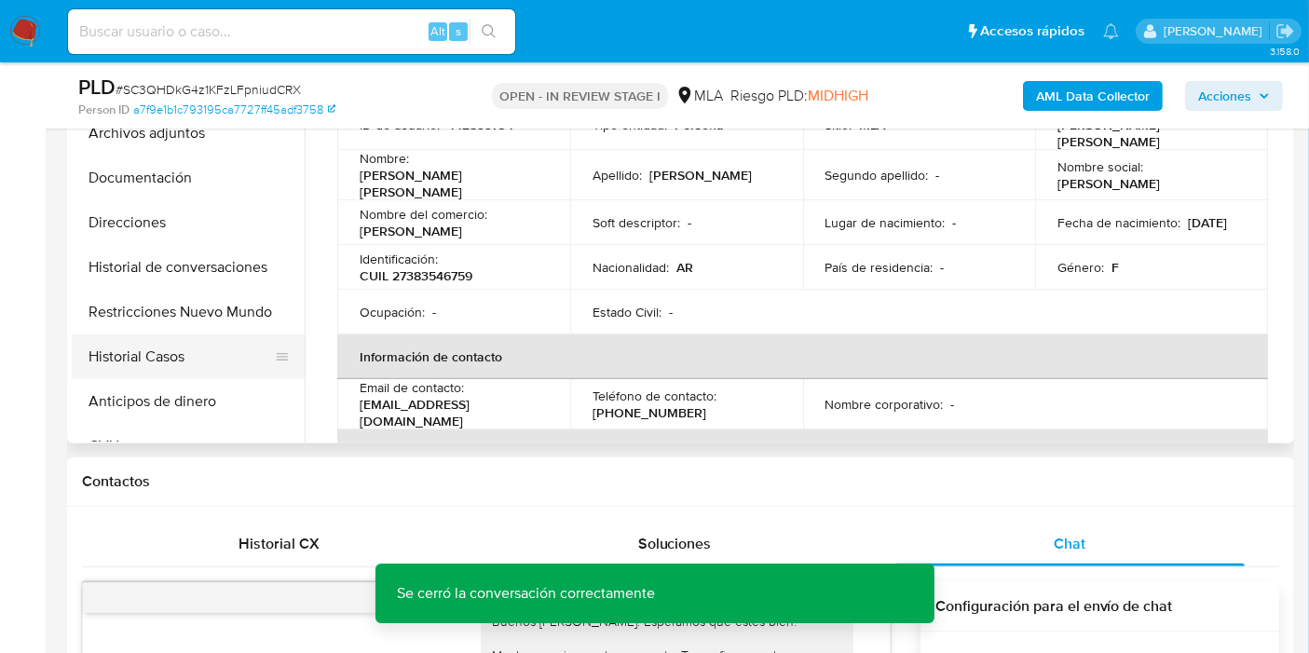
click at [177, 351] on button "Historial Casos" at bounding box center [181, 356] width 218 height 45
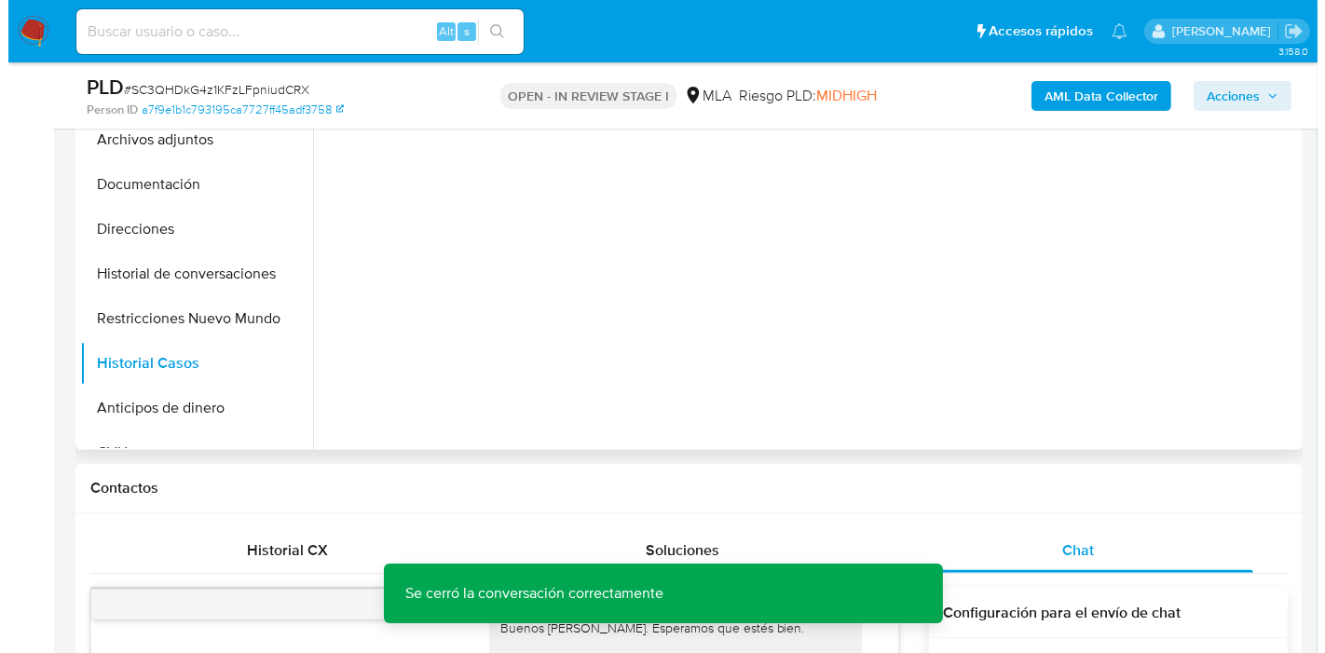
scroll to position [310, 0]
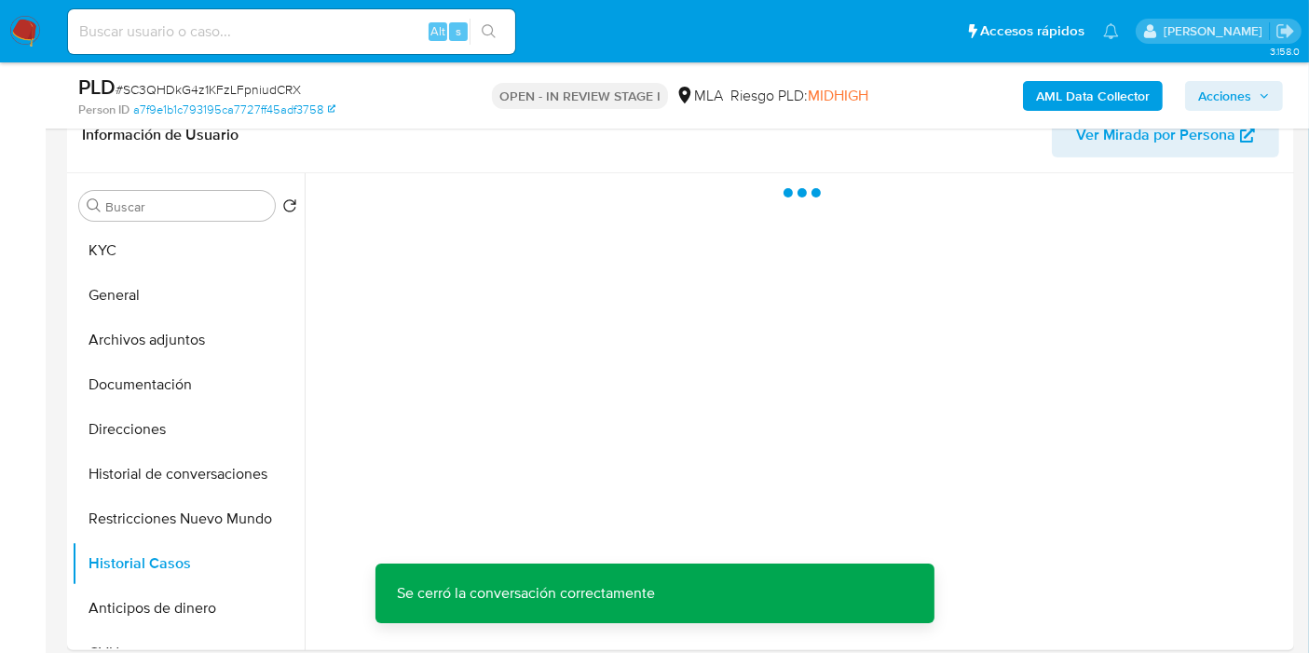
drag, startPoint x: 194, startPoint y: 244, endPoint x: 747, endPoint y: 100, distance: 571.9
click at [201, 240] on button "KYC" at bounding box center [188, 250] width 233 height 45
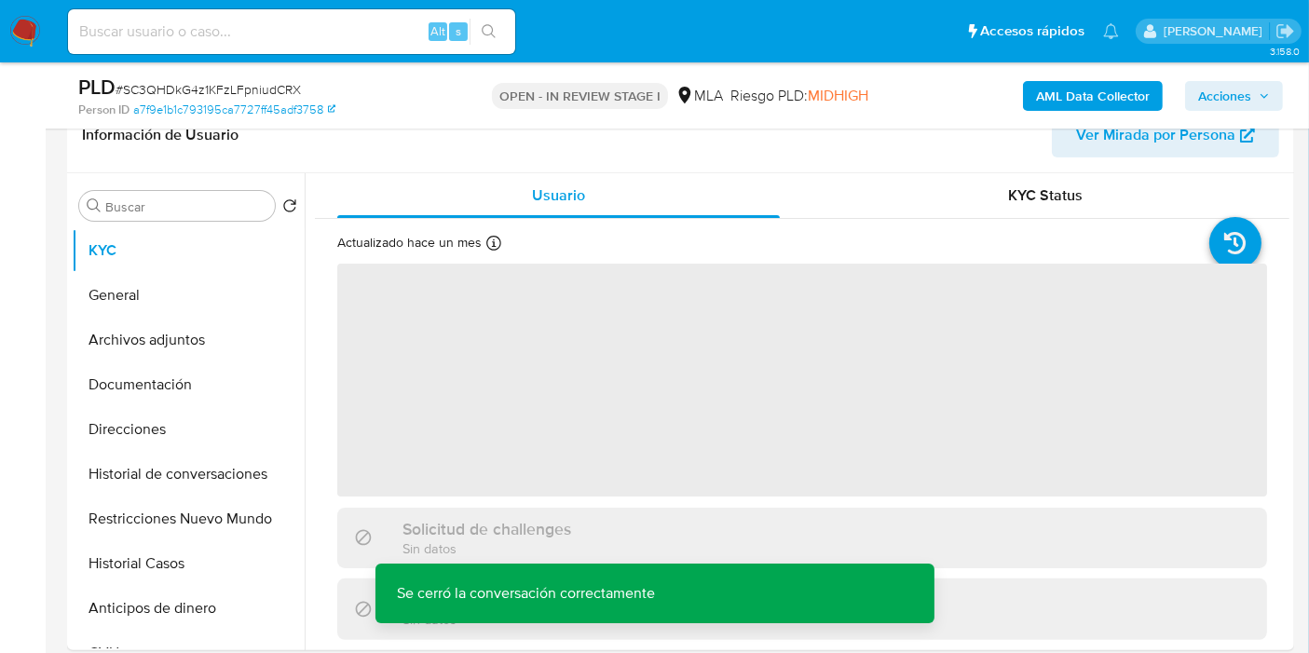
click at [1075, 89] on b "AML Data Collector" at bounding box center [1093, 96] width 114 height 30
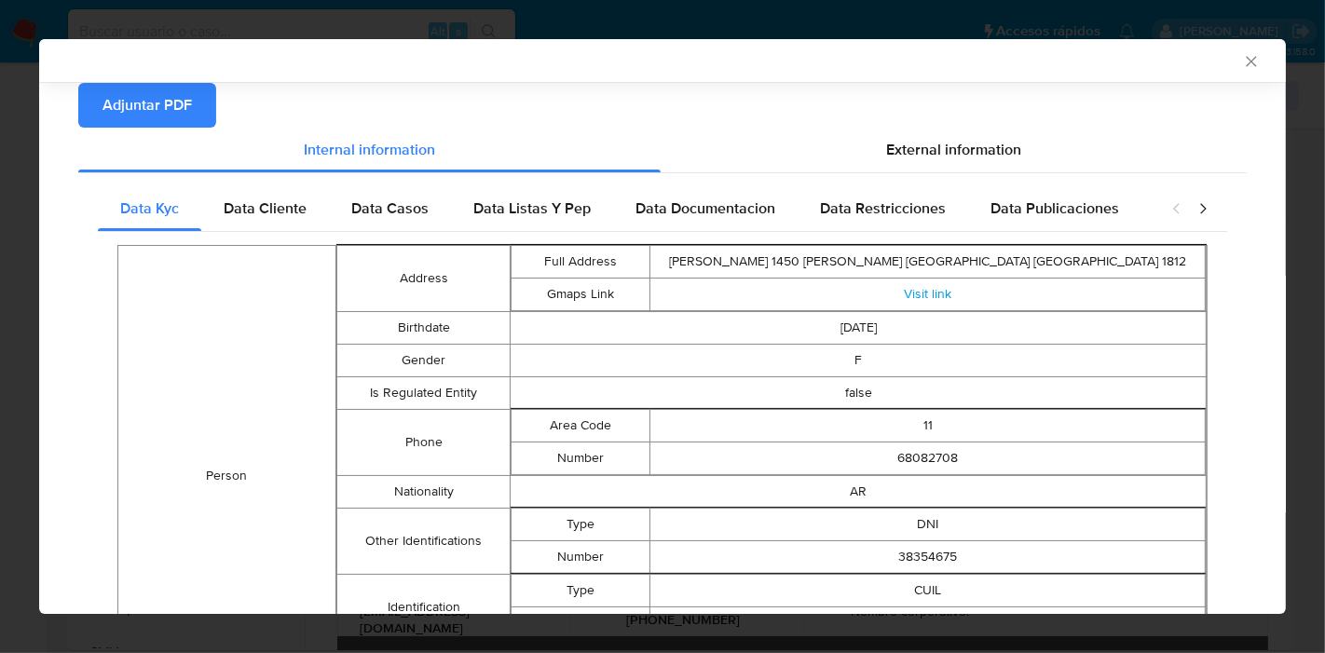
scroll to position [0, 0]
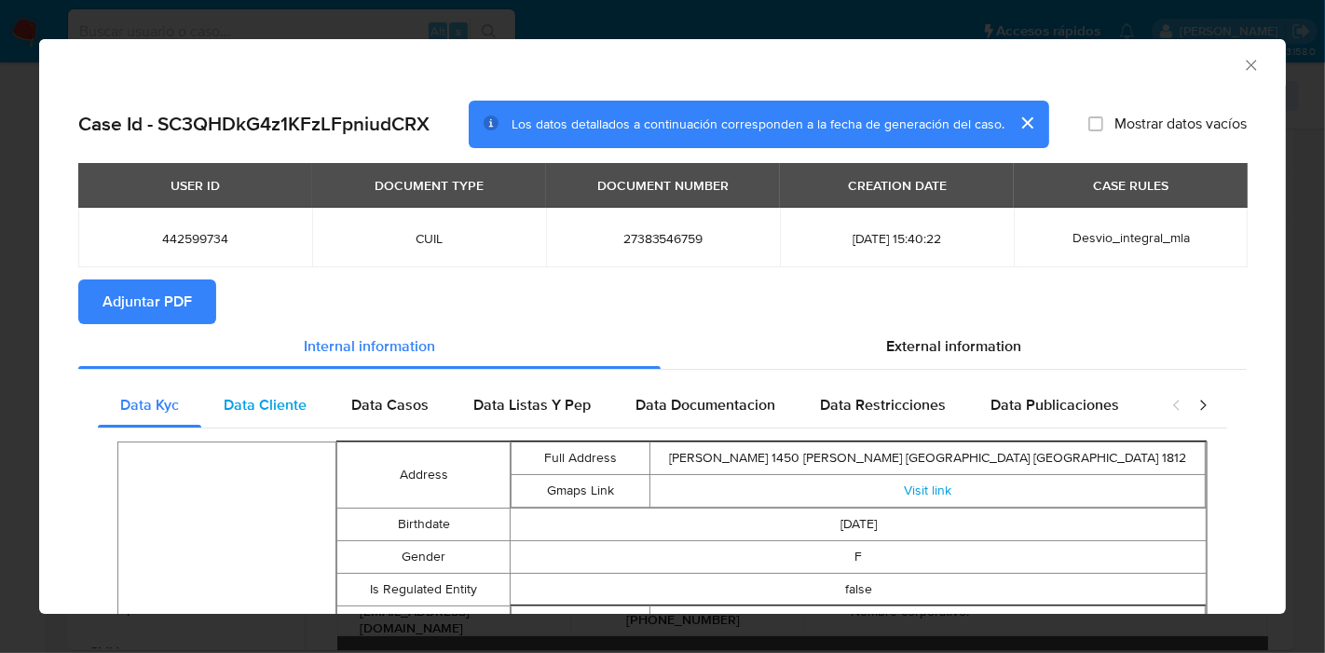
drag, startPoint x: 280, startPoint y: 389, endPoint x: 290, endPoint y: 384, distance: 11.3
click at [280, 389] on div "Data Cliente" at bounding box center [265, 405] width 128 height 45
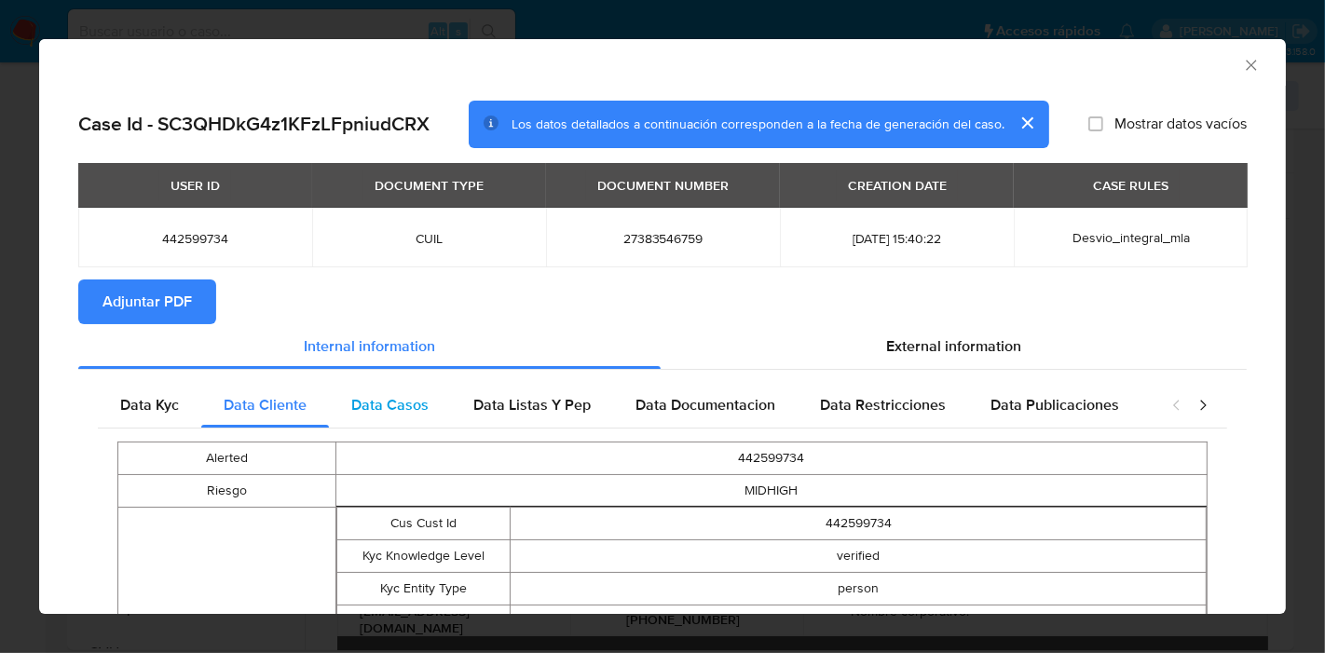
click at [387, 383] on div "Data Casos" at bounding box center [390, 405] width 122 height 45
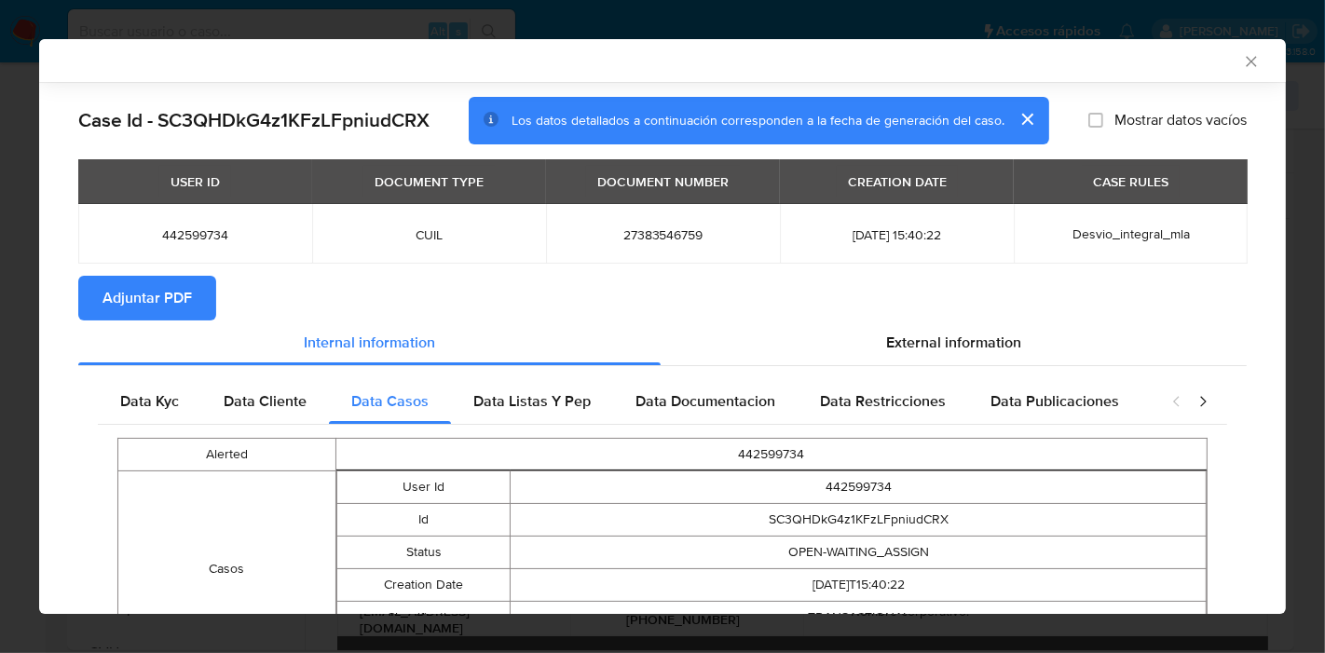
scroll to position [150, 0]
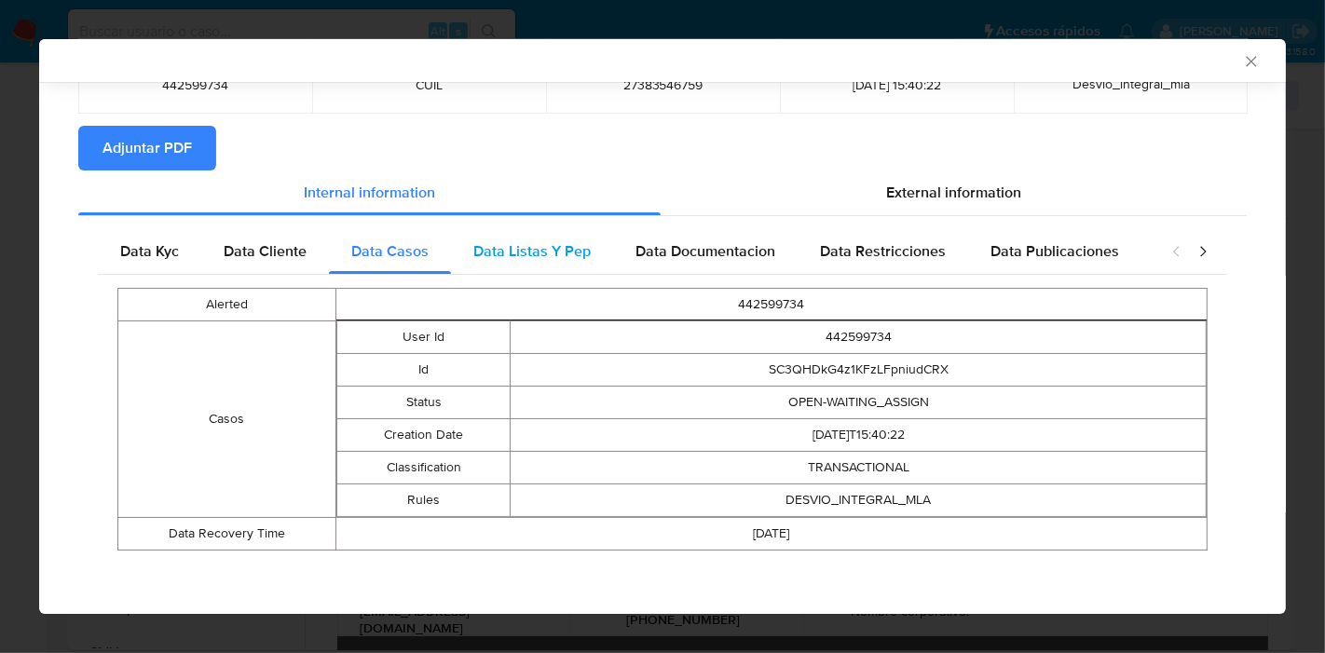
click at [532, 233] on div "Data Listas Y Pep" at bounding box center [532, 251] width 162 height 45
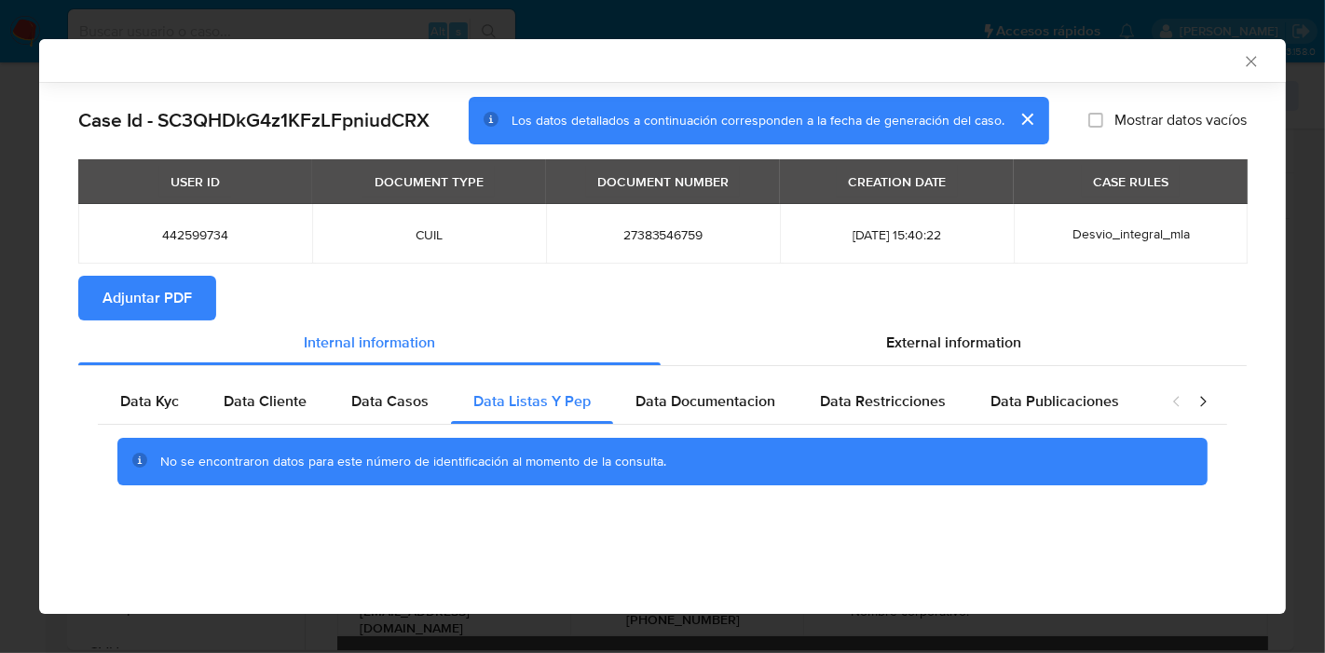
click at [702, 372] on div "Data Kyc Data Cliente Data Casos Data Listas Y Pep Data Documentacion Data Rest…" at bounding box center [662, 439] width 1168 height 146
drag, startPoint x: 708, startPoint y: 394, endPoint x: 896, endPoint y: 424, distance: 190.5
click at [708, 395] on span "Data Documentacion" at bounding box center [705, 400] width 140 height 21
drag, startPoint x: 902, startPoint y: 411, endPoint x: 1057, endPoint y: 435, distance: 156.5
click at [921, 411] on div "Data Restricciones" at bounding box center [883, 401] width 170 height 45
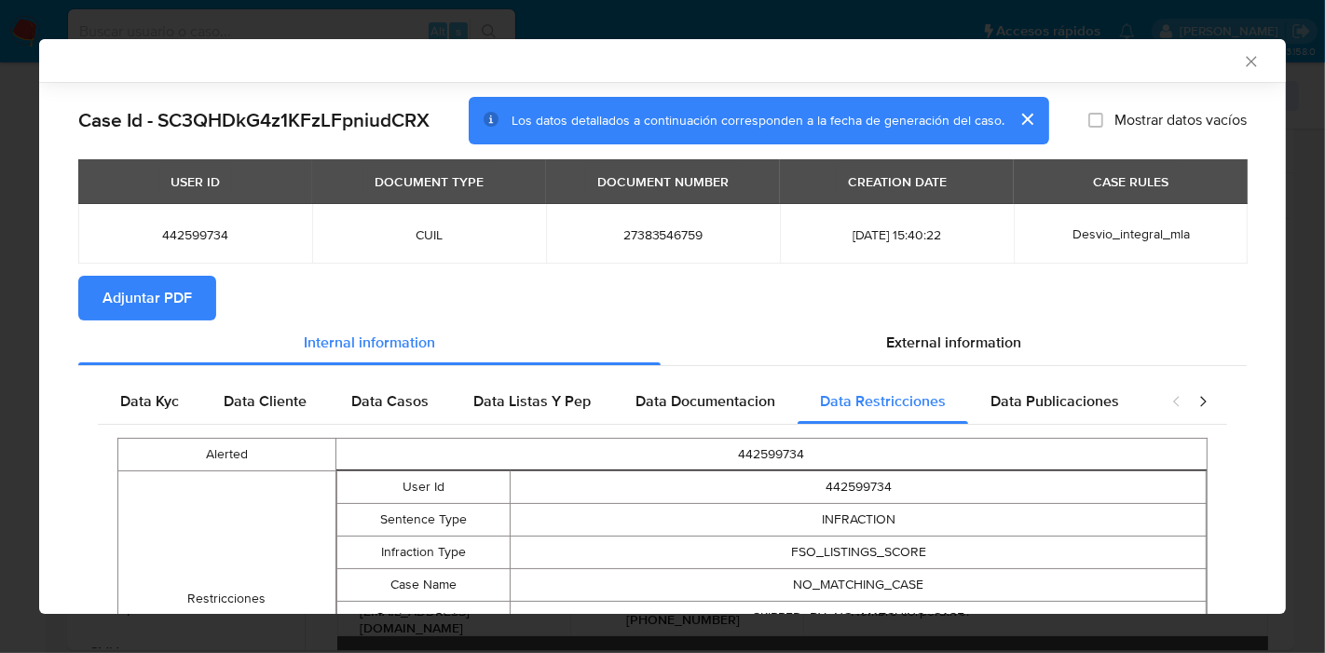
drag, startPoint x: 1054, startPoint y: 395, endPoint x: 1082, endPoint y: 371, distance: 37.0
click at [1082, 371] on div "Data Kyc Data Cliente Data Casos Data Listas Y Pep Data Documentacion Data Rest…" at bounding box center [662, 576] width 1168 height 421
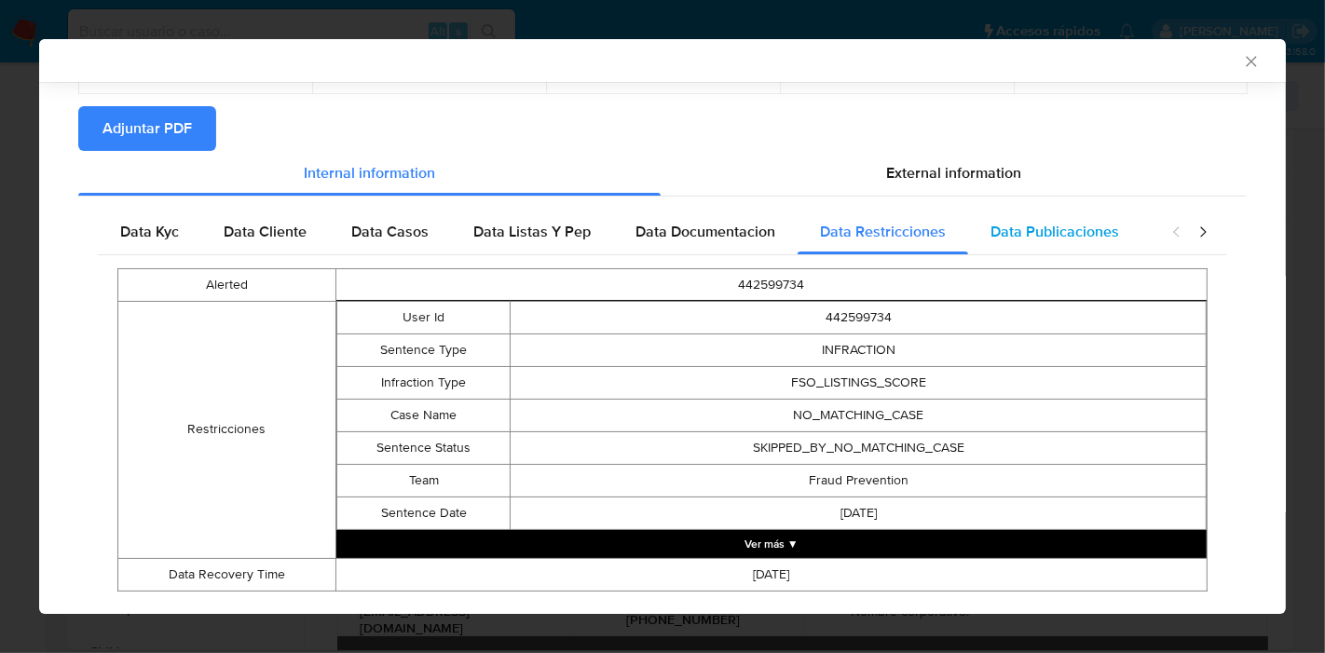
scroll to position [107, 0]
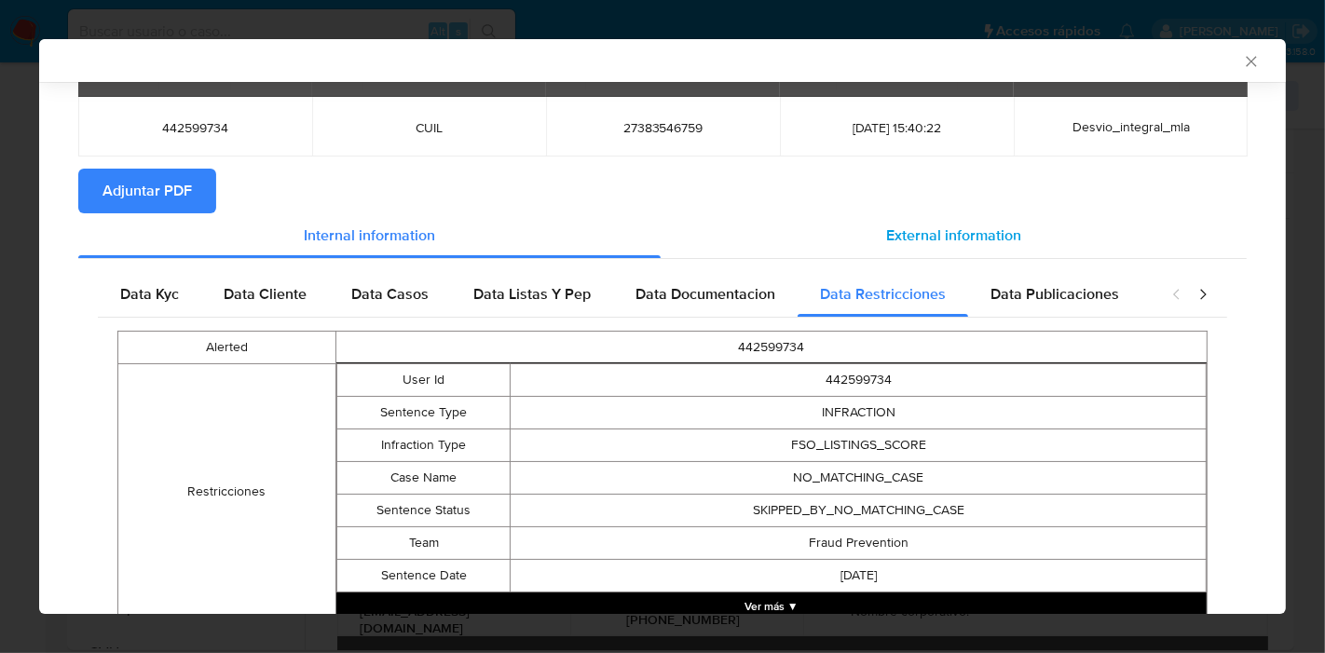
drag, startPoint x: 1030, startPoint y: 181, endPoint x: 1033, endPoint y: 213, distance: 32.8
click at [1030, 190] on section "Adjuntar PDF" at bounding box center [662, 191] width 1168 height 45
drag, startPoint x: 1053, startPoint y: 284, endPoint x: 1191, endPoint y: 320, distance: 142.6
click at [1056, 286] on span "Data Publicaciones" at bounding box center [1054, 293] width 129 height 21
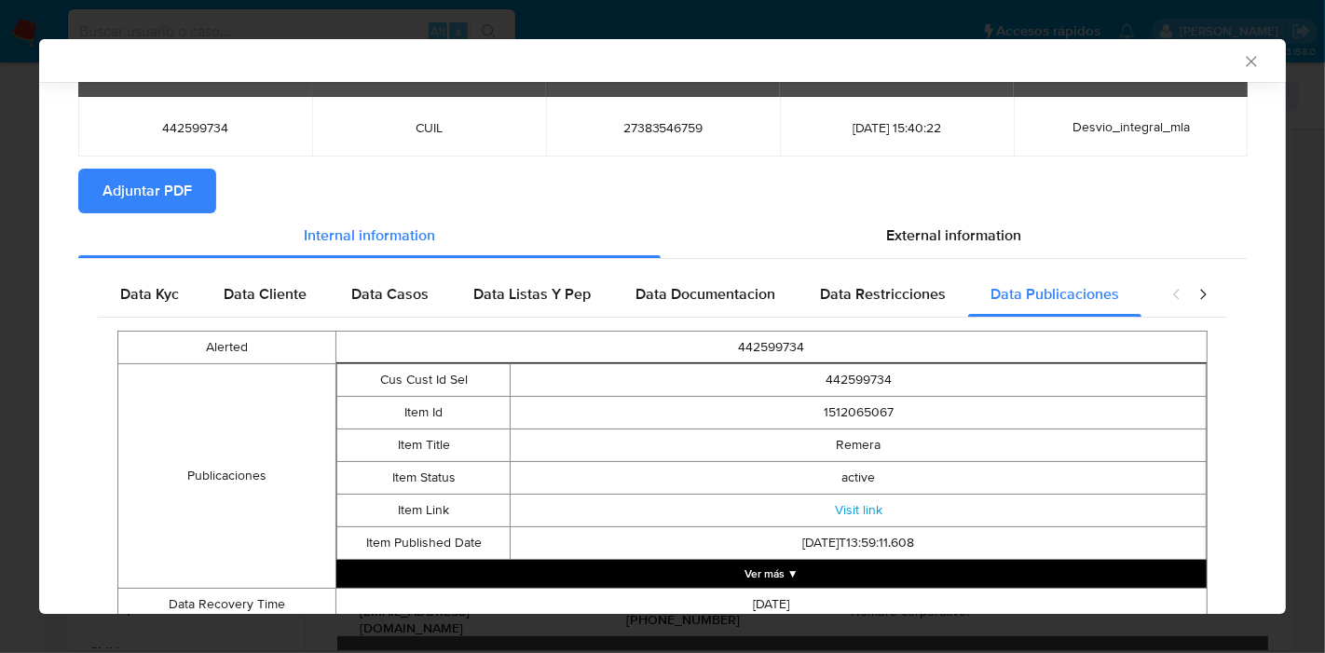
click at [1191, 312] on div "closure-recommendation-modal" at bounding box center [1189, 294] width 75 height 45
click at [1194, 295] on icon "closure-recommendation-modal" at bounding box center [1202, 294] width 19 height 19
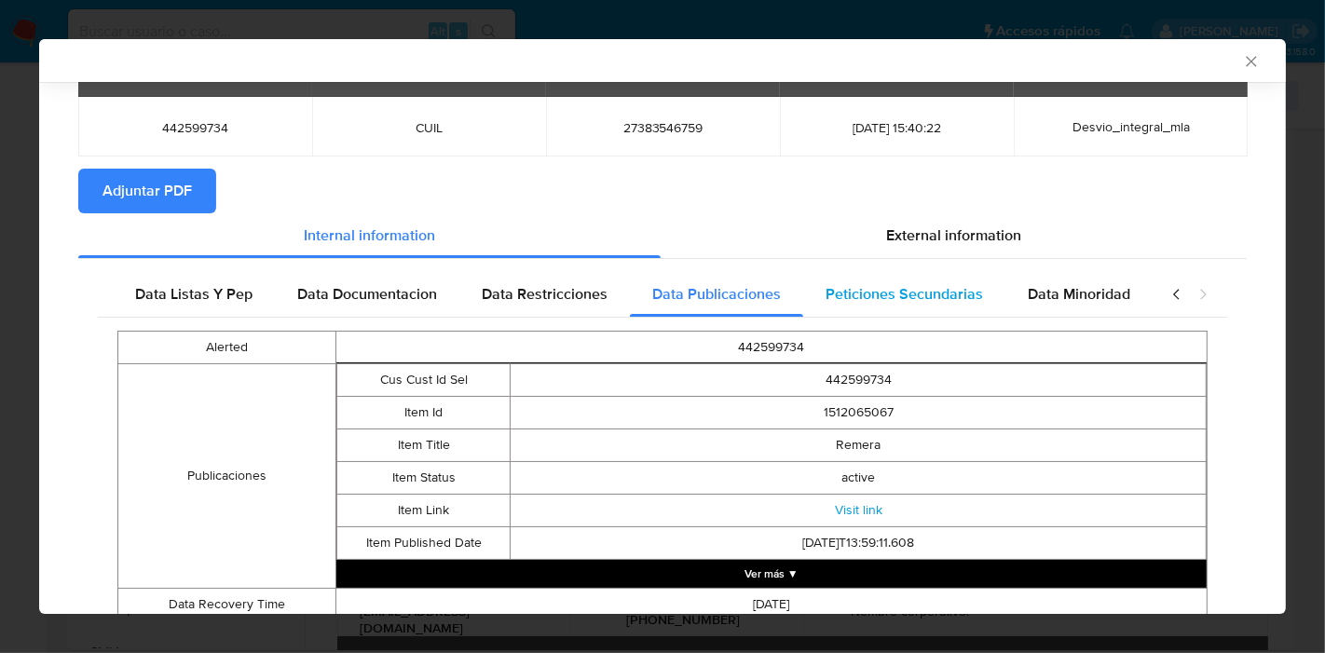
click at [803, 280] on div "Peticiones Secundarias" at bounding box center [904, 294] width 202 height 45
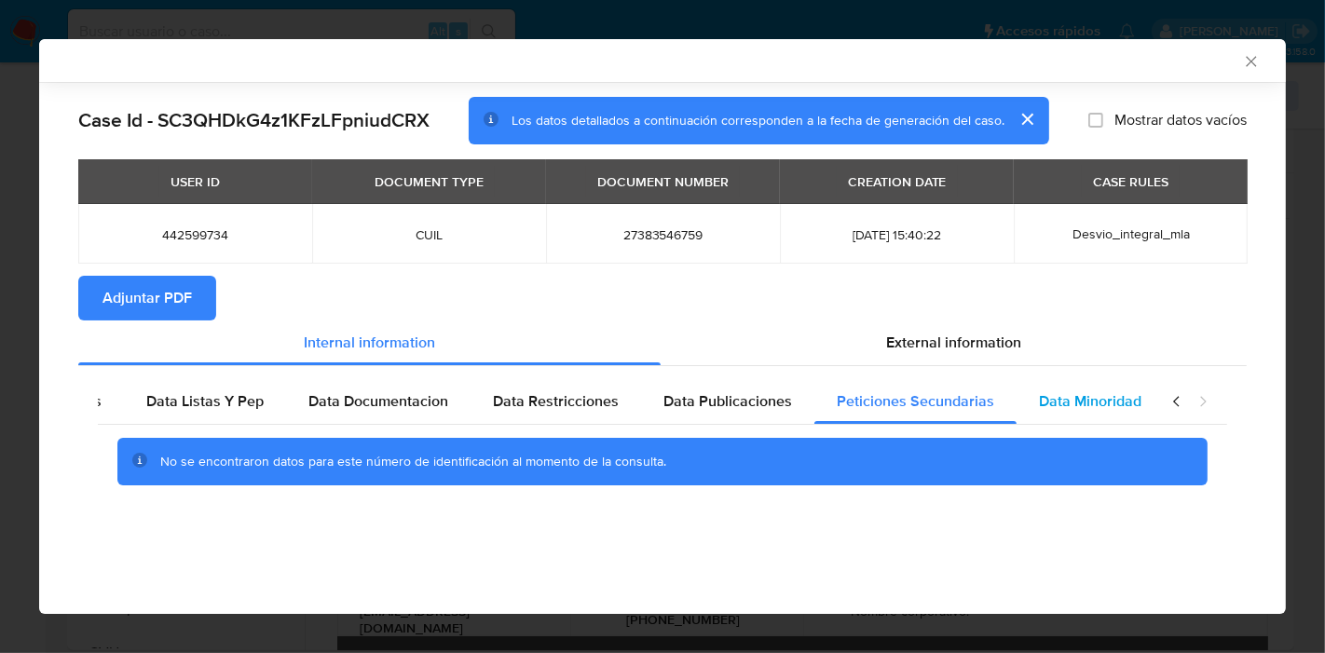
click at [1122, 412] on div "Data Minoridad" at bounding box center [1089, 401] width 147 height 45
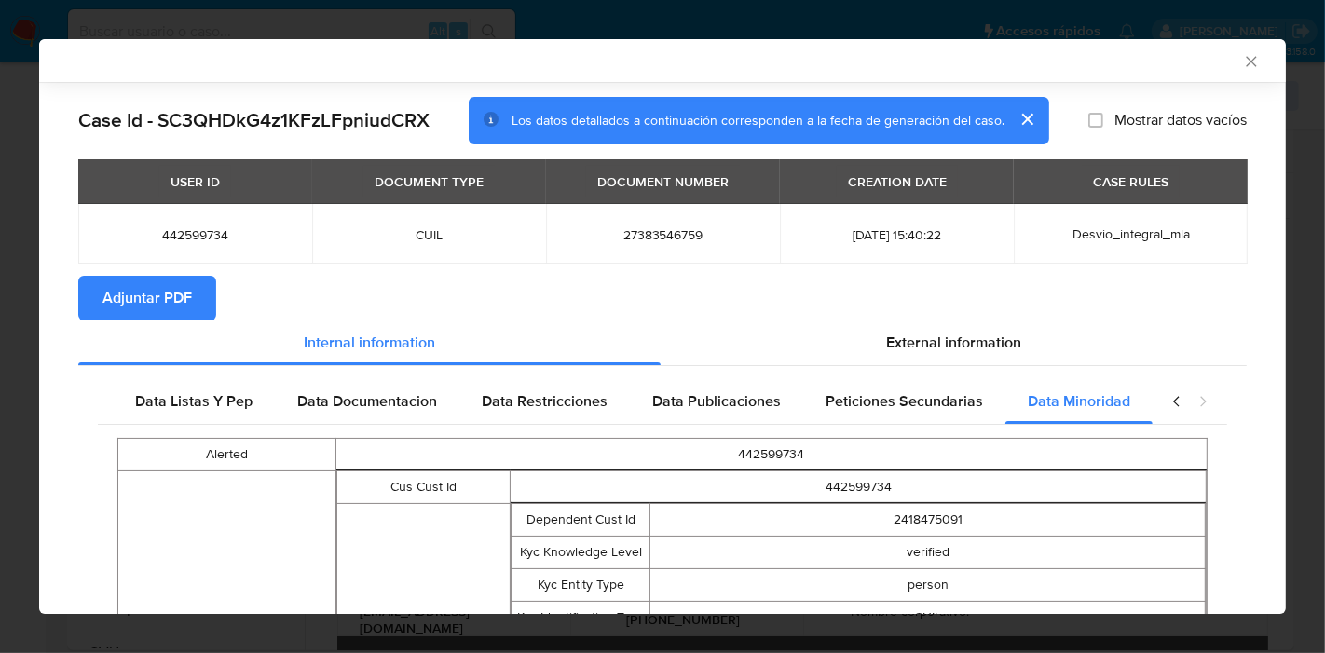
click at [1167, 408] on icon "closure-recommendation-modal" at bounding box center [1176, 401] width 19 height 19
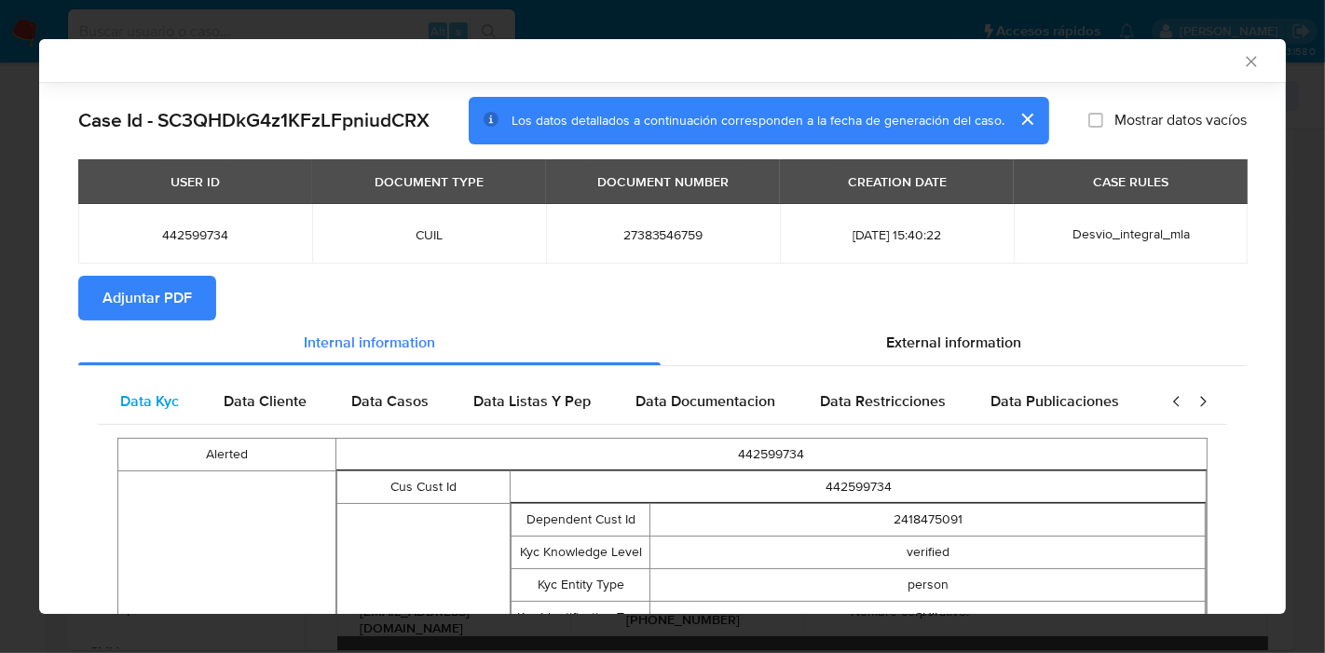
click at [194, 410] on div "Data Kyc" at bounding box center [149, 401] width 103 height 45
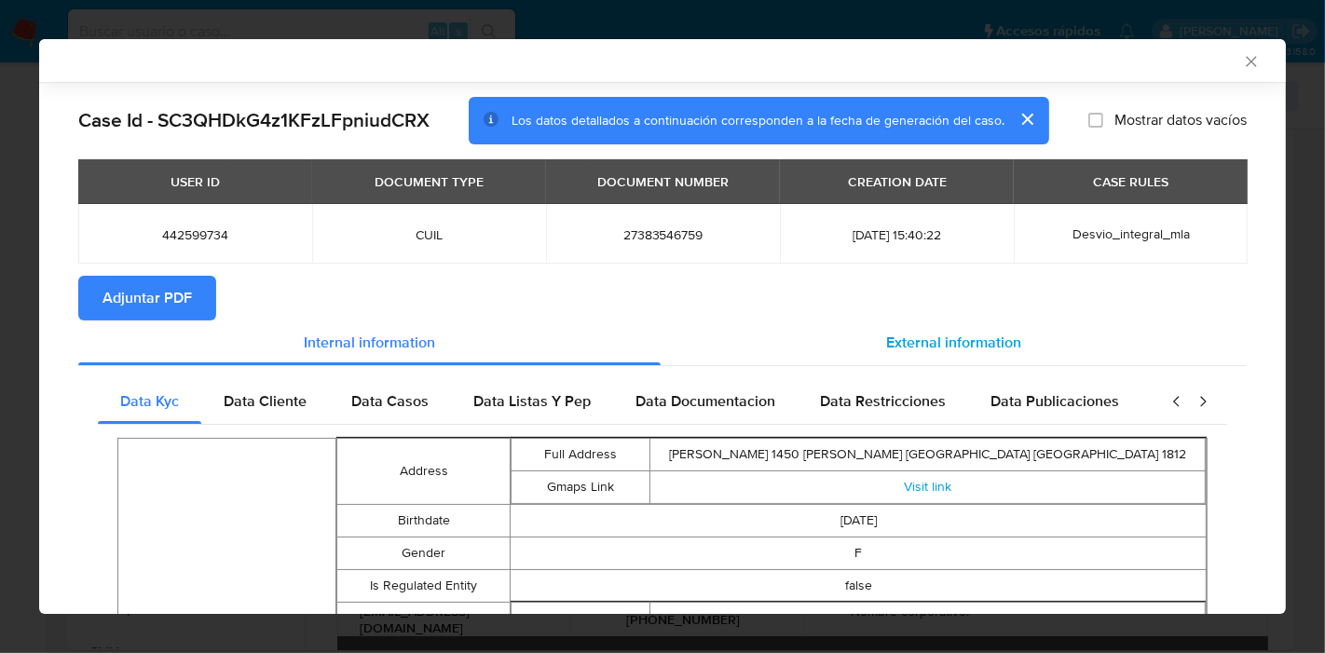
click at [975, 349] on span "External information" at bounding box center [953, 342] width 135 height 21
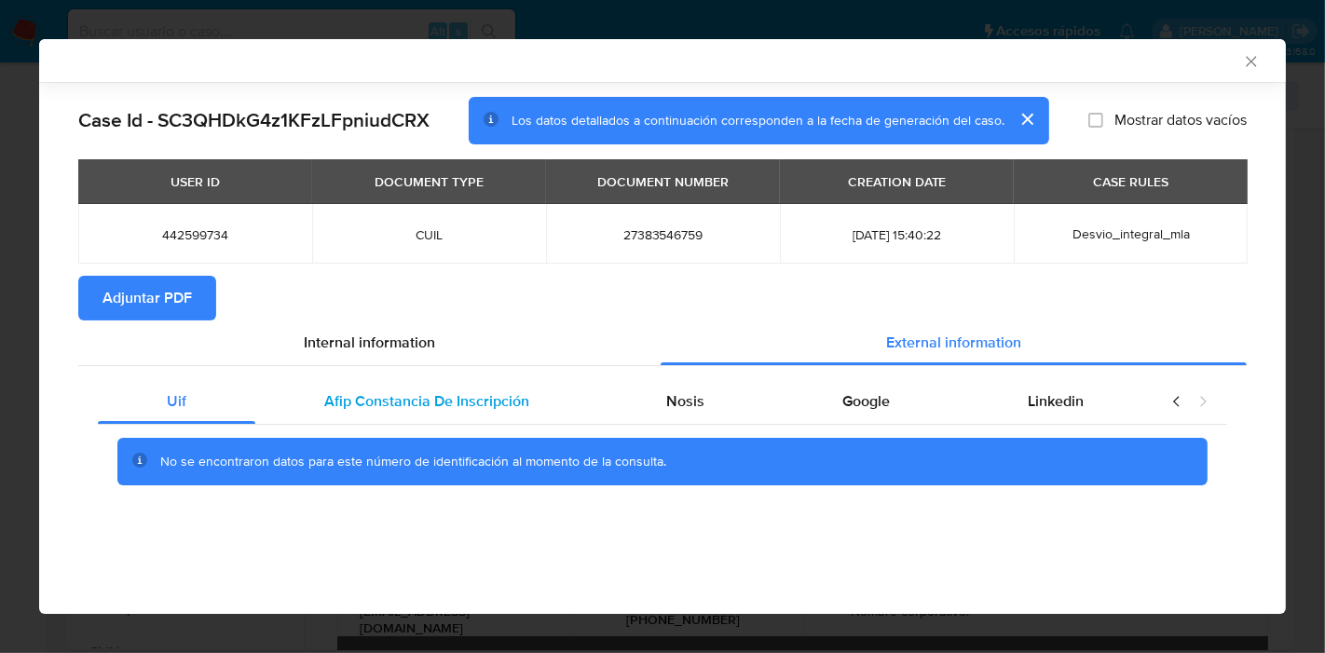
click at [426, 389] on div "Afip Constancia De Inscripción" at bounding box center [426, 401] width 343 height 45
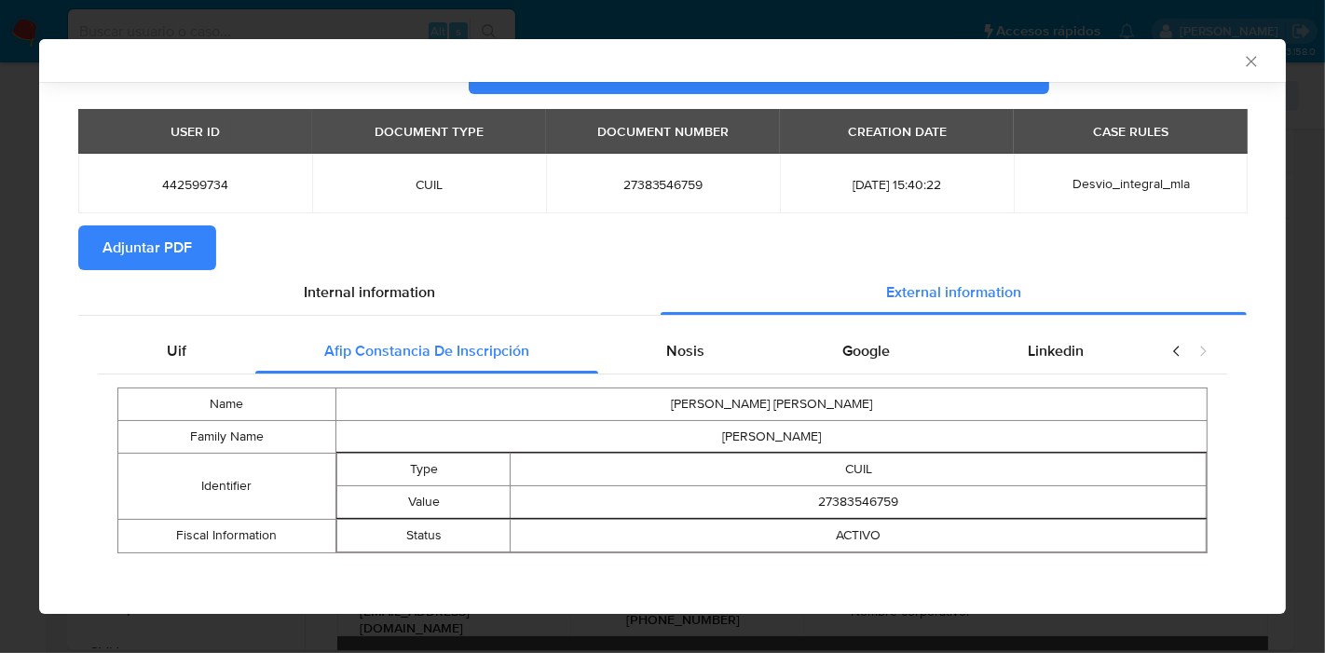
scroll to position [53, 0]
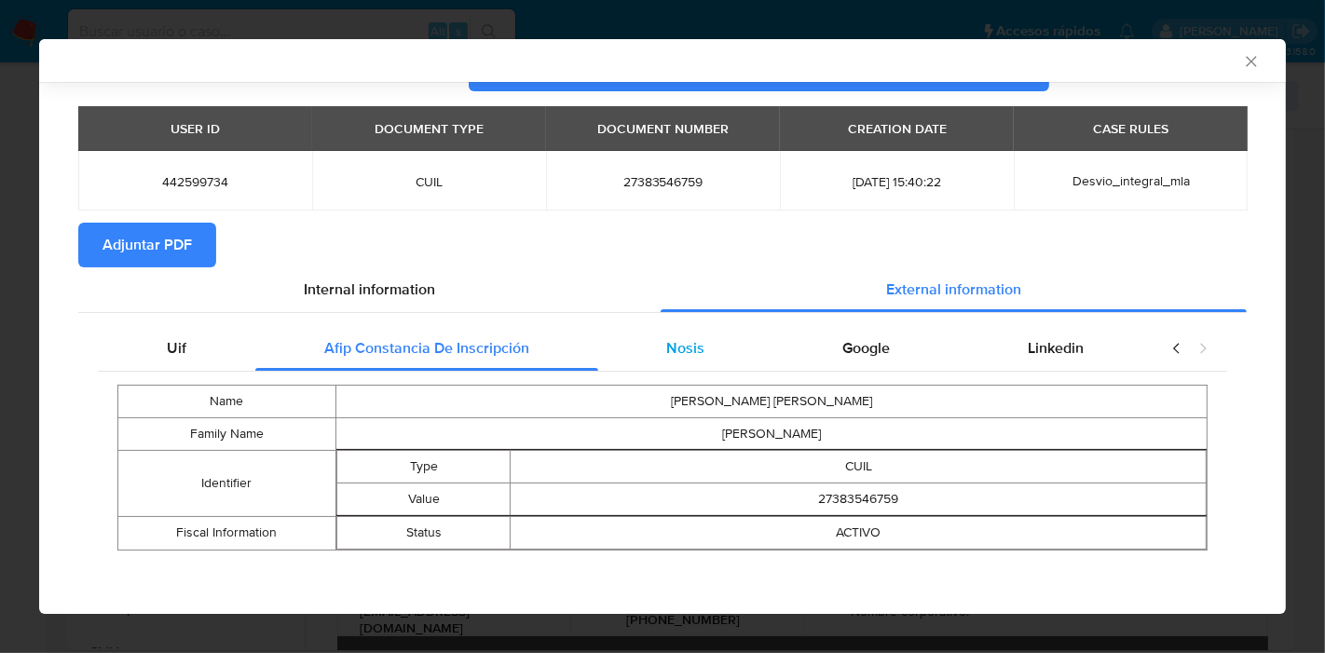
click at [615, 348] on div "Nosis" at bounding box center [686, 348] width 176 height 45
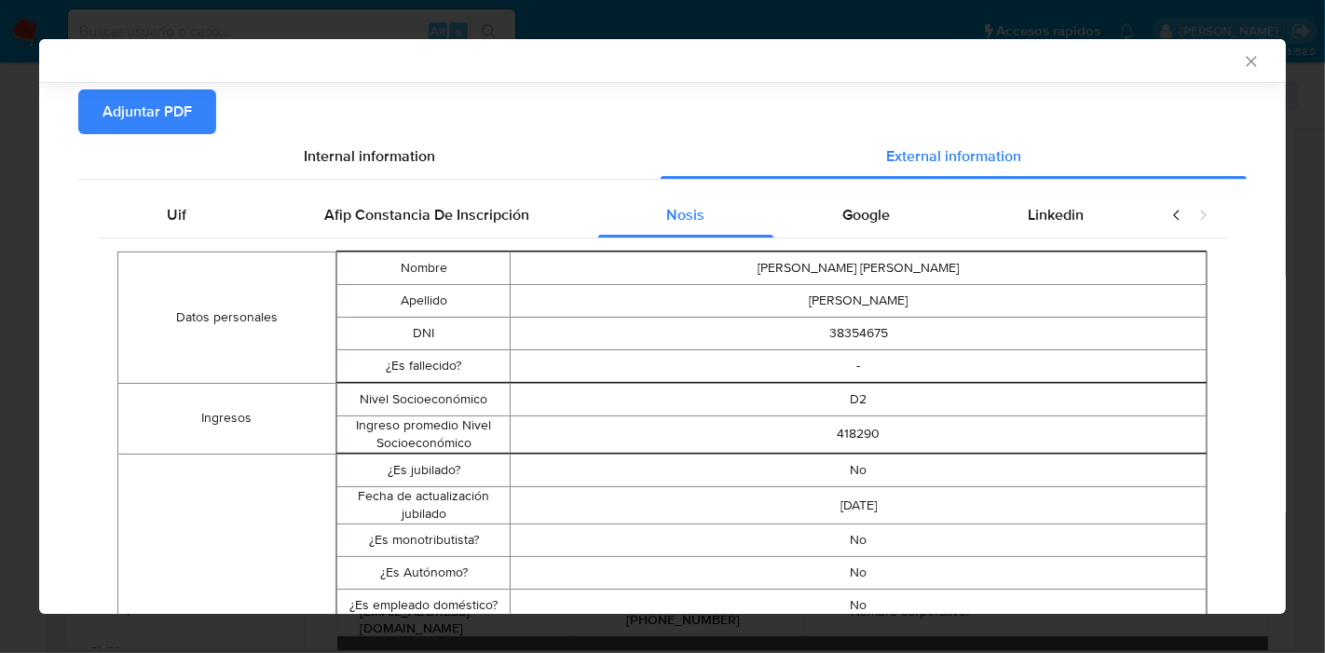
scroll to position [69, 0]
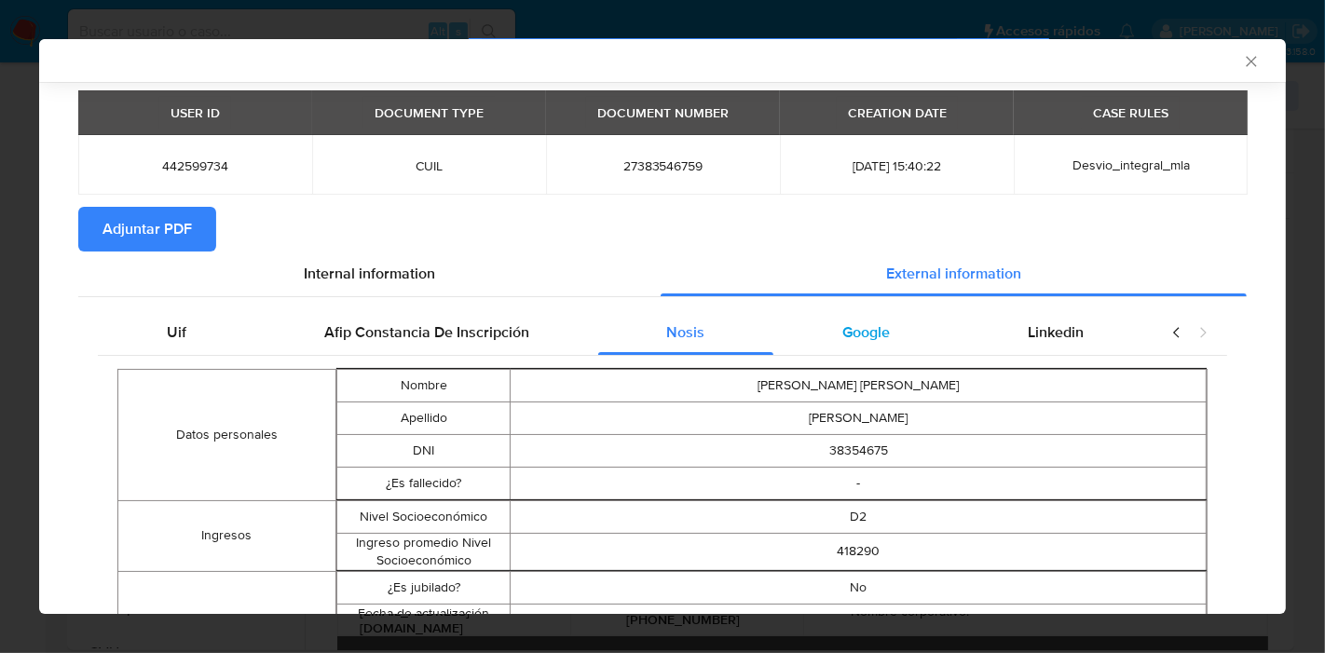
click at [837, 318] on div "Google" at bounding box center [865, 332] width 185 height 45
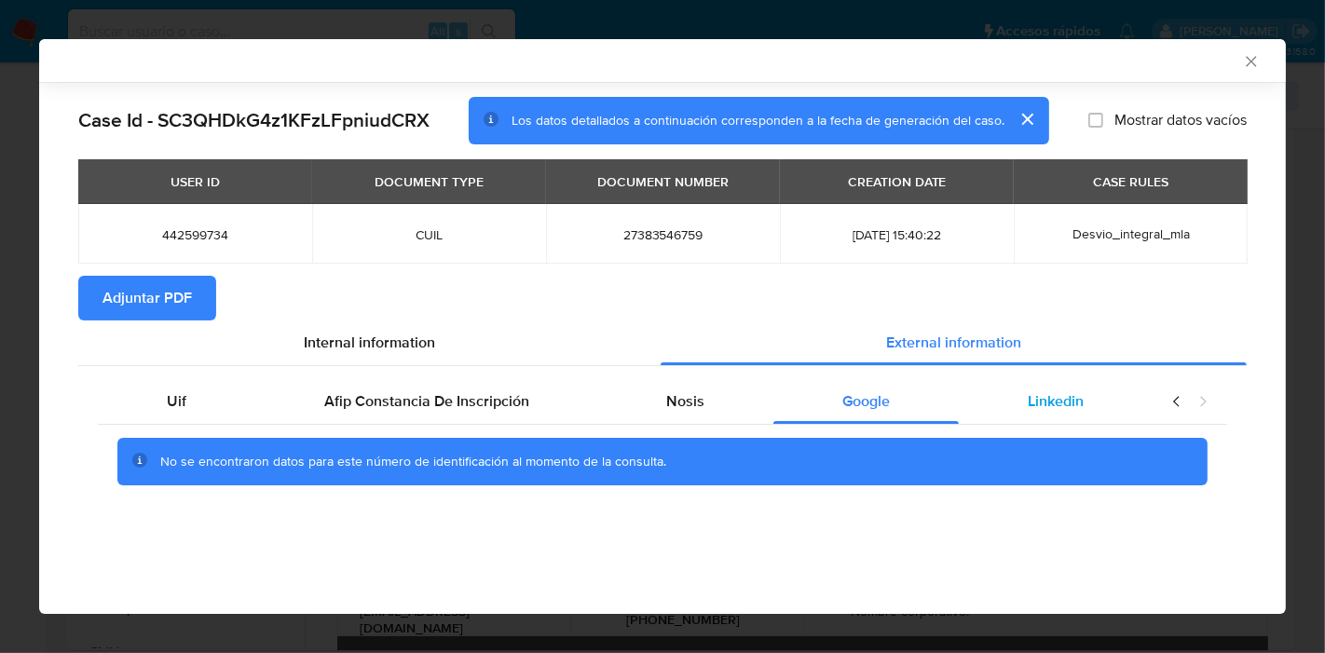
click at [1042, 405] on span "Linkedin" at bounding box center [1056, 400] width 56 height 21
drag, startPoint x: 212, startPoint y: 402, endPoint x: 277, endPoint y: 376, distance: 69.4
click at [213, 402] on div "Uif" at bounding box center [176, 401] width 157 height 45
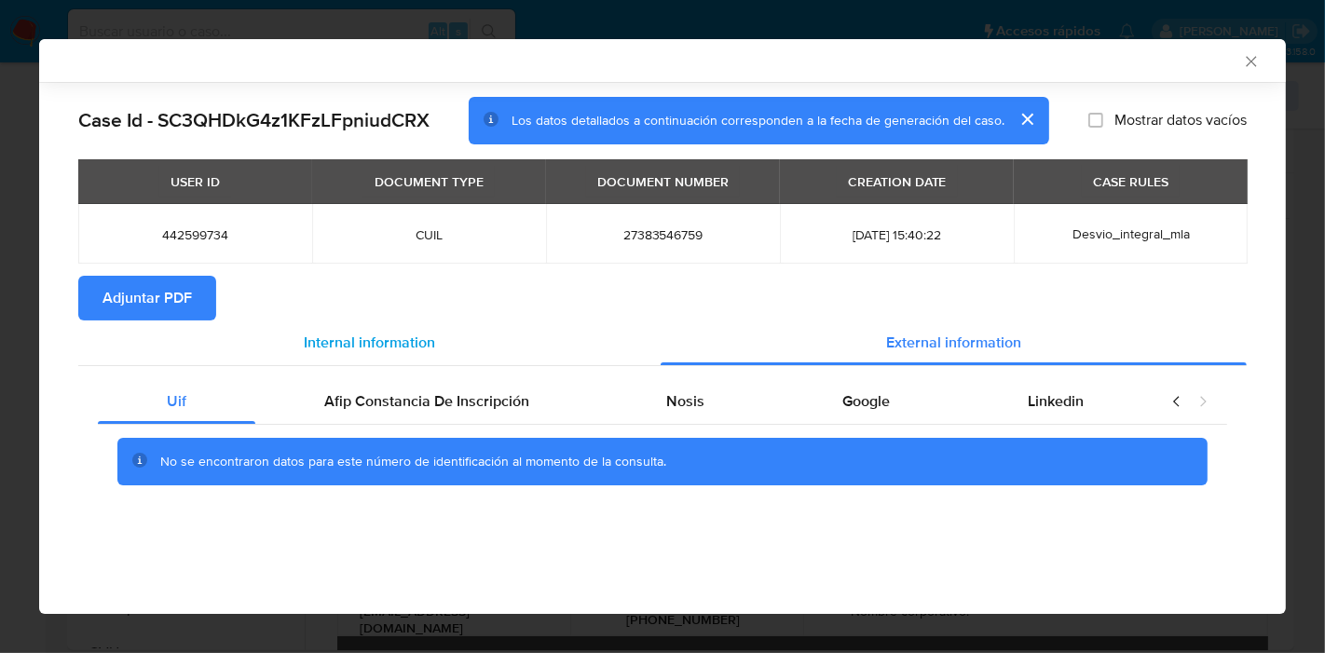
click at [385, 342] on span "Internal information" at bounding box center [369, 342] width 131 height 21
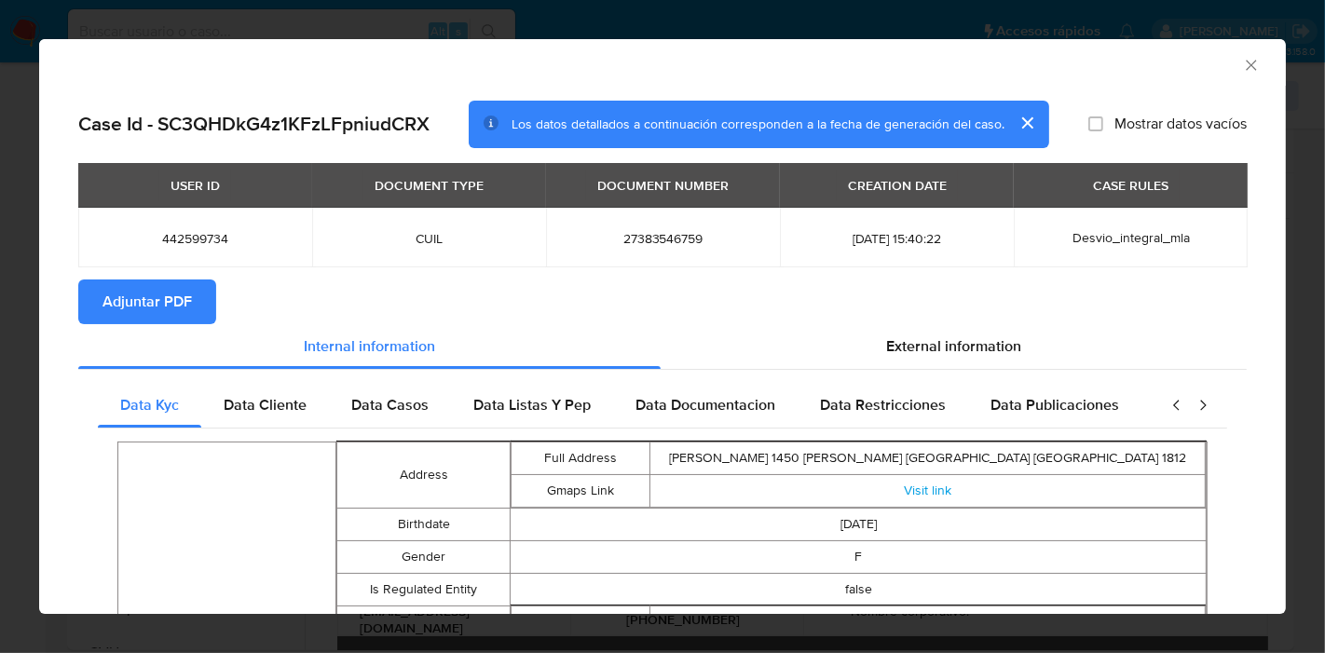
click at [142, 305] on span "Adjuntar PDF" at bounding box center [146, 301] width 89 height 41
click at [11, 310] on div "AML Data Collector Case Id - SC3QHDkG4z1KFzLFpniudCRX Los datos detallados a co…" at bounding box center [662, 326] width 1325 height 653
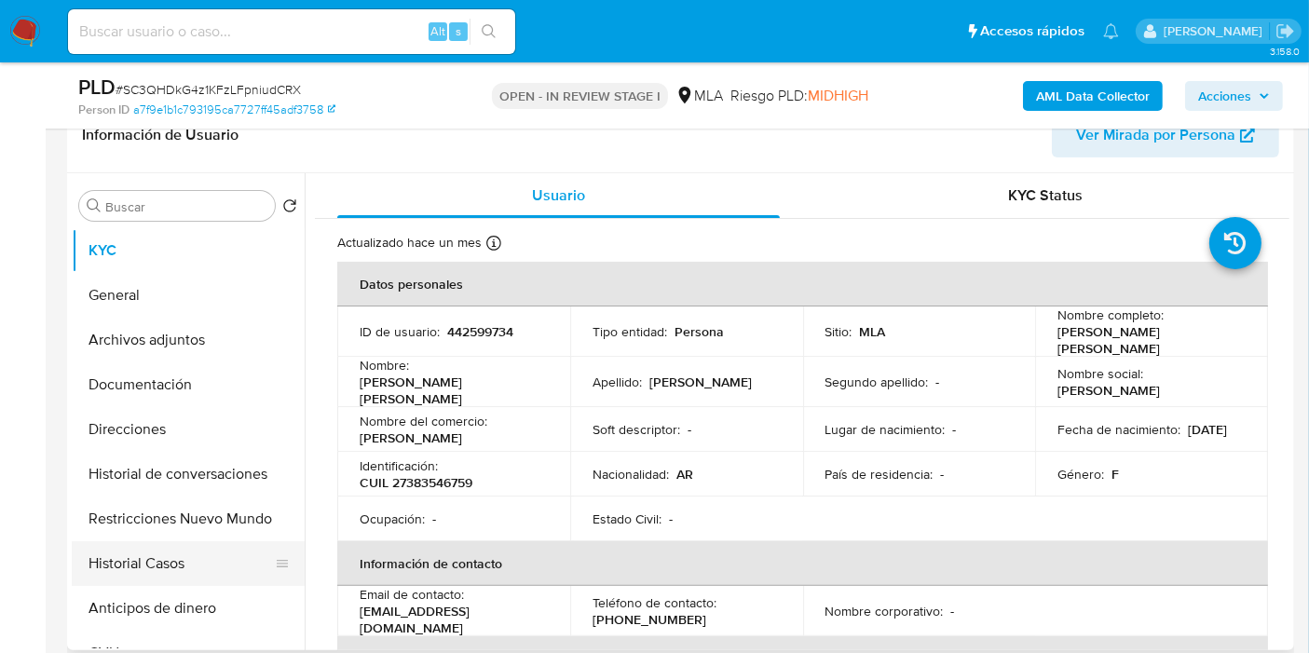
click at [134, 560] on button "Historial Casos" at bounding box center [181, 563] width 218 height 45
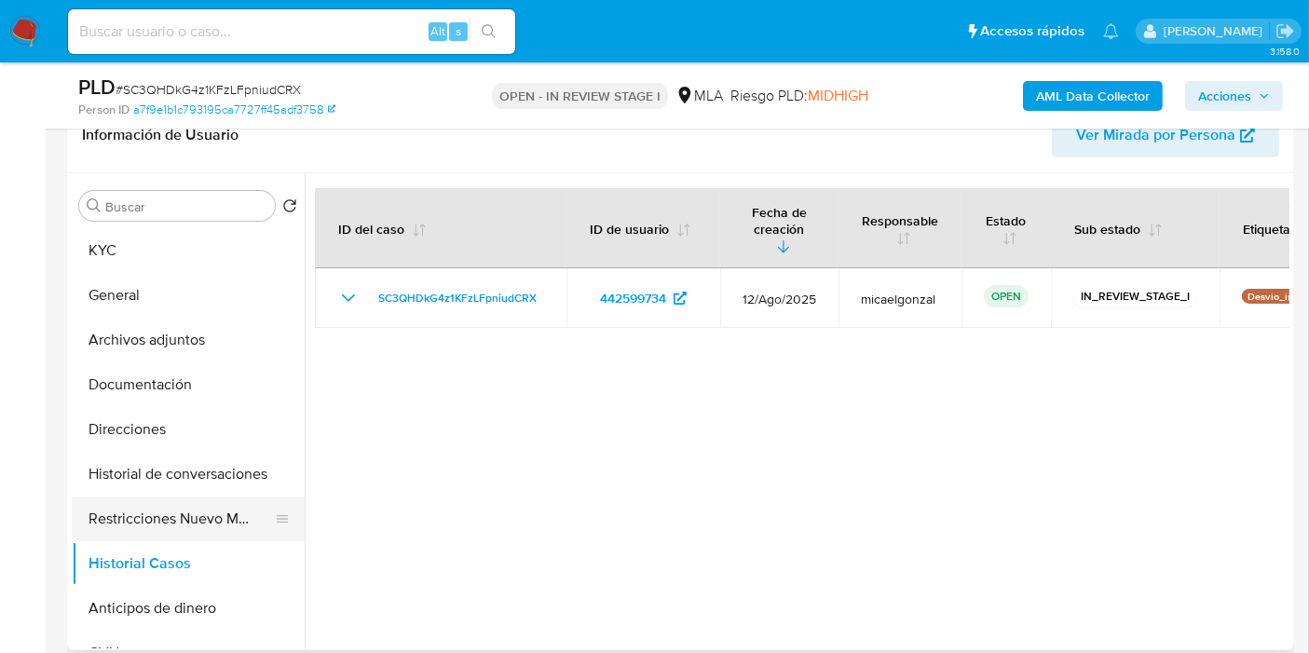
click at [174, 503] on button "Restricciones Nuevo Mundo" at bounding box center [181, 519] width 218 height 45
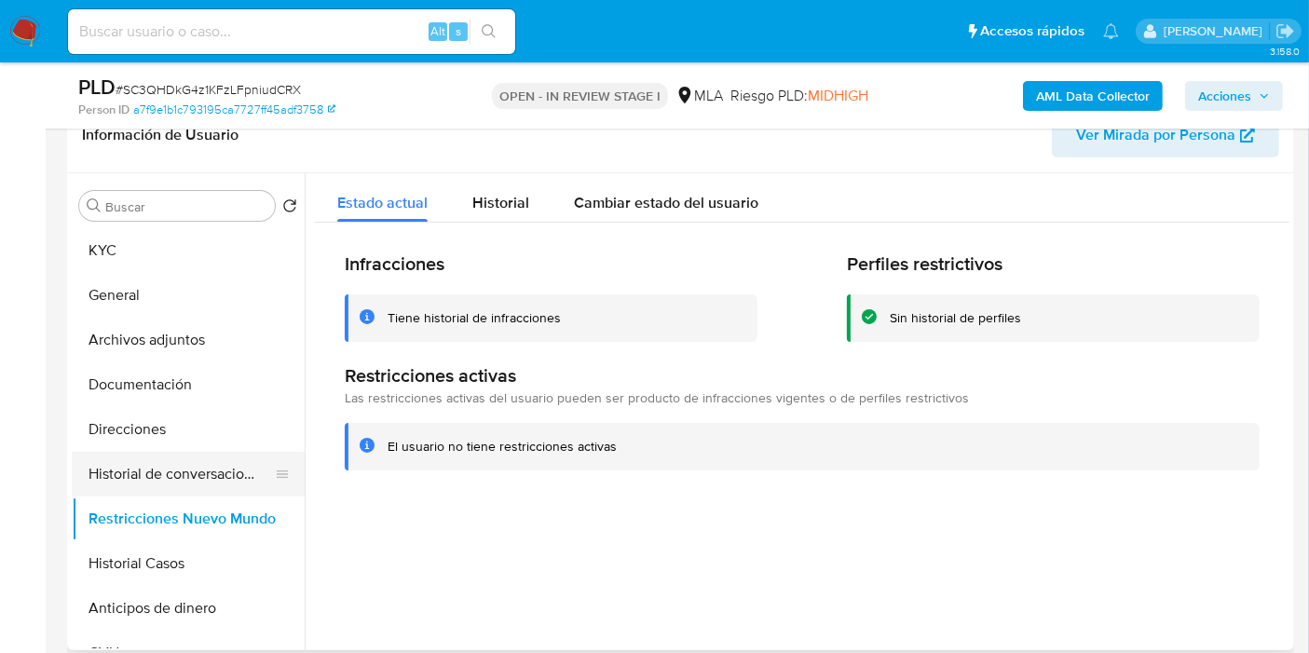
click at [180, 485] on button "Historial de conversaciones" at bounding box center [181, 474] width 218 height 45
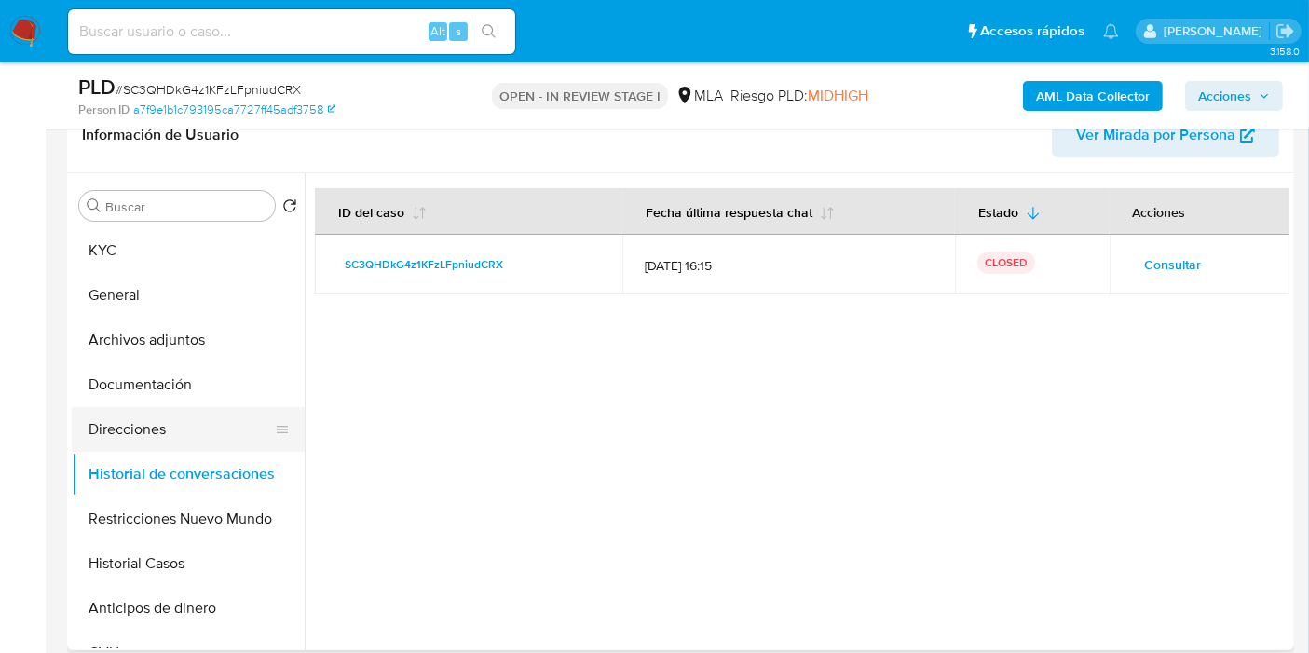
click at [178, 434] on button "Direcciones" at bounding box center [181, 429] width 218 height 45
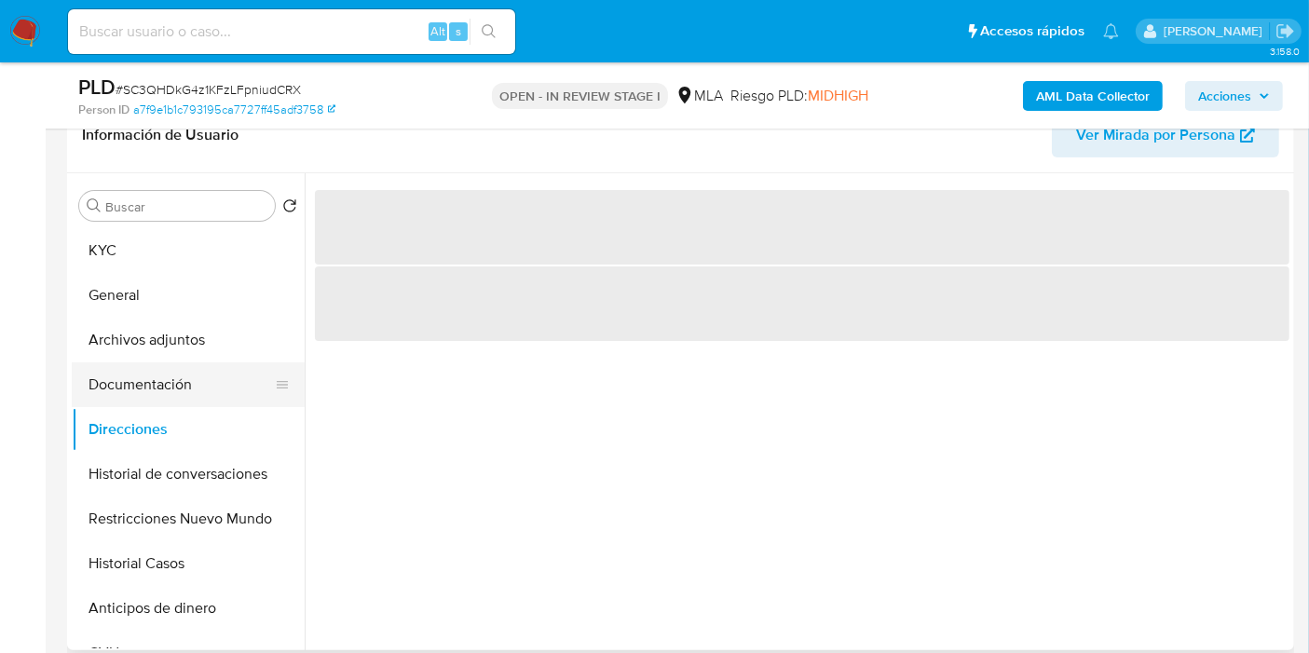
click at [166, 374] on button "Documentación" at bounding box center [181, 384] width 218 height 45
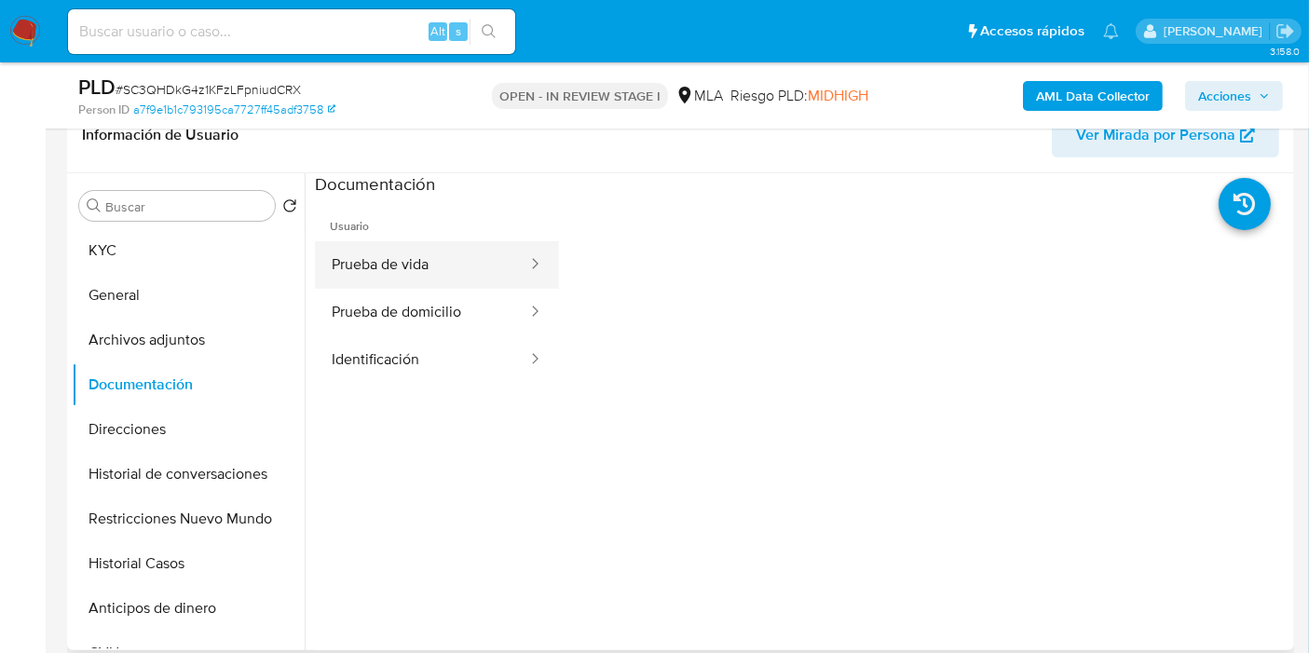
click at [398, 257] on button "Prueba de vida" at bounding box center [422, 265] width 214 height 48
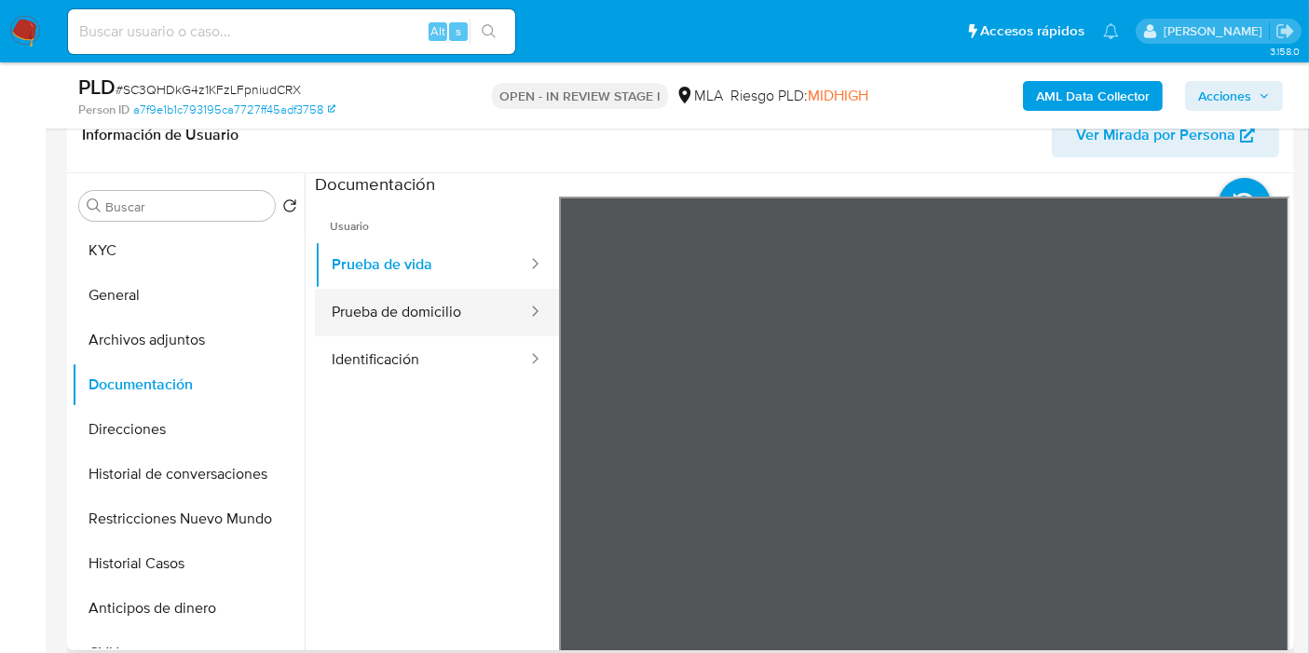
click at [479, 322] on button "Prueba de domicilio" at bounding box center [422, 313] width 214 height 48
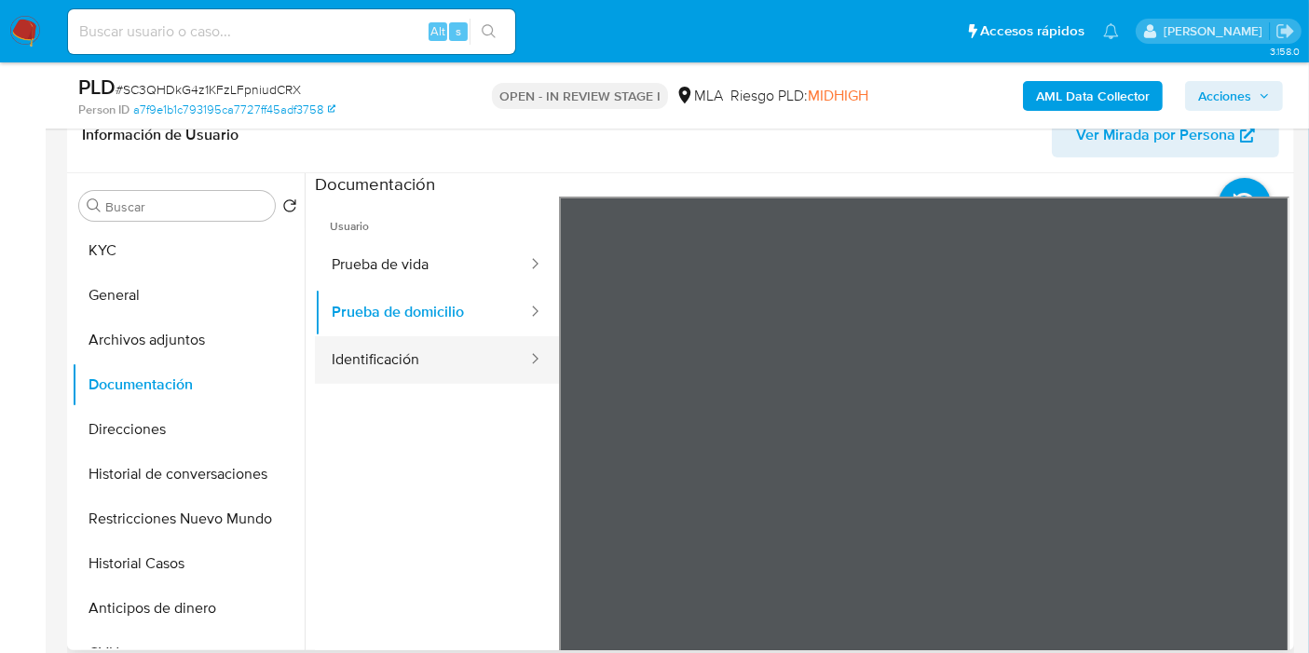
click at [464, 375] on button "Identificación" at bounding box center [422, 360] width 214 height 48
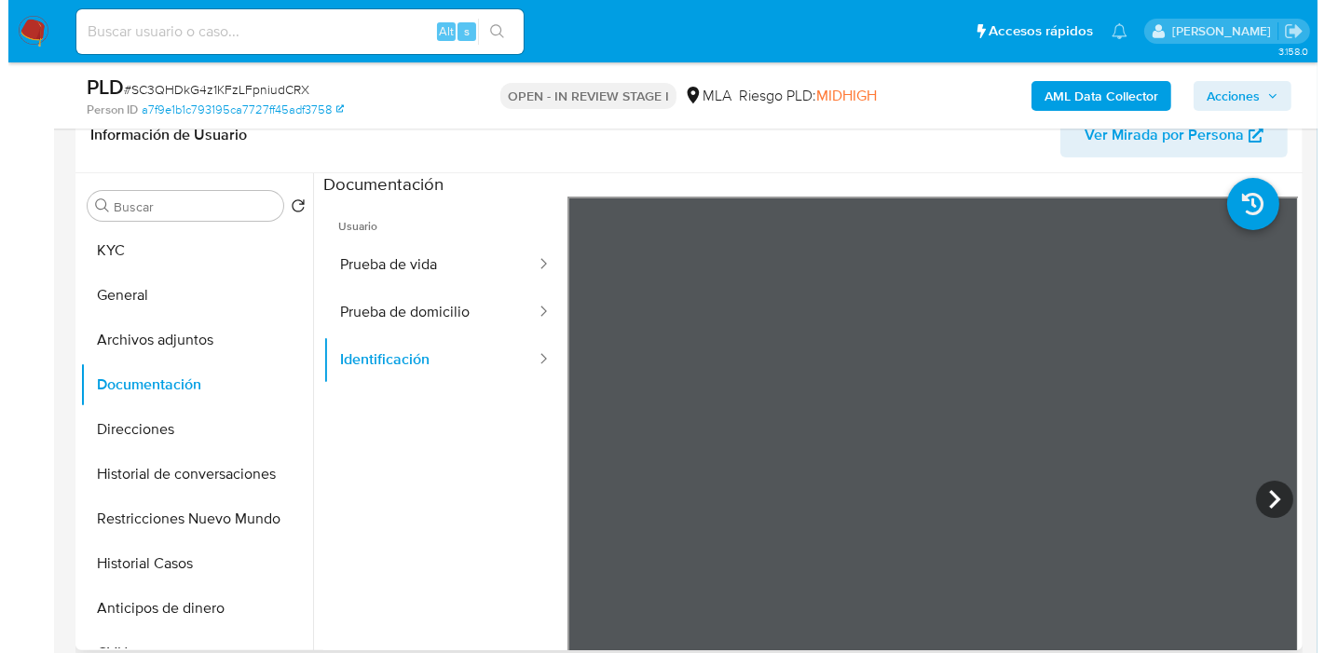
scroll to position [535, 0]
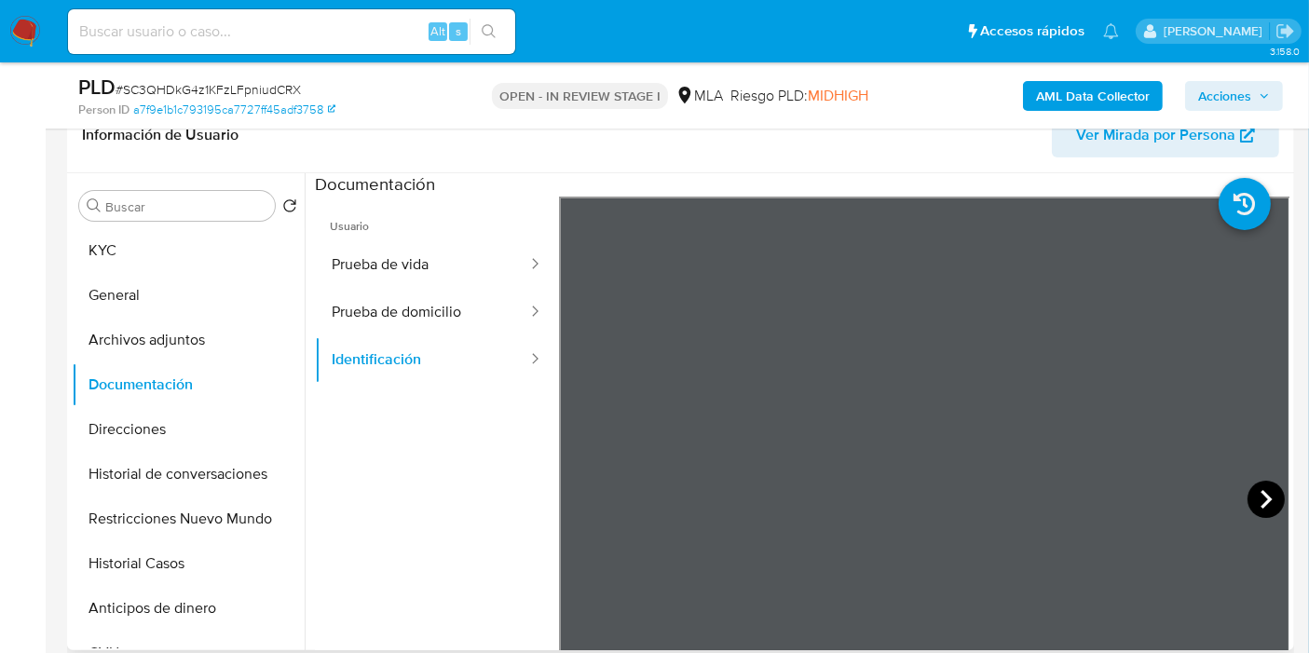
click at [1261, 489] on icon at bounding box center [1266, 499] width 37 height 37
click at [80, 327] on button "Archivos adjuntos" at bounding box center [181, 340] width 218 height 45
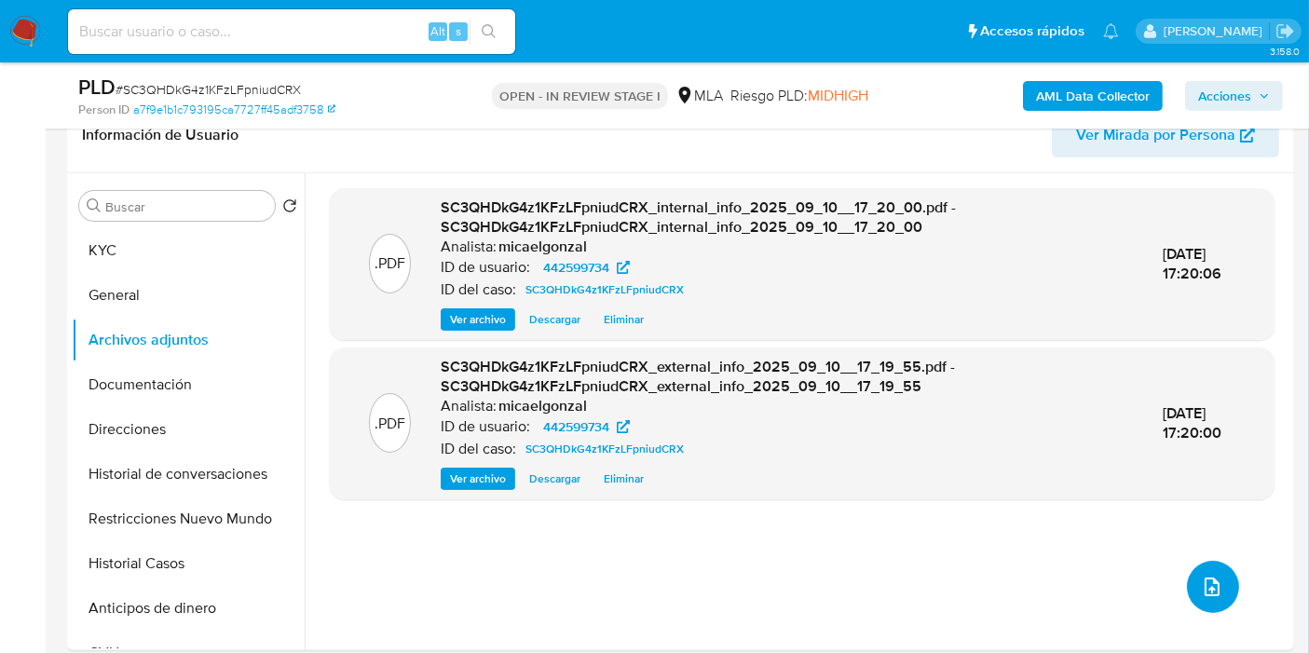
click at [1201, 581] on icon "upload-file" at bounding box center [1212, 587] width 22 height 22
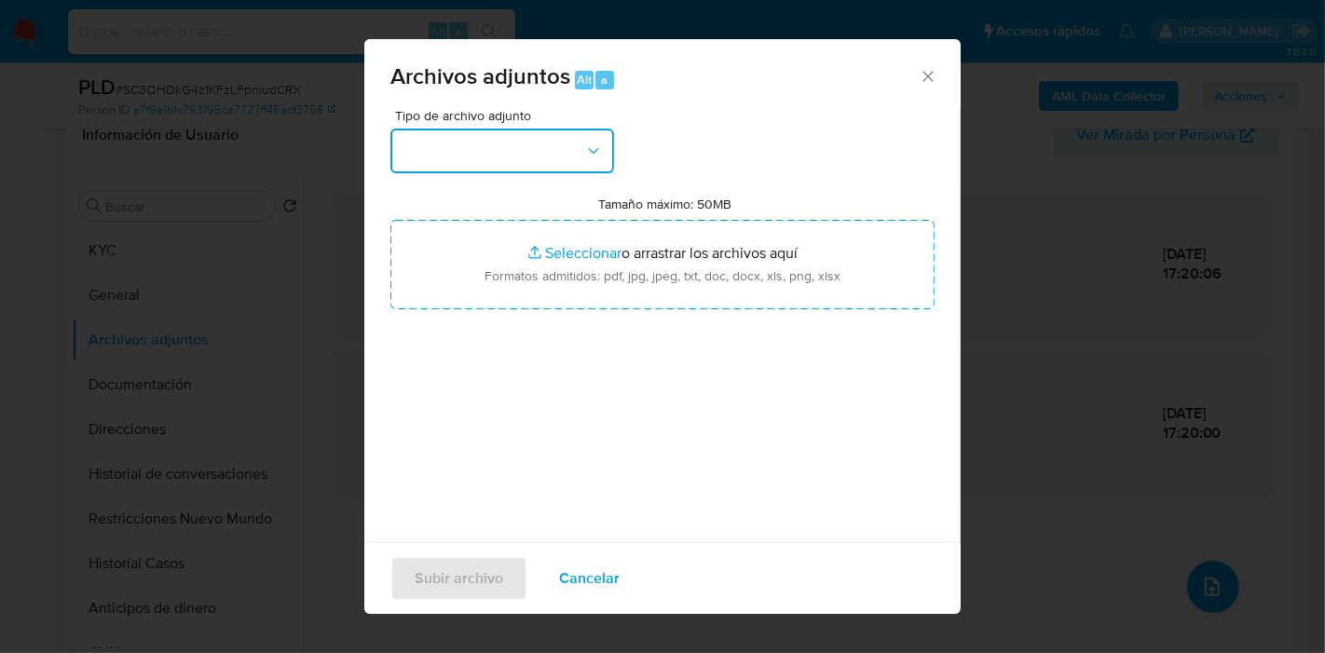
click at [495, 166] on button "button" at bounding box center [502, 151] width 224 height 45
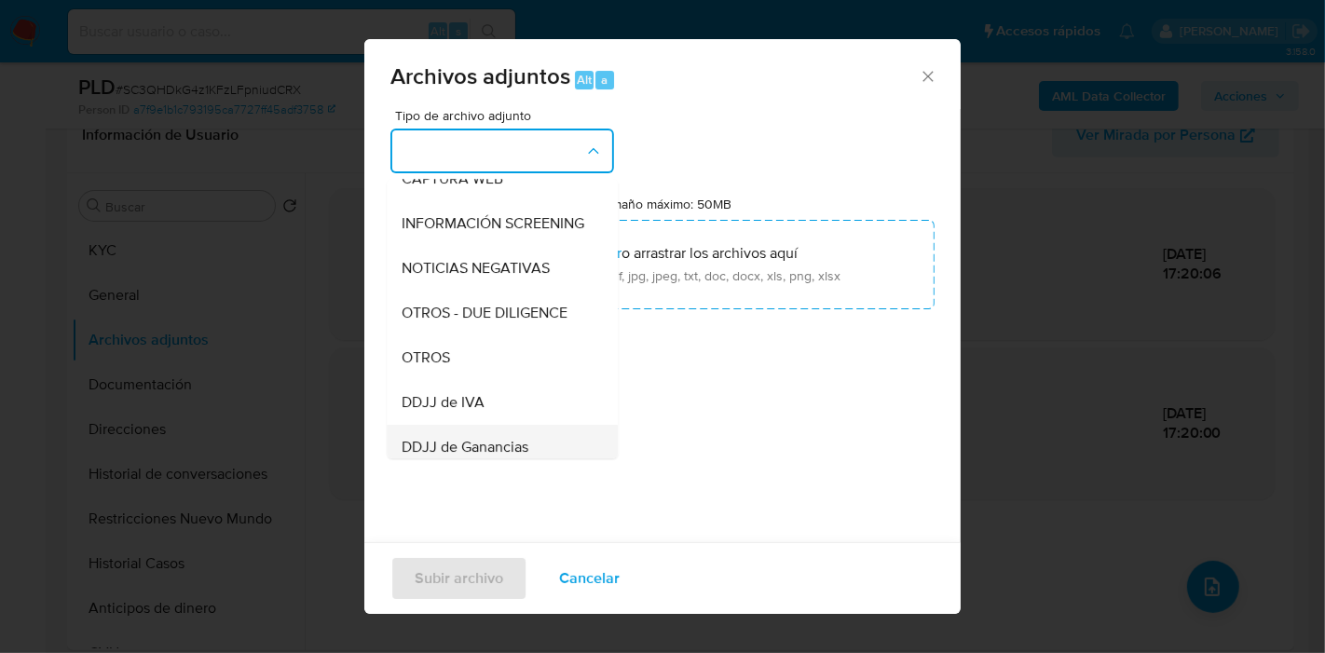
scroll to position [310, 0]
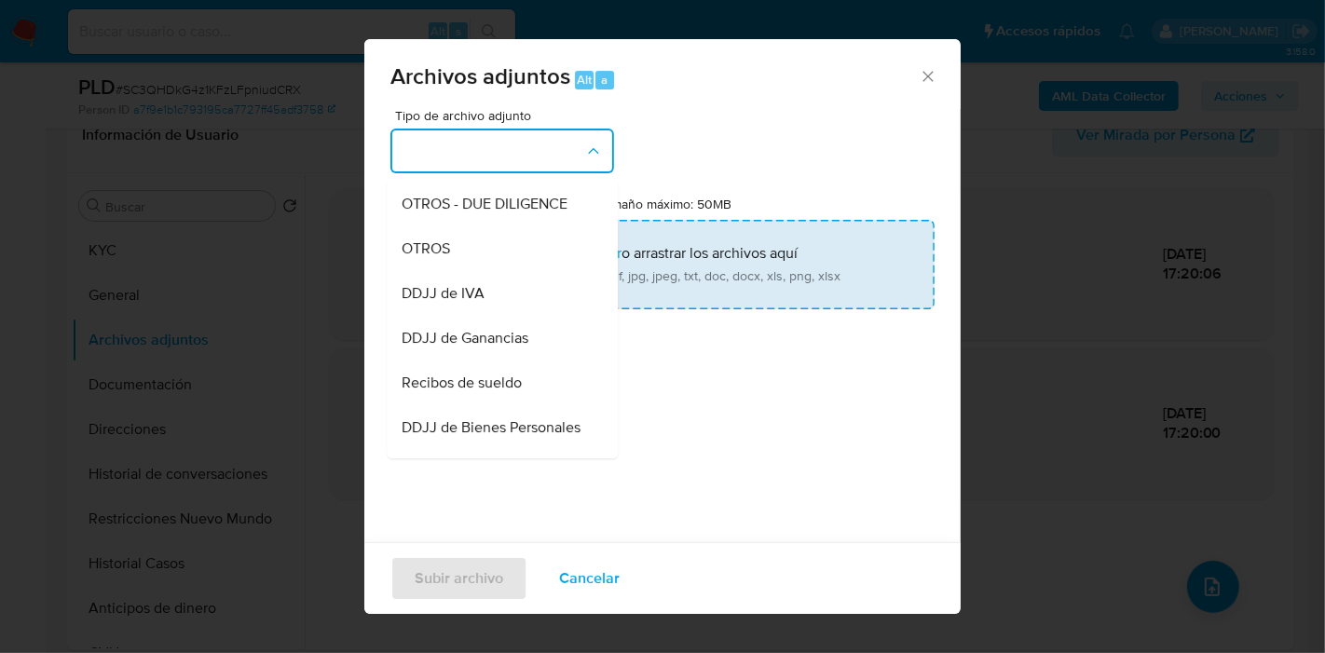
drag, startPoint x: 495, startPoint y: 402, endPoint x: 574, endPoint y: 259, distance: 163.9
click at [500, 392] on span "Recibos de sueldo" at bounding box center [462, 383] width 120 height 19
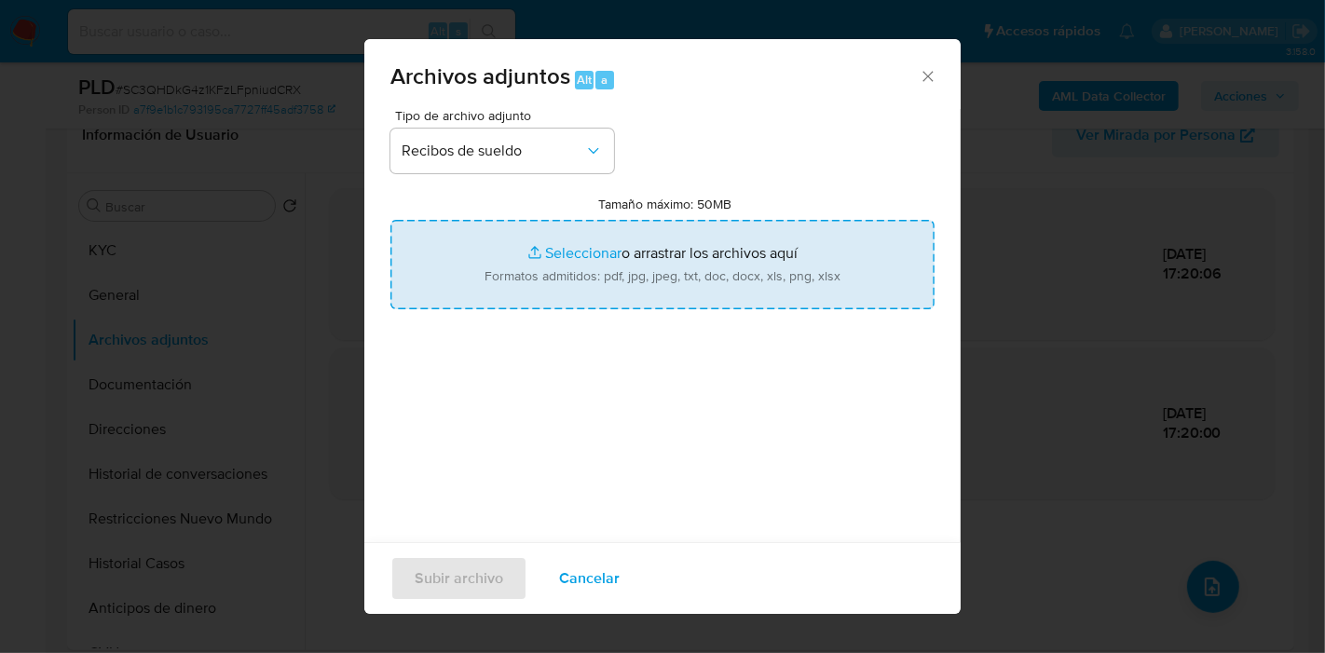
click at [593, 246] on input "Tamaño máximo: 50MB Seleccionar archivos" at bounding box center [662, 264] width 544 height 89
type input "C:\fakepath\Recibos de sueldo de Rodrigo Gabriel Rodriguez - junio y julio 2025…"
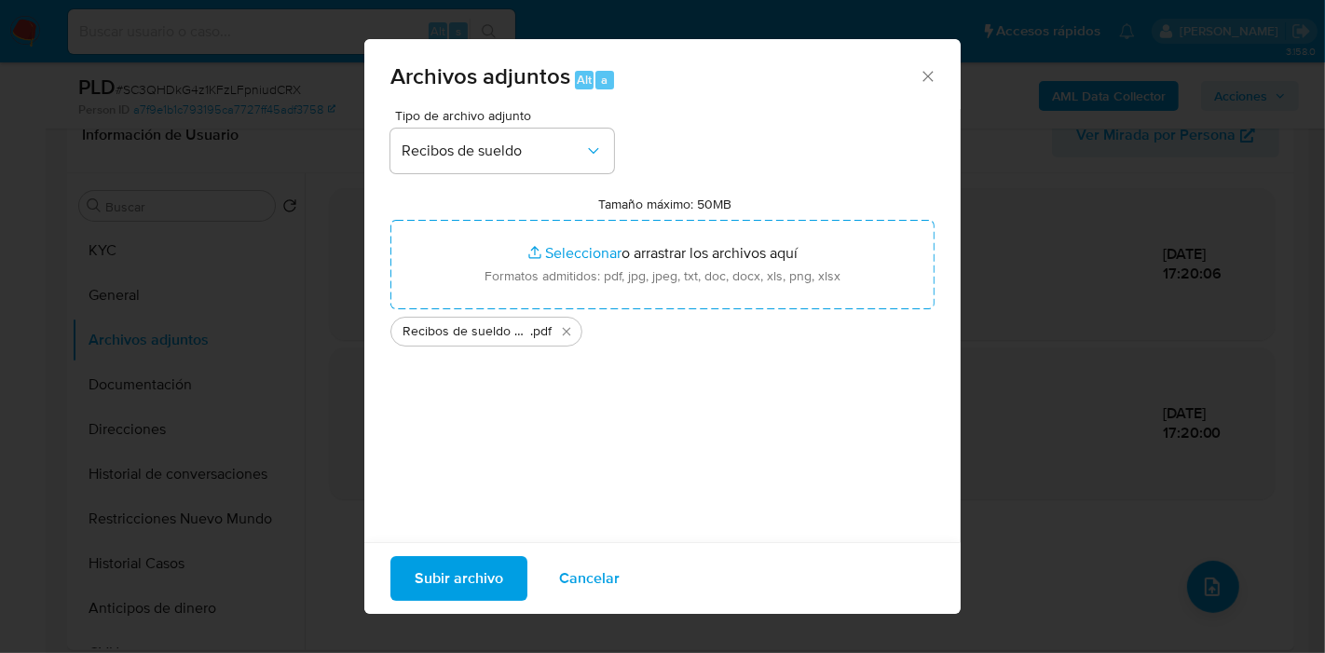
click at [446, 566] on span "Subir archivo" at bounding box center [459, 578] width 89 height 41
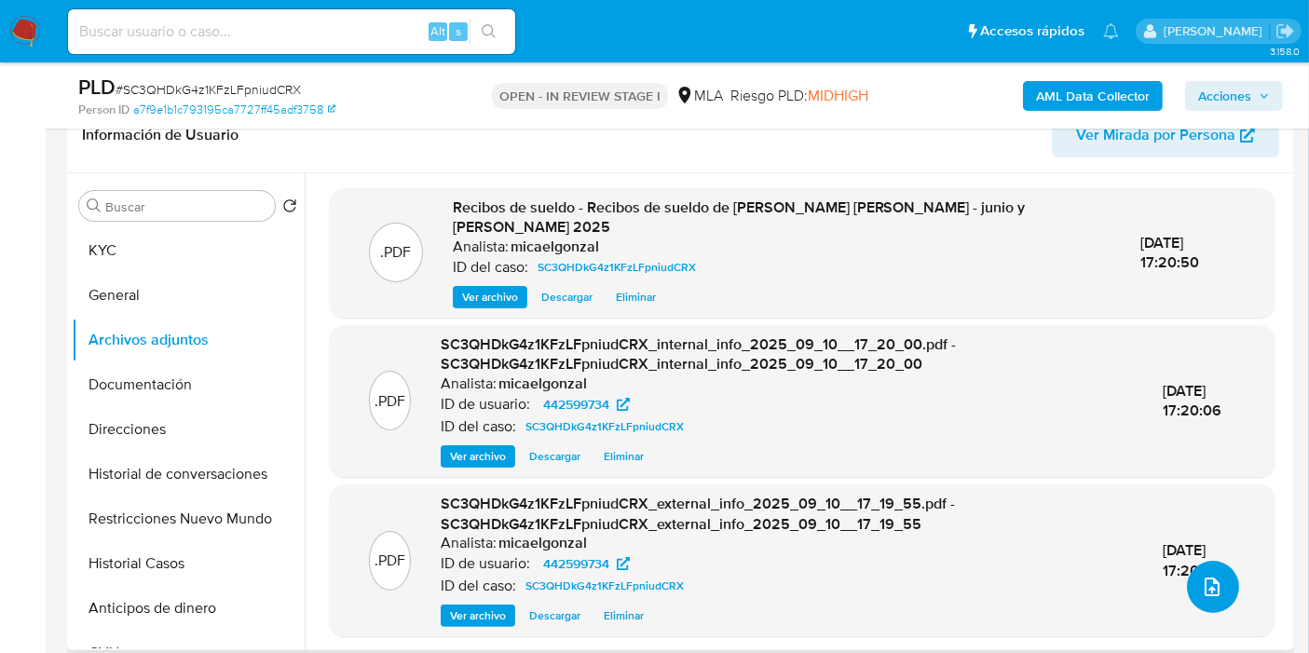
click at [1201, 584] on icon "upload-file" at bounding box center [1212, 587] width 22 height 22
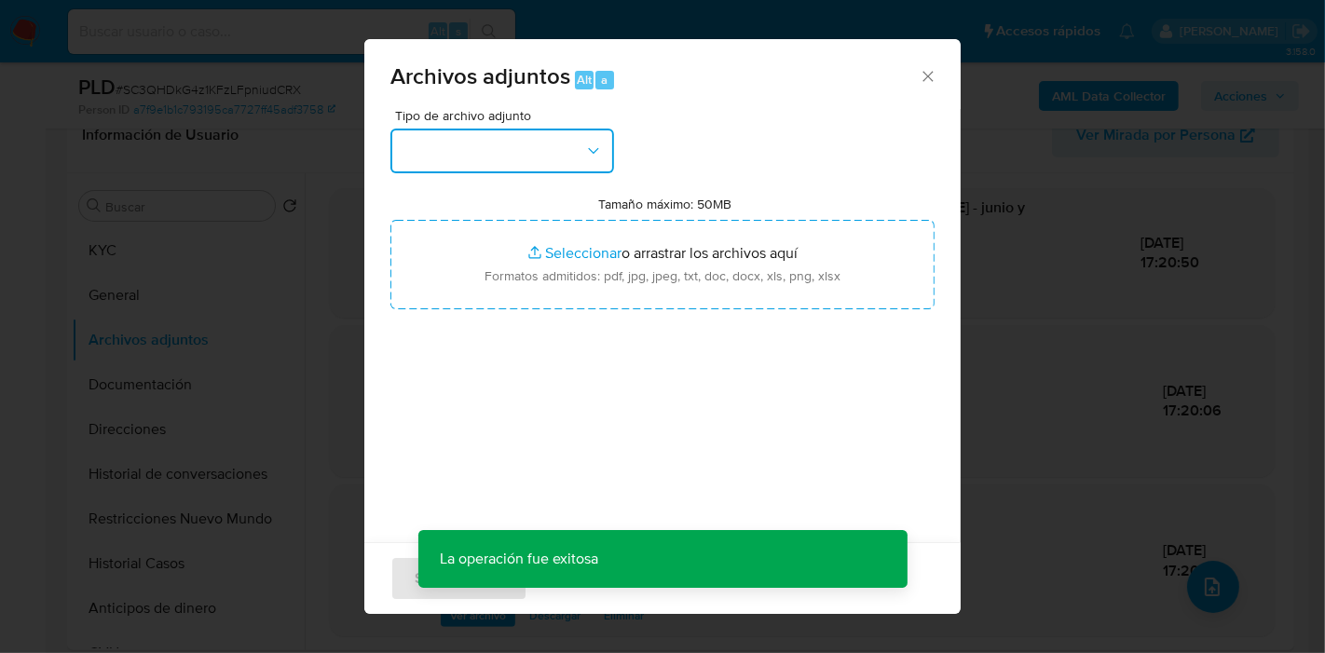
click at [516, 164] on button "button" at bounding box center [502, 151] width 224 height 45
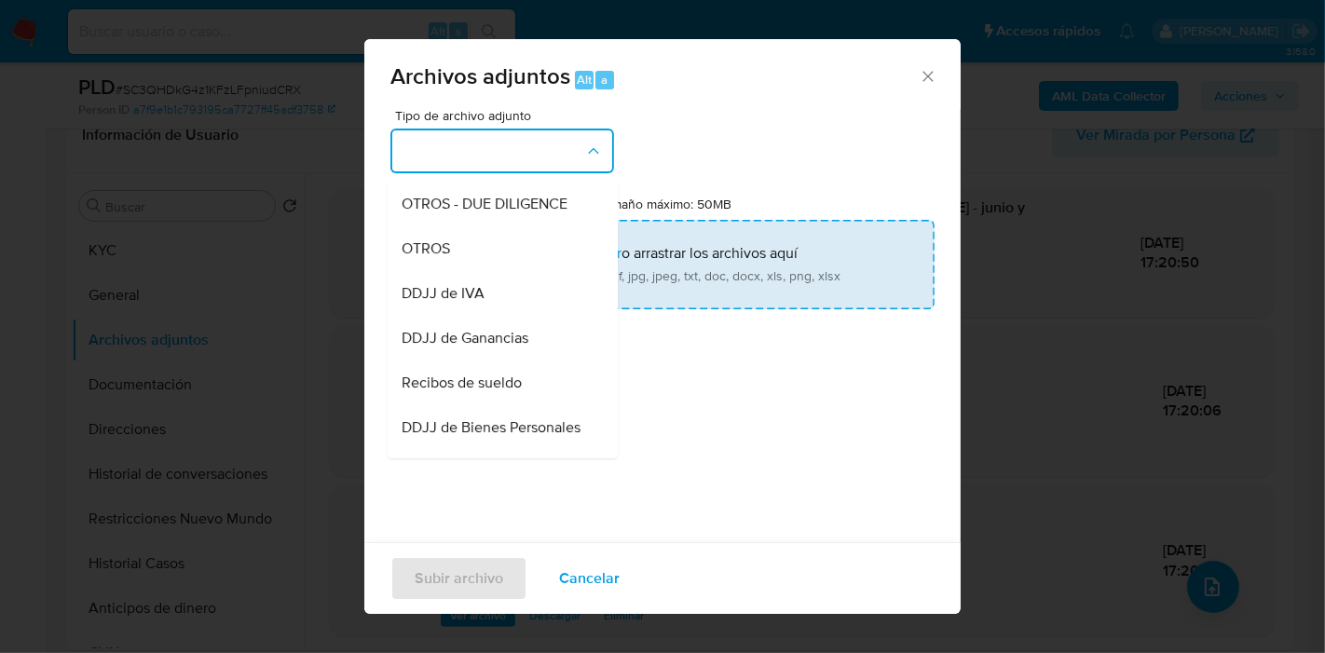
drag, startPoint x: 500, startPoint y: 268, endPoint x: 556, endPoint y: 244, distance: 60.9
click at [503, 267] on div "OTROS" at bounding box center [497, 248] width 190 height 45
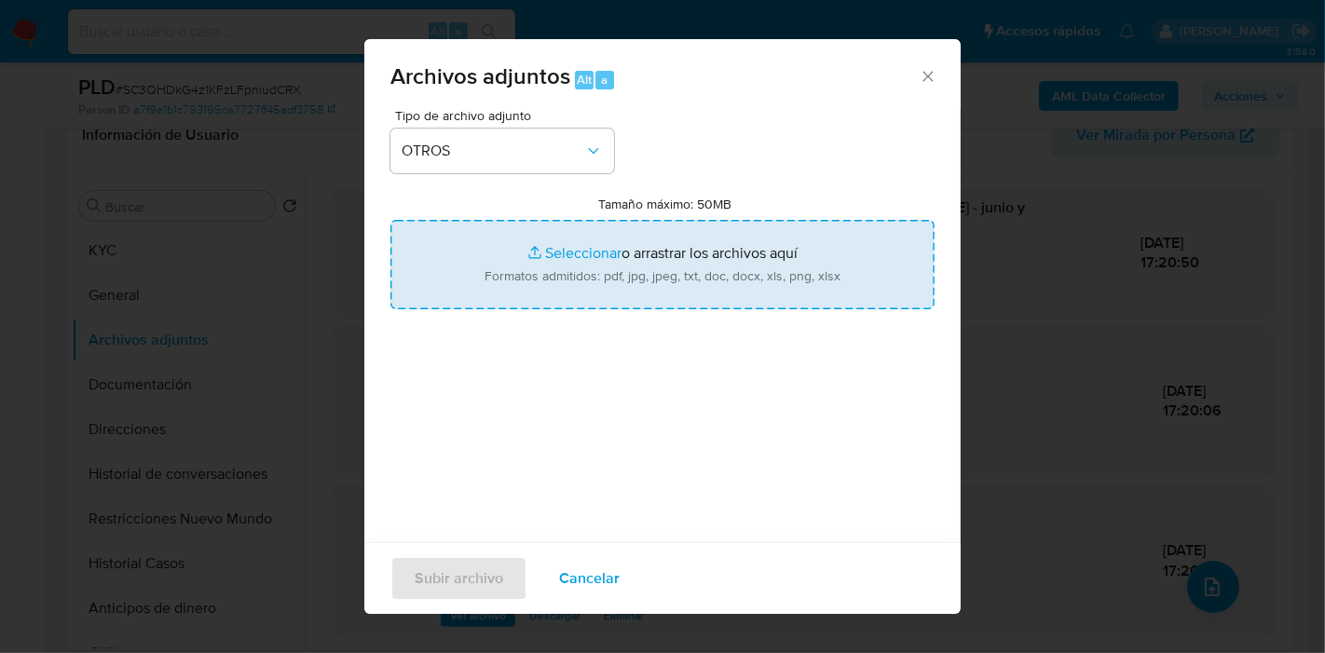
click at [557, 244] on input "Tamaño máximo: 50MB Seleccionar archivos" at bounding box center [662, 264] width 544 height 89
type input "C:\fakepath\Movimientos de Luciana Elizabeth Rodriguez.xlsx"
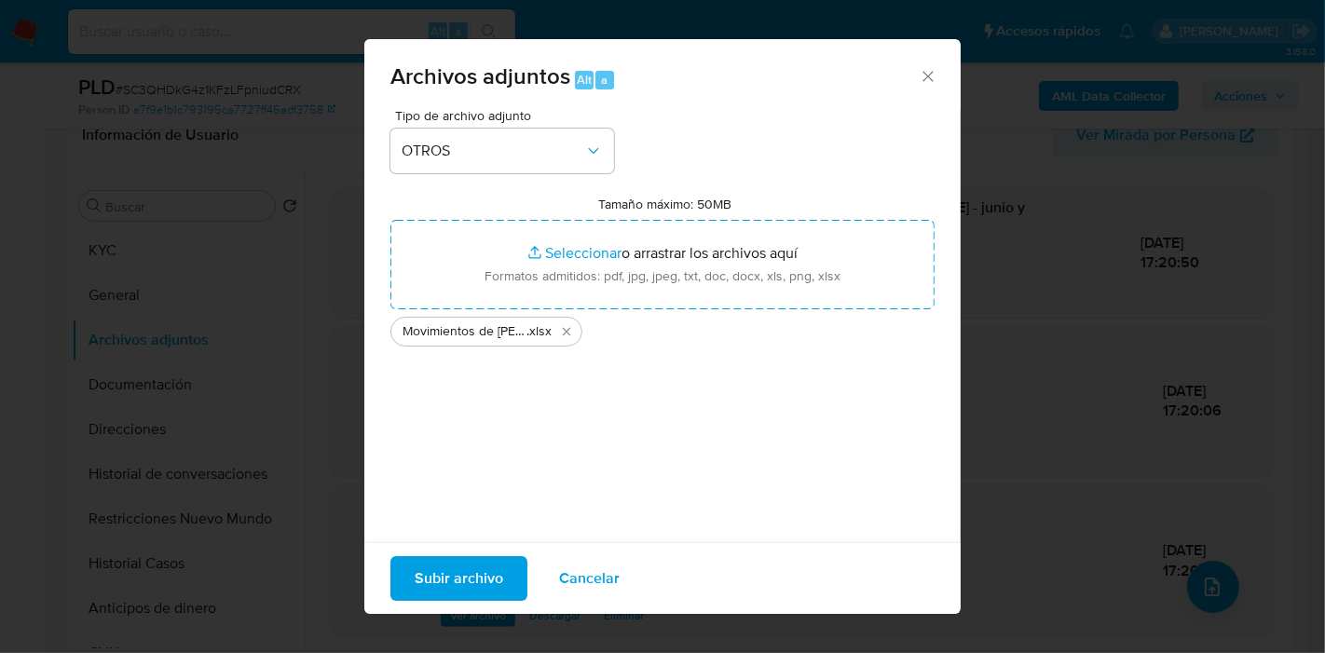
click at [492, 555] on div "Subir archivo Cancelar" at bounding box center [662, 578] width 596 height 72
click at [481, 565] on span "Subir archivo" at bounding box center [459, 578] width 89 height 41
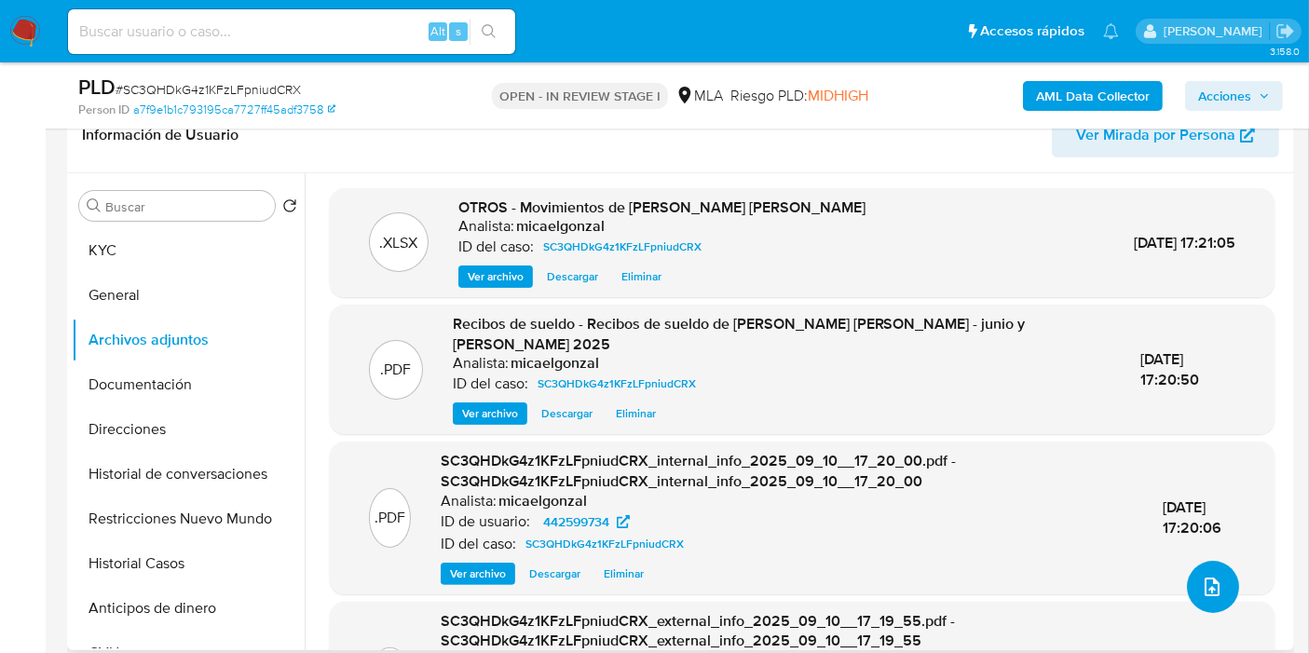
click at [1201, 586] on icon "upload-file" at bounding box center [1212, 587] width 22 height 22
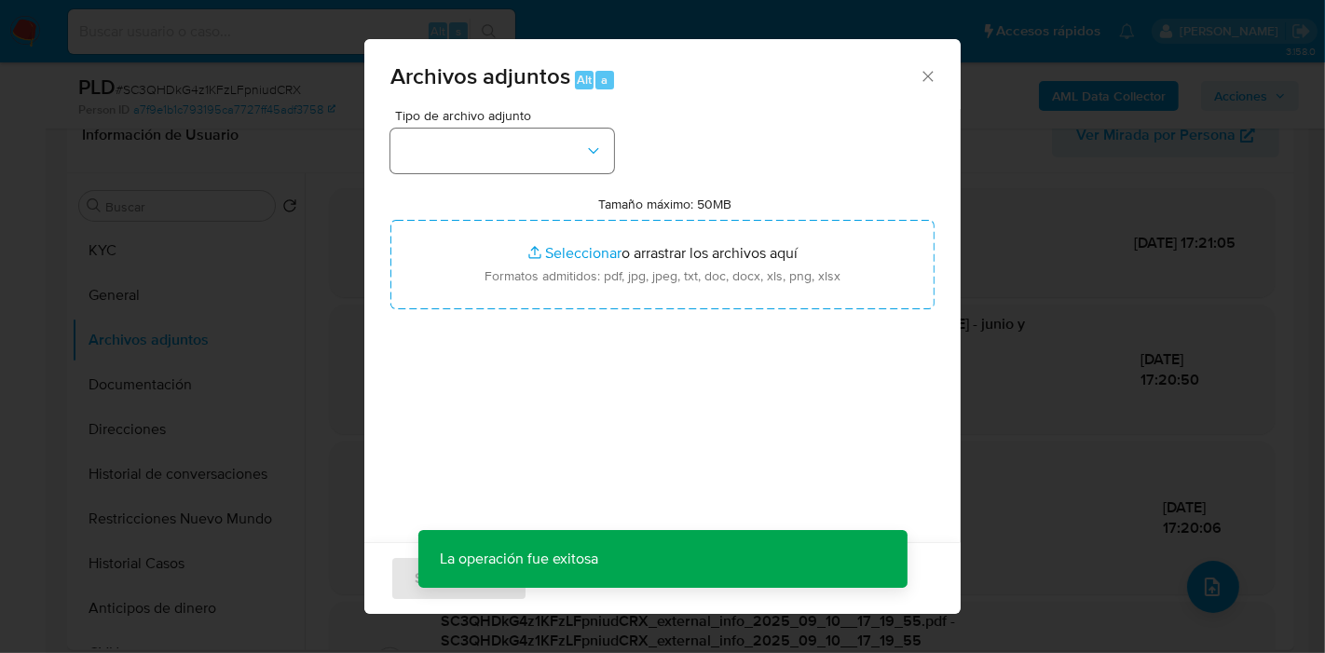
drag, startPoint x: 555, startPoint y: 109, endPoint x: 534, endPoint y: 131, distance: 31.0
click at [550, 112] on span "Tipo de archivo adjunto" at bounding box center [507, 115] width 224 height 13
click at [534, 131] on button "button" at bounding box center [502, 151] width 224 height 45
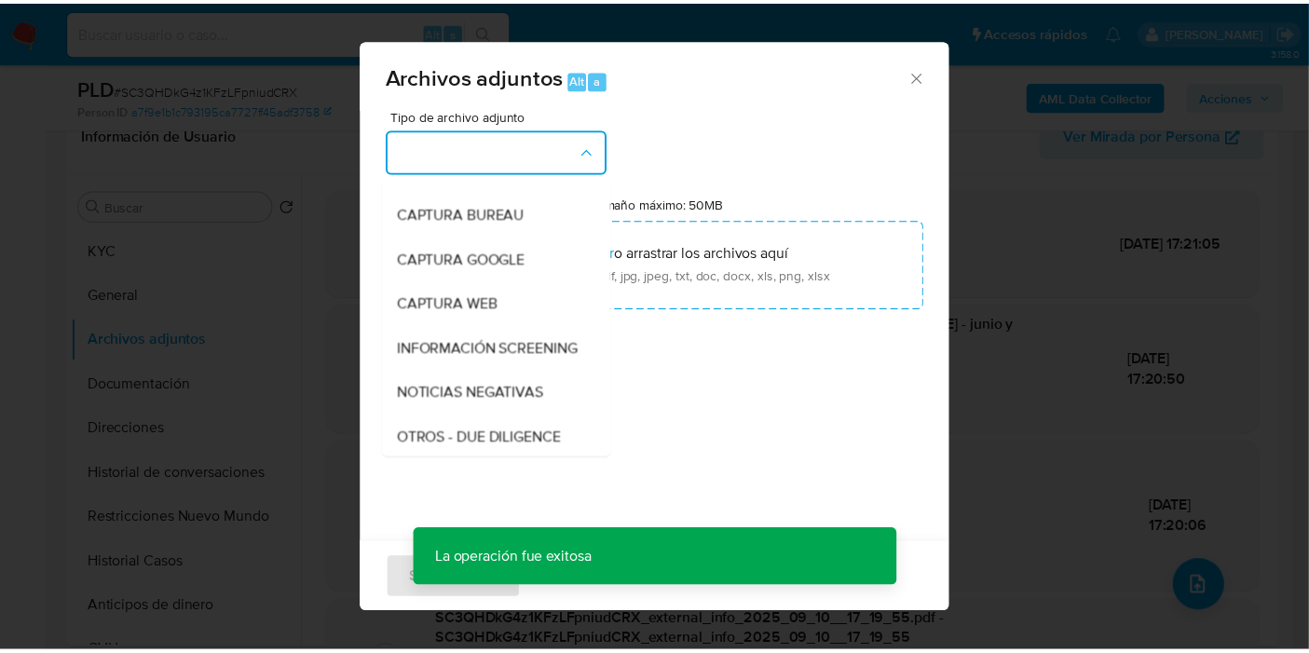
scroll to position [207, 0]
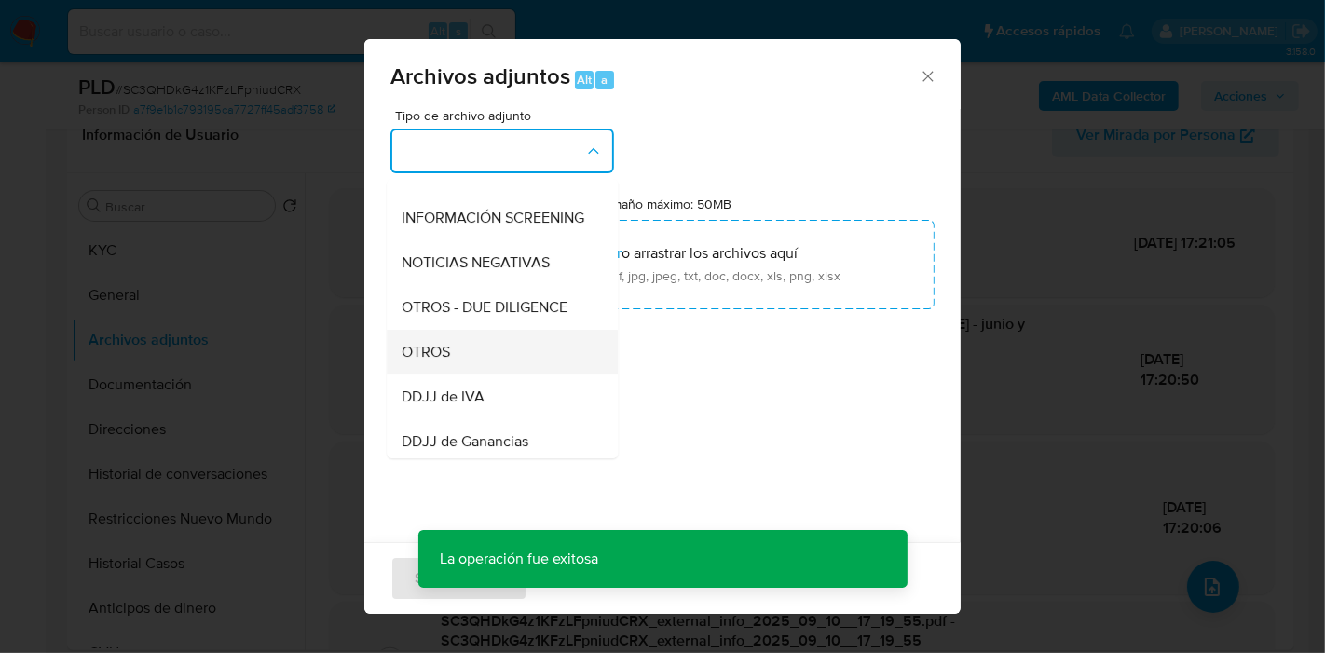
click at [480, 372] on div "OTROS" at bounding box center [497, 352] width 190 height 45
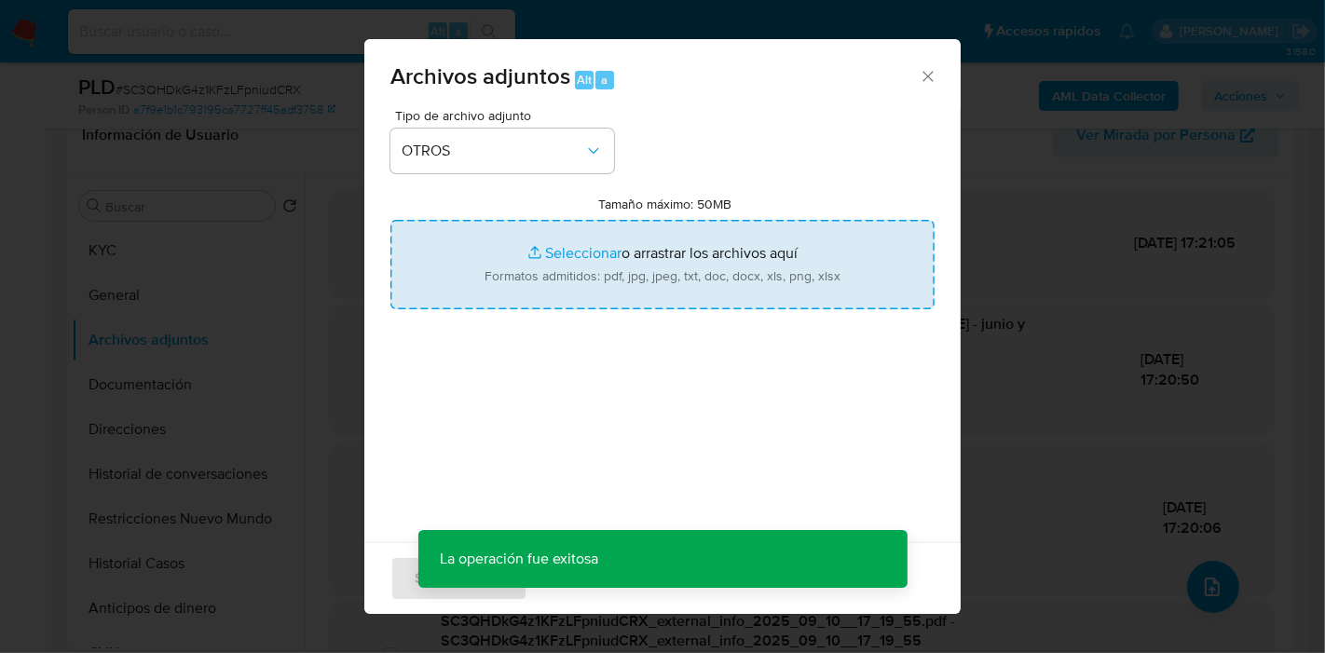
click at [673, 268] on input "Tamaño máximo: 50MB Seleccionar archivos" at bounding box center [662, 264] width 544 height 89
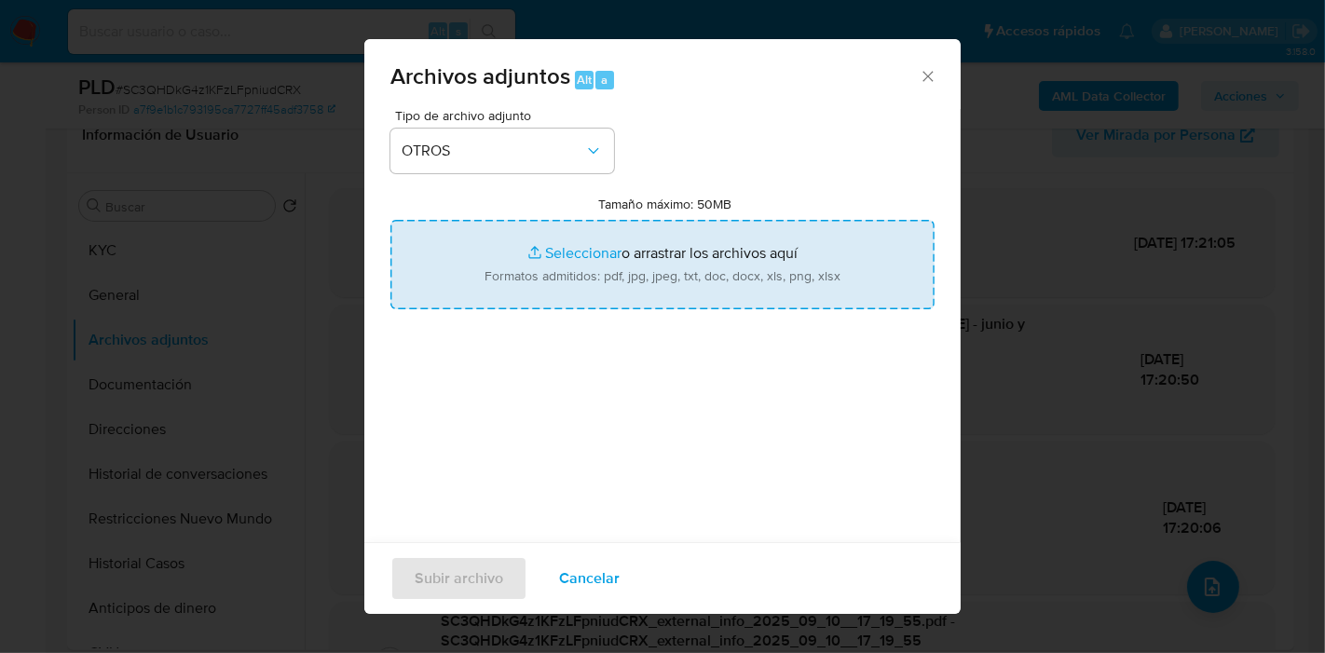
type input "C:\fakepath\Caselog SC3QHDkG4z1KFzLFpniudCRX_2025_08_19_01_48_52.docx"
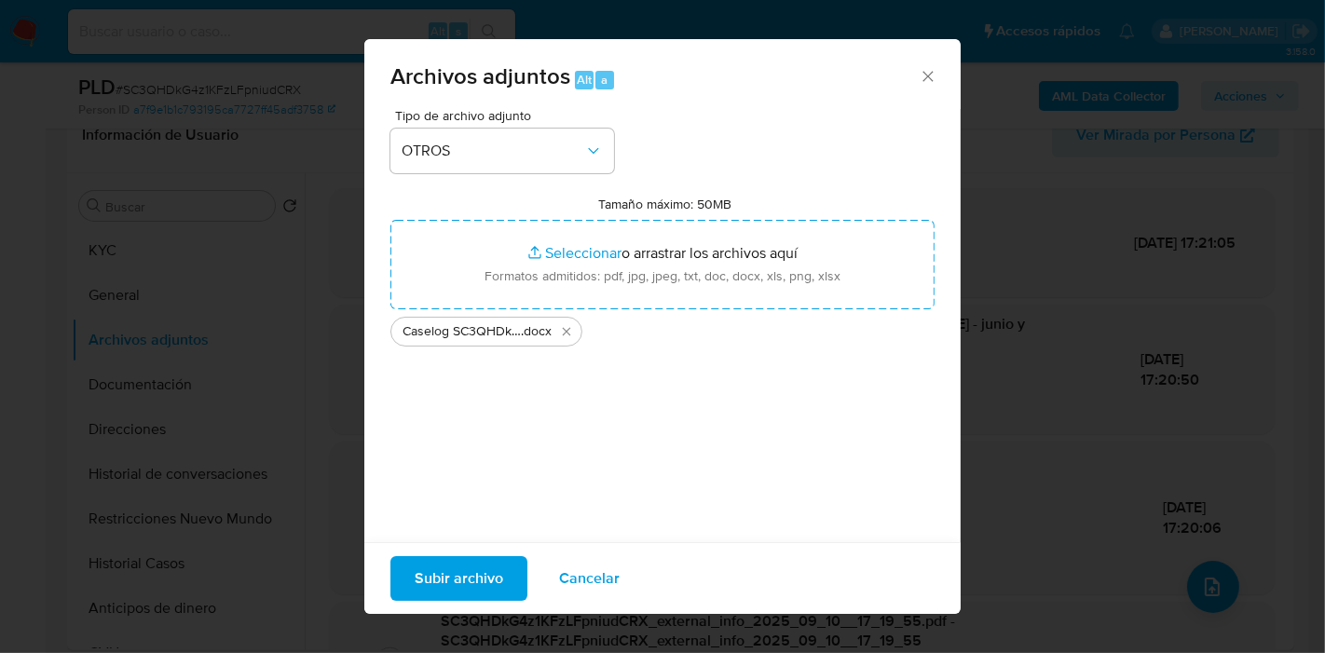
click at [433, 574] on span "Subir archivo" at bounding box center [459, 578] width 89 height 41
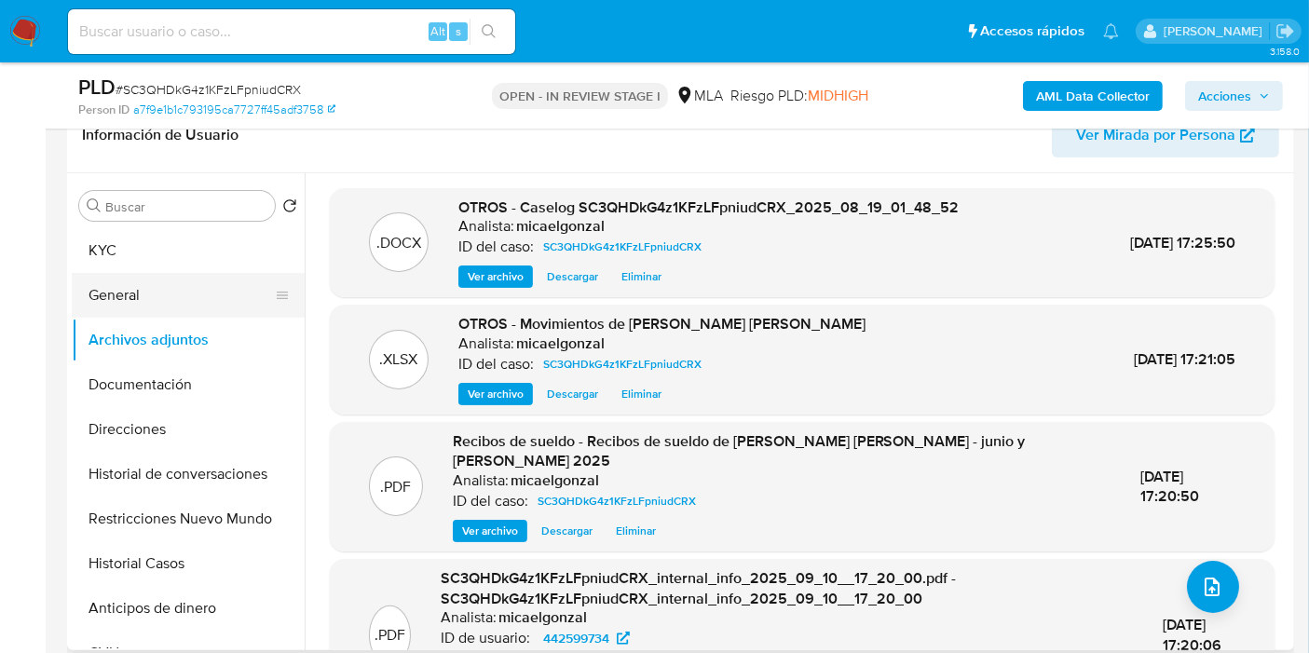
click at [122, 273] on button "General" at bounding box center [181, 295] width 218 height 45
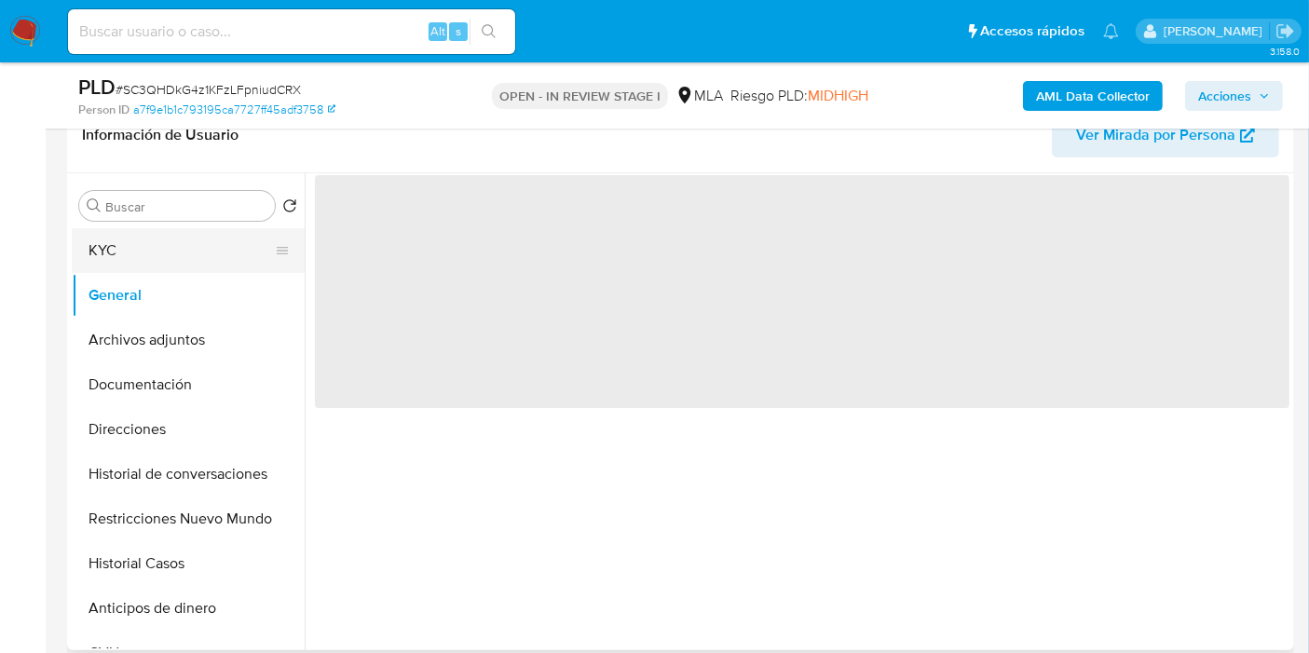
click at [130, 262] on button "KYC" at bounding box center [181, 250] width 218 height 45
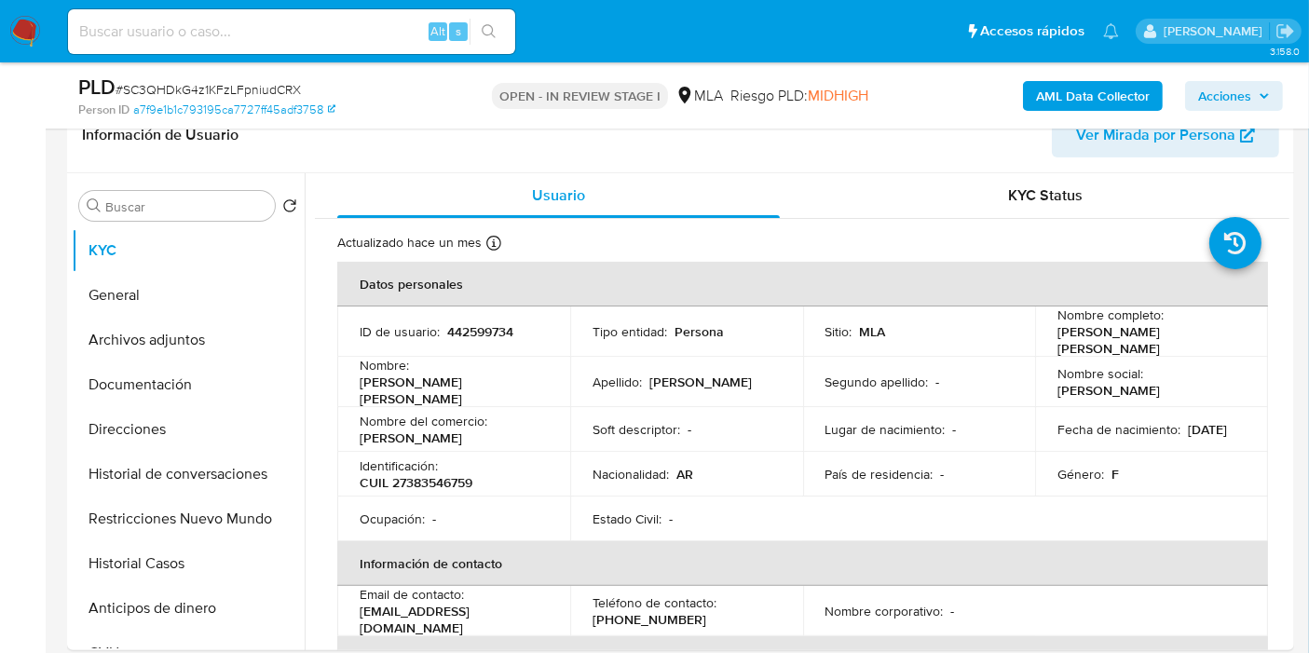
click at [1220, 102] on span "Acciones" at bounding box center [1224, 96] width 53 height 30
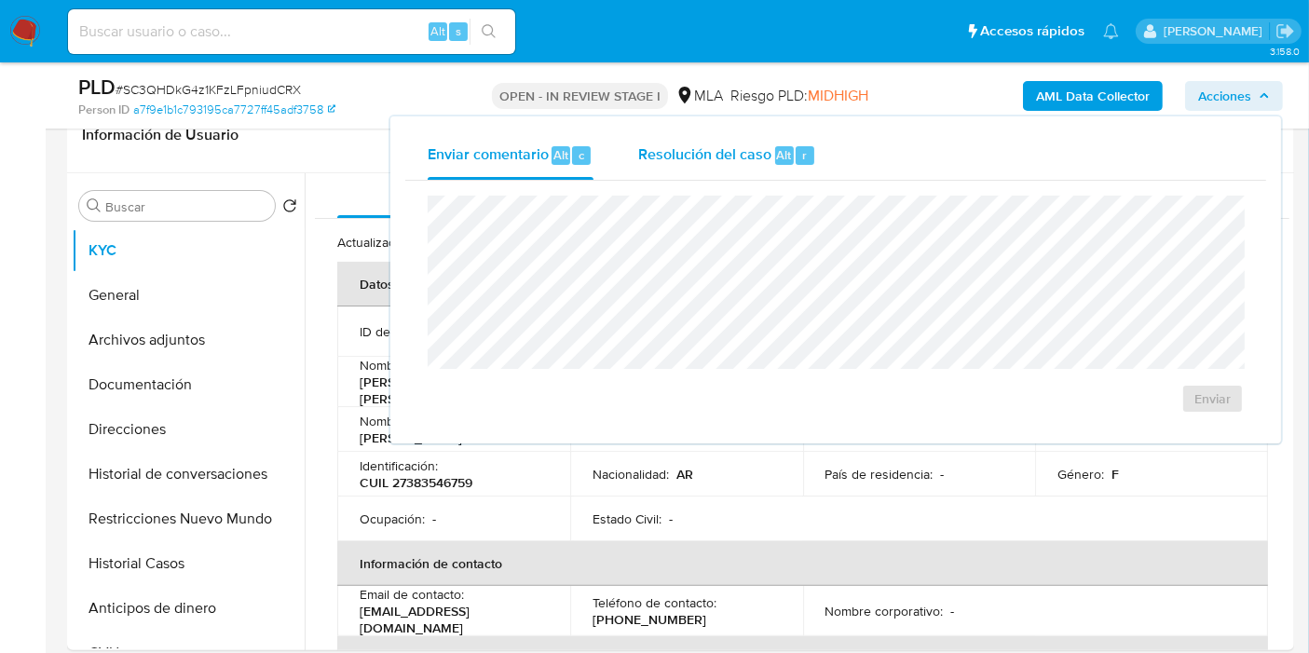
click at [677, 150] on span "Resolución del caso" at bounding box center [704, 153] width 133 height 21
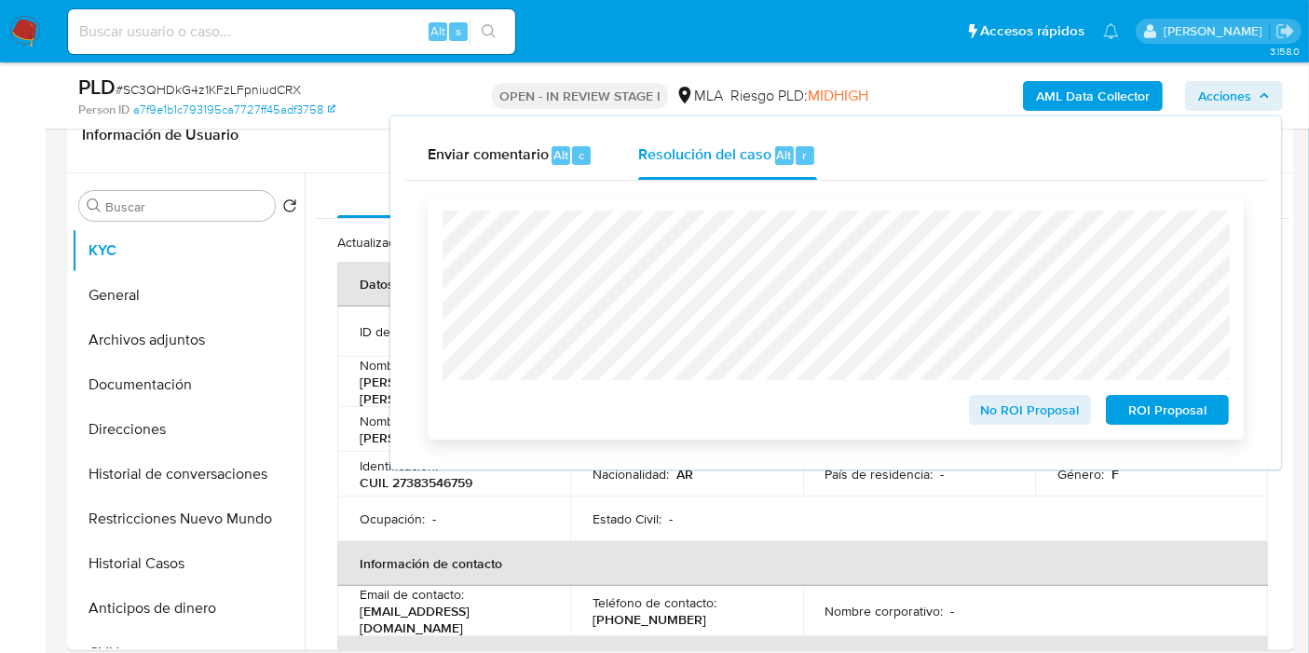
click at [1025, 408] on span "No ROI Proposal" at bounding box center [1030, 410] width 97 height 26
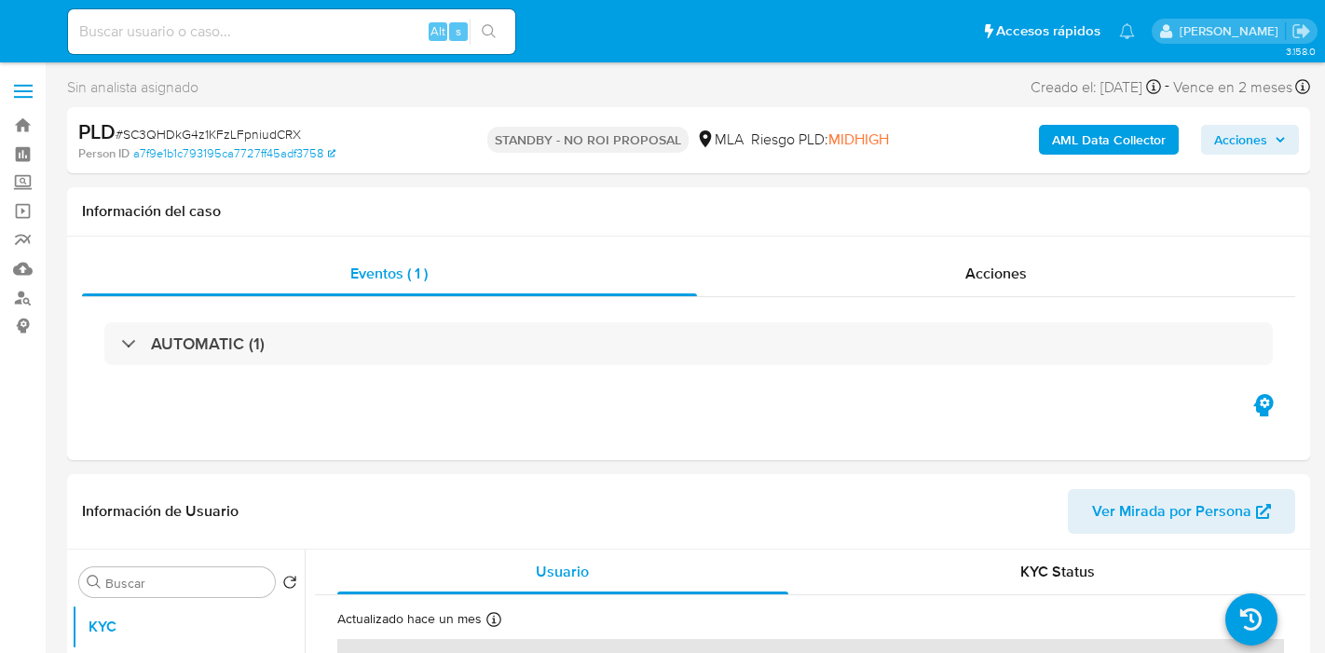
select select "10"
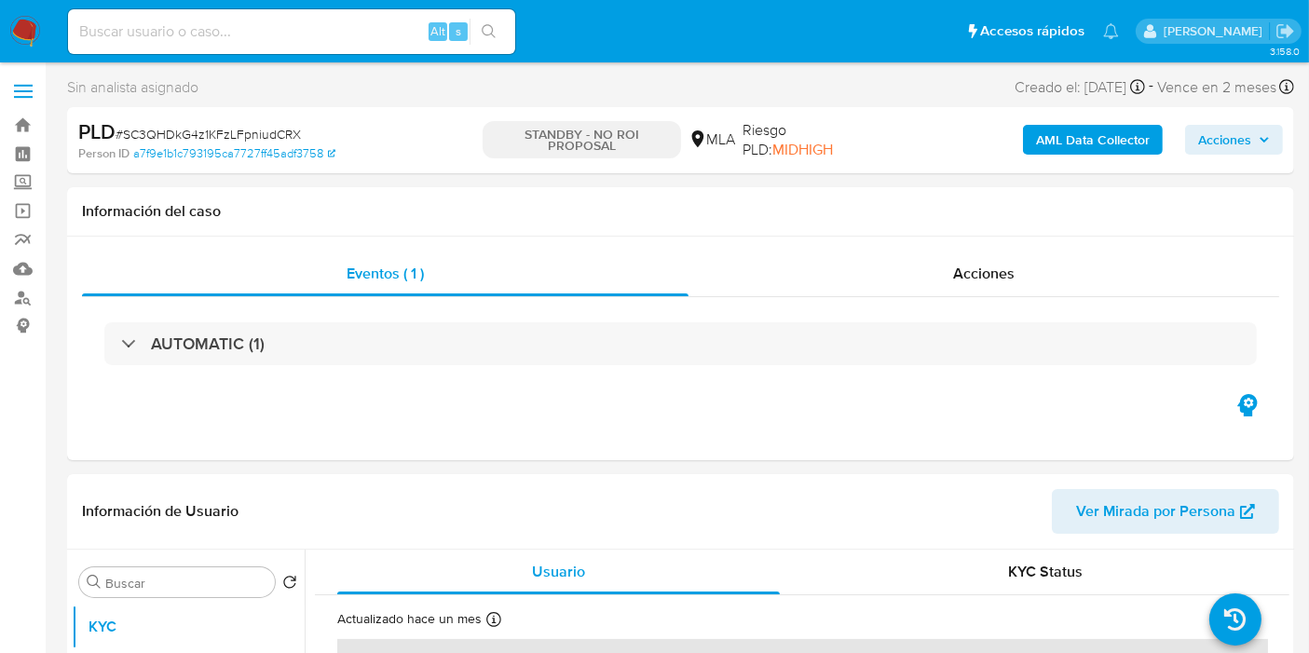
click at [239, 26] on input at bounding box center [291, 32] width 447 height 24
paste input "G09G3wWkMwfT4wAjL9MX6lnU"
type input "G09G3wWkMwfT4wAjL9MX6lnU"
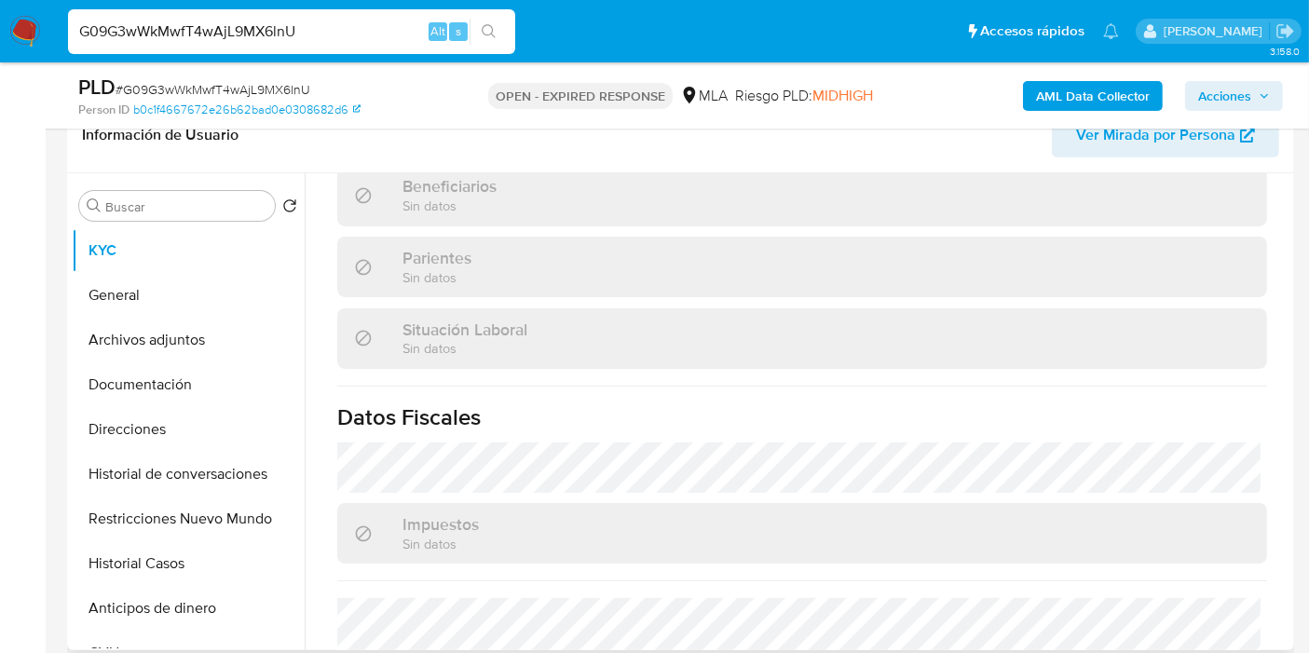
scroll to position [997, 0]
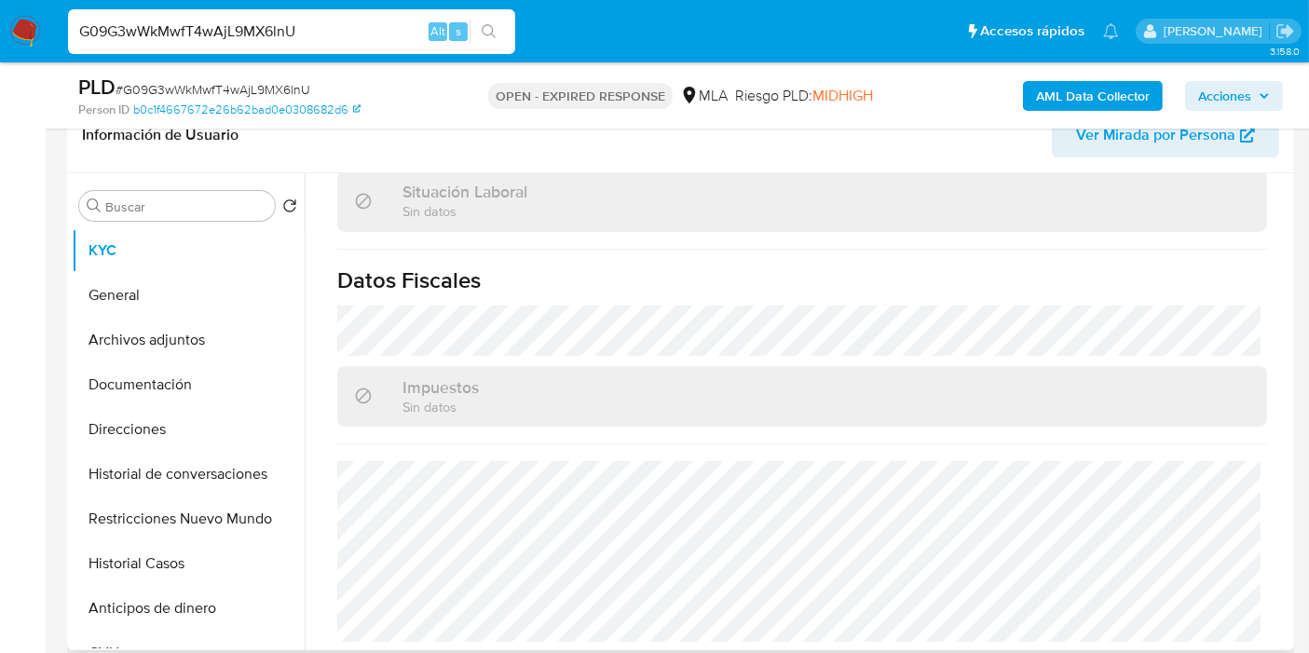
select select "10"
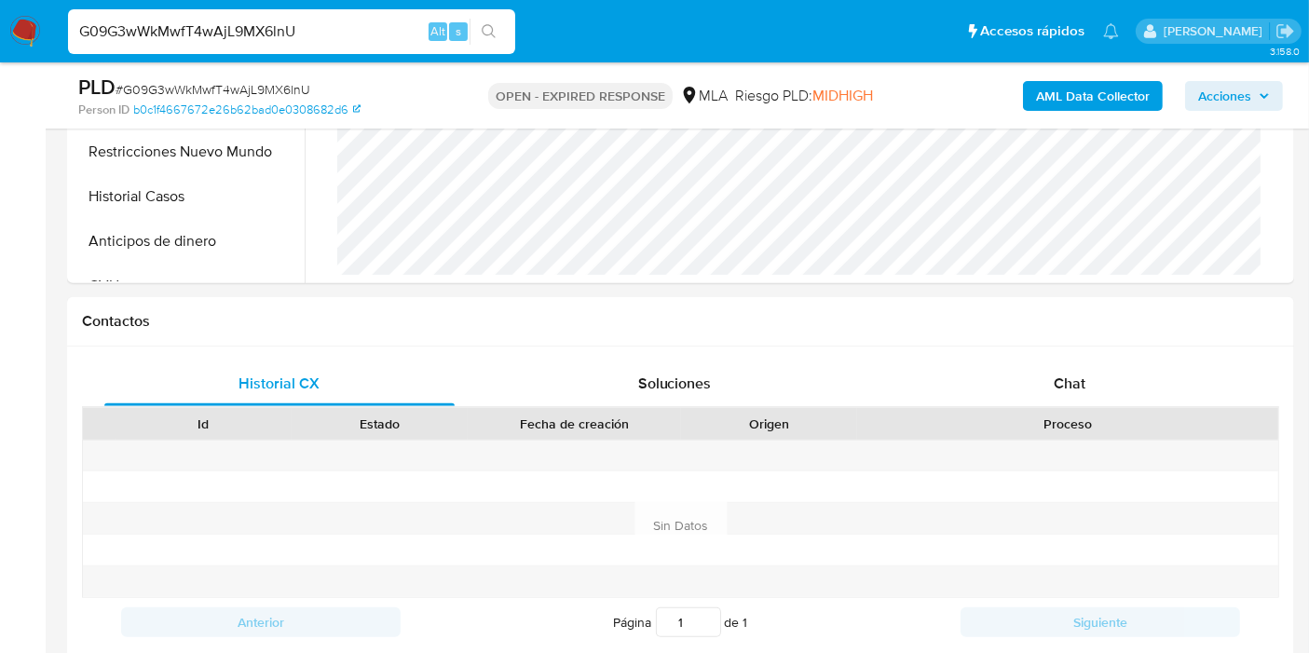
scroll to position [827, 0]
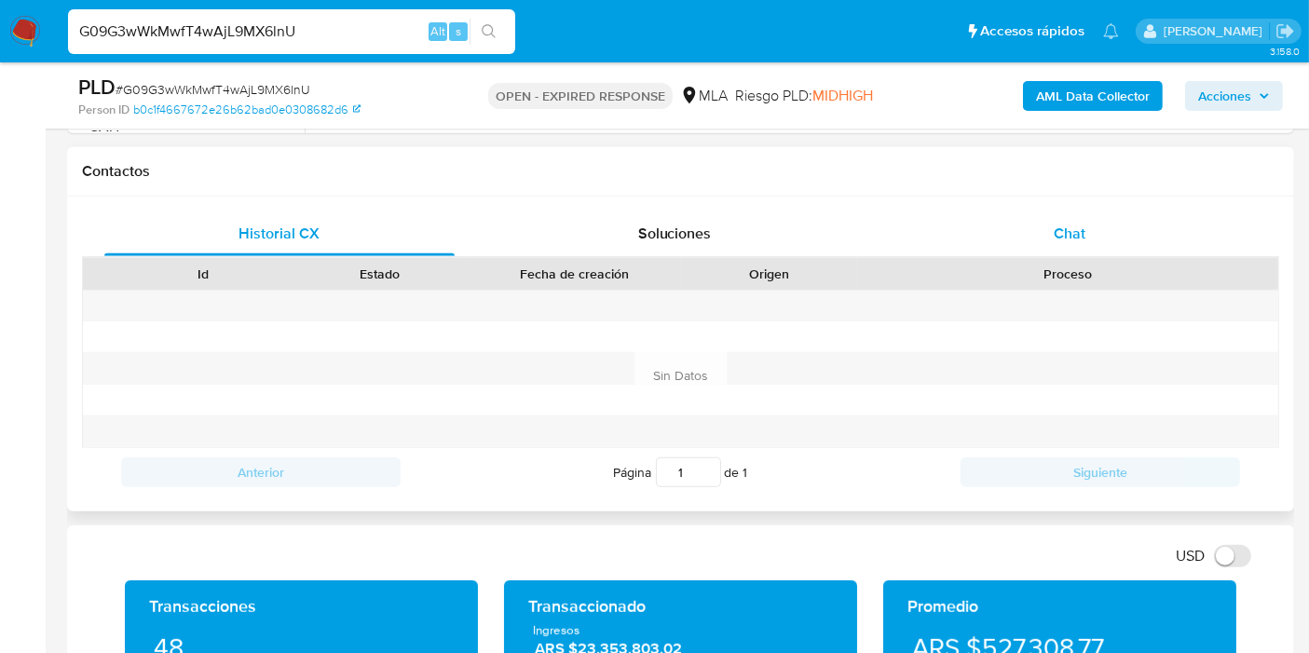
click at [1084, 238] on span "Chat" at bounding box center [1070, 233] width 32 height 21
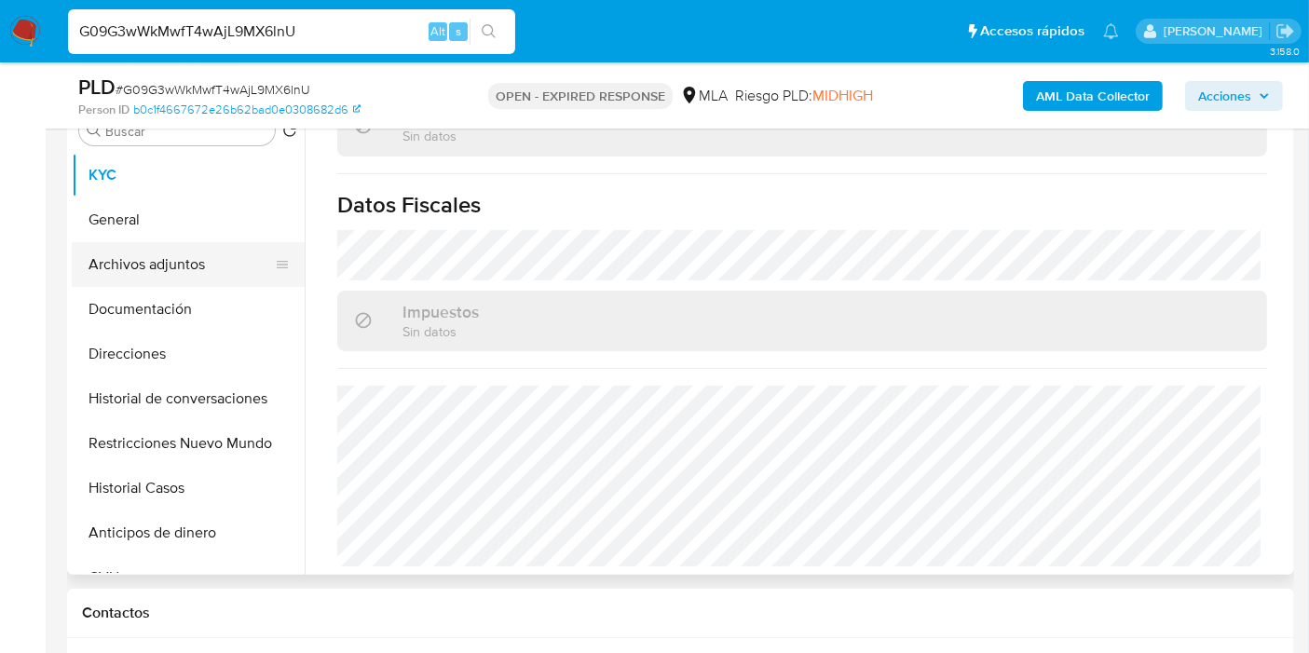
scroll to position [310, 0]
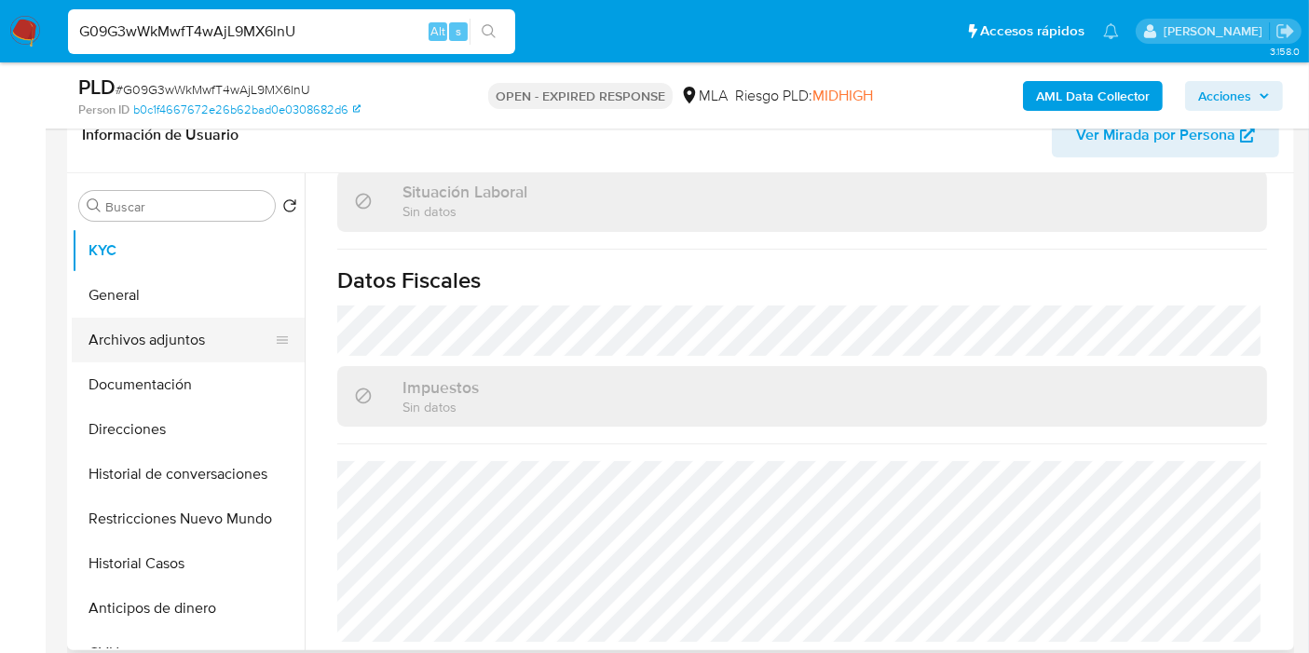
click at [261, 336] on button "Archivos adjuntos" at bounding box center [181, 340] width 218 height 45
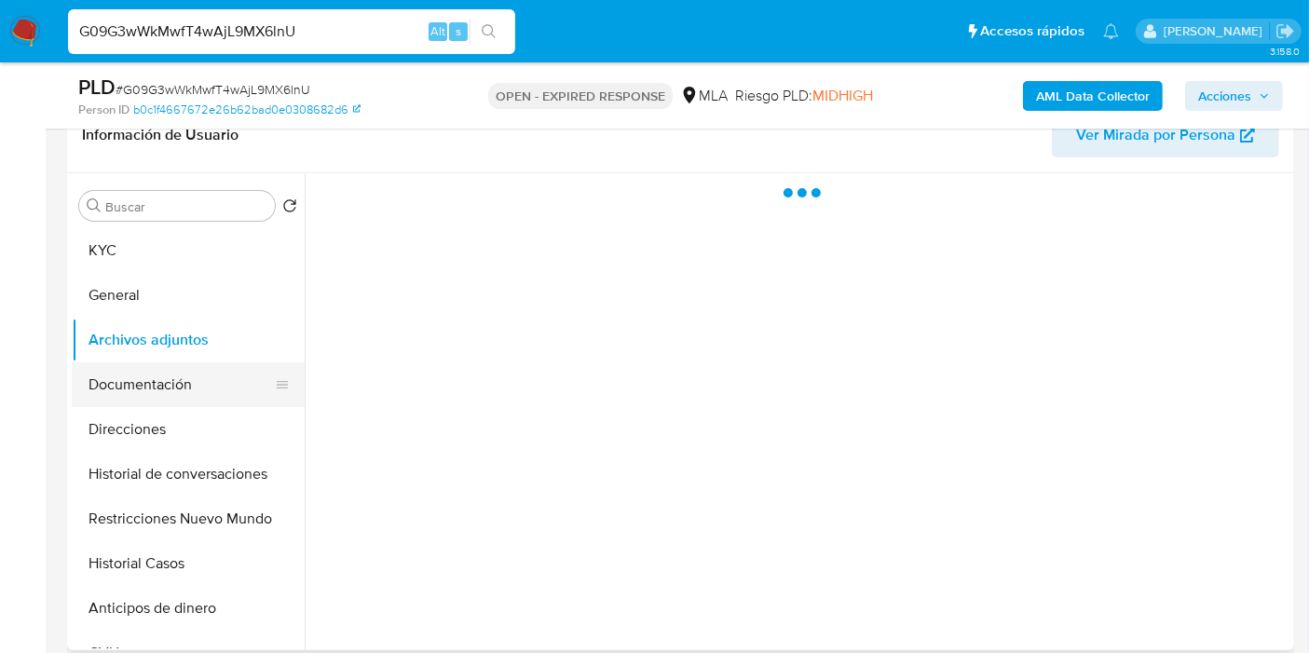
click at [125, 376] on button "Documentación" at bounding box center [181, 384] width 218 height 45
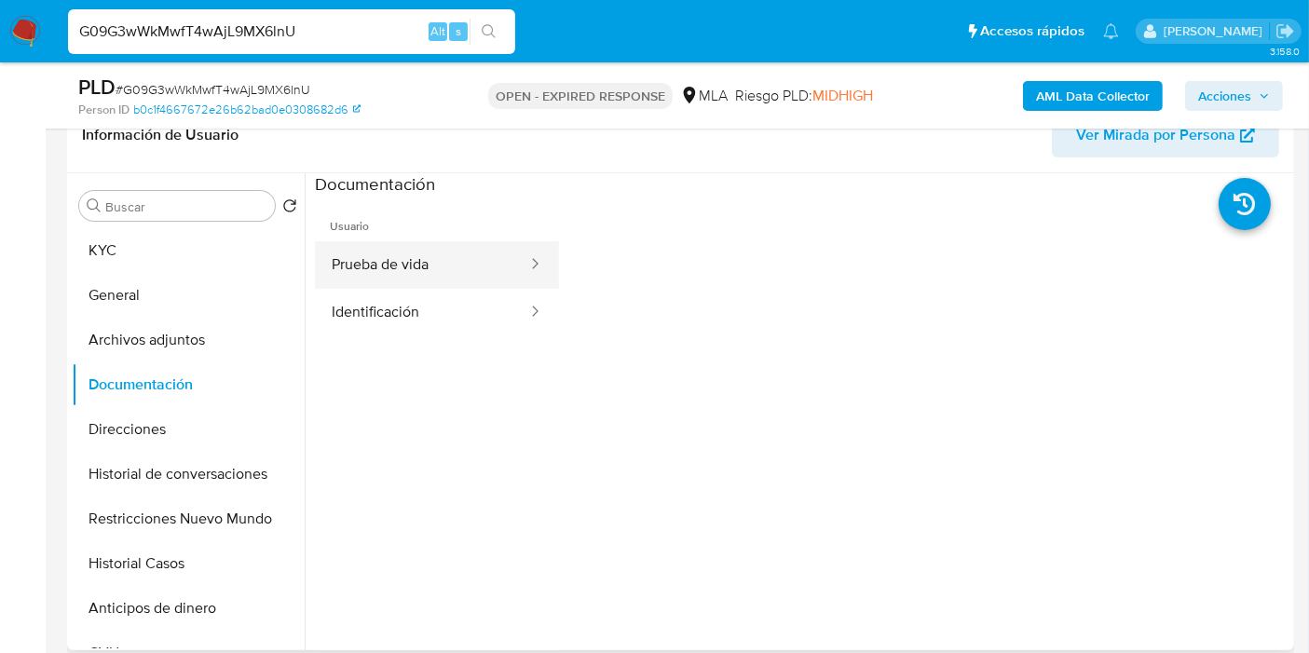
click at [440, 270] on button "Prueba de vida" at bounding box center [422, 265] width 214 height 48
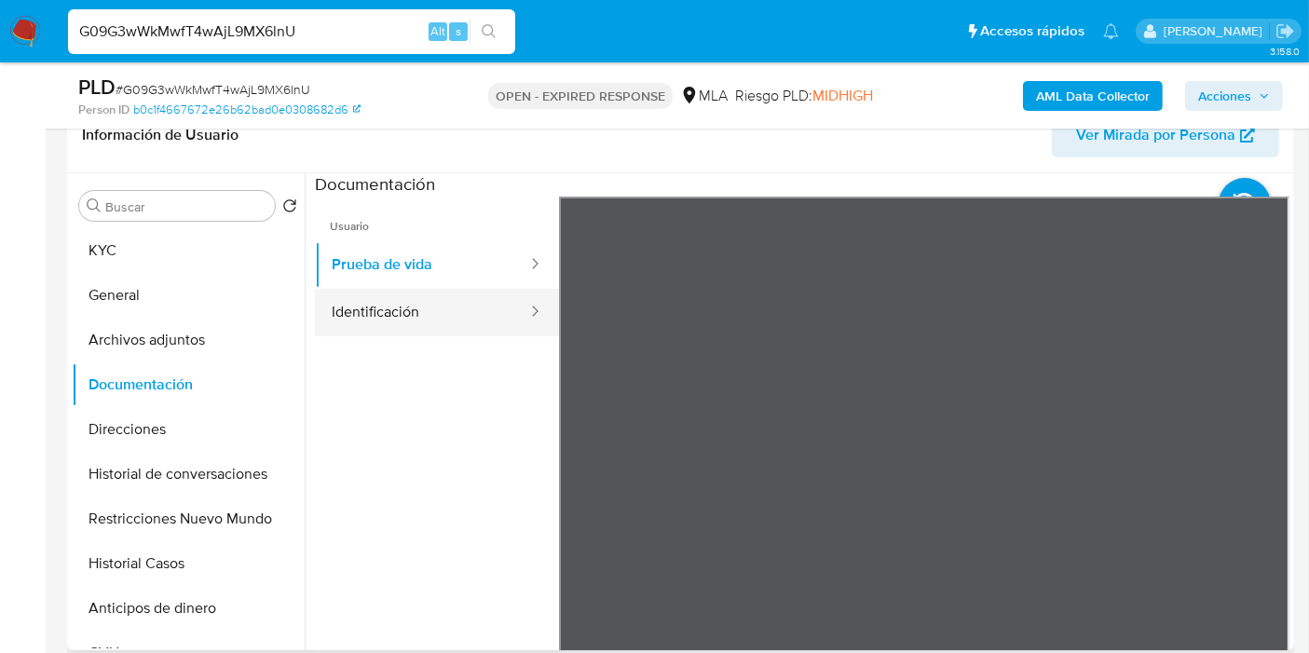
click at [315, 293] on button "Identificación" at bounding box center [422, 313] width 214 height 48
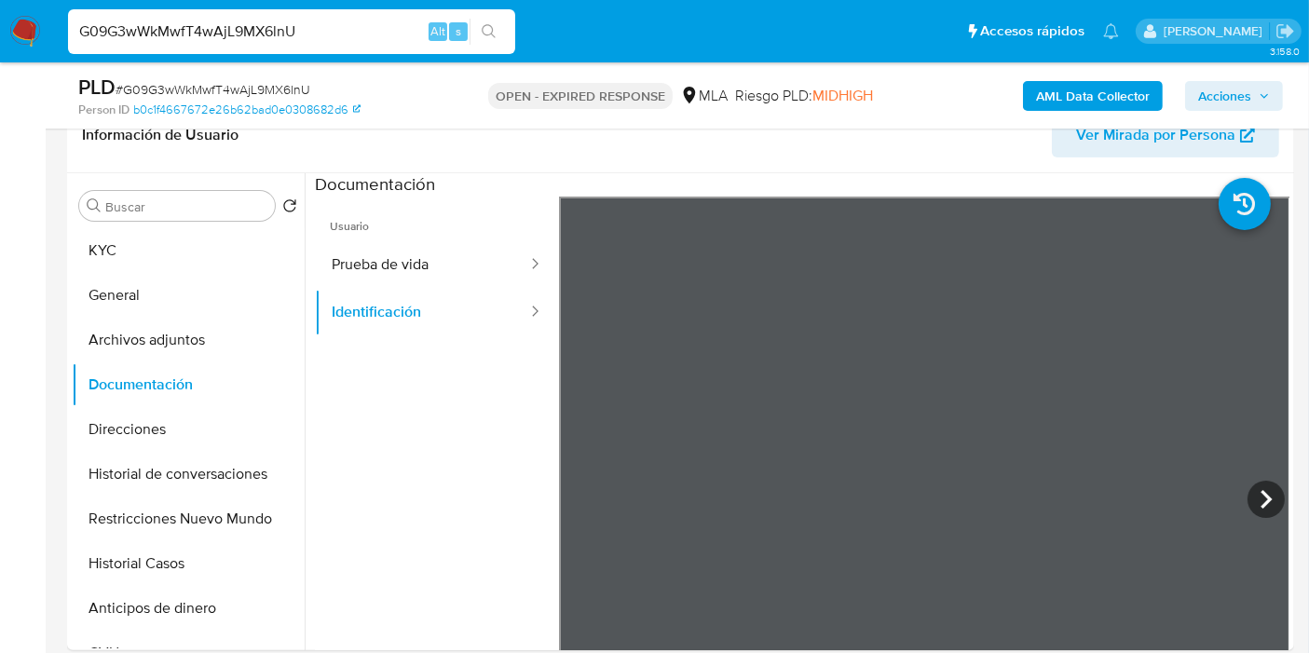
click at [5, 48] on nav "Pausado Ver notificaciones G09G3wWkMwfT4wAjL9MX6lnU Alt s Accesos rápidos Presi…" at bounding box center [654, 31] width 1309 height 62
click at [10, 33] on img at bounding box center [25, 32] width 32 height 32
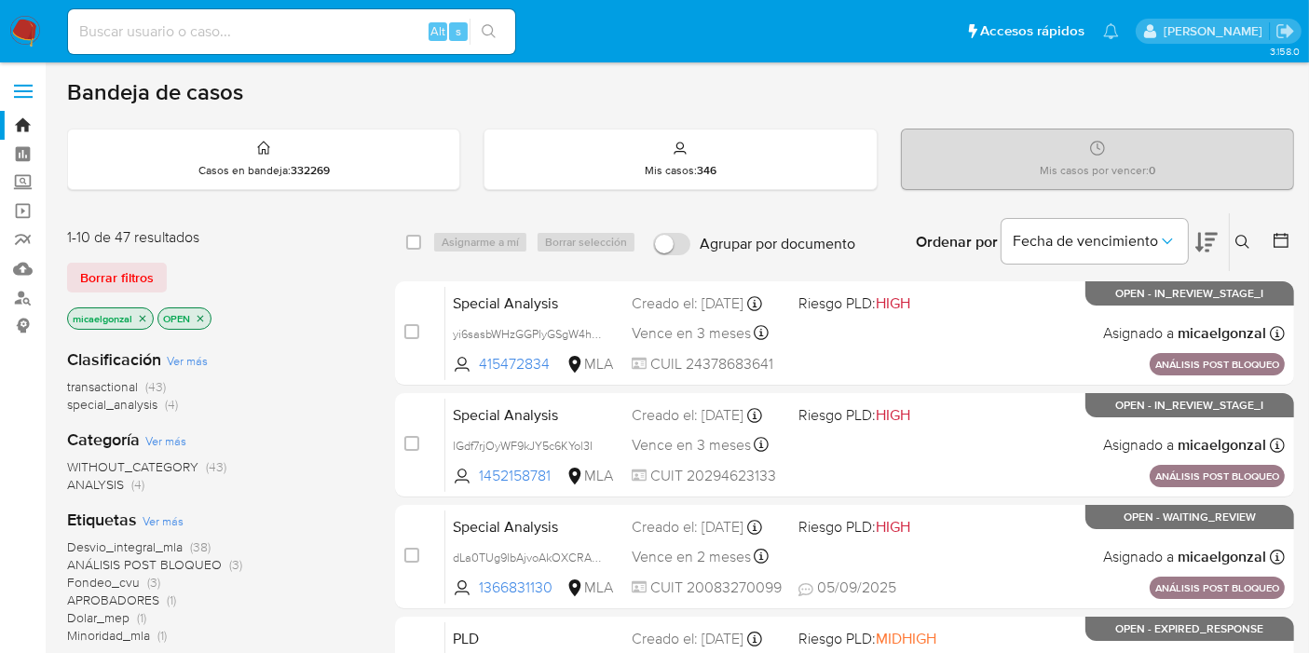
click at [27, 30] on img at bounding box center [25, 32] width 32 height 32
click at [116, 253] on div "1-10 de 47 resultados Borrar filtros micaelgonzal OPEN" at bounding box center [216, 280] width 298 height 106
click at [116, 269] on span "Borrar filtros" at bounding box center [117, 278] width 74 height 26
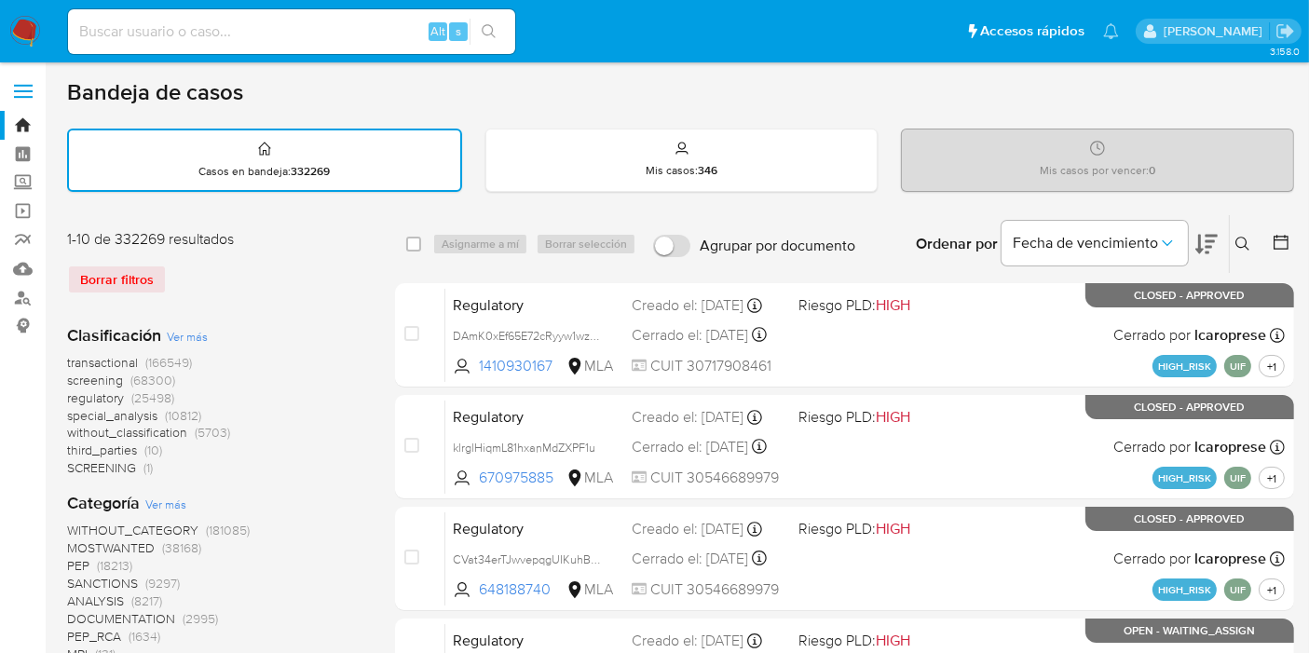
click at [1242, 243] on icon at bounding box center [1242, 244] width 15 height 15
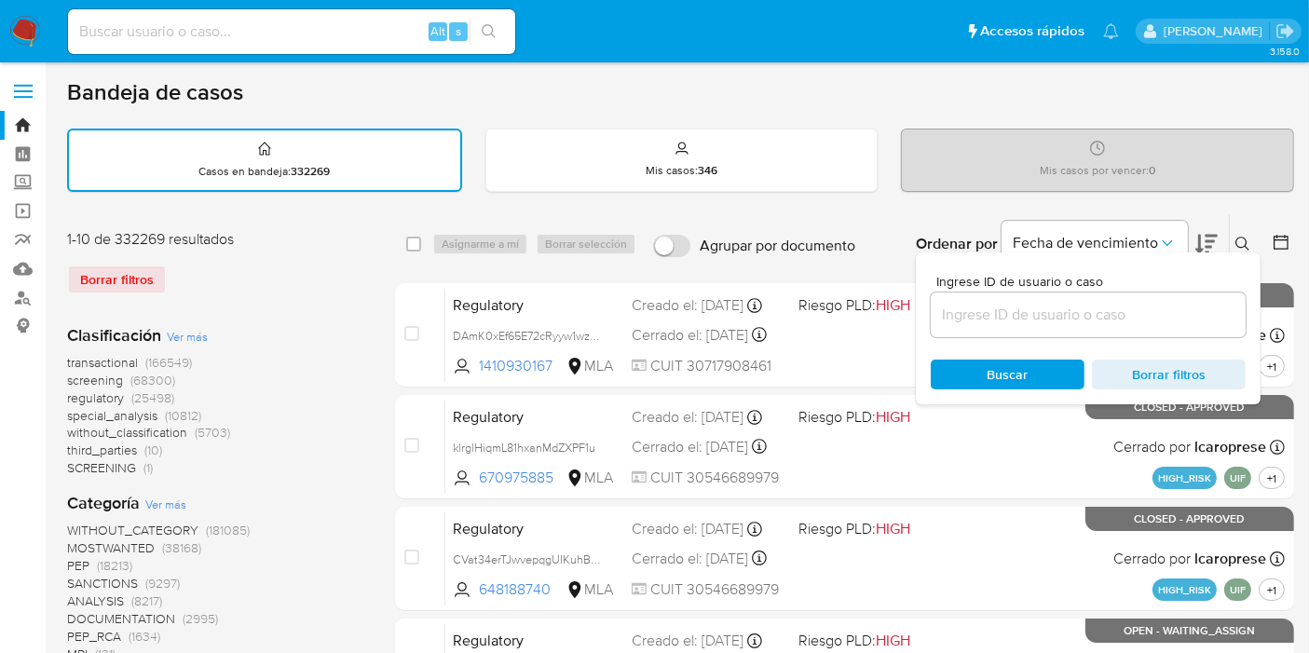
click at [1139, 324] on input at bounding box center [1088, 315] width 315 height 24
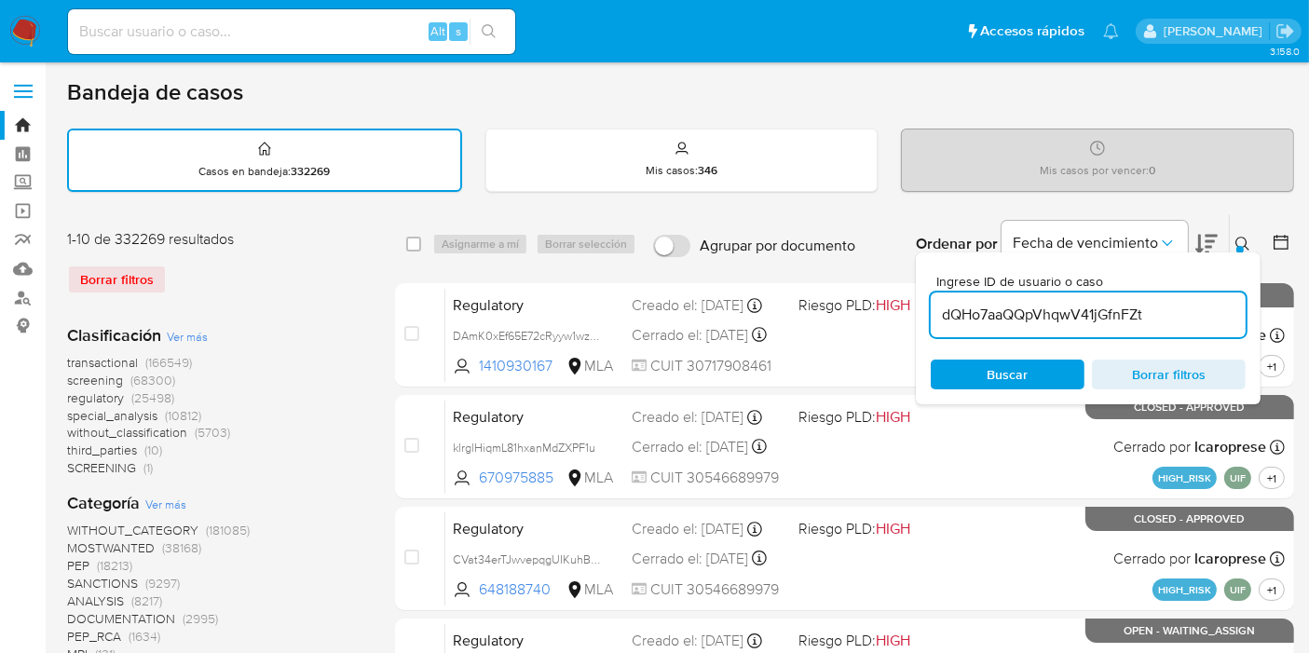
type input "dQHo7aaQQpVhqwV41jGfnFZt"
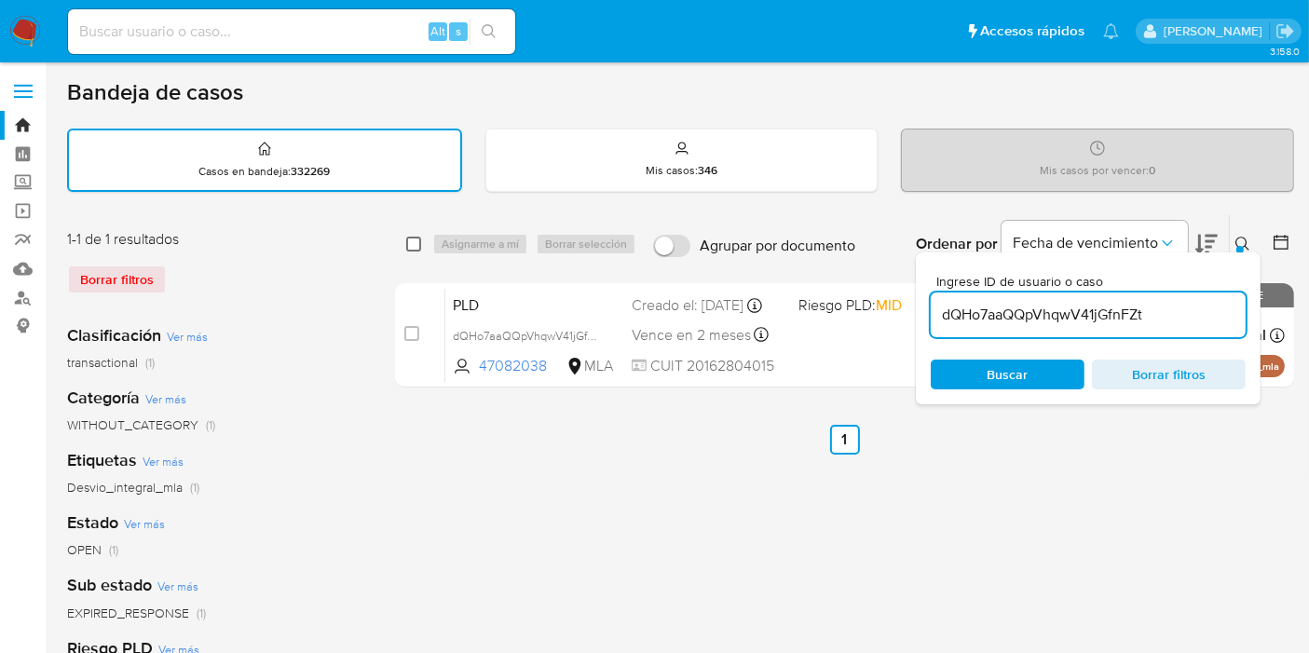
click at [411, 241] on input "checkbox" at bounding box center [413, 244] width 15 height 15
checkbox input "true"
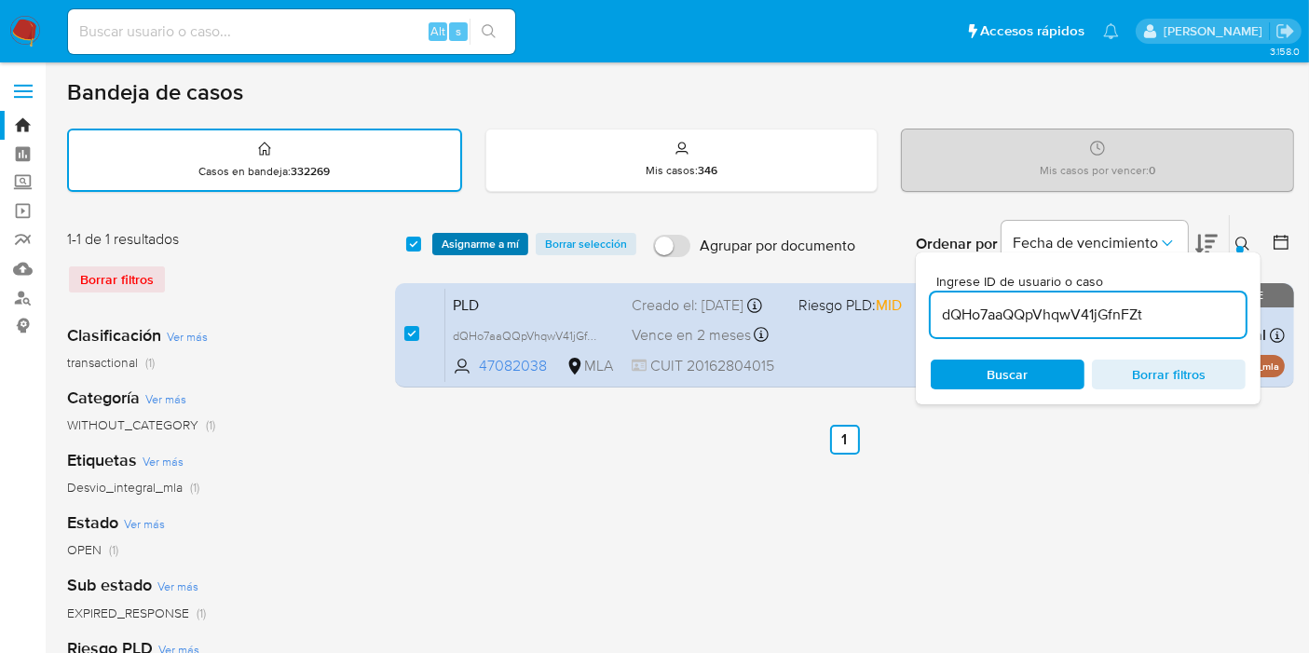
click at [458, 241] on span "Asignarme a mí" at bounding box center [480, 244] width 77 height 19
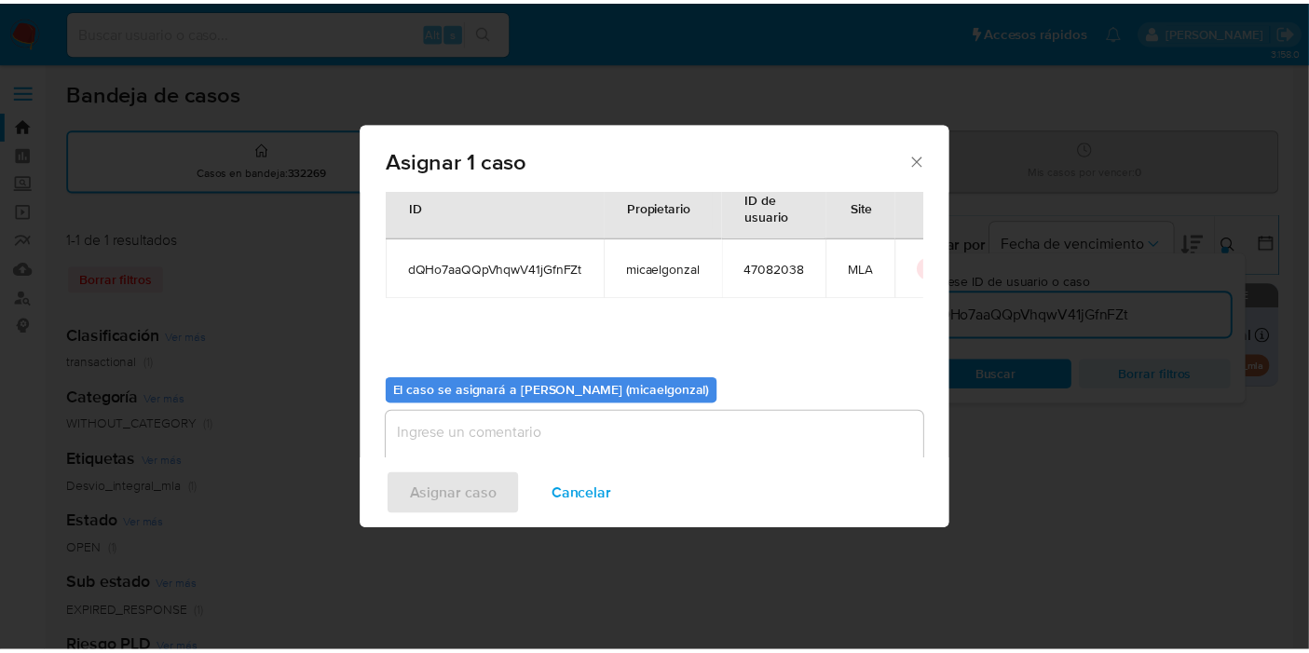
scroll to position [95, 0]
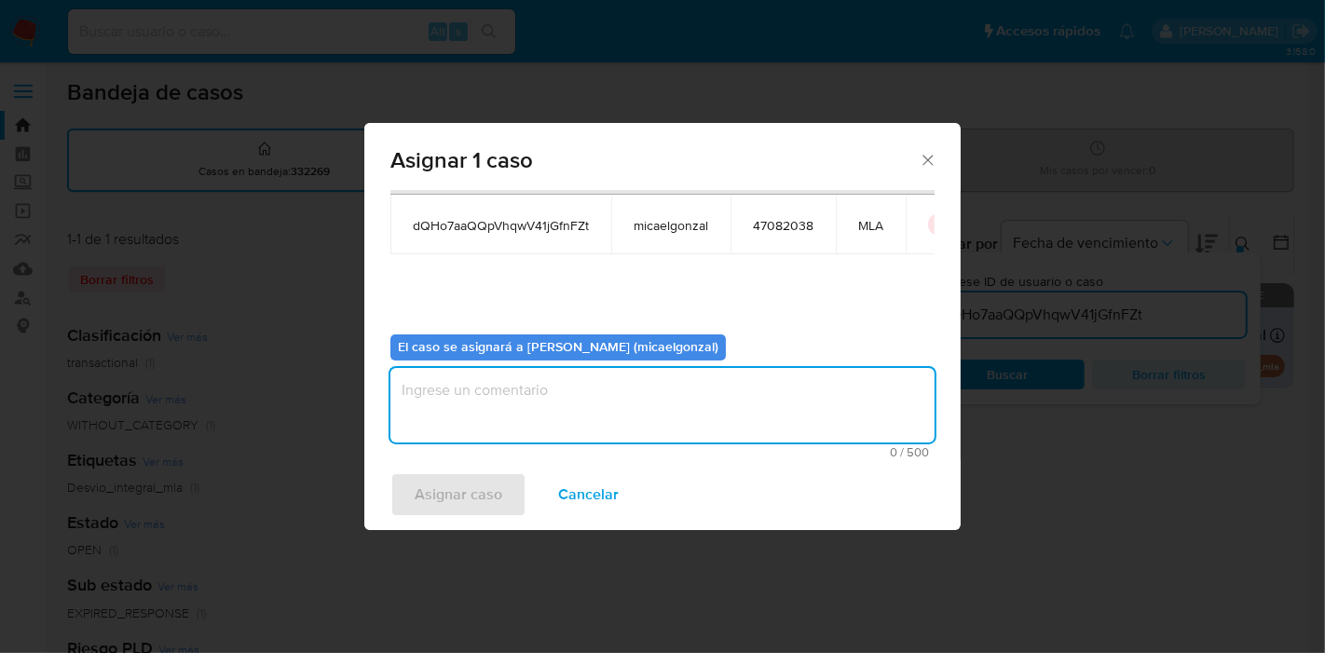
click at [498, 422] on textarea "assign-modal" at bounding box center [662, 405] width 544 height 75
click at [470, 485] on span "Asignar caso" at bounding box center [459, 494] width 88 height 41
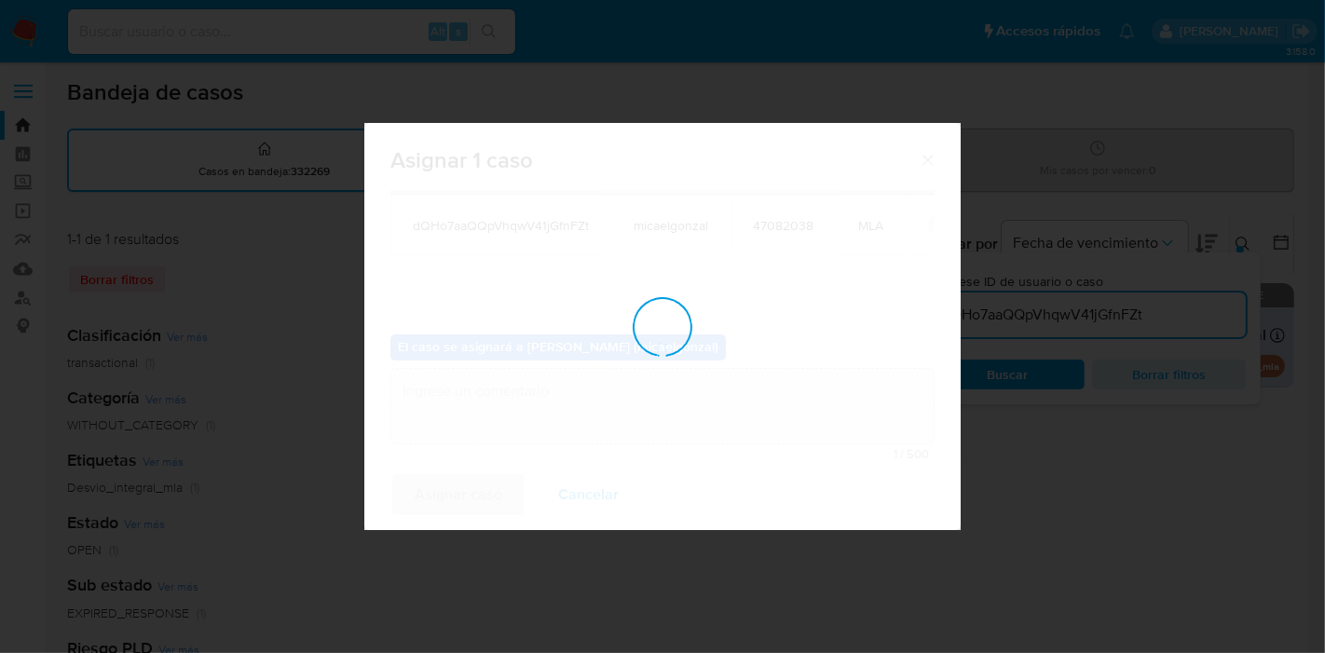
checkbox input "false"
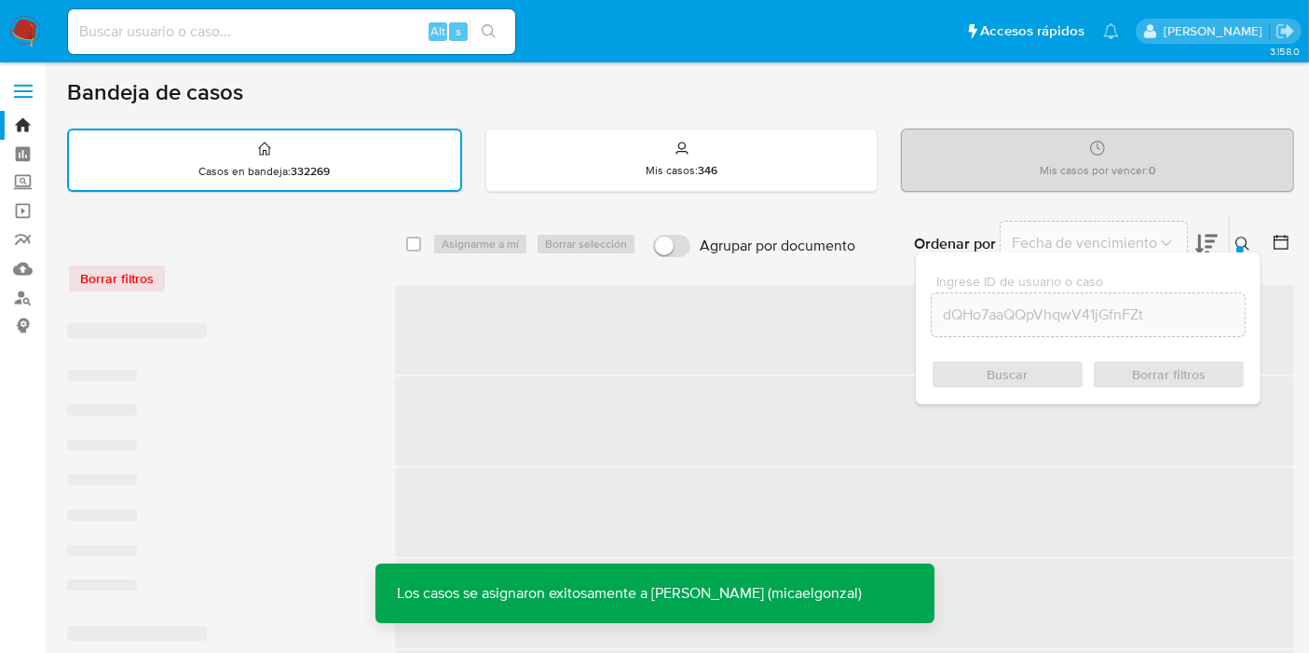
click at [323, 44] on div "Alt s" at bounding box center [291, 31] width 447 height 45
click at [328, 38] on input at bounding box center [291, 32] width 447 height 24
paste input "dQHo7aaQQpVhqwV41jGfnFZt"
type input "dQHo7aaQQpVhqwV41jGfnFZt"
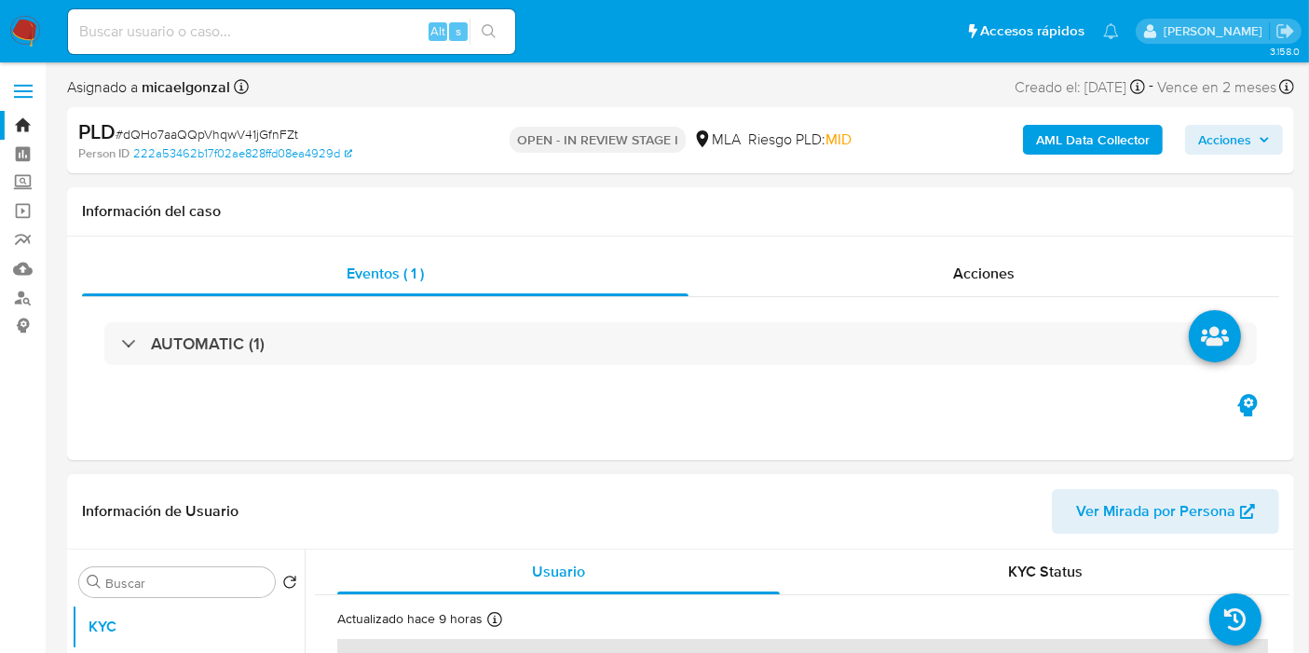
select select "10"
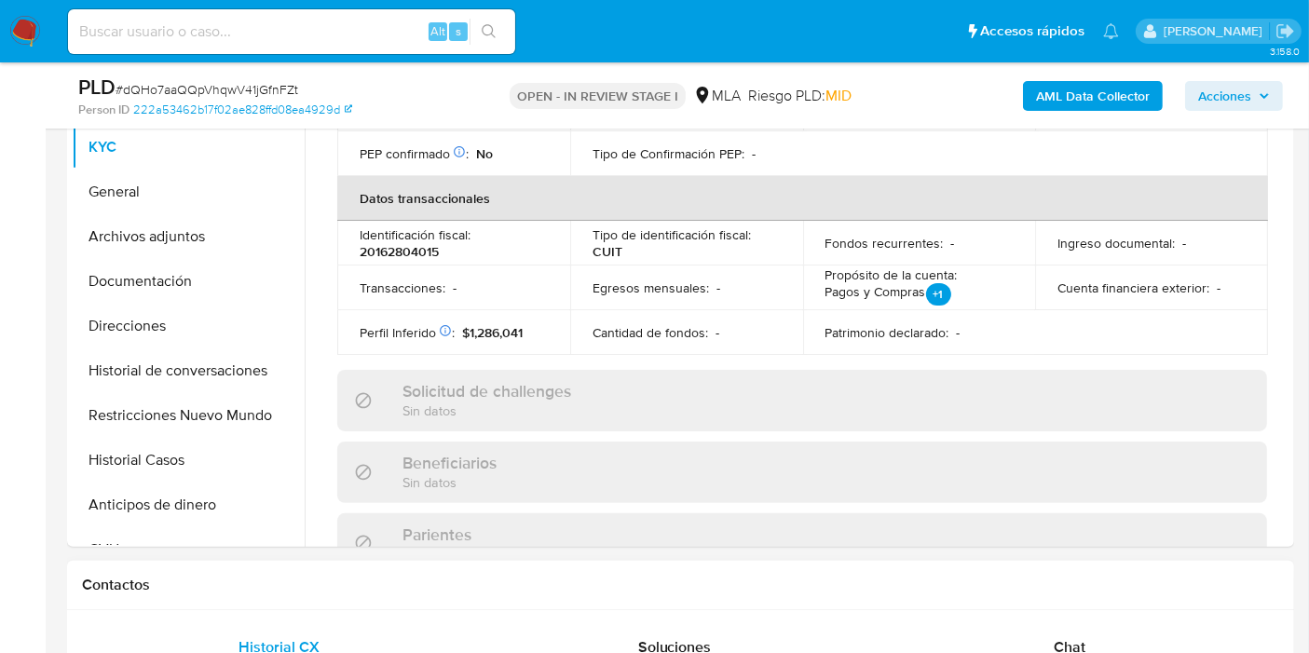
scroll to position [724, 0]
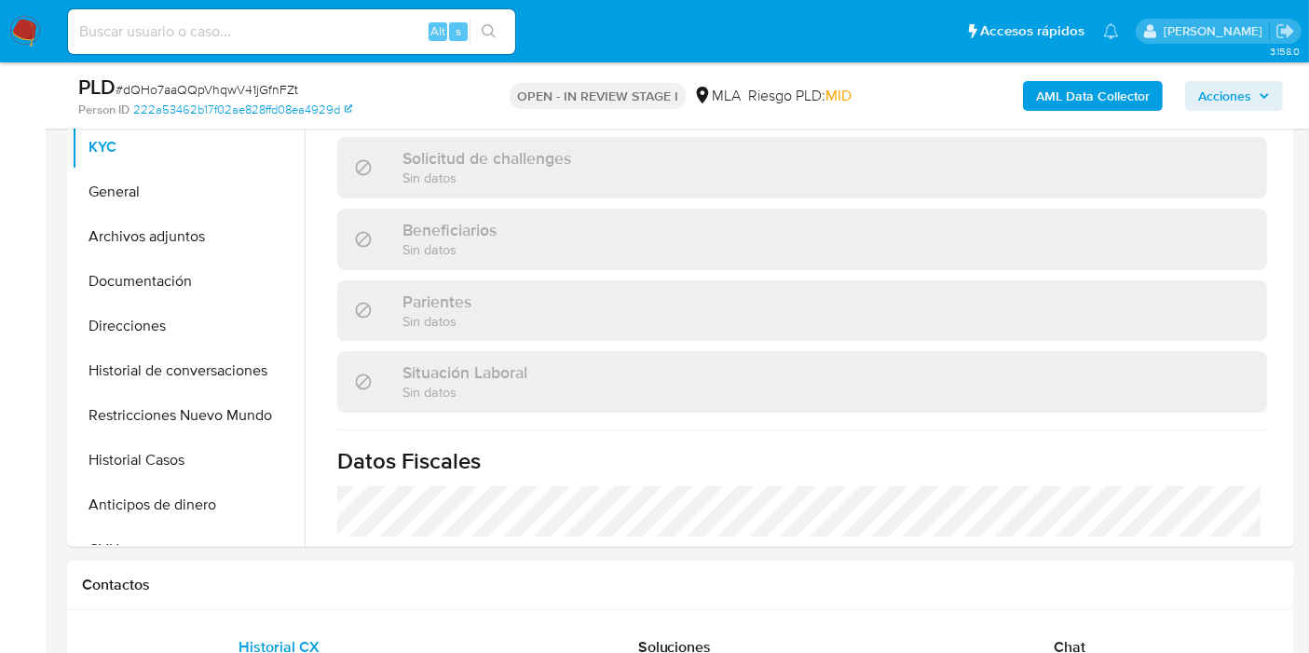
click at [1050, 607] on div "Contactos" at bounding box center [680, 585] width 1227 height 49
click at [1053, 628] on div "Chat" at bounding box center [1069, 647] width 350 height 45
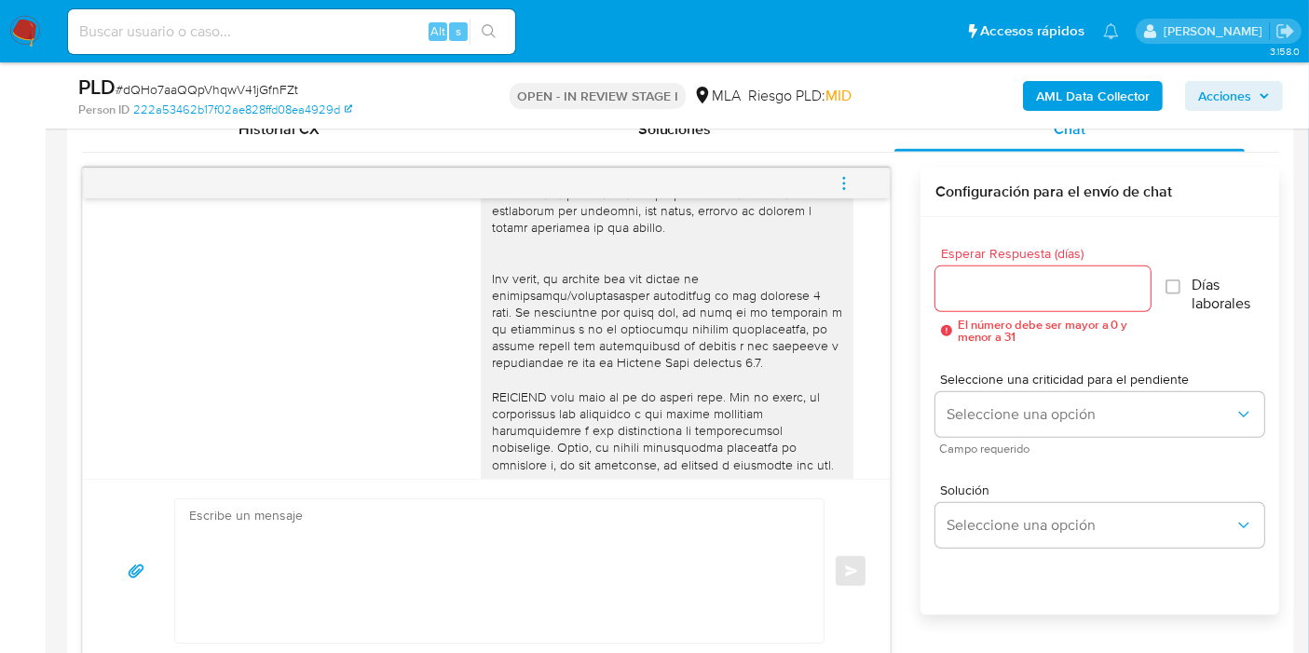
scroll to position [476, 0]
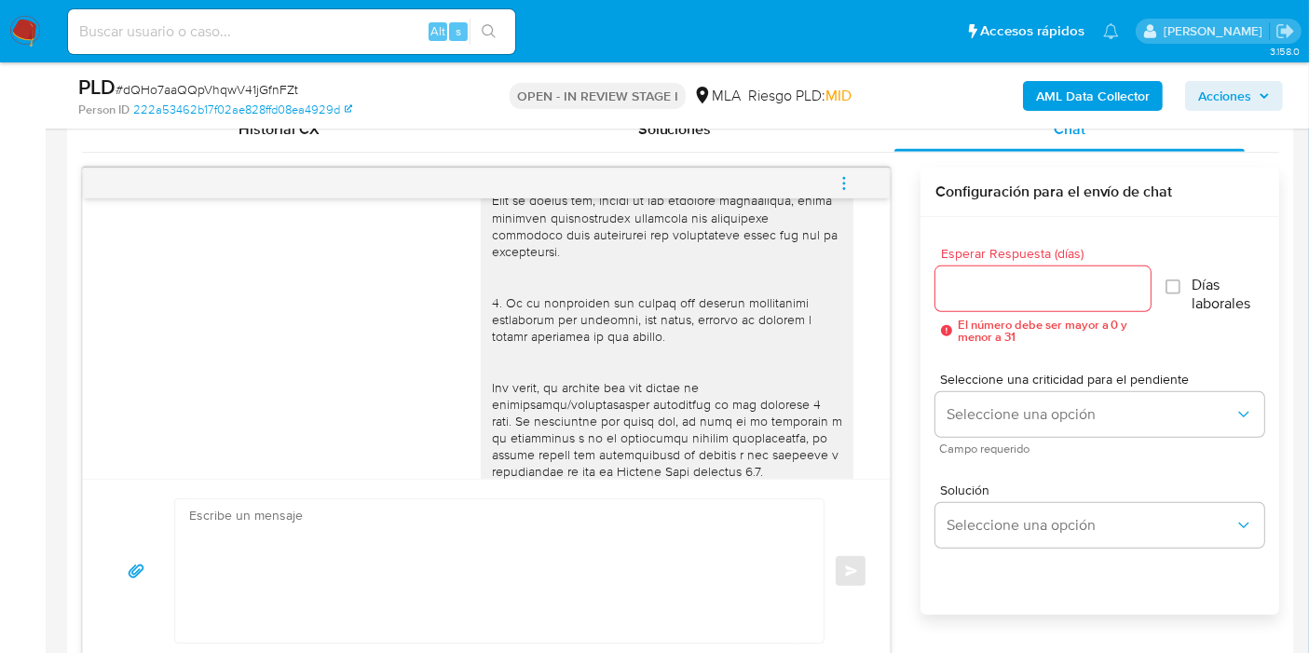
click at [848, 183] on icon "menu-action" at bounding box center [844, 183] width 17 height 17
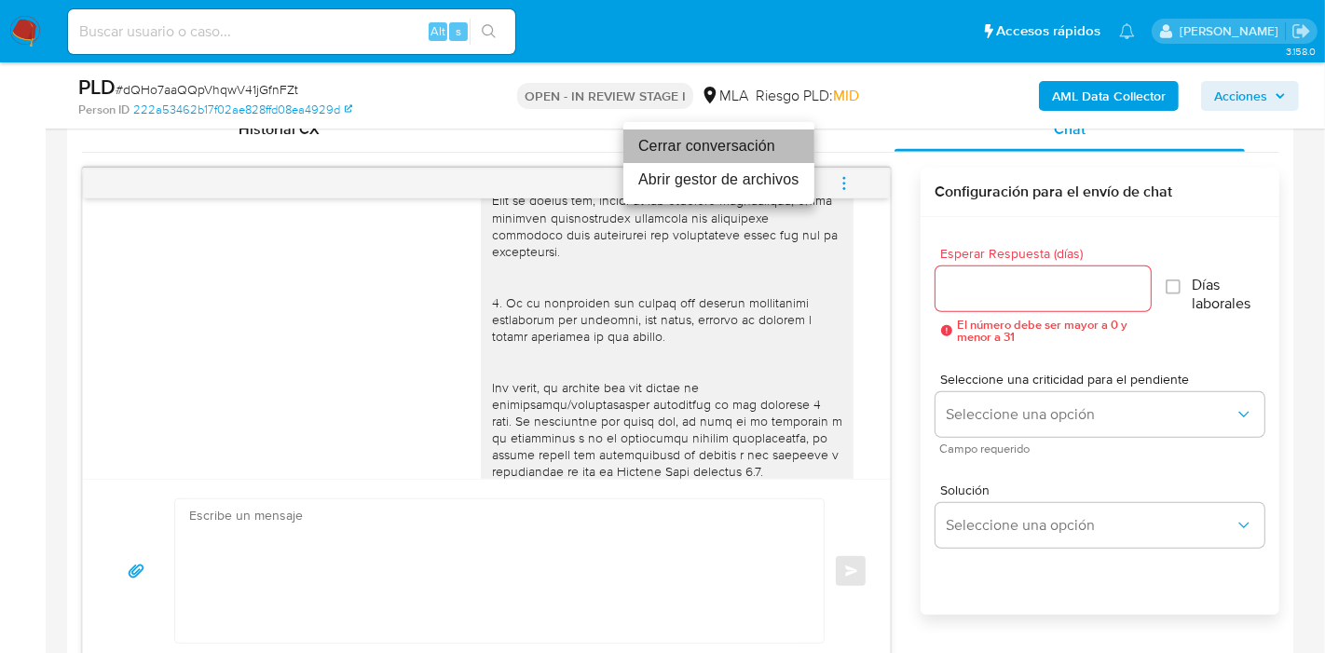
click at [666, 150] on li "Cerrar conversación" at bounding box center [718, 147] width 191 height 34
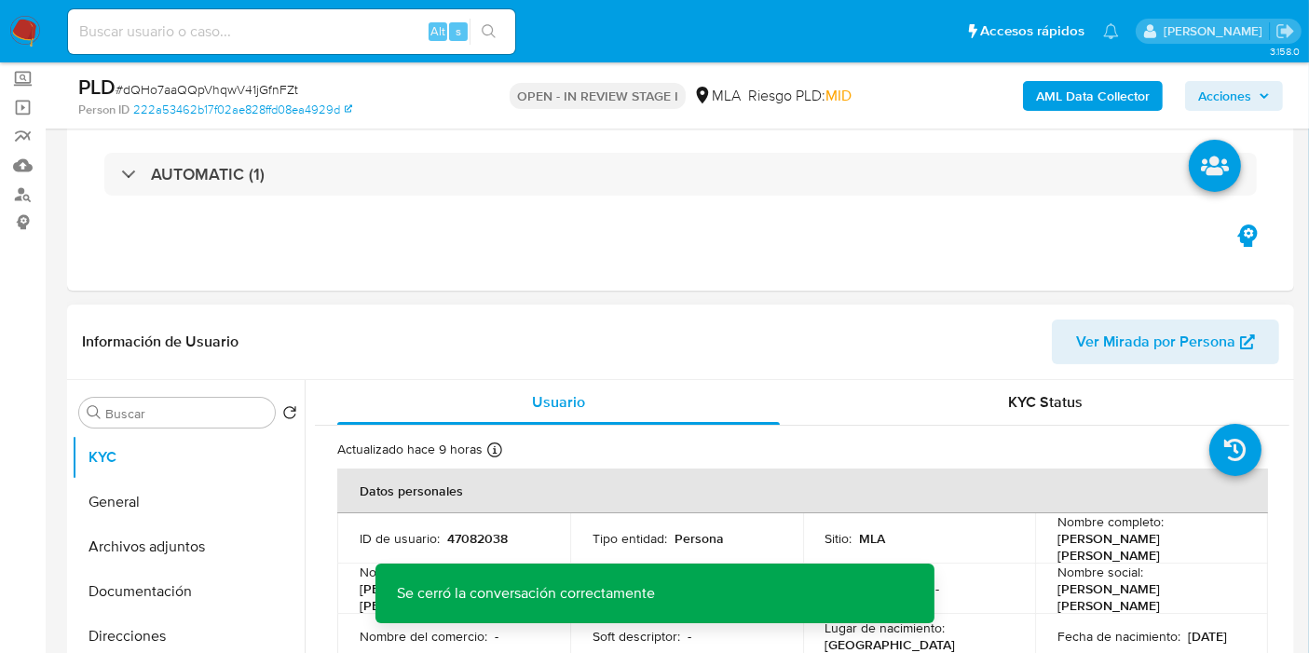
scroll to position [207, 0]
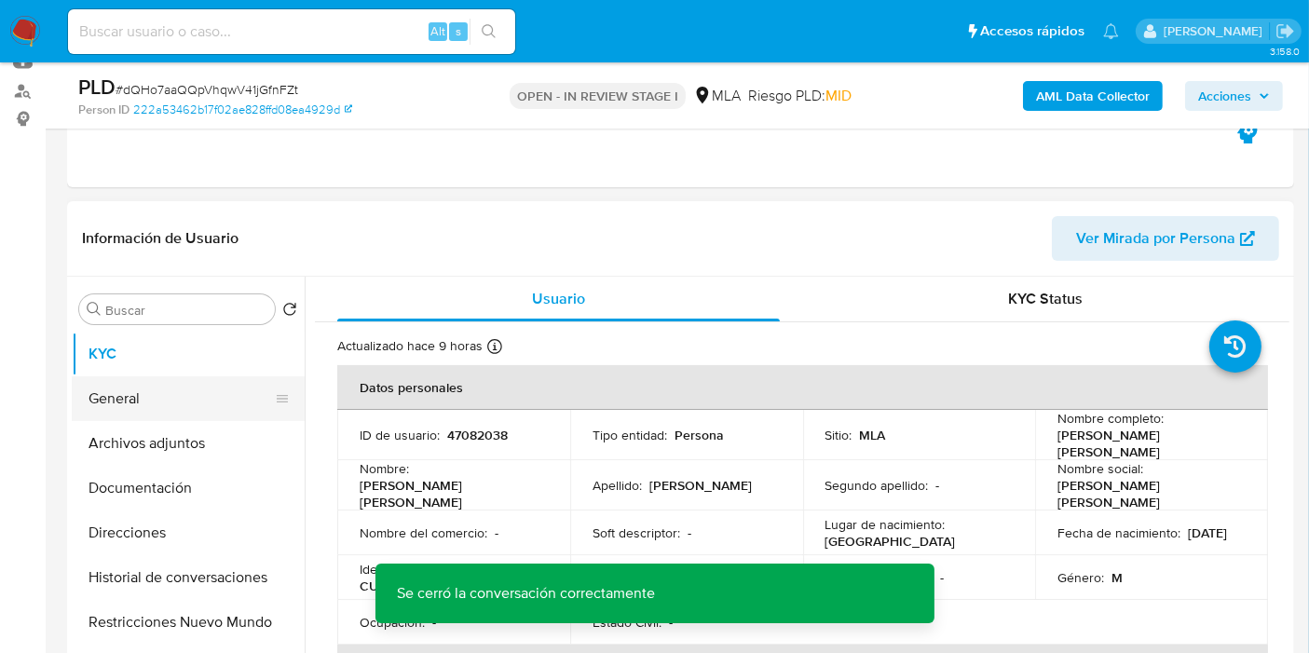
click at [244, 406] on button "General" at bounding box center [181, 398] width 218 height 45
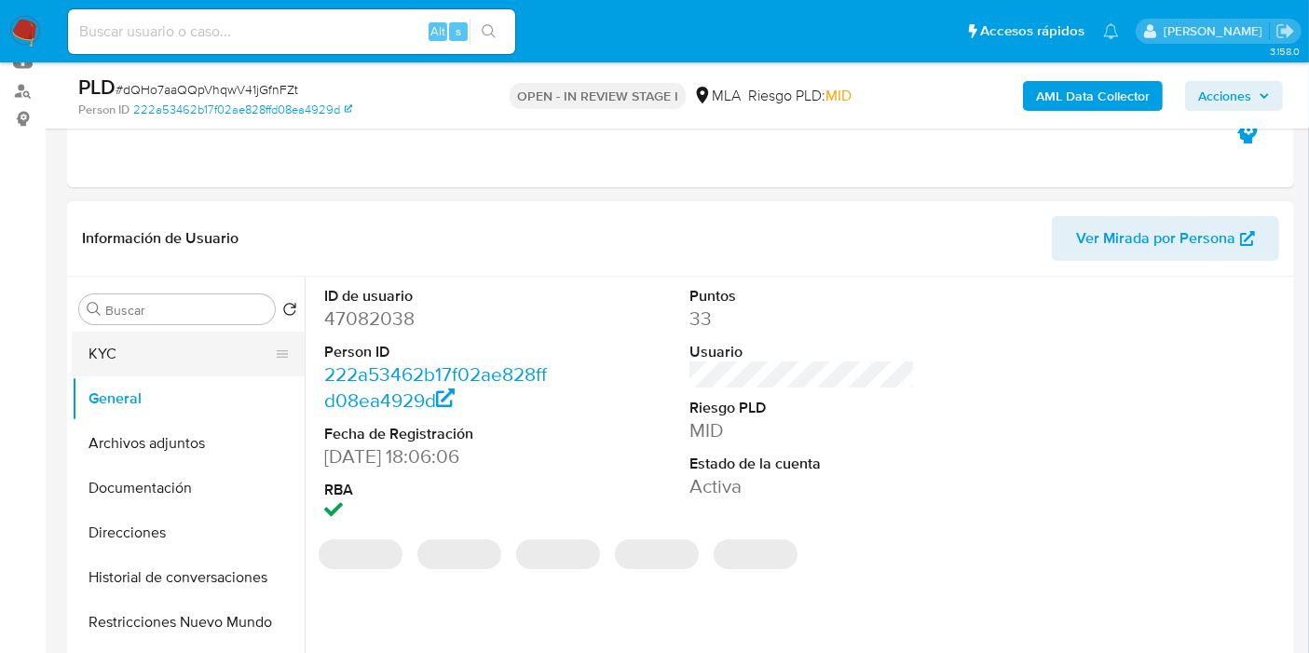
click at [157, 347] on button "KYC" at bounding box center [181, 354] width 218 height 45
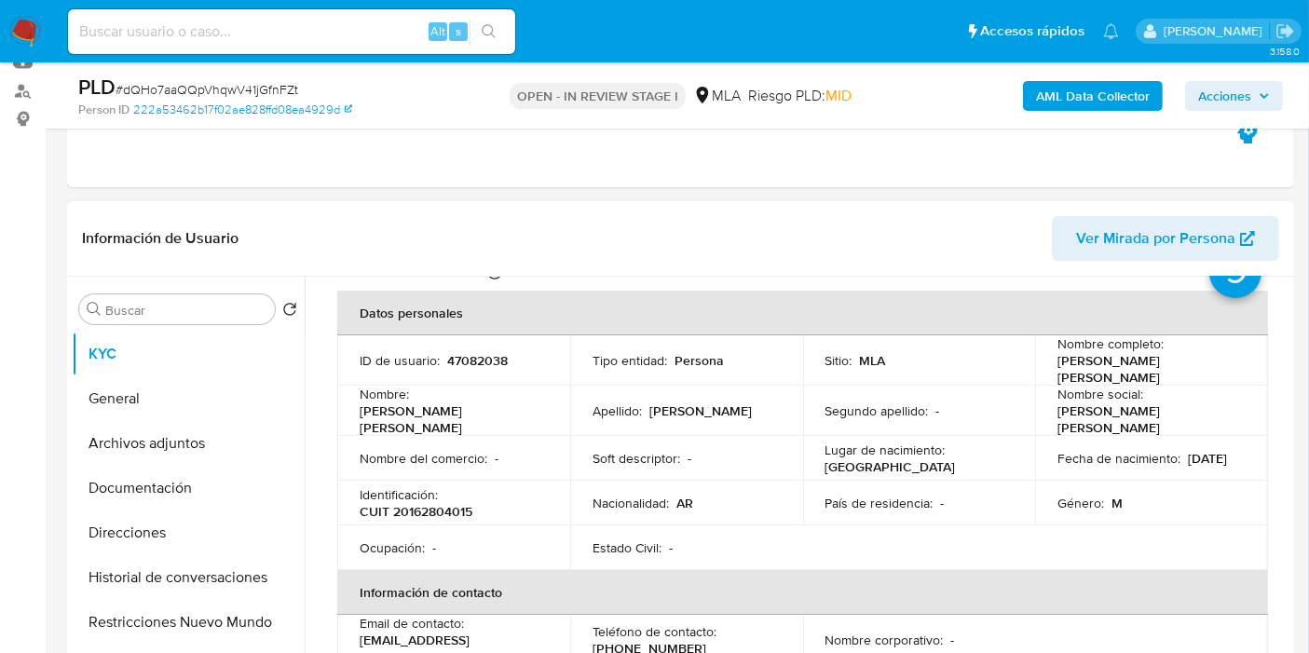
scroll to position [0, 0]
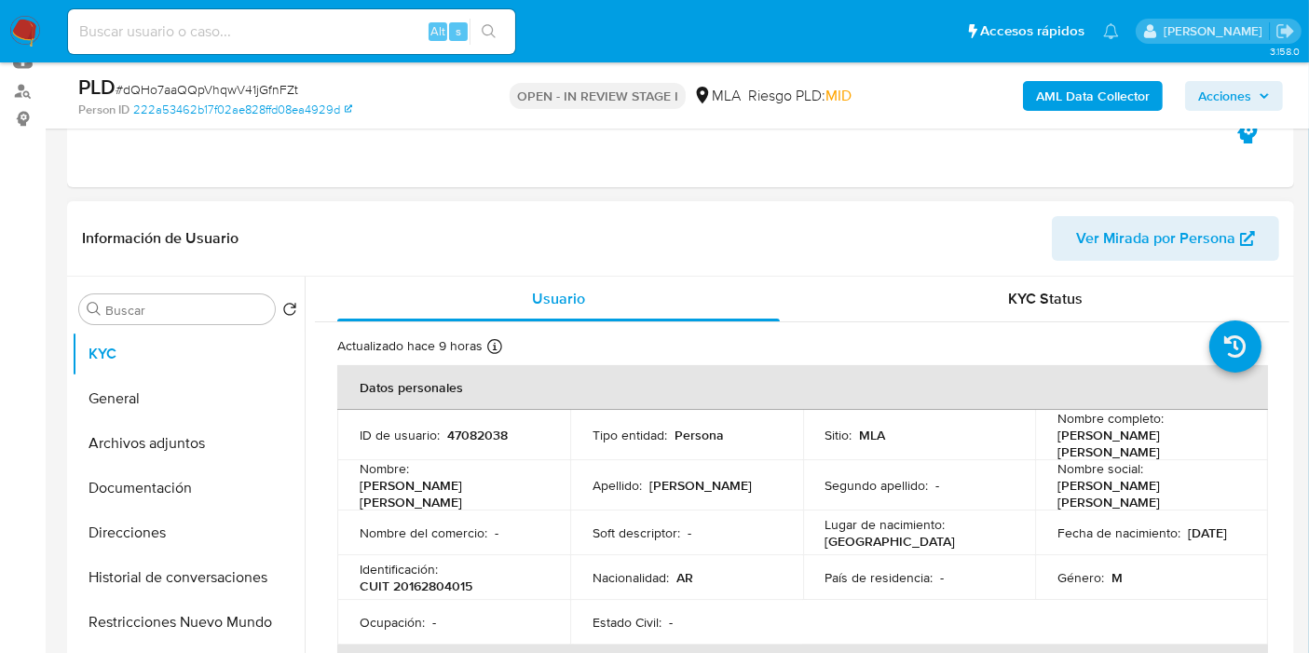
click at [441, 581] on p "CUIT 20162804015" at bounding box center [416, 586] width 113 height 17
copy p "20162804015"
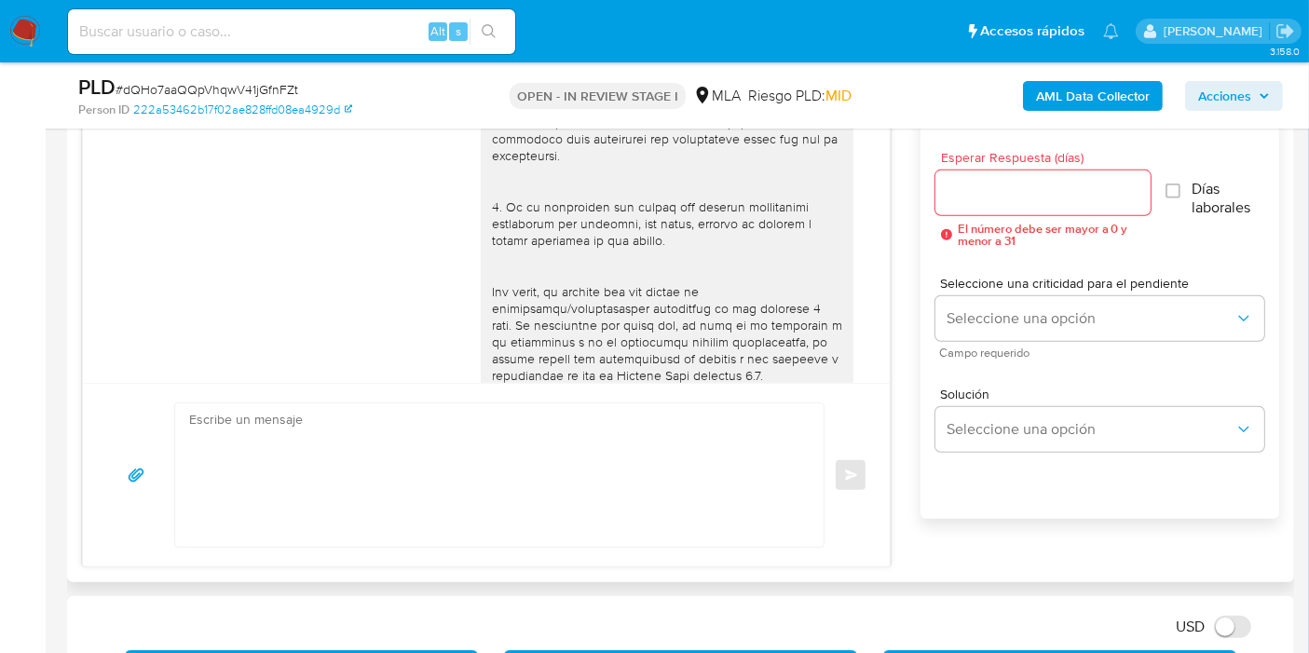
scroll to position [724, 0]
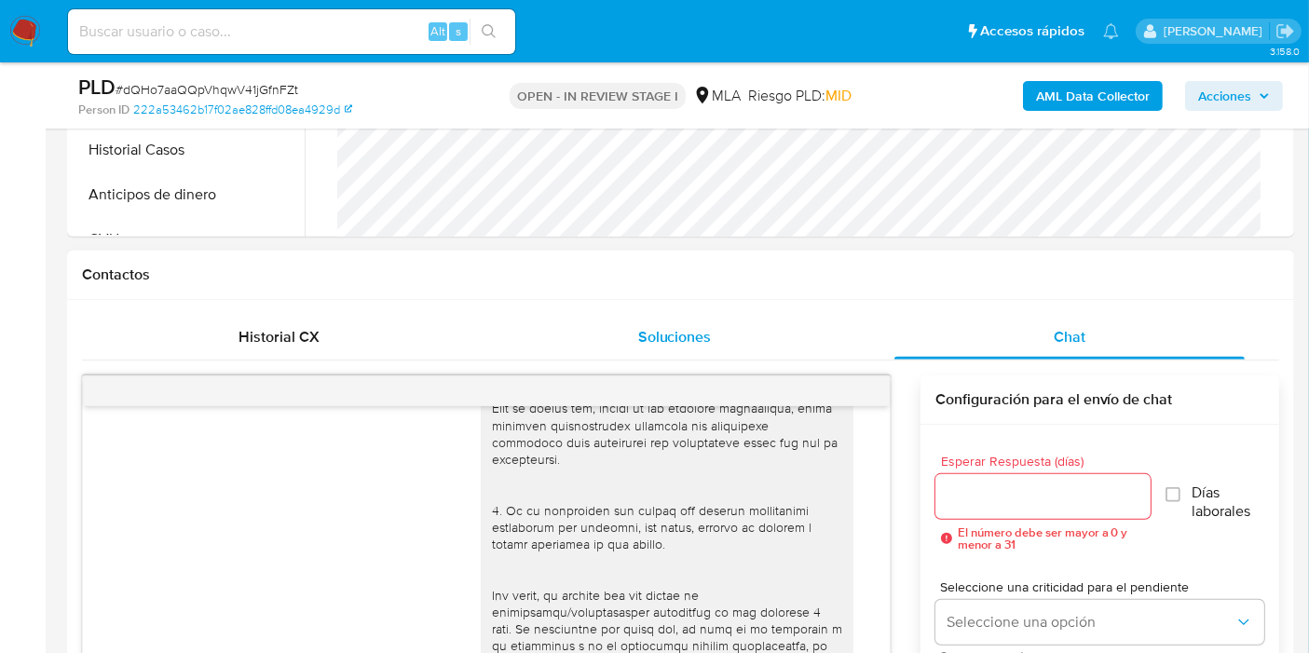
click at [701, 348] on div "Soluciones" at bounding box center [674, 337] width 350 height 45
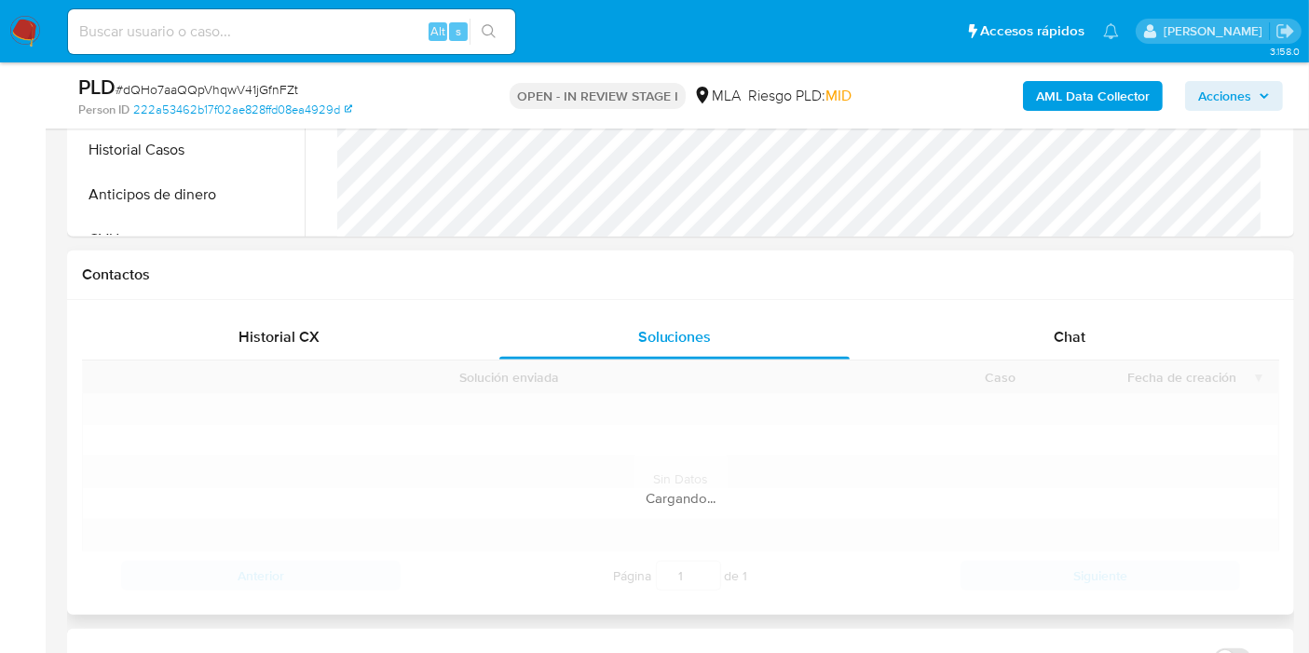
click at [375, 361] on div "Cargando..." at bounding box center [680, 480] width 1197 height 239
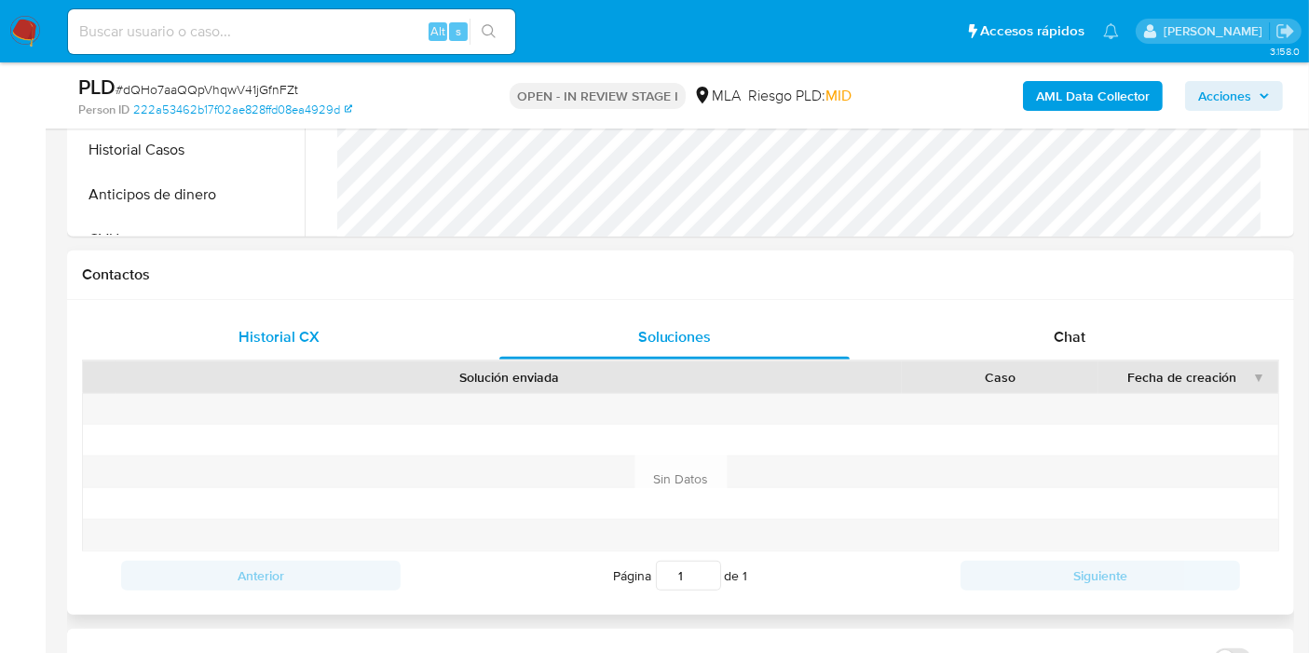
click at [369, 347] on div "Historial CX" at bounding box center [279, 337] width 350 height 45
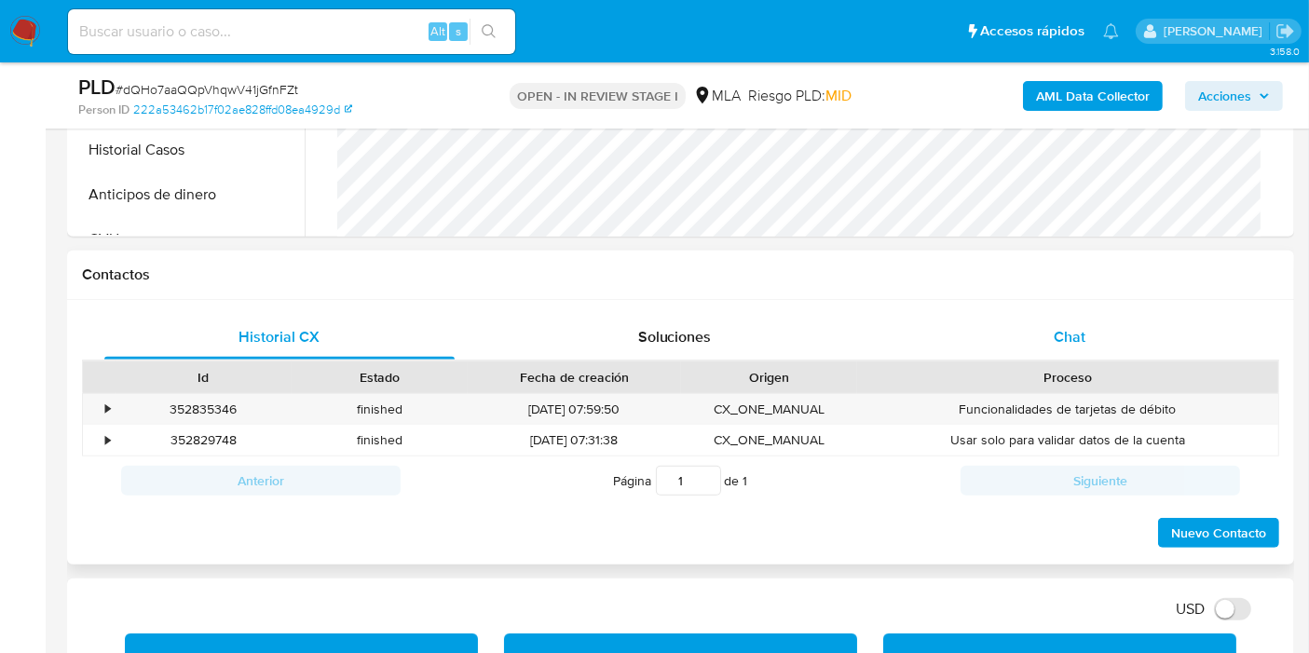
click at [1200, 353] on div "Chat" at bounding box center [1069, 337] width 350 height 45
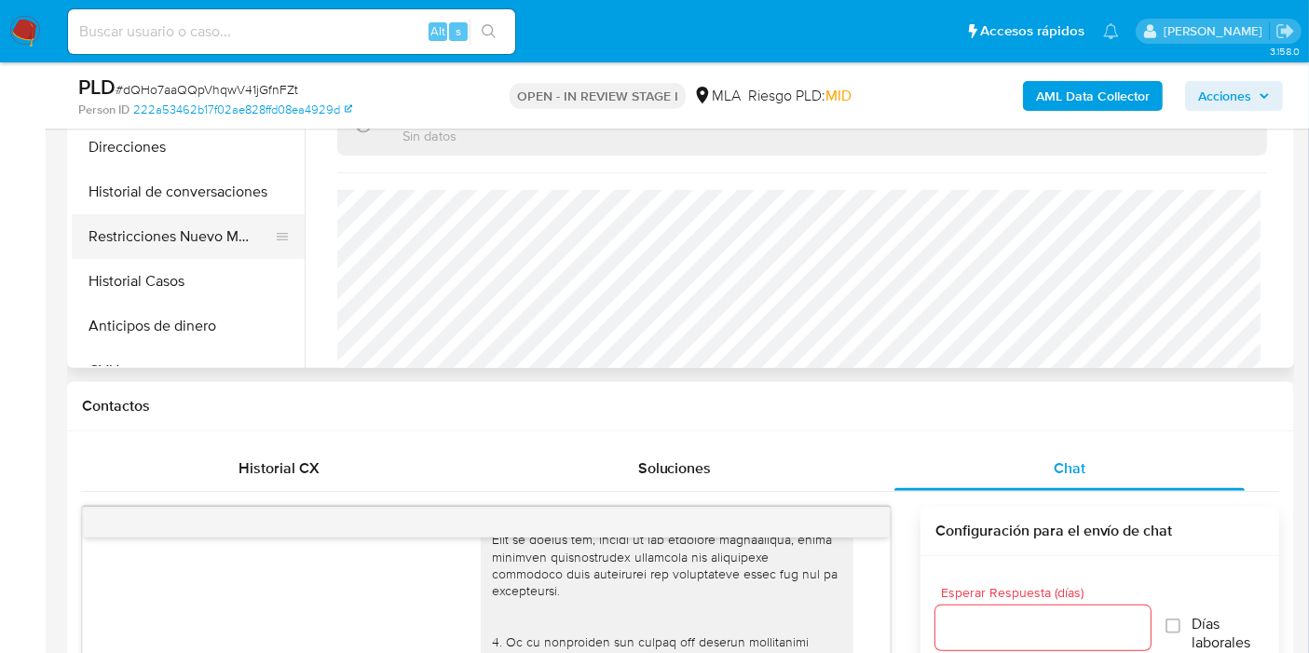
scroll to position [414, 0]
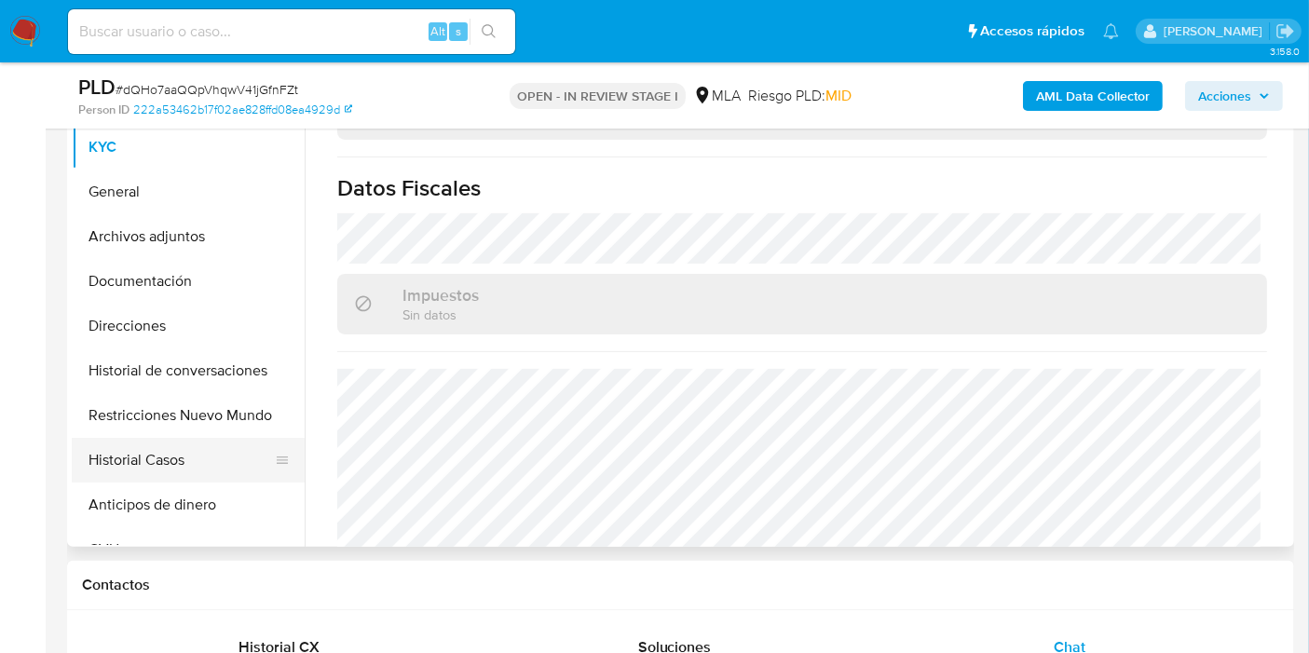
click at [178, 461] on button "Historial Casos" at bounding box center [181, 460] width 218 height 45
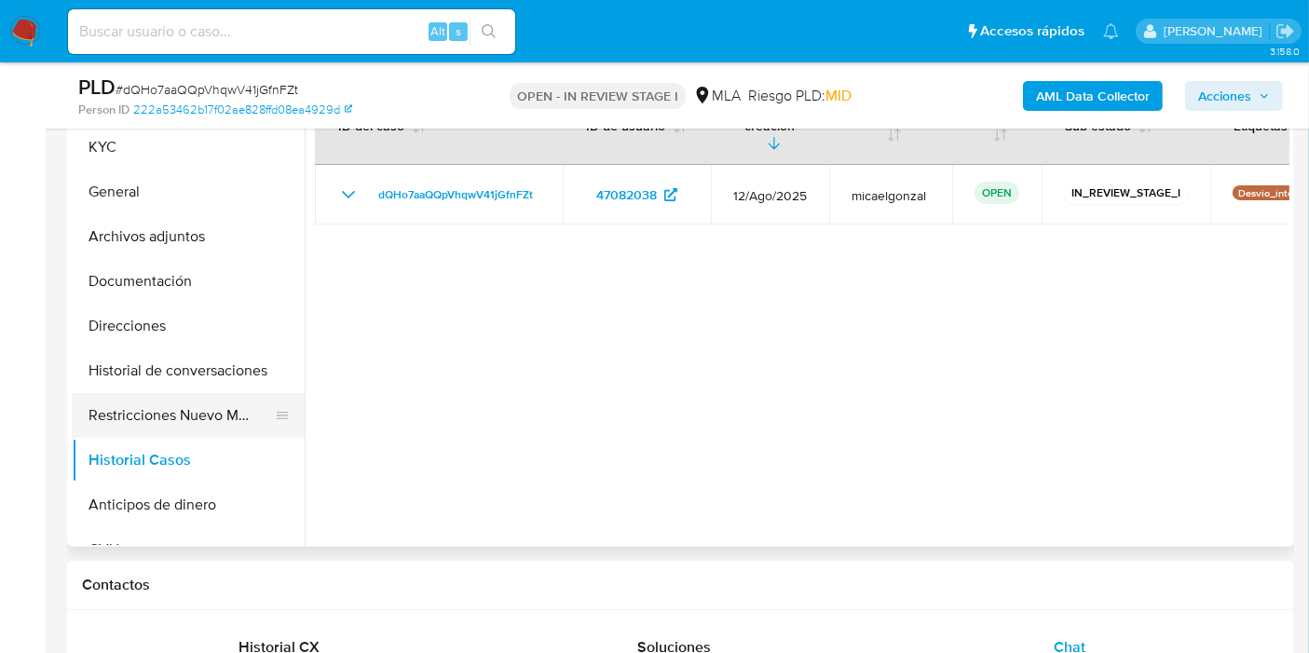
click at [188, 421] on button "Restricciones Nuevo Mundo" at bounding box center [181, 415] width 218 height 45
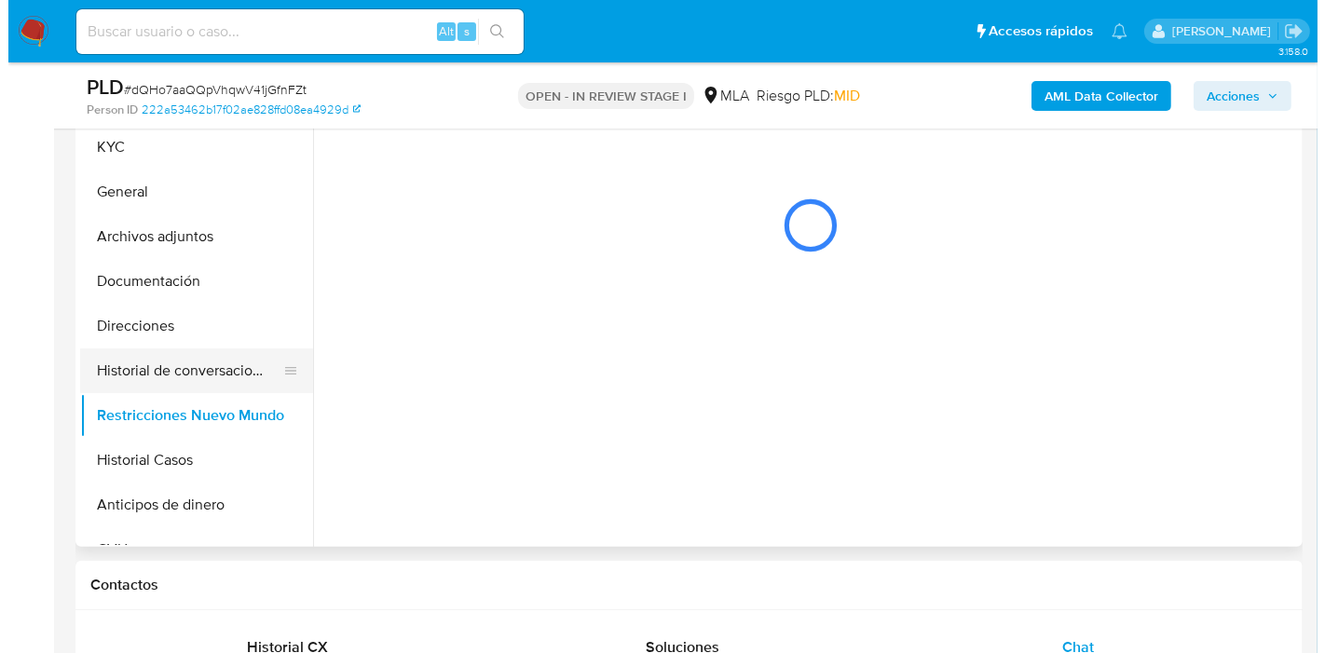
scroll to position [310, 0]
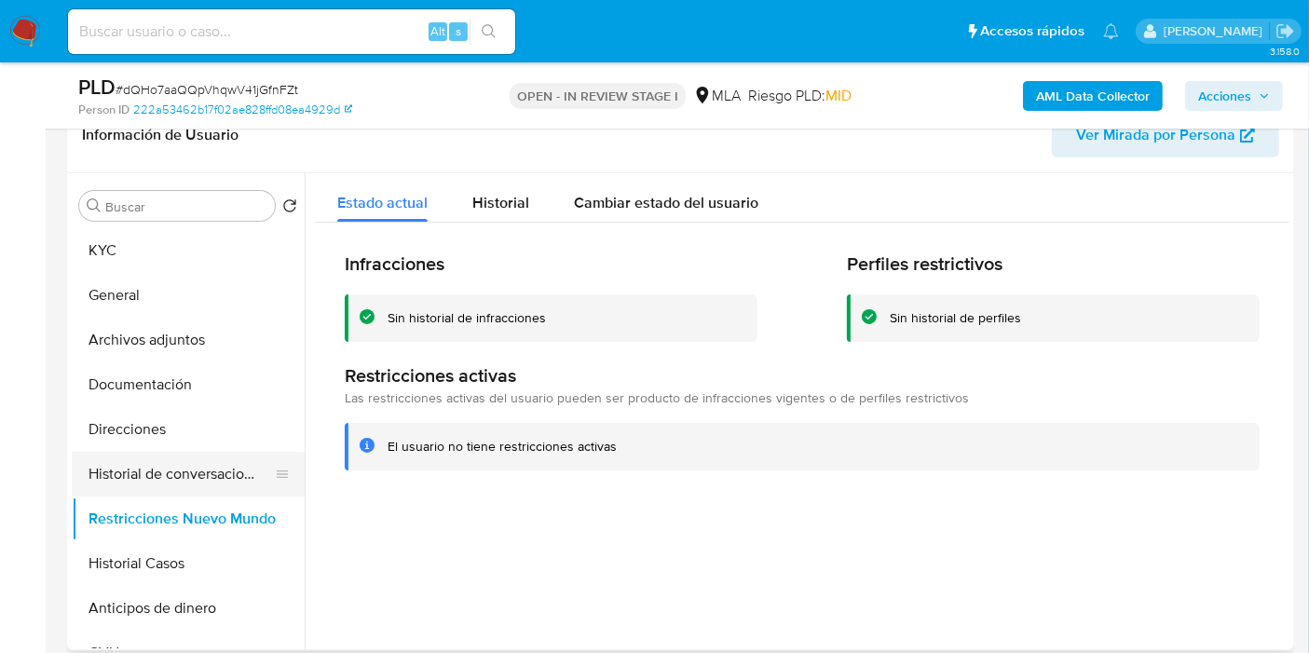
click at [165, 473] on button "Historial de conversaciones" at bounding box center [181, 474] width 218 height 45
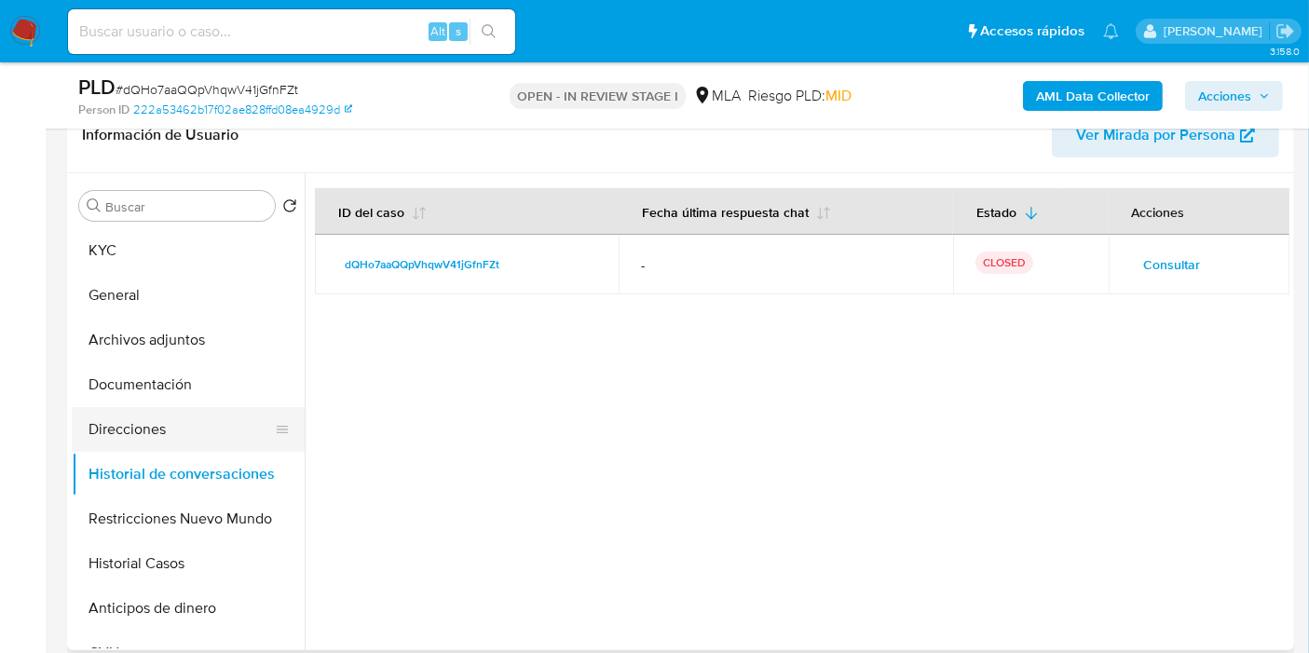
click at [168, 441] on button "Direcciones" at bounding box center [181, 429] width 218 height 45
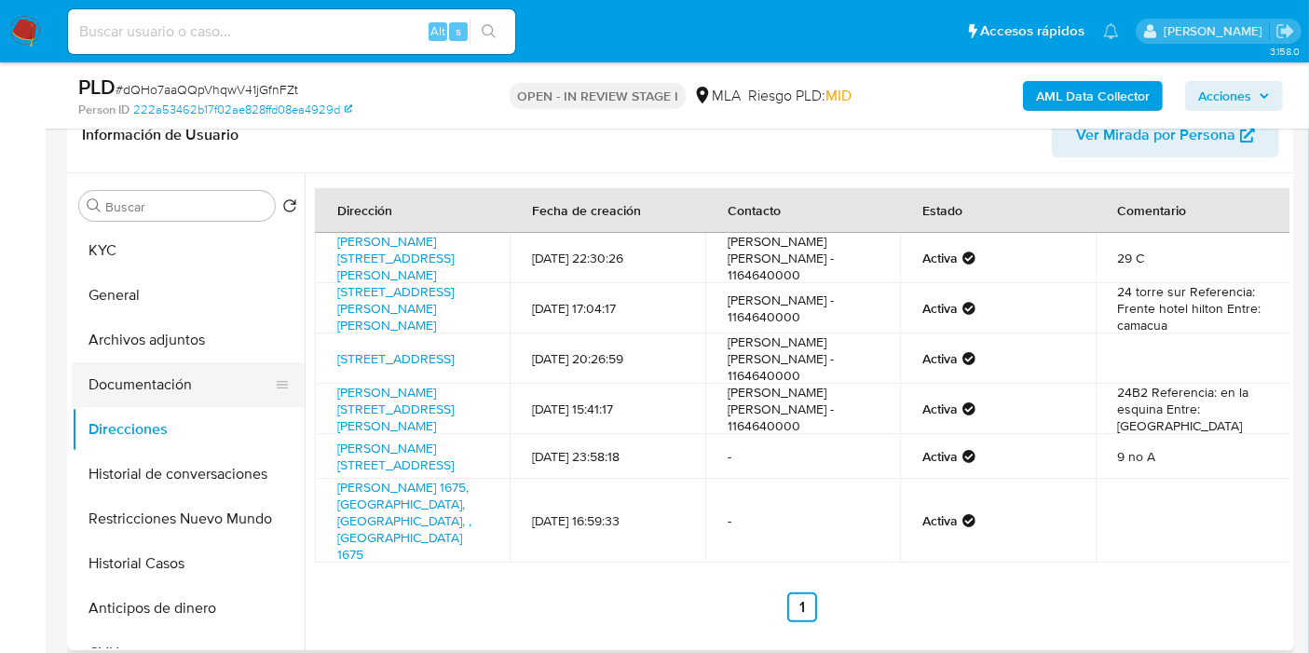
click at [211, 375] on button "Documentación" at bounding box center [181, 384] width 218 height 45
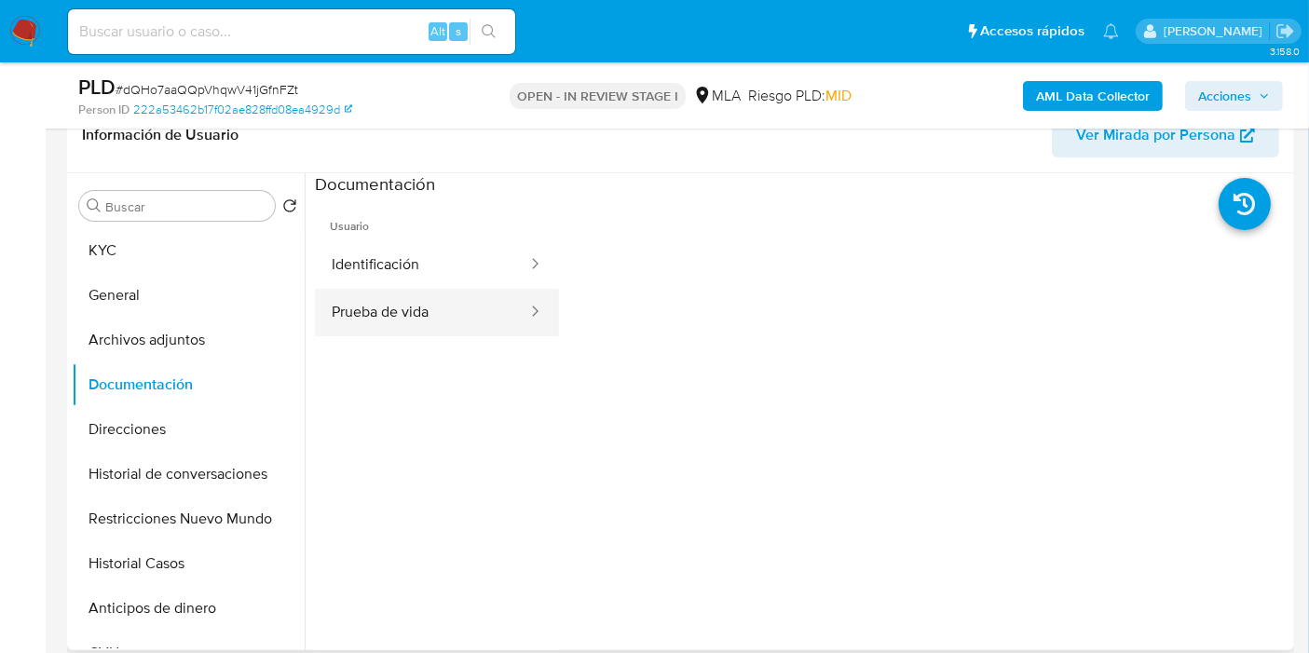
click at [402, 311] on button "Prueba de vida" at bounding box center [422, 313] width 214 height 48
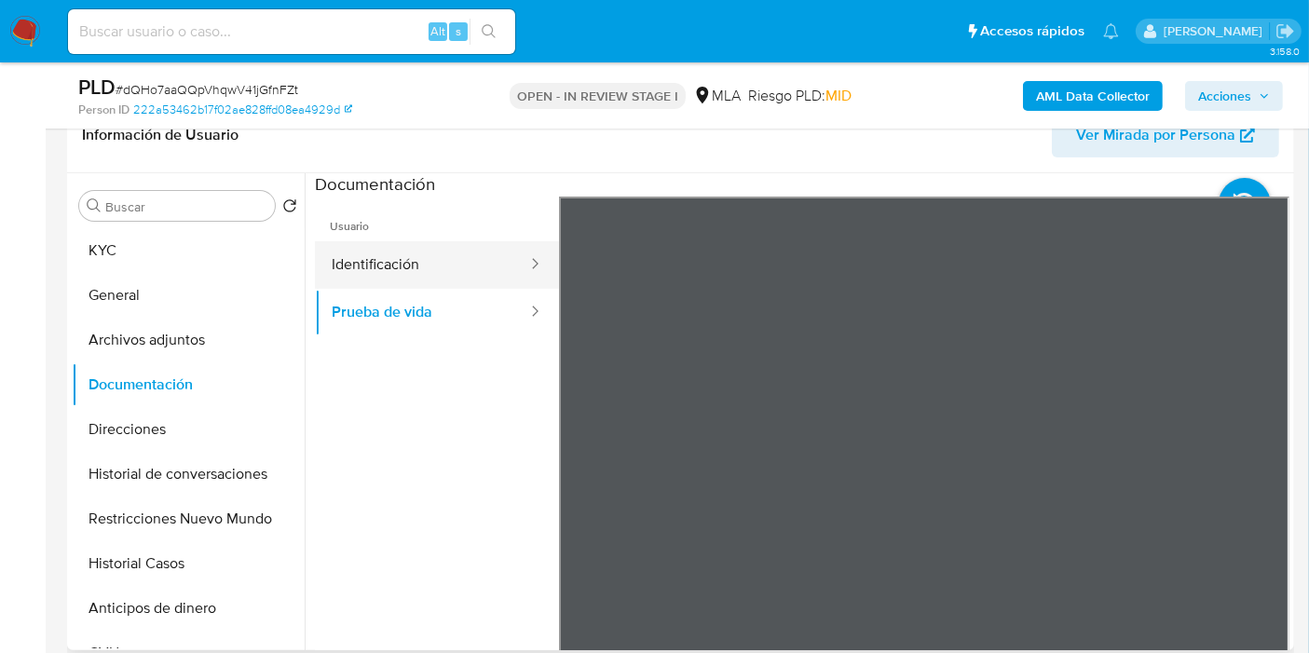
click at [478, 274] on button "Identificación" at bounding box center [422, 265] width 214 height 48
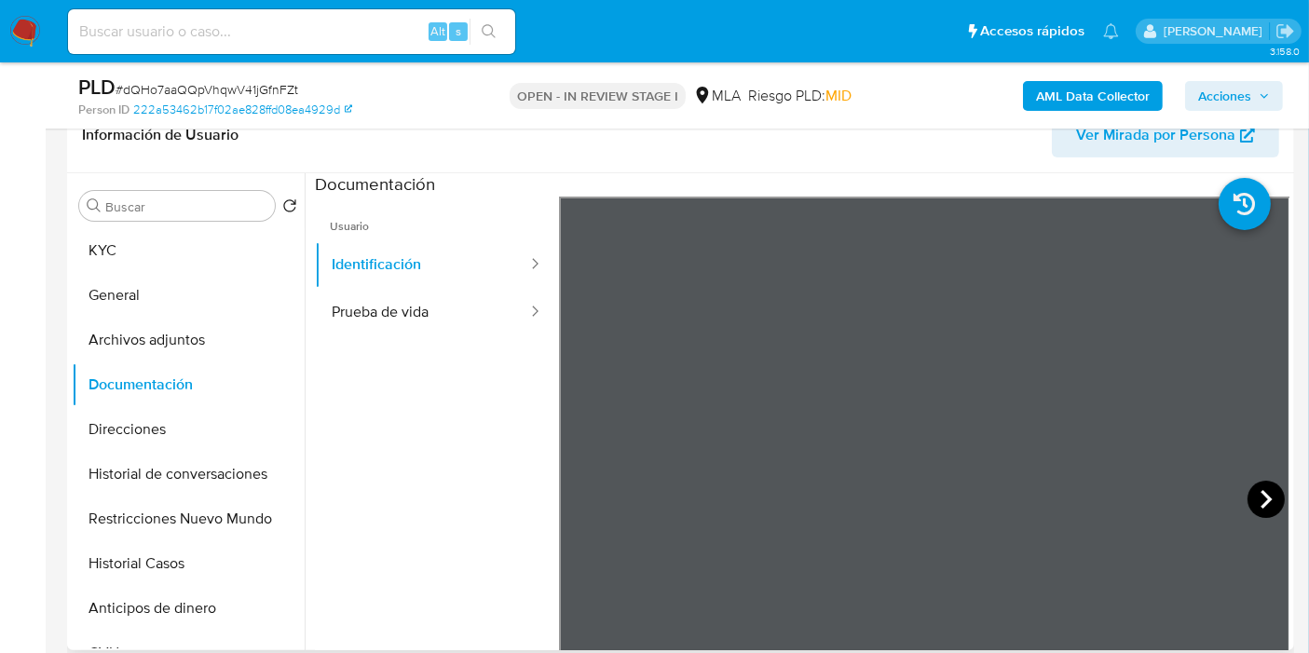
click at [1263, 498] on icon at bounding box center [1266, 499] width 11 height 19
click at [577, 497] on icon at bounding box center [581, 499] width 11 height 19
click at [275, 341] on icon at bounding box center [282, 340] width 15 height 15
click at [153, 360] on button "Archivos adjuntos" at bounding box center [181, 340] width 218 height 45
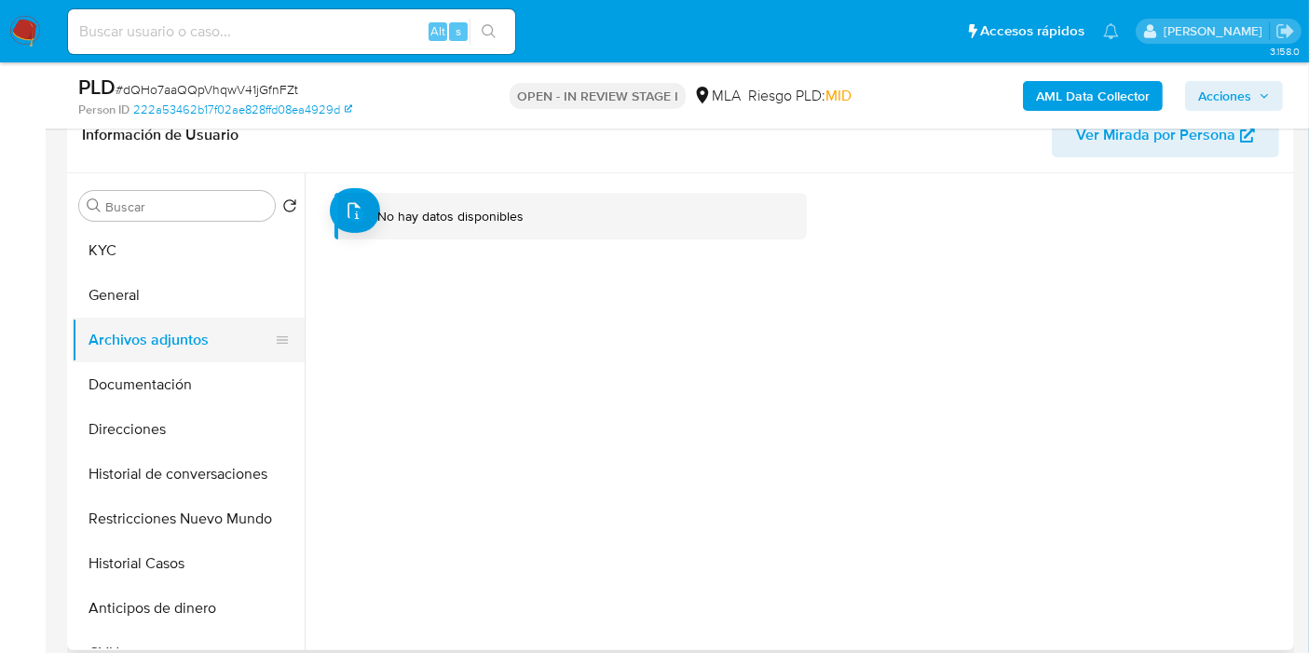
click at [194, 318] on button "Archivos adjuntos" at bounding box center [181, 340] width 218 height 45
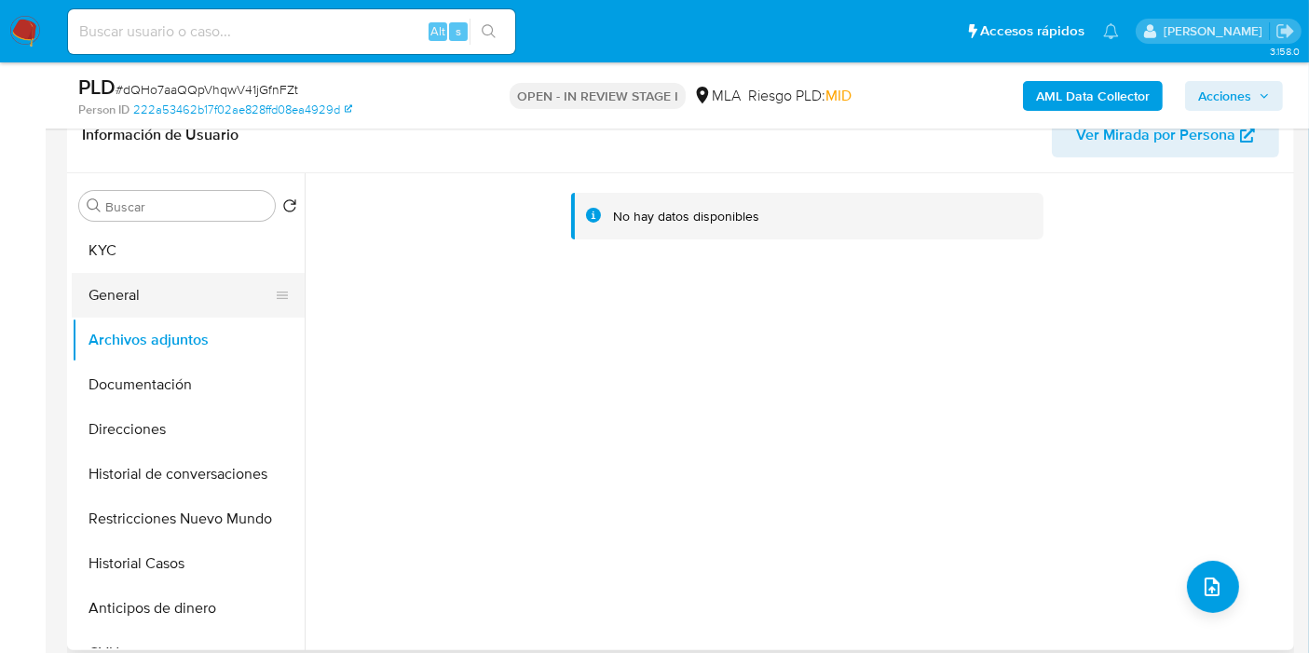
click at [197, 296] on button "General" at bounding box center [181, 295] width 218 height 45
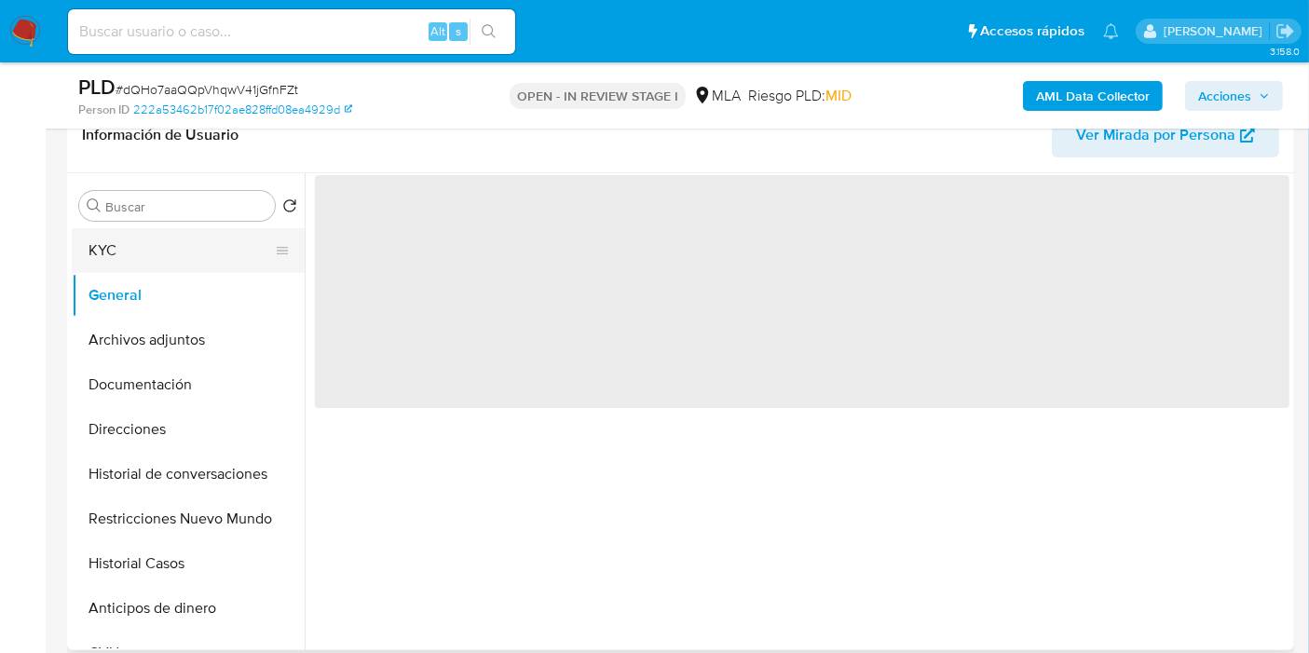
click at [205, 252] on button "KYC" at bounding box center [181, 250] width 218 height 45
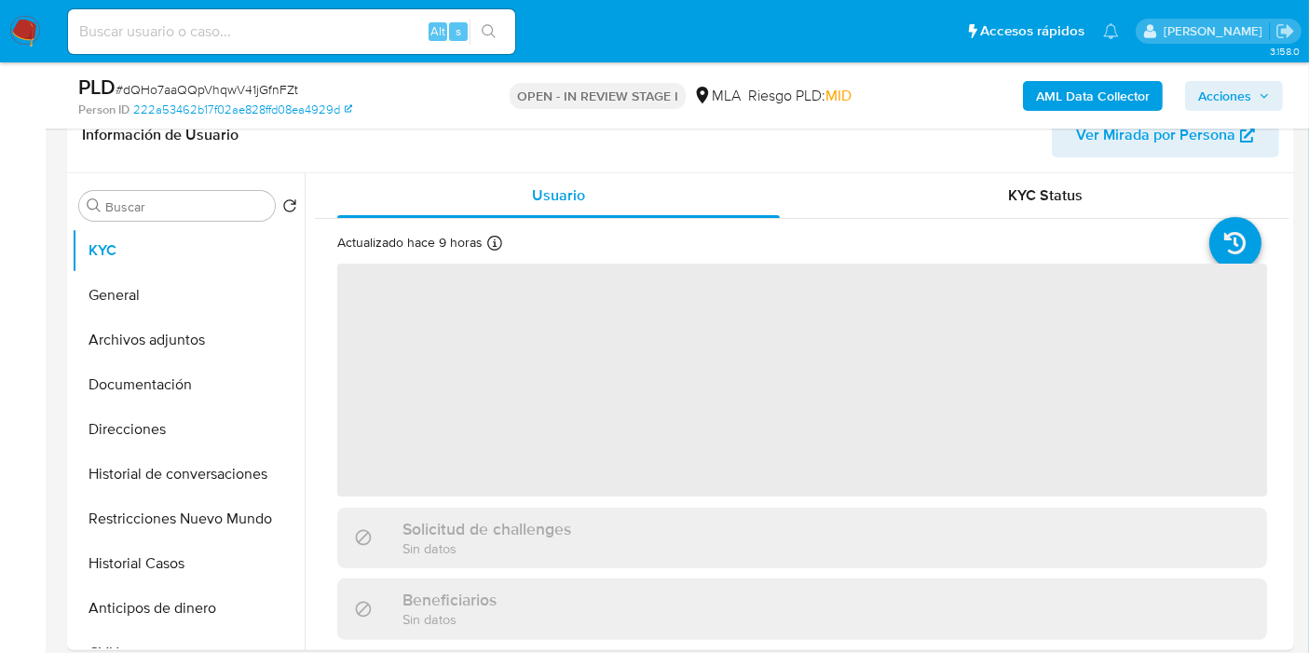
click at [1040, 109] on b "AML Data Collector" at bounding box center [1093, 96] width 114 height 30
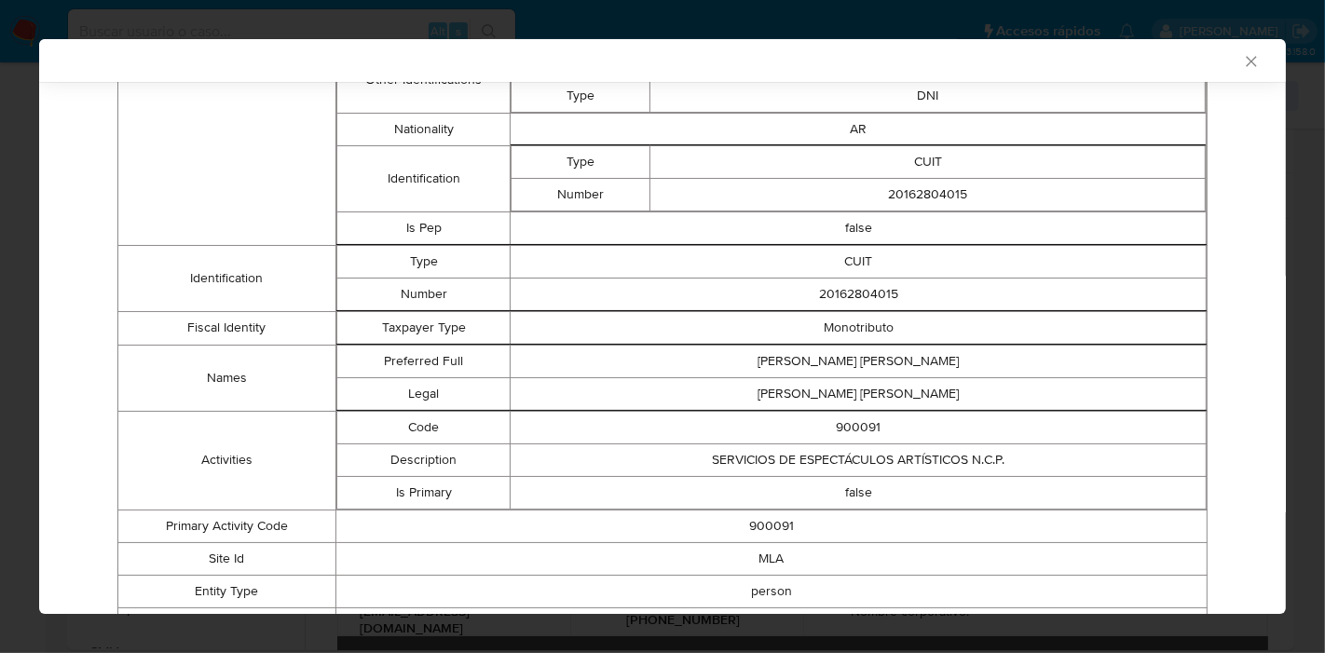
scroll to position [781, 0]
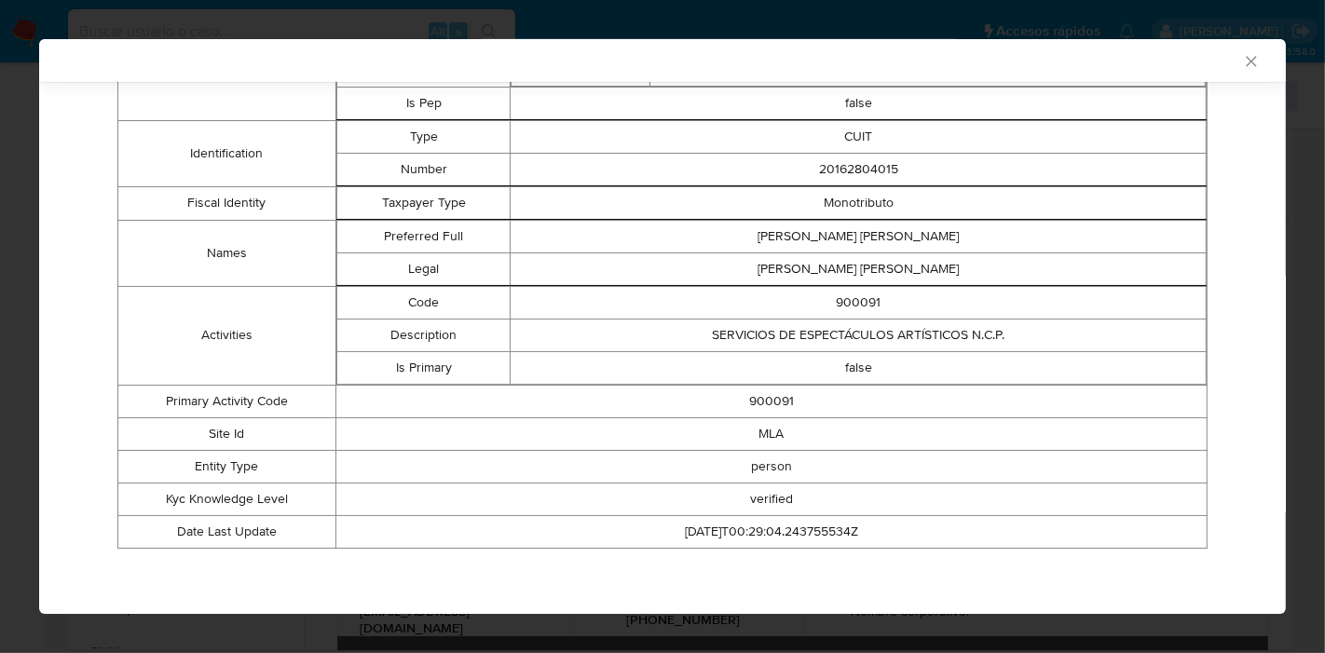
click at [858, 308] on td "900091" at bounding box center [859, 302] width 696 height 33
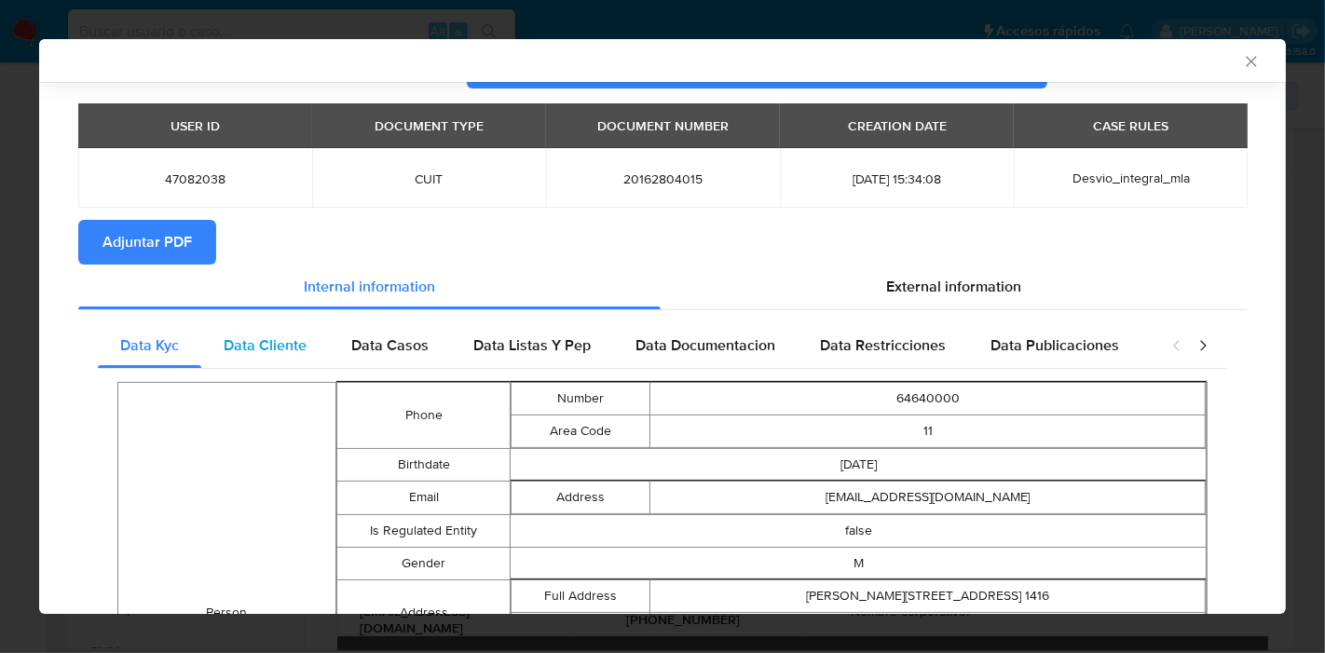
click at [281, 324] on div "Data Cliente" at bounding box center [265, 345] width 128 height 45
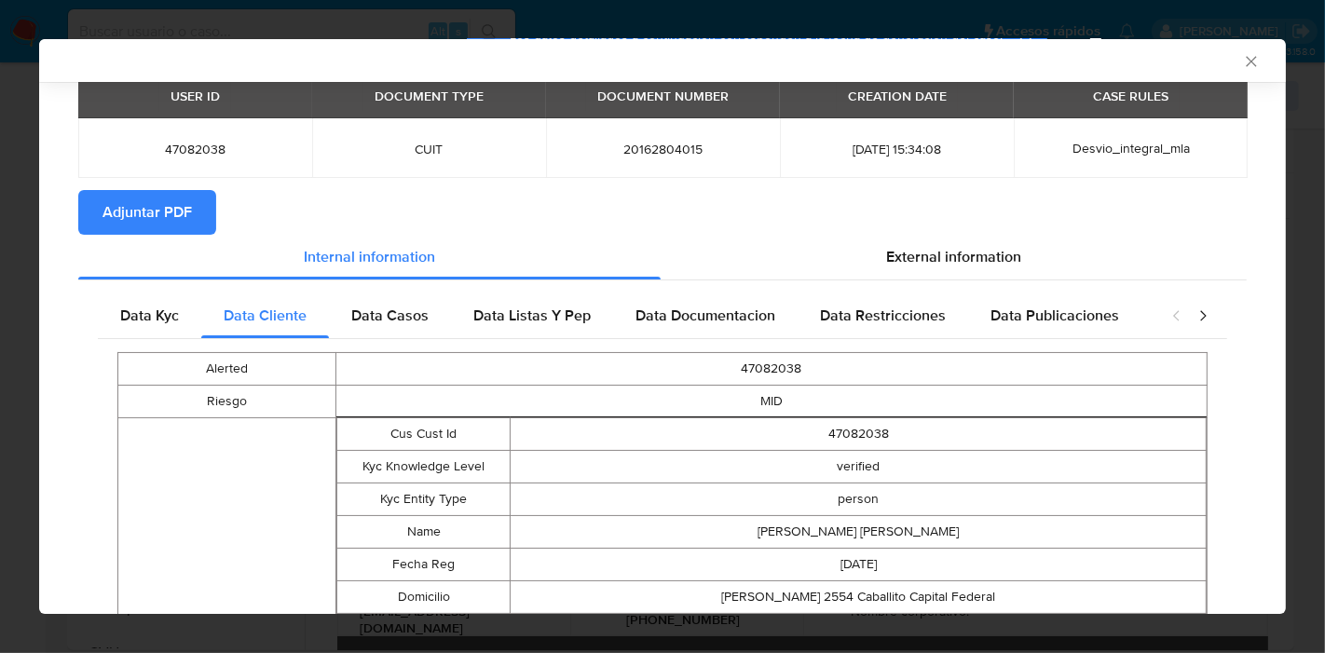
scroll to position [0, 0]
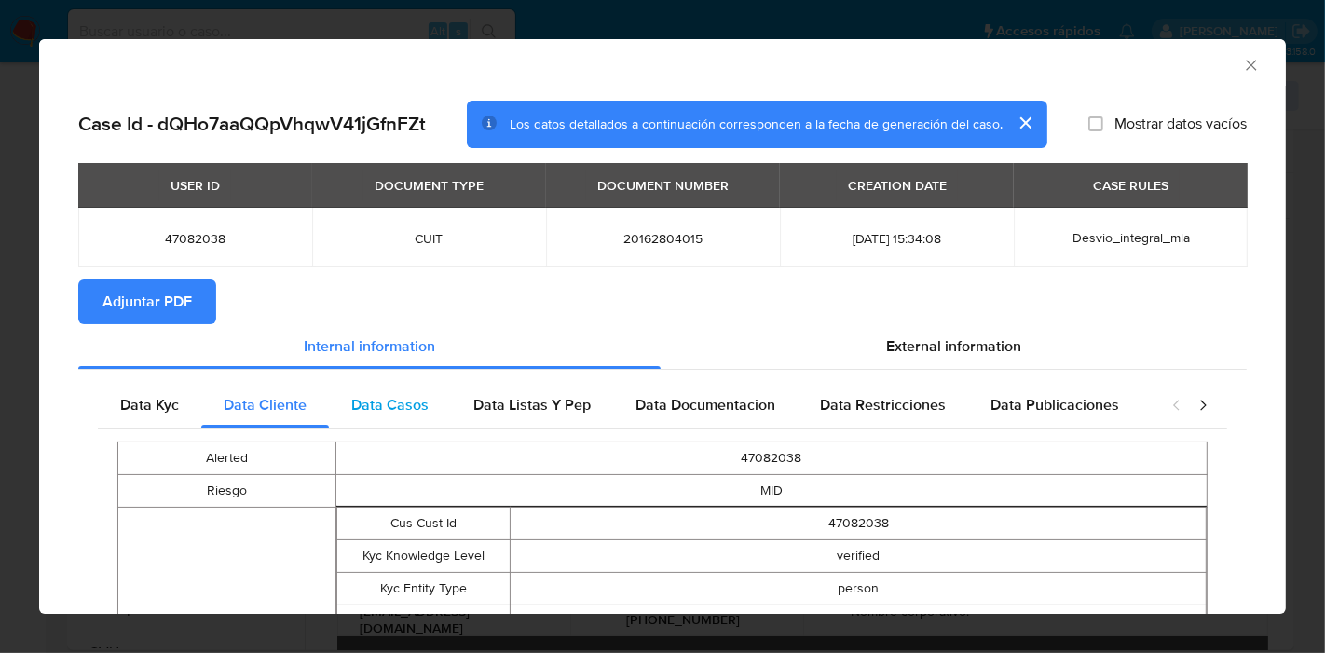
click at [388, 398] on span "Data Casos" at bounding box center [389, 404] width 77 height 21
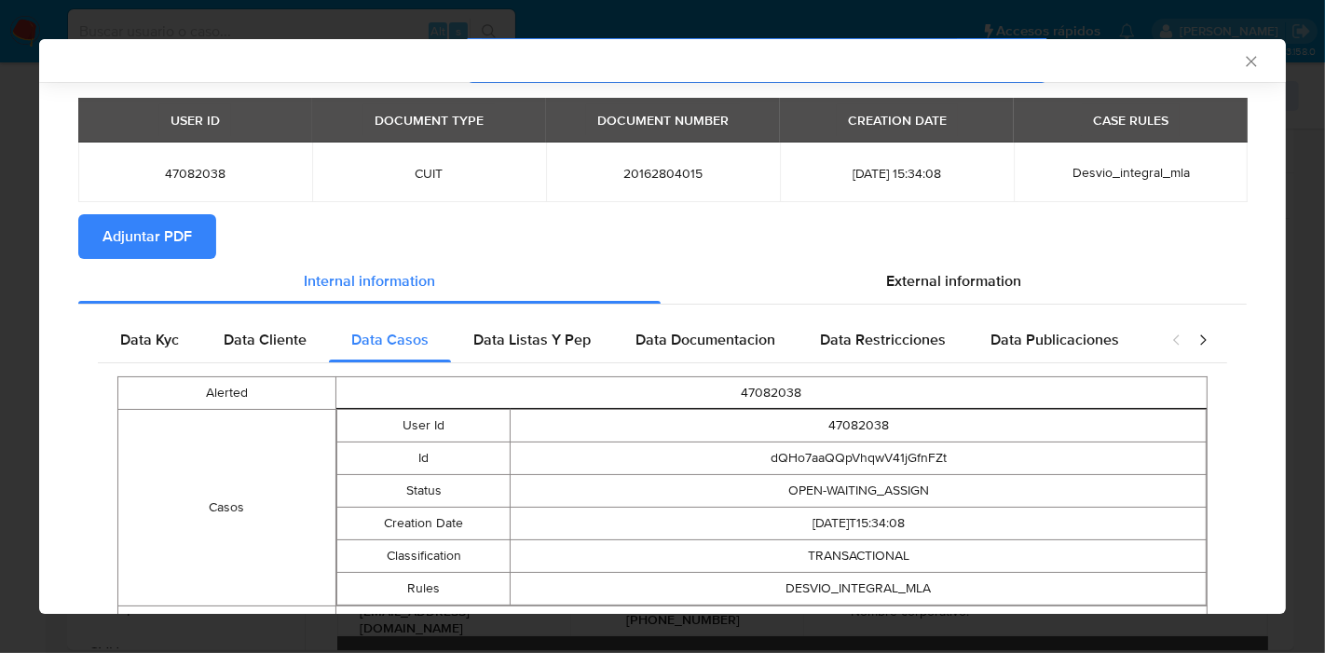
scroll to position [150, 0]
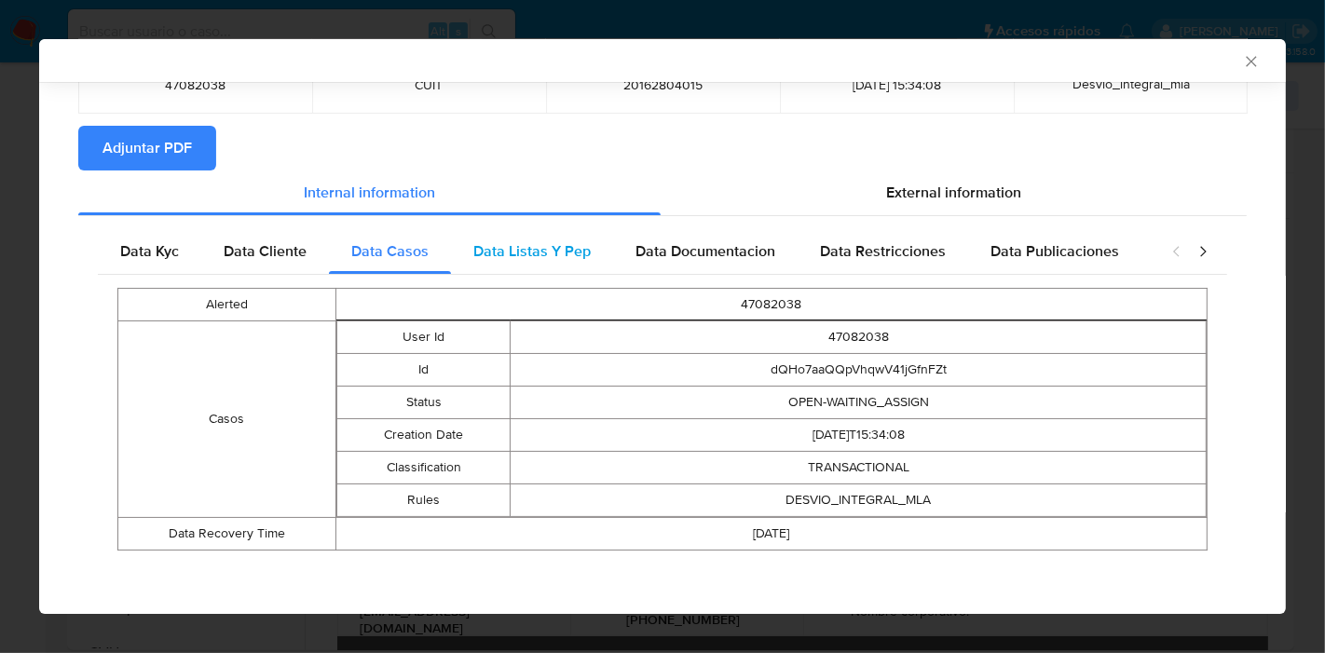
click at [505, 251] on span "Data Listas Y Pep" at bounding box center [531, 250] width 117 height 21
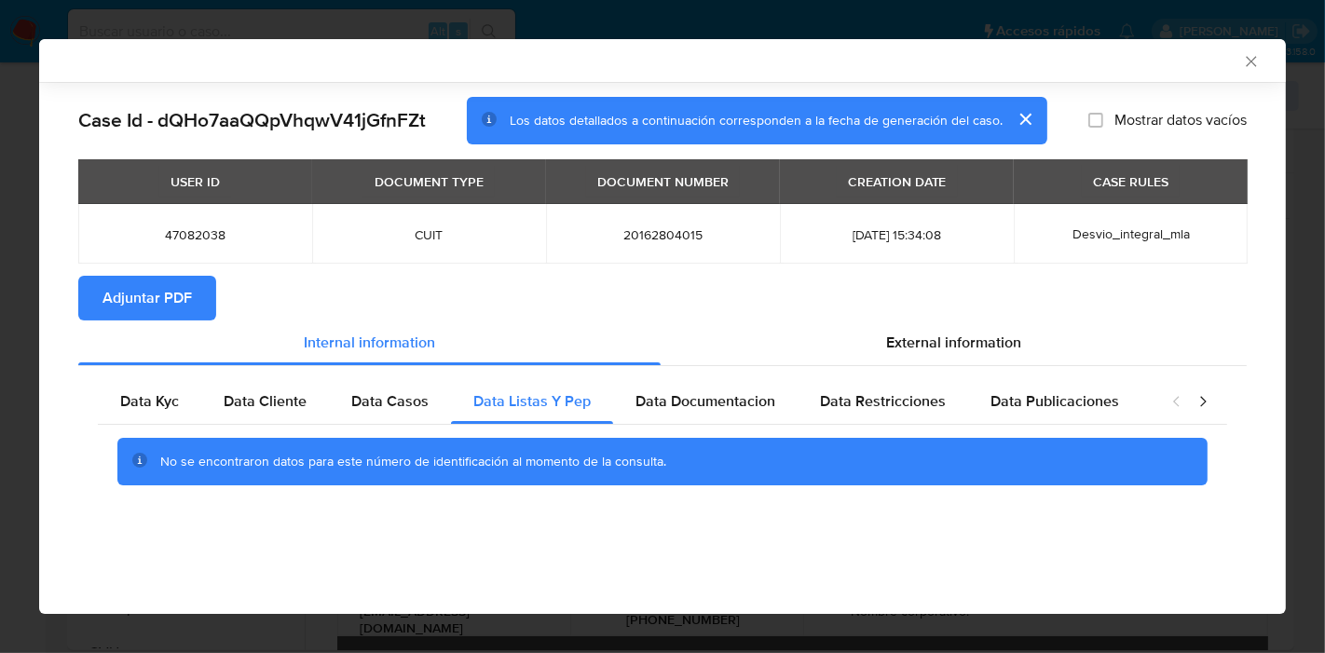
scroll to position [0, 0]
drag, startPoint x: 706, startPoint y: 403, endPoint x: 899, endPoint y: 402, distance: 192.9
click at [709, 404] on span "Data Documentacion" at bounding box center [705, 400] width 140 height 21
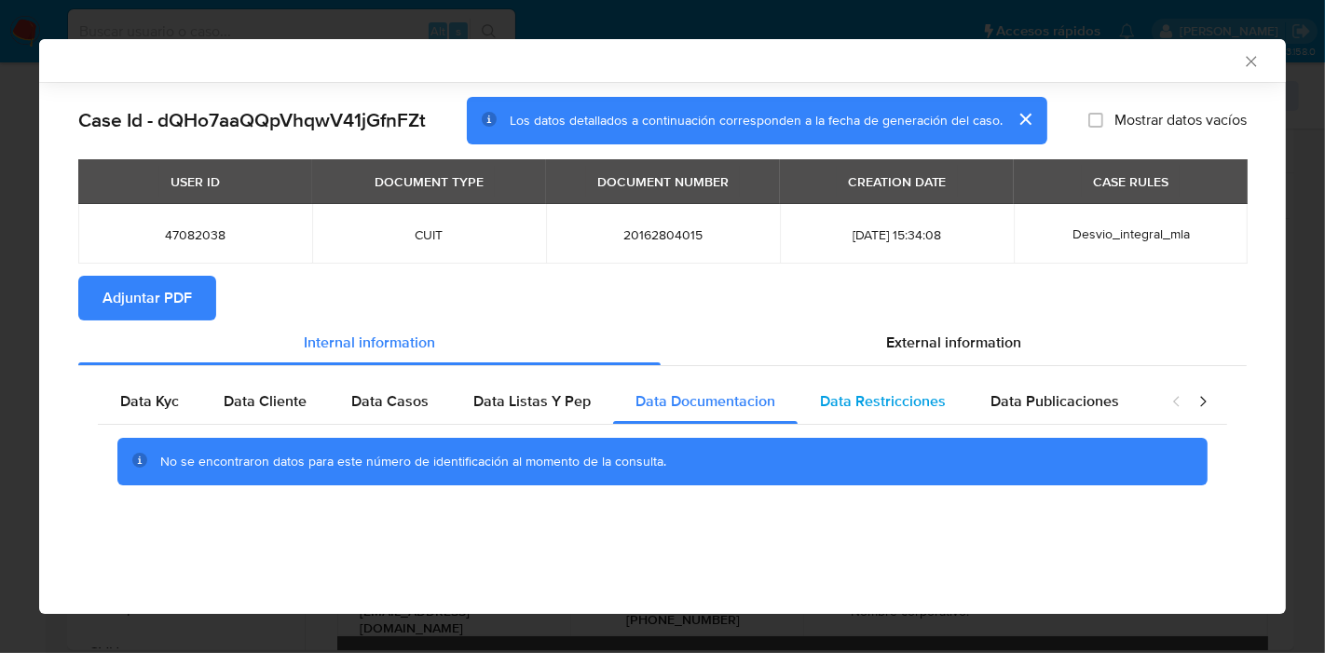
click at [901, 402] on span "Data Restricciones" at bounding box center [883, 400] width 126 height 21
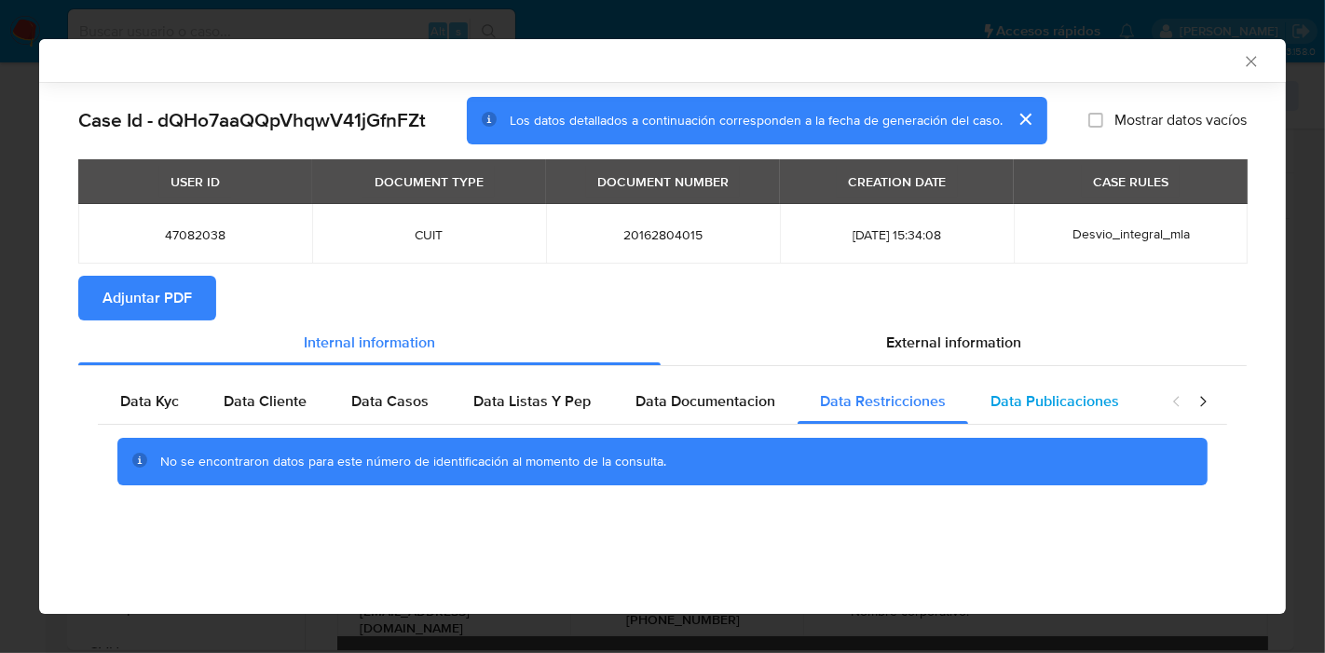
click at [1051, 403] on span "Data Publicaciones" at bounding box center [1054, 400] width 129 height 21
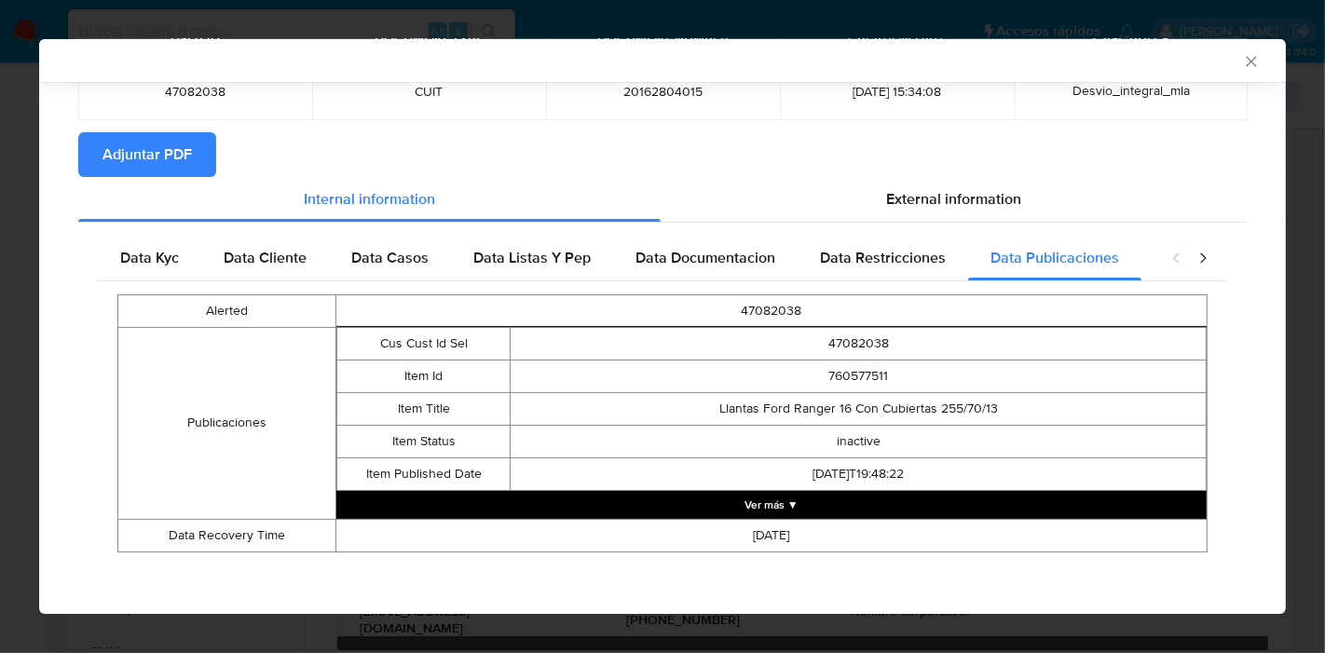
scroll to position [145, 0]
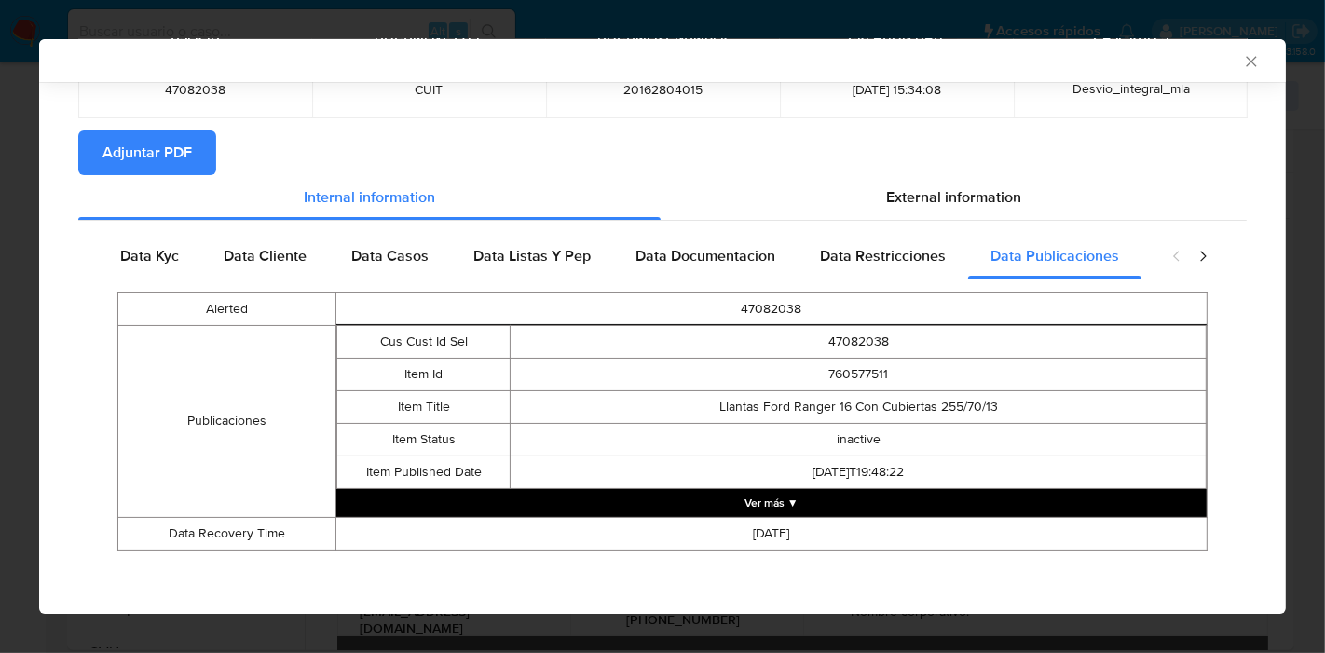
click at [1185, 266] on div "closure-recommendation-modal" at bounding box center [1189, 256] width 75 height 45
click at [1179, 264] on div "closure-recommendation-modal" at bounding box center [1189, 256] width 75 height 45
click at [1193, 263] on icon "closure-recommendation-modal" at bounding box center [1202, 256] width 19 height 19
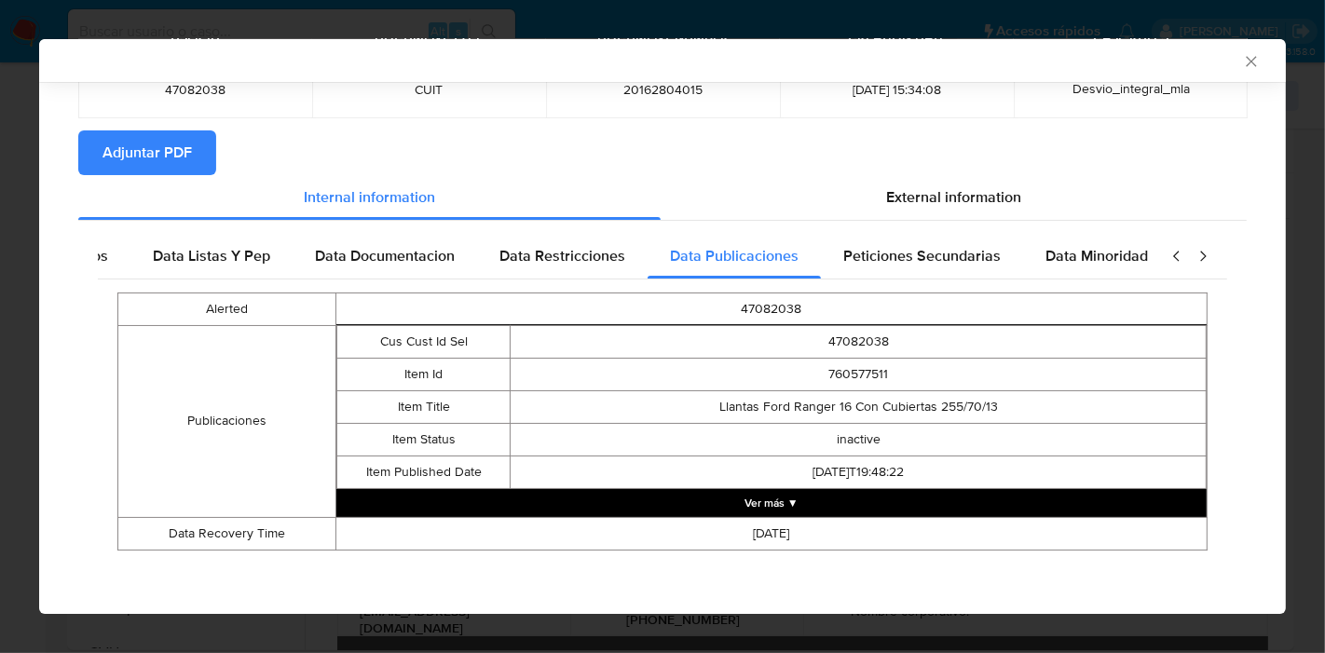
click at [1208, 247] on div "closure-recommendation-modal" at bounding box center [1189, 256] width 75 height 45
drag, startPoint x: 934, startPoint y: 267, endPoint x: 1056, endPoint y: 262, distance: 121.2
click at [936, 267] on div "Peticiones Secundarias" at bounding box center [904, 256] width 202 height 45
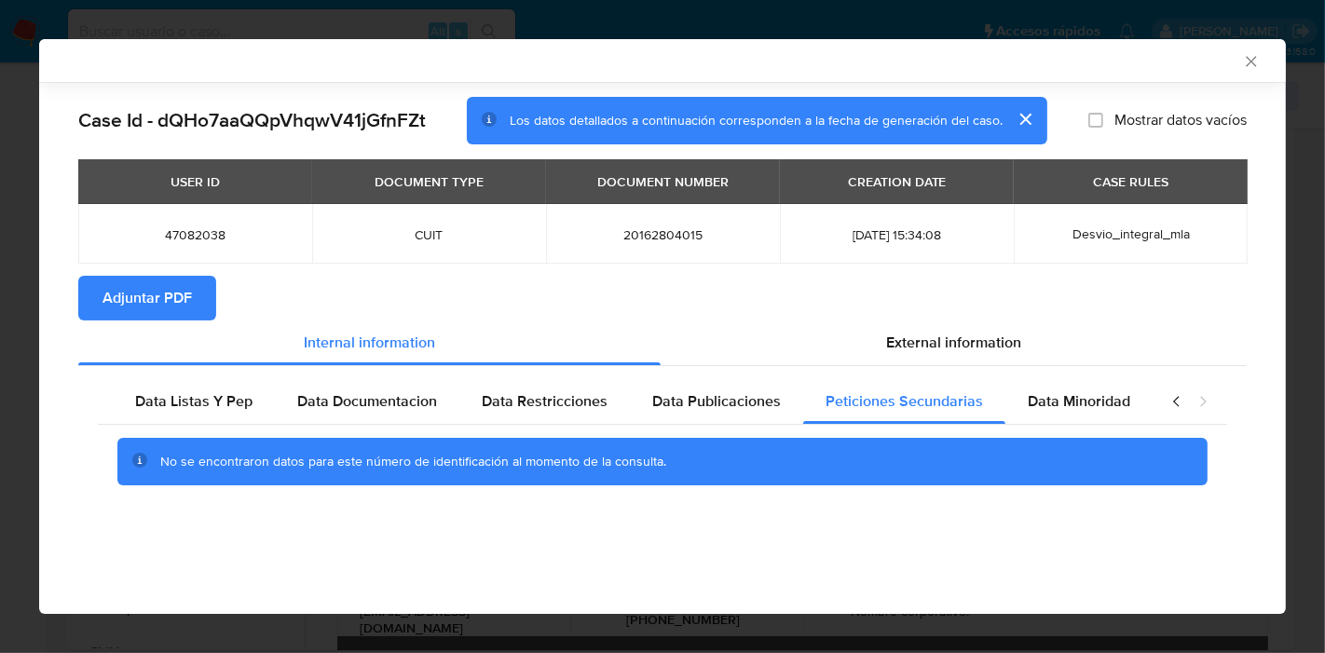
scroll to position [0, 0]
drag, startPoint x: 1096, startPoint y: 388, endPoint x: 1192, endPoint y: 395, distance: 96.3
click at [1097, 389] on div "Data Minoridad" at bounding box center [1089, 401] width 147 height 45
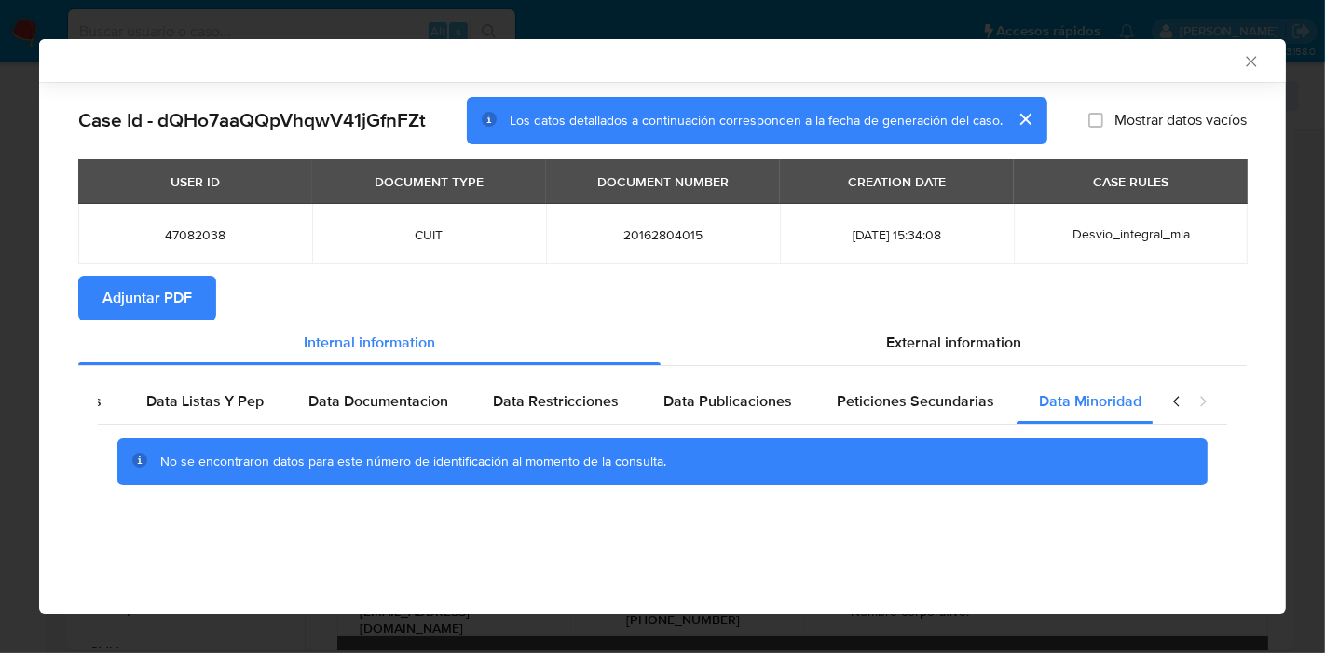
click at [1178, 401] on icon "closure-recommendation-modal" at bounding box center [1176, 401] width 19 height 19
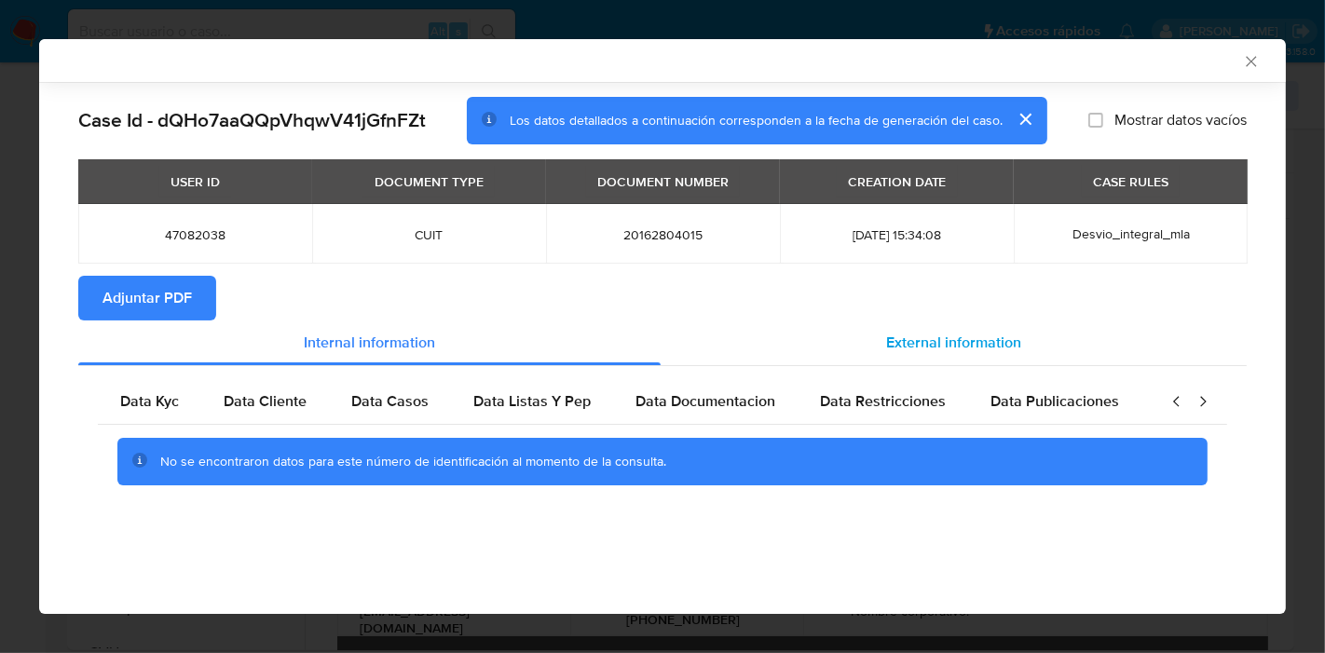
drag, startPoint x: 178, startPoint y: 417, endPoint x: 825, endPoint y: 357, distance: 649.4
click at [178, 416] on div "Data Kyc" at bounding box center [149, 401] width 103 height 45
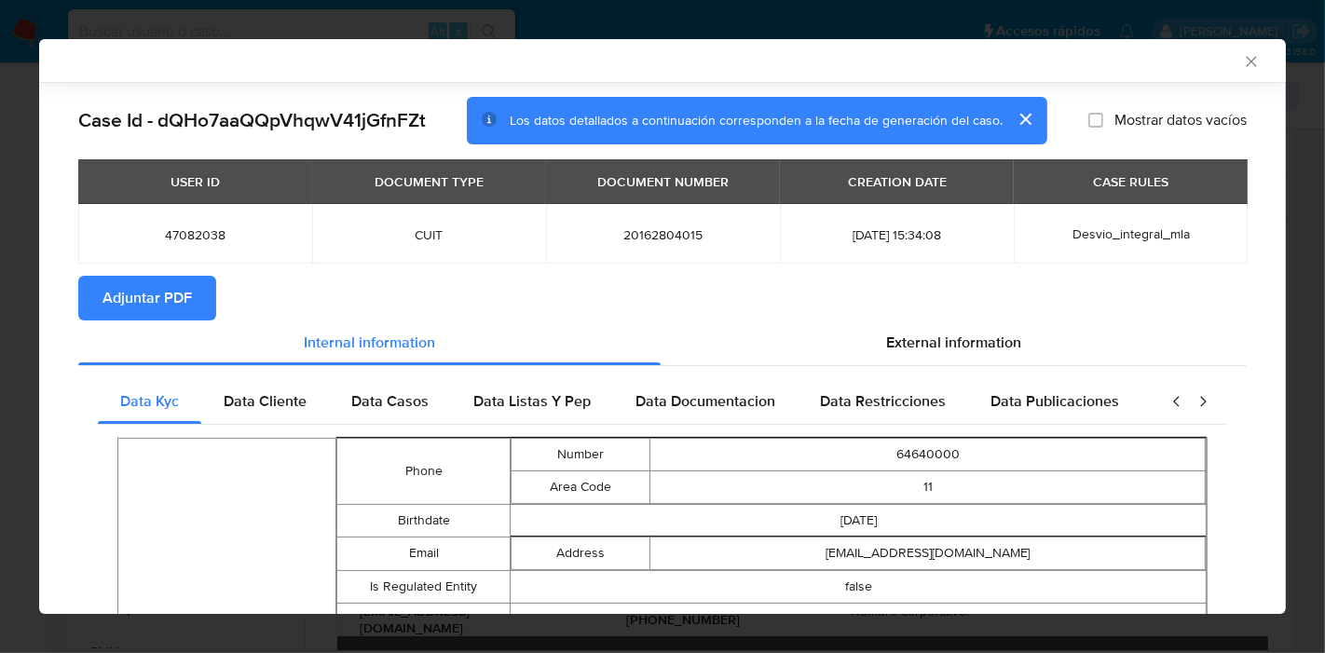
drag, startPoint x: 974, startPoint y: 352, endPoint x: 391, endPoint y: 367, distance: 582.5
click at [957, 358] on div "External information" at bounding box center [954, 342] width 586 height 45
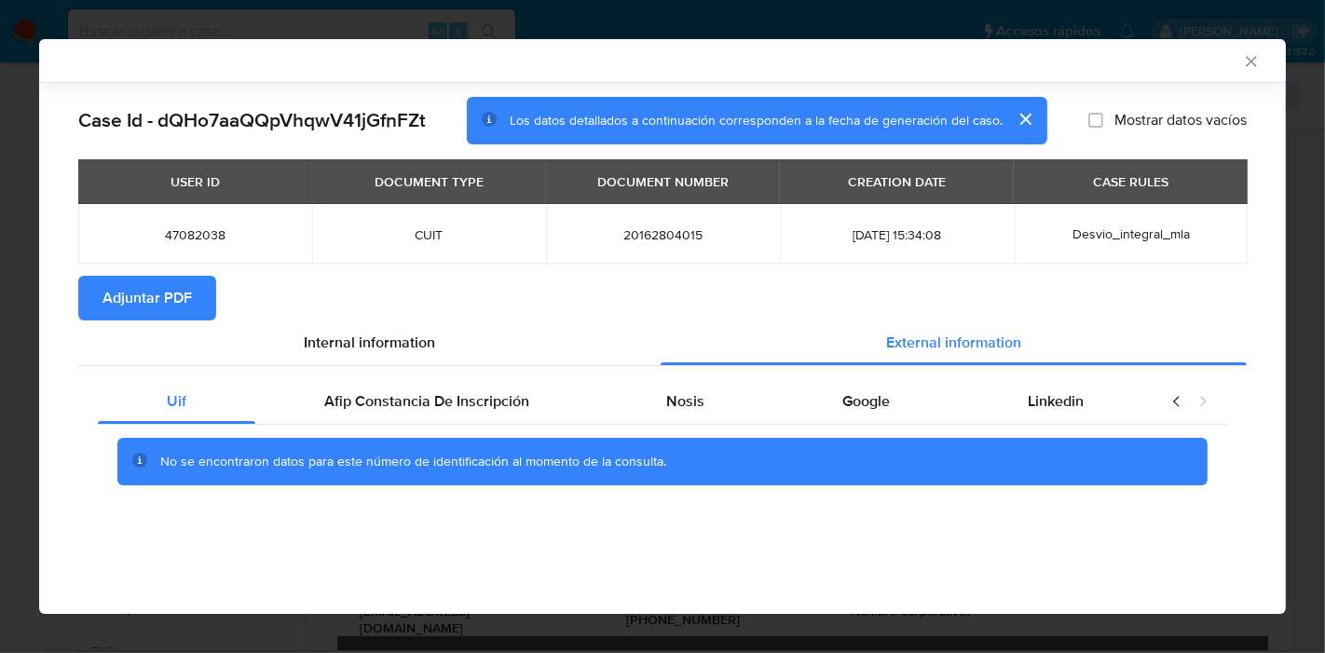
click at [349, 374] on div "Uif Afip Constancia De Inscripción Nosis Google Linkedin No se encontraron dato…" at bounding box center [662, 439] width 1168 height 146
click at [368, 379] on div "Afip Constancia De Inscripción" at bounding box center [426, 401] width 343 height 45
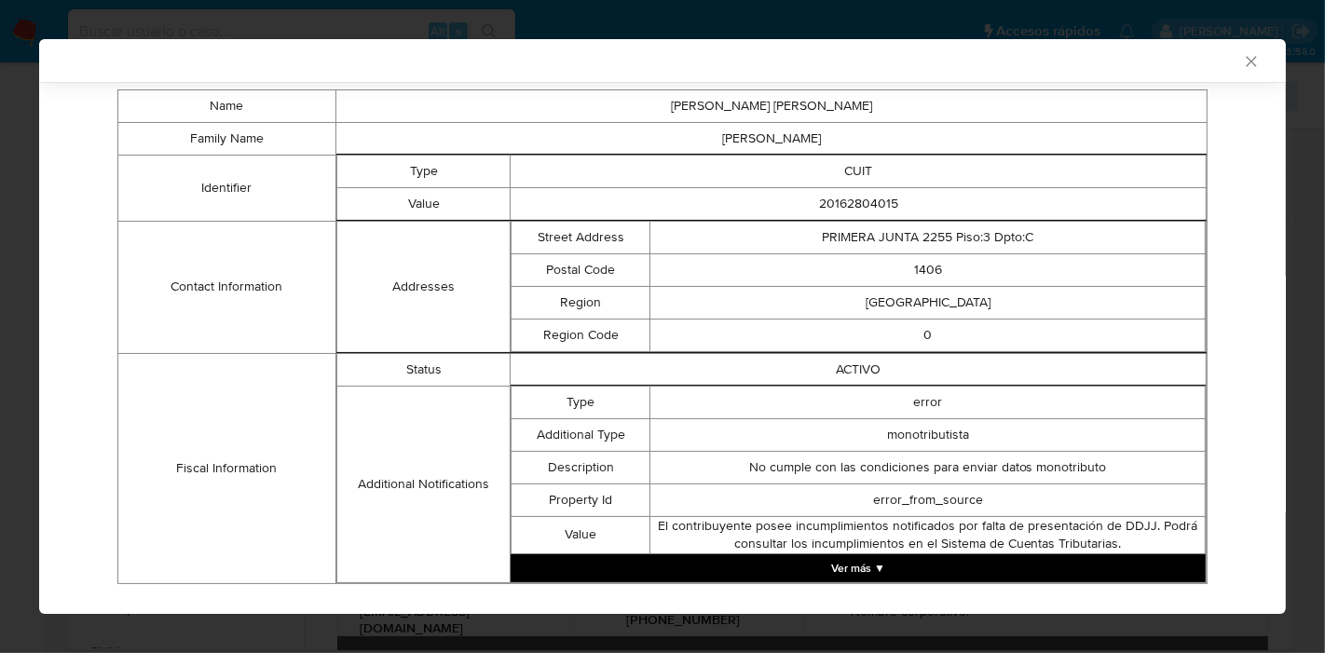
scroll to position [384, 0]
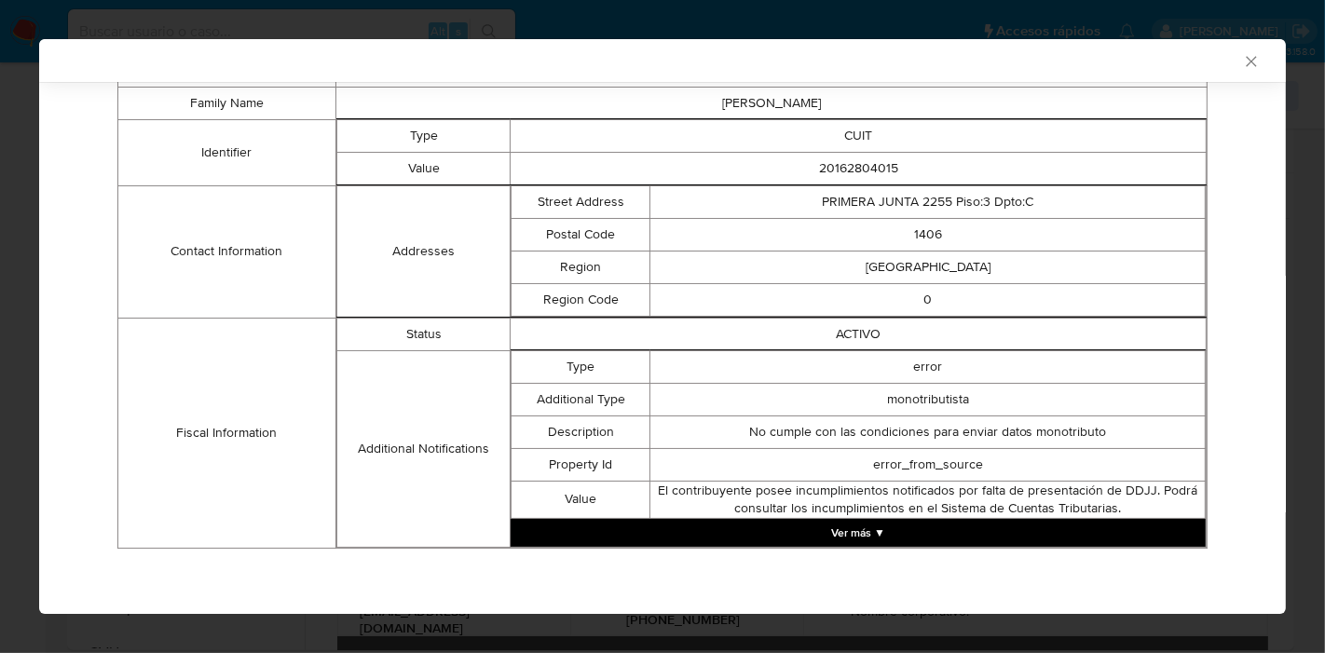
click at [650, 334] on td "ACTIVO" at bounding box center [859, 334] width 696 height 33
click at [651, 334] on td "ACTIVO" at bounding box center [859, 334] width 696 height 33
drag, startPoint x: 651, startPoint y: 334, endPoint x: 729, endPoint y: 359, distance: 81.3
click at [652, 333] on td "ACTIVO" at bounding box center [859, 334] width 696 height 33
click at [782, 409] on td "monotributista" at bounding box center [927, 399] width 555 height 33
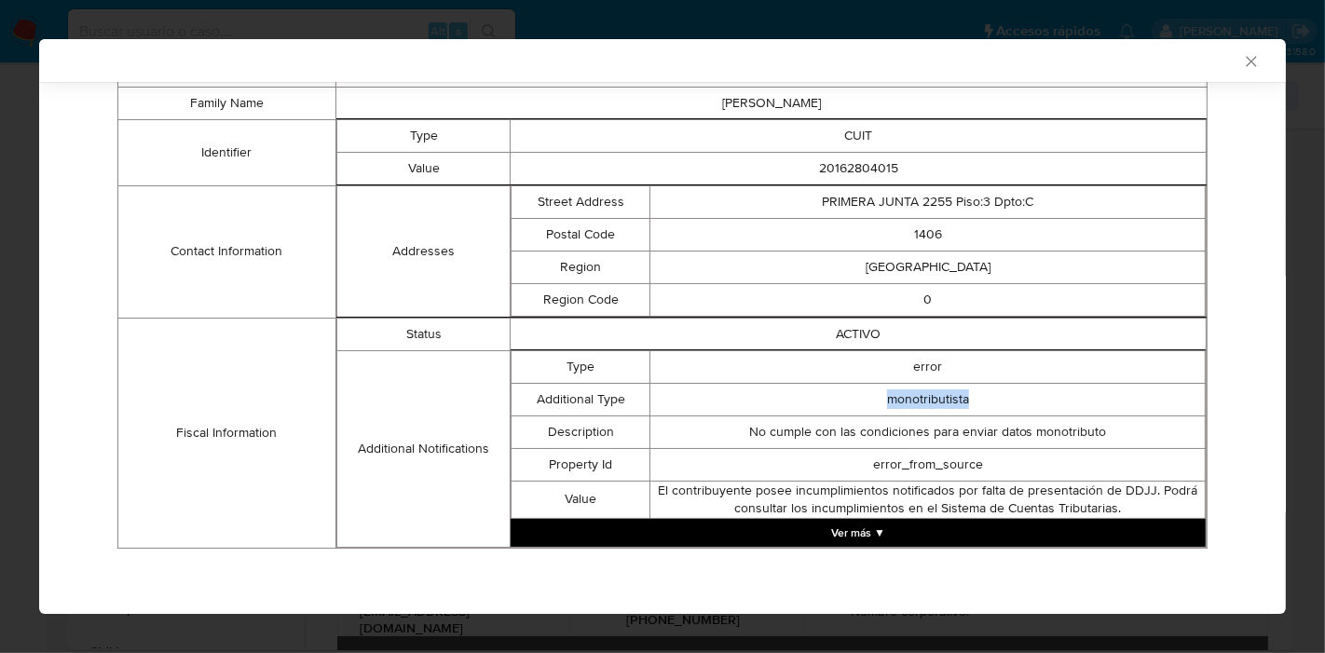
click at [782, 409] on td "monotributista" at bounding box center [927, 399] width 555 height 33
click at [829, 453] on td "error_from_source" at bounding box center [927, 464] width 555 height 33
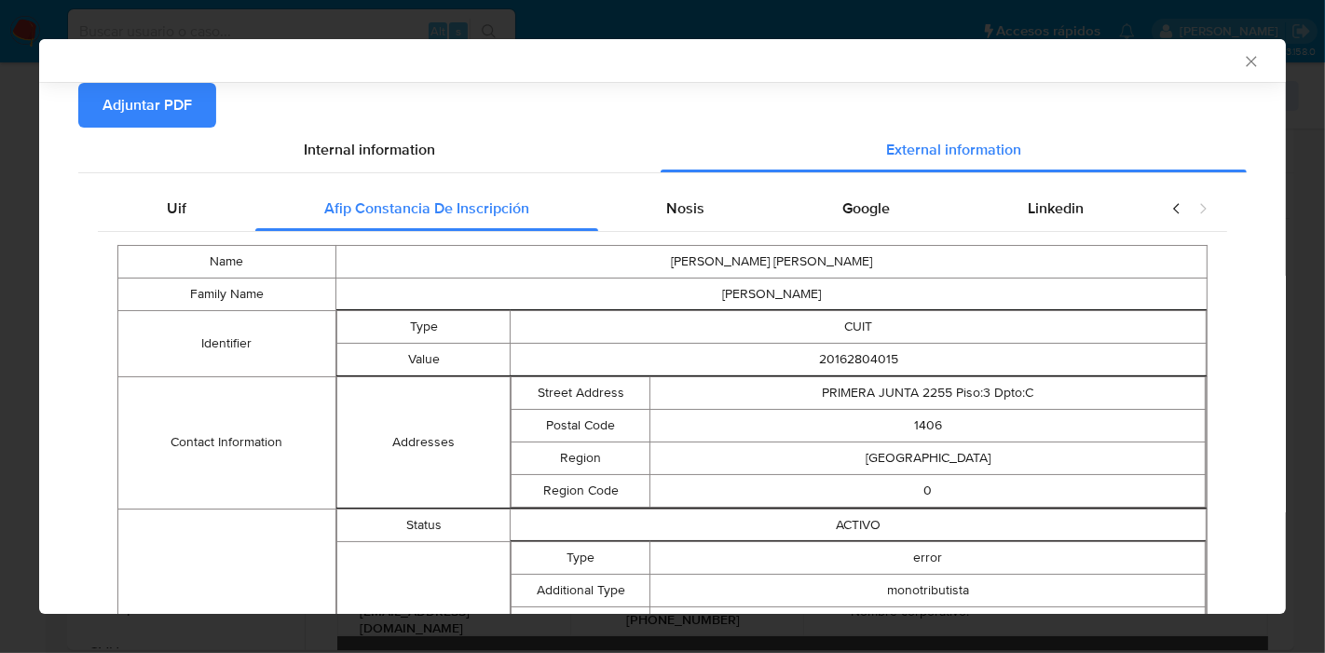
scroll to position [178, 0]
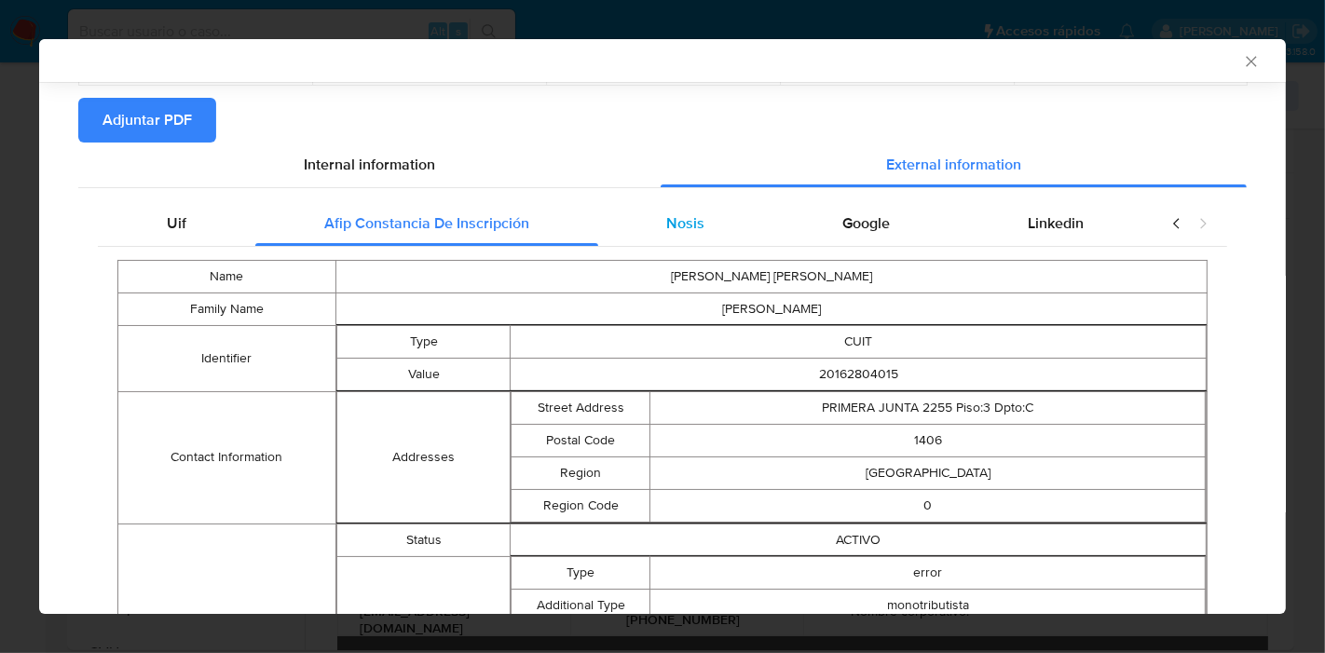
click at [666, 229] on span "Nosis" at bounding box center [685, 222] width 38 height 21
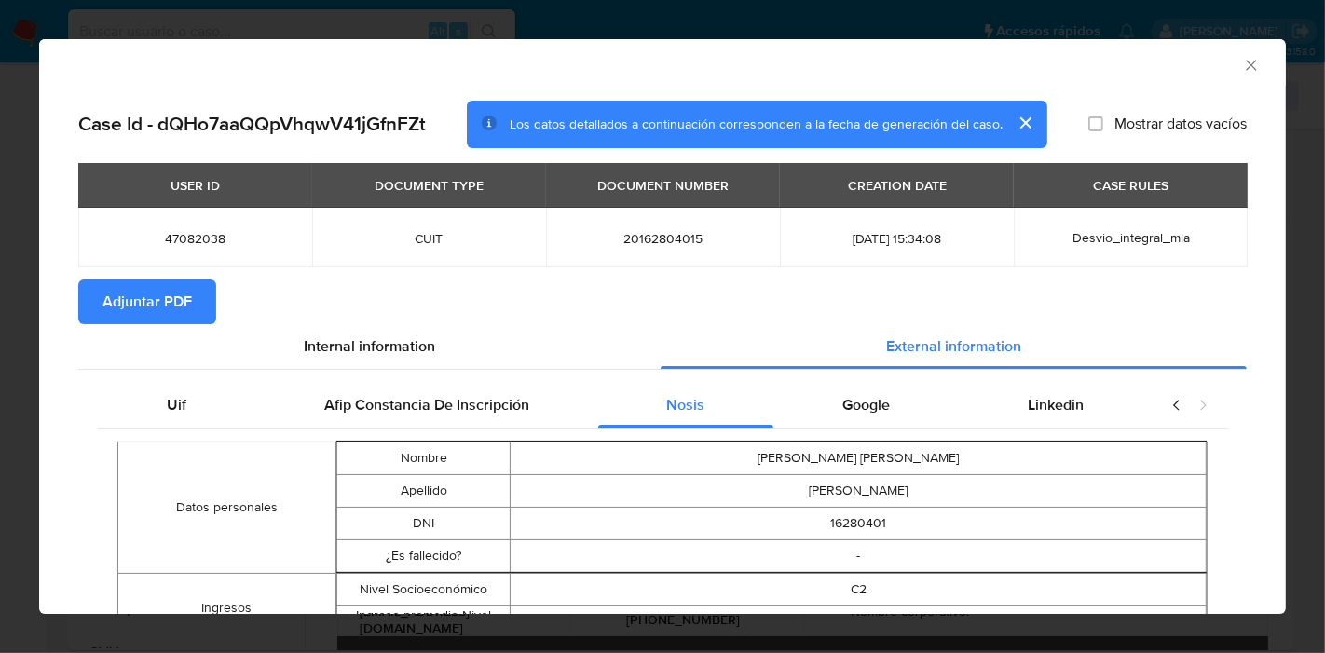
scroll to position [0, 0]
drag, startPoint x: 849, startPoint y: 432, endPoint x: 867, endPoint y: 412, distance: 27.7
click at [1035, 416] on div "Linkedin" at bounding box center [1056, 405] width 194 height 45
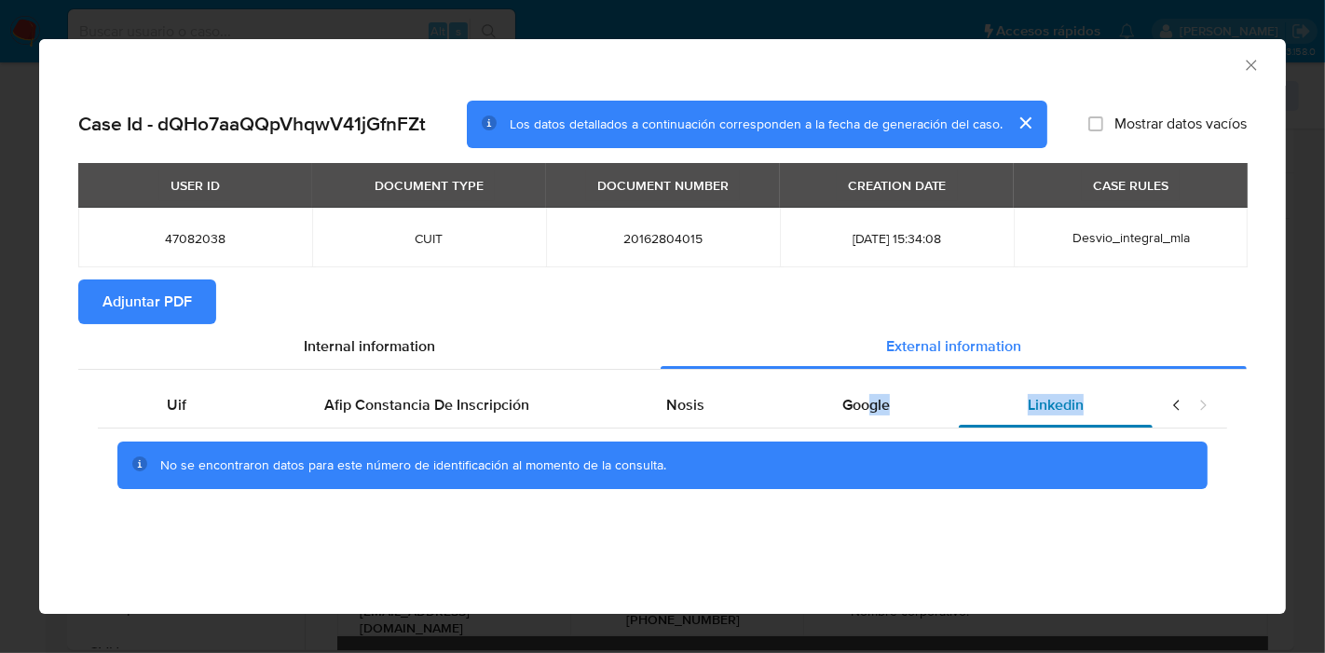
drag, startPoint x: 899, startPoint y: 402, endPoint x: 1116, endPoint y: 401, distance: 217.1
click at [898, 402] on div "Google" at bounding box center [865, 405] width 185 height 45
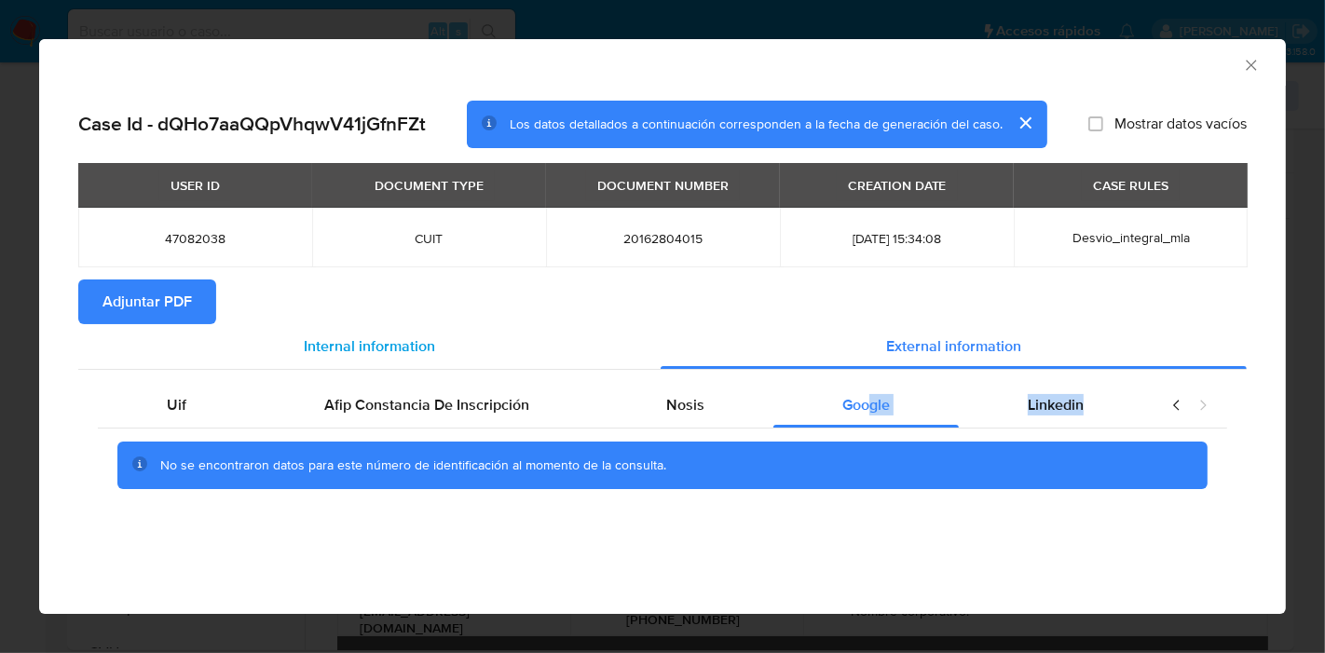
drag, startPoint x: 146, startPoint y: 406, endPoint x: 399, endPoint y: 324, distance: 265.5
click at [149, 405] on div "Uif" at bounding box center [176, 405] width 157 height 45
click at [400, 324] on div "Internal information" at bounding box center [369, 346] width 582 height 45
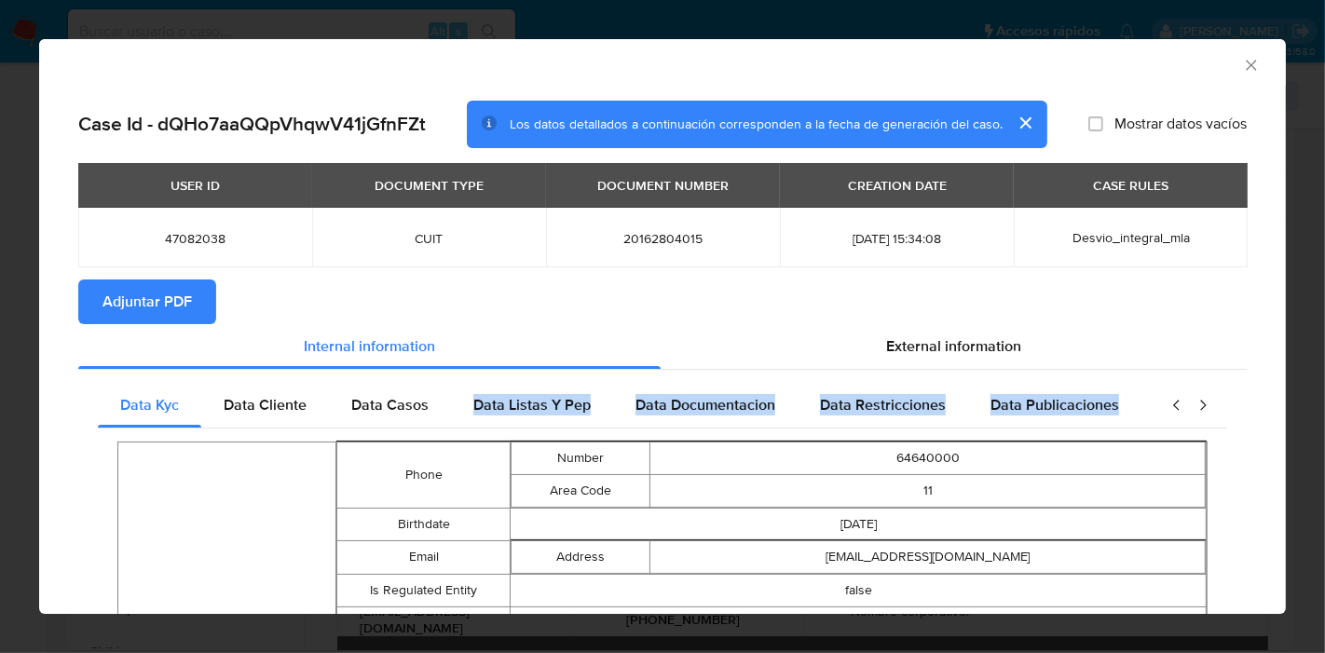
click at [175, 309] on span "Adjuntar PDF" at bounding box center [146, 301] width 89 height 41
click at [0, 341] on div "AML Data Collector Case Id - dQHo7aaQQpVhqwV41jGfnFZt Los datos detallados a co…" at bounding box center [662, 326] width 1325 height 653
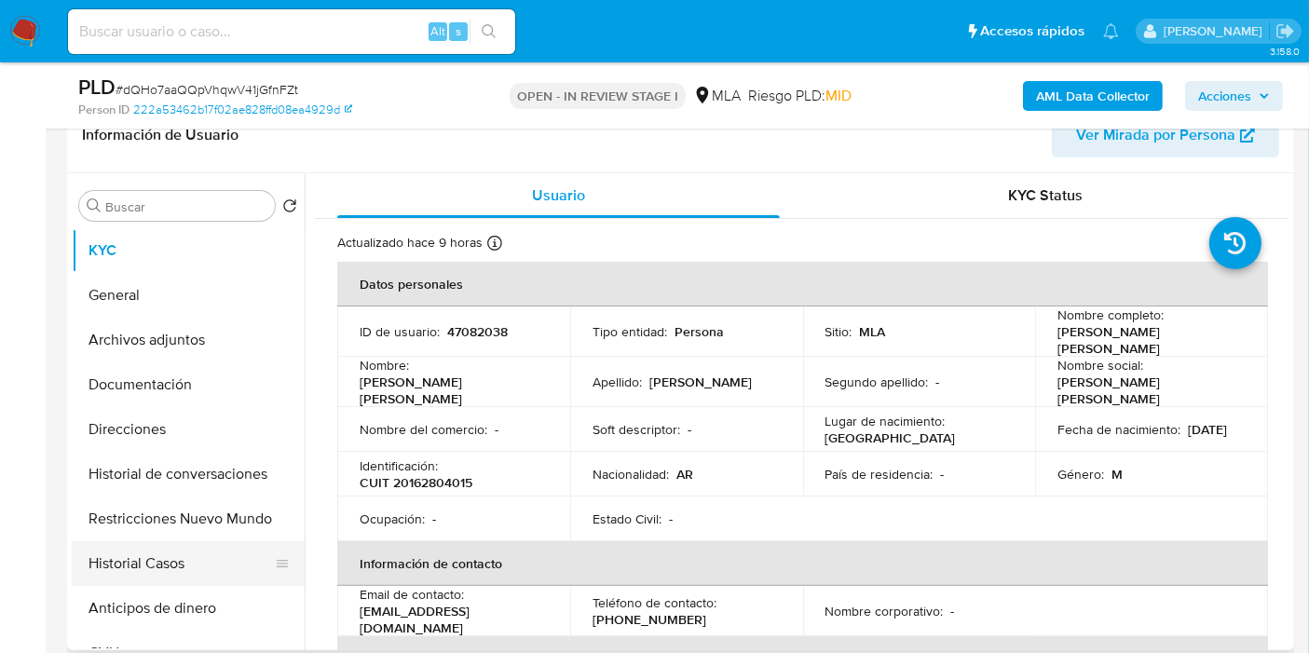
click at [168, 539] on button "Restricciones Nuevo Mundo" at bounding box center [188, 519] width 233 height 45
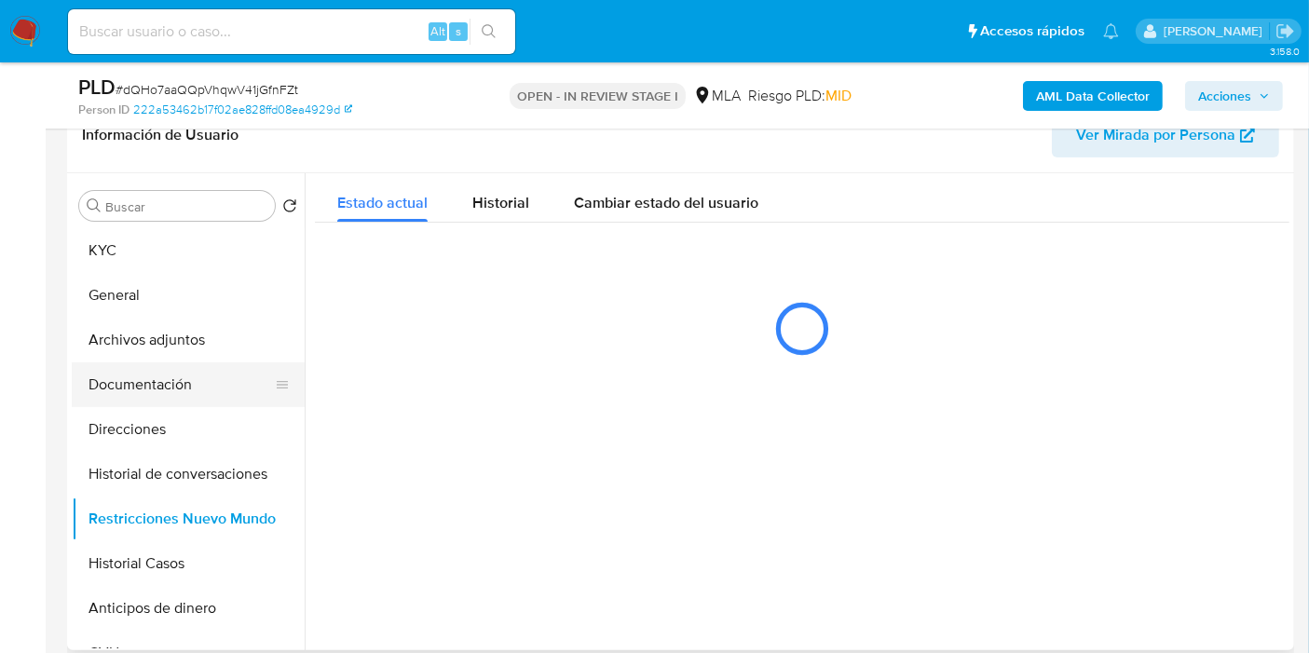
click at [194, 393] on button "Documentación" at bounding box center [181, 384] width 218 height 45
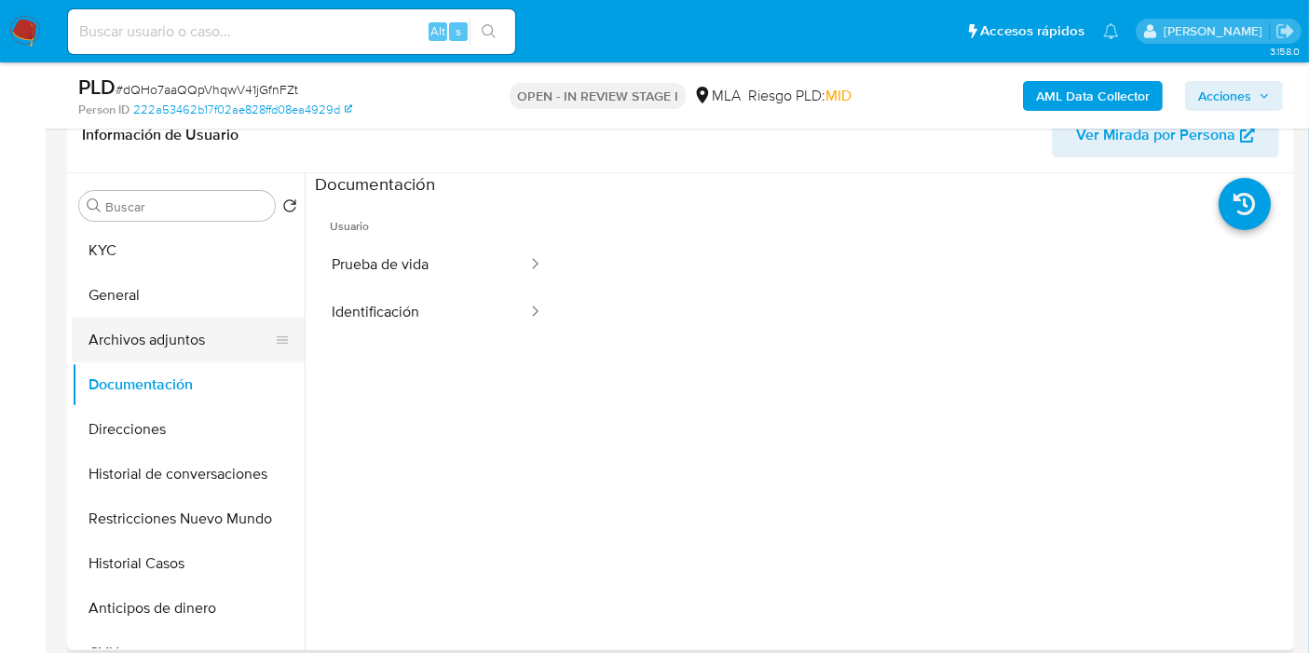
click at [191, 352] on button "Archivos adjuntos" at bounding box center [181, 340] width 218 height 45
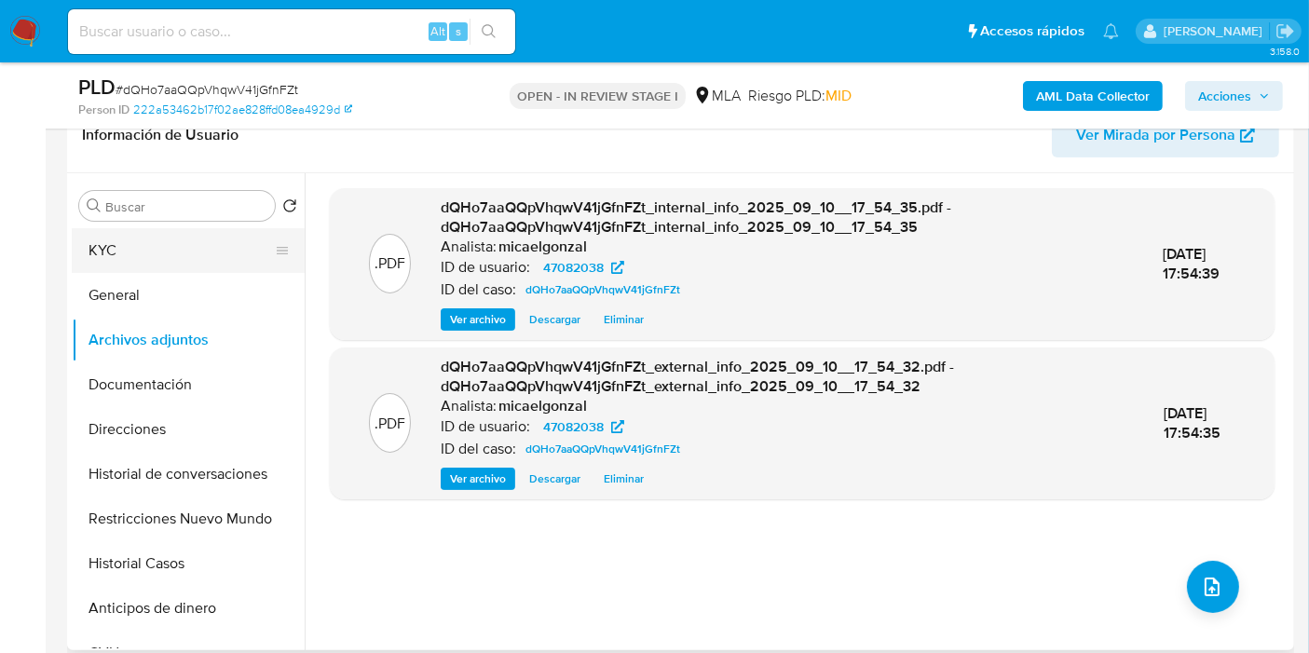
drag, startPoint x: 203, startPoint y: 279, endPoint x: 181, endPoint y: 266, distance: 25.4
click at [201, 278] on button "General" at bounding box center [188, 295] width 233 height 45
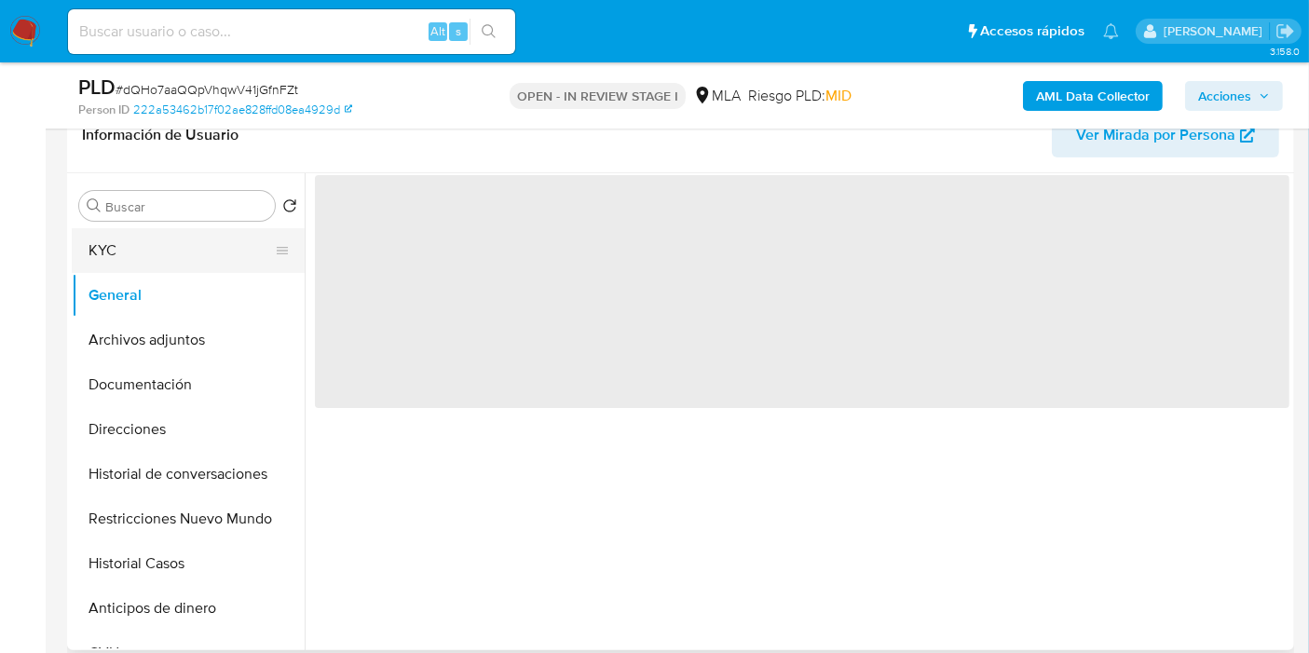
click at [180, 266] on button "KYC" at bounding box center [181, 250] width 218 height 45
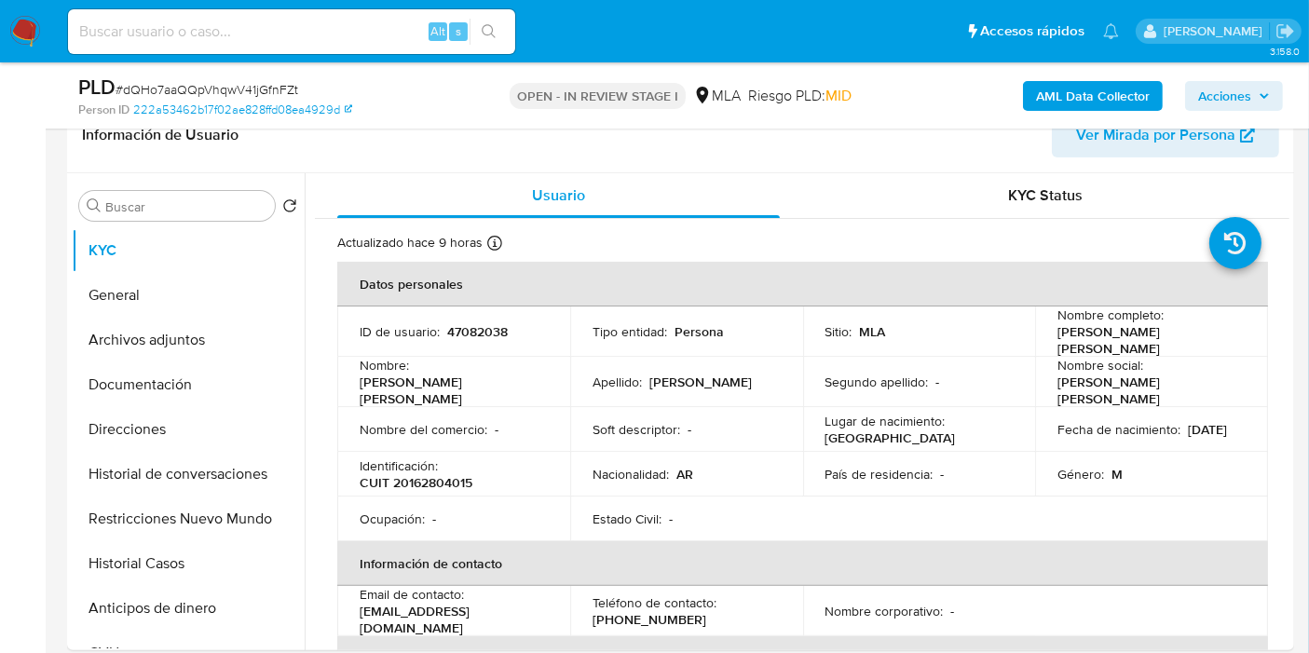
click at [439, 474] on p "CUIT 20162804015" at bounding box center [416, 482] width 113 height 17
copy p "20162804015"
click at [205, 358] on button "Archivos adjuntos" at bounding box center [181, 340] width 218 height 45
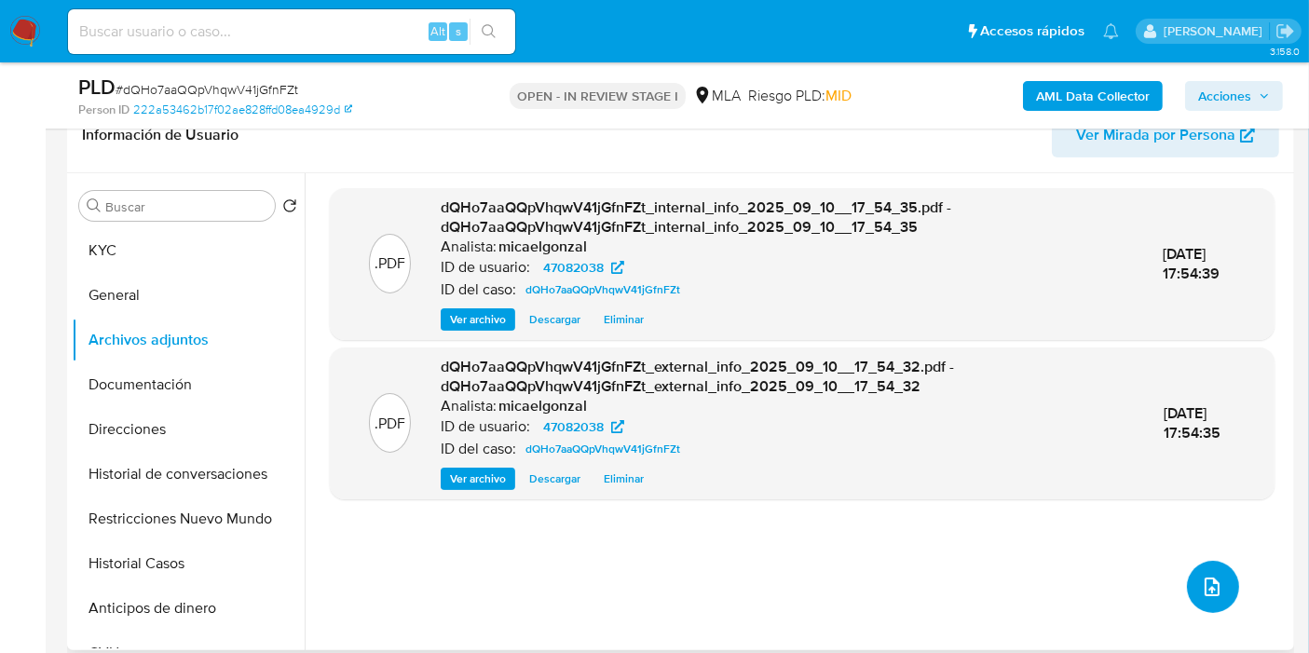
click at [1208, 576] on icon "upload-file" at bounding box center [1212, 587] width 22 height 22
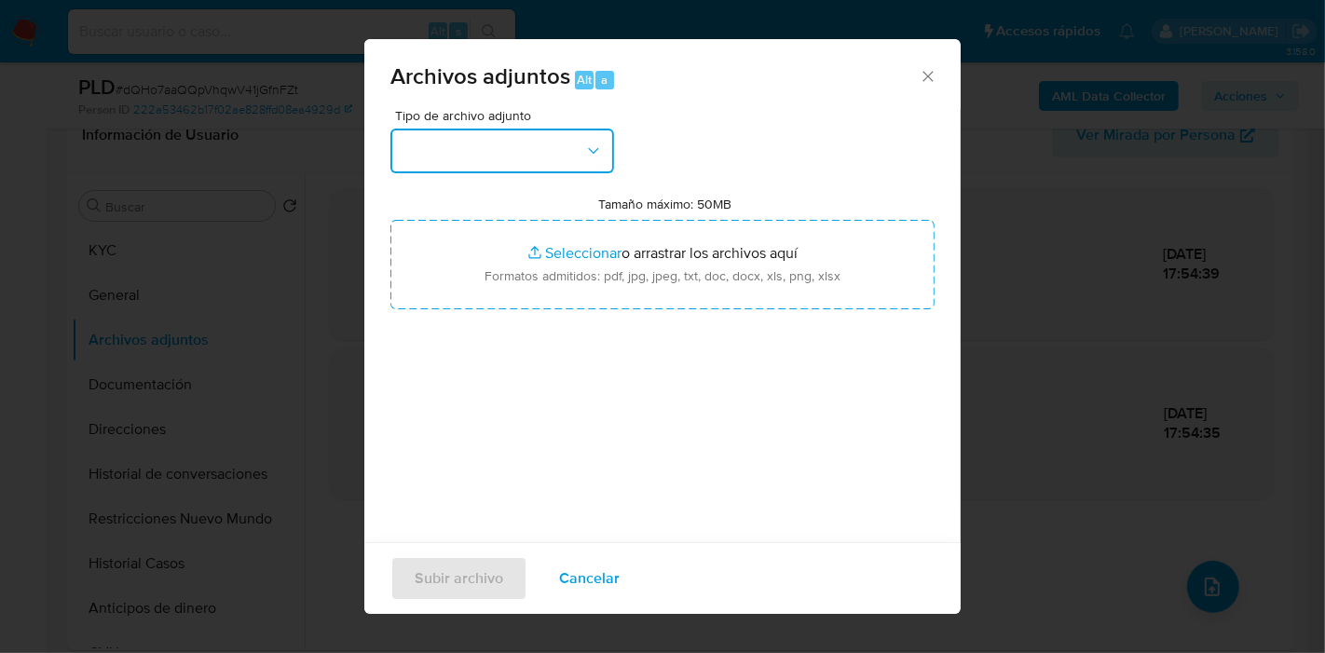
click at [588, 158] on icon "button" at bounding box center [593, 151] width 19 height 19
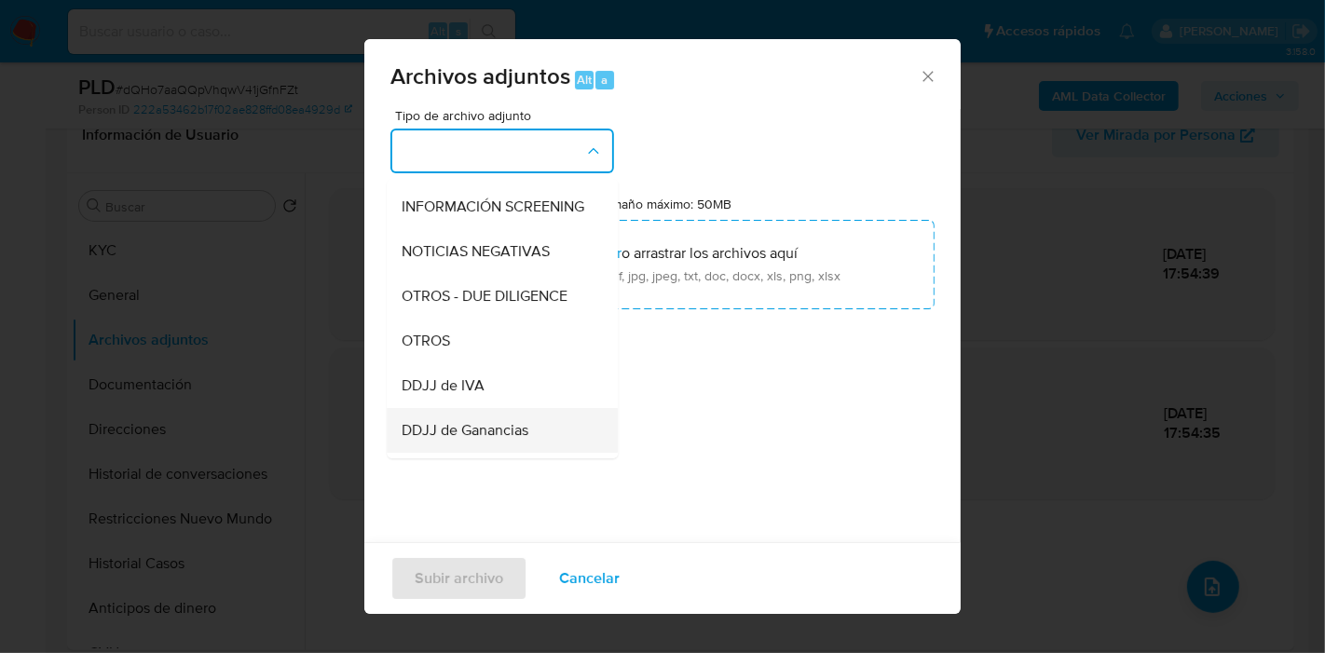
scroll to position [310, 0]
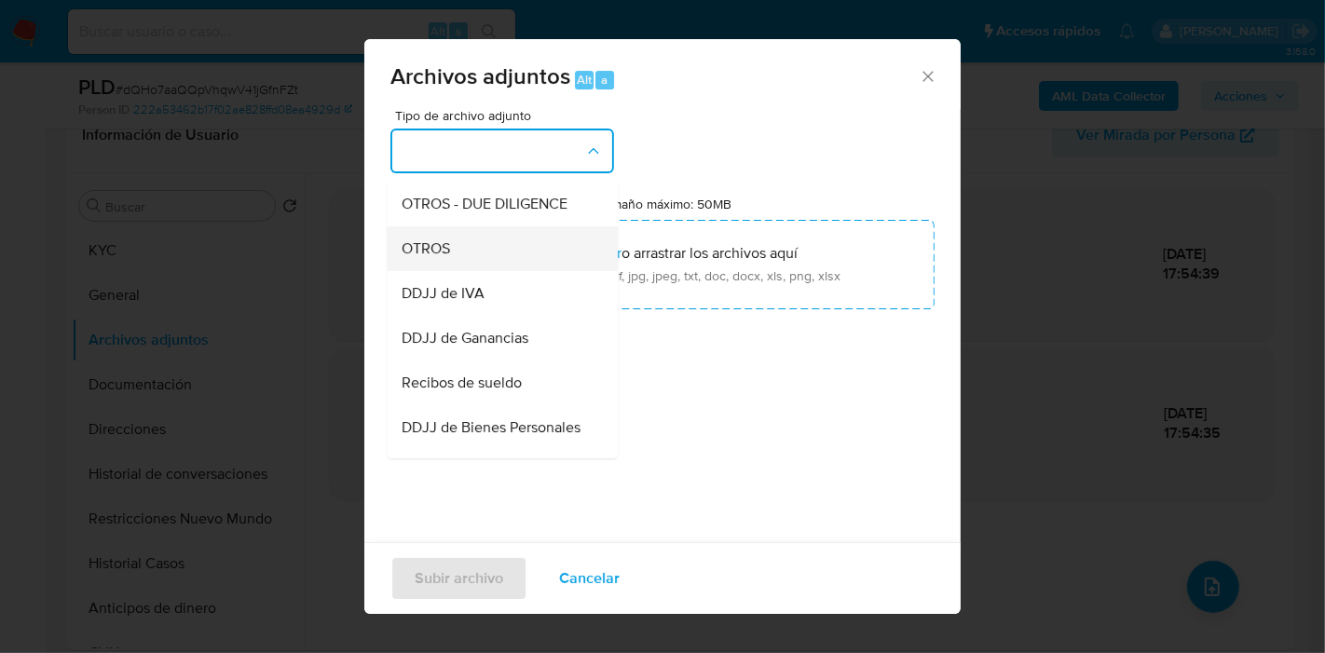
click at [516, 271] on div "OTROS" at bounding box center [497, 248] width 190 height 45
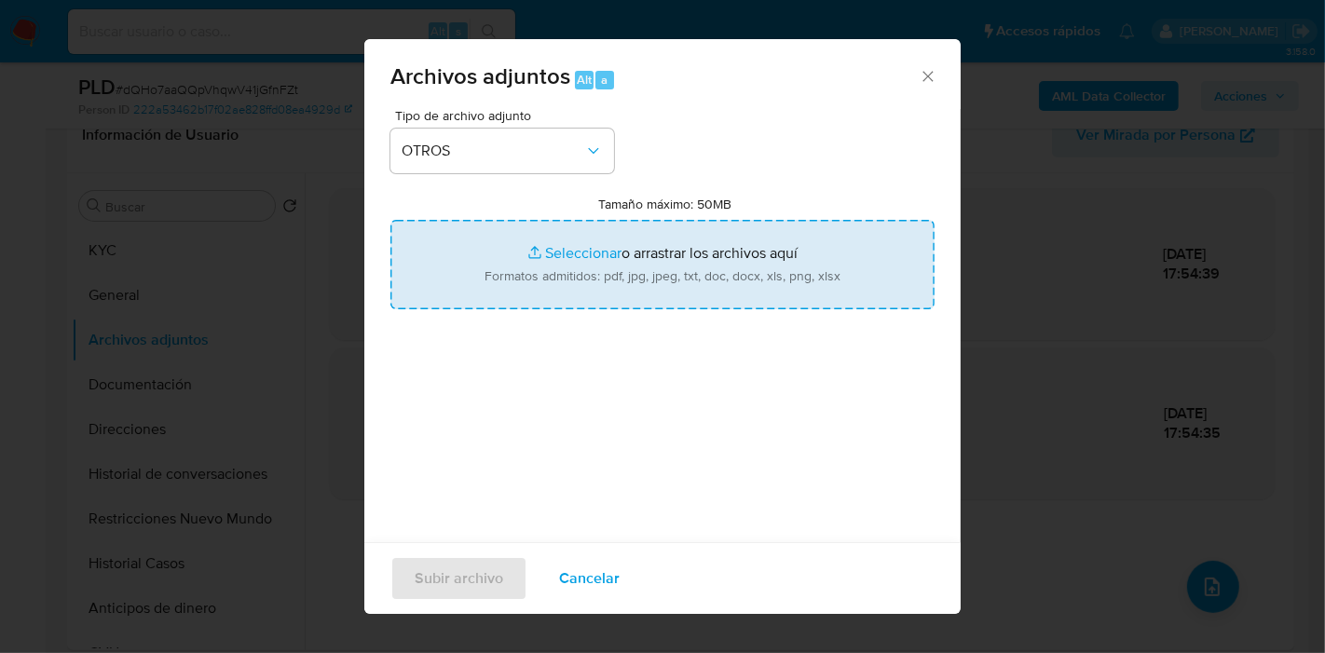
click at [569, 252] on input "Tamaño máximo: 50MB Seleccionar archivos" at bounding box center [662, 264] width 544 height 89
type input "C:\fakepath\NOSIS de Carlos Alberto Jose Mandia.pdf"
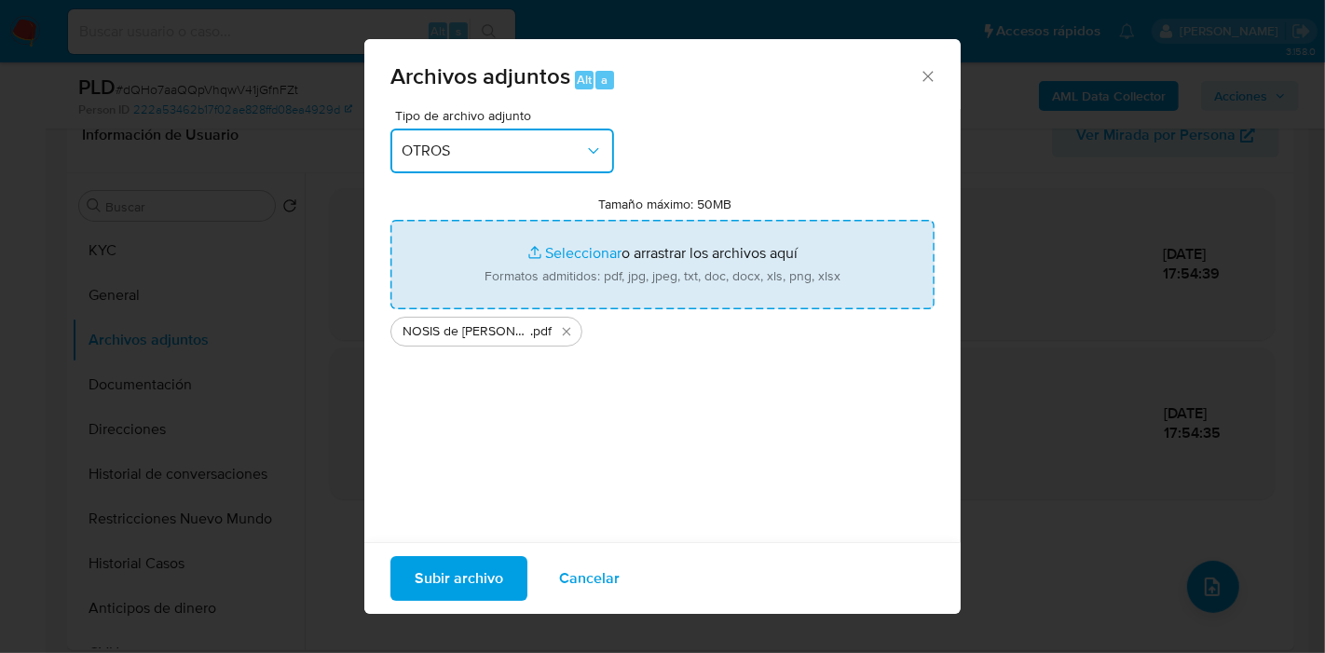
click at [416, 143] on span "OTROS" at bounding box center [493, 151] width 183 height 19
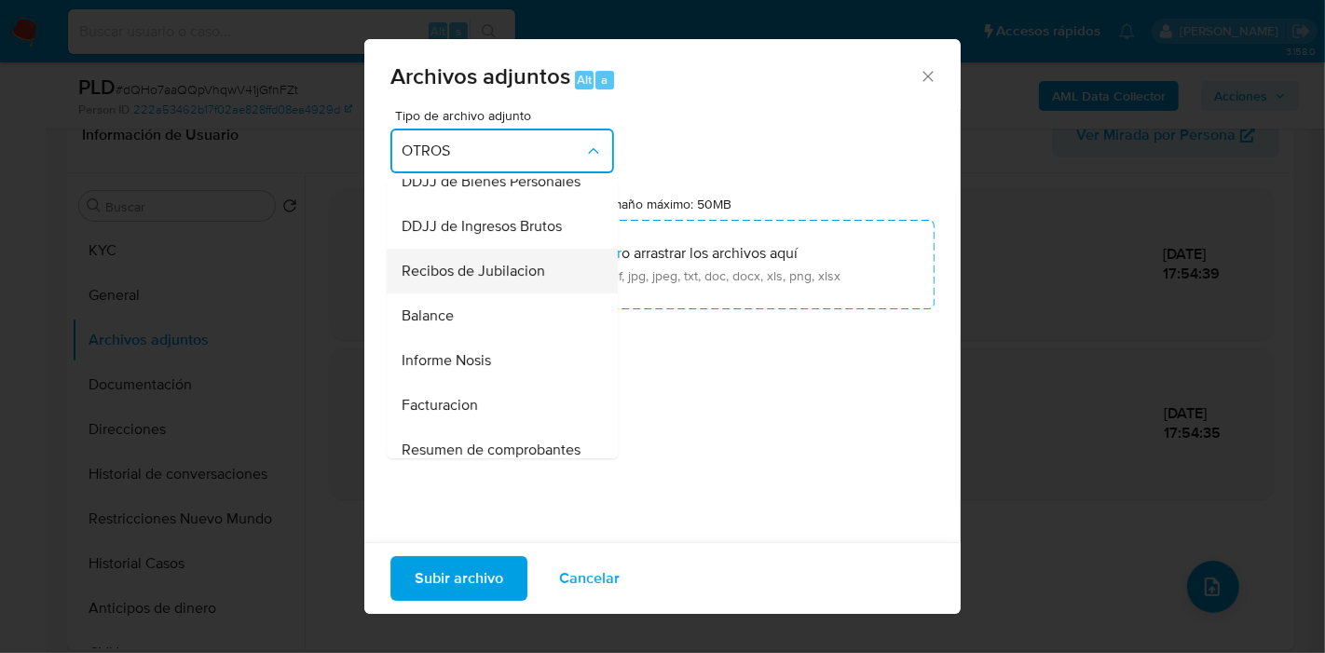
scroll to position [673, 0]
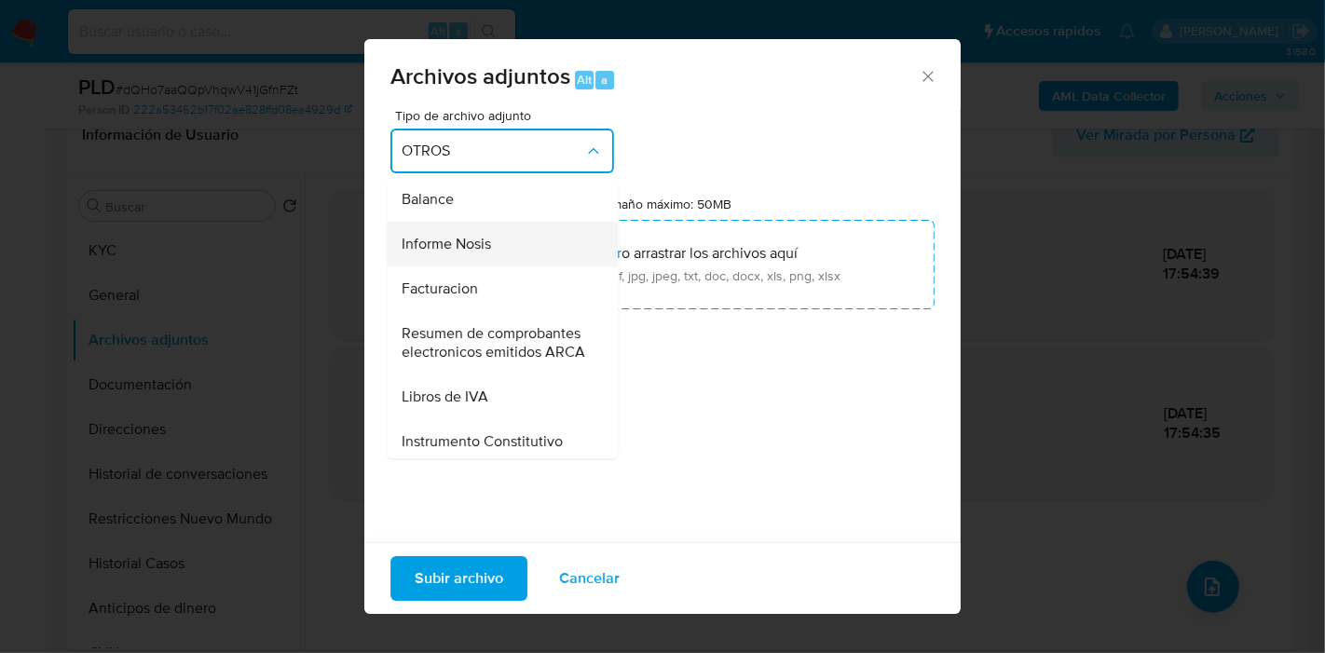
click at [458, 266] on div "Informe Nosis" at bounding box center [497, 244] width 190 height 45
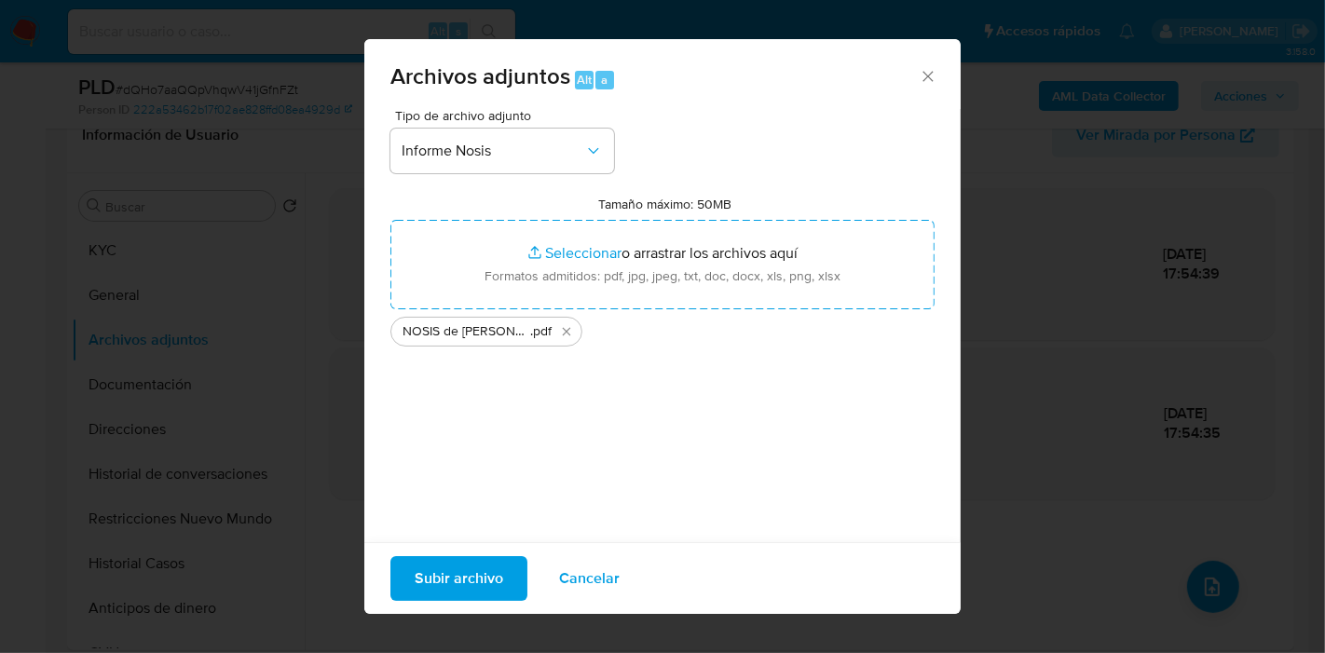
click at [479, 576] on span "Subir archivo" at bounding box center [459, 578] width 89 height 41
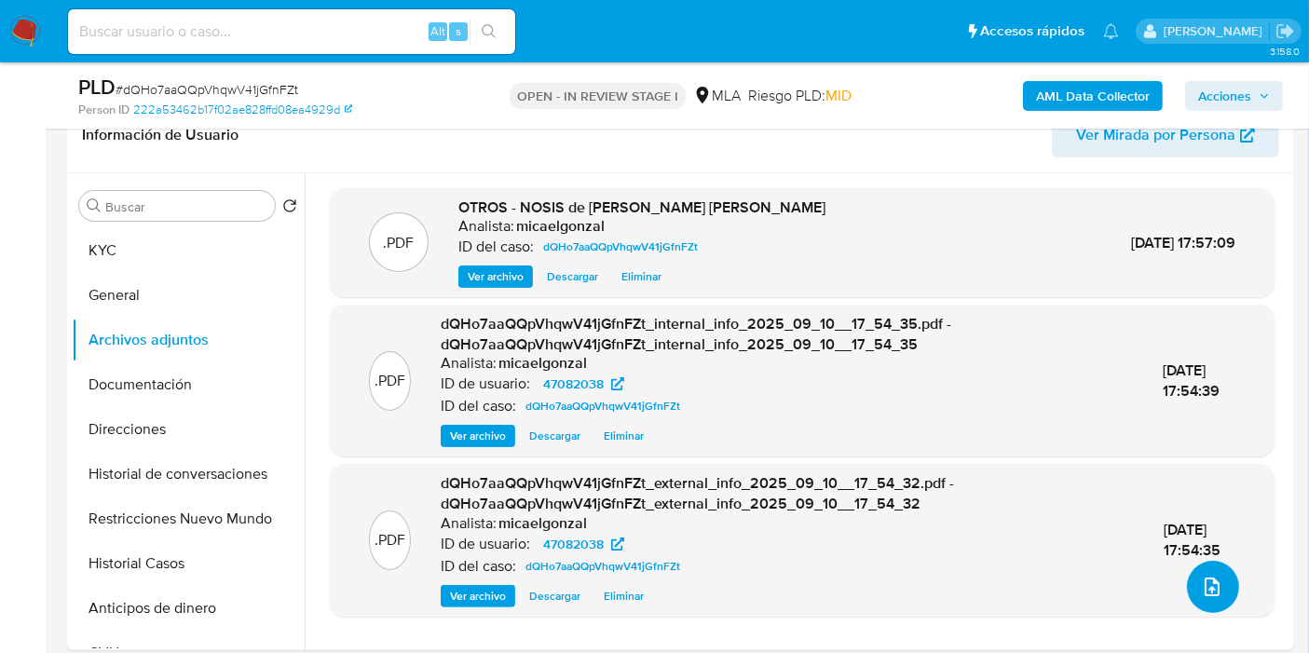
click at [1223, 585] on button "upload-file" at bounding box center [1213, 587] width 52 height 52
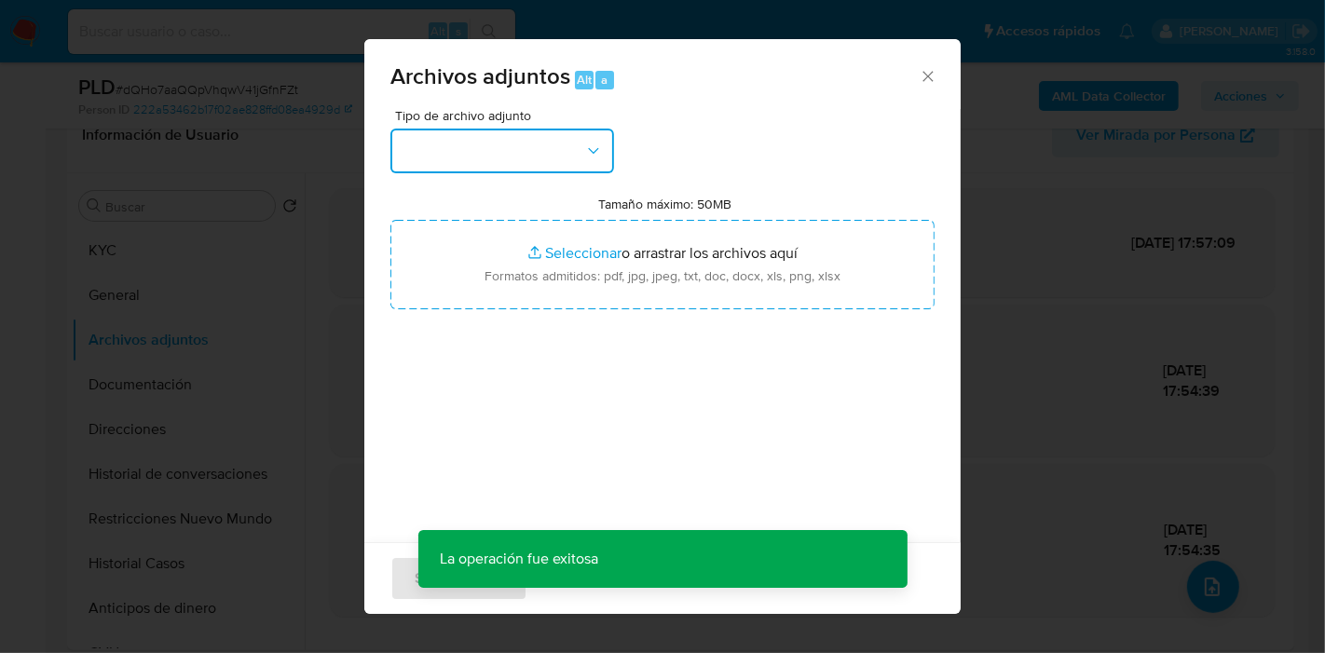
click at [566, 161] on button "button" at bounding box center [502, 151] width 224 height 45
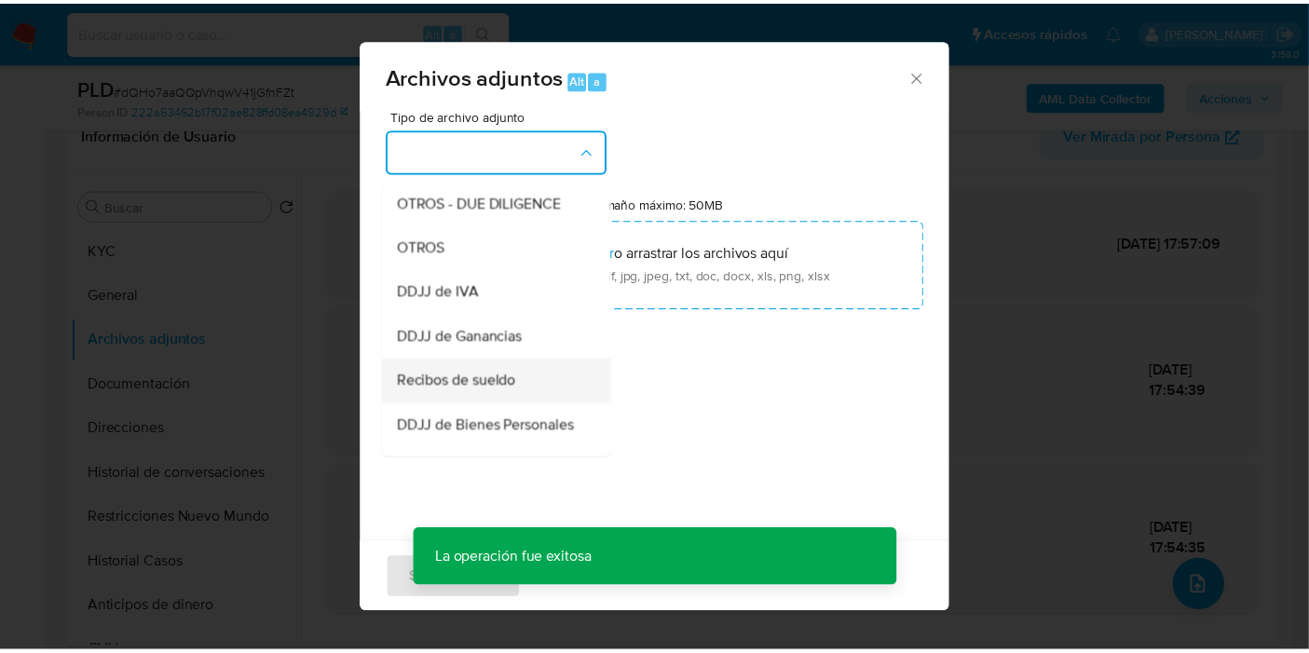
scroll to position [207, 0]
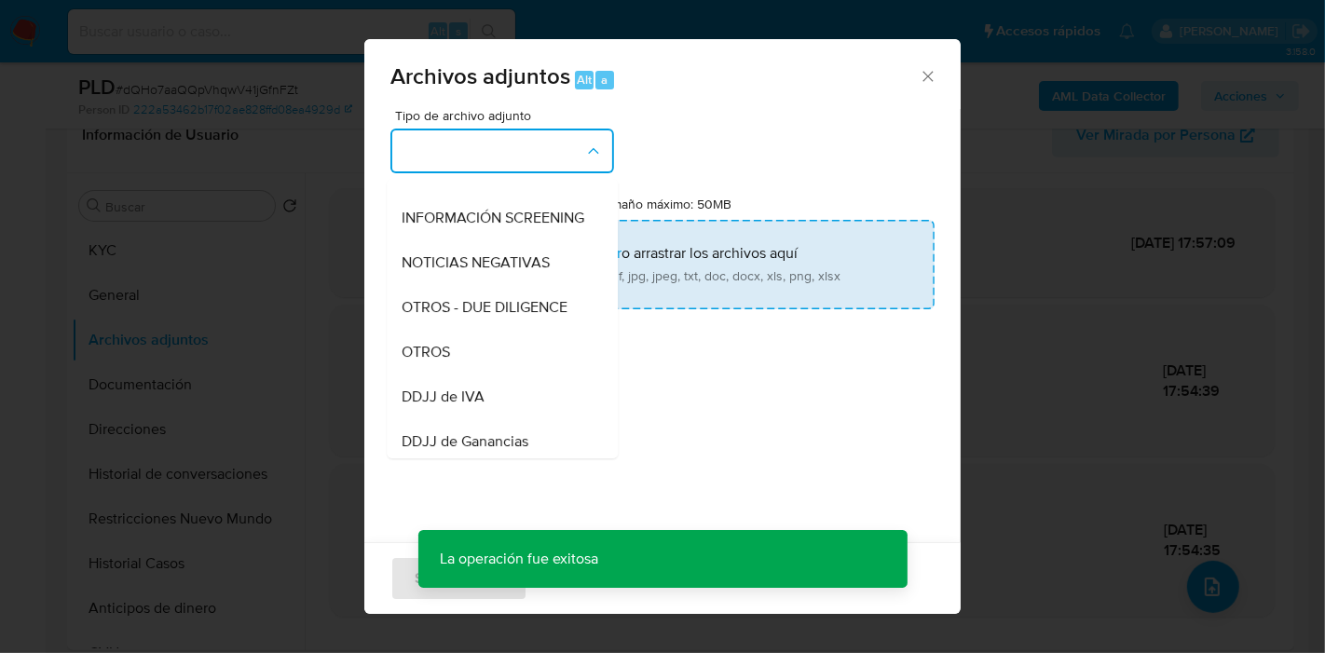
drag, startPoint x: 474, startPoint y: 358, endPoint x: 592, endPoint y: 274, distance: 144.3
click at [482, 352] on div "OTROS" at bounding box center [497, 352] width 190 height 45
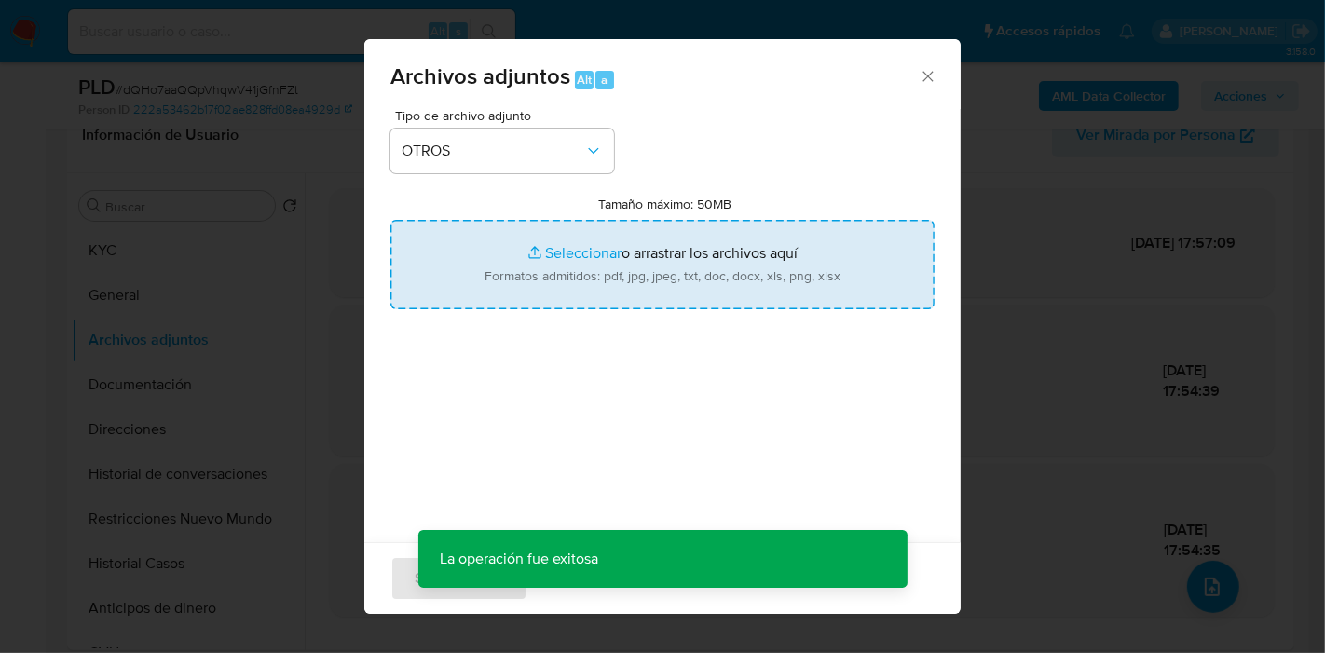
click at [592, 274] on input "Tamaño máximo: 50MB Seleccionar archivos" at bounding box center [662, 264] width 544 height 89
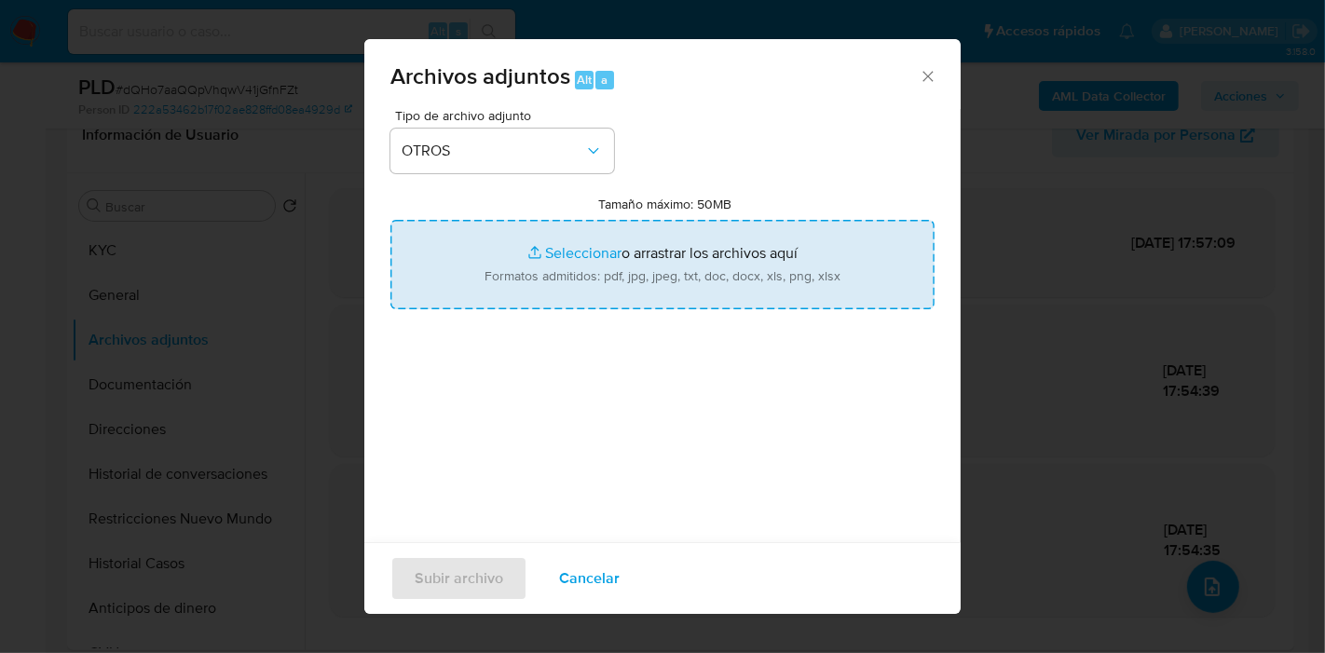
type input "C:\fakepath\Movimientos de Carlos Alberto Jose Mandia.xlsx"
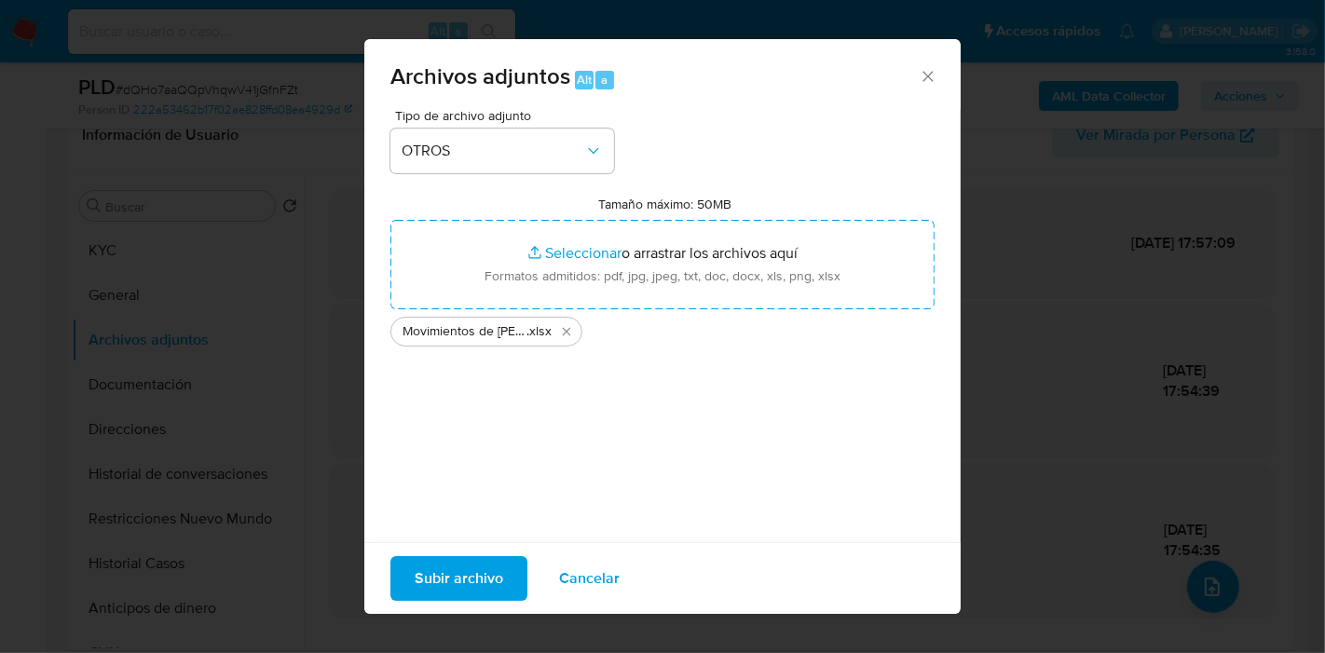
click at [474, 581] on span "Subir archivo" at bounding box center [459, 578] width 89 height 41
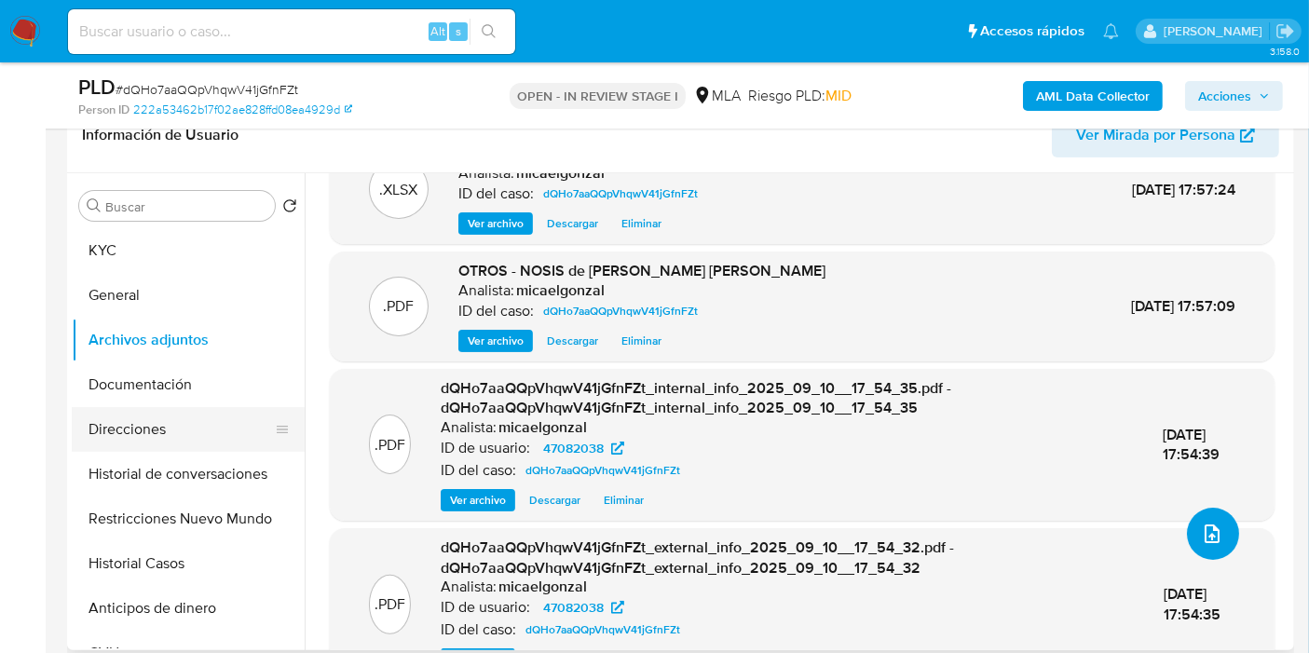
scroll to position [100, 0]
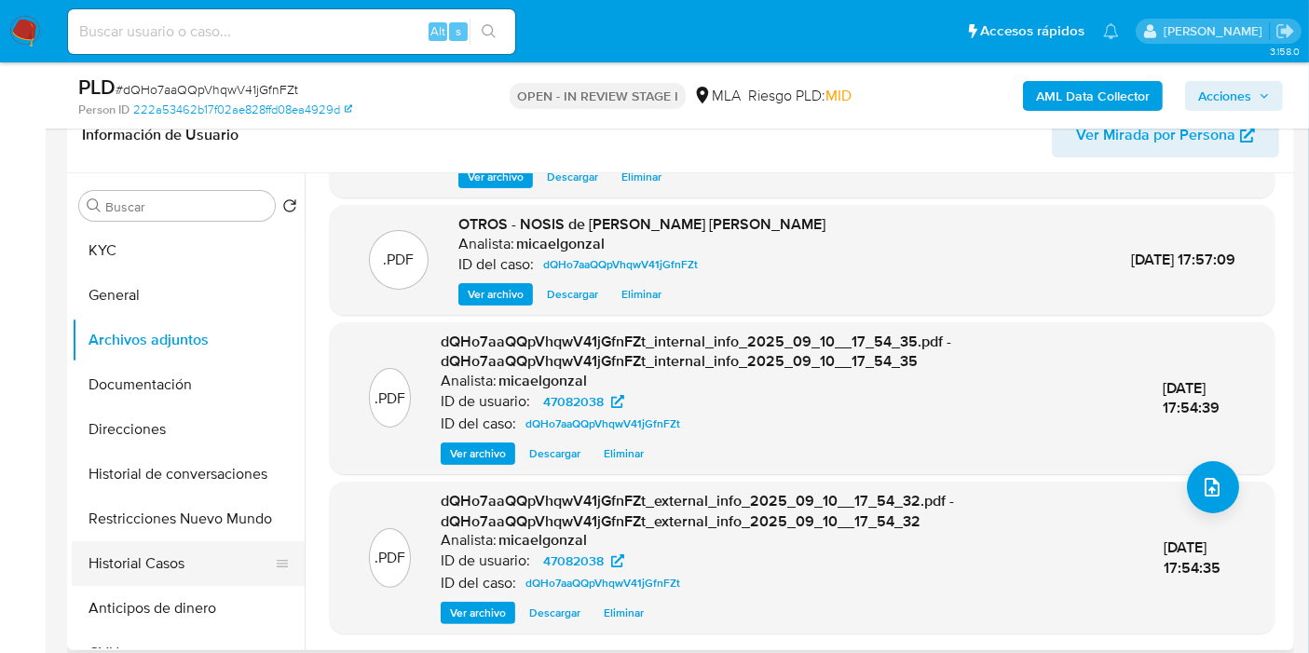
click at [185, 563] on button "Historial Casos" at bounding box center [181, 563] width 218 height 45
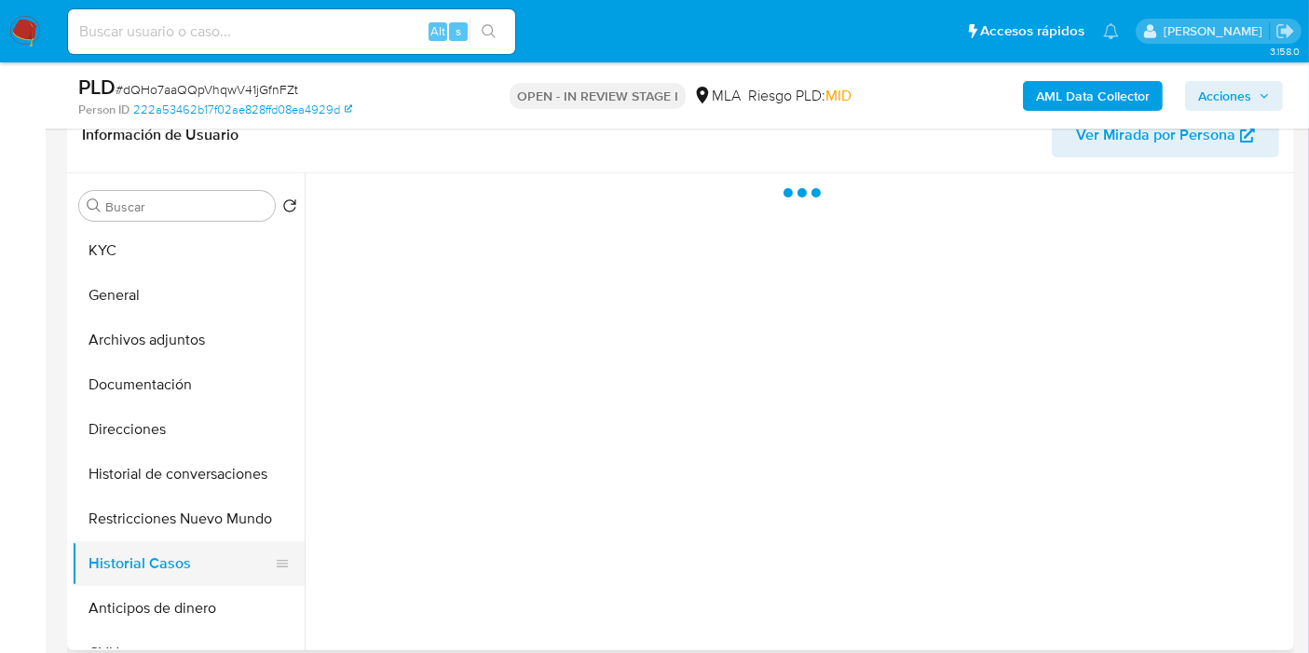
scroll to position [0, 0]
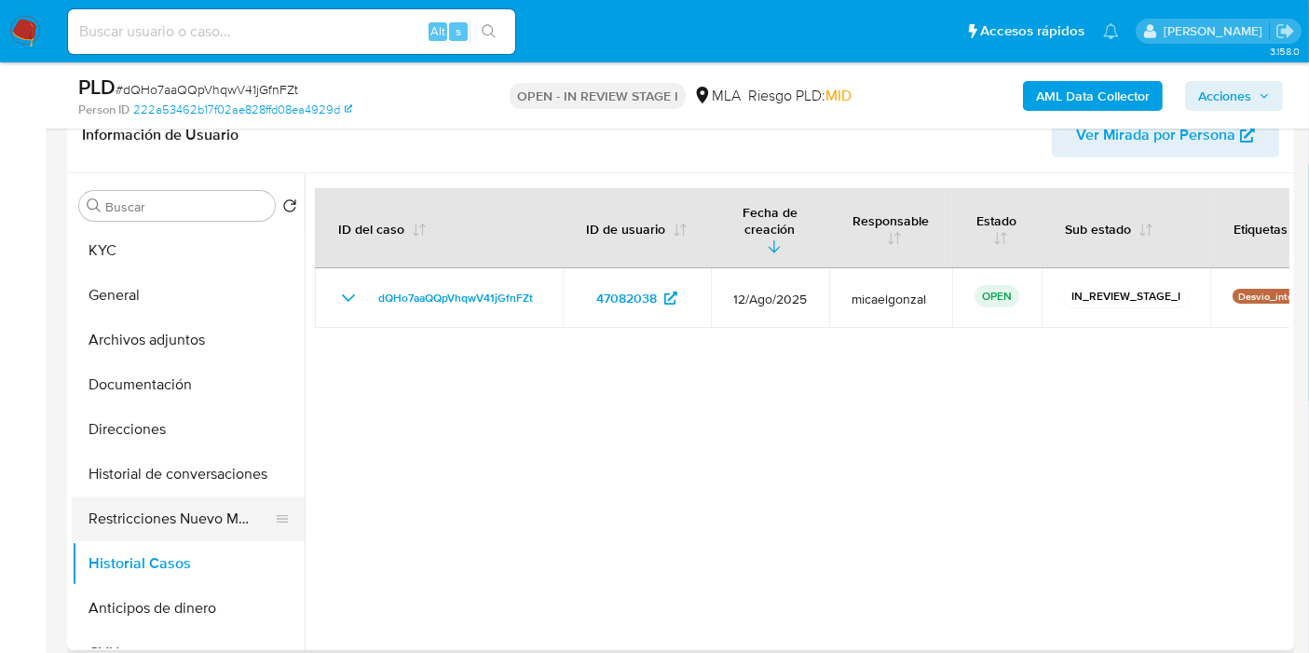
click at [202, 517] on button "Restricciones Nuevo Mundo" at bounding box center [181, 519] width 218 height 45
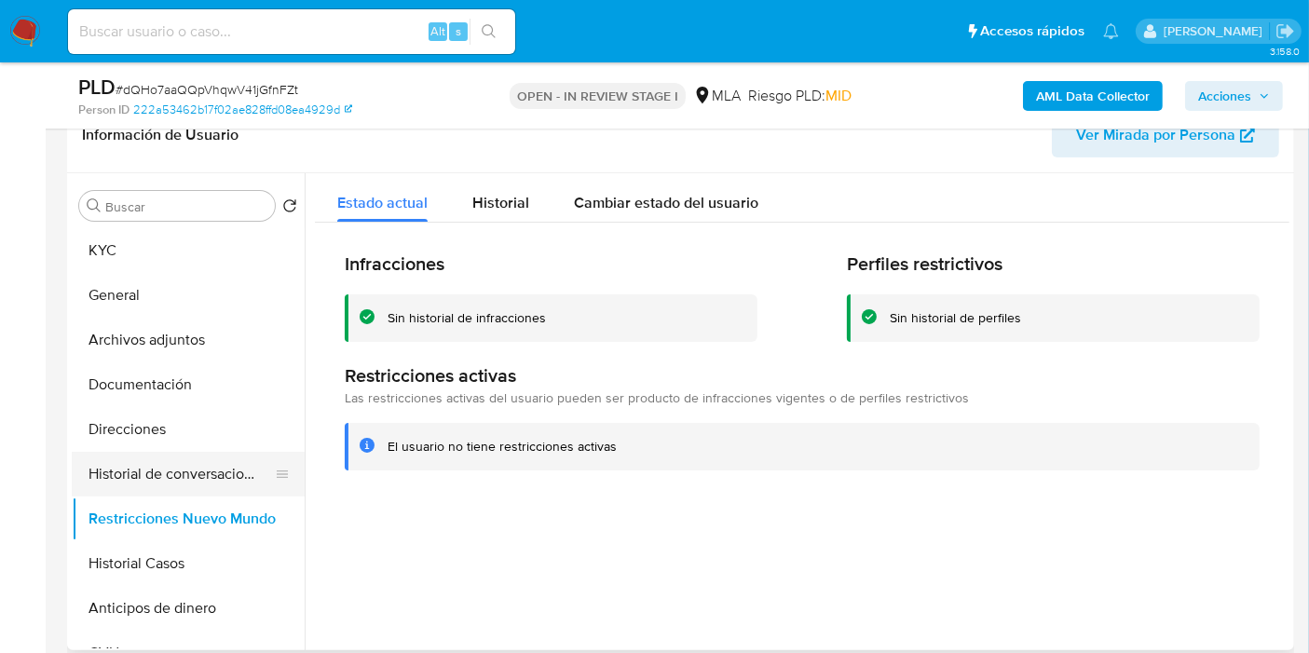
click at [202, 477] on button "Historial de conversaciones" at bounding box center [181, 474] width 218 height 45
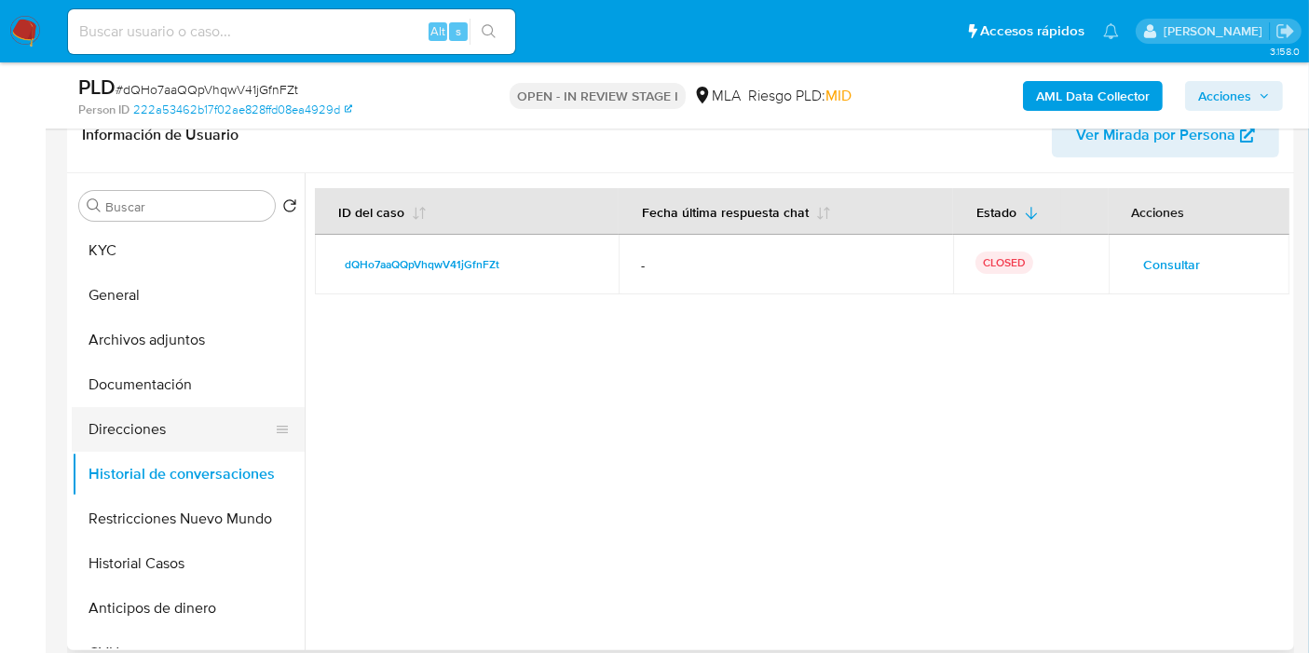
click at [198, 427] on button "Direcciones" at bounding box center [181, 429] width 218 height 45
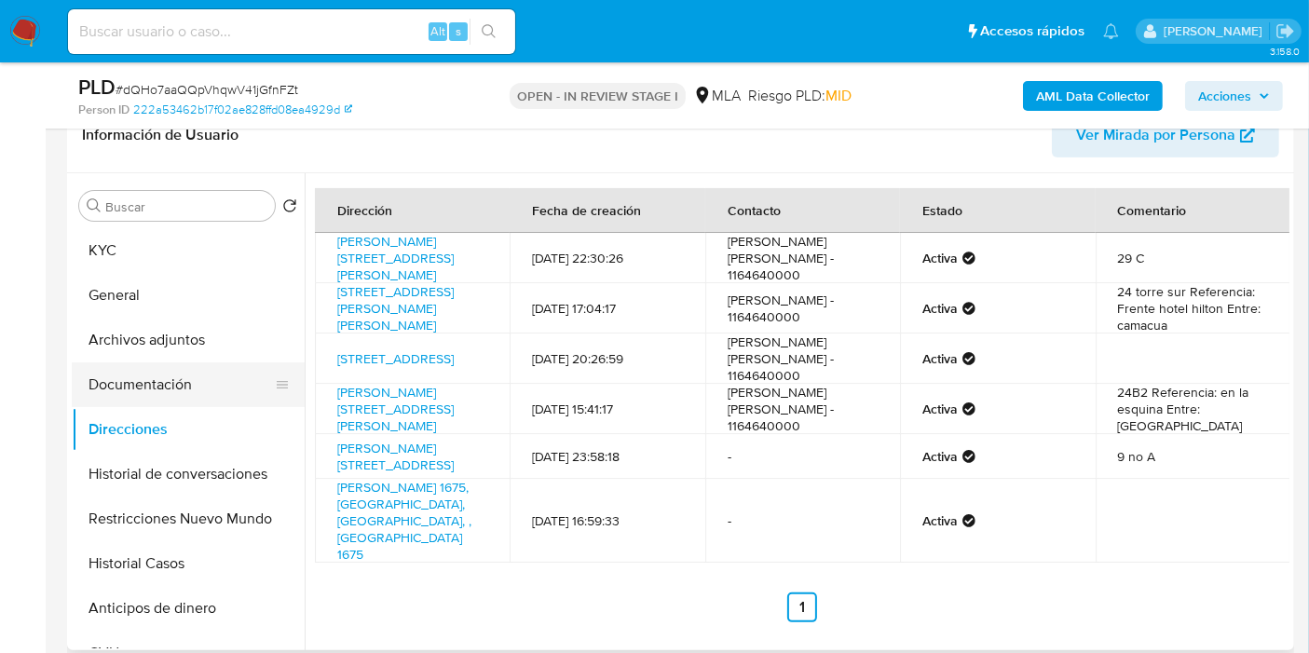
click at [204, 395] on button "Documentación" at bounding box center [181, 384] width 218 height 45
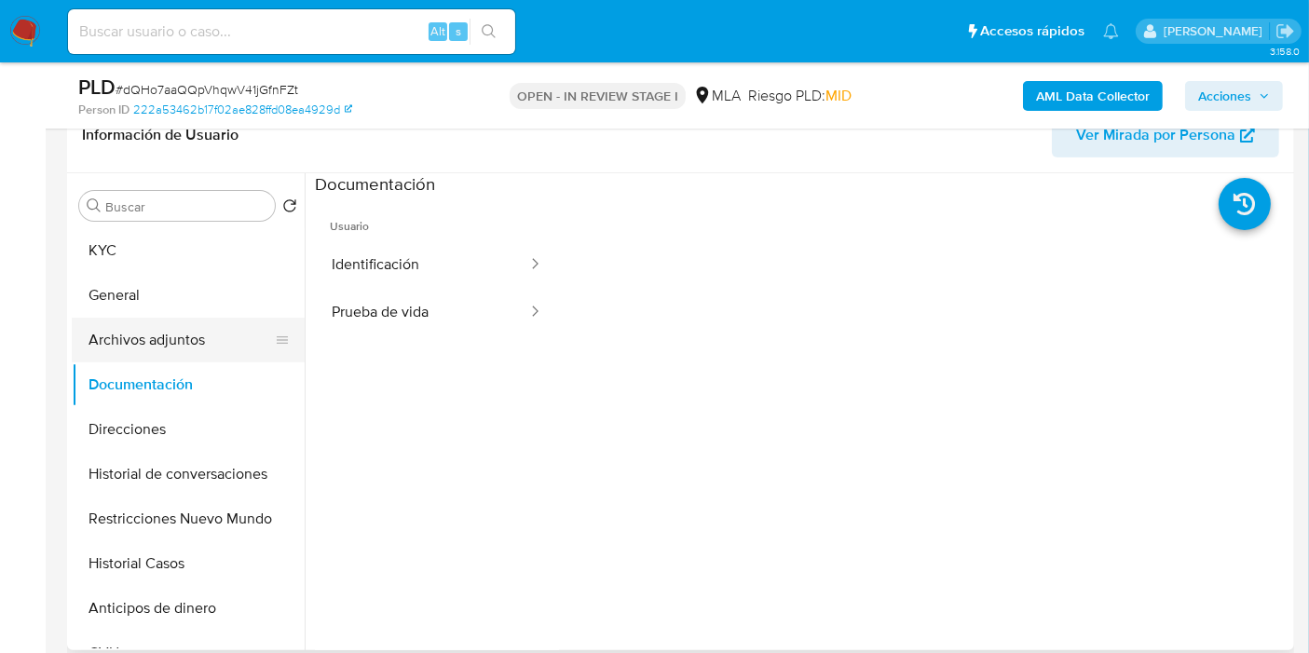
click at [234, 358] on button "Archivos adjuntos" at bounding box center [181, 340] width 218 height 45
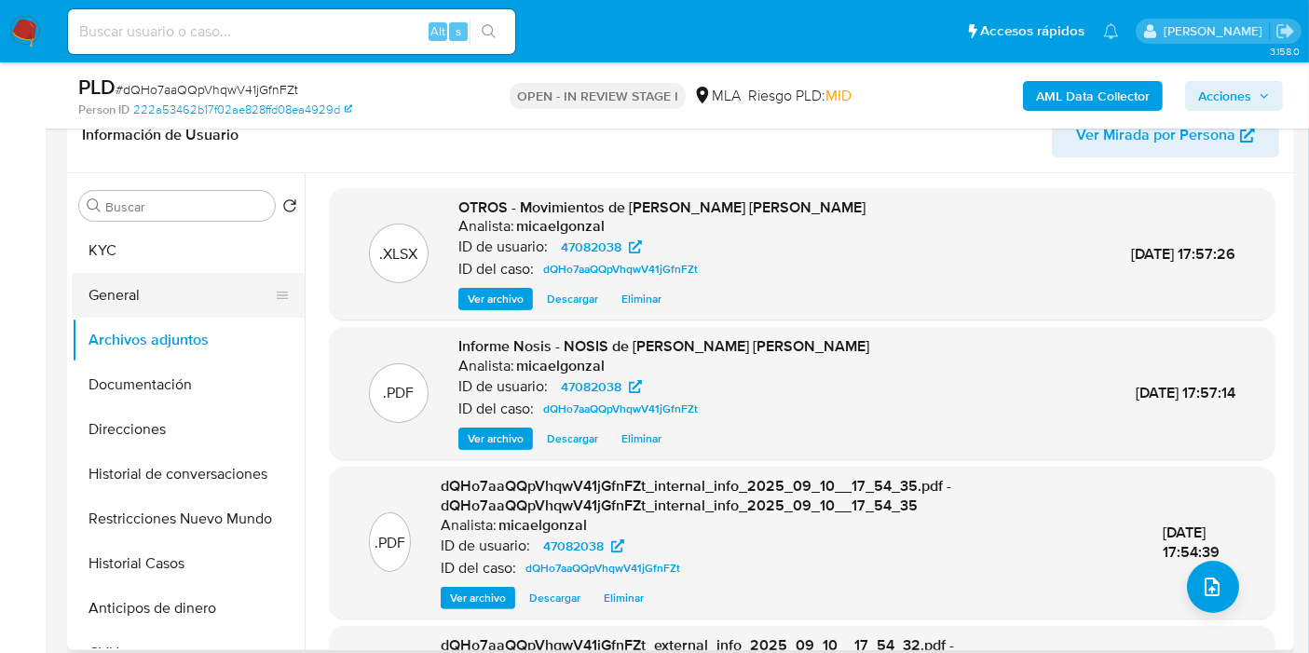
click at [190, 297] on button "General" at bounding box center [181, 295] width 218 height 45
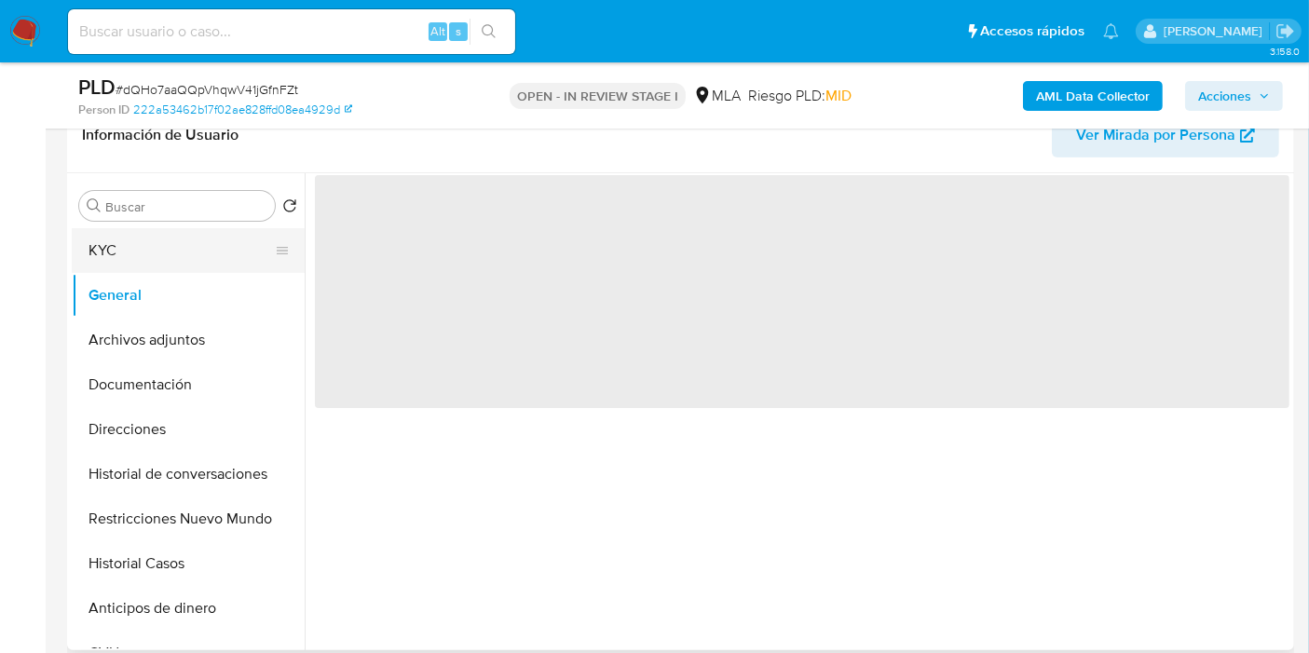
click at [162, 230] on button "KYC" at bounding box center [181, 250] width 218 height 45
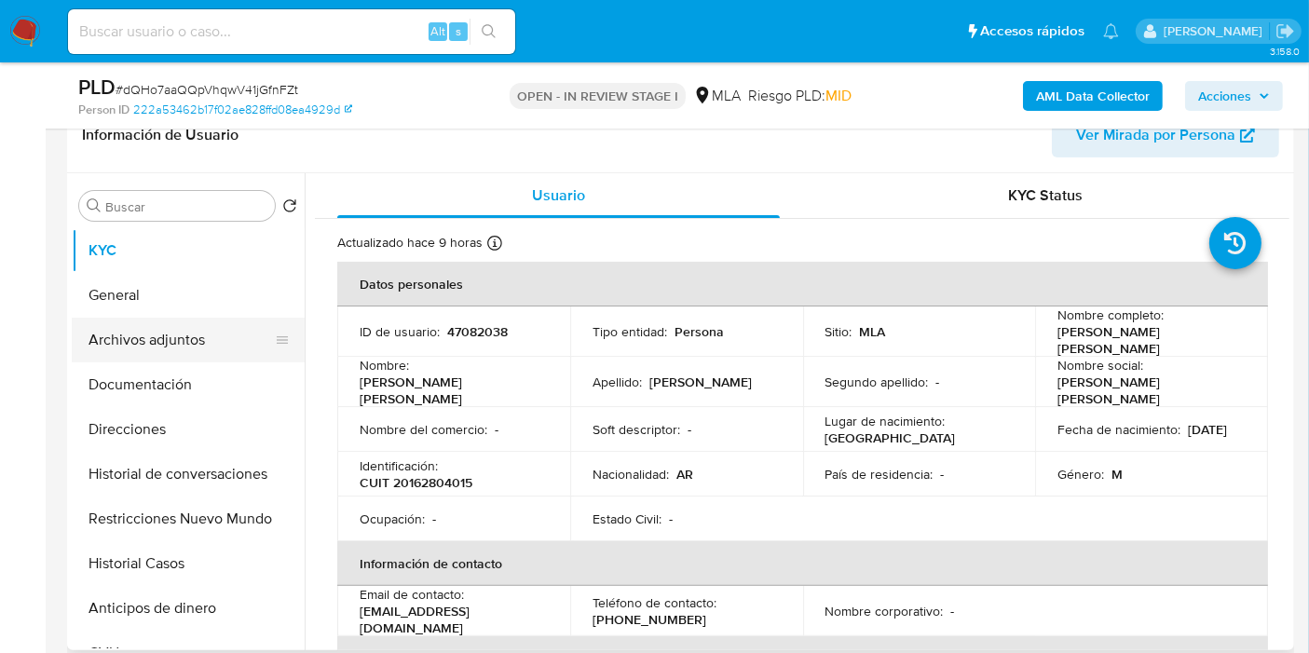
click at [111, 334] on button "Archivos adjuntos" at bounding box center [181, 340] width 218 height 45
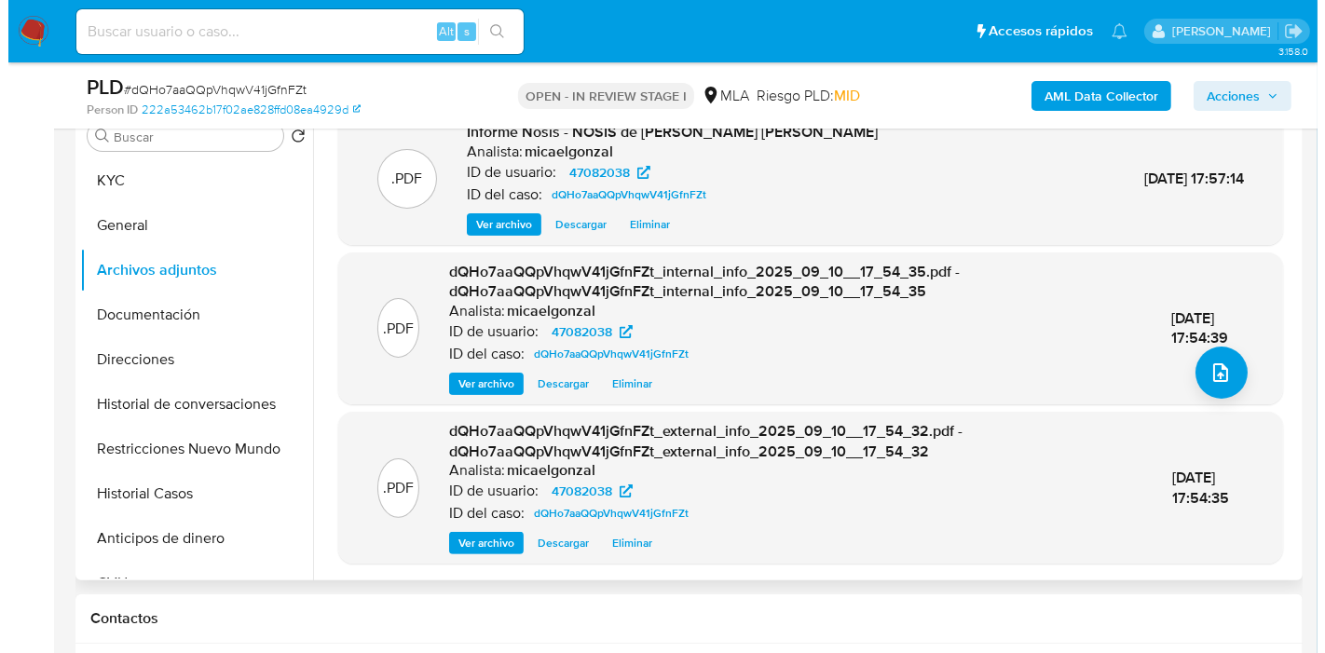
scroll to position [414, 0]
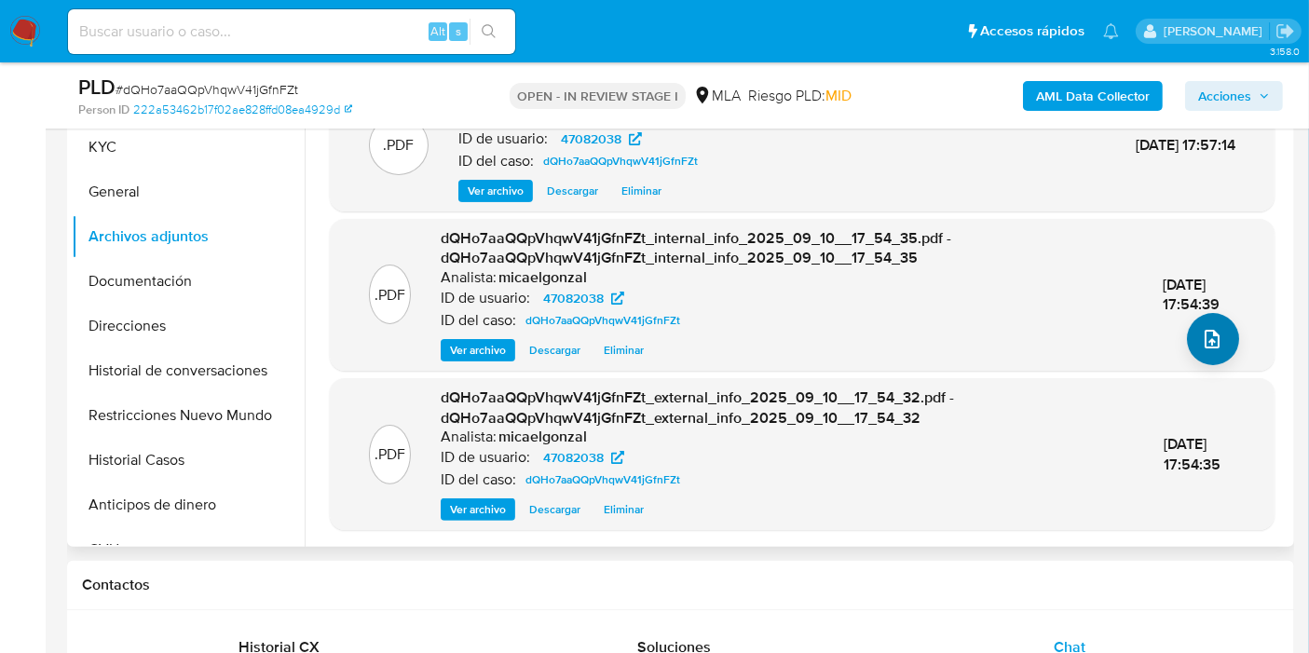
drag, startPoint x: 1189, startPoint y: 309, endPoint x: 1208, endPoint y: 348, distance: 43.7
click at [1197, 323] on div ".XLSX OTROS - Movimientos de Carlos Alberto Jose Mandia Analista: micaelgonzal …" at bounding box center [802, 235] width 945 height 591
click at [1208, 349] on button "upload-file" at bounding box center [1213, 339] width 52 height 52
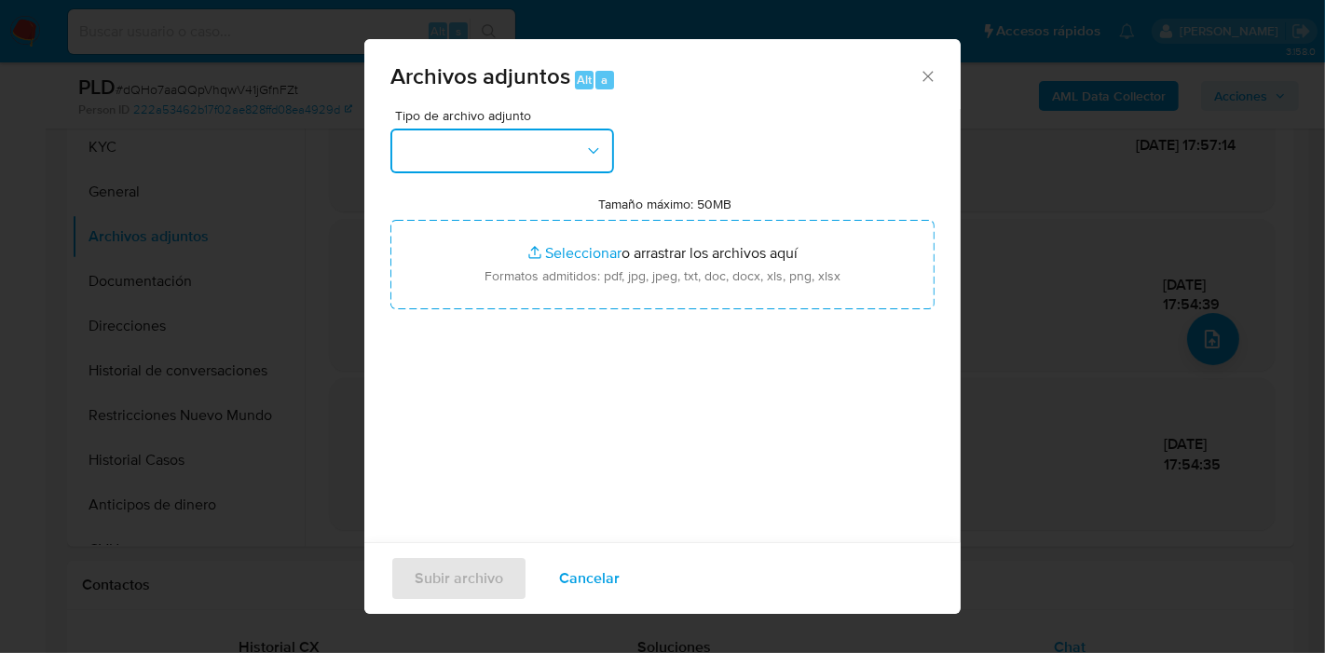
click at [552, 161] on button "button" at bounding box center [502, 151] width 224 height 45
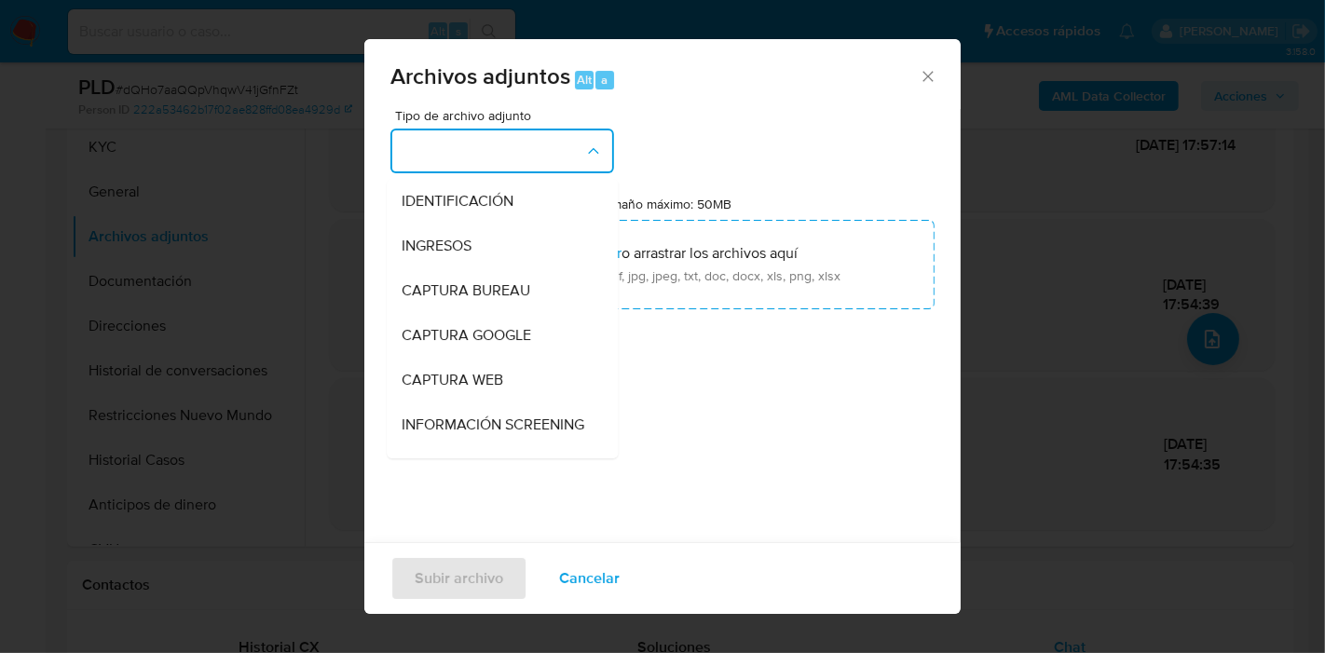
scroll to position [310, 0]
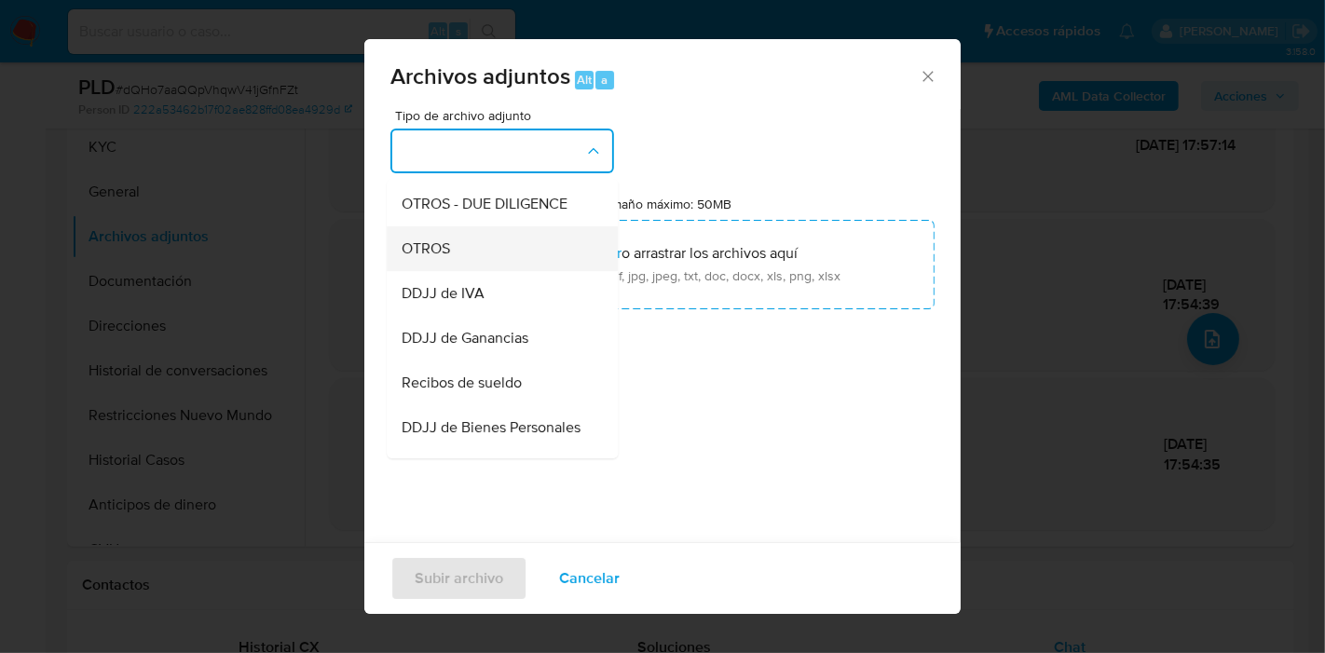
click at [497, 271] on div "OTROS" at bounding box center [497, 248] width 190 height 45
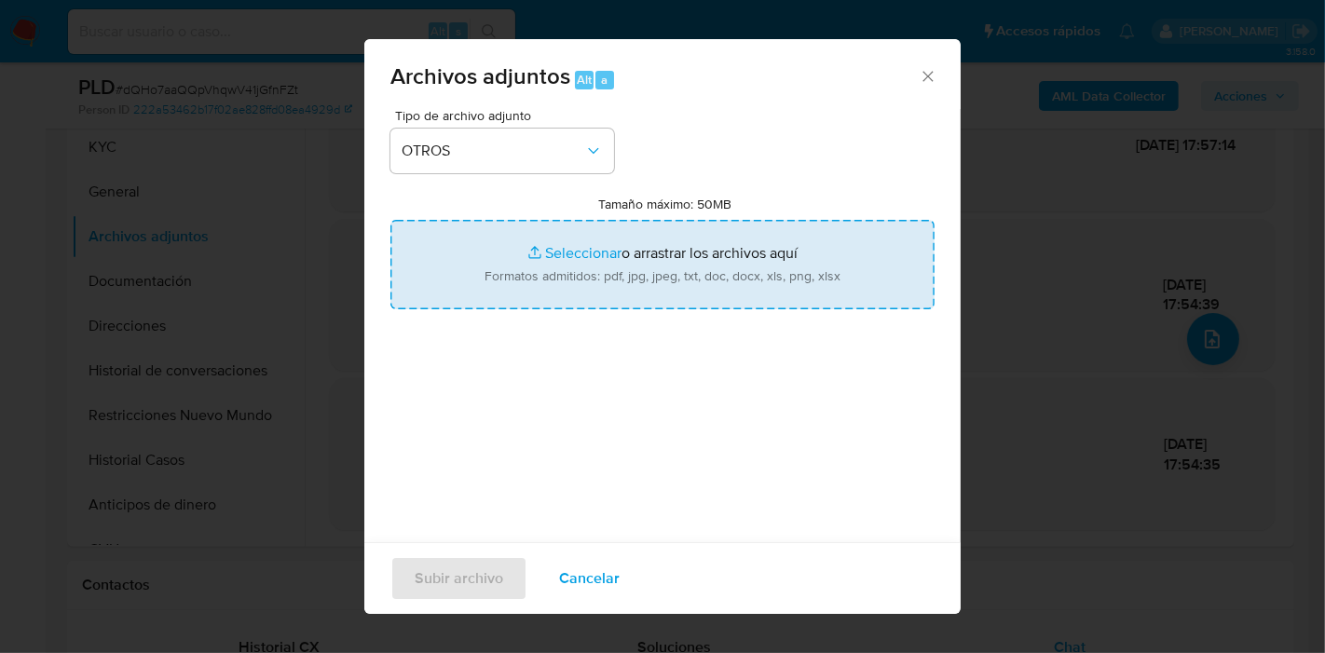
click at [525, 256] on input "Tamaño máximo: 50MB Seleccionar archivos" at bounding box center [662, 264] width 544 height 89
type input "C:\fakepath\Caselog dQHo7aaQQpVhqwV41jGfnFZt_2025_08_19_11_46_20.docx"
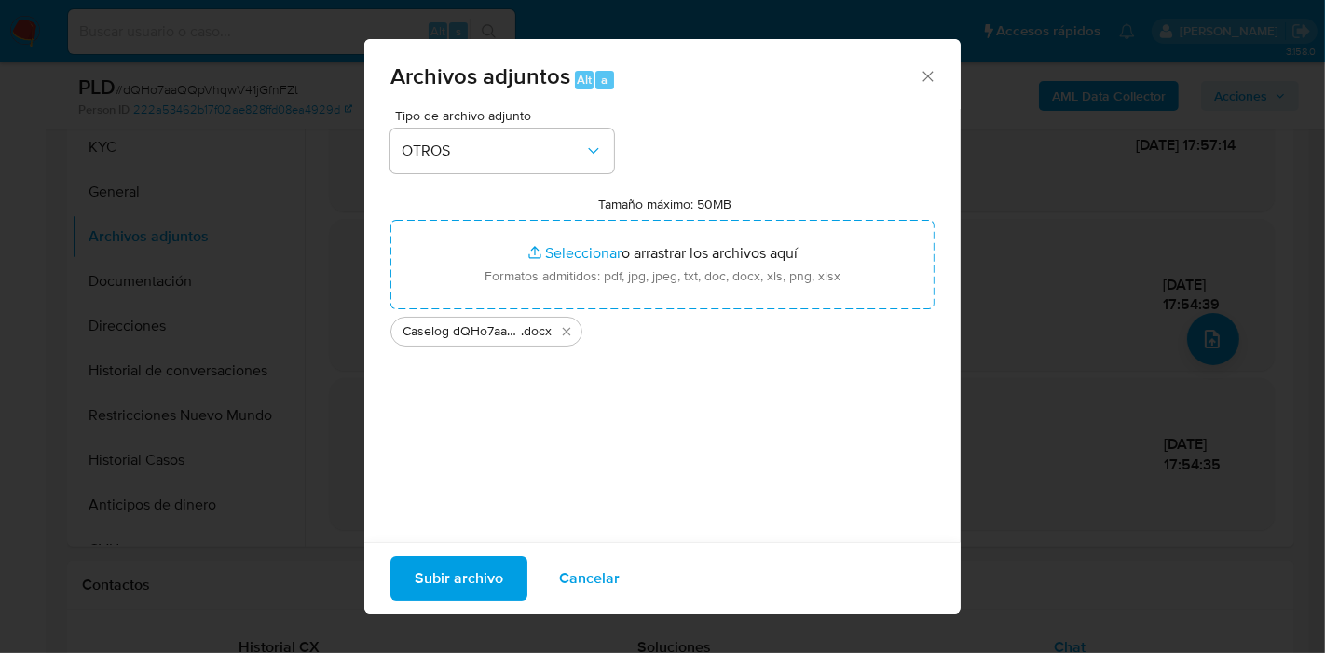
drag, startPoint x: 525, startPoint y: 256, endPoint x: 371, endPoint y: 525, distance: 309.2
click at [743, 430] on div "Tipo de archivo adjunto OTROS Tamaño máximo: 50MB Seleccionar archivos Seleccio…" at bounding box center [662, 329] width 544 height 440
click at [432, 579] on span "Subir archivo" at bounding box center [459, 578] width 89 height 41
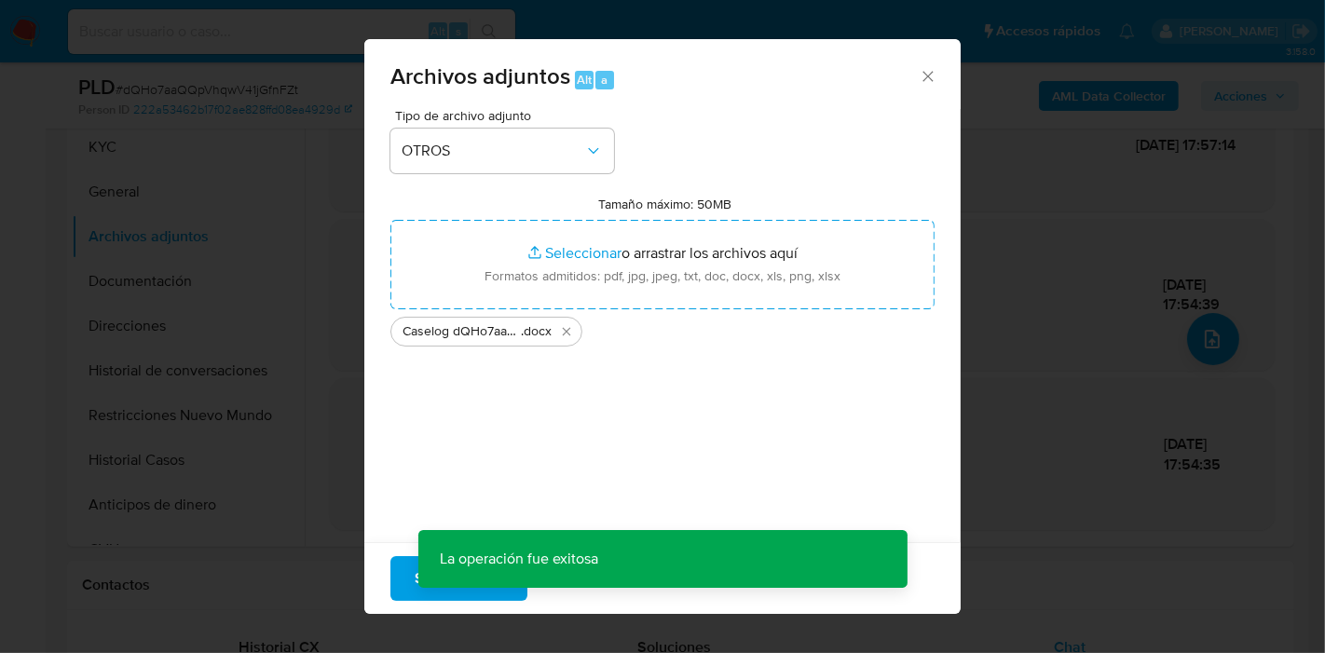
click at [731, 393] on div "Tipo de archivo adjunto OTROS Tamaño máximo: 50MB Seleccionar archivos Seleccio…" at bounding box center [662, 329] width 544 height 440
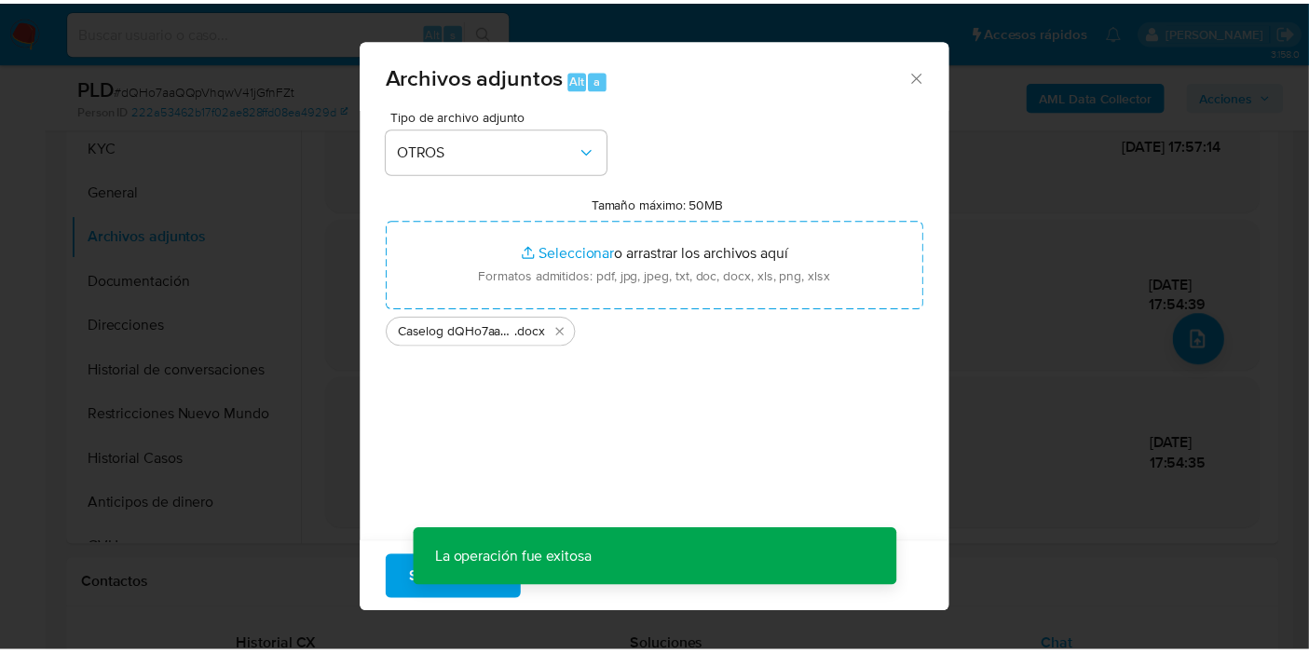
scroll to position [102, 0]
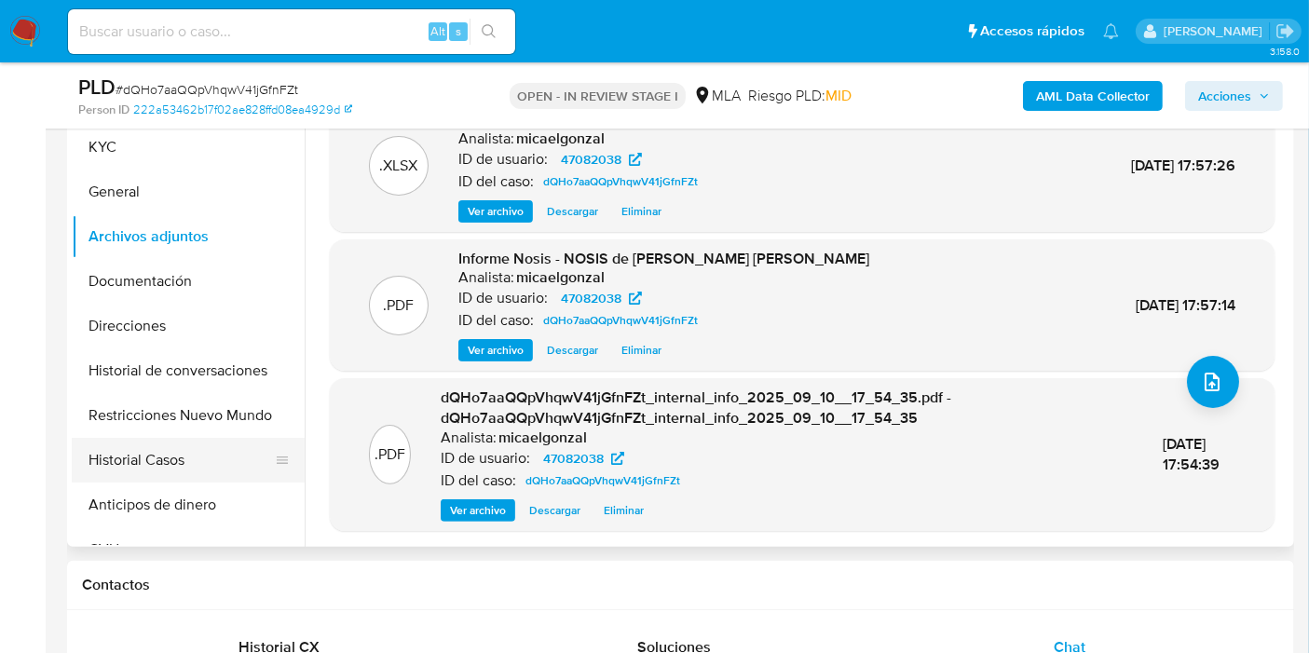
click at [167, 461] on button "Historial Casos" at bounding box center [181, 460] width 218 height 45
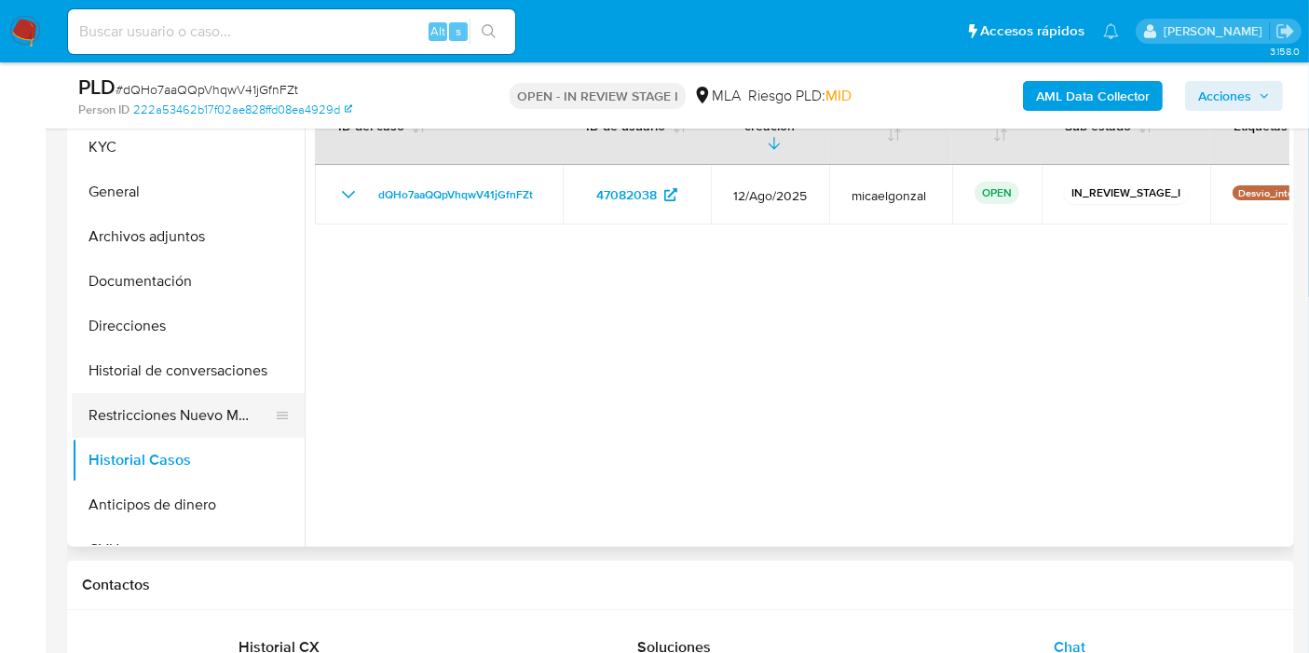
click at [193, 421] on button "Restricciones Nuevo Mundo" at bounding box center [181, 415] width 218 height 45
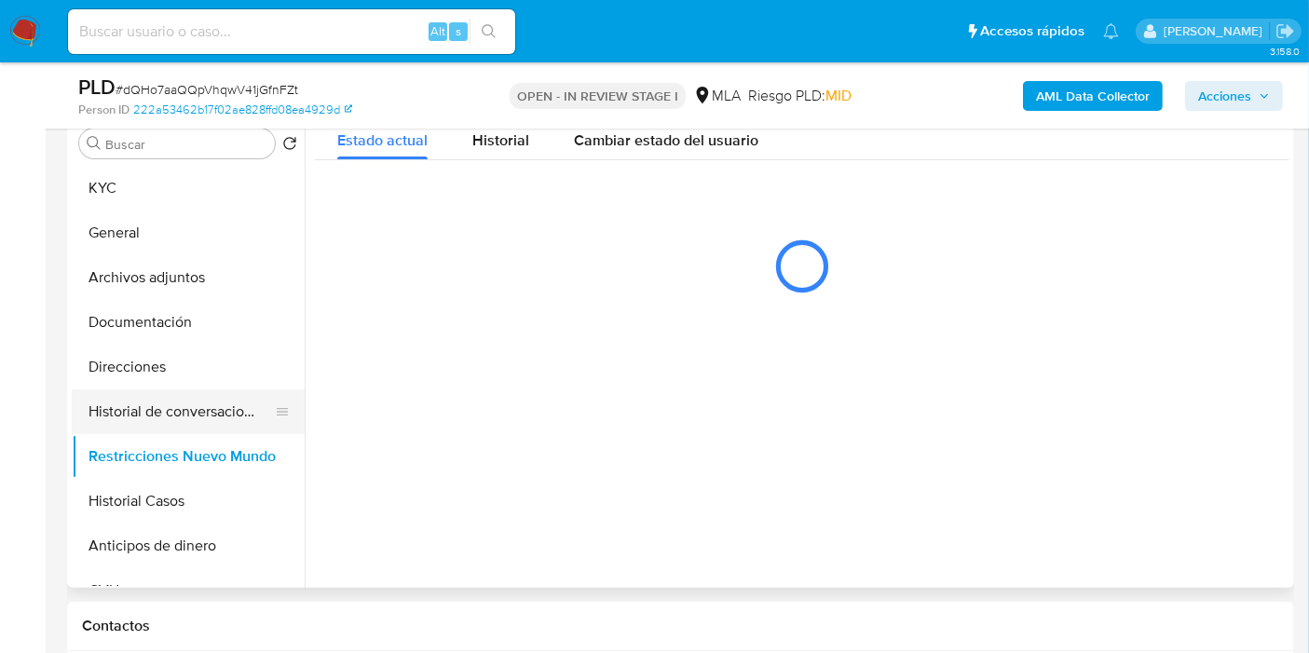
scroll to position [310, 0]
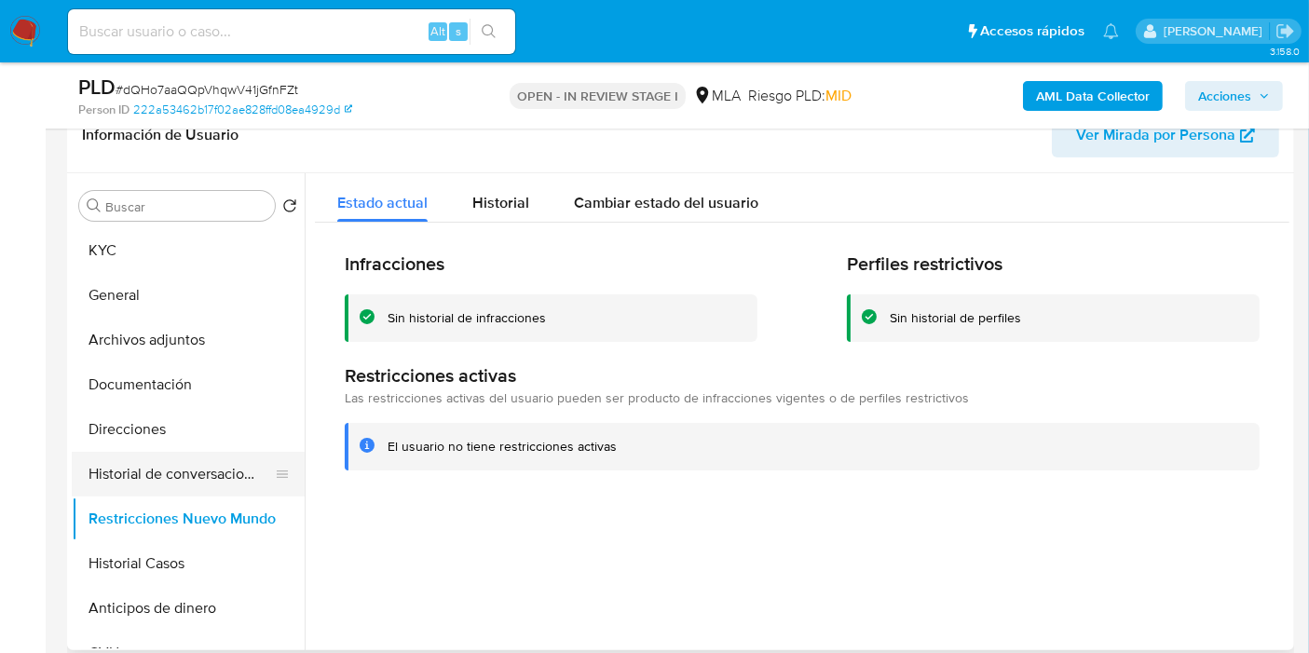
click at [186, 484] on button "Historial de conversaciones" at bounding box center [181, 474] width 218 height 45
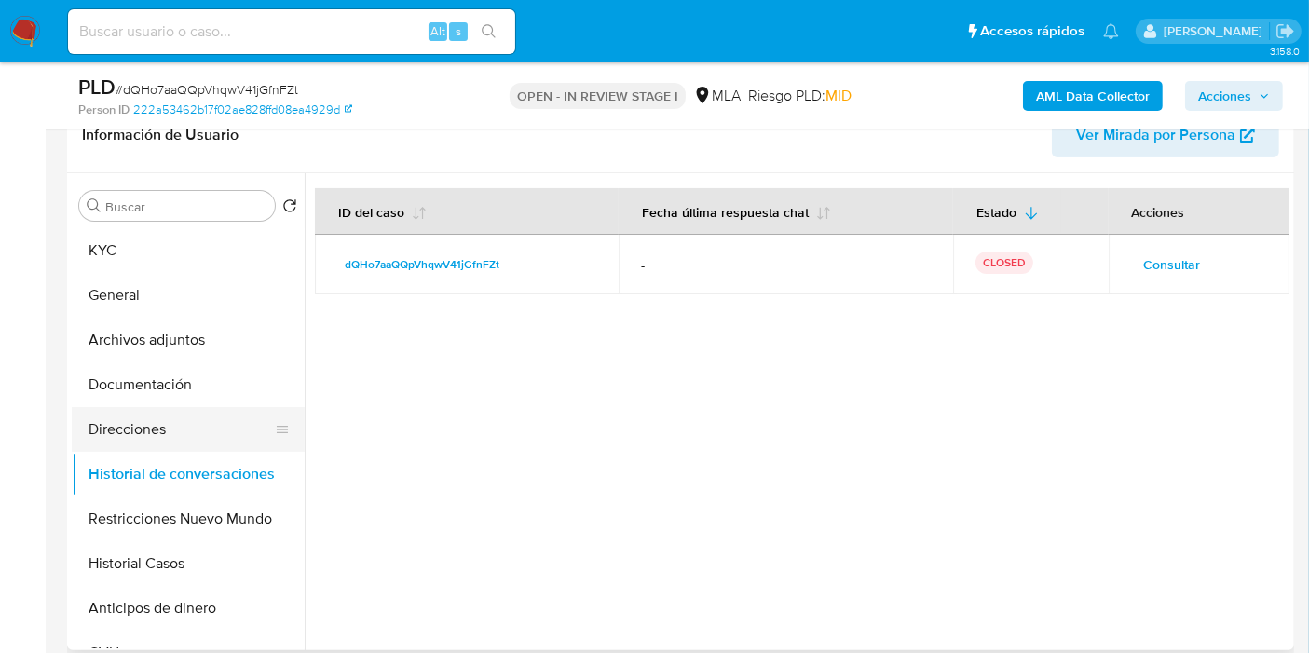
click at [200, 436] on button "Direcciones" at bounding box center [181, 429] width 218 height 45
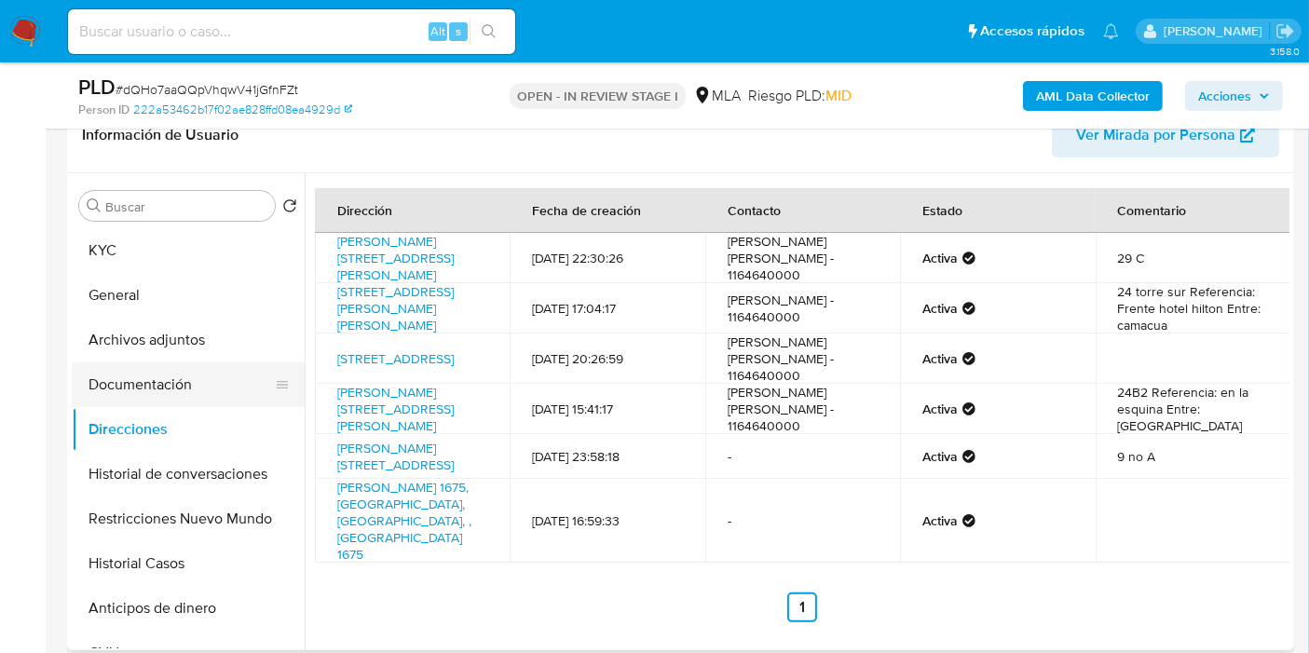
click at [120, 372] on button "Documentación" at bounding box center [181, 384] width 218 height 45
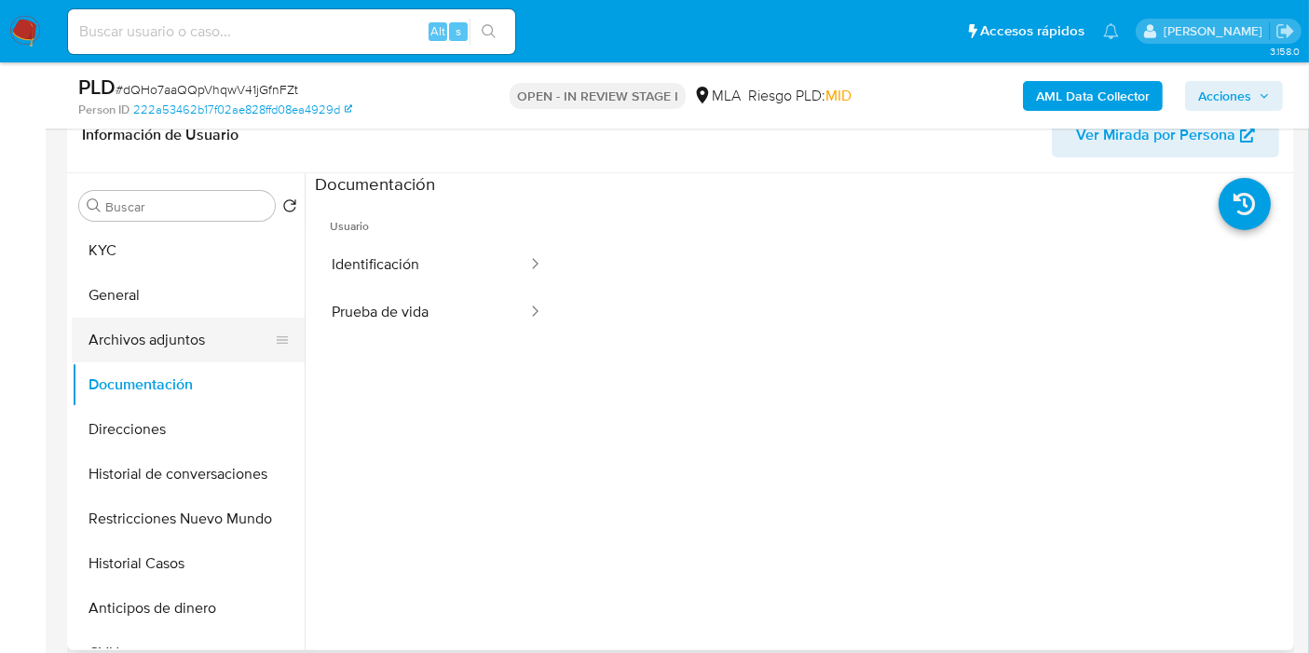
click at [143, 319] on button "Archivos adjuntos" at bounding box center [181, 340] width 218 height 45
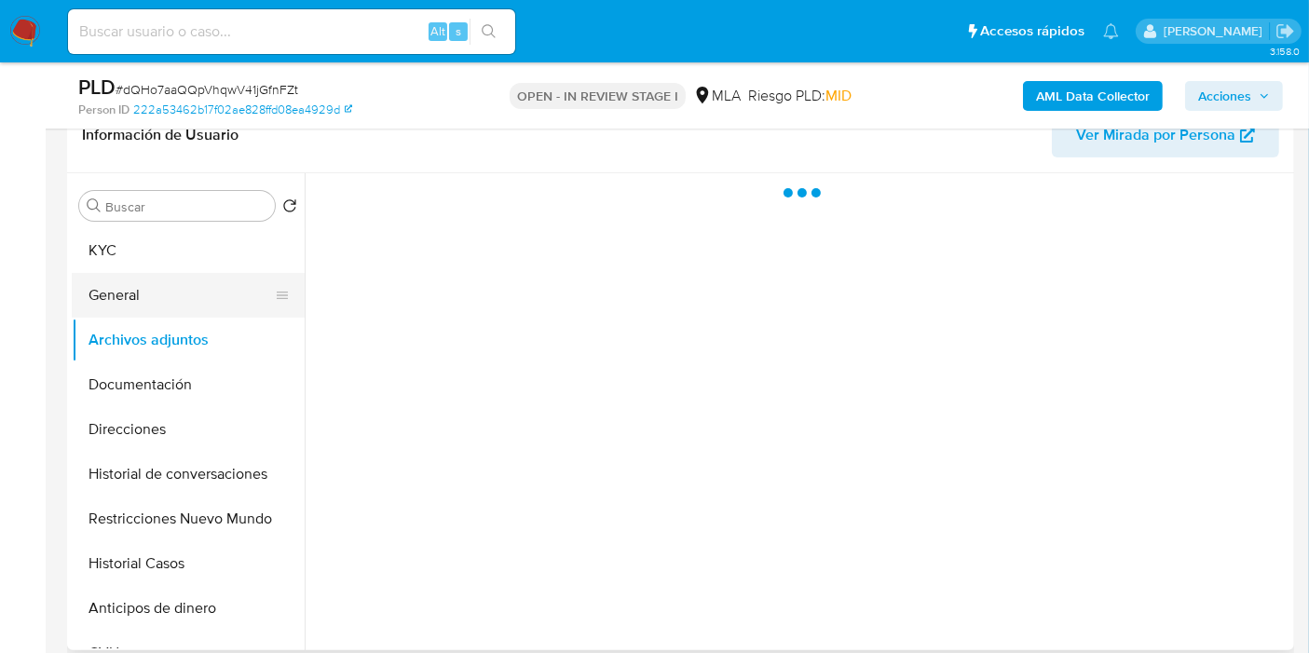
click at [184, 277] on button "General" at bounding box center [181, 295] width 218 height 45
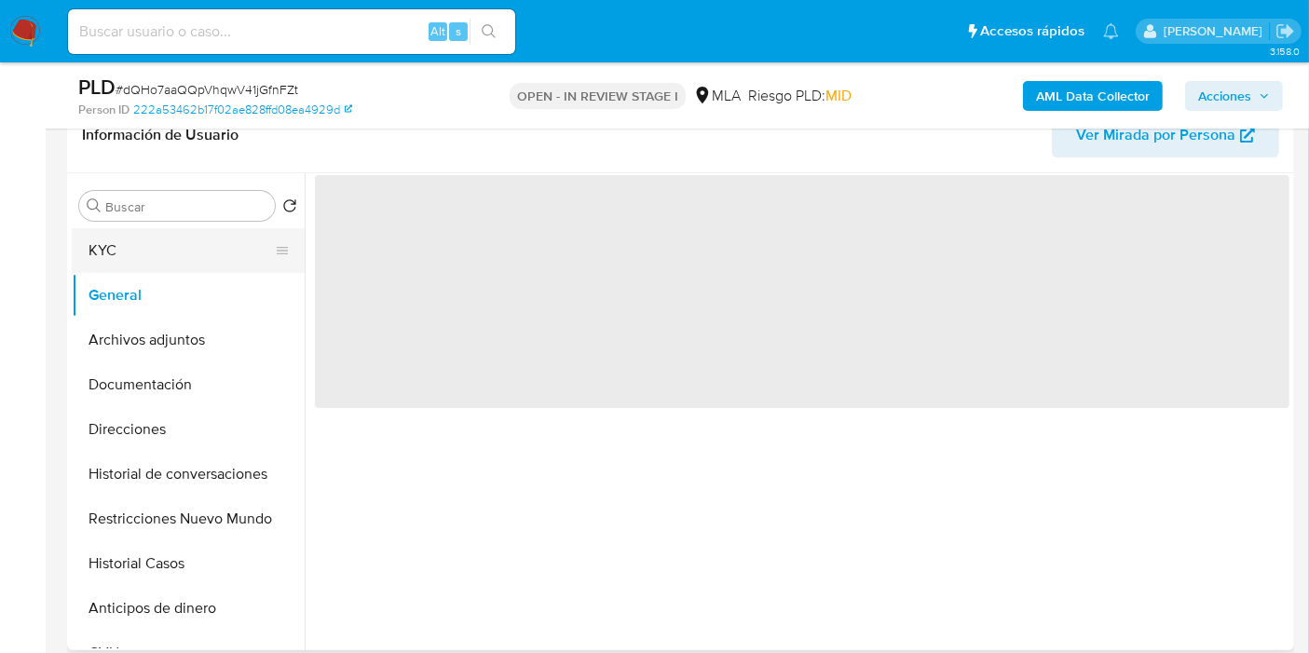
click at [204, 236] on button "KYC" at bounding box center [181, 250] width 218 height 45
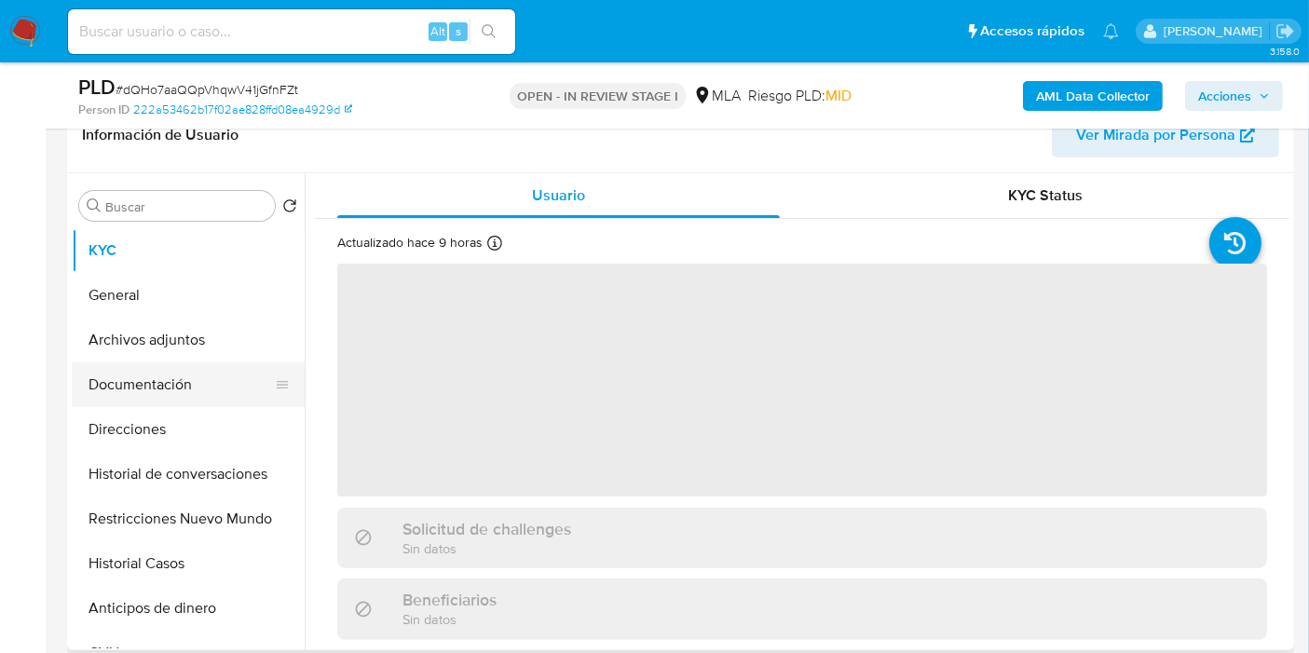
click at [147, 383] on button "Documentación" at bounding box center [181, 384] width 218 height 45
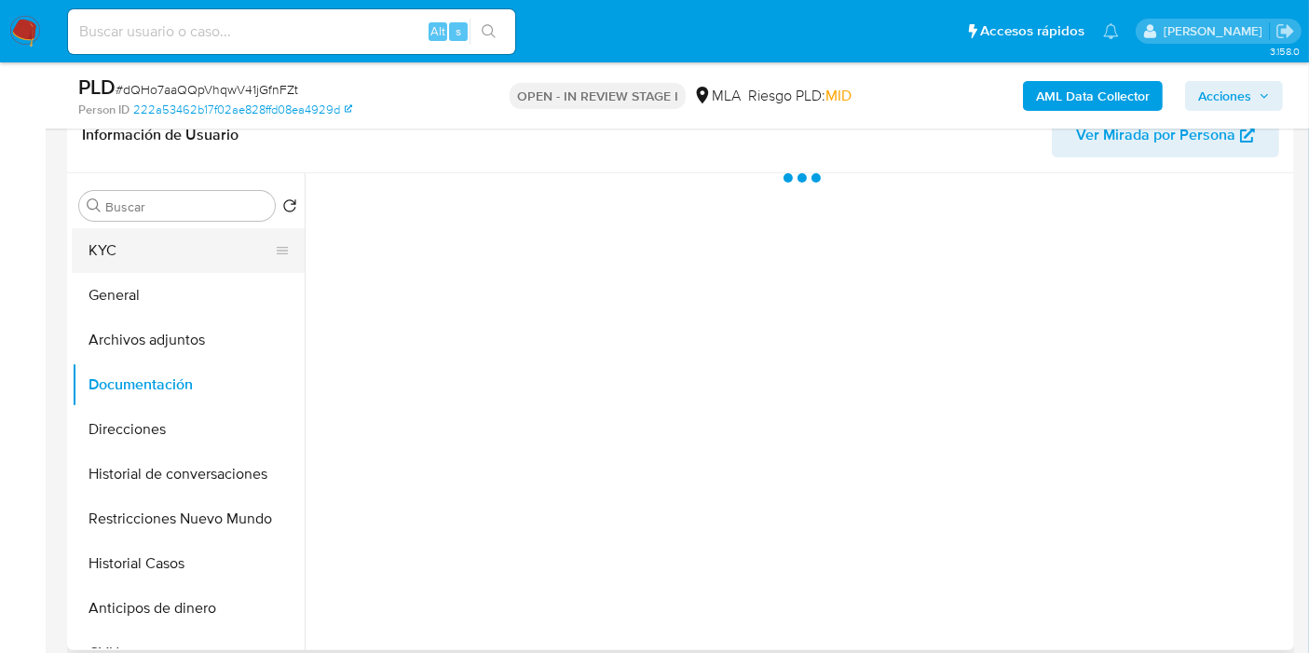
click at [201, 261] on button "KYC" at bounding box center [181, 250] width 218 height 45
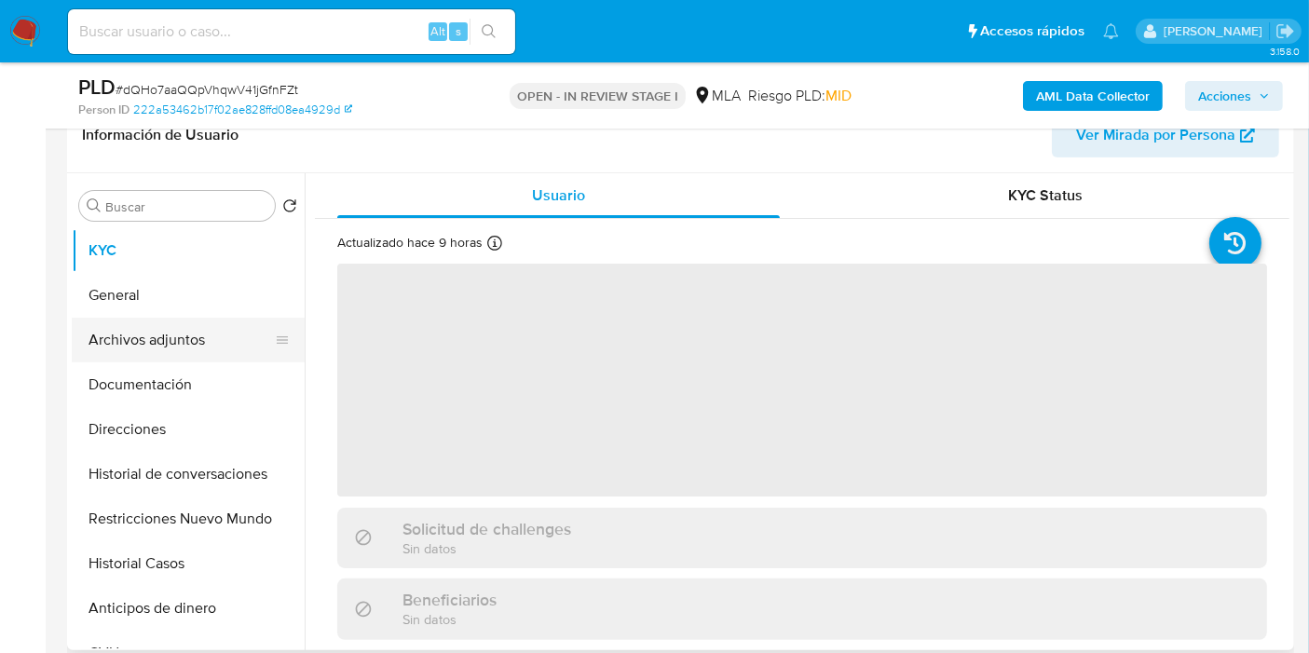
click at [233, 331] on button "Archivos adjuntos" at bounding box center [181, 340] width 218 height 45
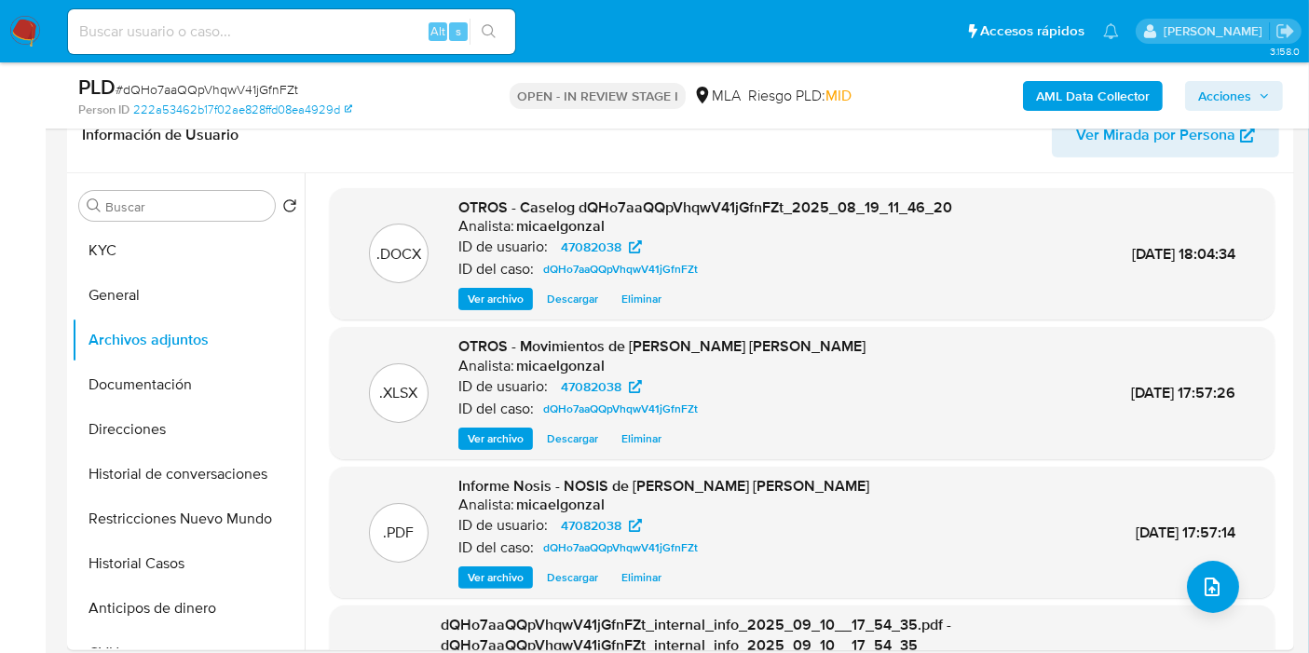
click at [1254, 100] on span "Acciones" at bounding box center [1234, 96] width 72 height 26
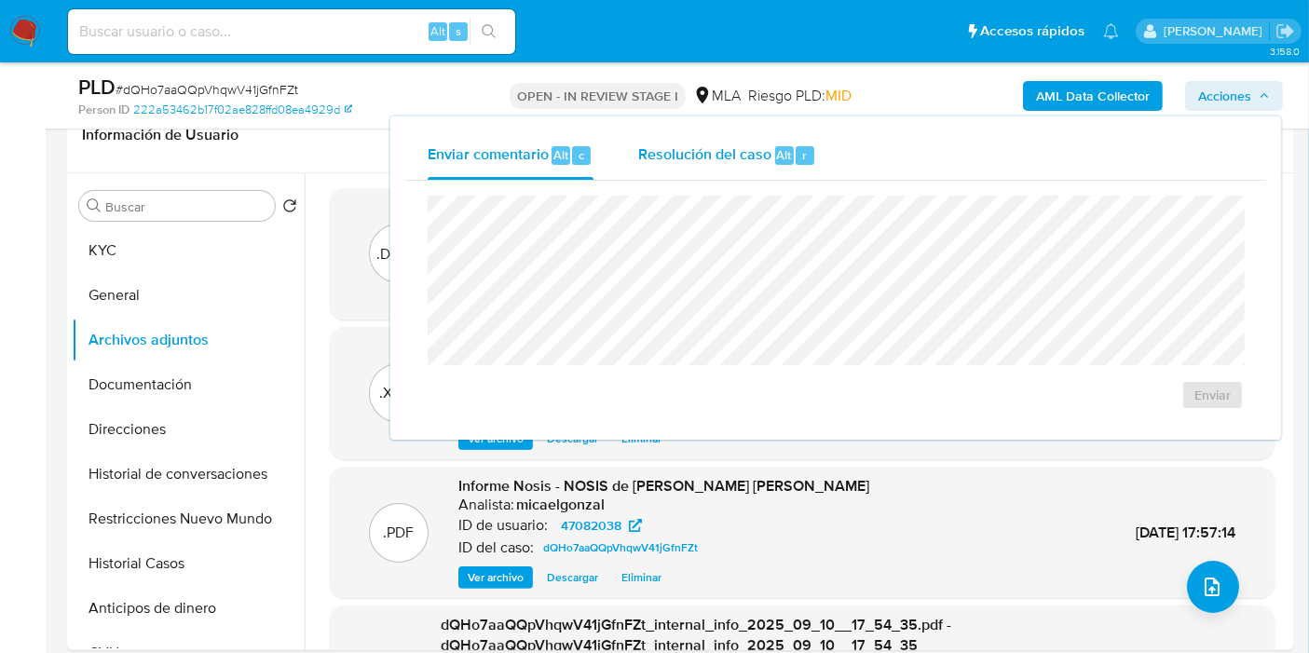
click at [820, 190] on div "Enviar" at bounding box center [835, 303] width 861 height 244
click at [777, 161] on span "Alt" at bounding box center [784, 155] width 15 height 18
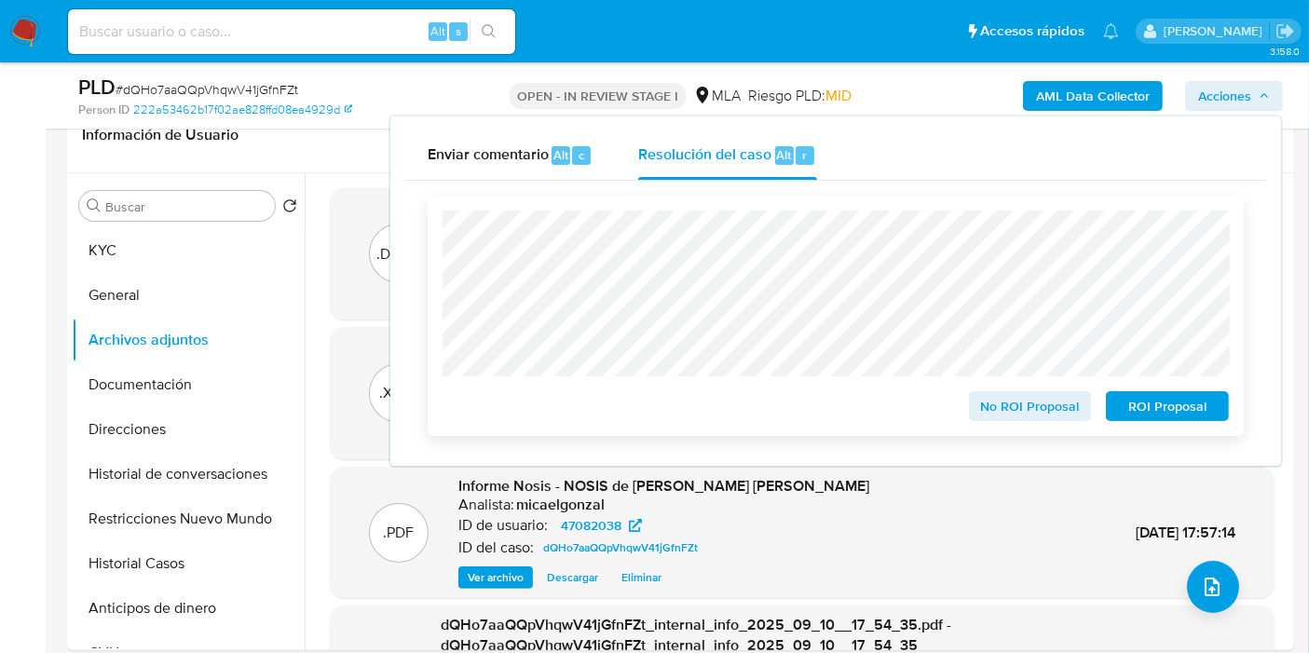
click at [1066, 416] on span "No ROI Proposal" at bounding box center [1030, 406] width 97 height 26
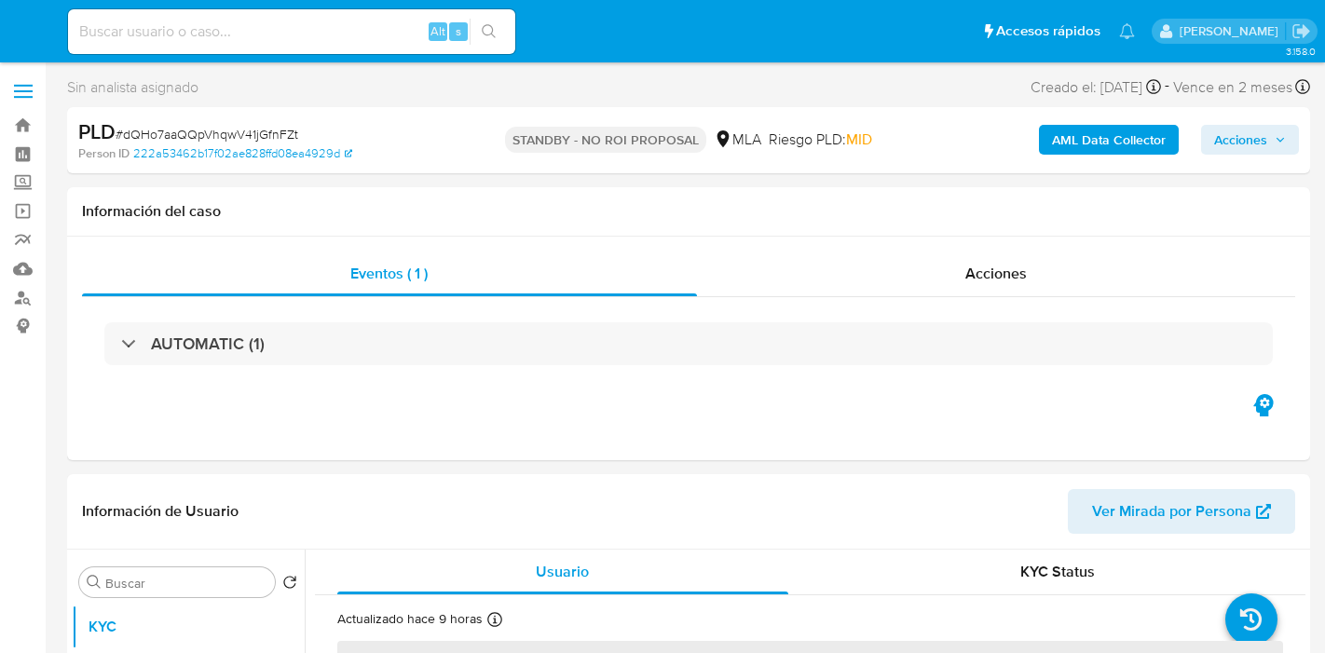
select select "10"
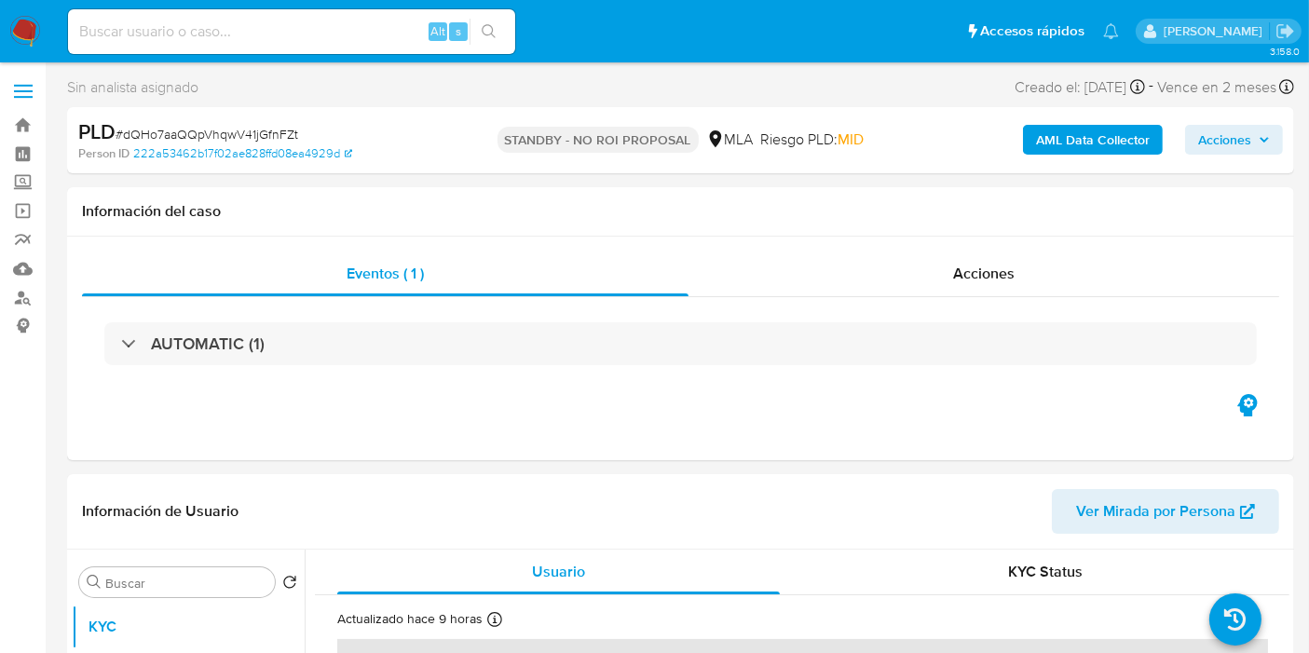
drag, startPoint x: 19, startPoint y: 33, endPoint x: 45, endPoint y: 5, distance: 38.2
click at [19, 33] on img at bounding box center [25, 32] width 32 height 32
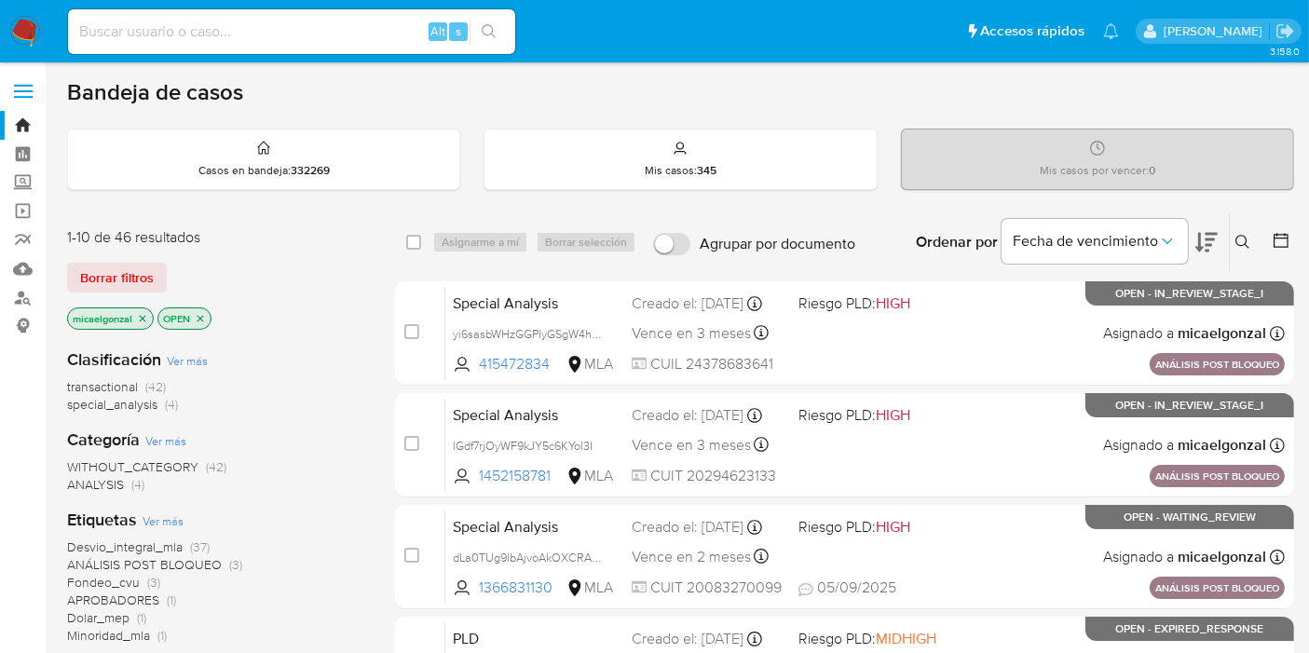
click at [26, 29] on img at bounding box center [25, 32] width 32 height 32
